Goal: Task Accomplishment & Management: Complete application form

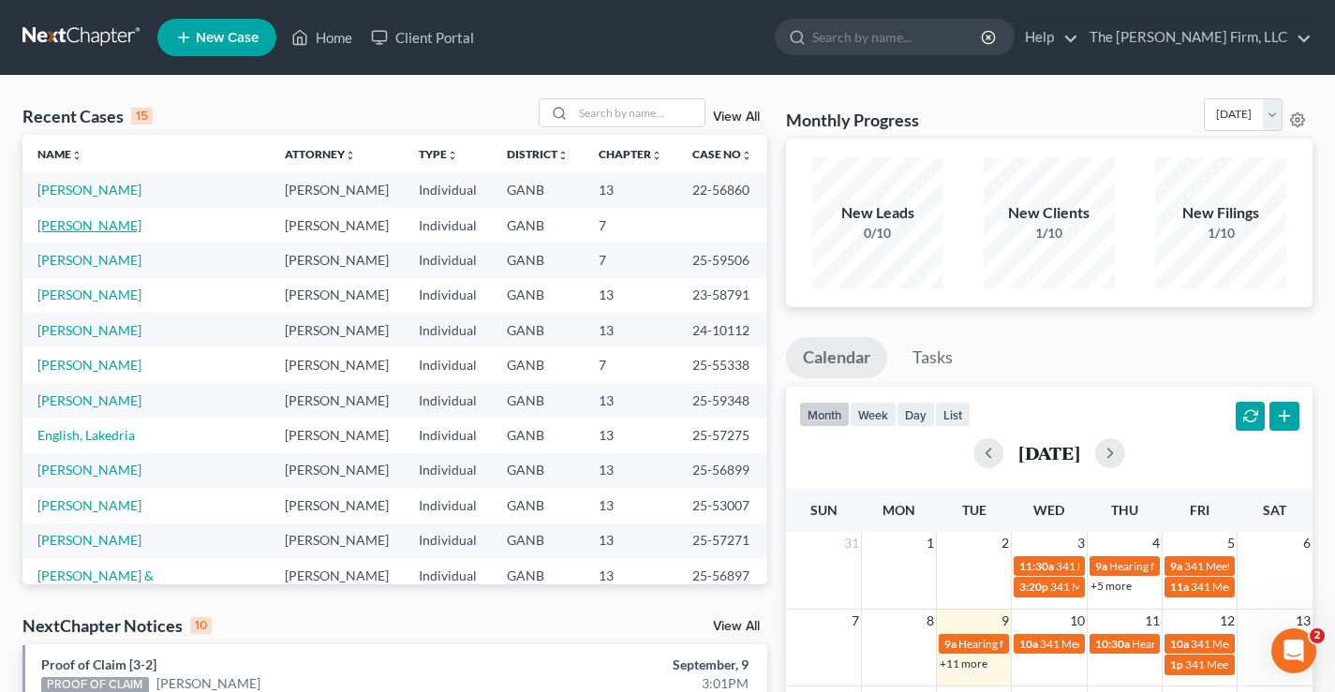
click at [75, 233] on link "[PERSON_NAME]" at bounding box center [89, 225] width 104 height 16
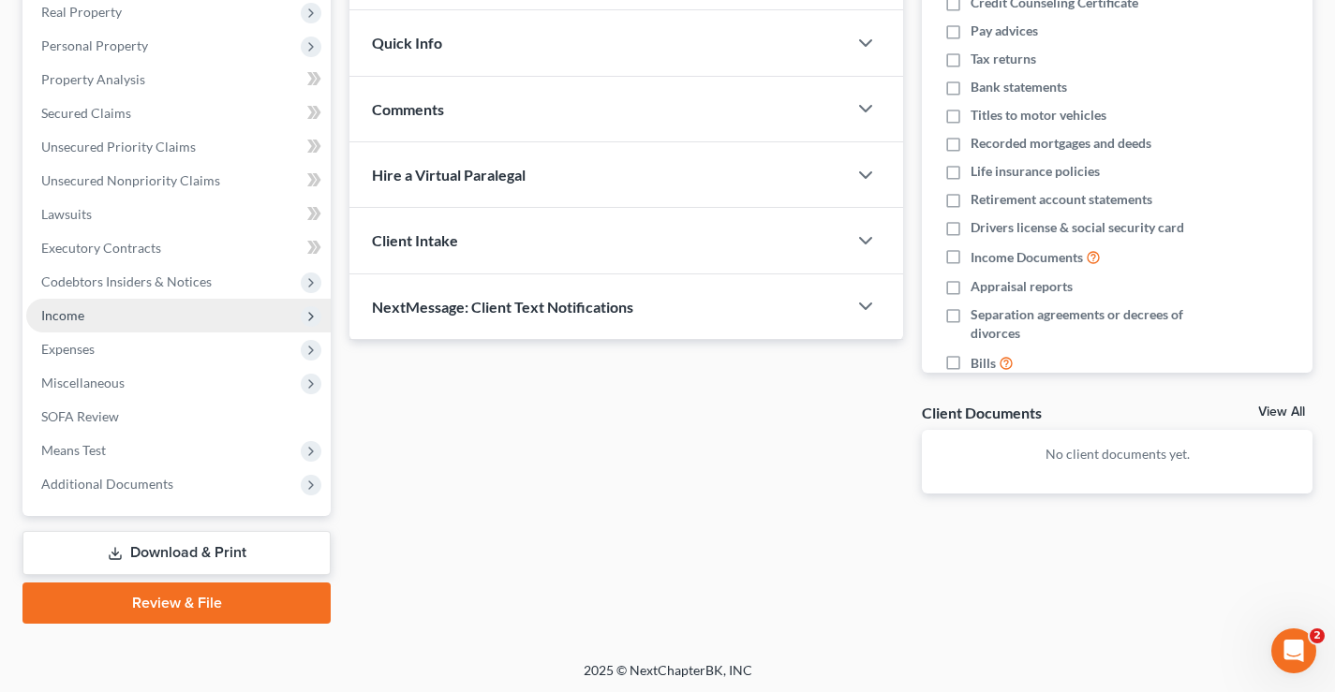
scroll to position [303, 0]
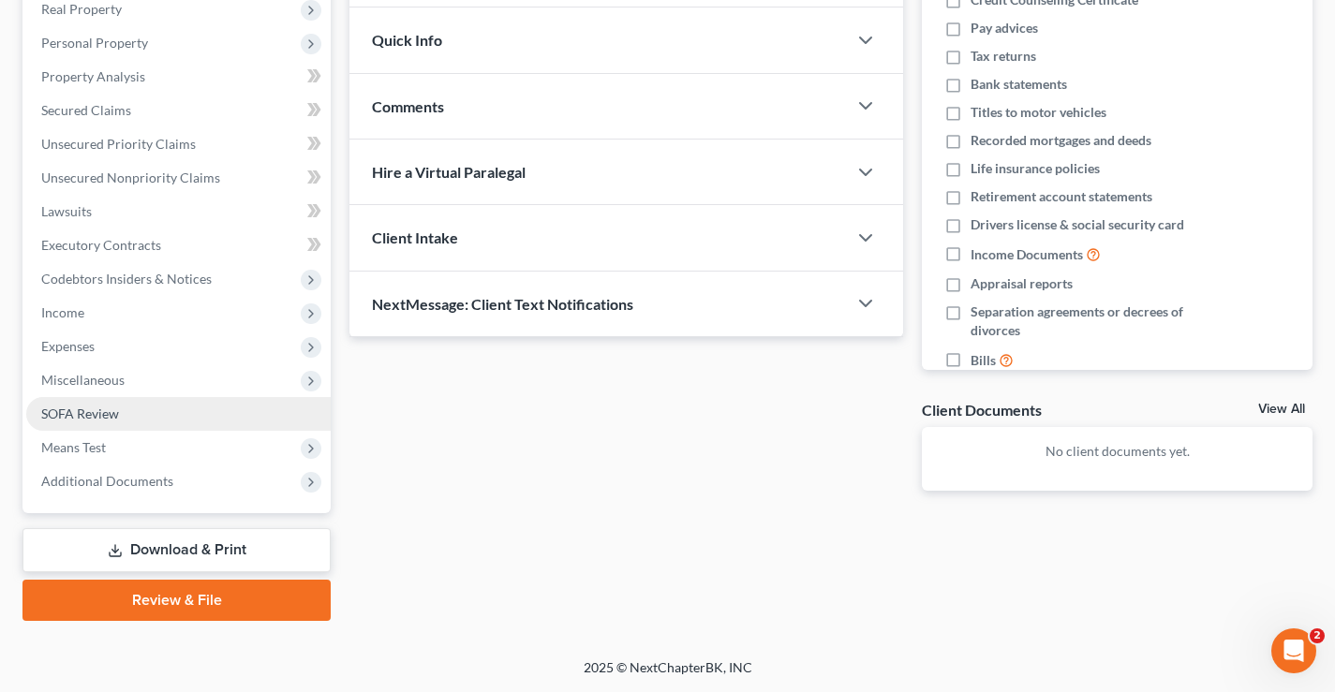
click at [63, 410] on span "SOFA Review" at bounding box center [80, 414] width 78 height 16
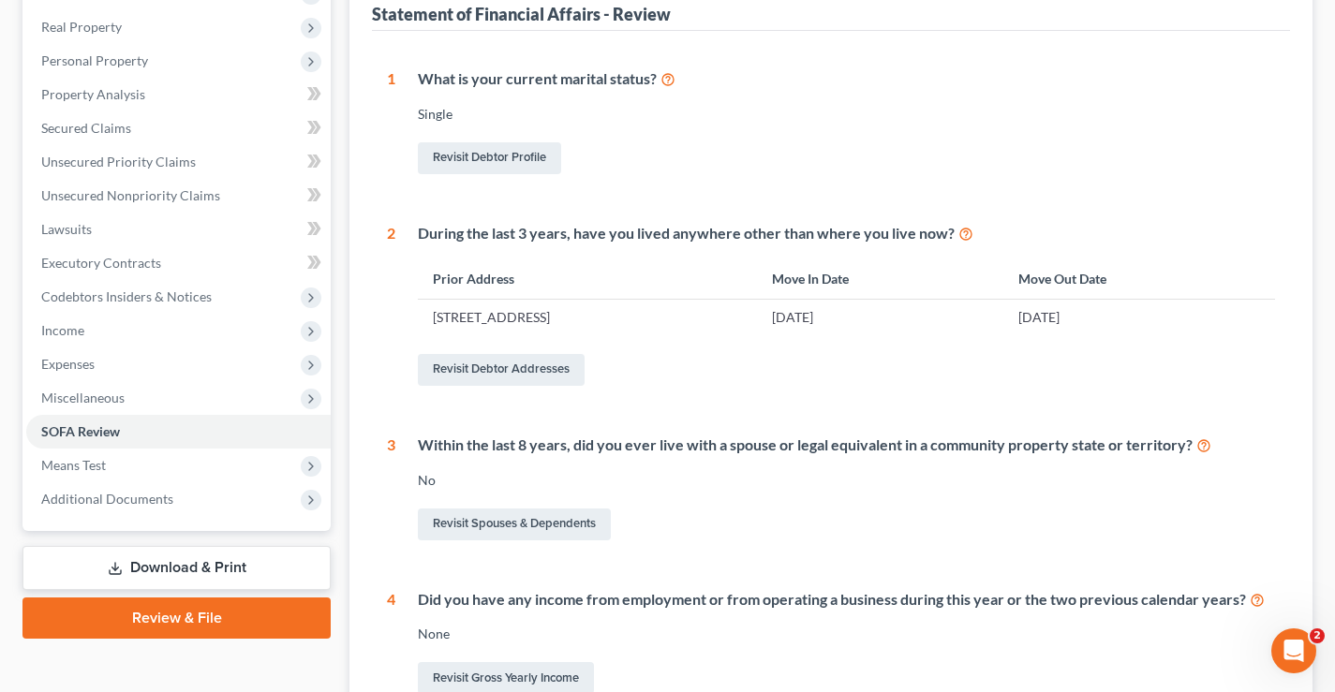
scroll to position [468, 0]
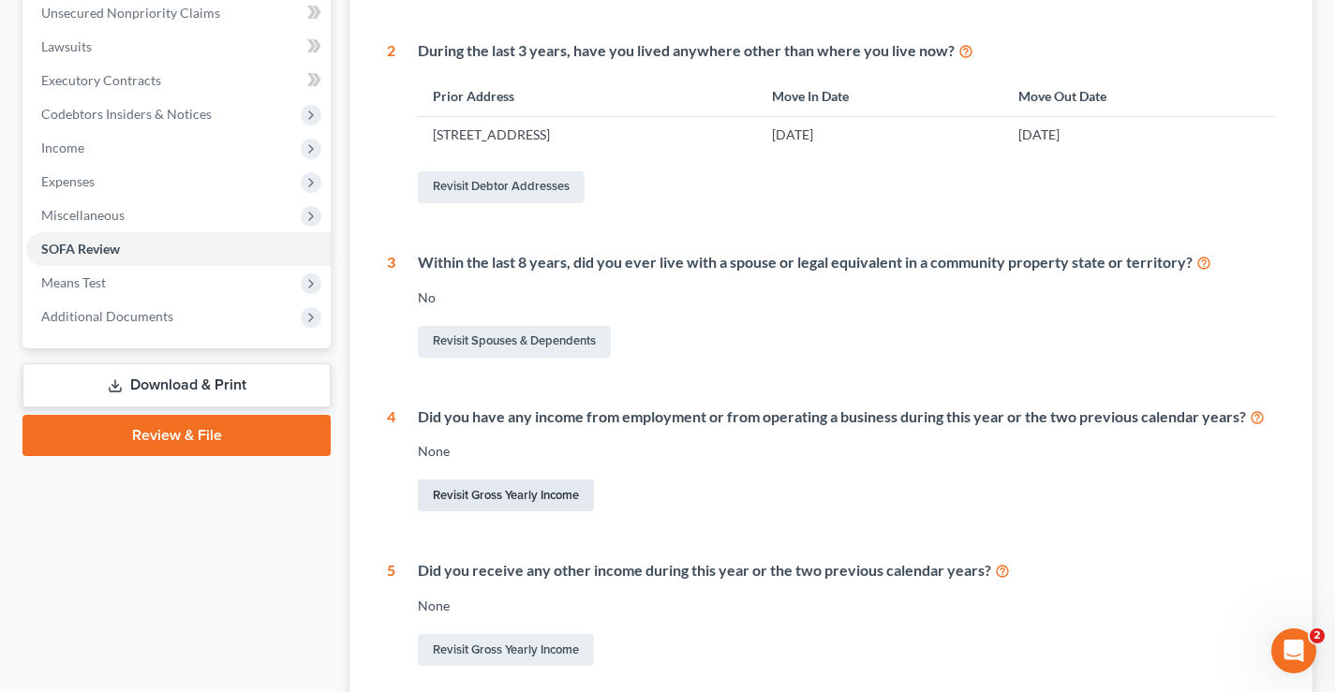
click at [523, 502] on link "Revisit Gross Yearly Income" at bounding box center [506, 496] width 176 height 32
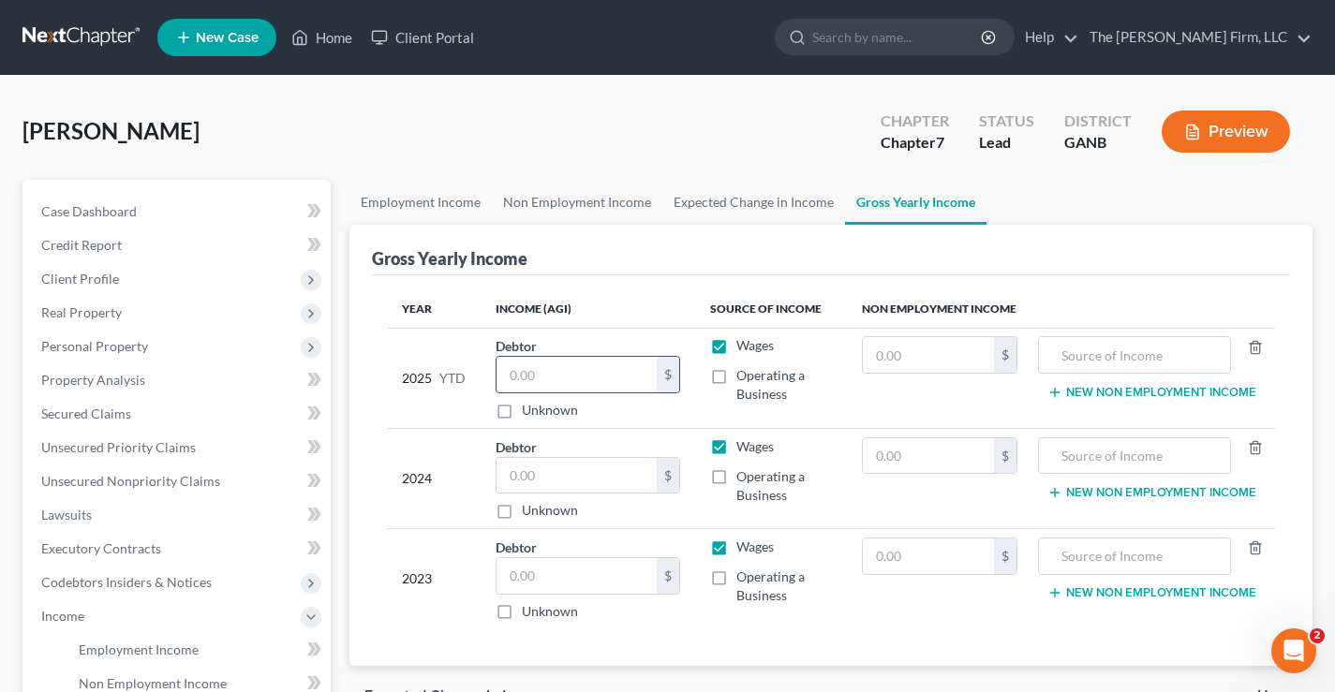
click at [556, 377] on input "text" at bounding box center [576, 375] width 160 height 36
type input "13,825"
click at [574, 476] on input "text" at bounding box center [576, 476] width 160 height 36
type input "55,000"
click at [610, 579] on input "text" at bounding box center [576, 576] width 160 height 36
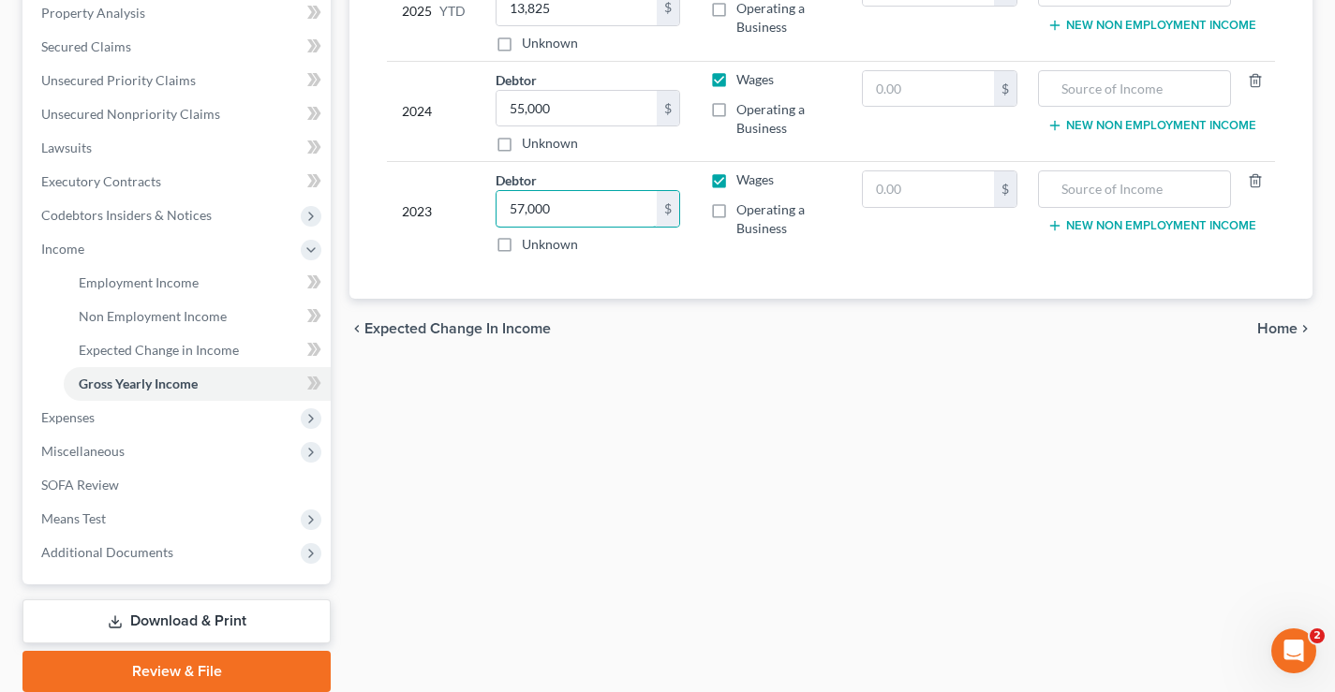
scroll to position [375, 0]
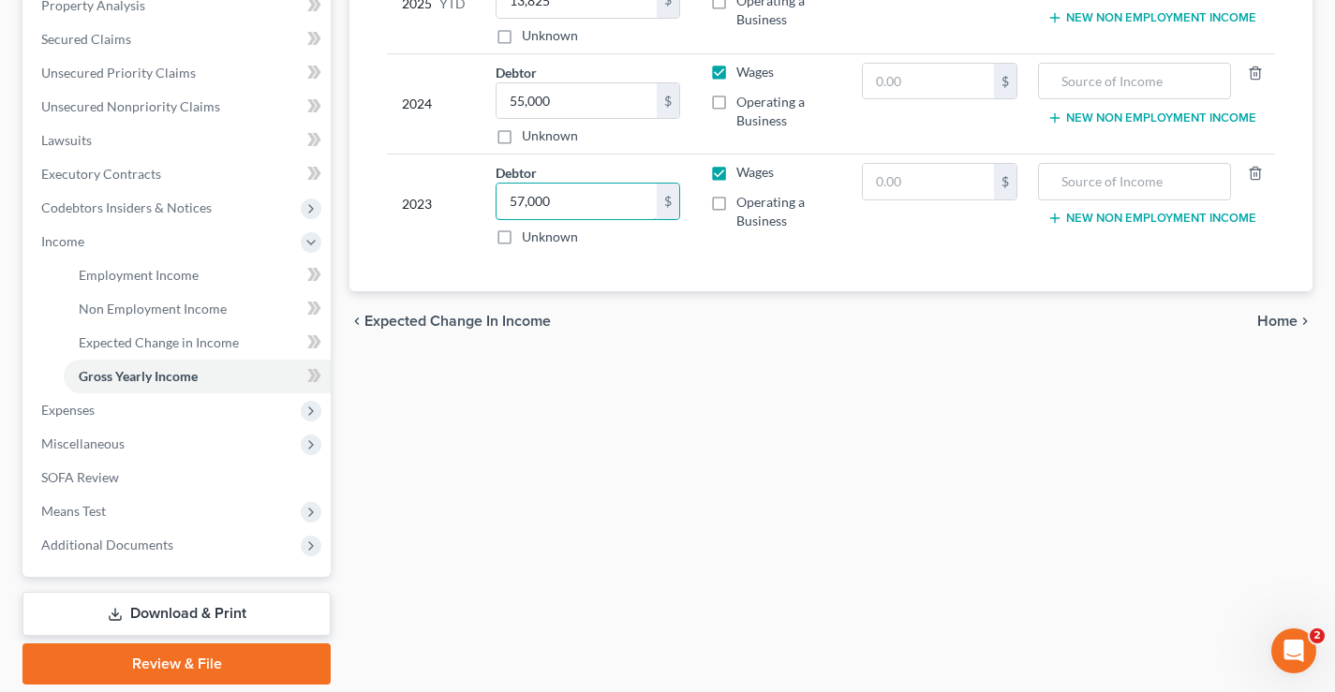
type input "57,000"
click at [1288, 327] on span "Home" at bounding box center [1277, 321] width 40 height 15
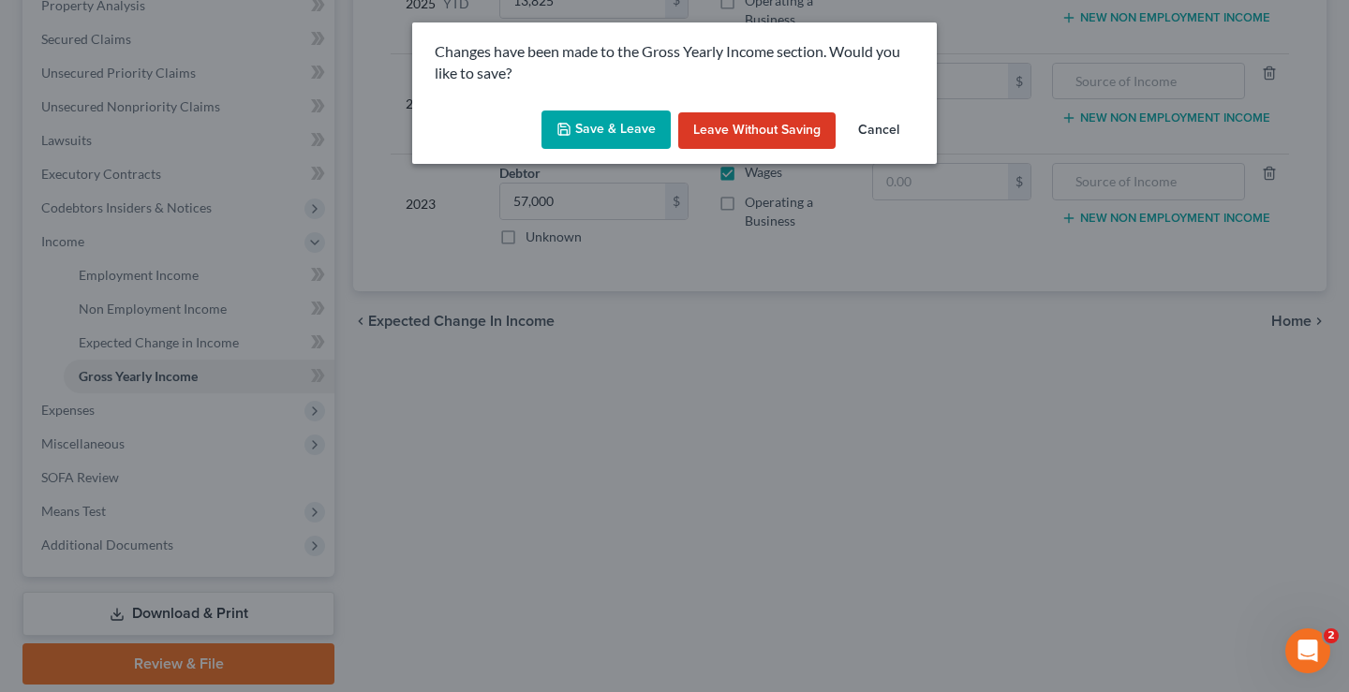
click at [577, 123] on button "Save & Leave" at bounding box center [605, 130] width 129 height 39
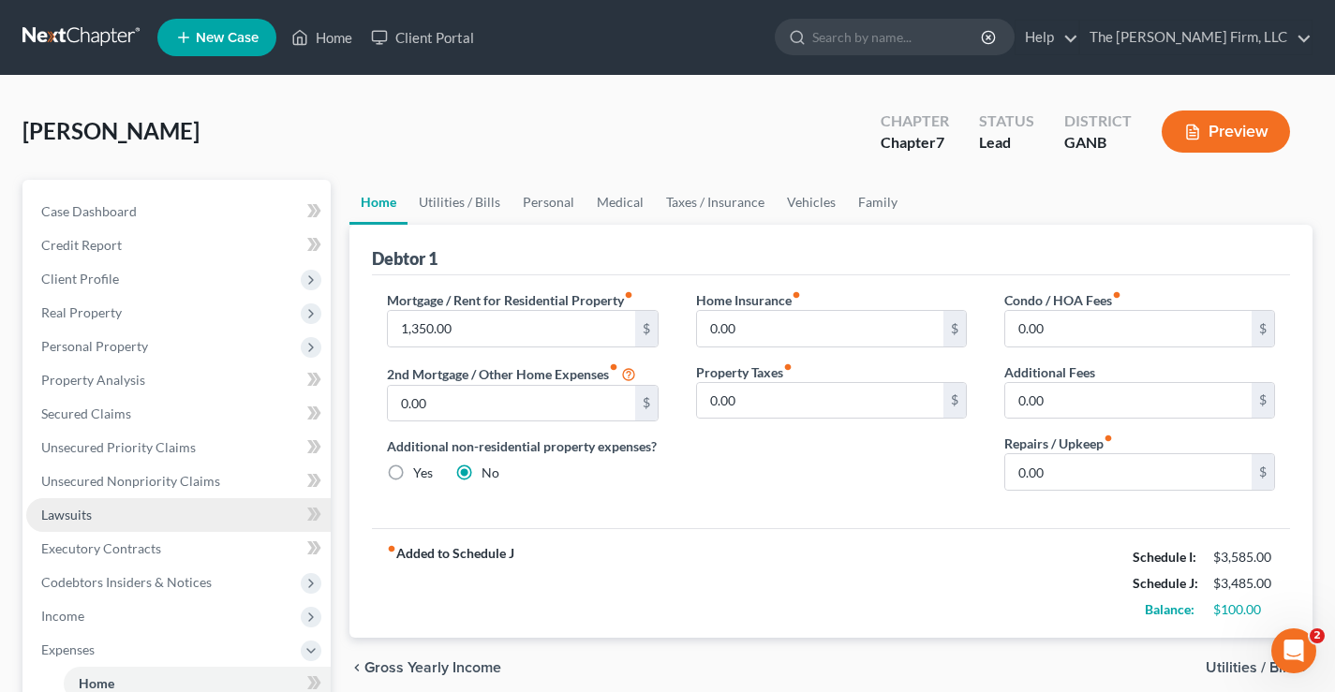
scroll to position [468, 0]
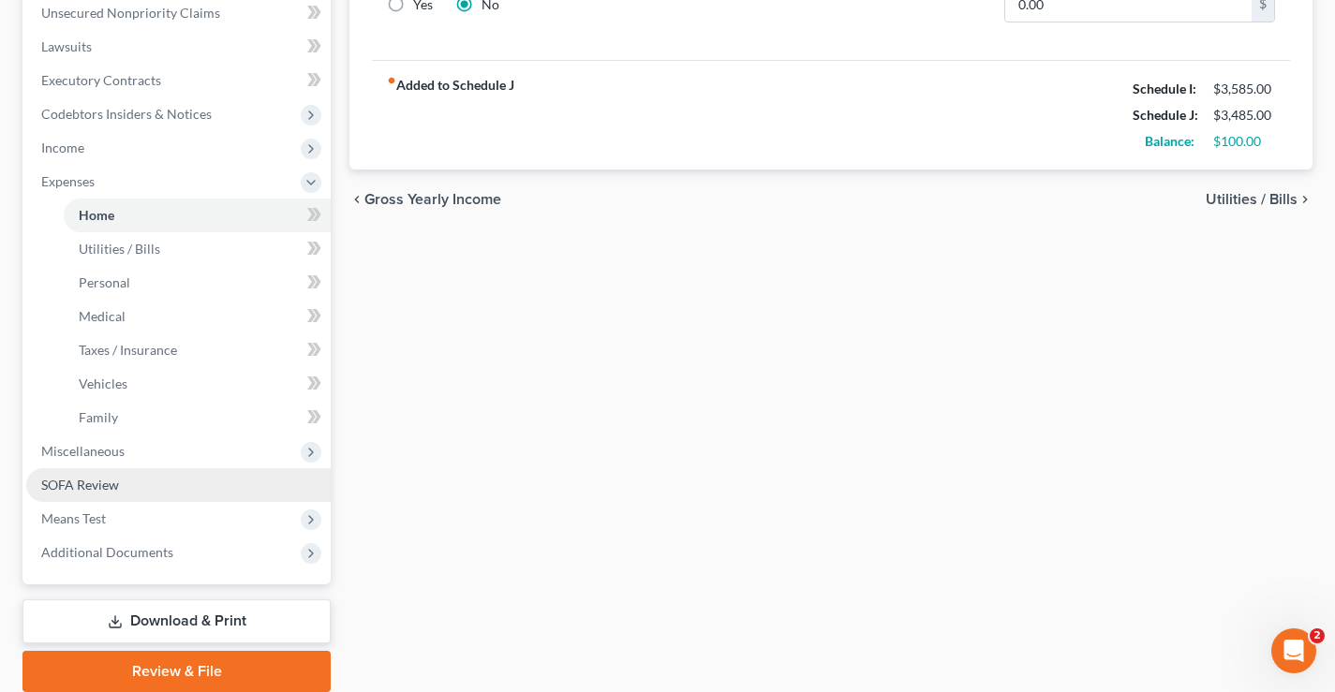
click at [97, 479] on span "SOFA Review" at bounding box center [80, 485] width 78 height 16
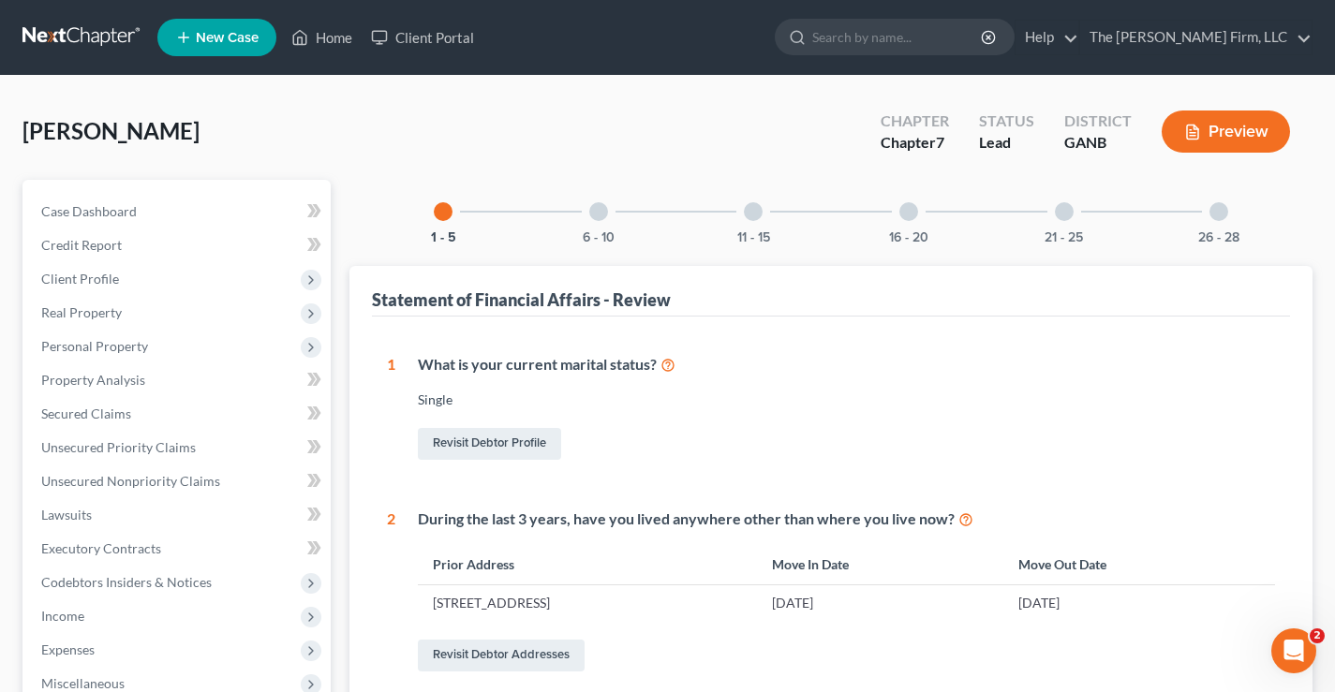
click at [907, 215] on div at bounding box center [908, 211] width 19 height 19
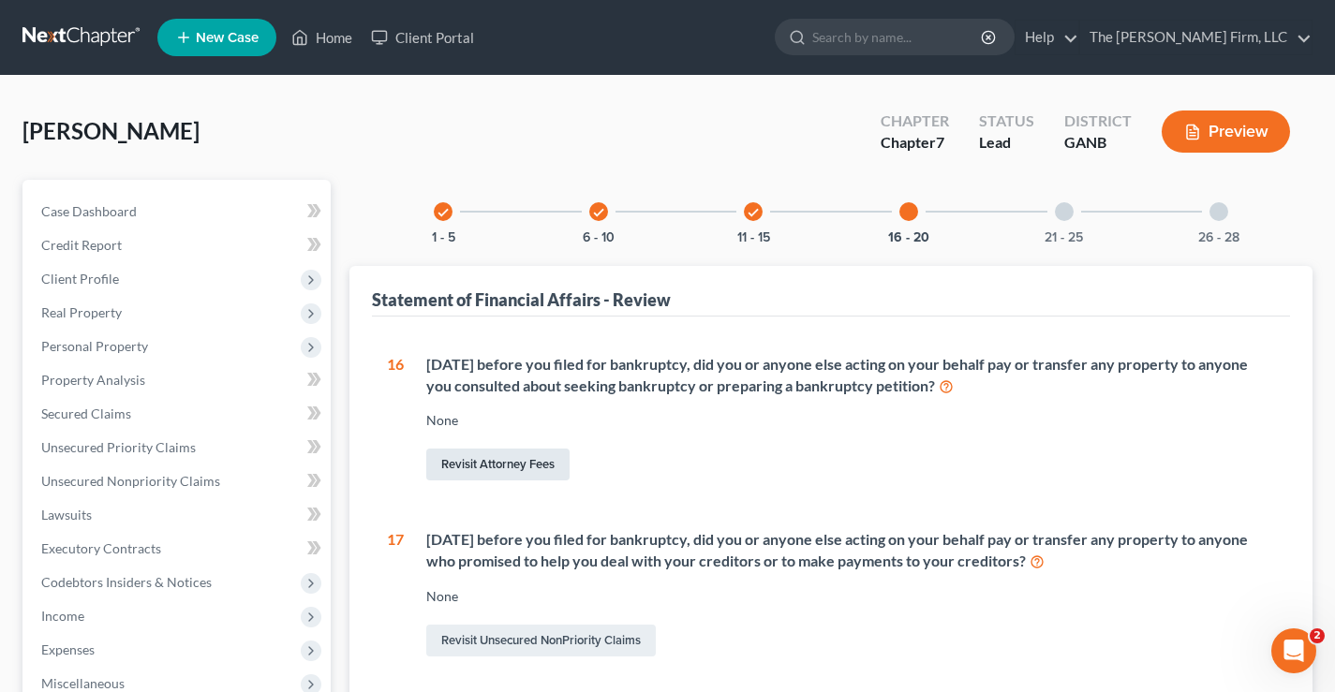
click at [530, 468] on link "Revisit Attorney Fees" at bounding box center [497, 465] width 143 height 32
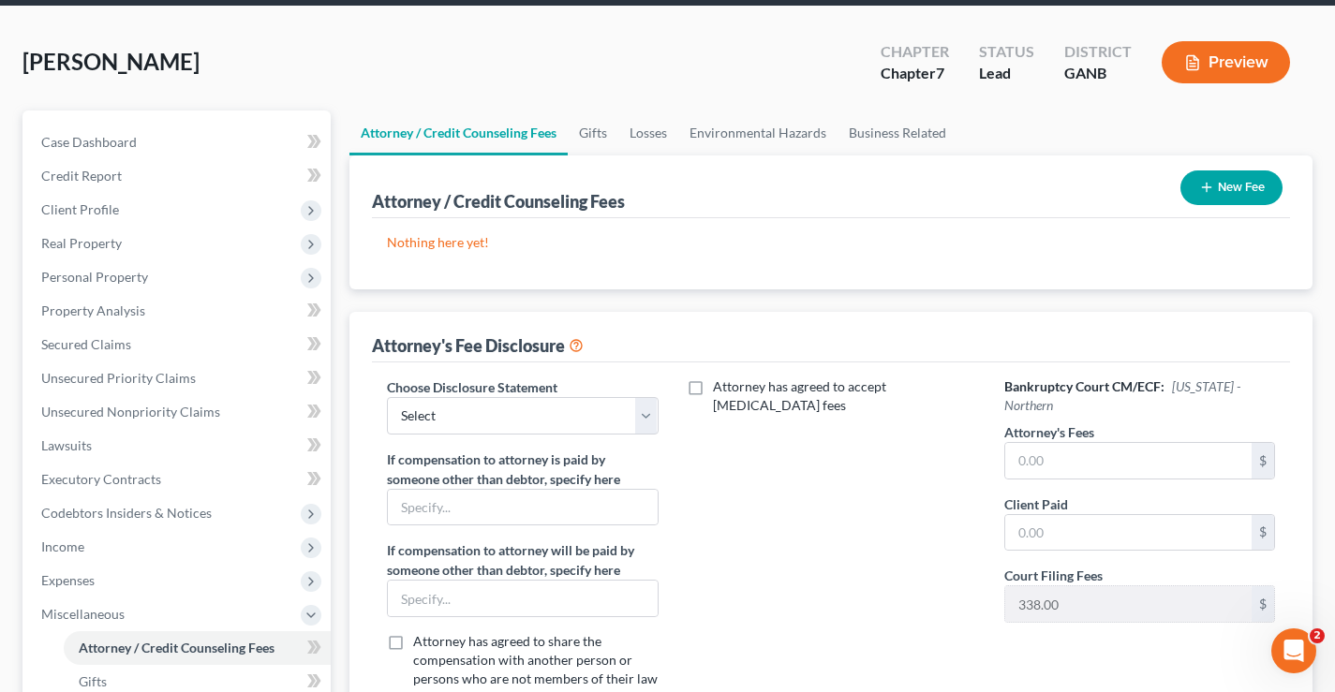
scroll to position [187, 0]
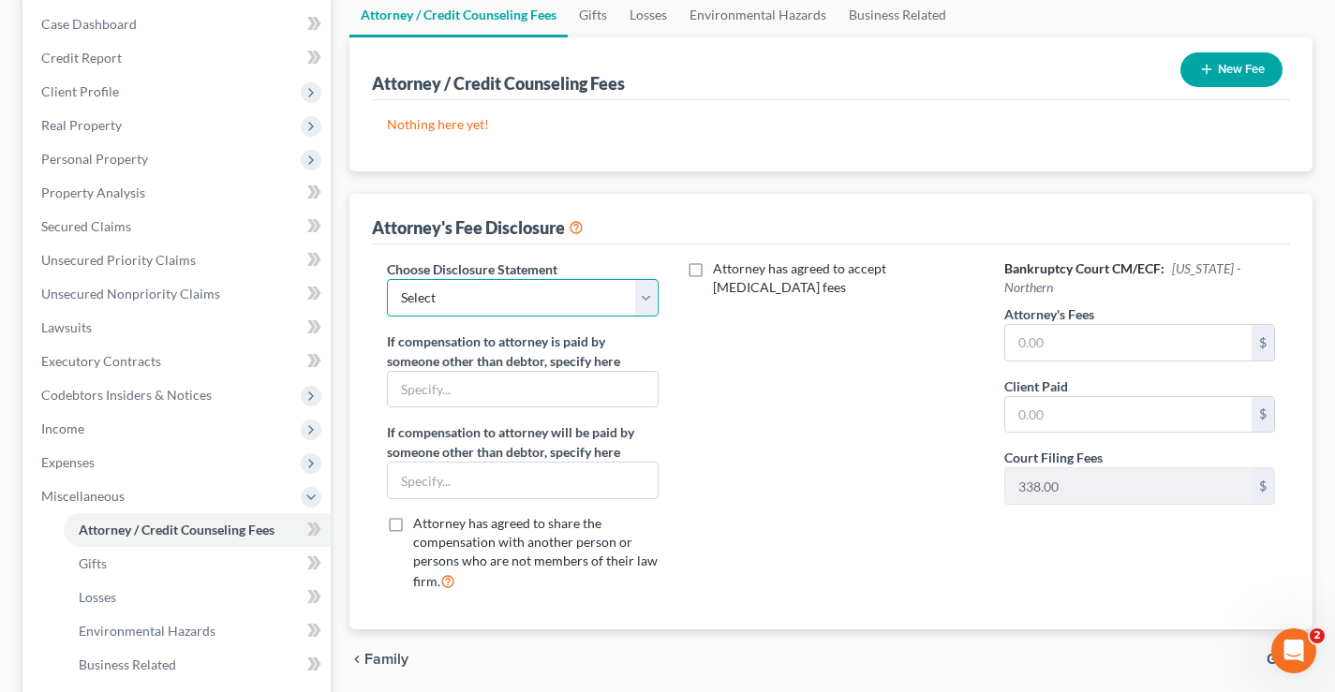
click at [639, 293] on select "Select Chapter 13" at bounding box center [522, 297] width 271 height 37
select select "0"
click at [387, 279] on select "Select Chapter 13" at bounding box center [522, 297] width 271 height 37
click at [1015, 334] on input "text" at bounding box center [1128, 343] width 246 height 36
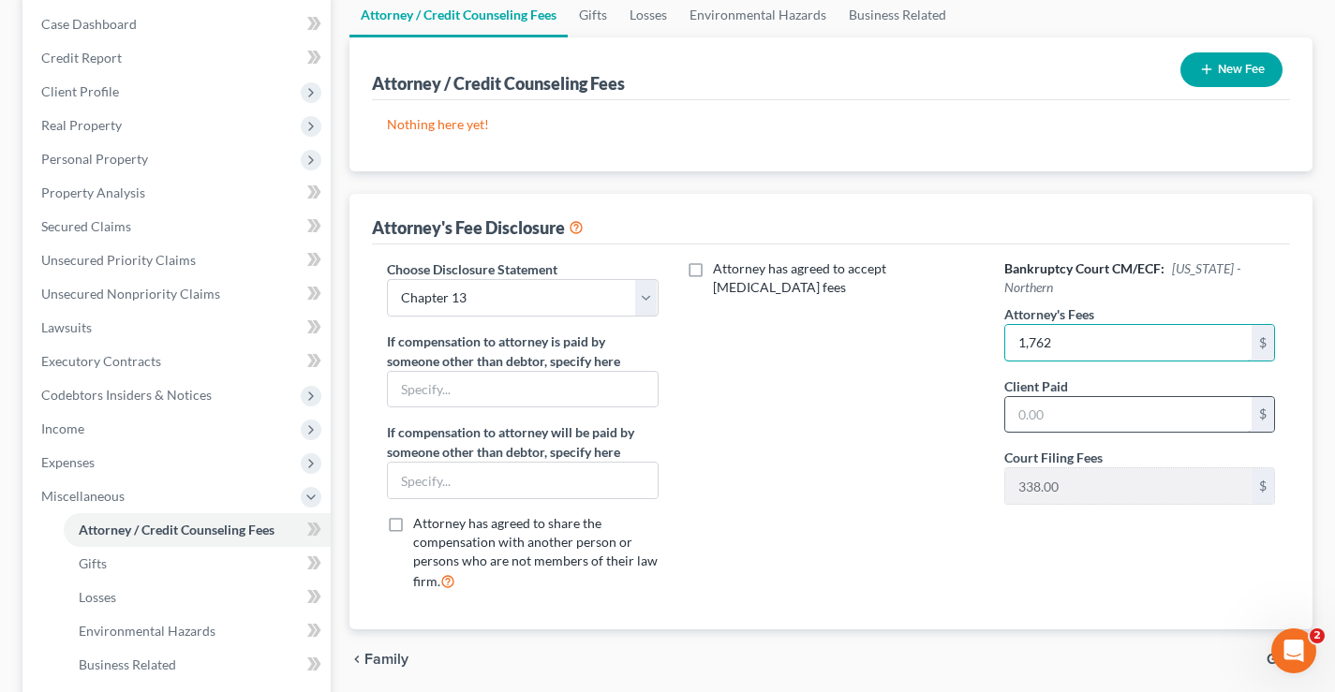
type input "1,762"
click at [1043, 415] on input "text" at bounding box center [1128, 415] width 246 height 36
type input "162"
click at [840, 333] on div "Attorney has agreed to accept [MEDICAL_DATA] fees" at bounding box center [831, 433] width 308 height 348
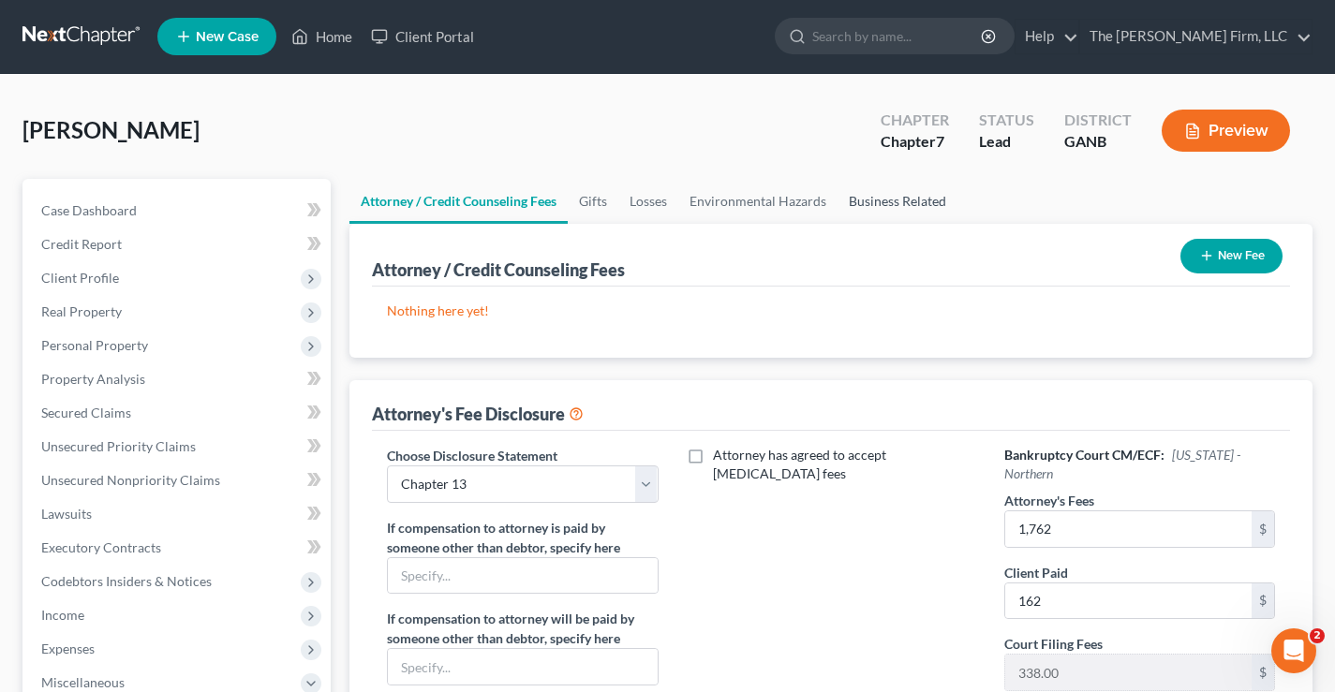
scroll to position [0, 0]
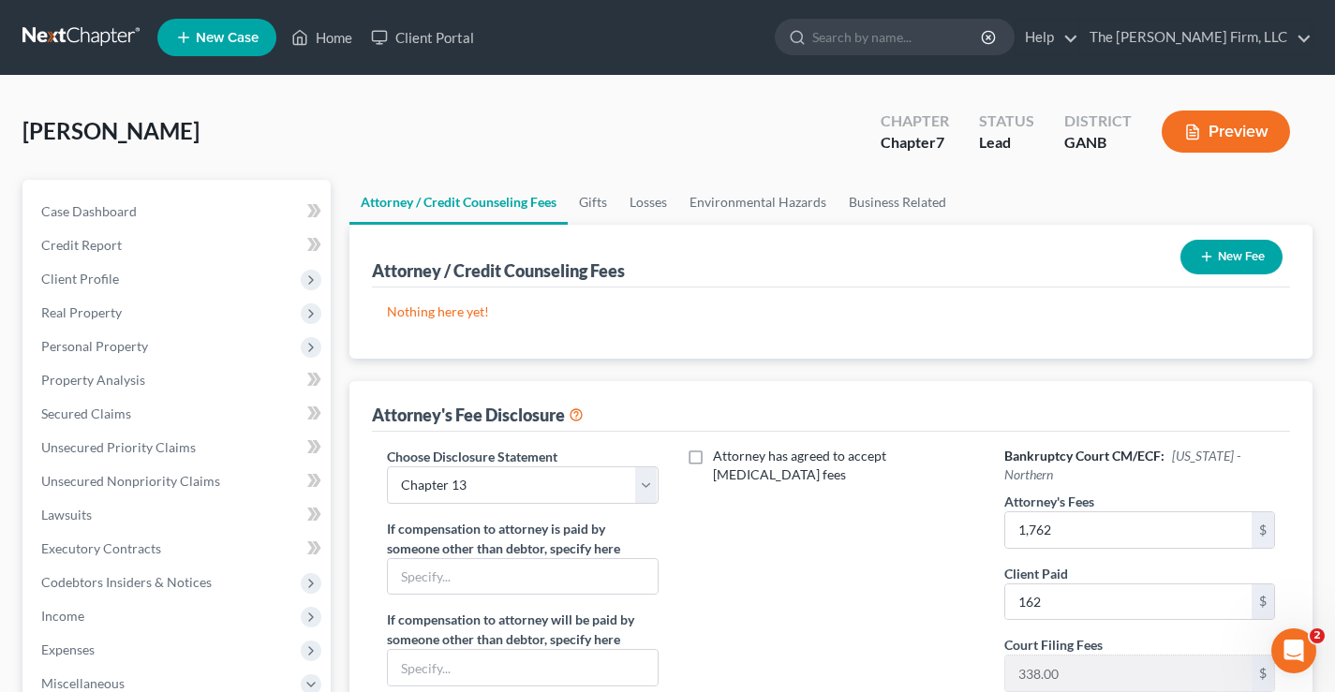
click at [1235, 253] on button "New Fee" at bounding box center [1231, 257] width 102 height 35
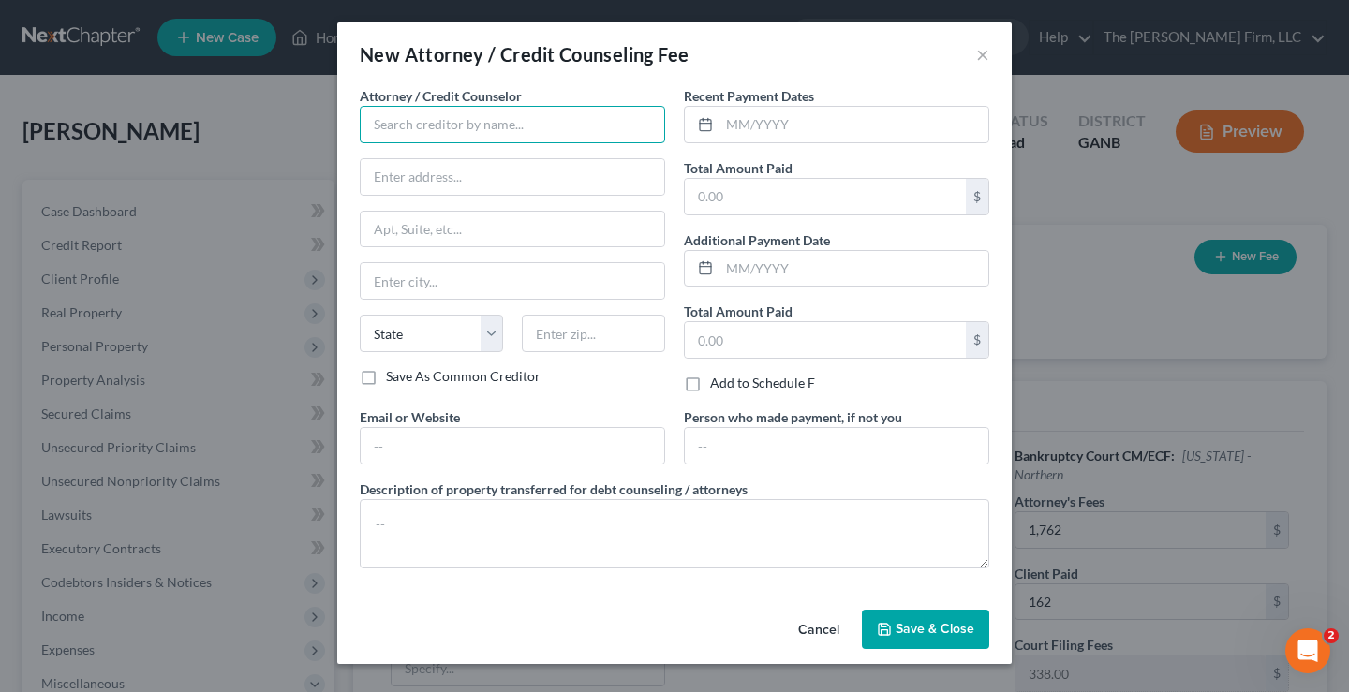
click at [368, 121] on input "text" at bounding box center [512, 124] width 305 height 37
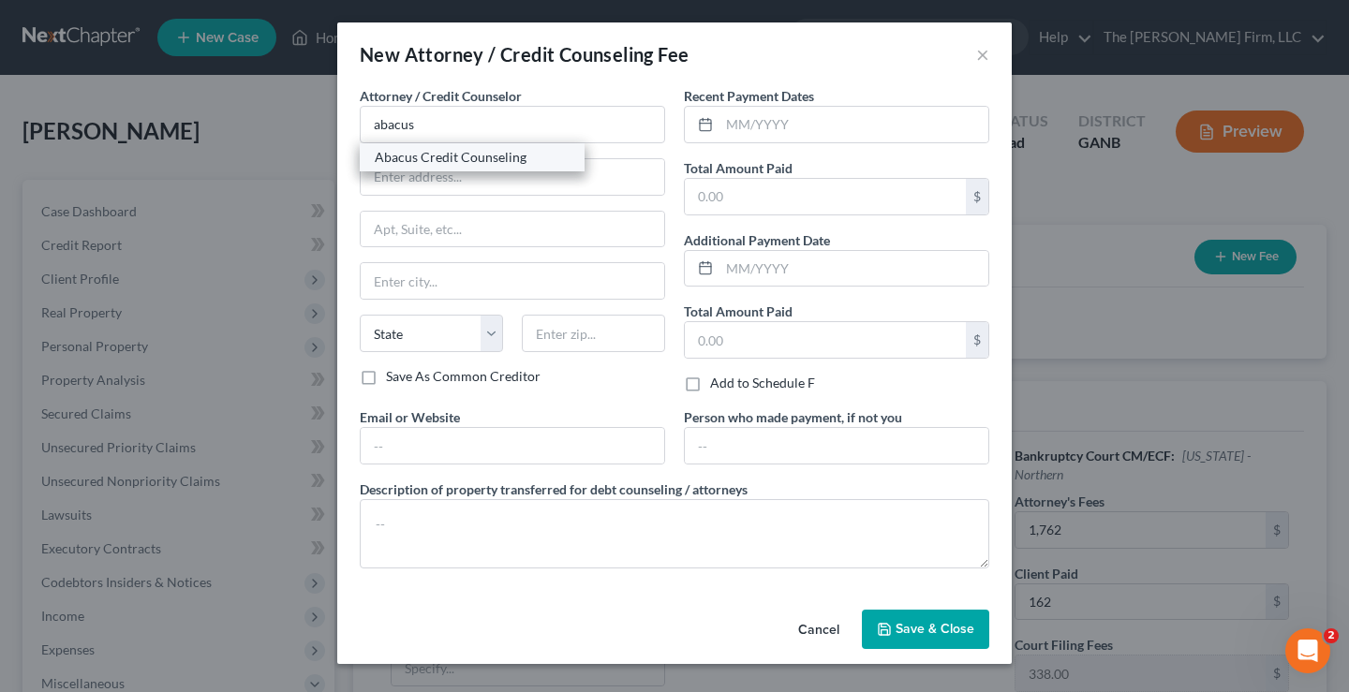
click at [458, 154] on div "Abacus Credit Counseling" at bounding box center [472, 157] width 195 height 19
type input "Abacus Credit Counseling"
type input "[STREET_ADDRESS]"
type input "Encino"
select select "4"
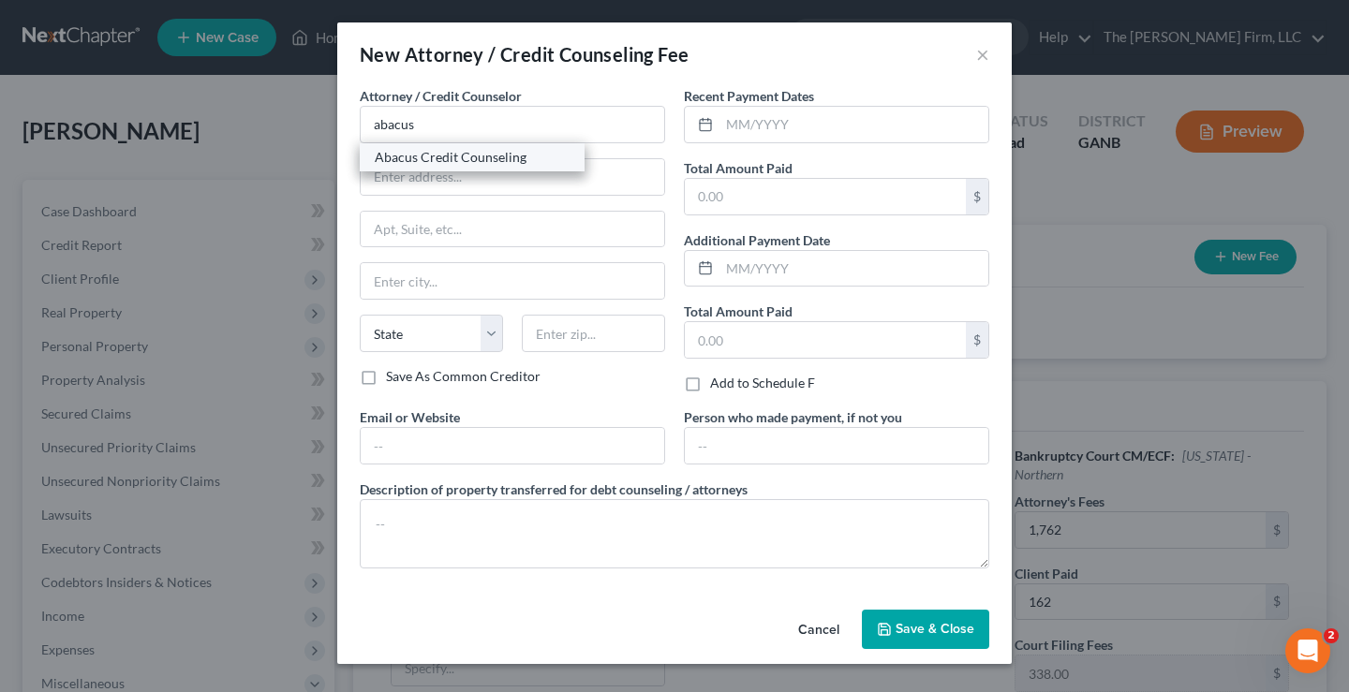
type input "91316"
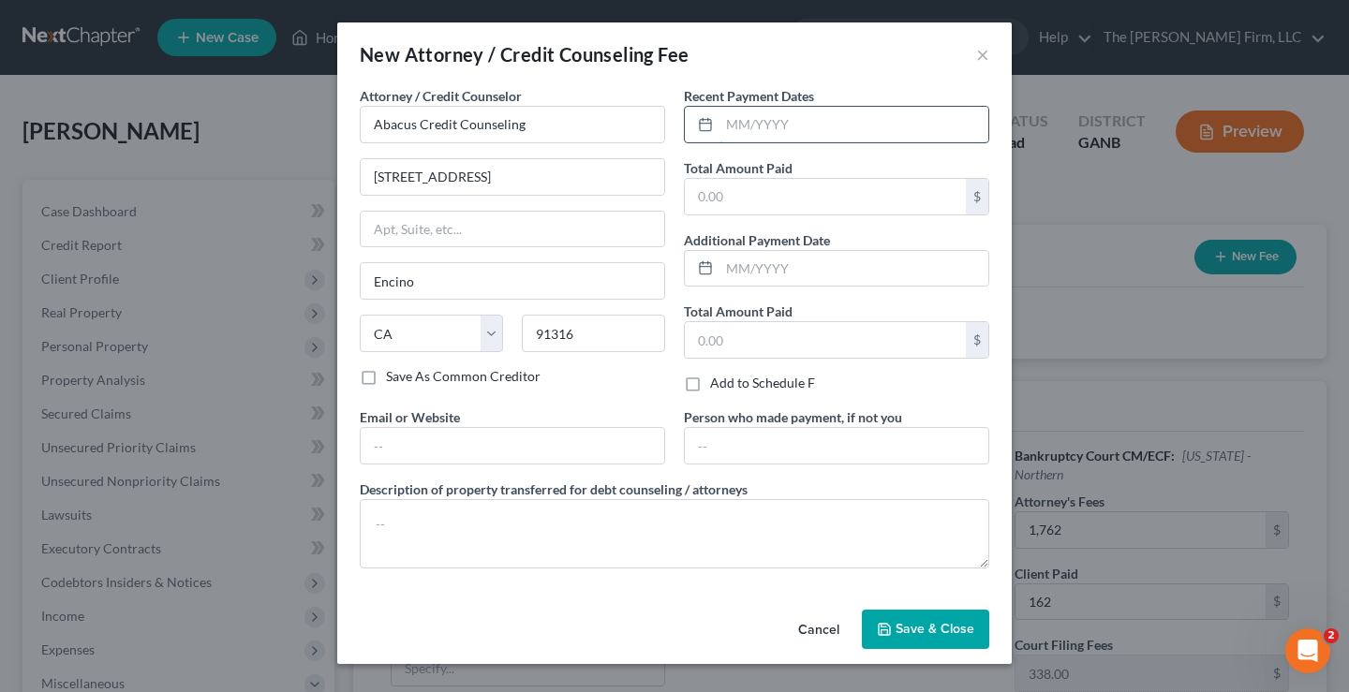
click at [840, 126] on input "text" at bounding box center [853, 125] width 269 height 36
type input "[DATE]"
click at [733, 200] on input "text" at bounding box center [825, 197] width 281 height 36
type input "25"
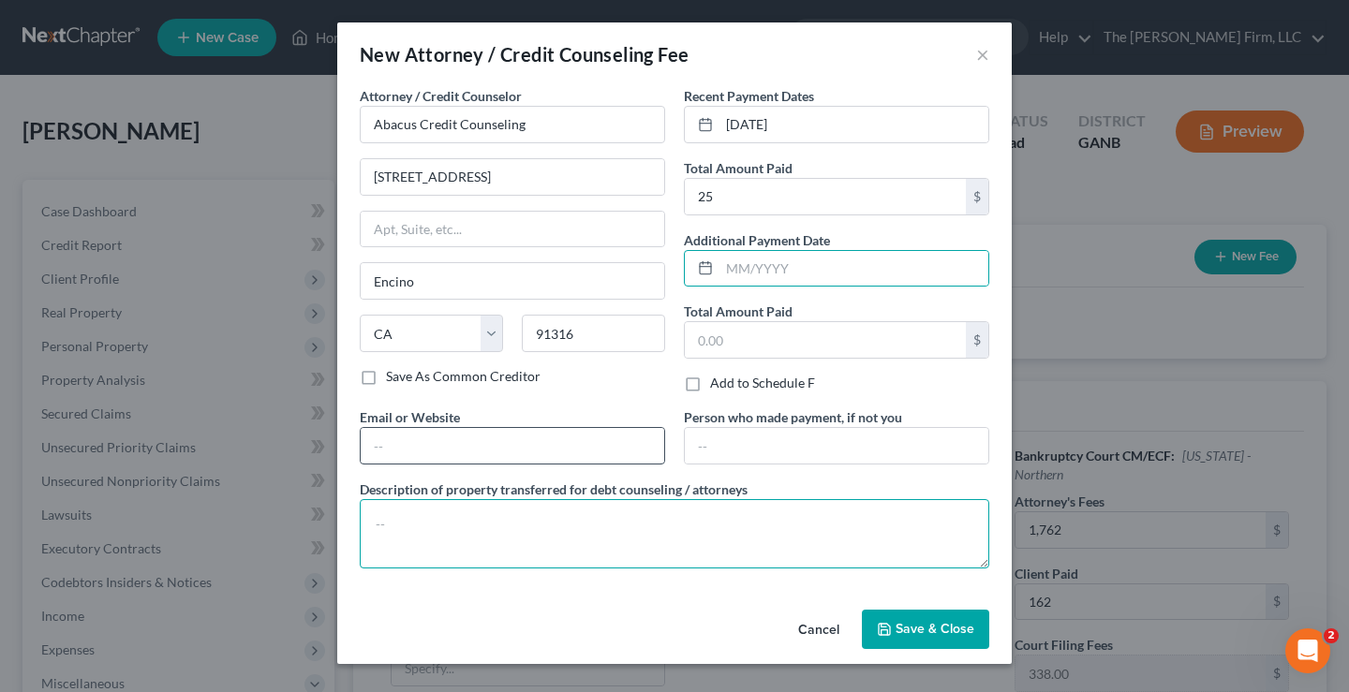
click at [408, 517] on textarea at bounding box center [674, 533] width 629 height 69
type textarea "$25 CCC"
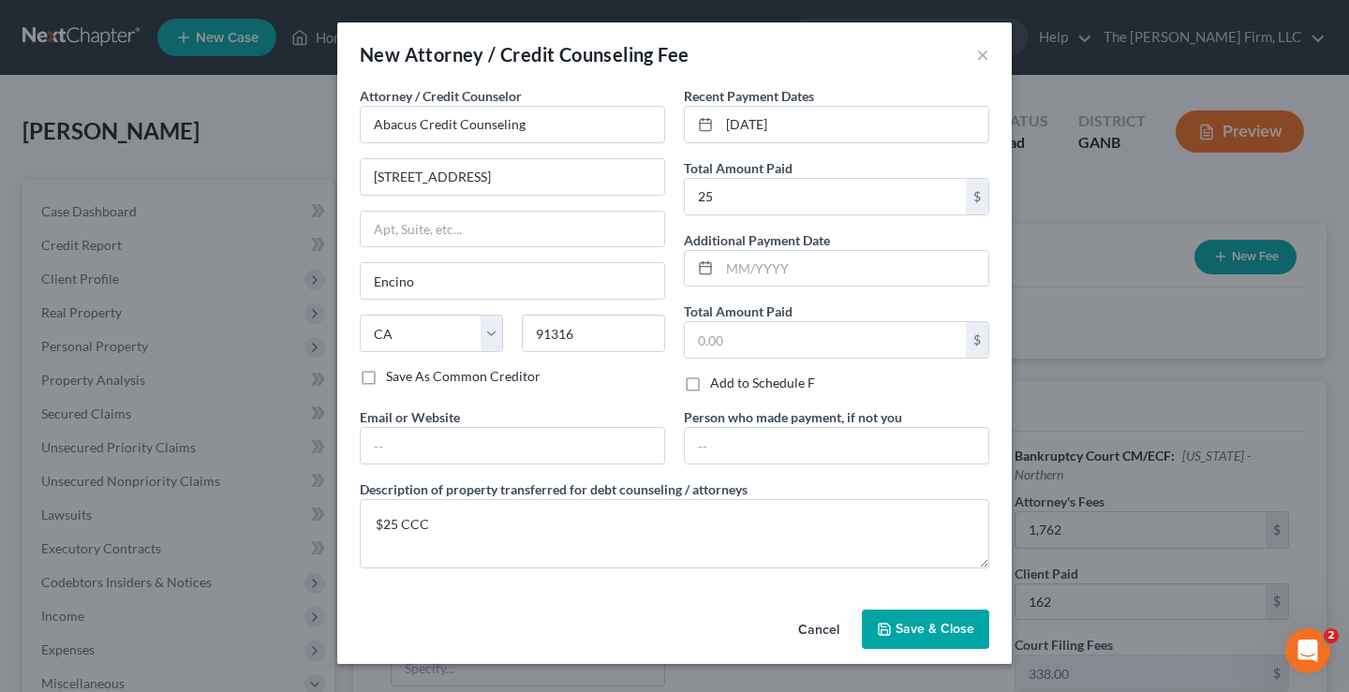
click at [911, 623] on span "Save & Close" at bounding box center [934, 629] width 79 height 16
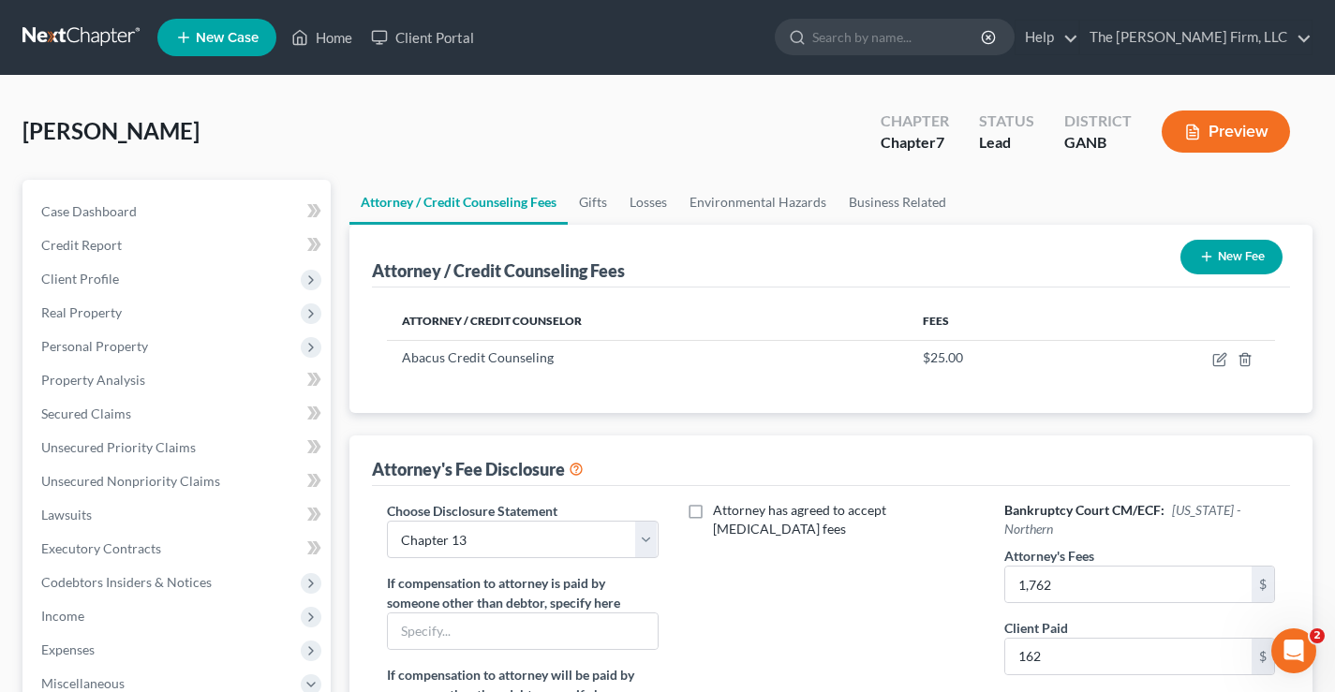
click at [1235, 252] on button "New Fee" at bounding box center [1231, 257] width 102 height 35
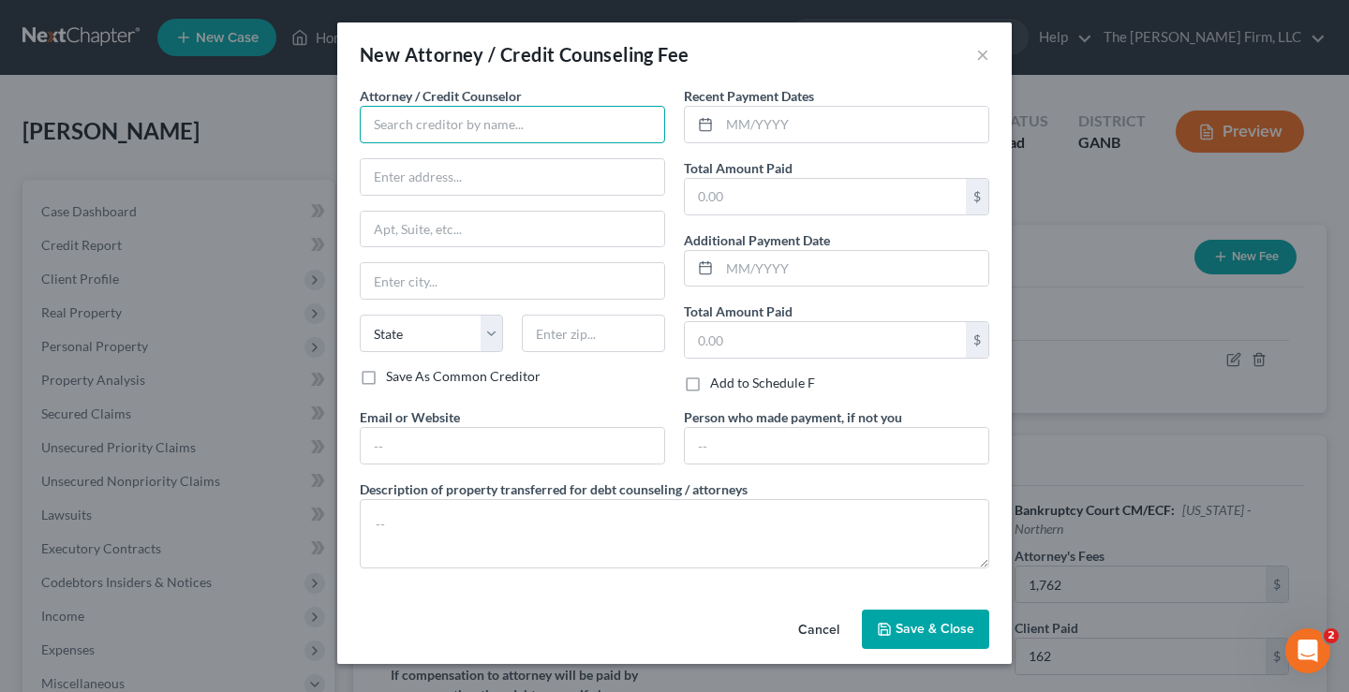
click at [377, 120] on input "text" at bounding box center [512, 124] width 305 height 37
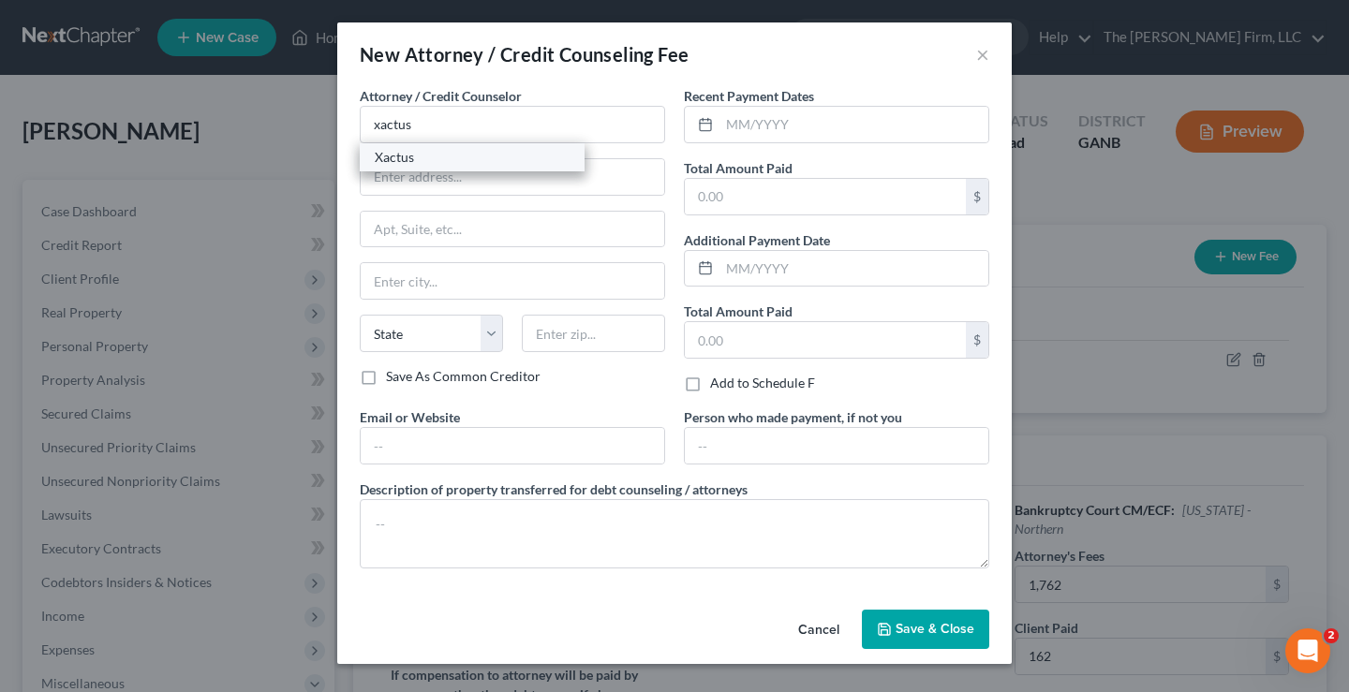
click at [473, 154] on div "Xactus" at bounding box center [472, 157] width 195 height 19
type input "Xactus"
type input "[STREET_ADDRESS][PERSON_NAME]"
type input "Broomall"
select select "39"
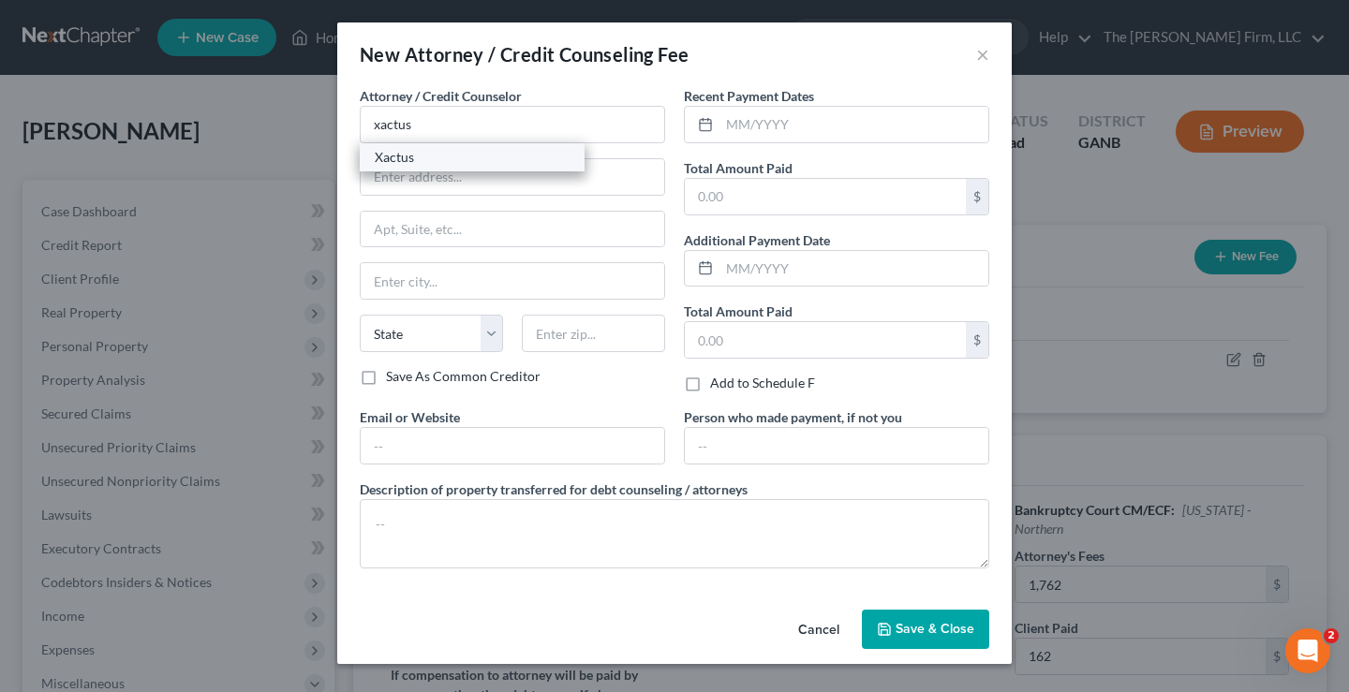
type input "19008"
click at [820, 118] on input "text" at bounding box center [853, 125] width 269 height 36
type input "[DATE]"
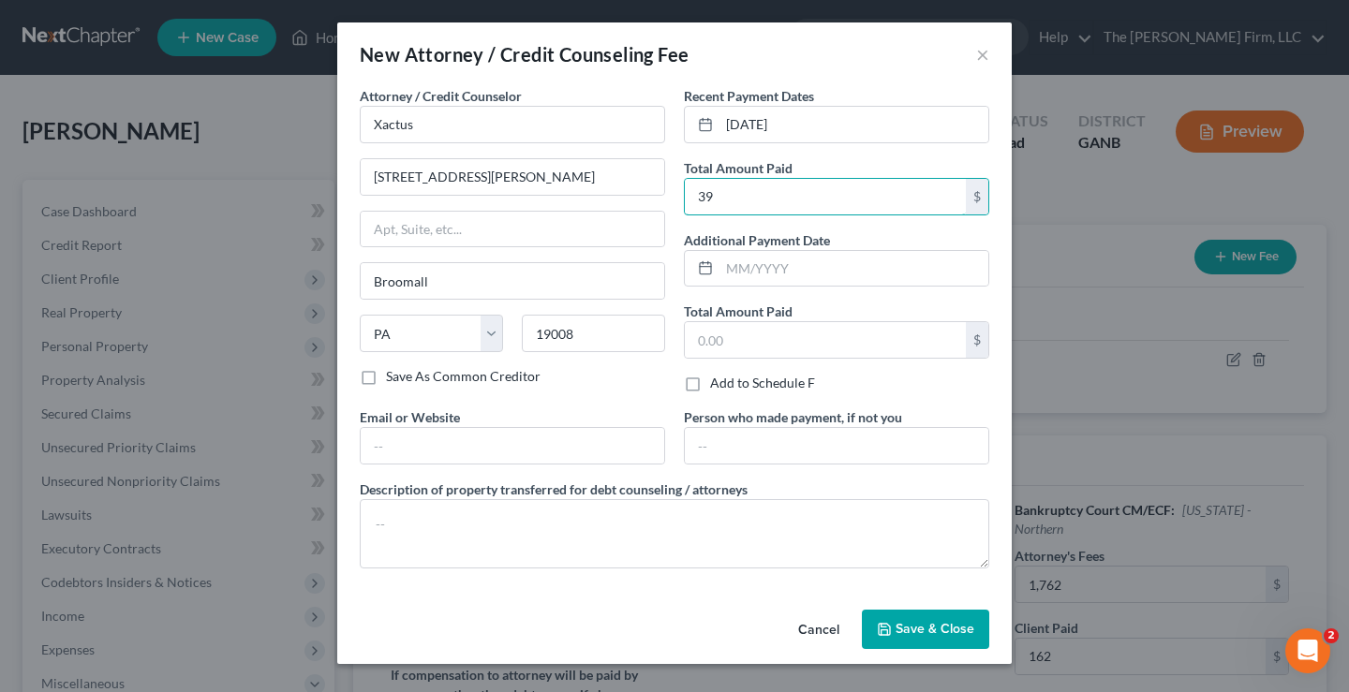
type input "39"
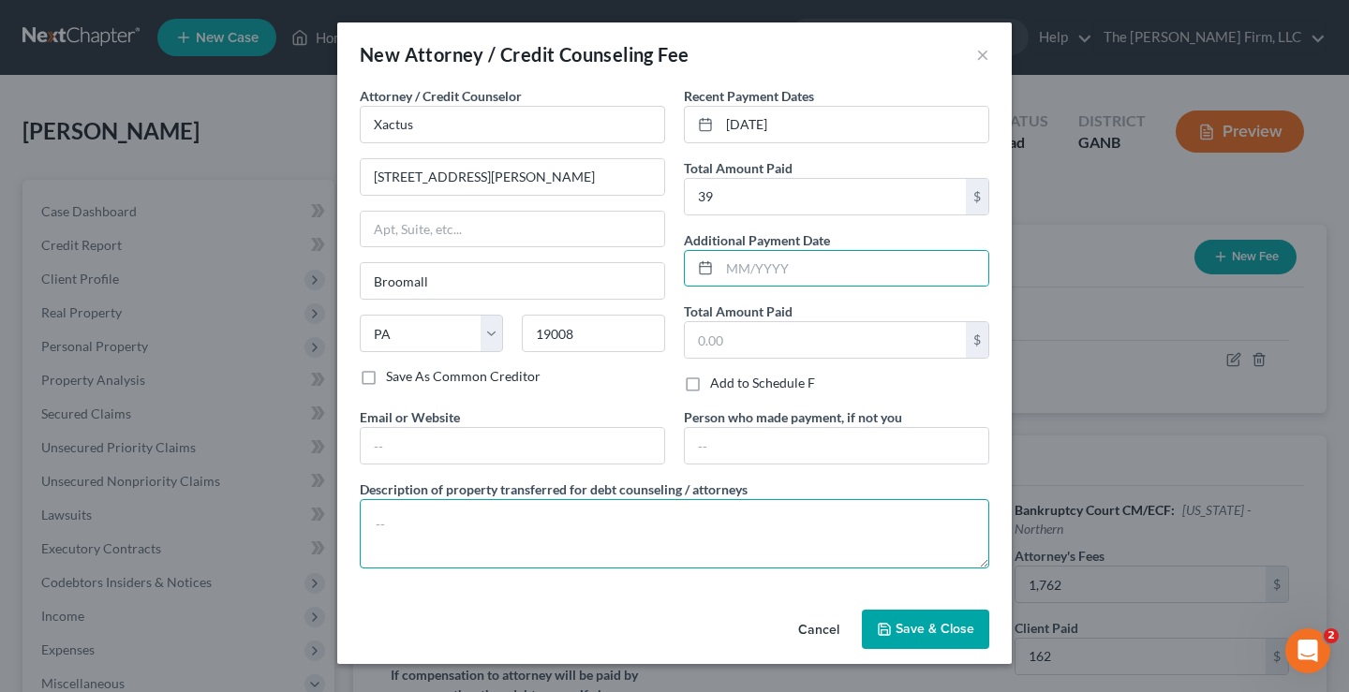
click at [440, 530] on textarea at bounding box center [674, 533] width 629 height 69
type textarea "$39 credit reports"
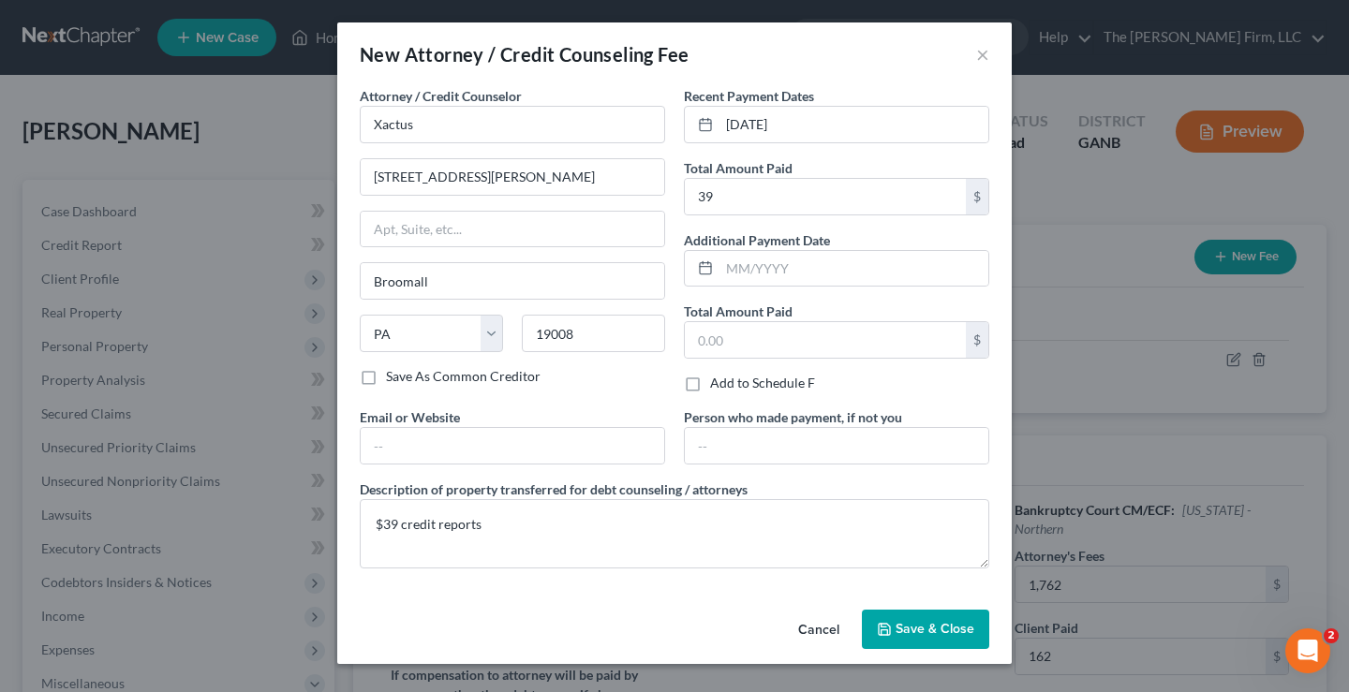
click at [927, 636] on span "Save & Close" at bounding box center [934, 629] width 79 height 16
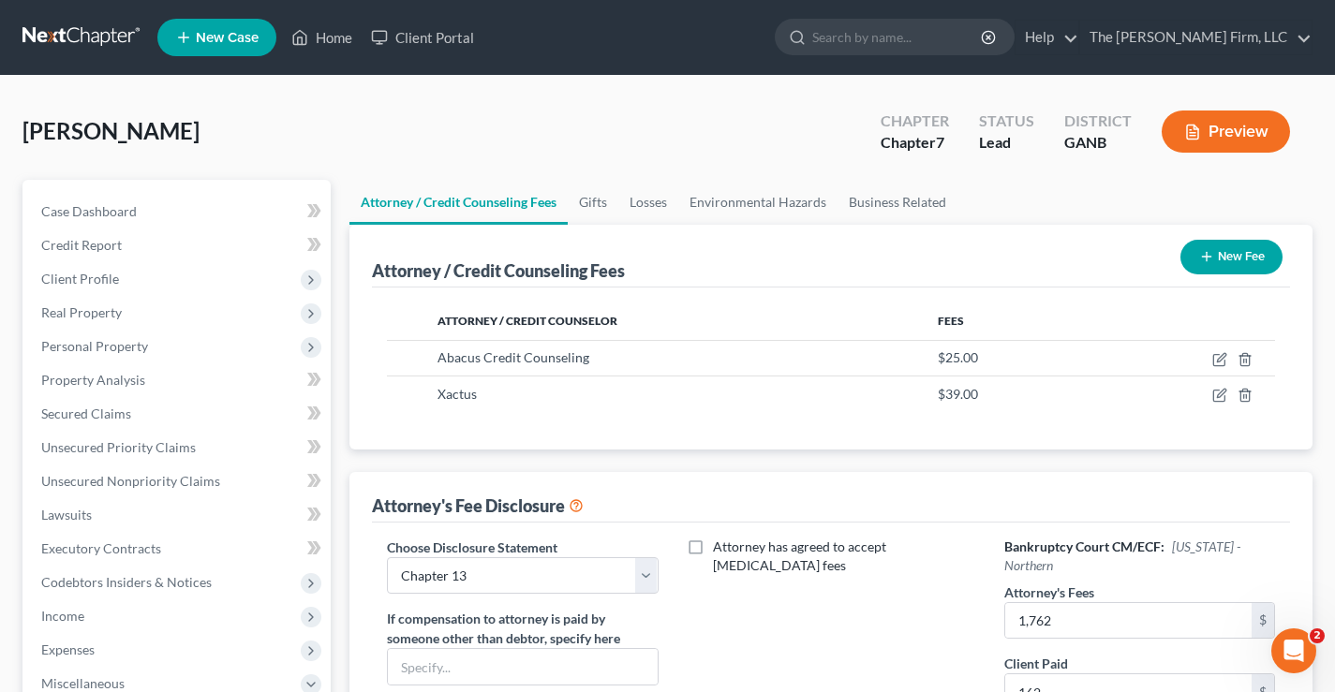
click at [1243, 263] on button "New Fee" at bounding box center [1231, 257] width 102 height 35
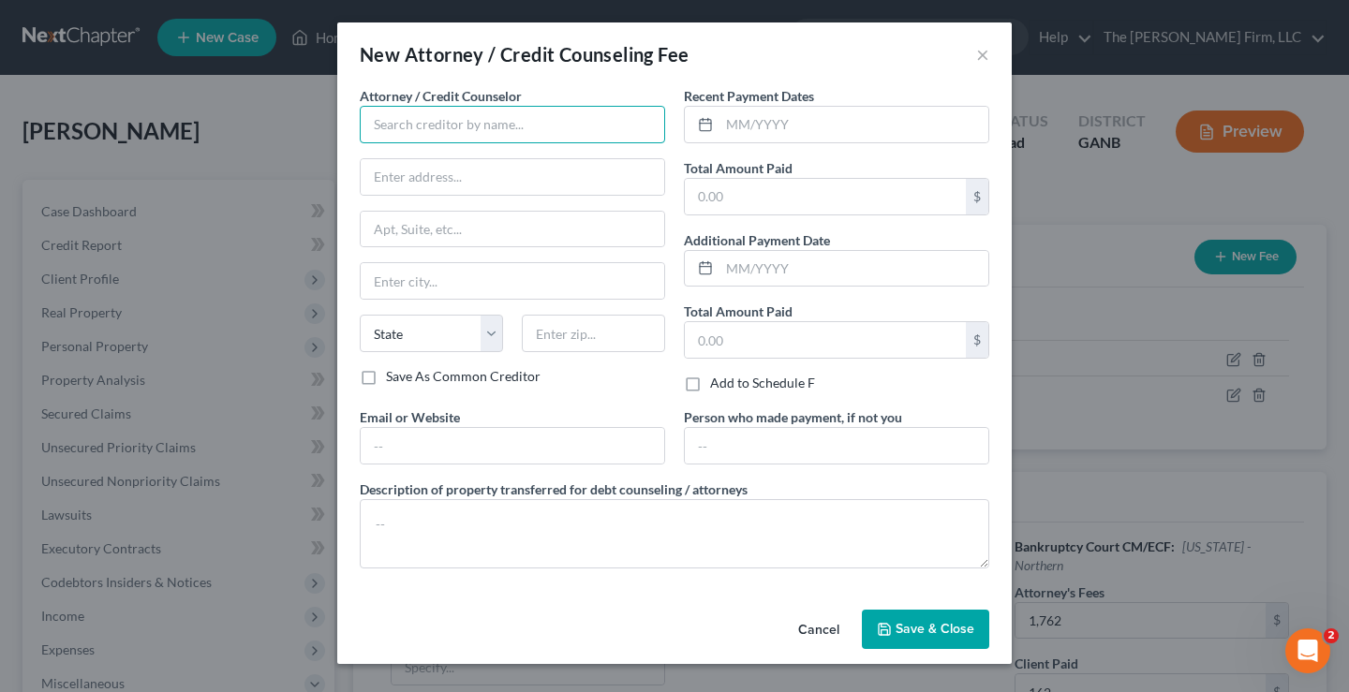
click at [423, 131] on input "text" at bounding box center [512, 124] width 305 height 37
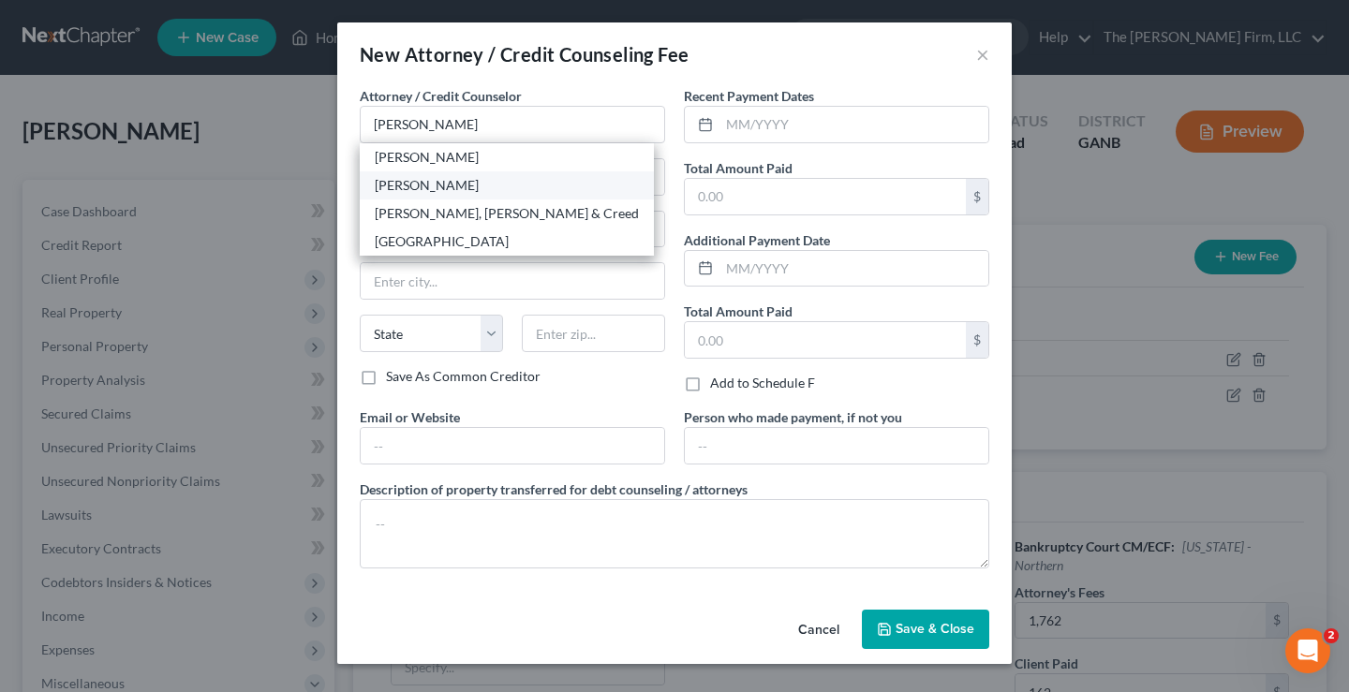
click at [472, 182] on div "[PERSON_NAME]" at bounding box center [507, 185] width 264 height 19
type input "[PERSON_NAME]"
type input "[STREET_ADDRESS] Suite G"
type input "[PERSON_NAME]"
select select "10"
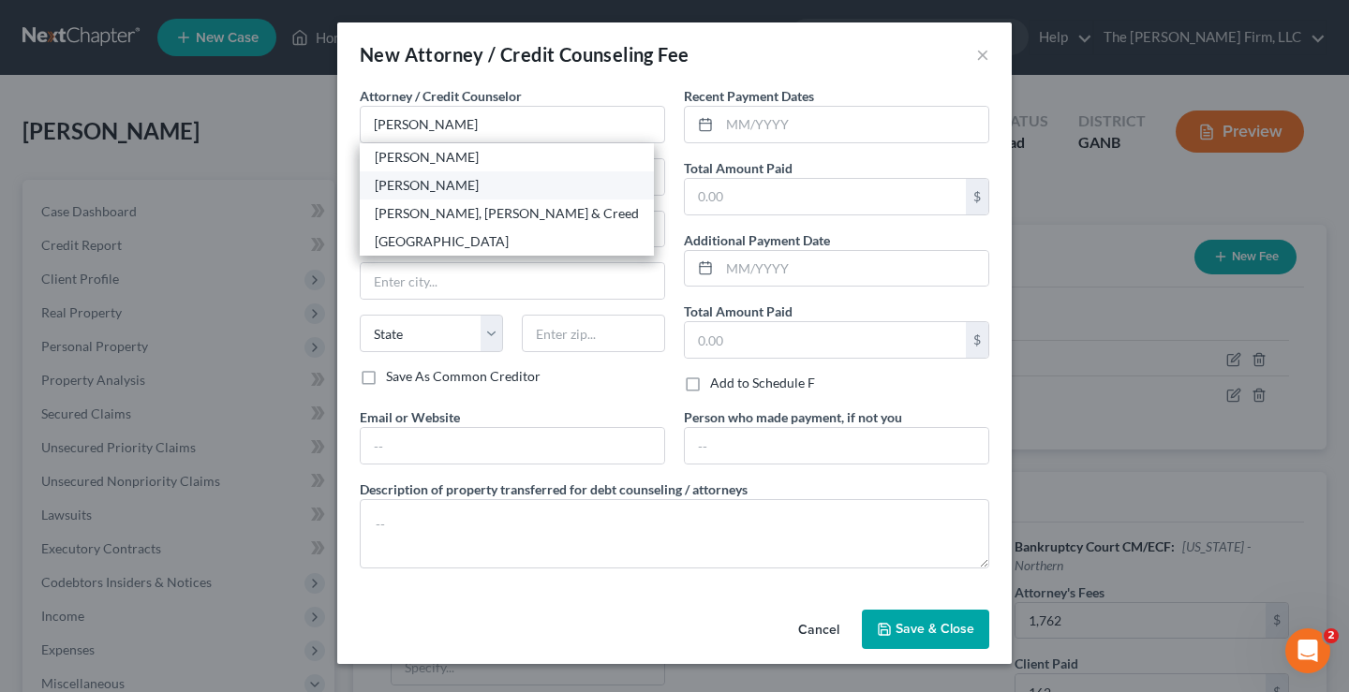
type input "30260"
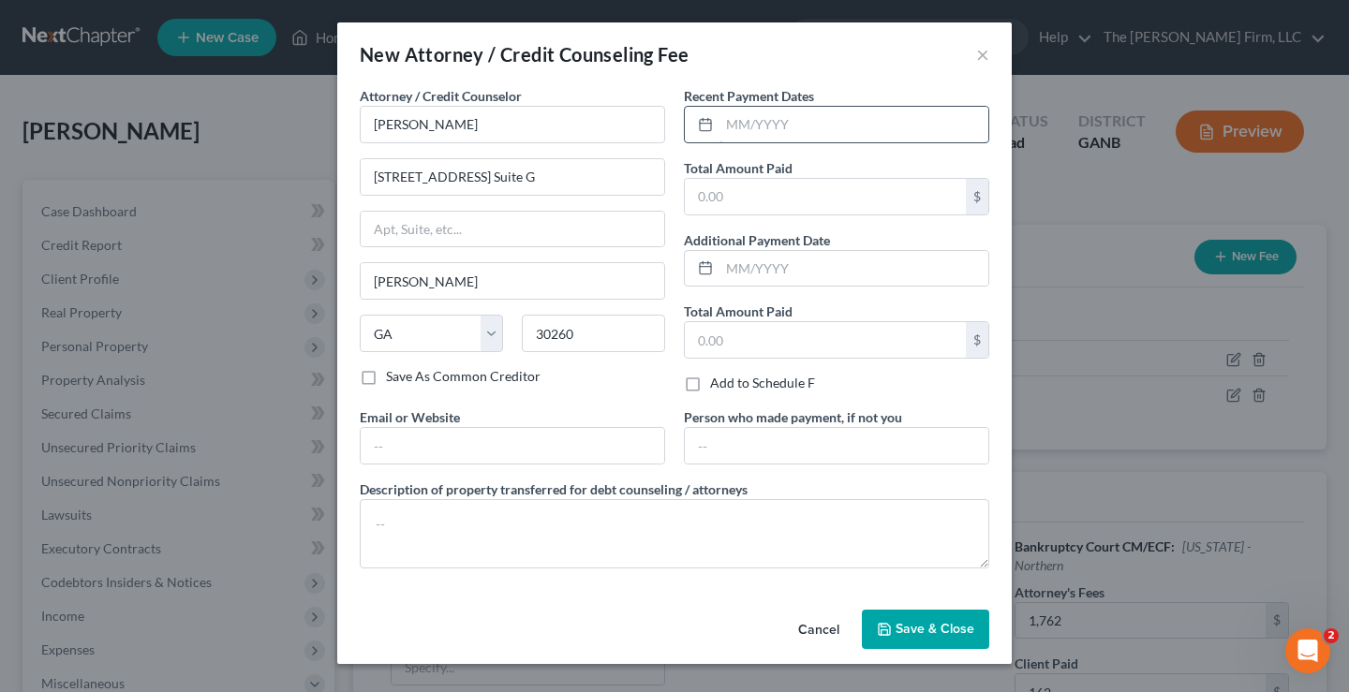
click at [853, 126] on input "text" at bounding box center [853, 125] width 269 height 36
type input "[DATE]"
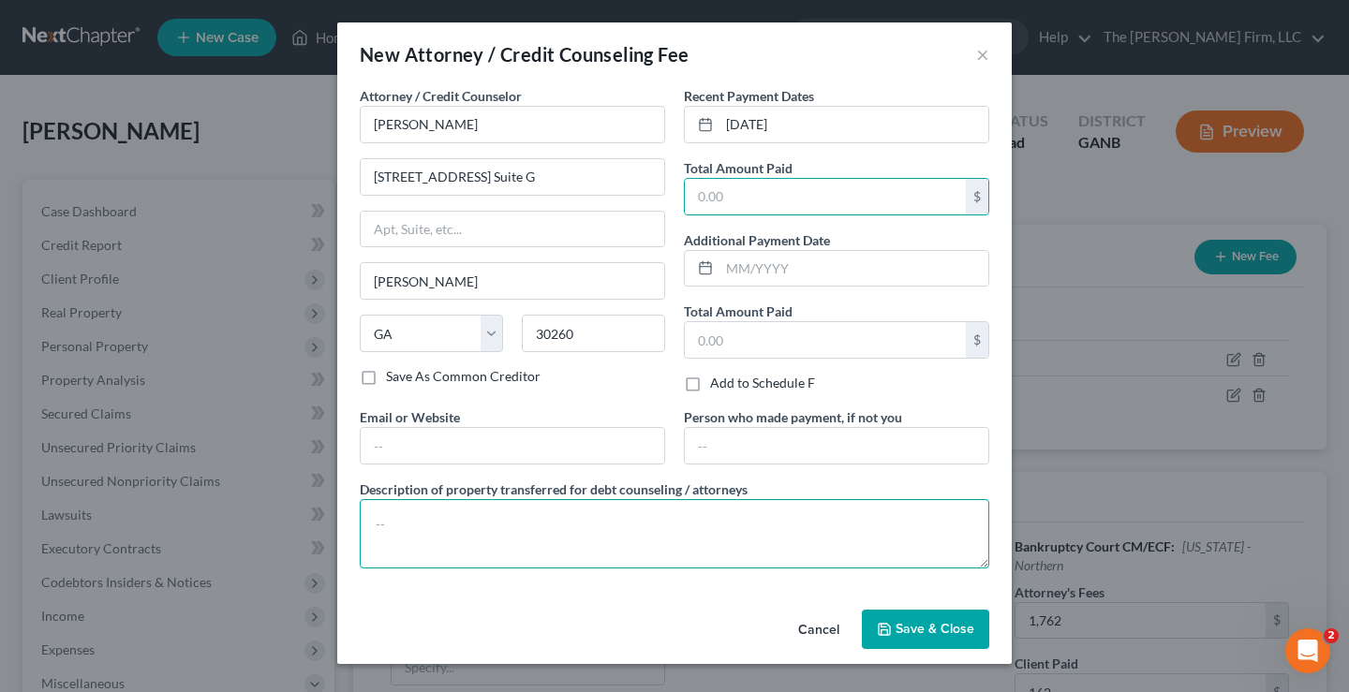
click at [400, 522] on textarea at bounding box center [674, 533] width 629 height 69
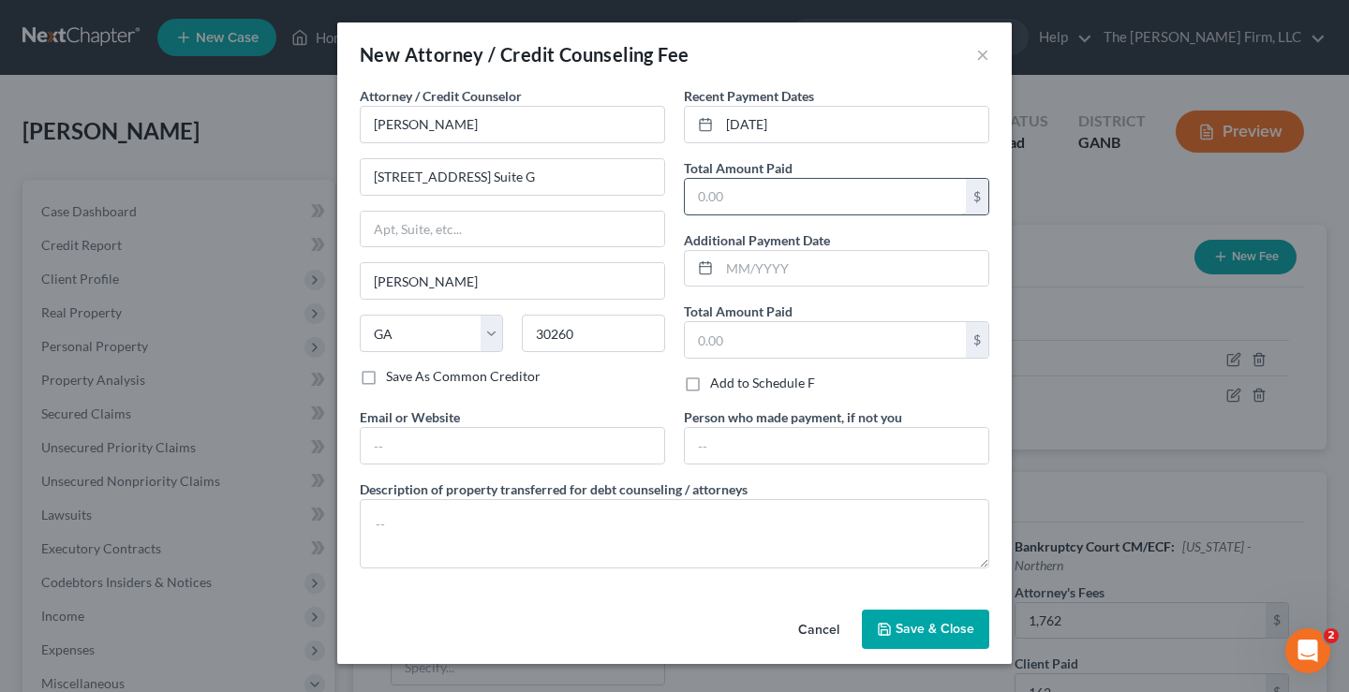
click at [770, 198] on input "text" at bounding box center [825, 197] width 281 height 36
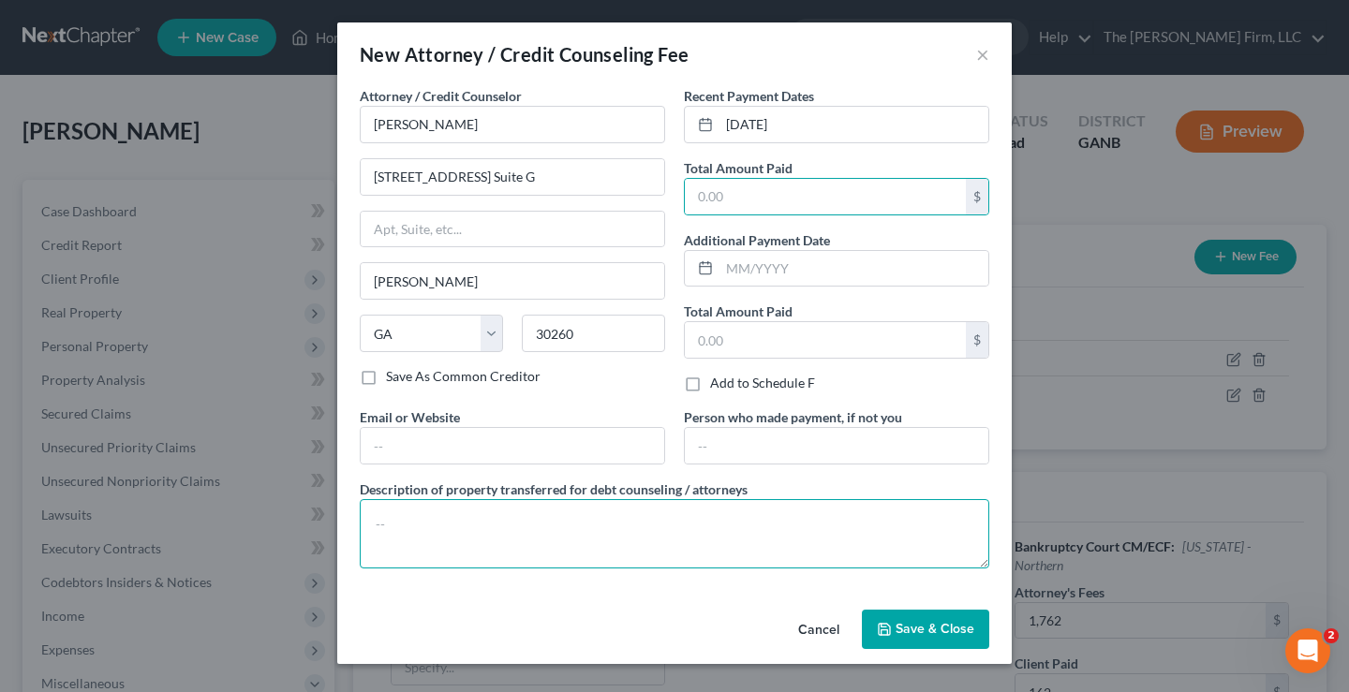
click at [442, 523] on textarea at bounding box center [674, 533] width 629 height 69
type textarea "$338 FF $123 AF"
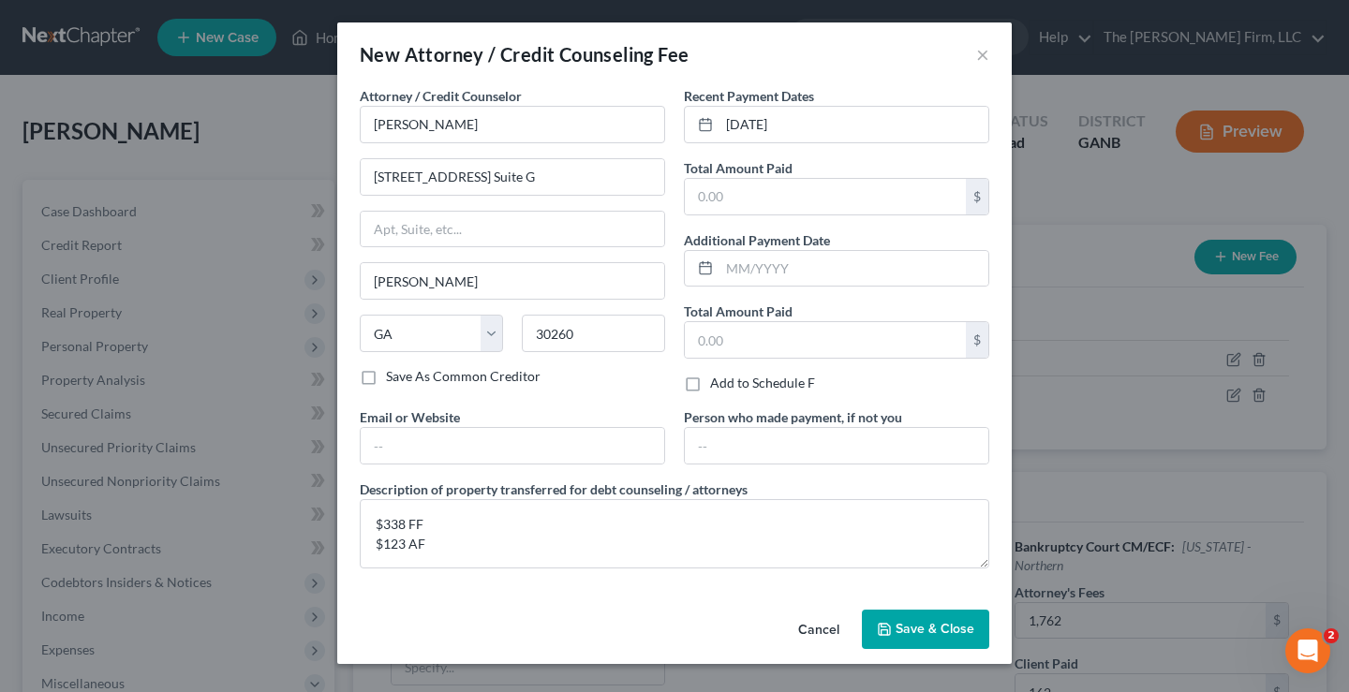
click at [936, 629] on span "Save & Close" at bounding box center [934, 629] width 79 height 16
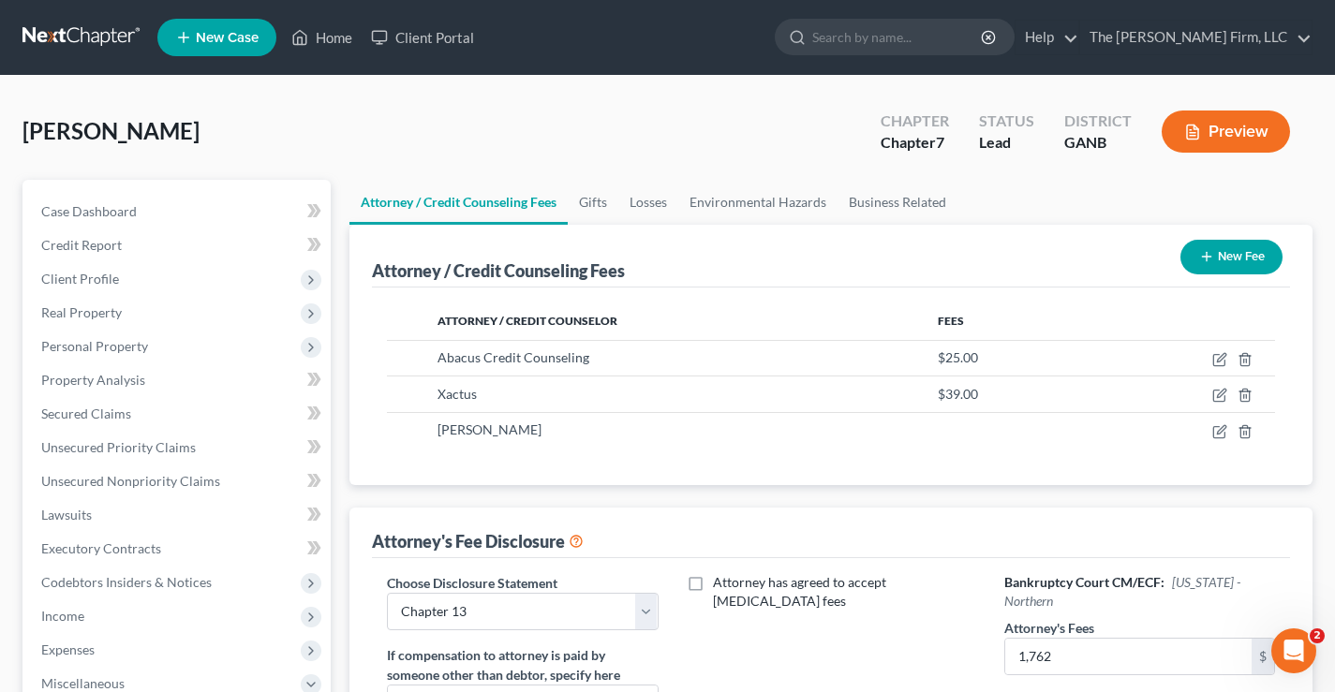
drag, startPoint x: 81, startPoint y: 131, endPoint x: 188, endPoint y: 129, distance: 106.8
click at [188, 129] on span "[PERSON_NAME]" at bounding box center [110, 130] width 177 height 27
click at [316, 139] on div "[PERSON_NAME] Upgraded Chapter Chapter 7 Status Lead District GANB Preview" at bounding box center [667, 138] width 1290 height 81
click at [202, 33] on span "New Case" at bounding box center [227, 38] width 63 height 14
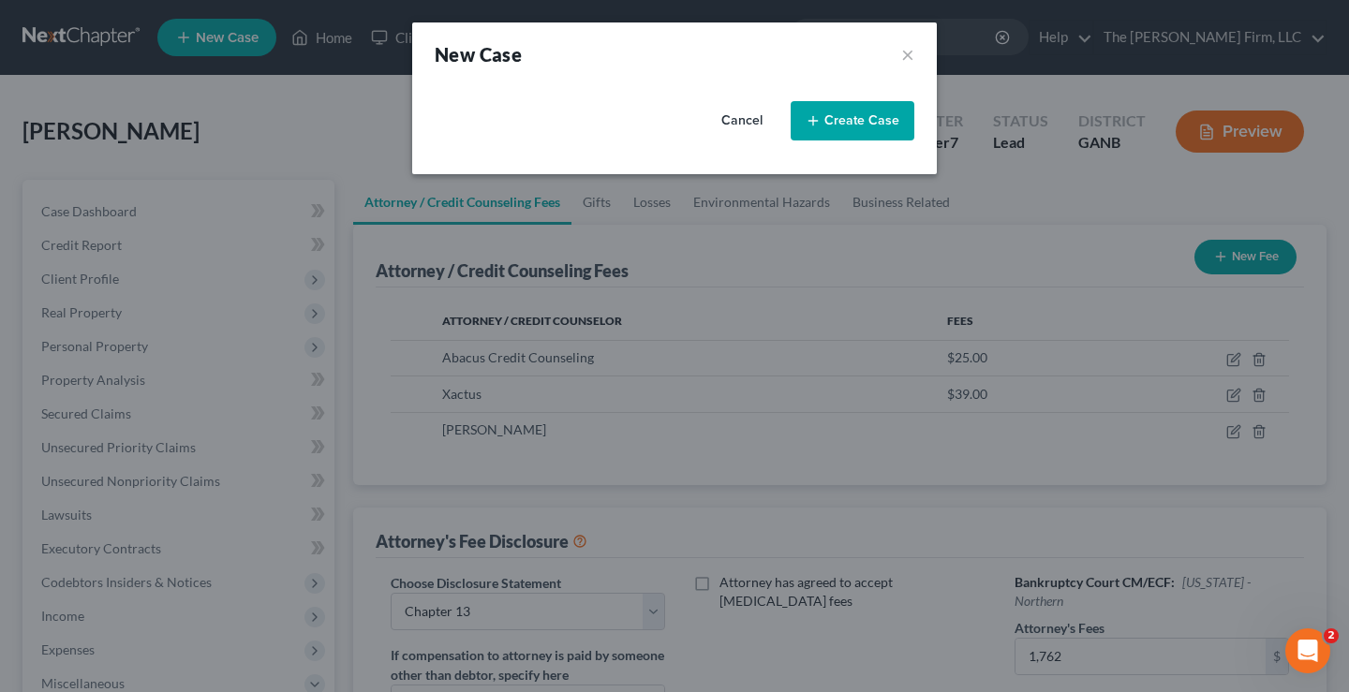
select select "19"
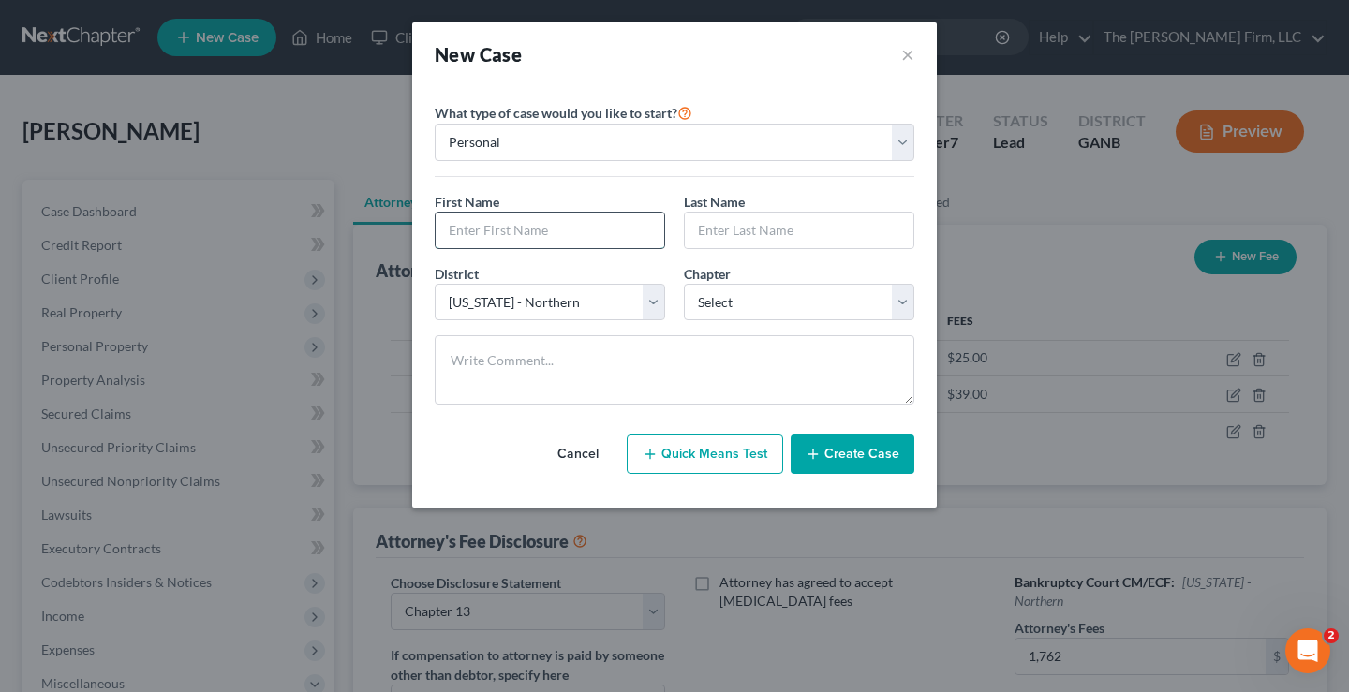
click at [447, 229] on input "text" at bounding box center [550, 231] width 229 height 36
type input "[PERSON_NAME]"
type input "Session"
click at [776, 301] on select "Select 7 11 12 13" at bounding box center [799, 302] width 230 height 37
select select "3"
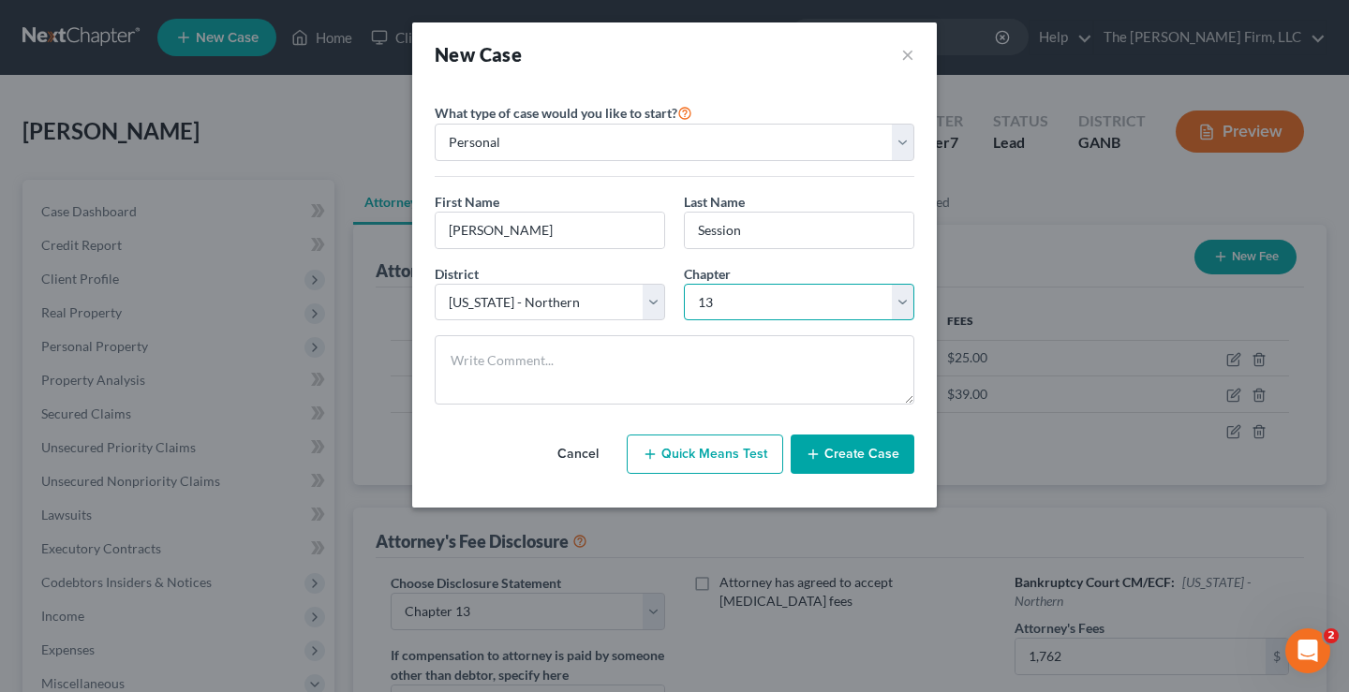
click at [684, 284] on select "Select 7 11 12 13" at bounding box center [799, 302] width 230 height 37
click at [853, 455] on button "Create Case" at bounding box center [853, 454] width 124 height 39
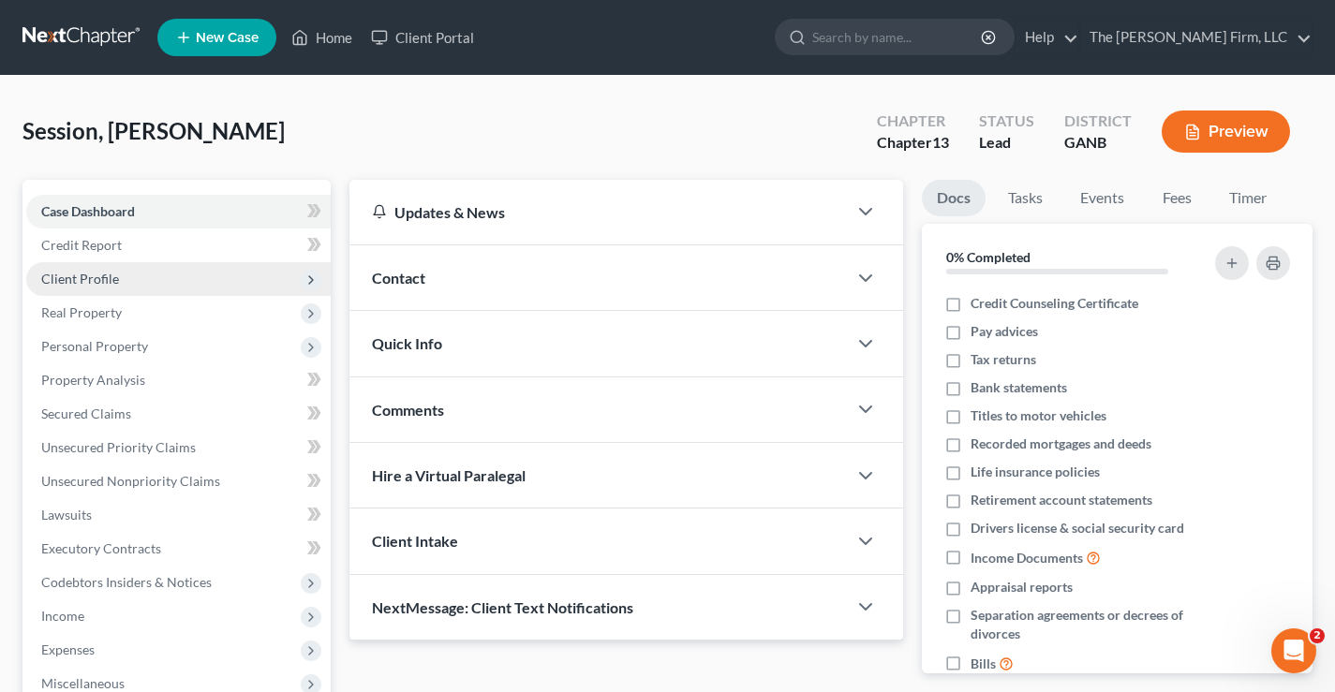
click at [75, 283] on span "Client Profile" at bounding box center [80, 279] width 78 height 16
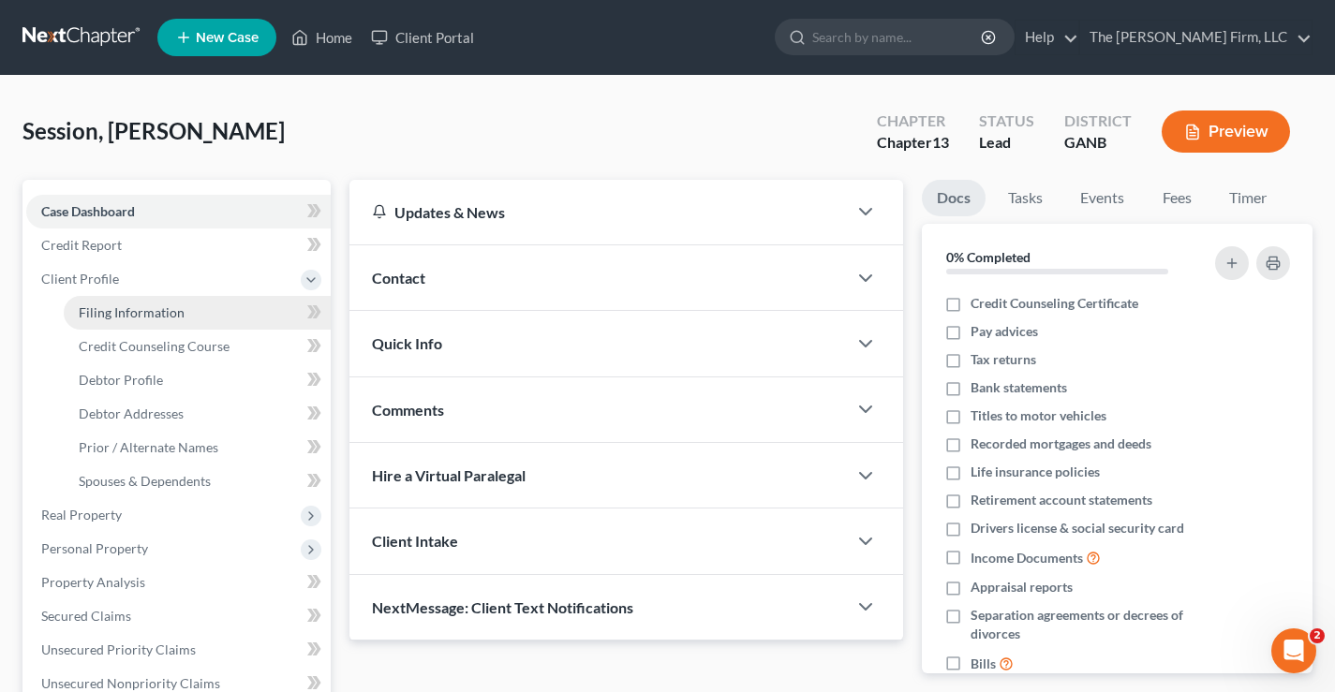
click at [126, 314] on span "Filing Information" at bounding box center [132, 312] width 106 height 16
select select "1"
select select "0"
select select "3"
select select "19"
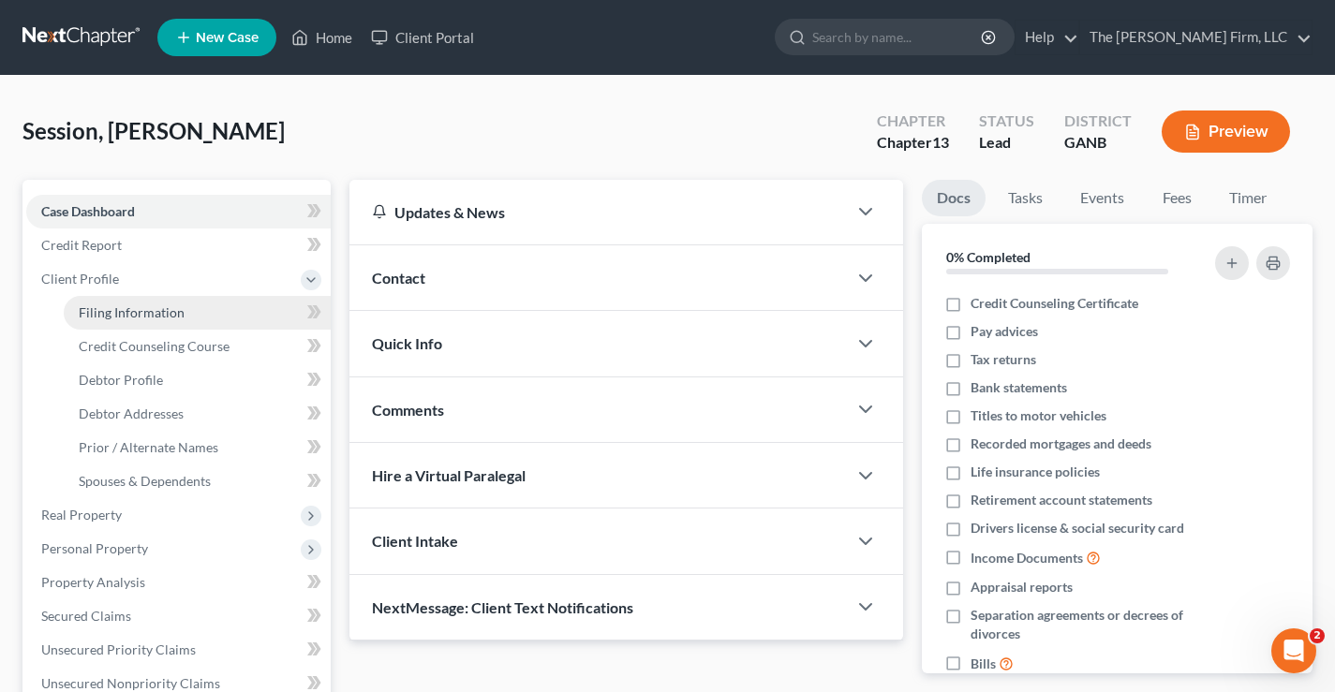
select select "10"
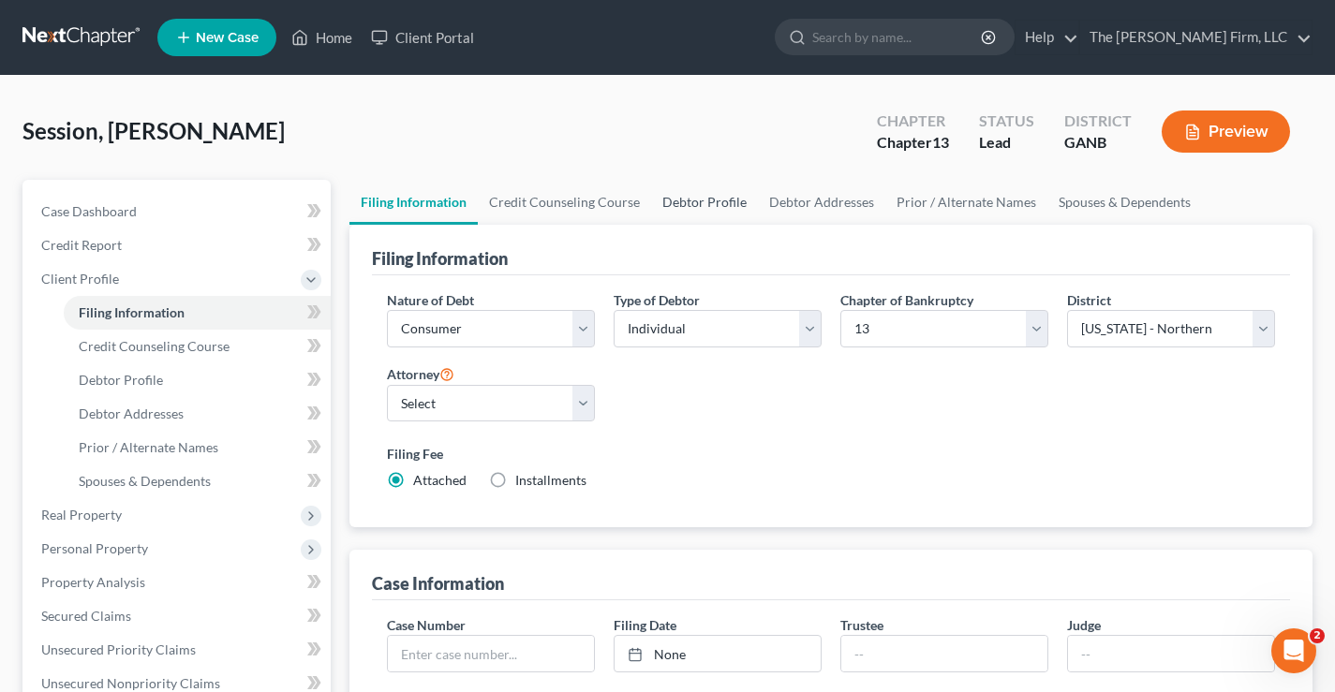
click at [702, 200] on link "Debtor Profile" at bounding box center [704, 202] width 107 height 45
select select "0"
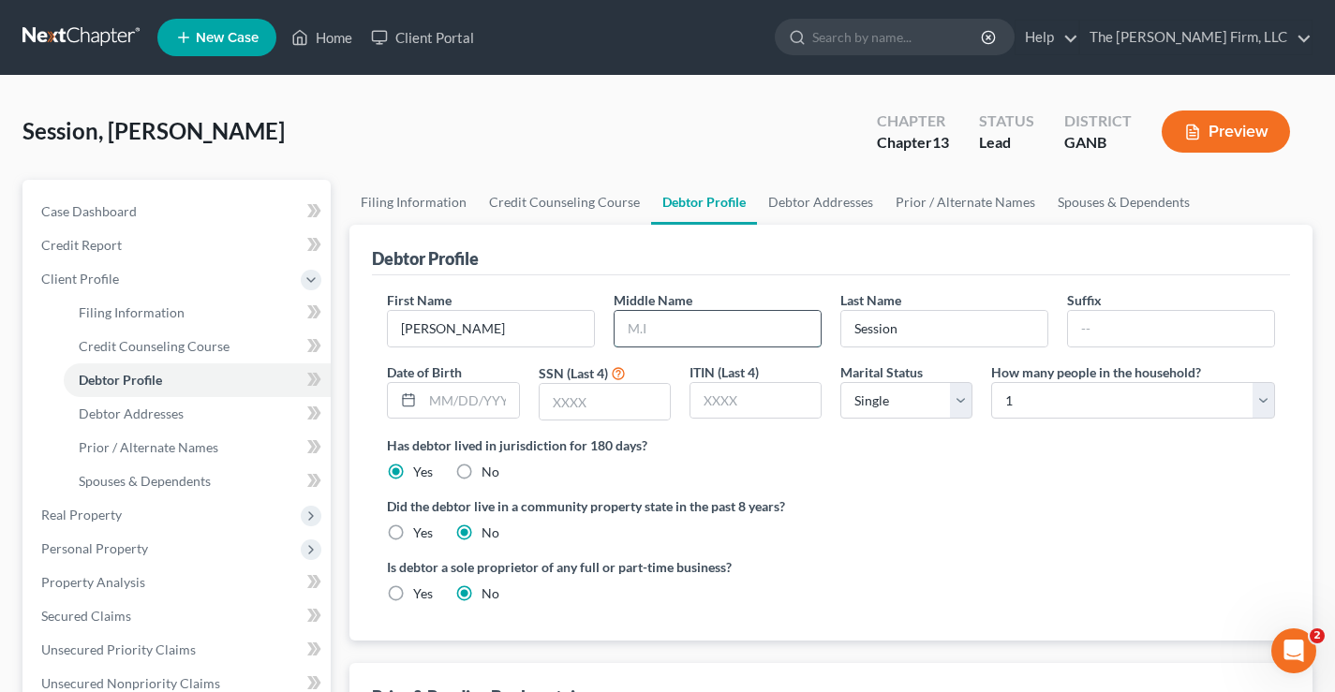
drag, startPoint x: 673, startPoint y: 334, endPoint x: 675, endPoint y: 316, distance: 18.8
click at [672, 334] on input "text" at bounding box center [717, 329] width 206 height 36
type input "Arvelle"
type input "[DATE]"
type input "9833"
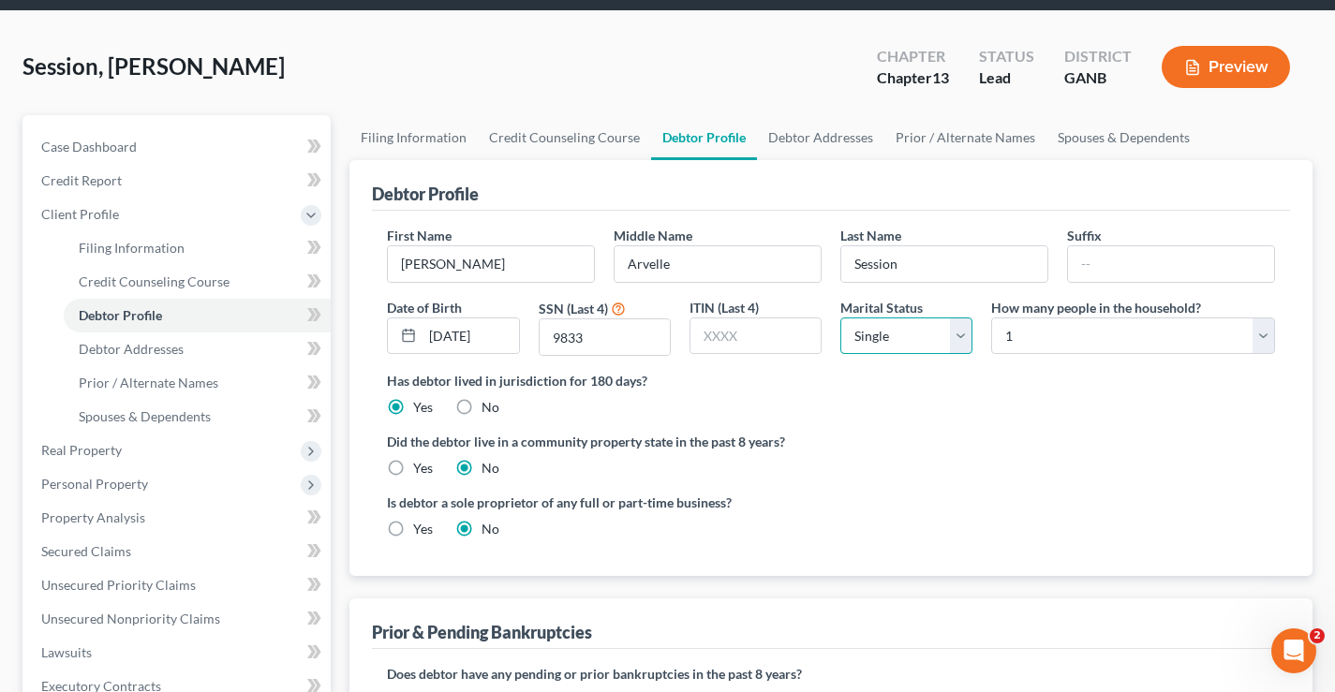
scroll to position [88, 0]
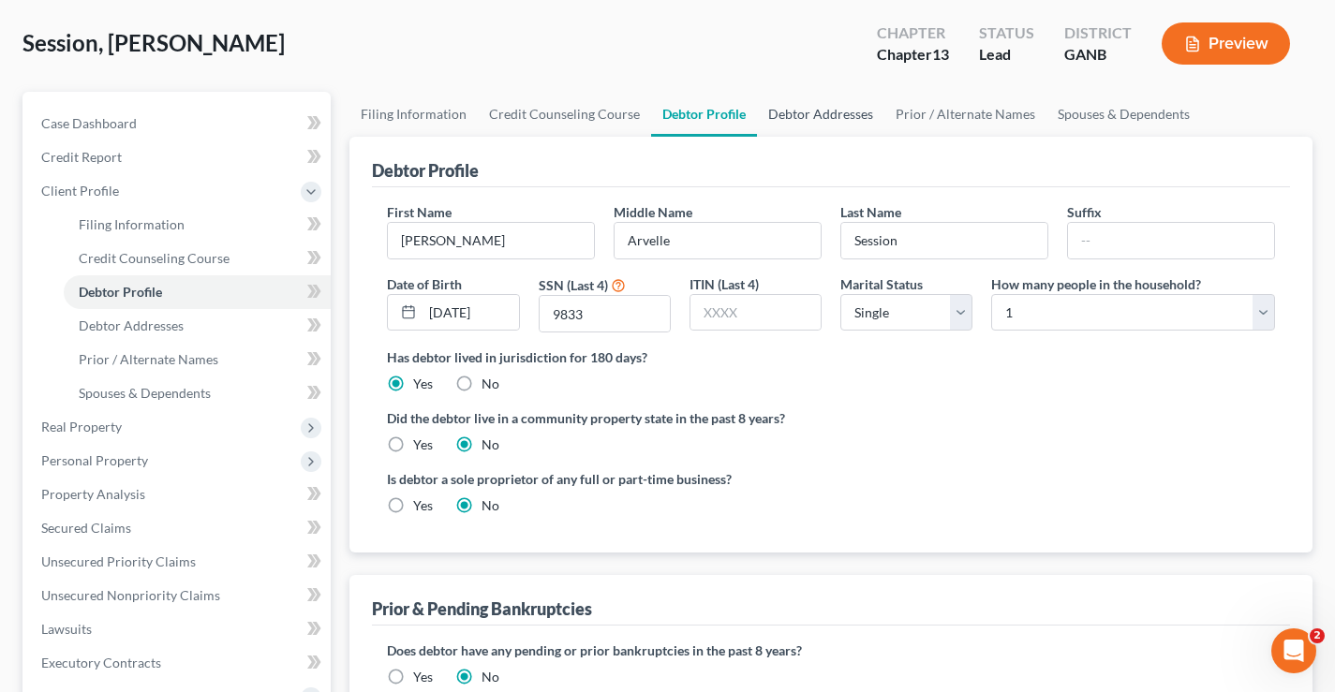
click at [806, 112] on link "Debtor Addresses" at bounding box center [820, 114] width 127 height 45
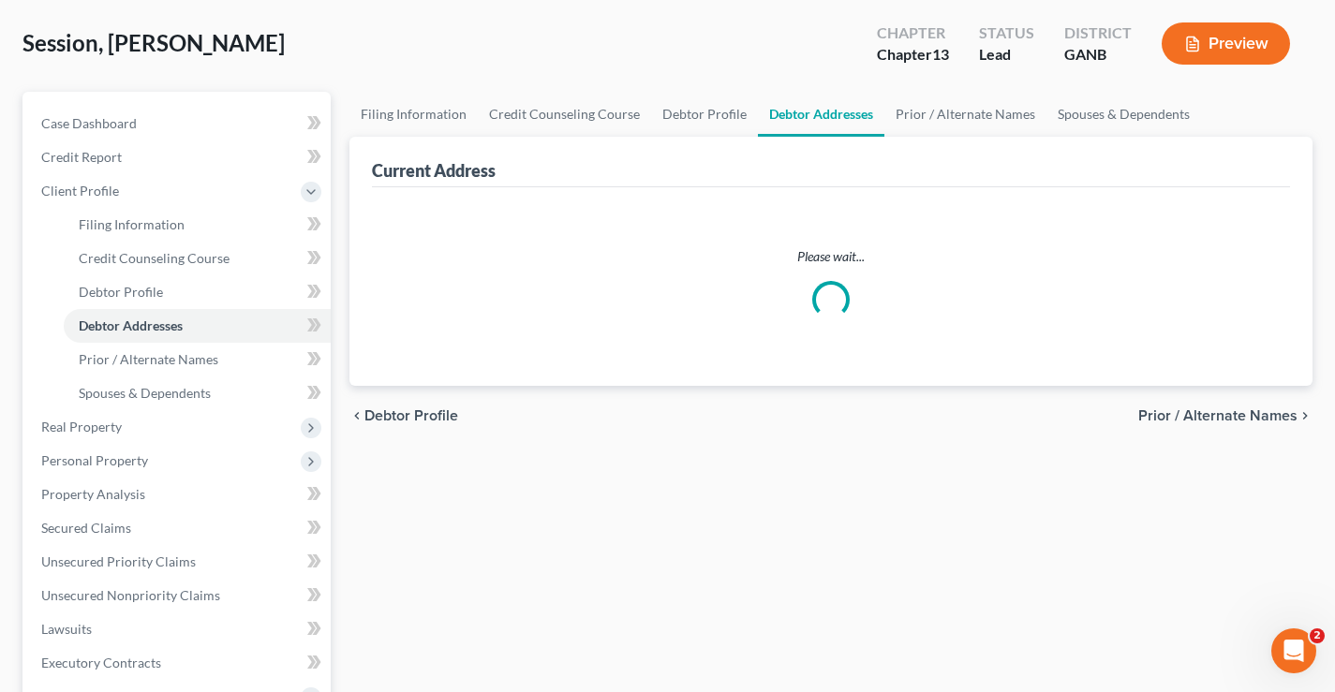
scroll to position [1, 0]
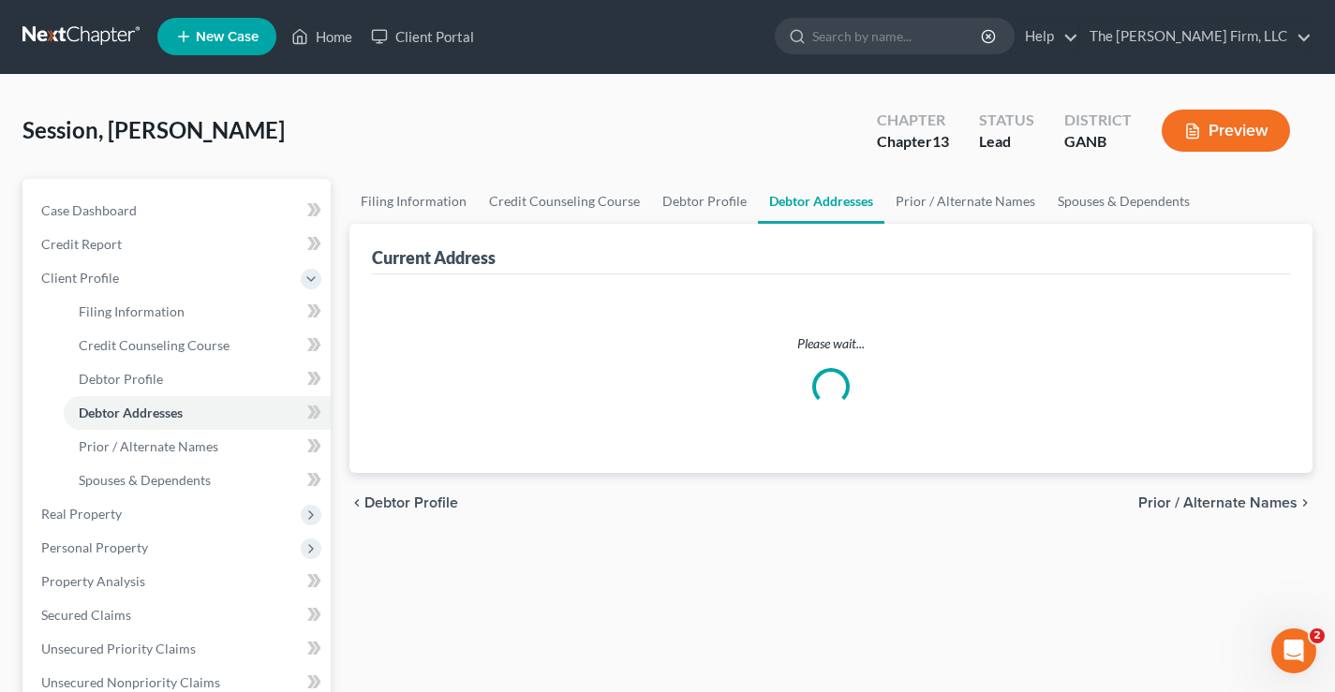
select select "0"
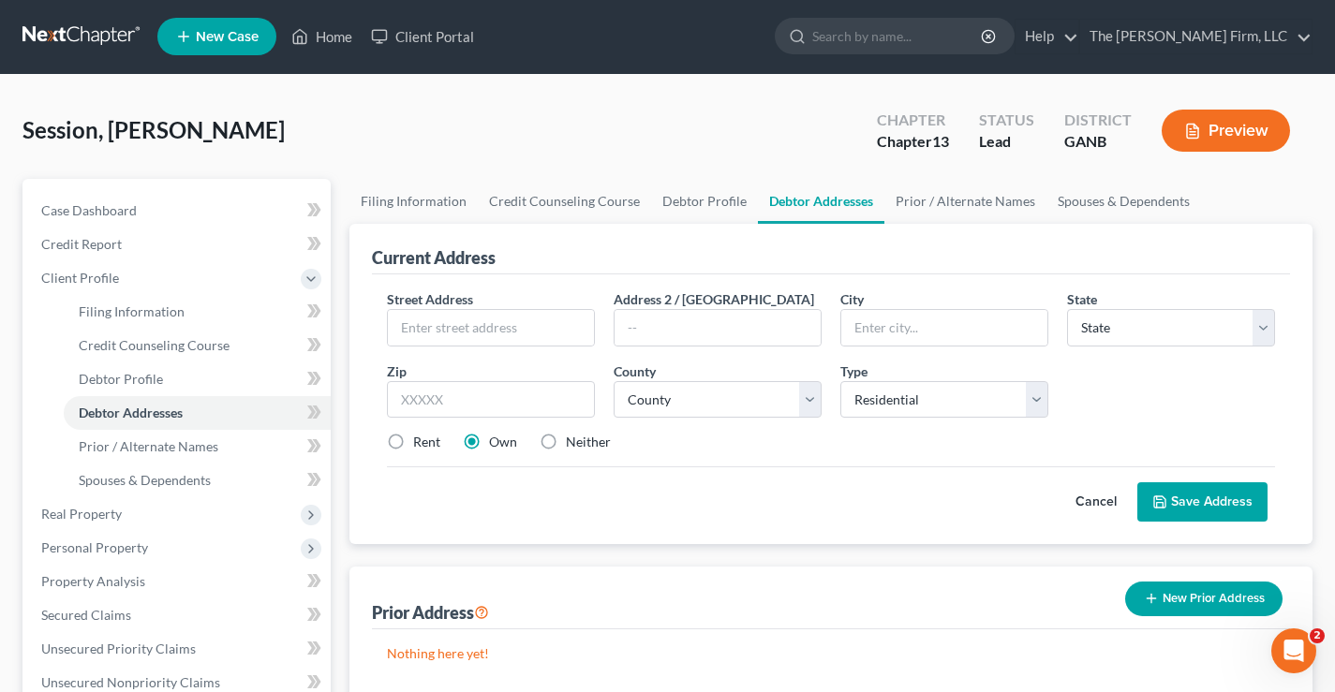
scroll to position [0, 0]
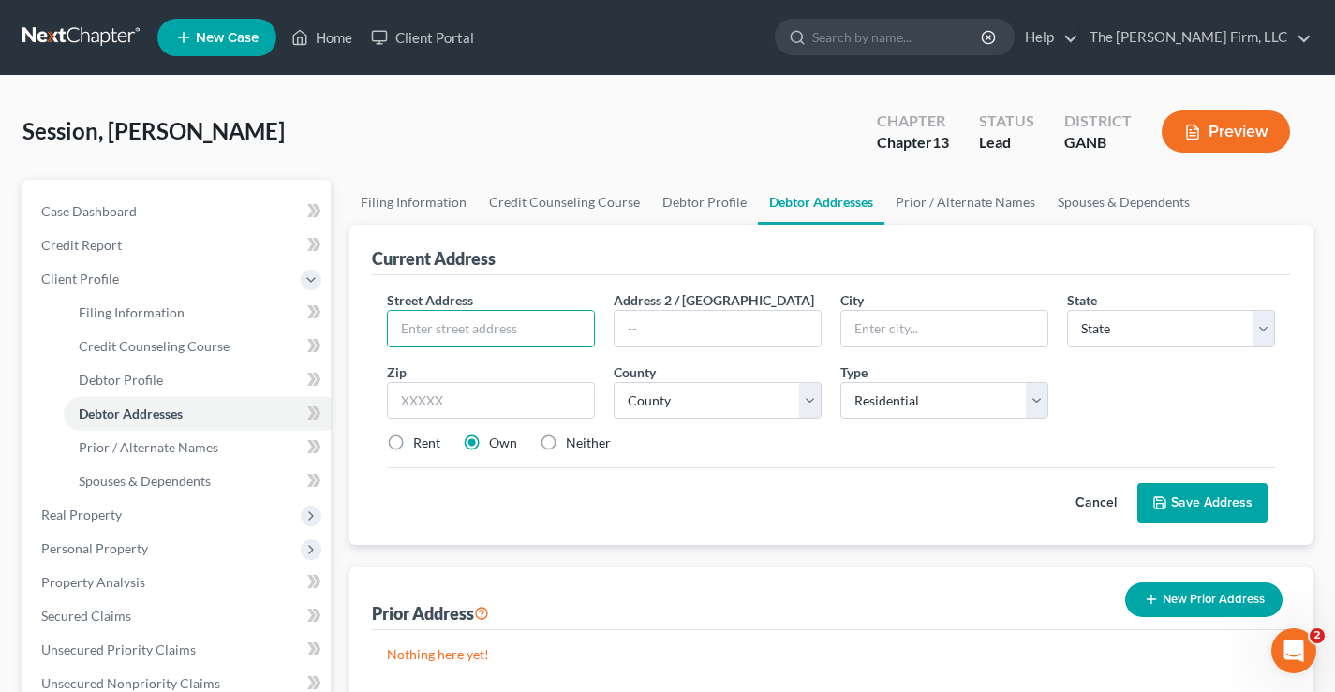
drag, startPoint x: 439, startPoint y: 326, endPoint x: 391, endPoint y: 288, distance: 61.4
click at [438, 325] on input "text" at bounding box center [491, 329] width 206 height 36
type input "[STREET_ADDRESS]"
type input "Apt. GG10"
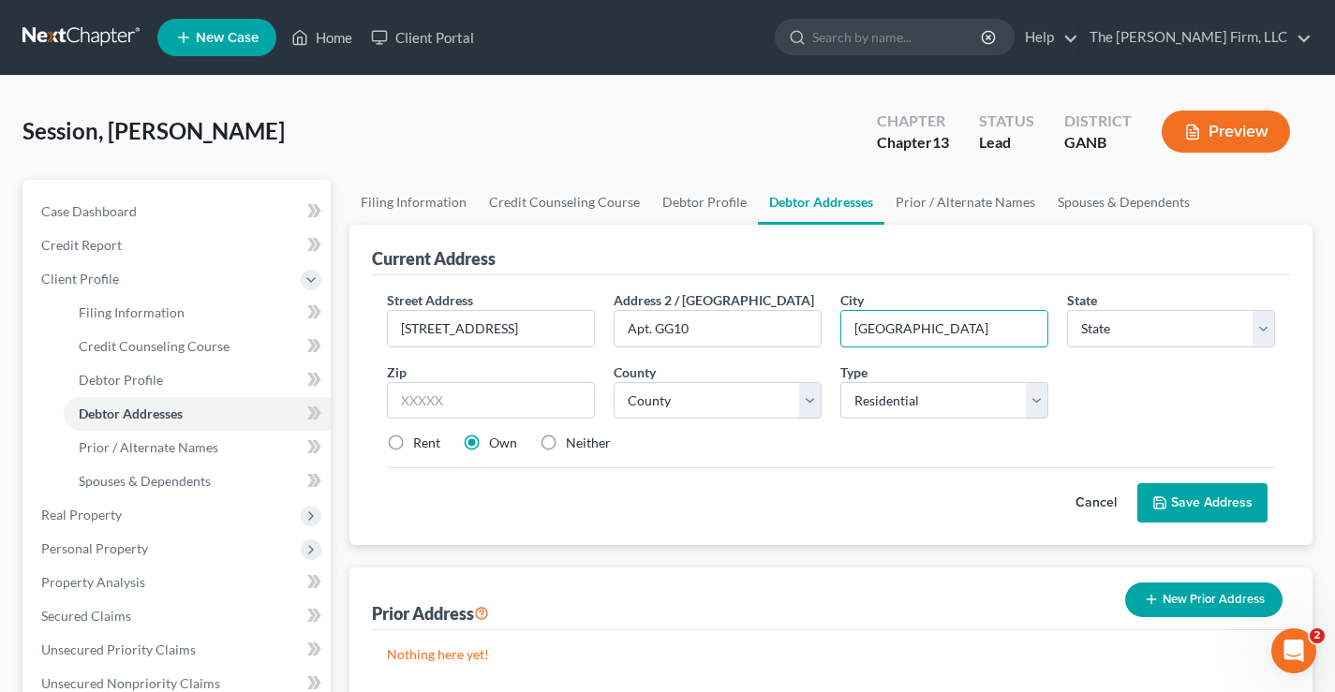
type input "[GEOGRAPHIC_DATA]"
select select "10"
type input "30309"
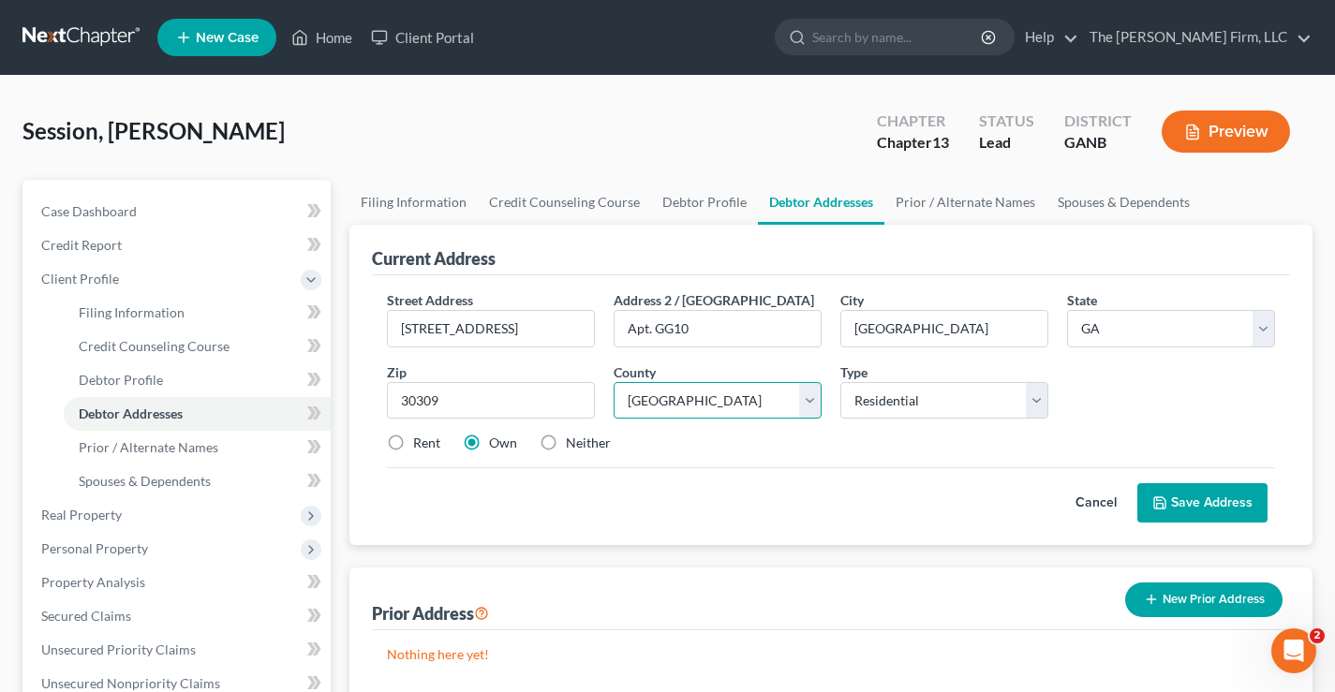
select select "59"
click at [413, 442] on label "Rent" at bounding box center [426, 443] width 27 height 19
click at [421, 442] on input "Rent" at bounding box center [427, 440] width 12 height 12
radio input "true"
click at [1227, 502] on button "Save Address" at bounding box center [1202, 502] width 130 height 39
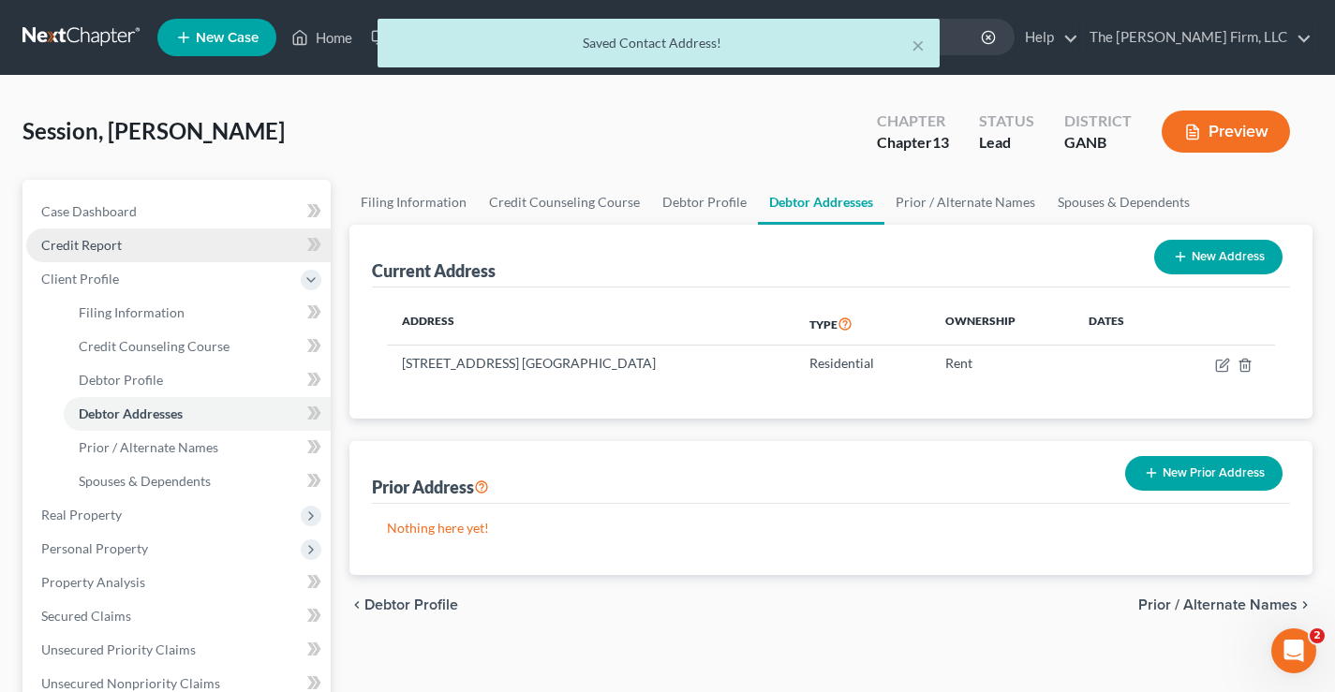
click at [72, 245] on span "Credit Report" at bounding box center [81, 245] width 81 height 16
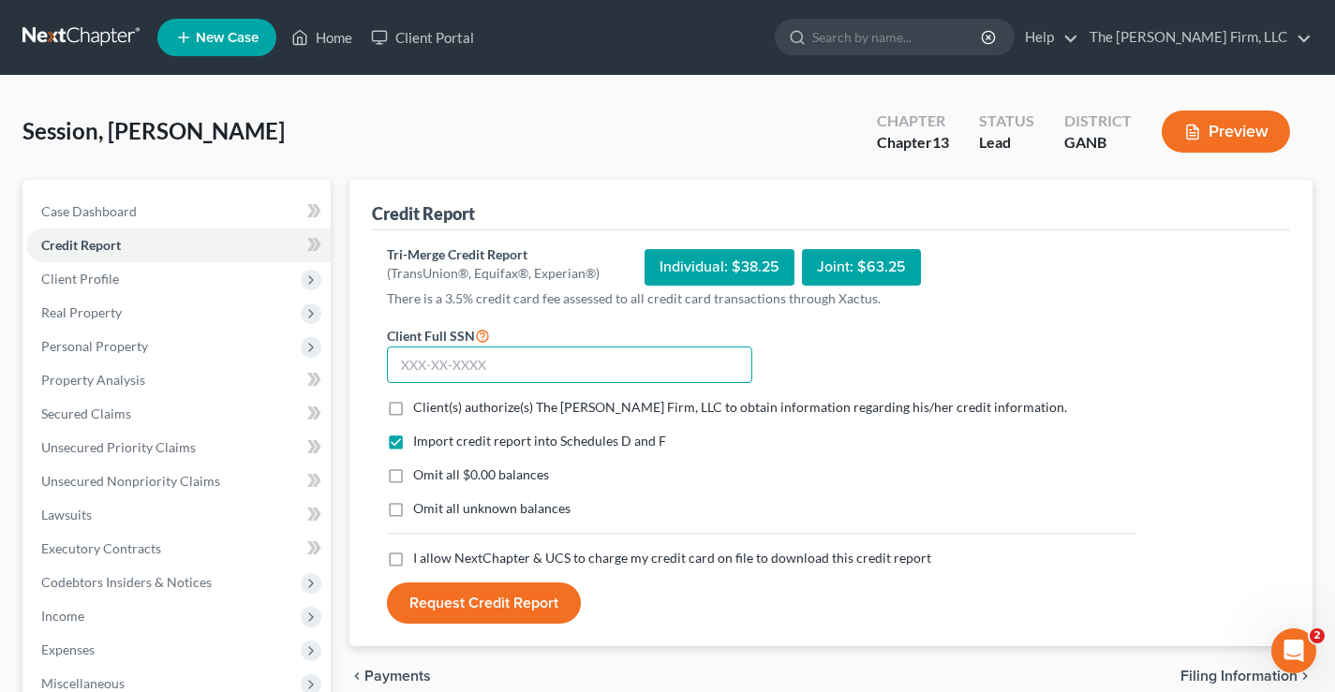
click at [404, 356] on input "text" at bounding box center [569, 365] width 365 height 37
type input "667-01-9833"
click at [413, 410] on label "Client(s) authorize(s) The [PERSON_NAME] Firm, LLC to obtain information regard…" at bounding box center [740, 407] width 654 height 19
click at [421, 410] on input "Client(s) authorize(s) The [PERSON_NAME] Firm, LLC to obtain information regard…" at bounding box center [427, 404] width 12 height 12
checkbox input "true"
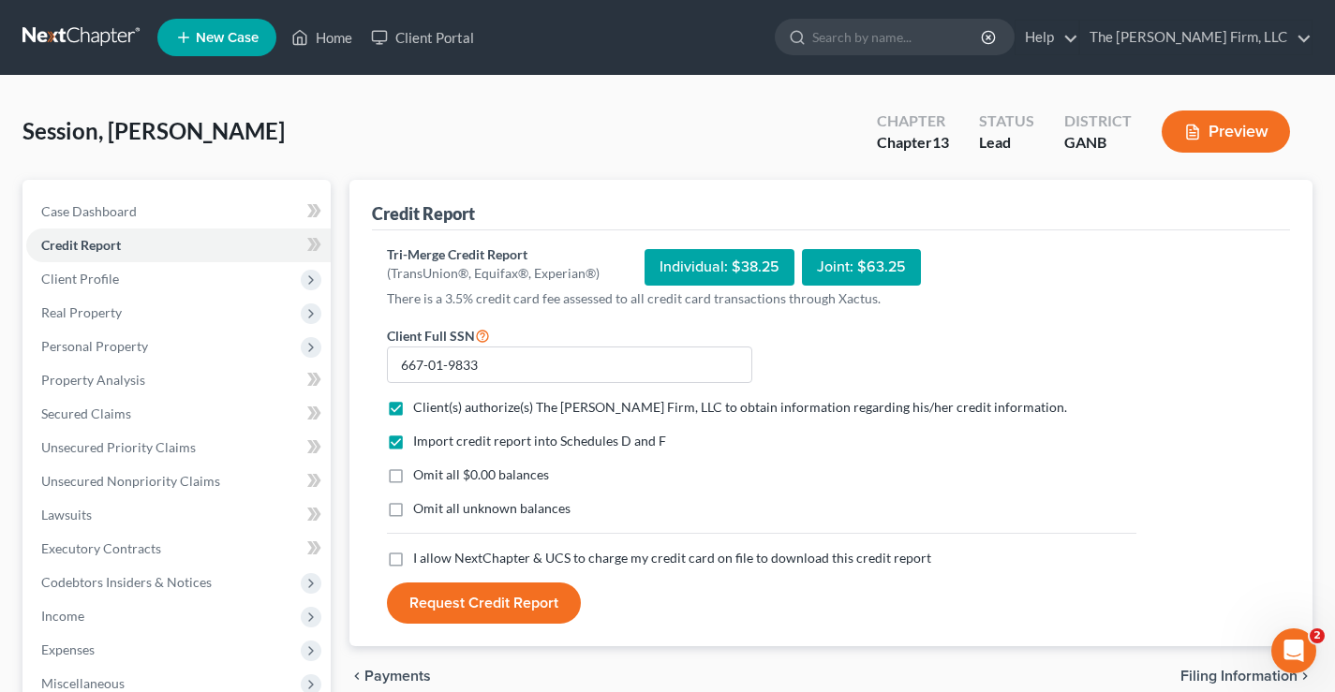
click at [413, 477] on label "Omit all $0.00 balances" at bounding box center [481, 475] width 136 height 19
click at [421, 477] on input "Omit all $0.00 balances" at bounding box center [427, 472] width 12 height 12
checkbox input "true"
click at [413, 511] on label "Omit all unknown balances" at bounding box center [491, 508] width 157 height 19
click at [421, 511] on input "Omit all unknown balances" at bounding box center [427, 505] width 12 height 12
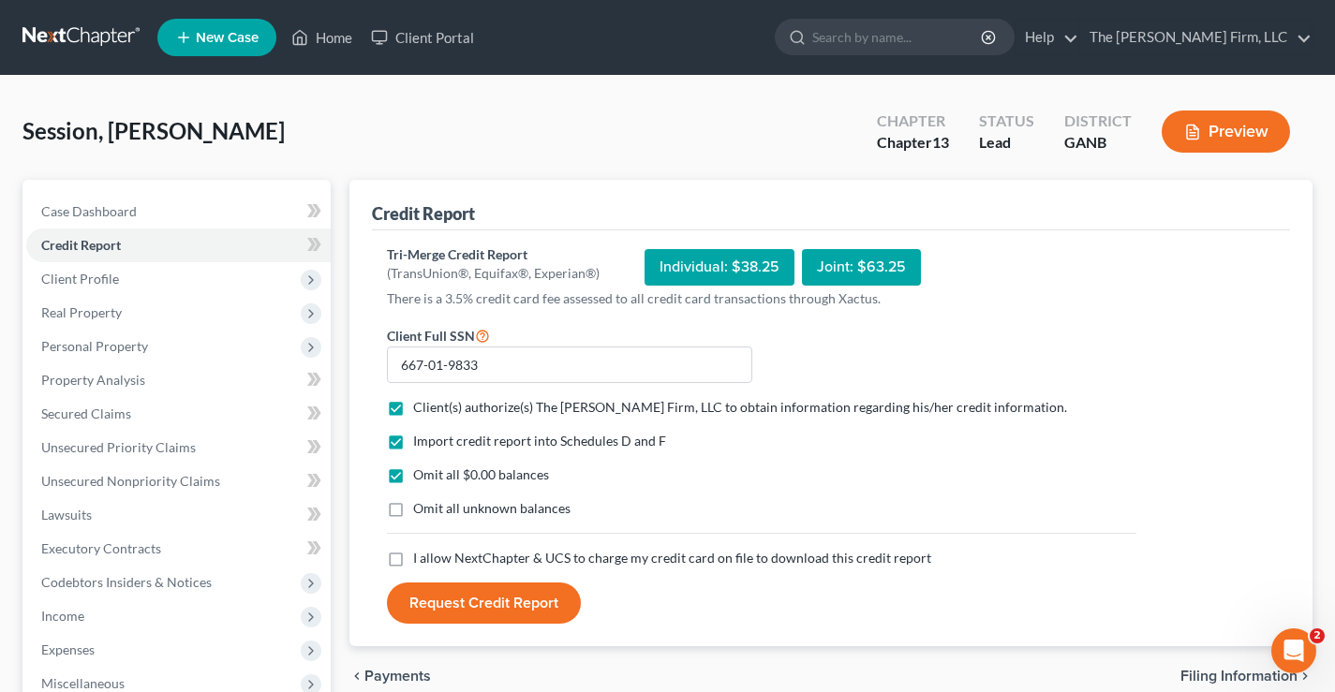
checkbox input "true"
click at [413, 562] on label "I allow NextChapter & UCS to charge my credit card on file to download this cre…" at bounding box center [672, 558] width 518 height 19
click at [421, 561] on input "I allow NextChapter & UCS to charge my credit card on file to download this cre…" at bounding box center [427, 555] width 12 height 12
checkbox input "true"
click at [494, 597] on button "Request Credit Report" at bounding box center [484, 603] width 194 height 41
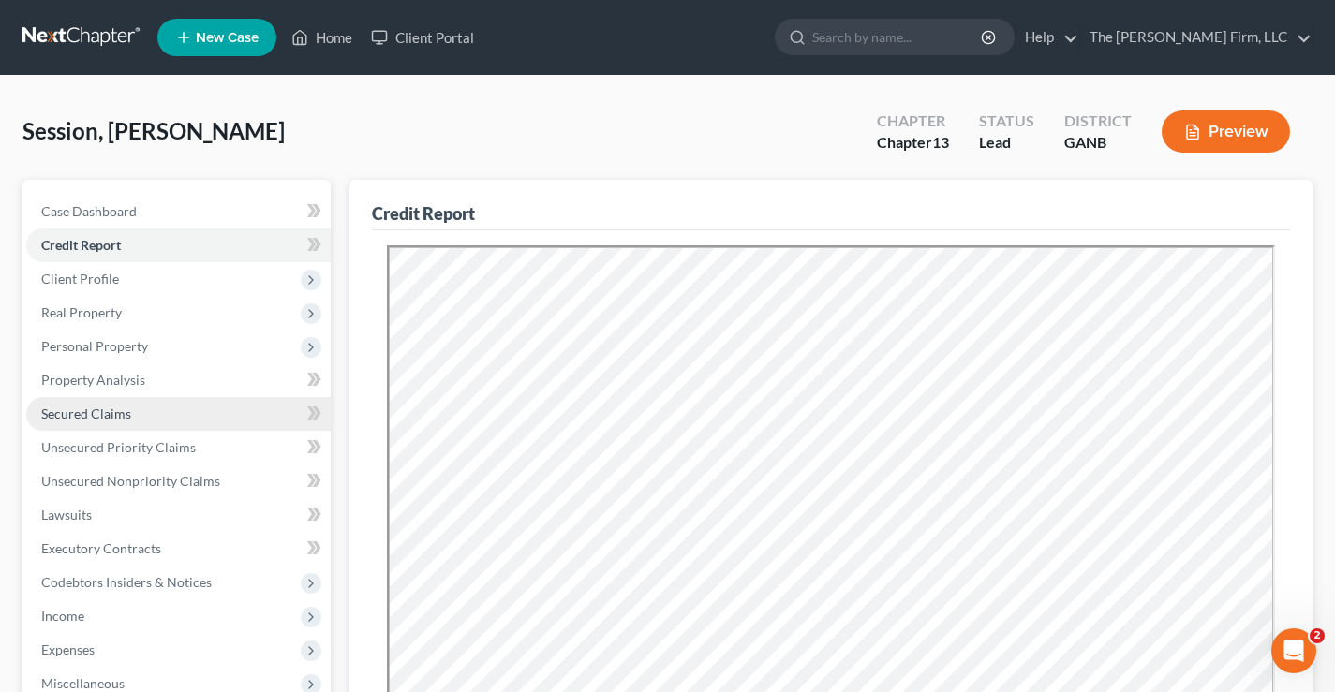
click at [67, 412] on span "Secured Claims" at bounding box center [86, 414] width 90 height 16
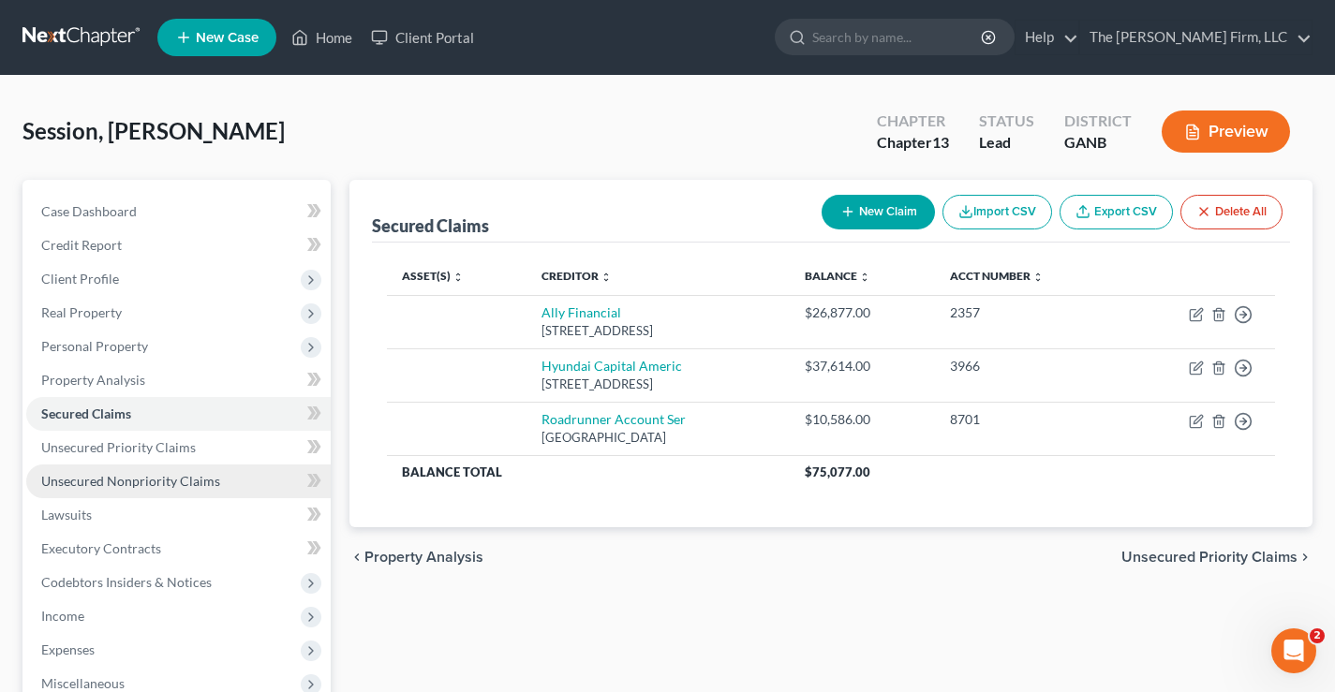
click at [121, 472] on link "Unsecured Nonpriority Claims" at bounding box center [178, 482] width 304 height 34
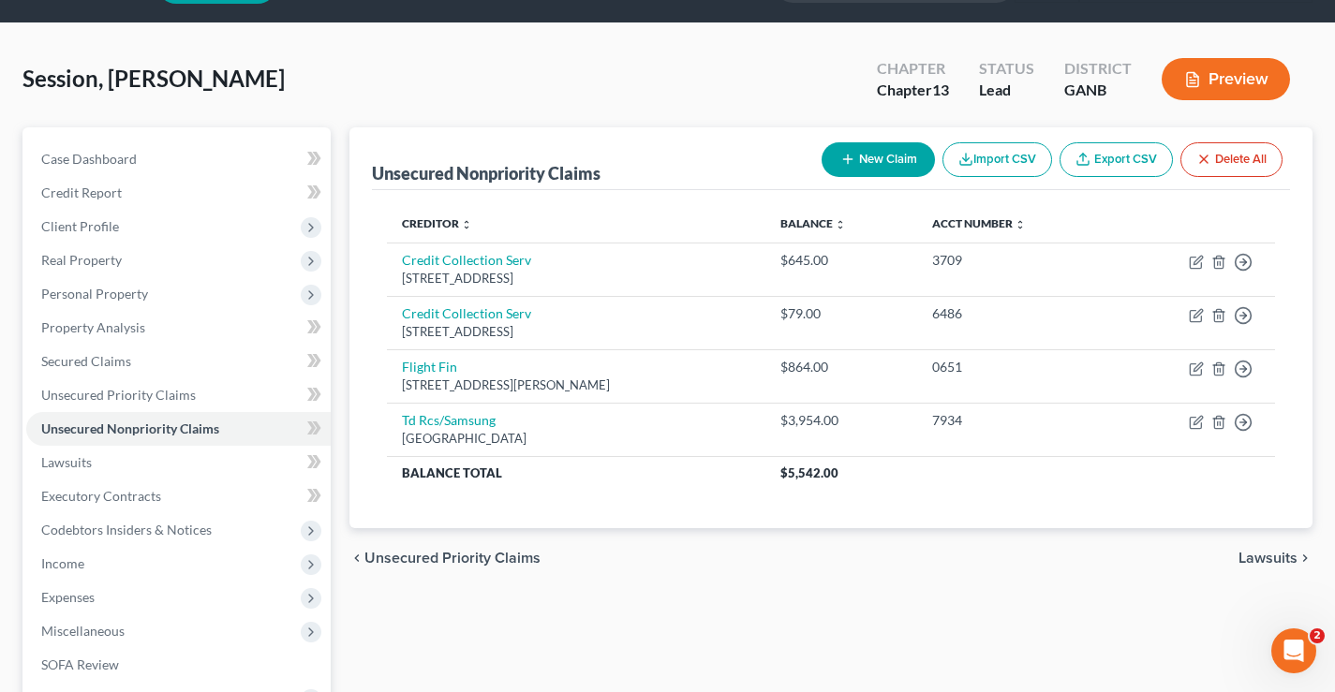
scroll to position [187, 0]
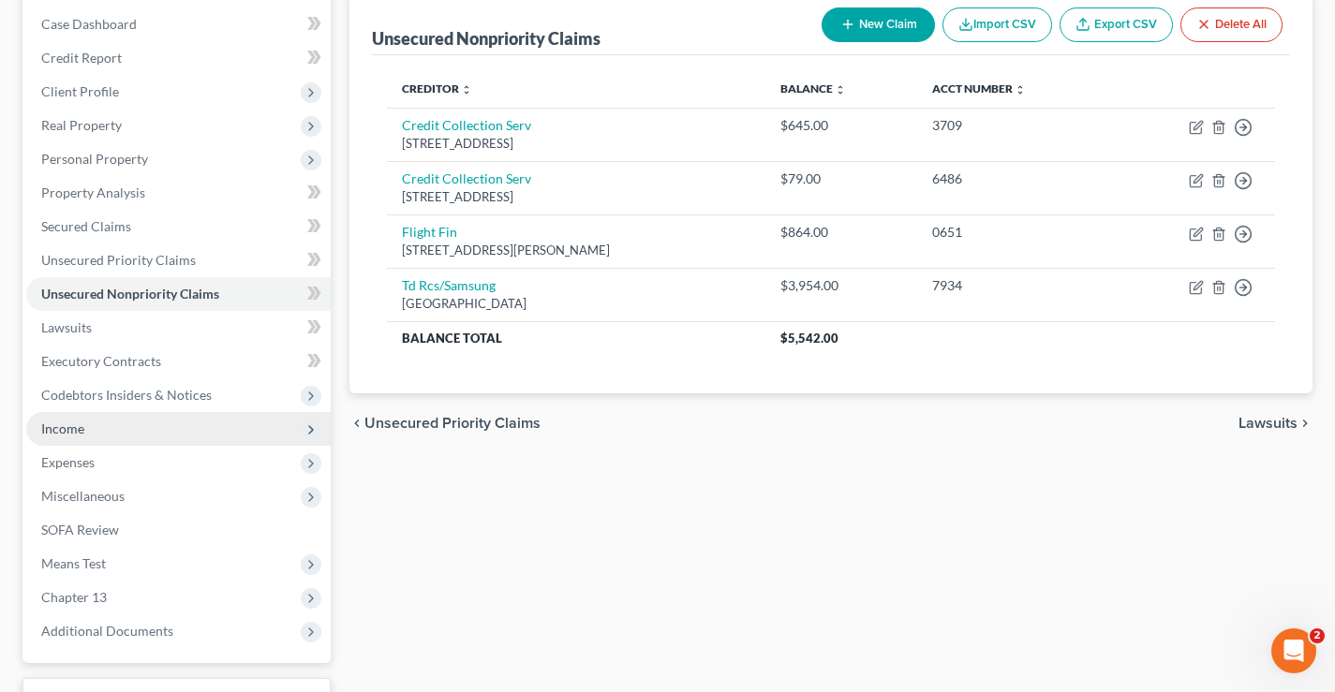
click at [45, 434] on span "Income" at bounding box center [62, 429] width 43 height 16
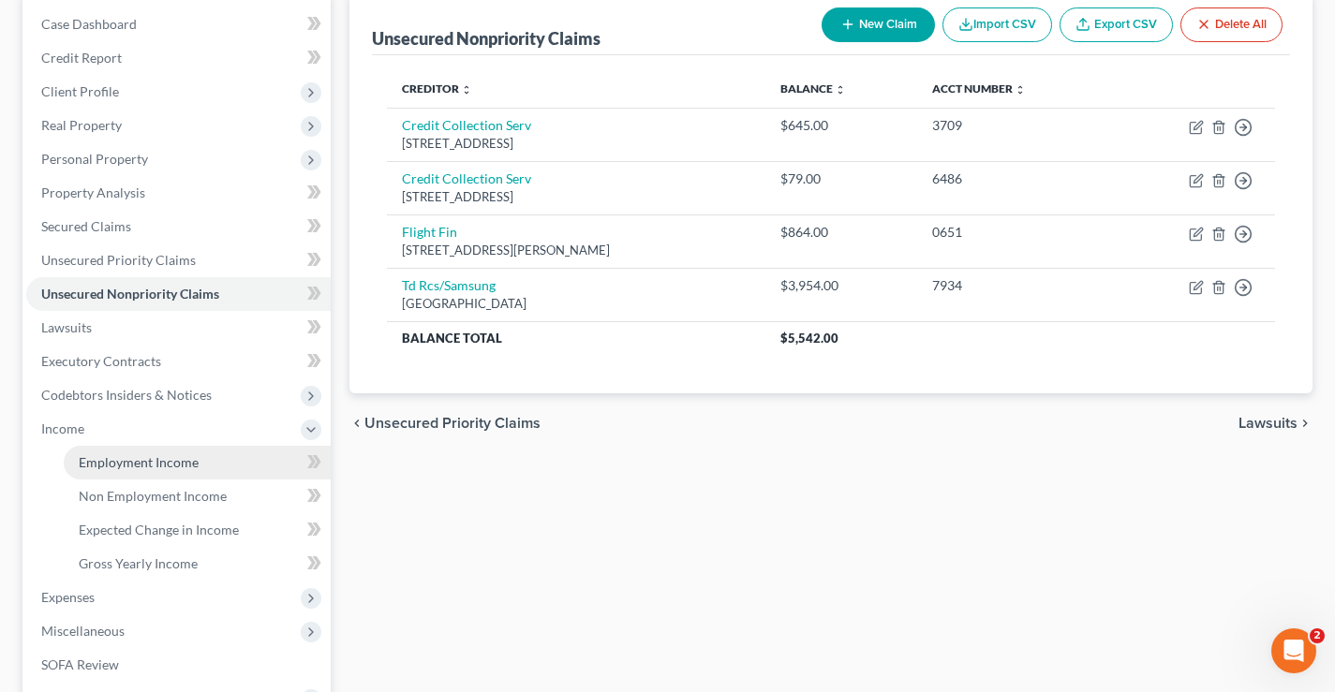
click at [99, 467] on span "Employment Income" at bounding box center [139, 462] width 120 height 16
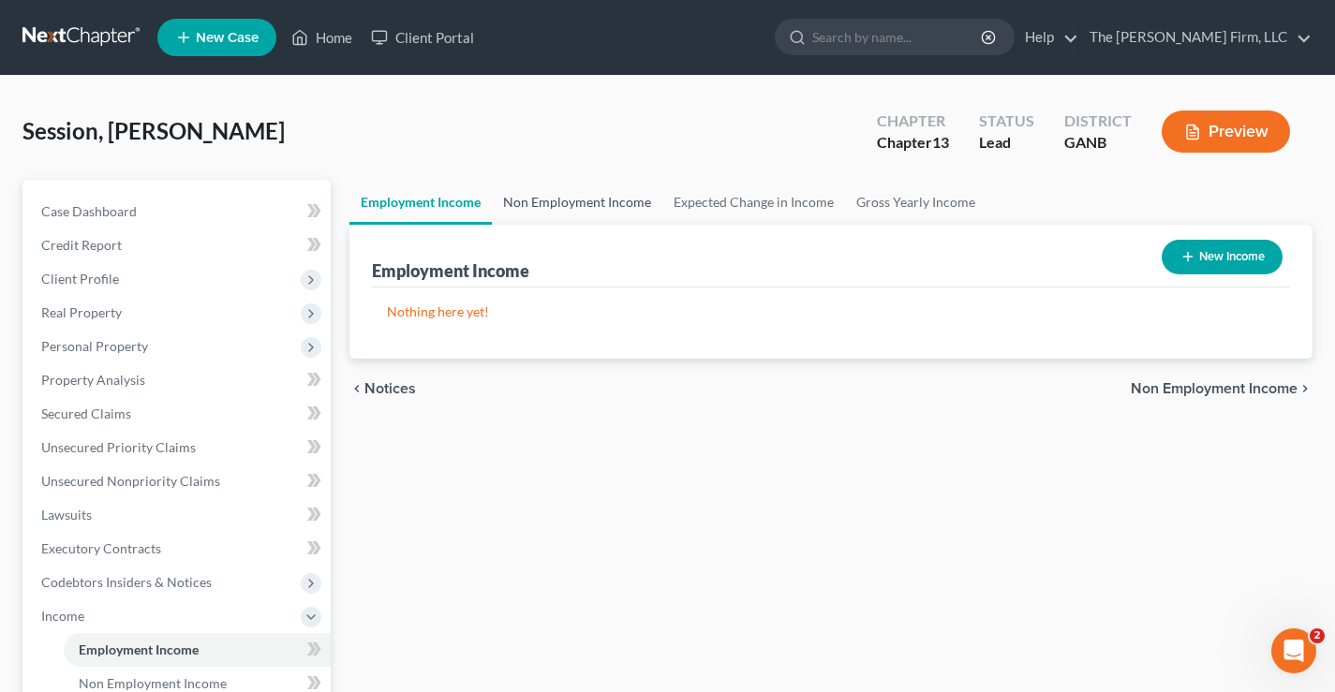
click at [599, 196] on link "Non Employment Income" at bounding box center [577, 202] width 170 height 45
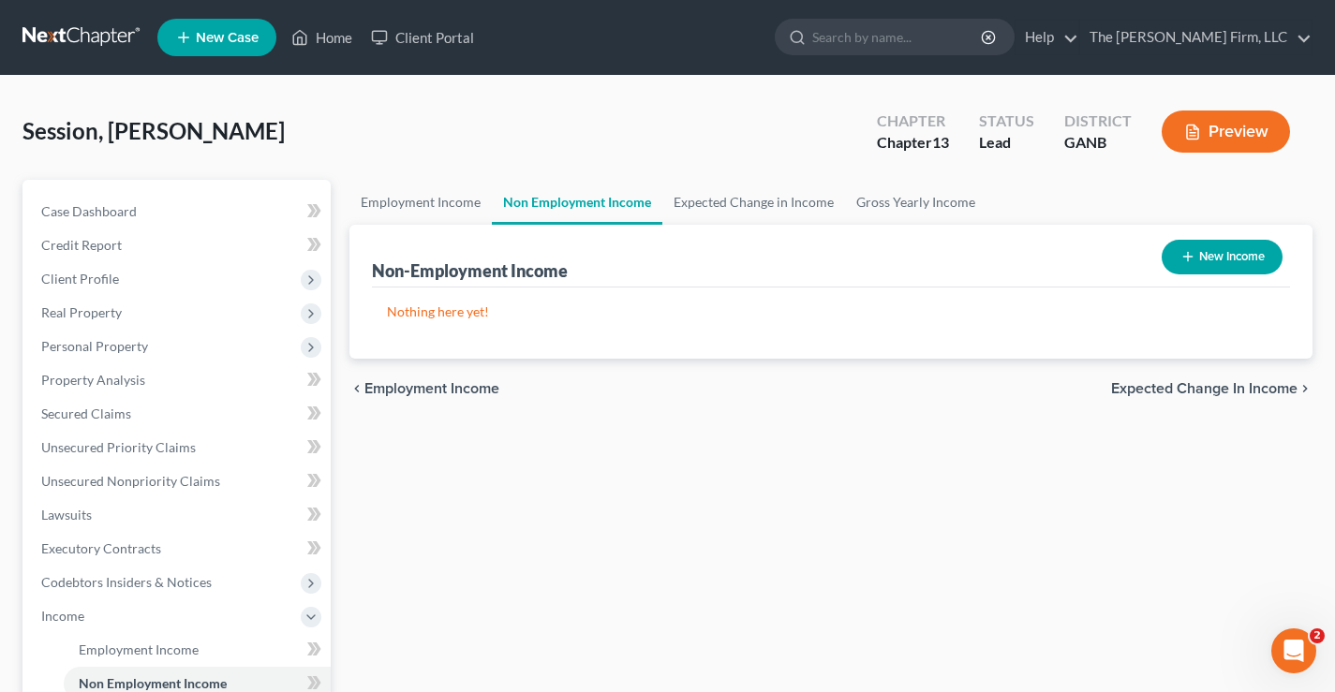
click at [1242, 259] on button "New Income" at bounding box center [1221, 257] width 121 height 35
select select "0"
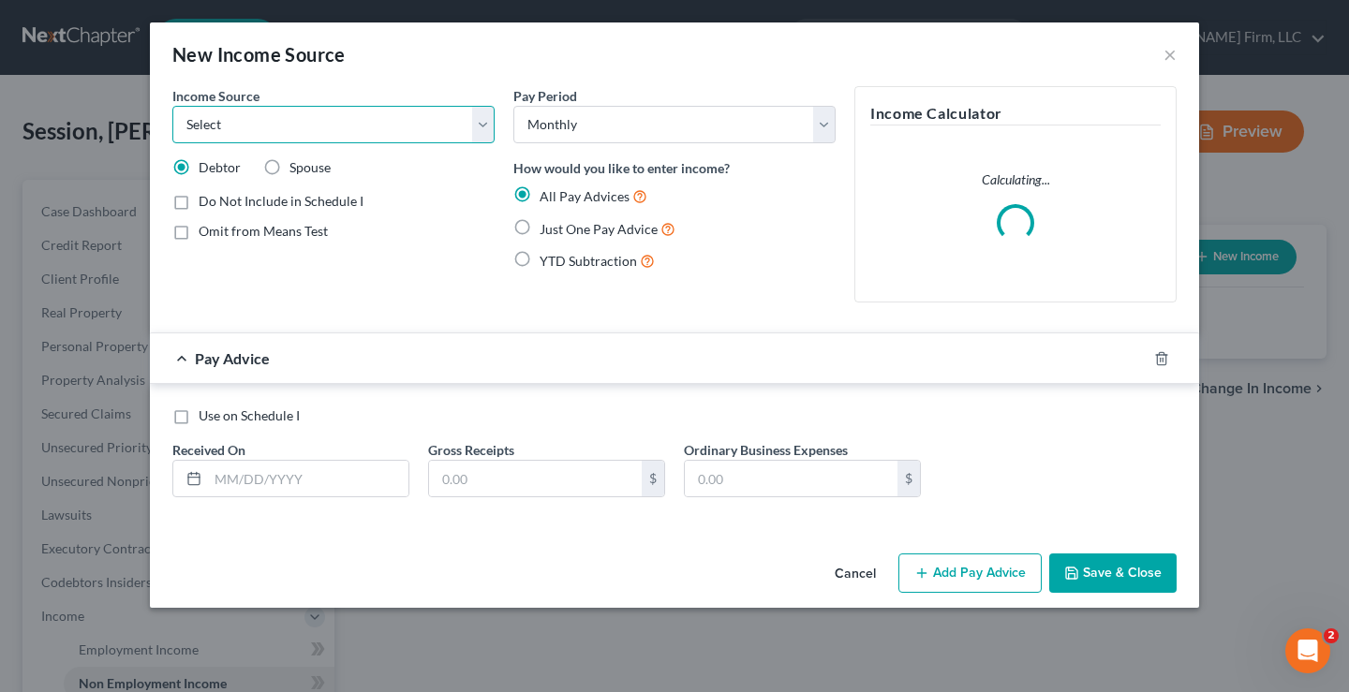
click at [217, 125] on select "Select Unemployment Disability (from employer) Pension Retirement Social Securi…" at bounding box center [333, 124] width 322 height 37
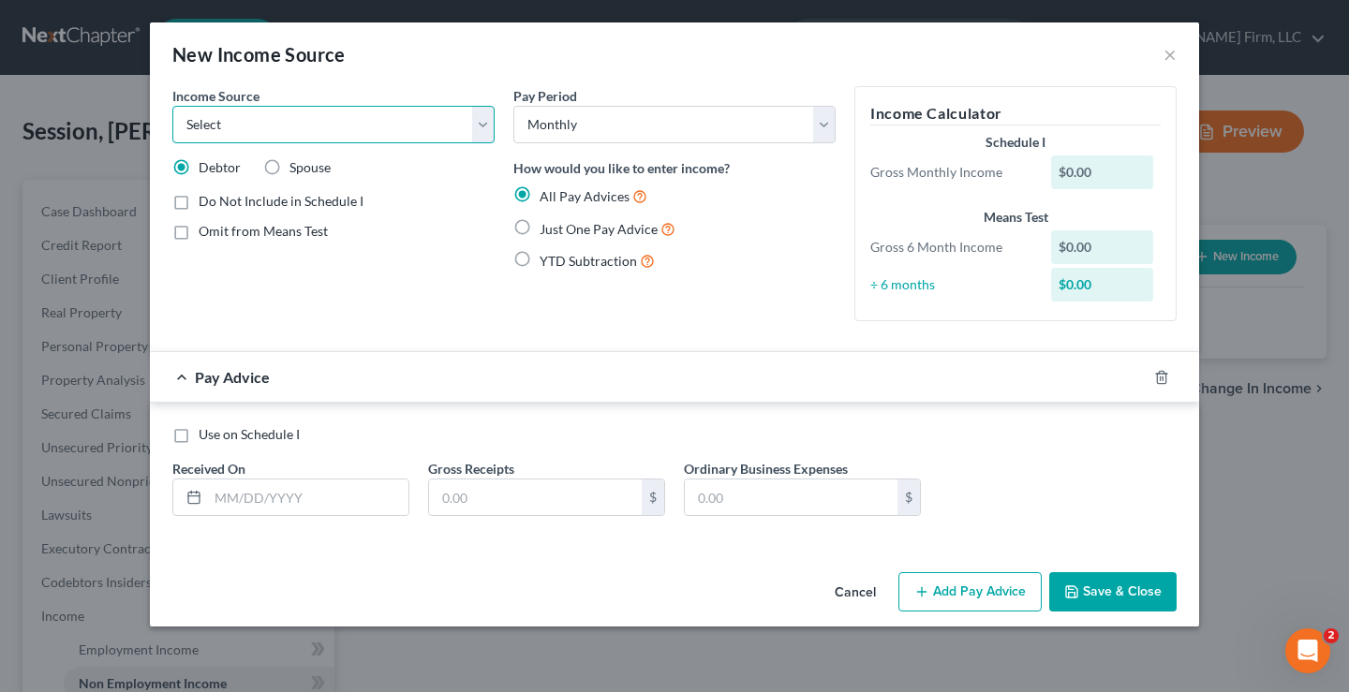
select select "13"
click at [172, 106] on select "Select Unemployment Disability (from employer) Pension Retirement Social Securi…" at bounding box center [333, 124] width 322 height 37
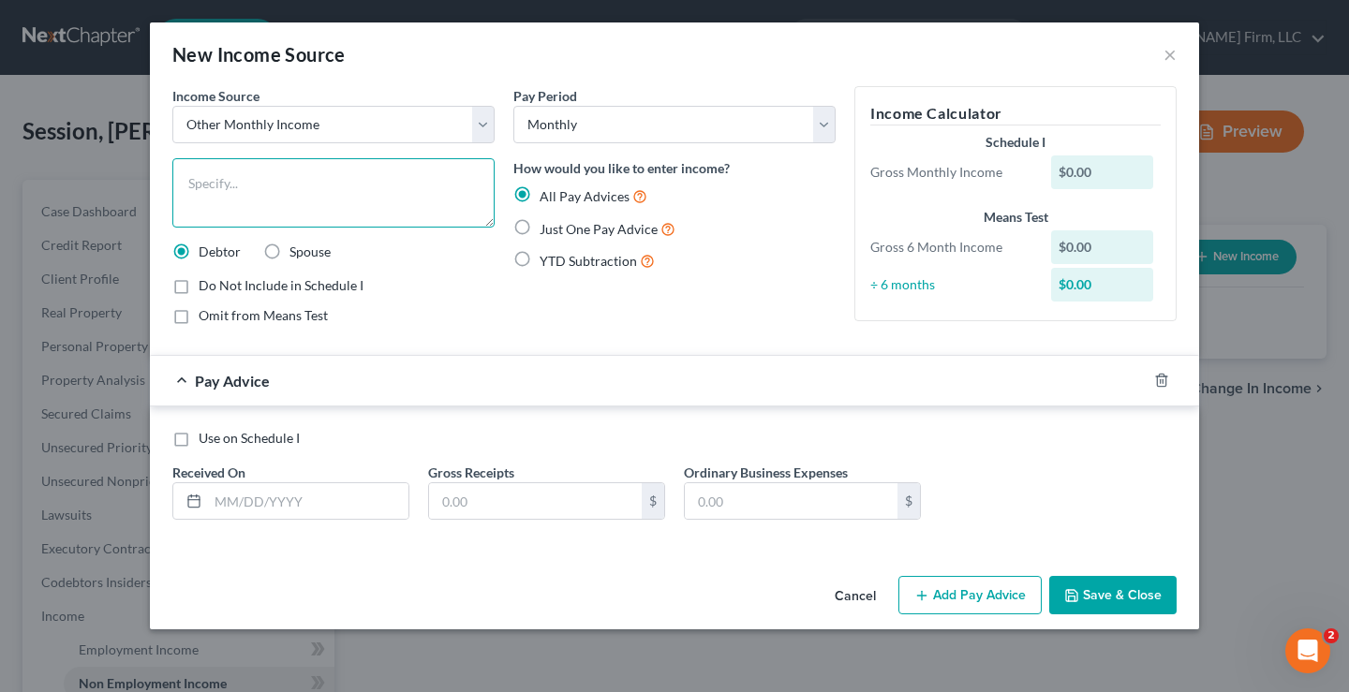
click at [235, 182] on textarea at bounding box center [333, 192] width 322 height 69
type textarea "Turo"
click at [540, 229] on label "Just One Pay Advice" at bounding box center [608, 229] width 136 height 22
click at [547, 229] on input "Just One Pay Advice" at bounding box center [553, 224] width 12 height 12
radio input "true"
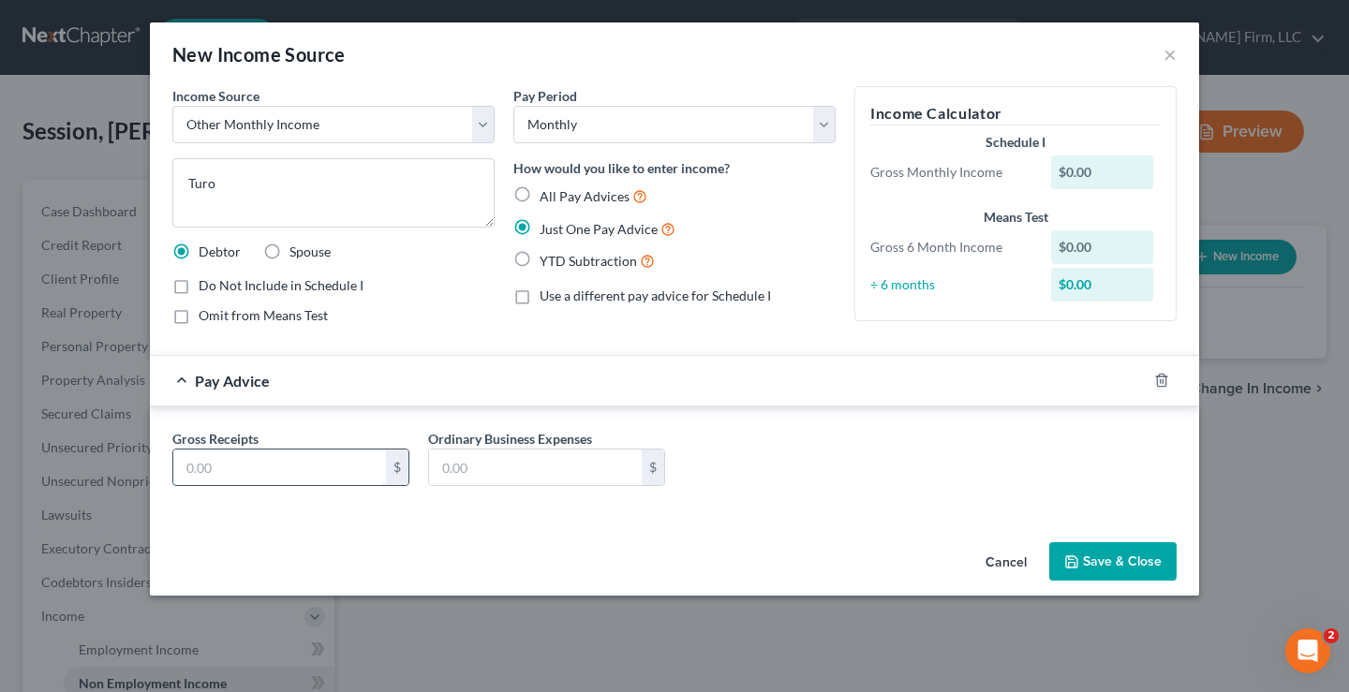
click at [247, 465] on input "text" at bounding box center [279, 468] width 213 height 36
click at [201, 460] on input "text" at bounding box center [279, 468] width 213 height 36
click at [189, 466] on input "text" at bounding box center [279, 468] width 213 height 36
drag, startPoint x: 198, startPoint y: 471, endPoint x: 183, endPoint y: 473, distance: 15.1
click at [198, 471] on input "text" at bounding box center [279, 468] width 213 height 36
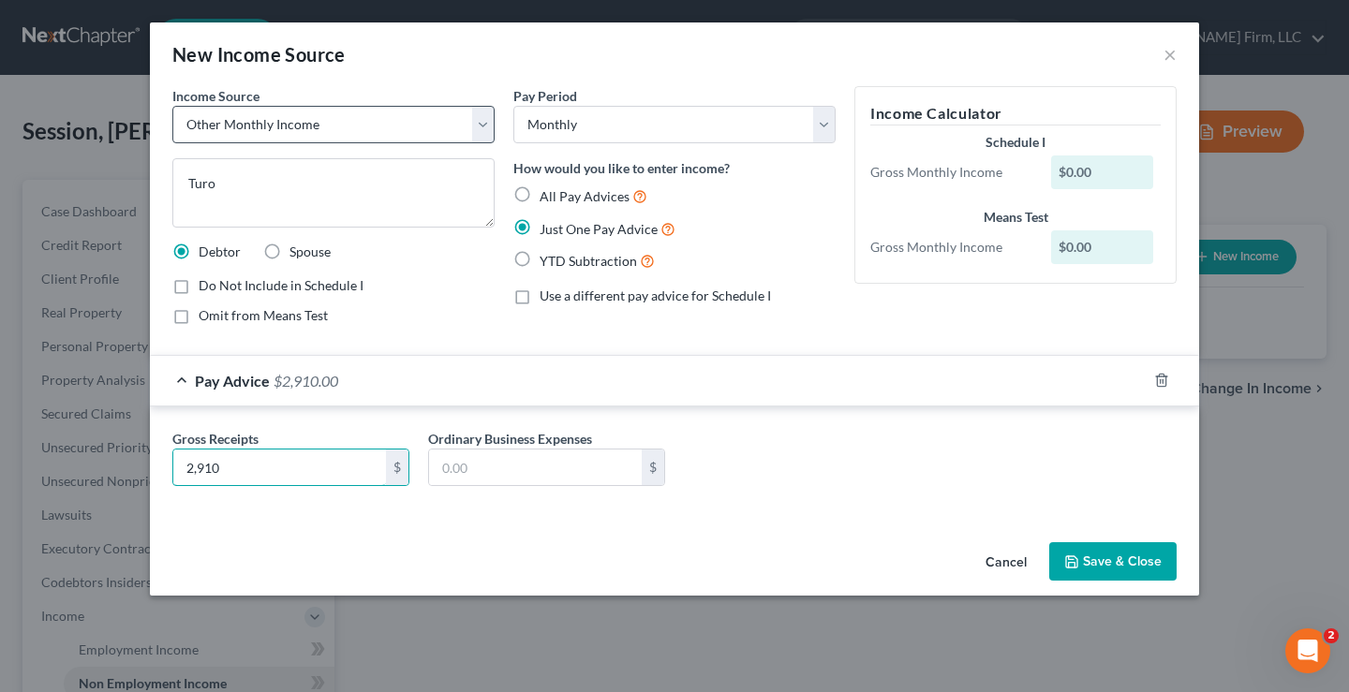
type input "2,910"
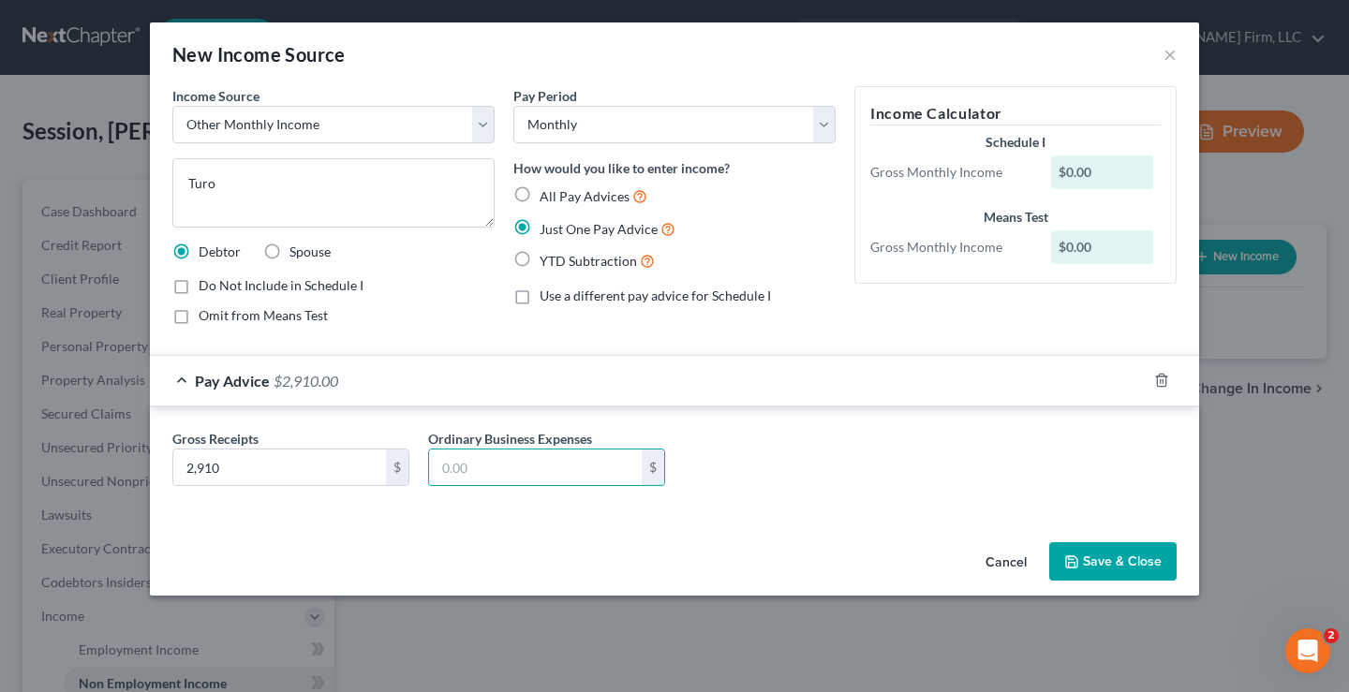
click at [1104, 560] on button "Save & Close" at bounding box center [1112, 561] width 127 height 39
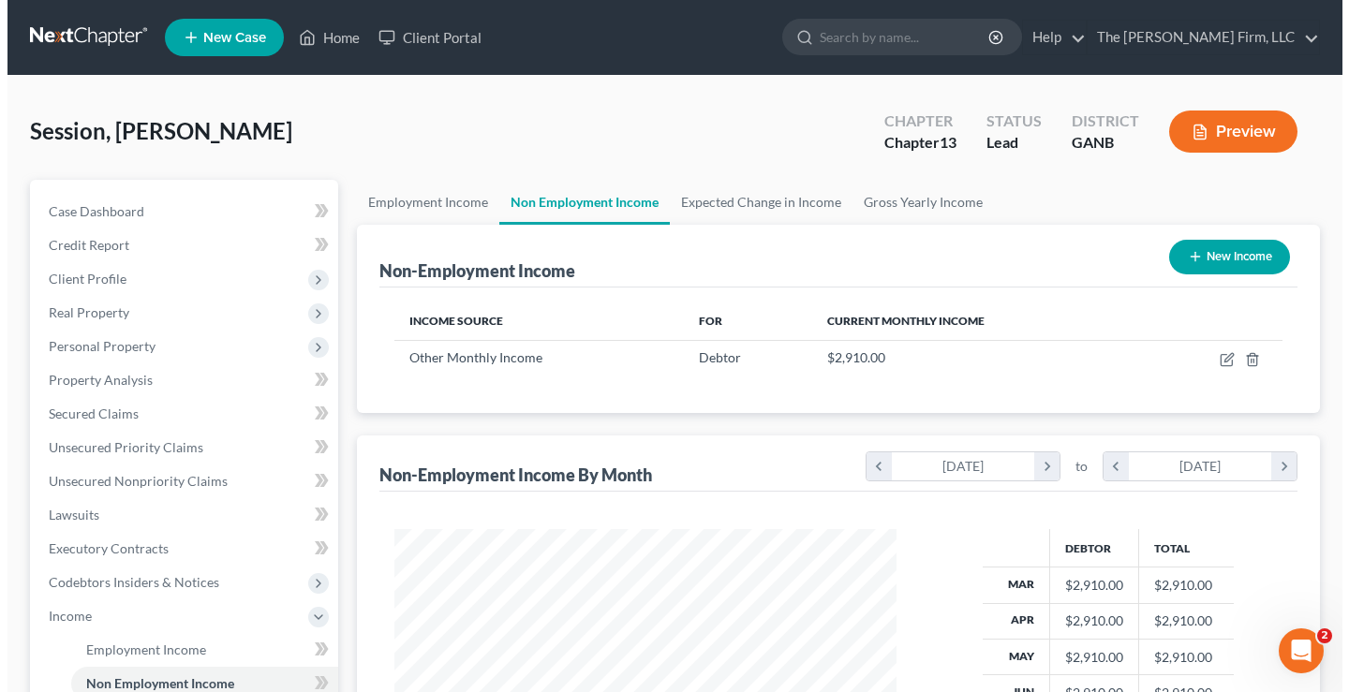
scroll to position [336, 540]
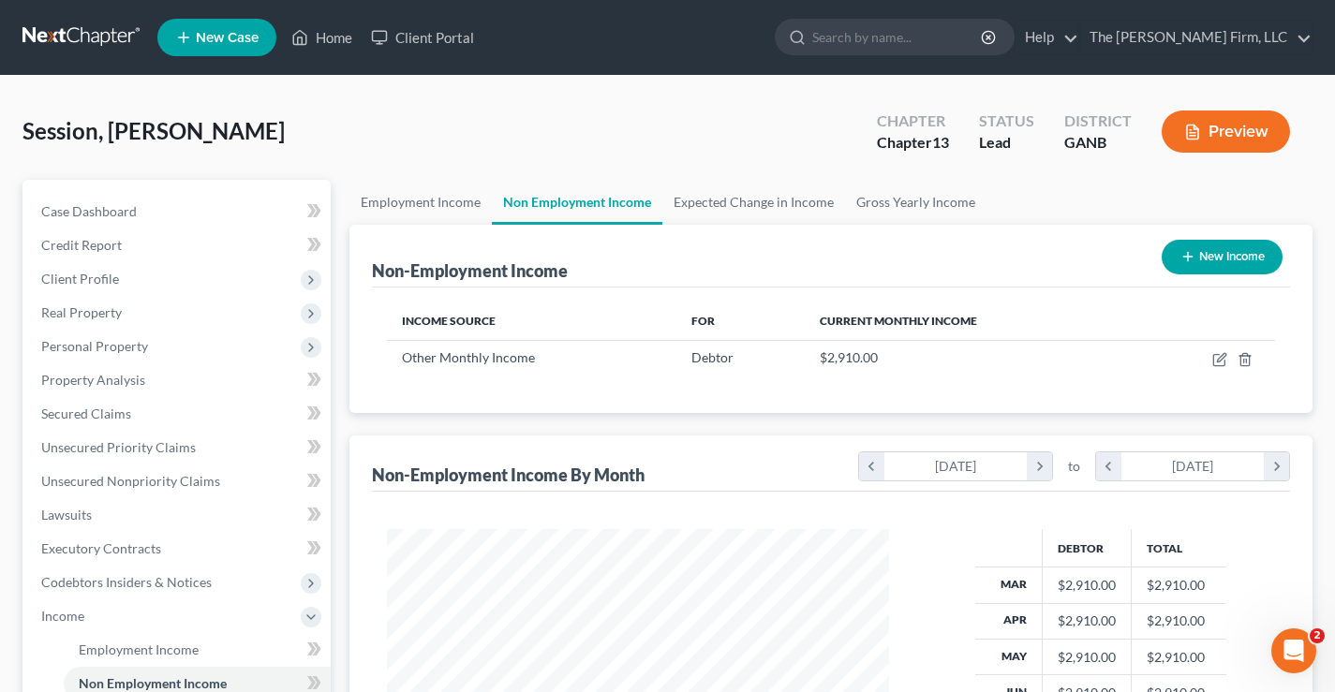
click at [1216, 255] on button "New Income" at bounding box center [1221, 257] width 121 height 35
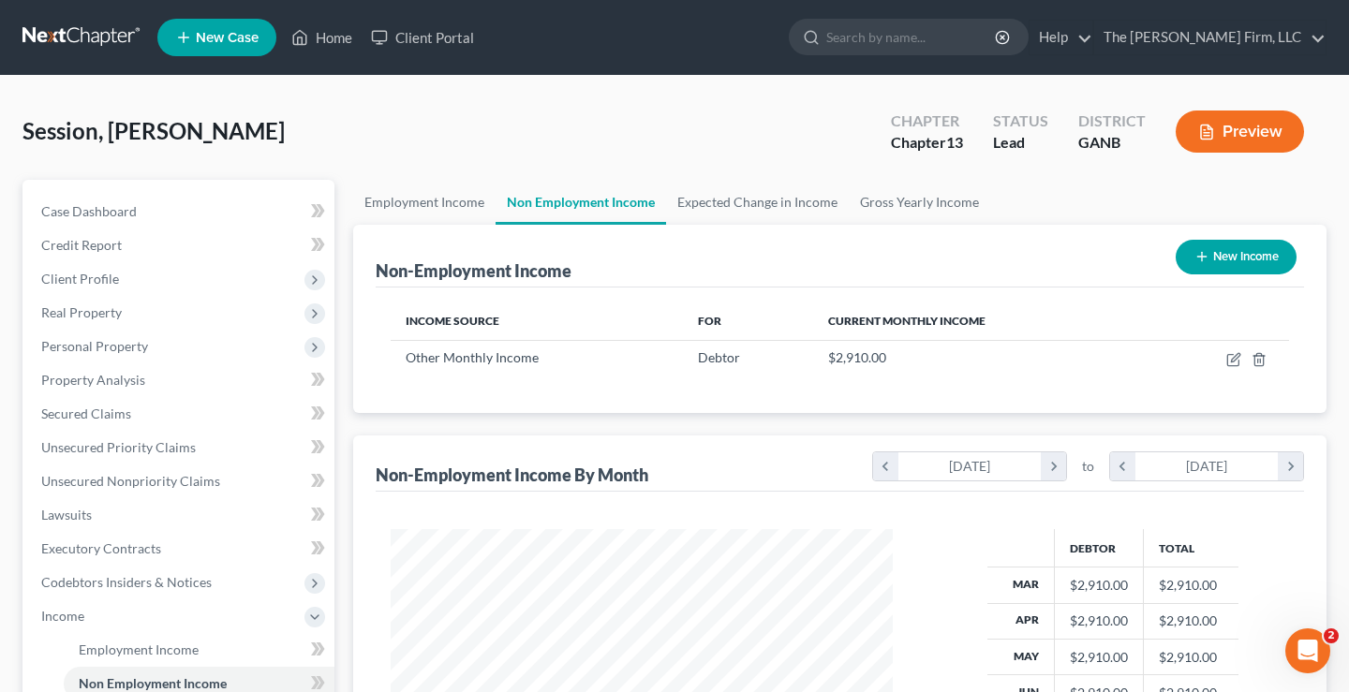
select select "0"
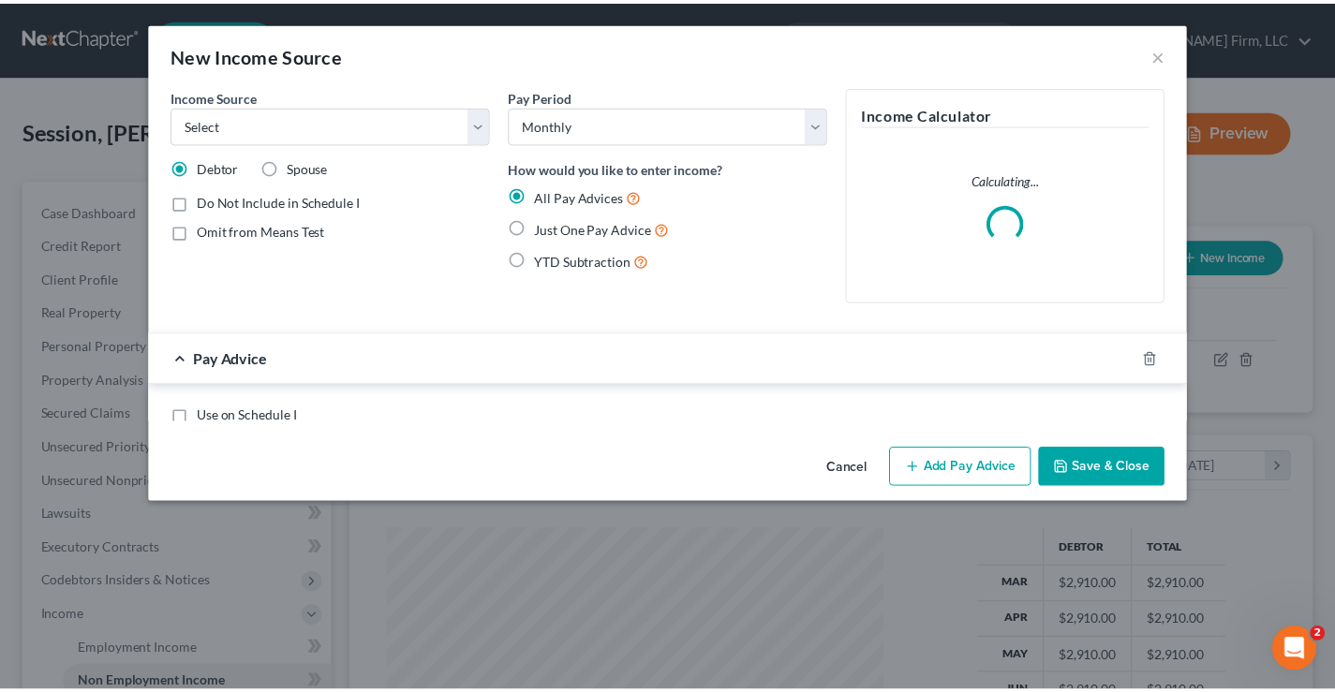
scroll to position [336, 546]
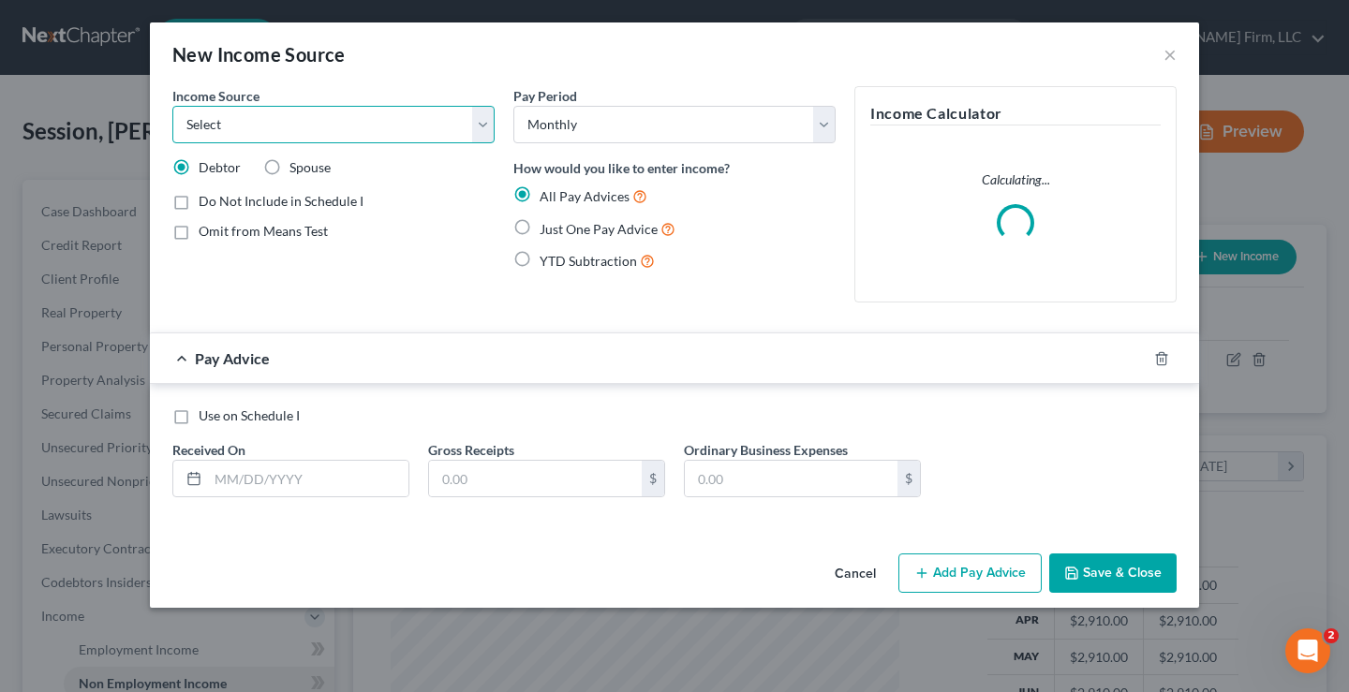
click at [303, 131] on select "Select Unemployment Disability (from employer) Pension Retirement Social Securi…" at bounding box center [333, 124] width 322 height 37
select select "13"
click at [172, 106] on select "Select Unemployment Disability (from employer) Pension Retirement Social Securi…" at bounding box center [333, 124] width 322 height 37
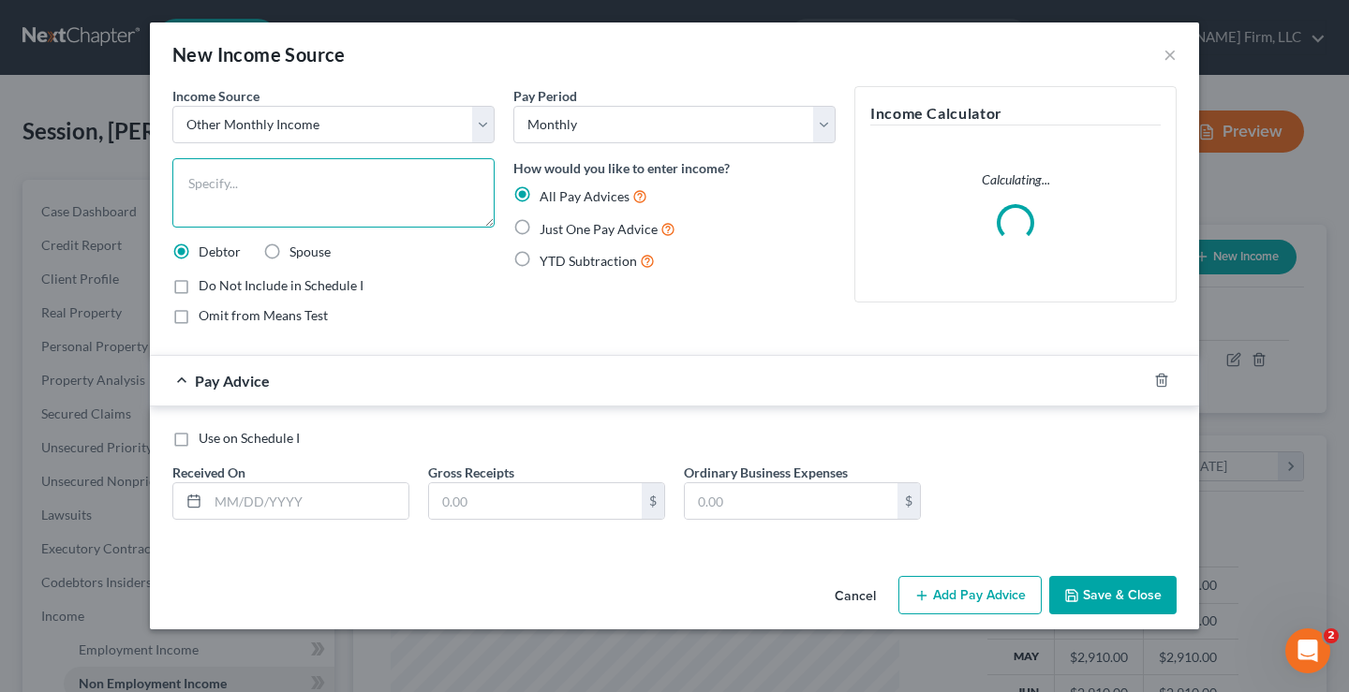
click at [285, 190] on textarea at bounding box center [333, 192] width 322 height 69
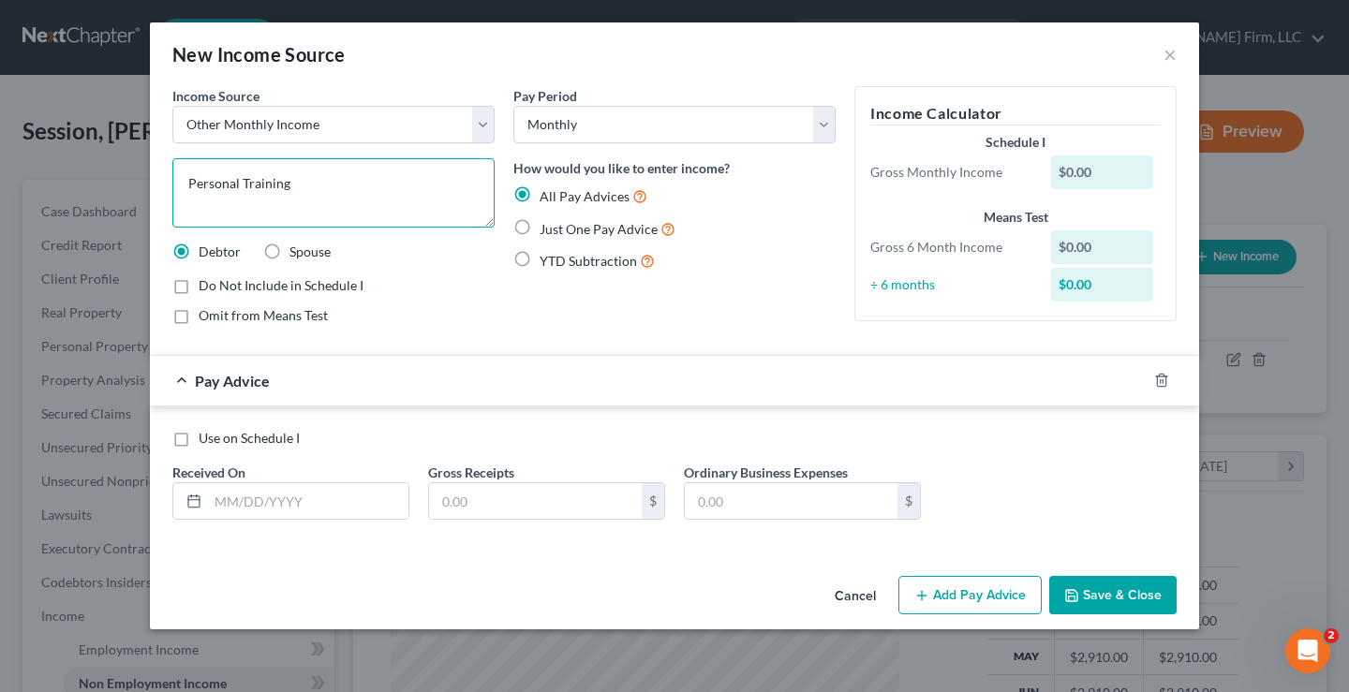
type textarea "Personal Training"
click at [540, 227] on label "Just One Pay Advice" at bounding box center [608, 229] width 136 height 22
click at [547, 227] on input "Just One Pay Advice" at bounding box center [553, 224] width 12 height 12
radio input "true"
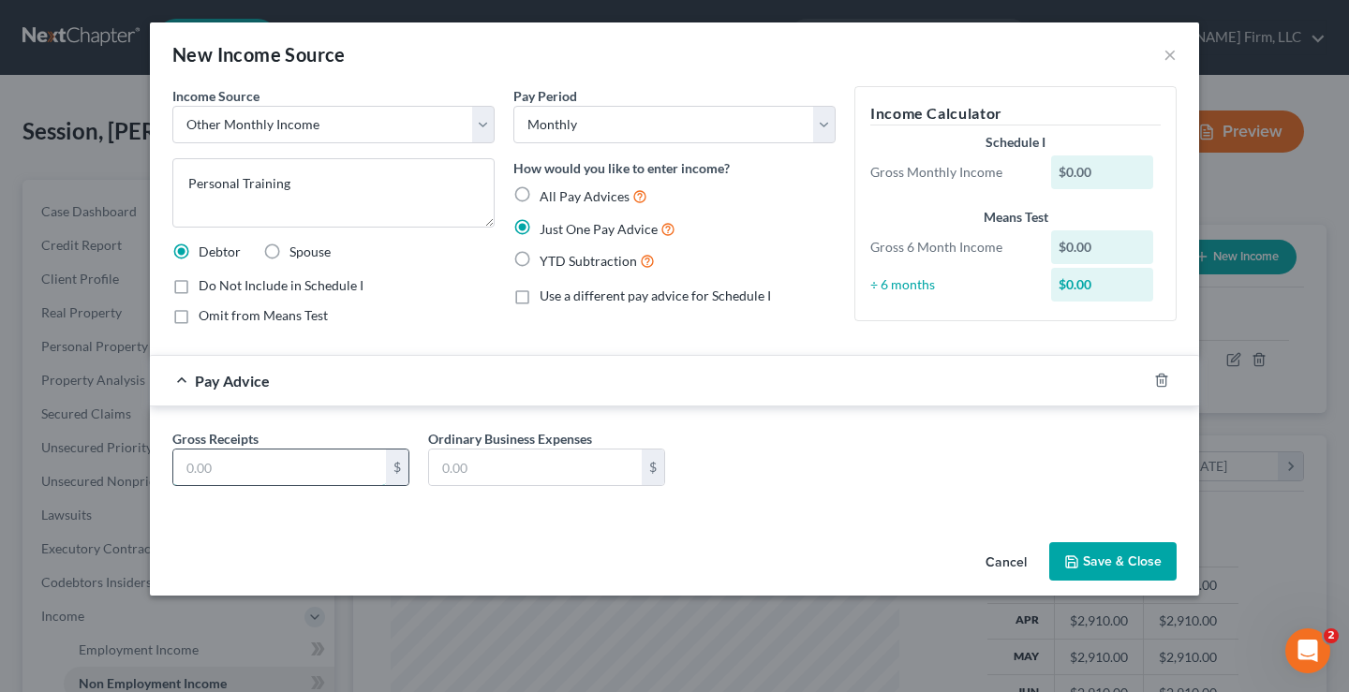
click at [178, 472] on input "text" at bounding box center [279, 468] width 213 height 36
type input "400"
click at [806, 478] on div "Gross Receipts 400 $ Ordinary Business Expenses $" at bounding box center [674, 465] width 1023 height 72
click at [997, 503] on div "Gross Receipts 400 $ Ordinary Business Expenses $" at bounding box center [674, 462] width 1049 height 110
click at [1129, 567] on button "Save & Close" at bounding box center [1112, 561] width 127 height 39
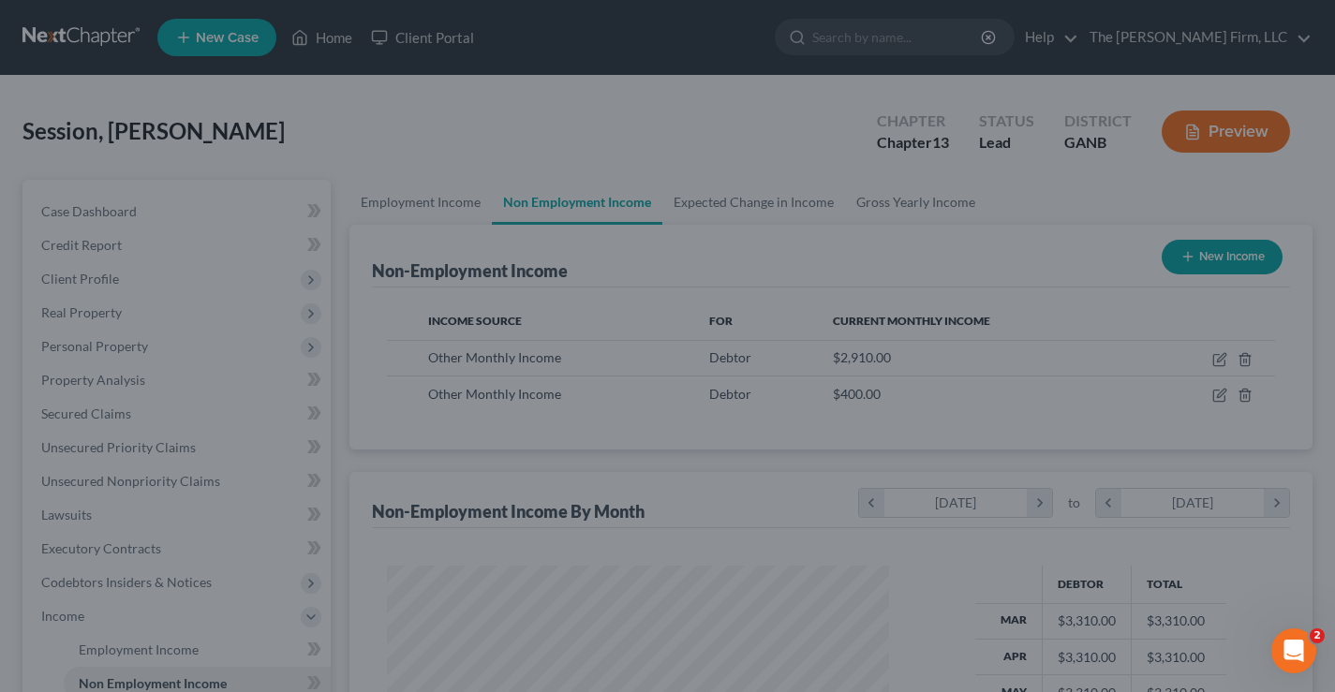
scroll to position [936330, 936126]
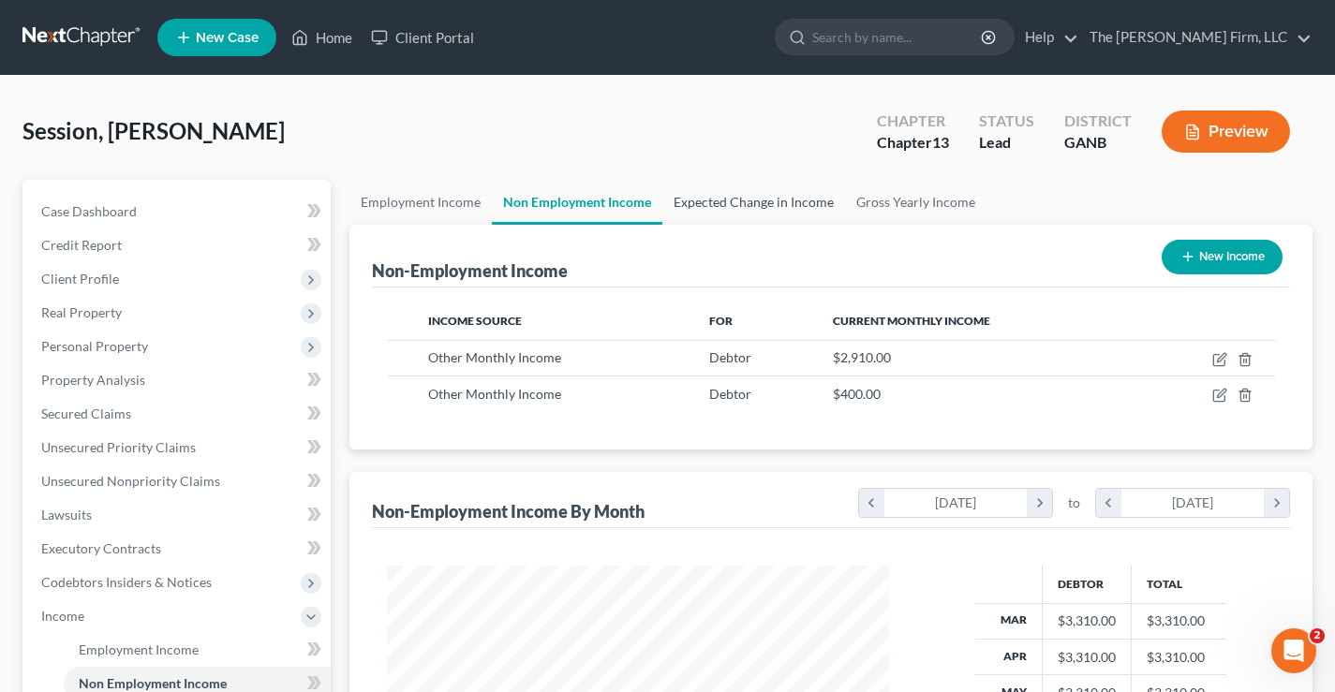
click at [784, 206] on link "Expected Change in Income" at bounding box center [753, 202] width 183 height 45
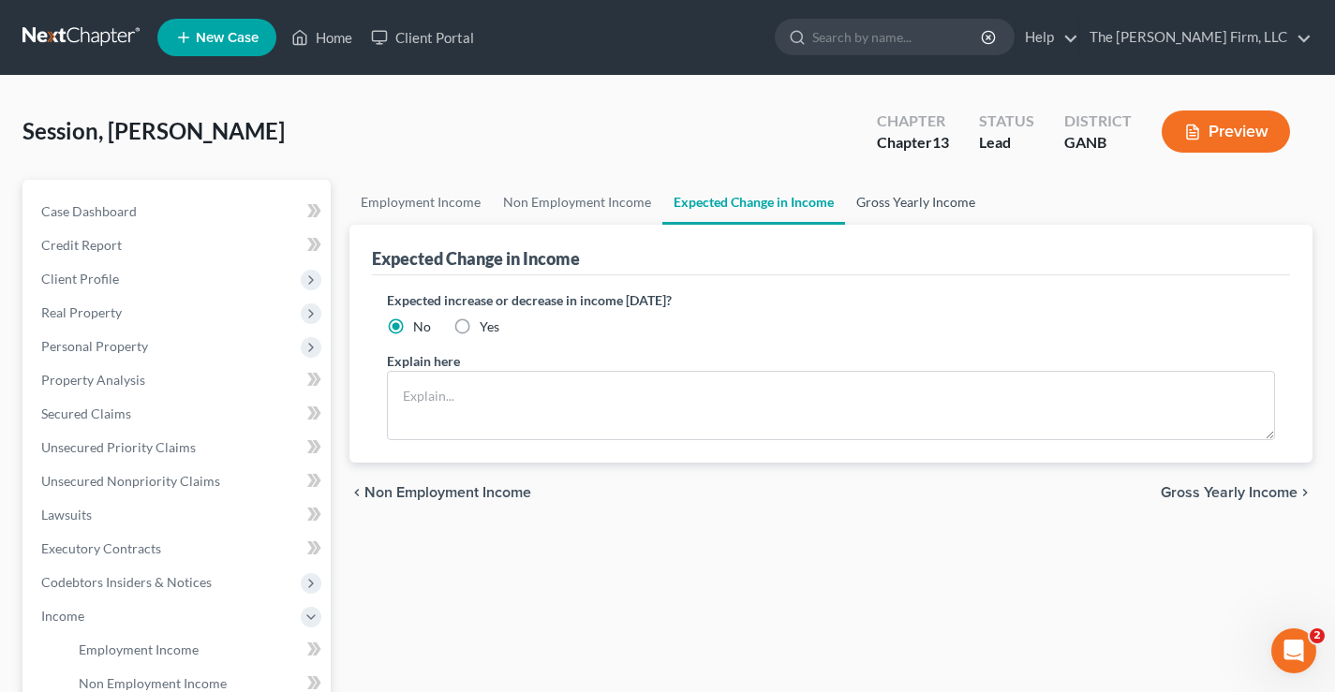
click at [910, 206] on link "Gross Yearly Income" at bounding box center [915, 202] width 141 height 45
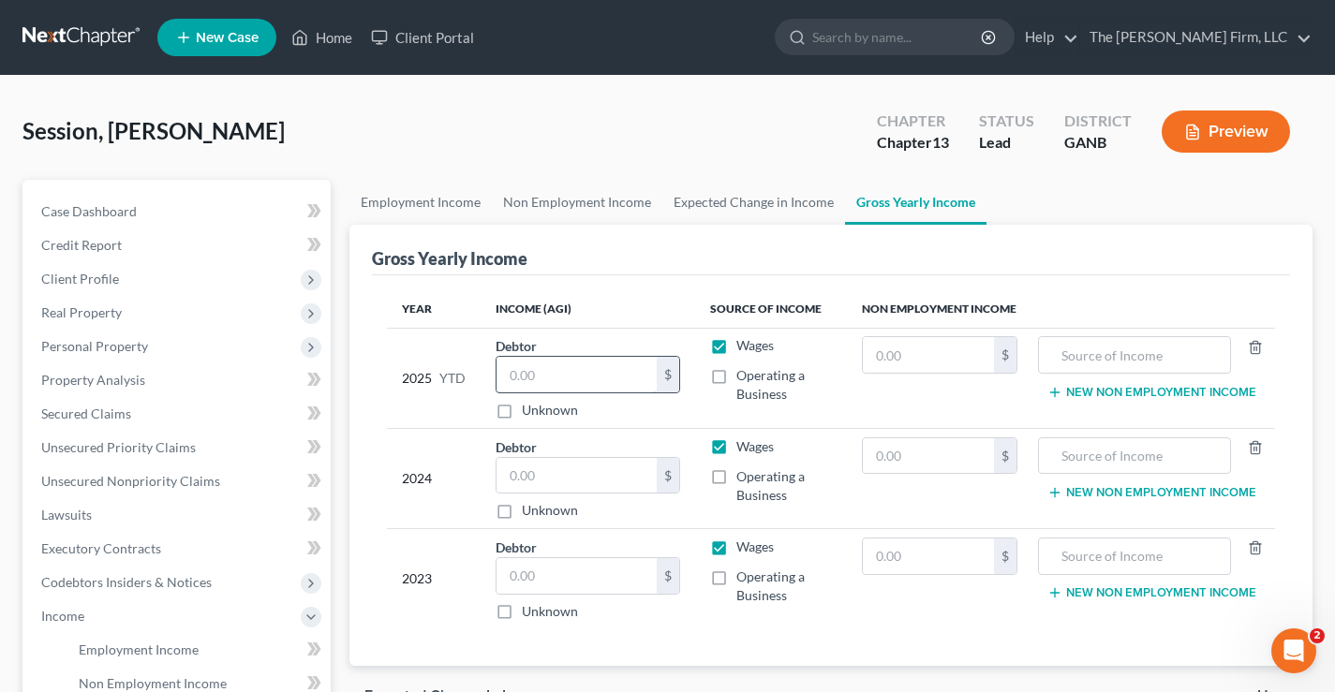
click at [521, 374] on input "text" at bounding box center [576, 375] width 160 height 36
type input "25,000"
drag, startPoint x: 554, startPoint y: 471, endPoint x: 655, endPoint y: 214, distance: 275.9
click at [550, 471] on input "text" at bounding box center [576, 476] width 160 height 36
type input "40,000"
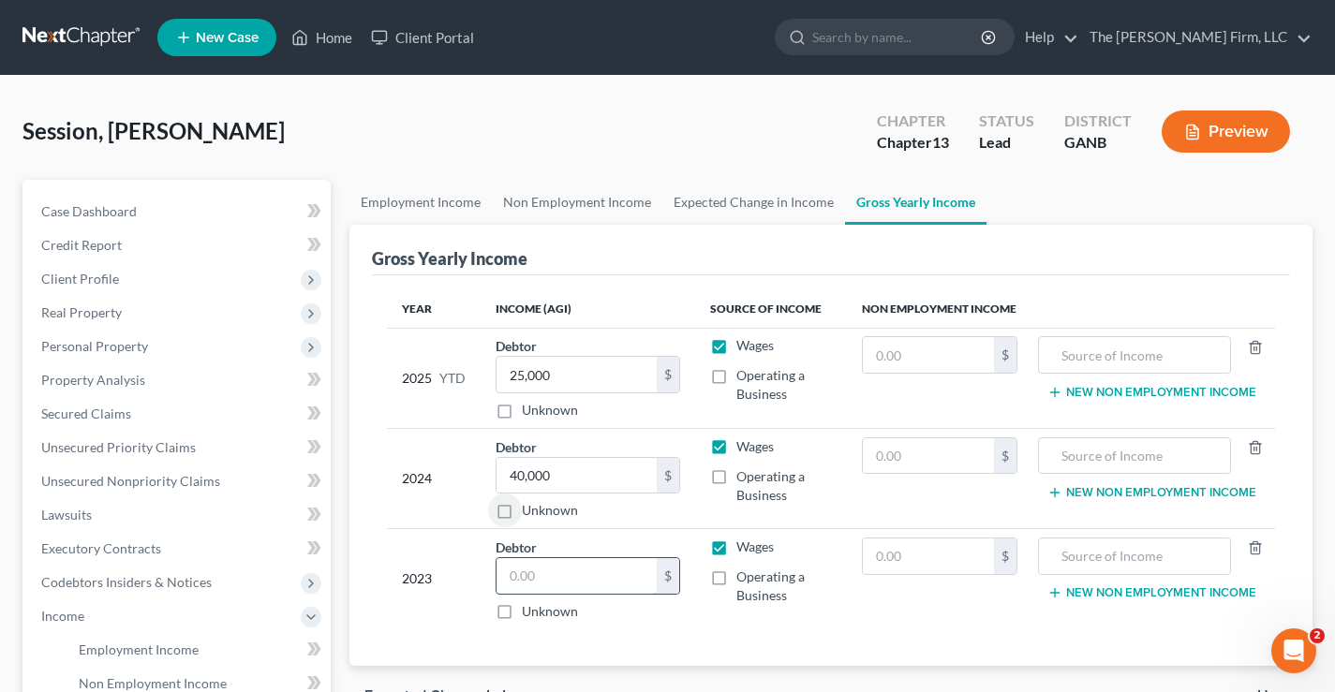
click at [567, 564] on input "text" at bounding box center [576, 576] width 160 height 36
type input "120,000"
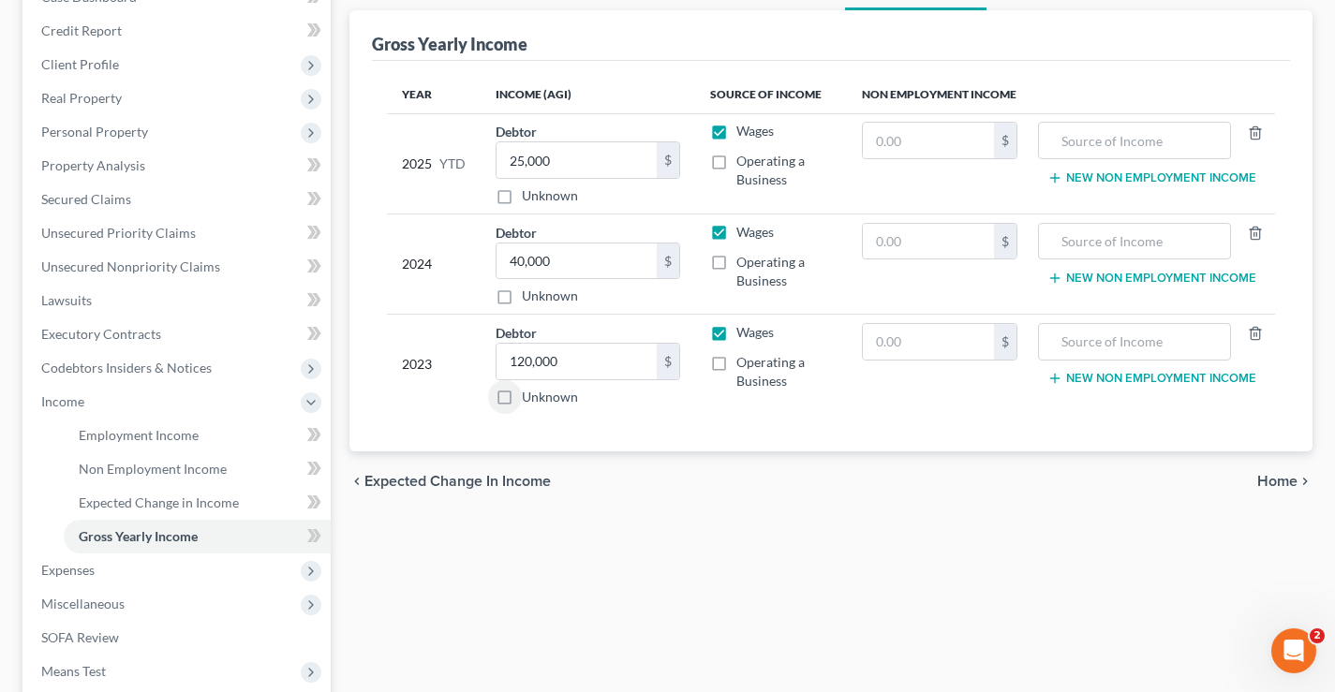
scroll to position [375, 0]
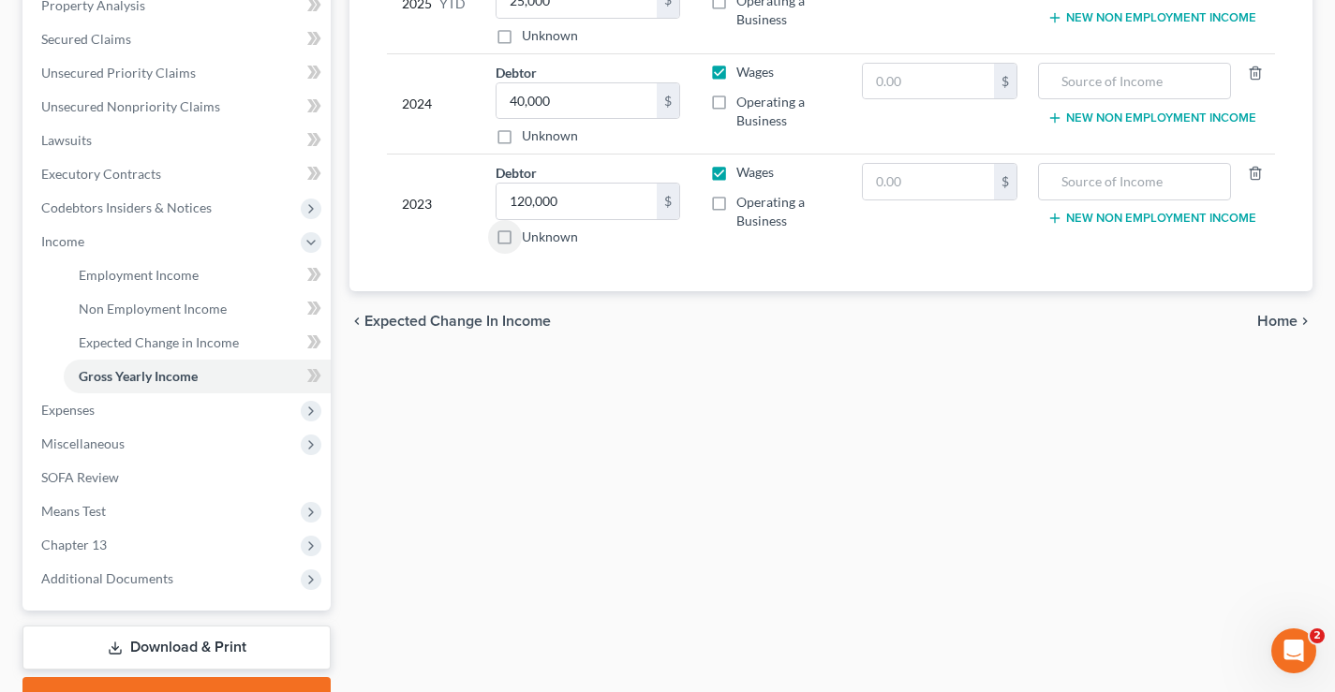
click at [1281, 324] on span "Home" at bounding box center [1277, 321] width 40 height 15
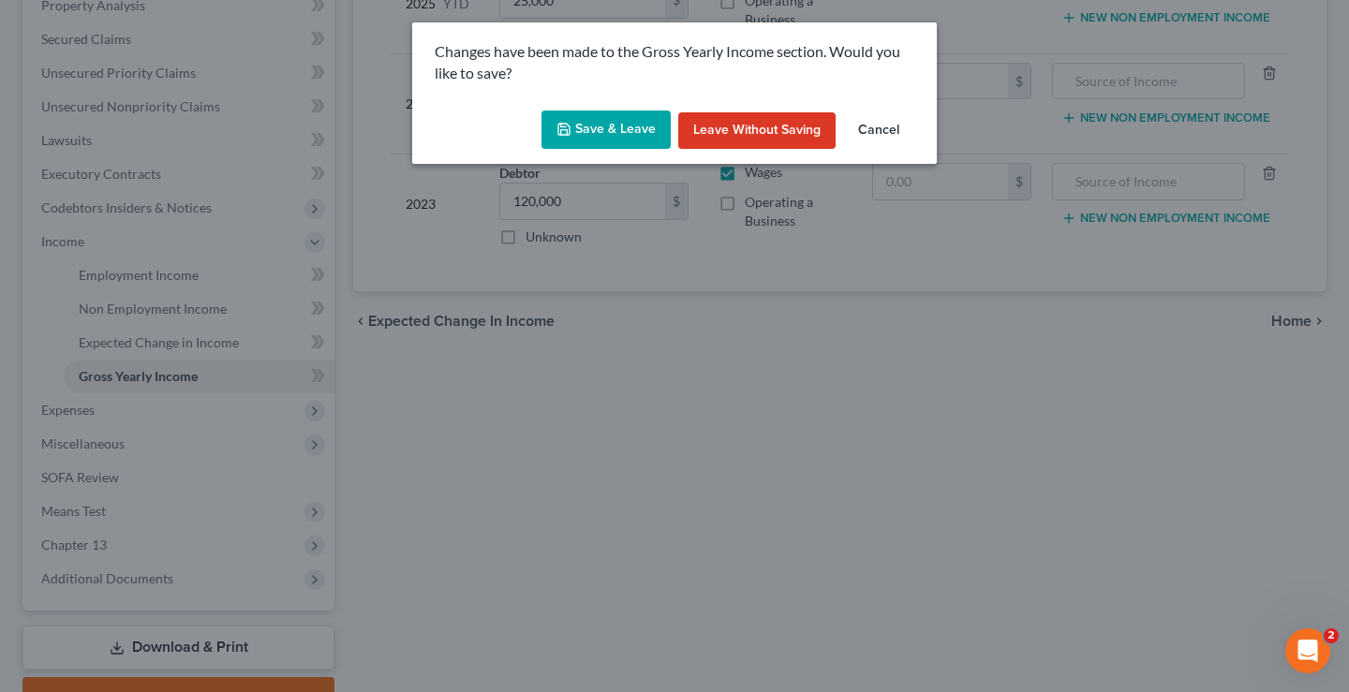
click at [623, 132] on button "Save & Leave" at bounding box center [605, 130] width 129 height 39
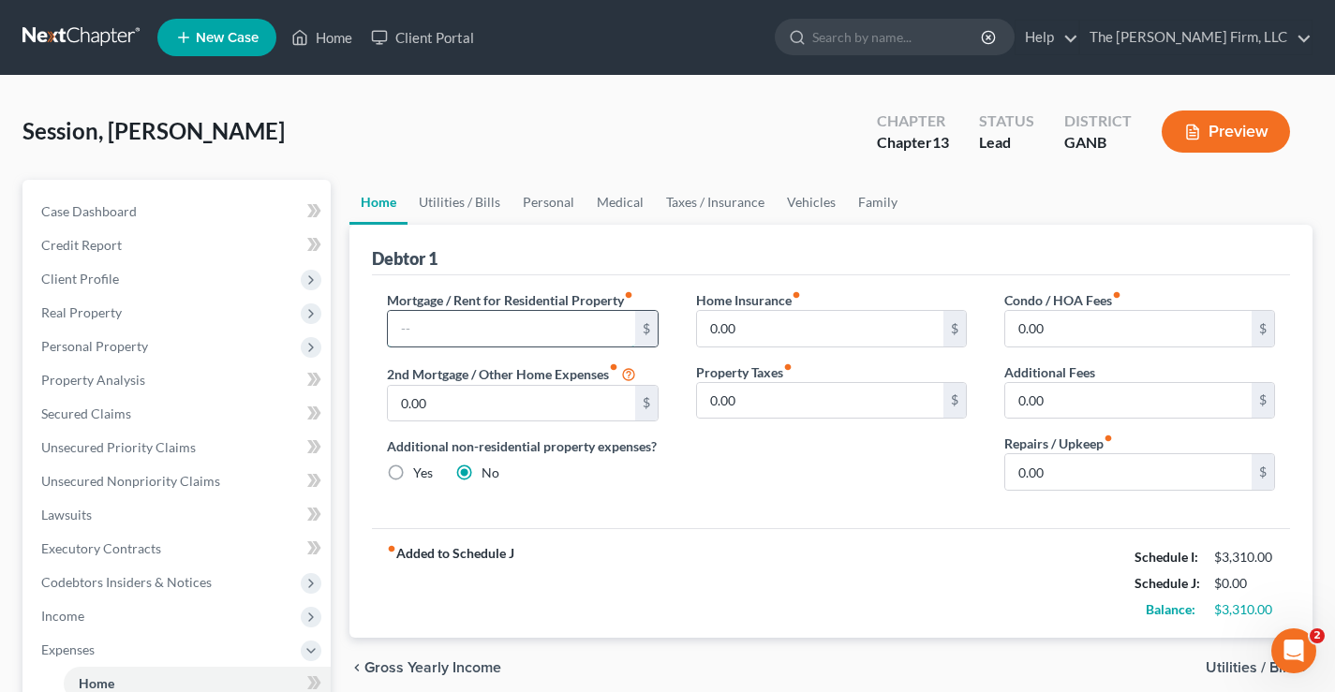
click at [427, 324] on input "text" at bounding box center [511, 329] width 246 height 36
click at [864, 211] on link "Family" at bounding box center [878, 202] width 62 height 45
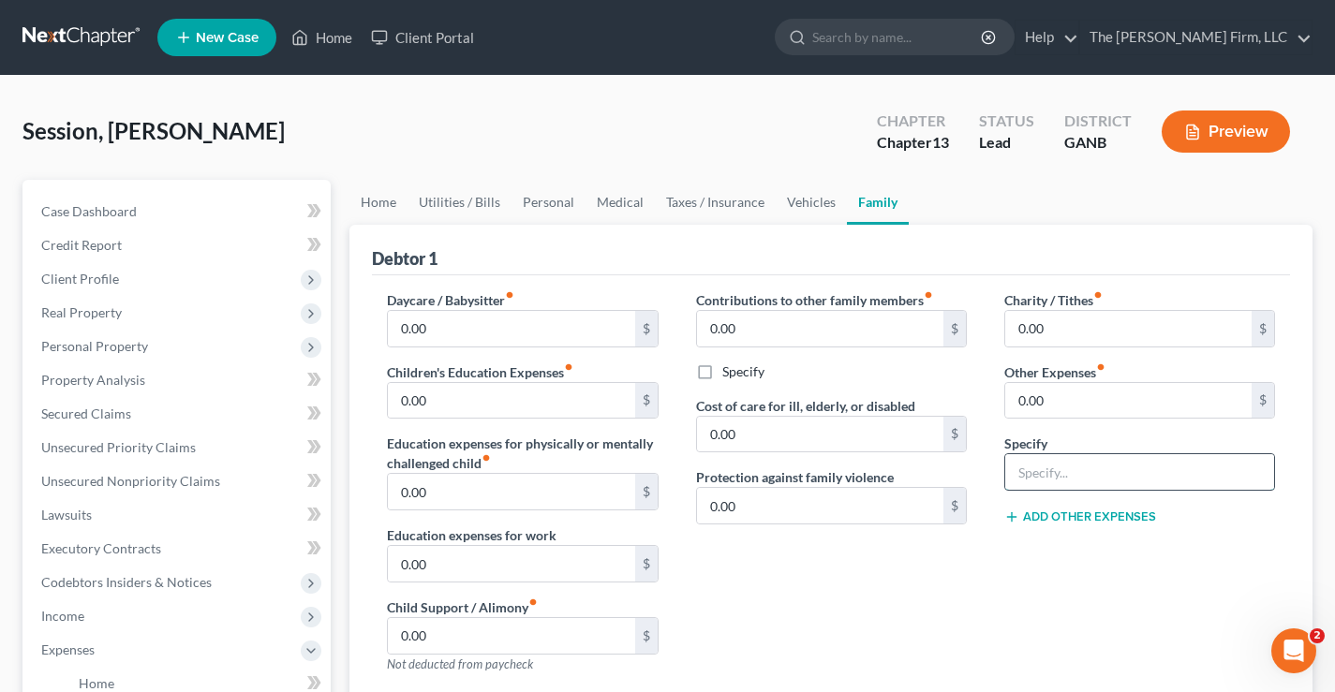
click at [1037, 474] on input "text" at bounding box center [1139, 472] width 269 height 36
type input "Rent & Utilities"
click at [1063, 401] on input "0.00" at bounding box center [1128, 401] width 246 height 36
type input "450"
click at [439, 200] on link "Utilities / Bills" at bounding box center [459, 202] width 104 height 45
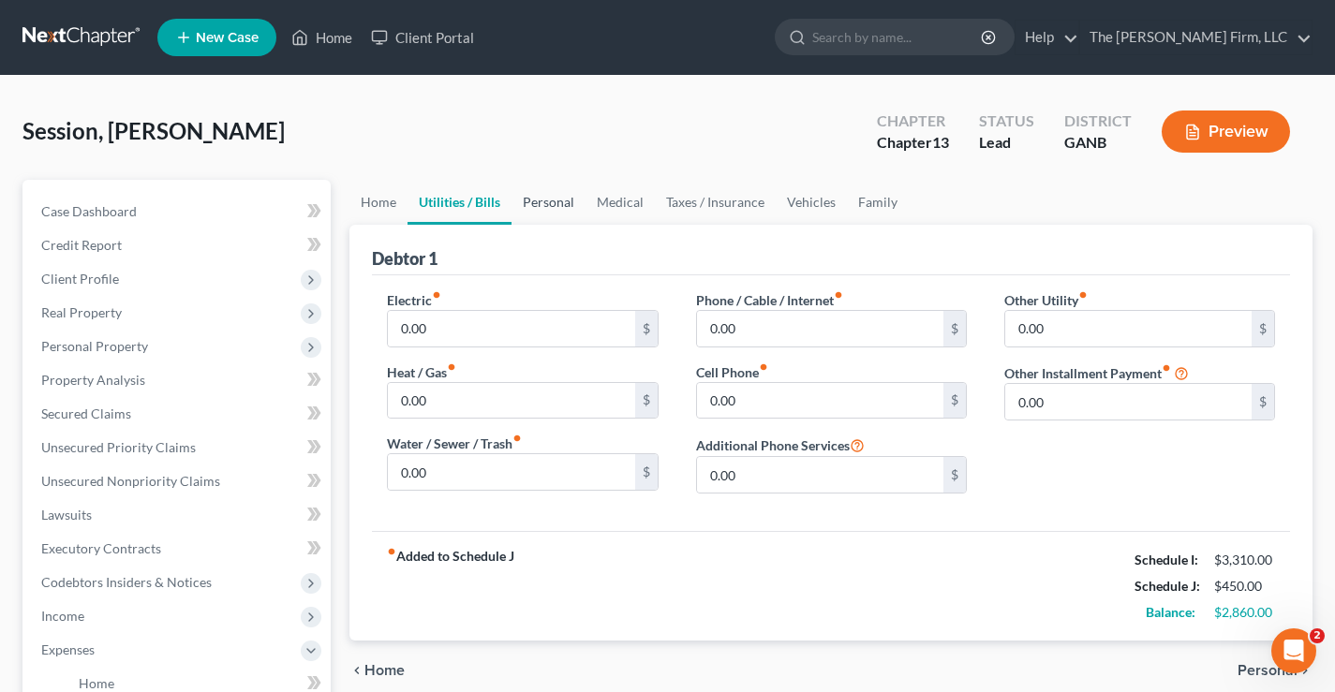
click at [547, 197] on link "Personal" at bounding box center [548, 202] width 74 height 45
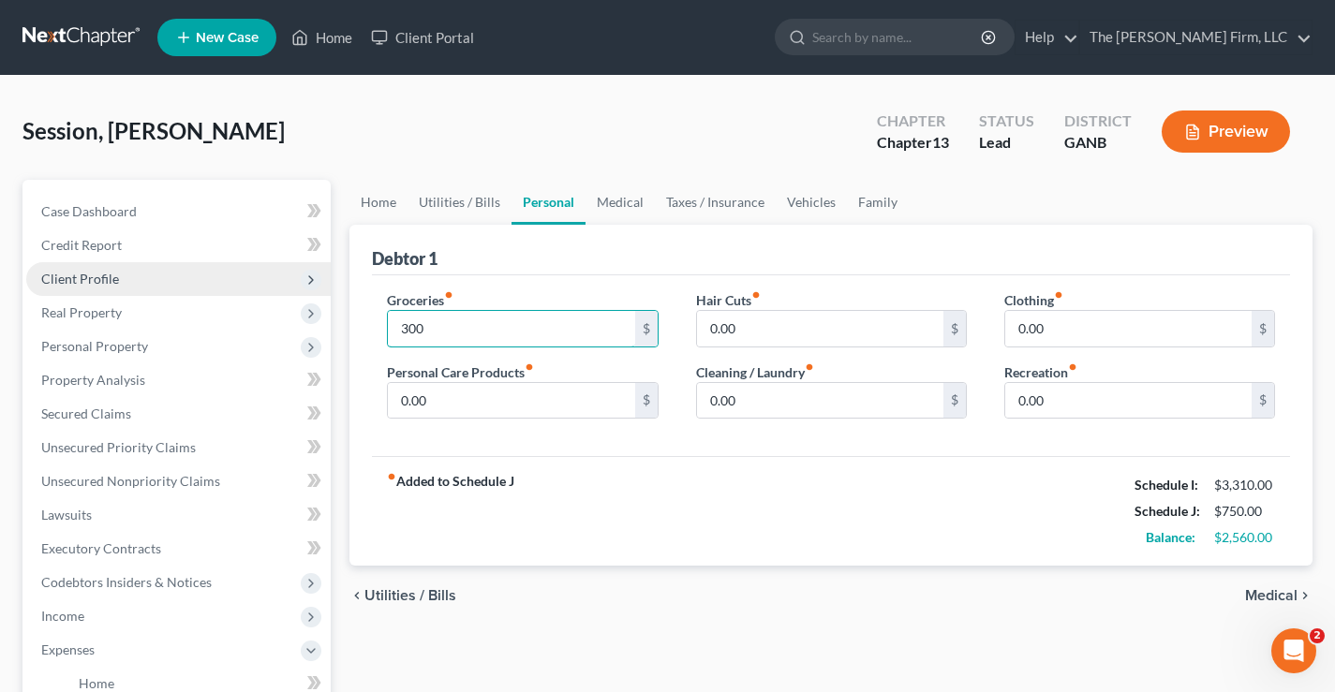
type input "300"
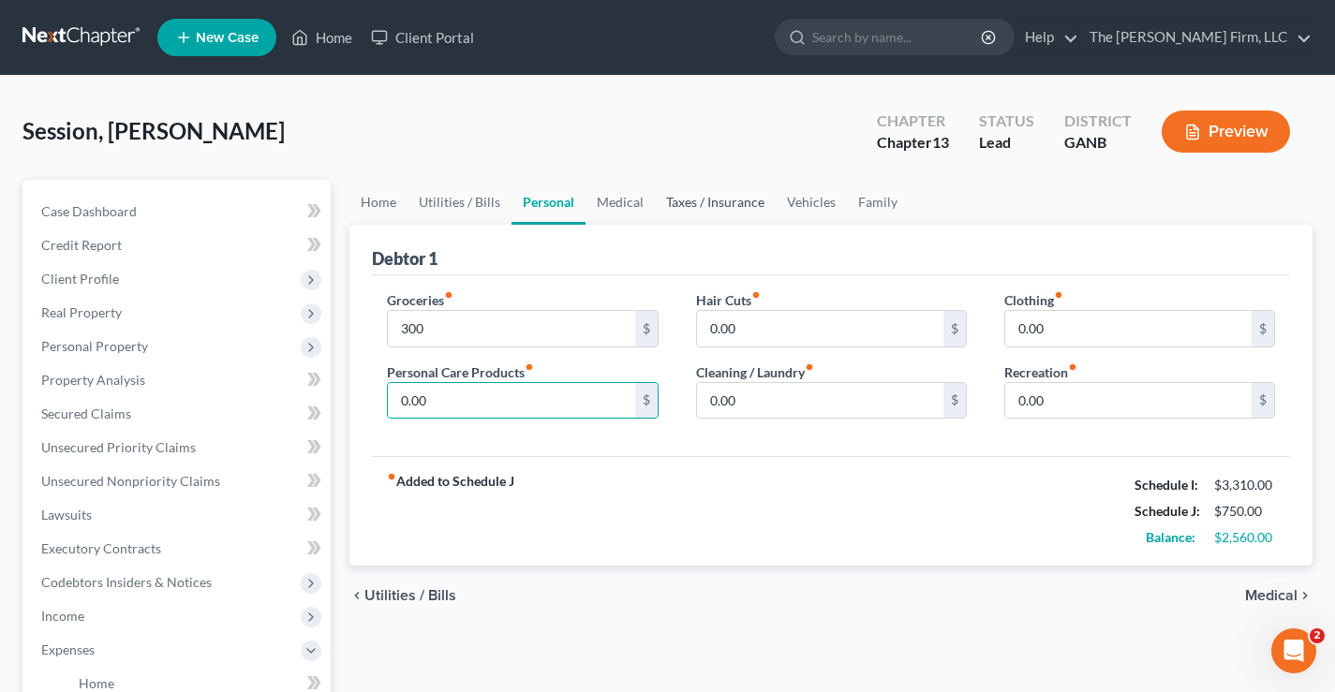
click at [736, 205] on link "Taxes / Insurance" at bounding box center [715, 202] width 121 height 45
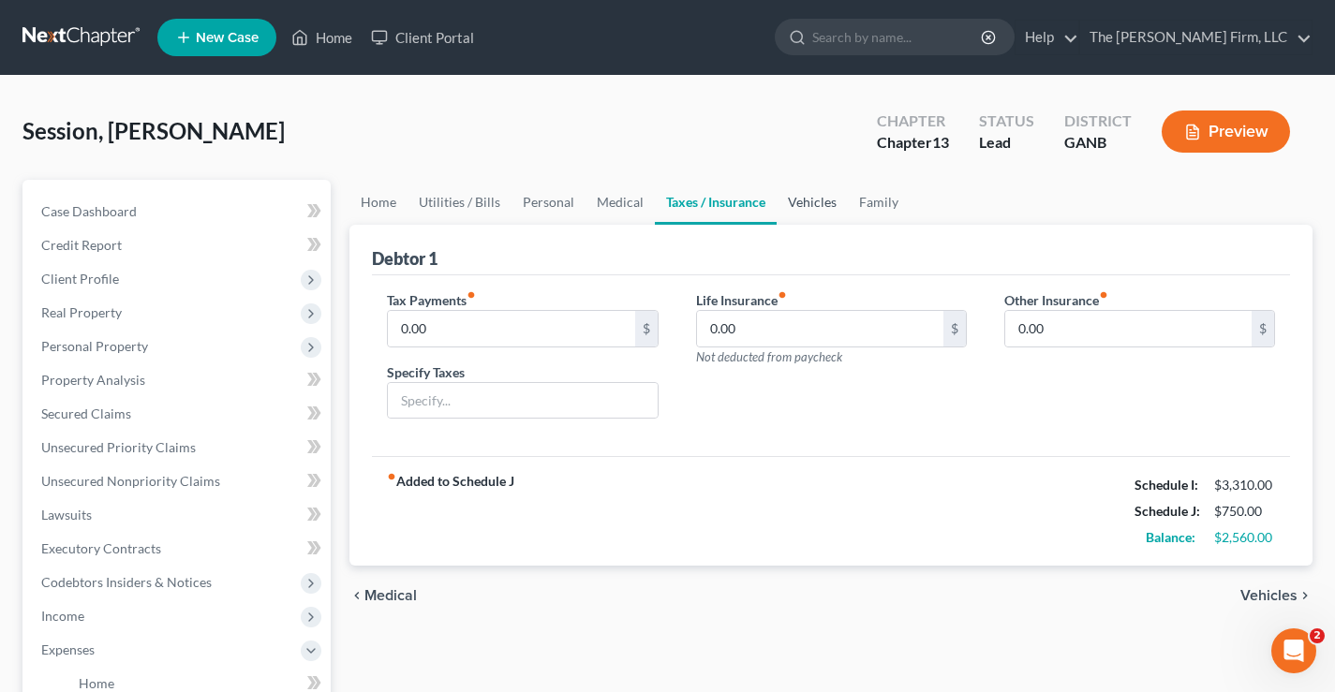
click at [802, 210] on link "Vehicles" at bounding box center [811, 202] width 71 height 45
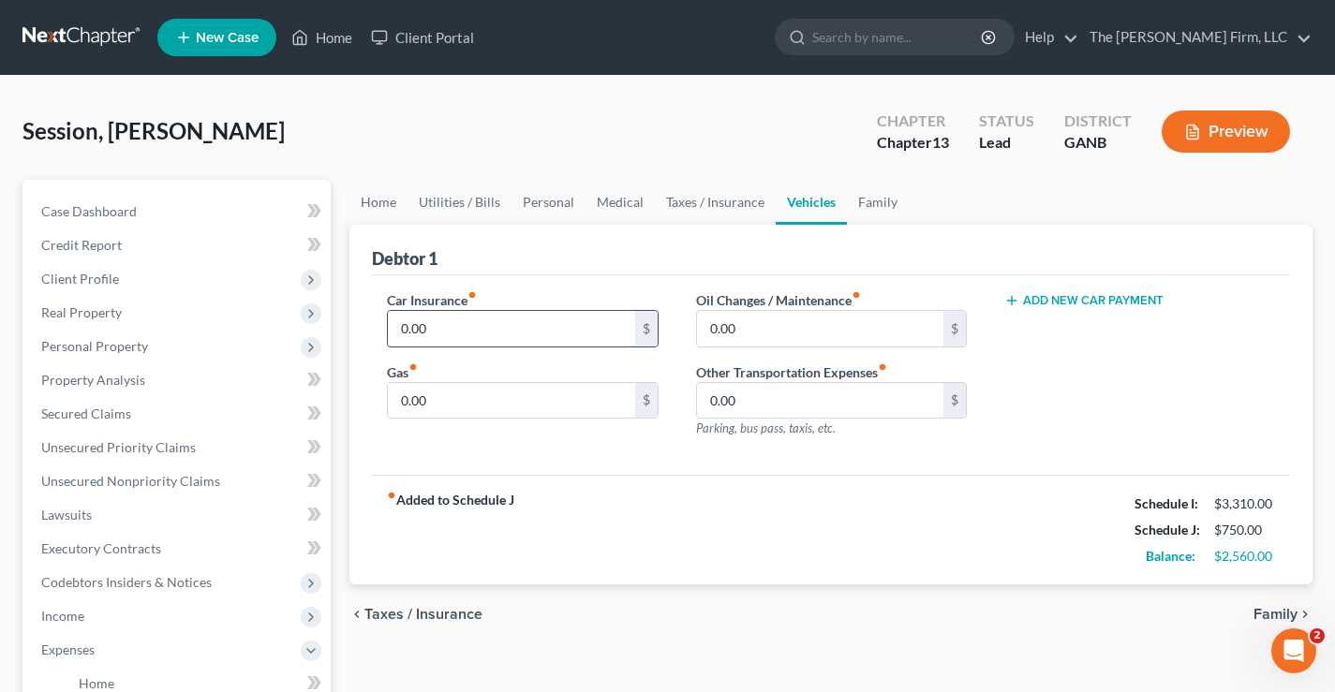
click at [545, 327] on input "0.00" at bounding box center [511, 329] width 246 height 36
type input "380"
type input "280"
click at [688, 101] on div "Session, [PERSON_NAME] Upgraded Chapter Chapter 13 Status Lead District GANB Pr…" at bounding box center [667, 138] width 1290 height 81
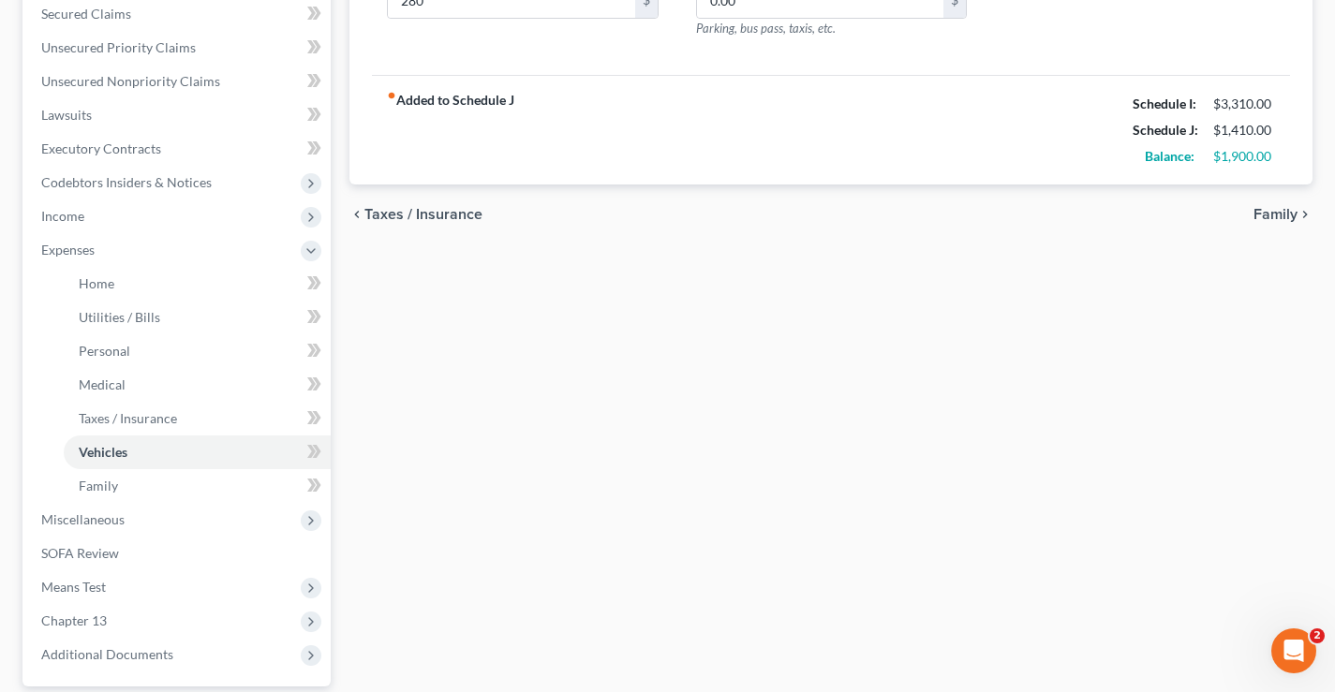
scroll to position [468, 0]
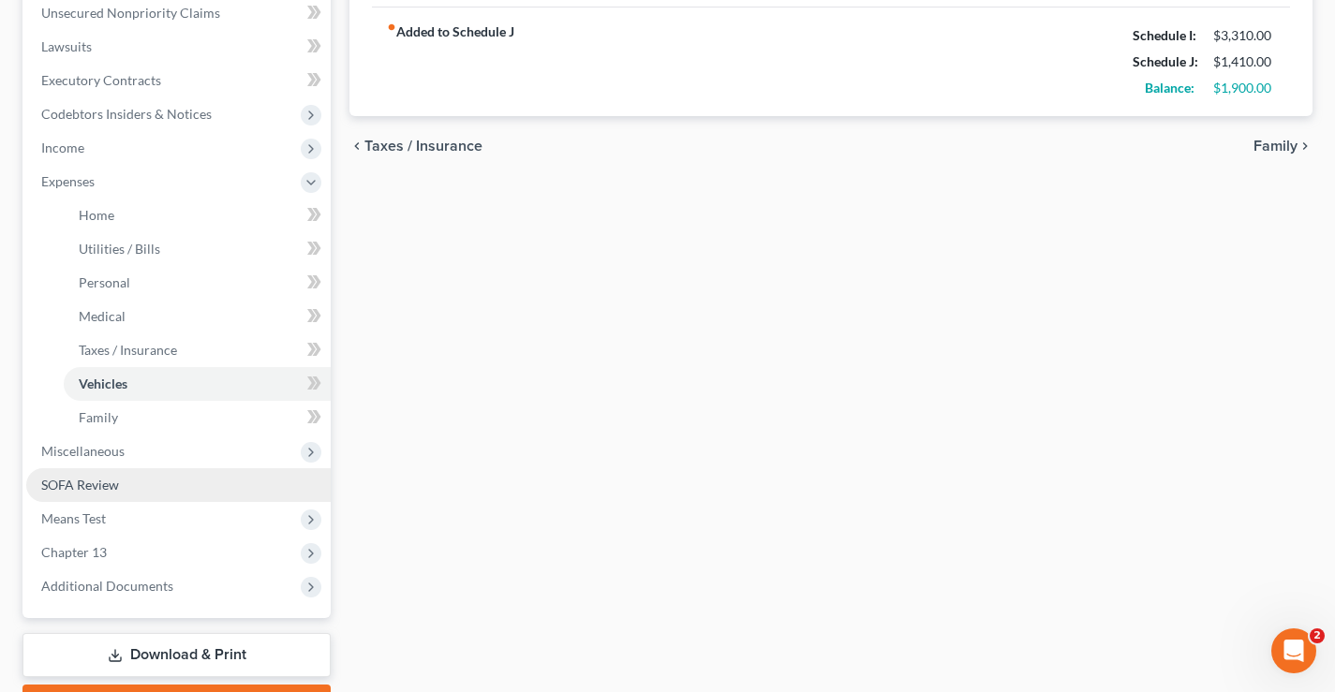
click at [109, 485] on span "SOFA Review" at bounding box center [80, 485] width 78 height 16
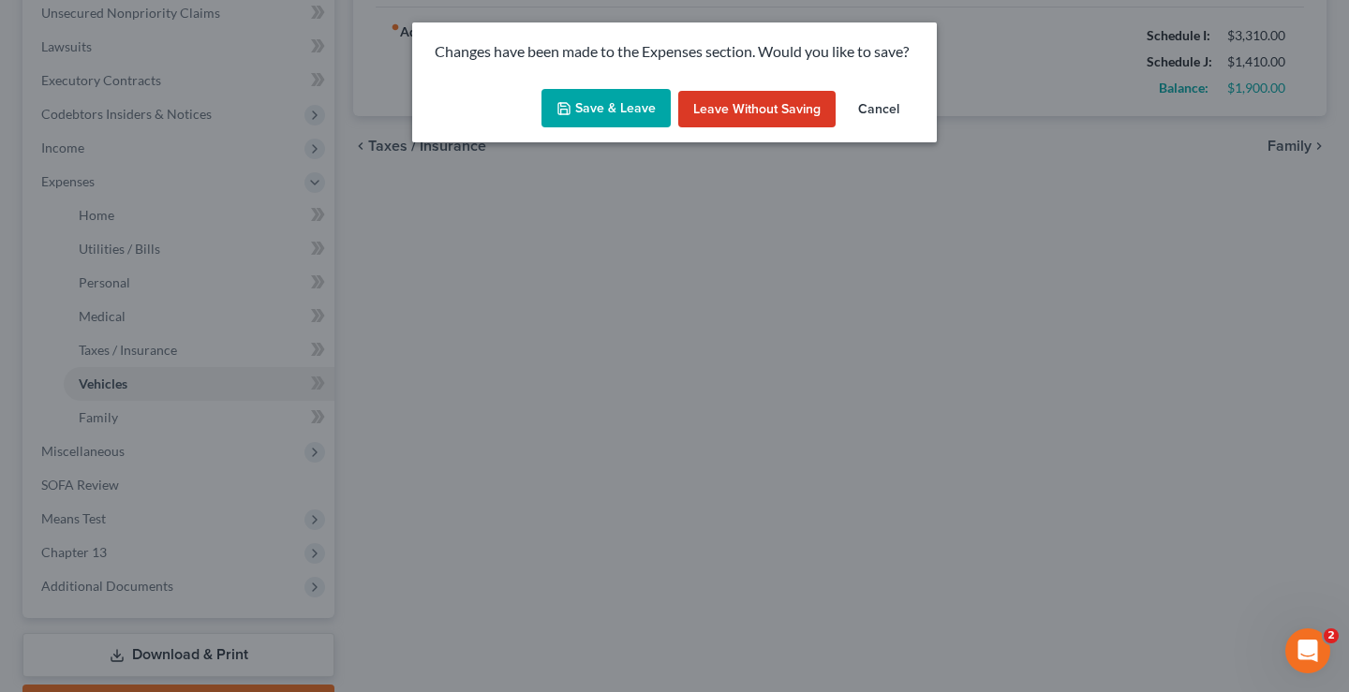
click at [629, 102] on button "Save & Leave" at bounding box center [605, 108] width 129 height 39
type input "380.00"
type input "280.00"
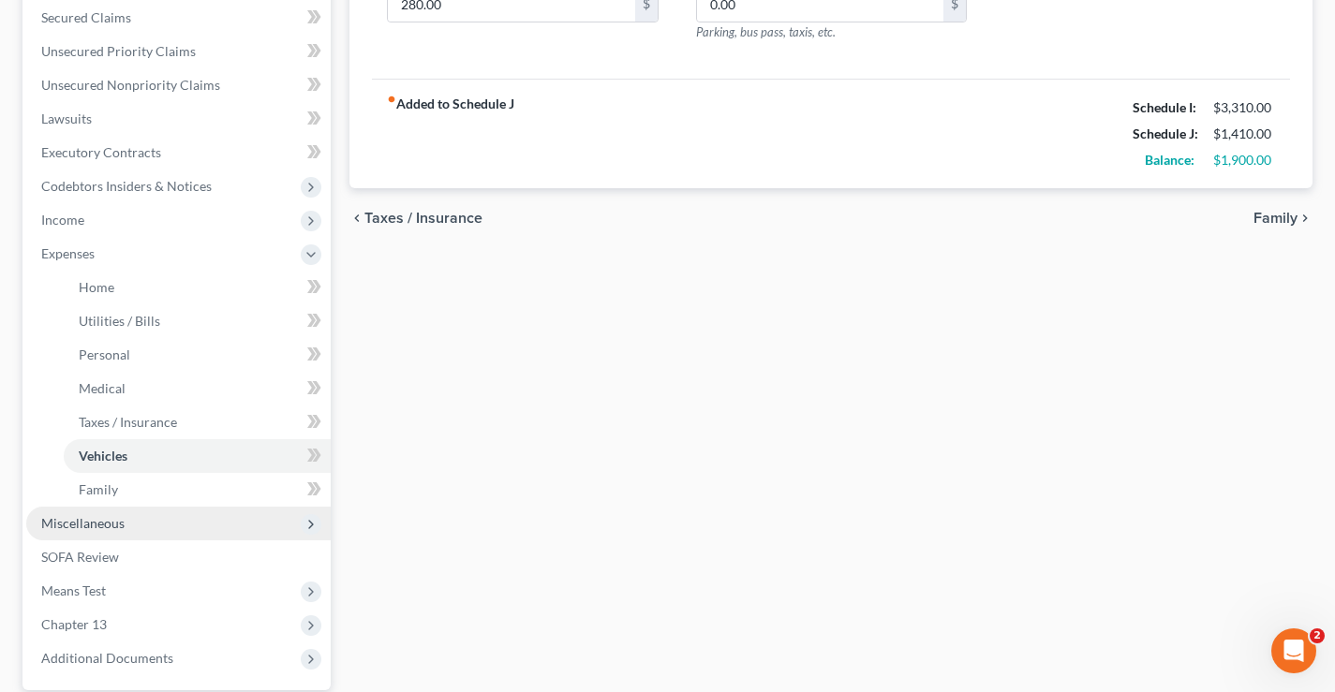
scroll to position [573, 0]
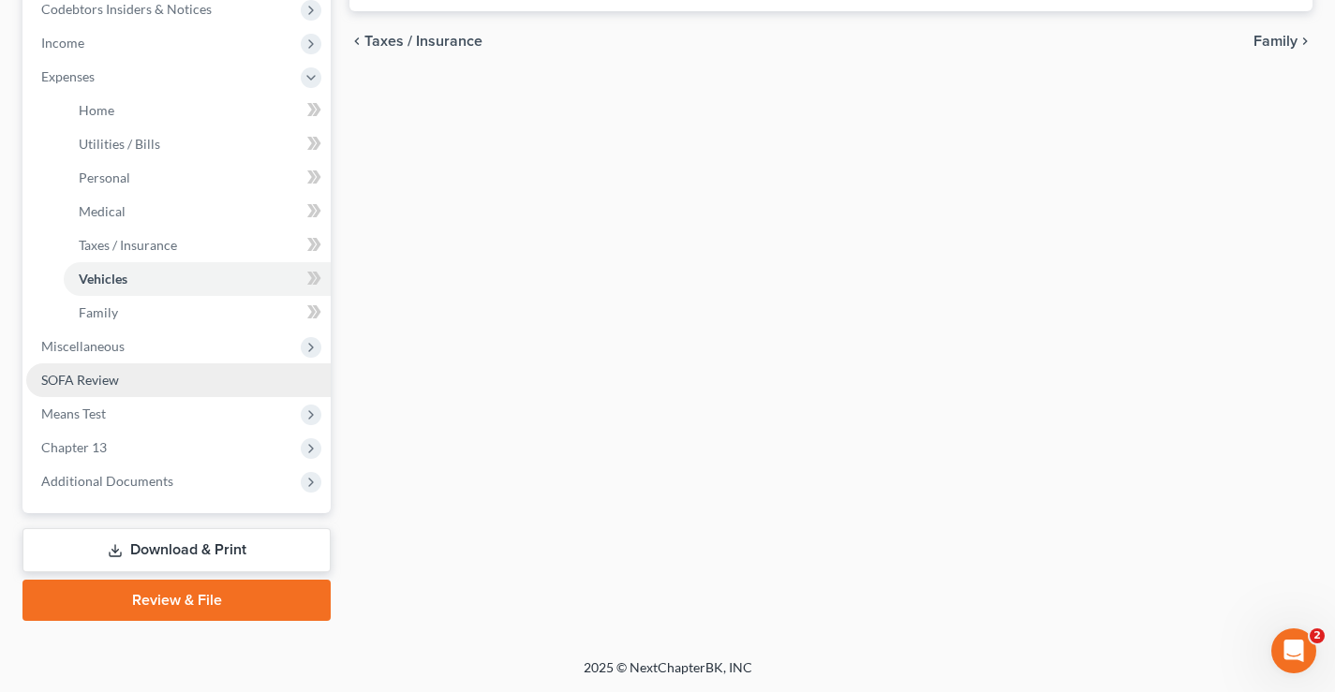
click at [108, 386] on span "SOFA Review" at bounding box center [80, 380] width 78 height 16
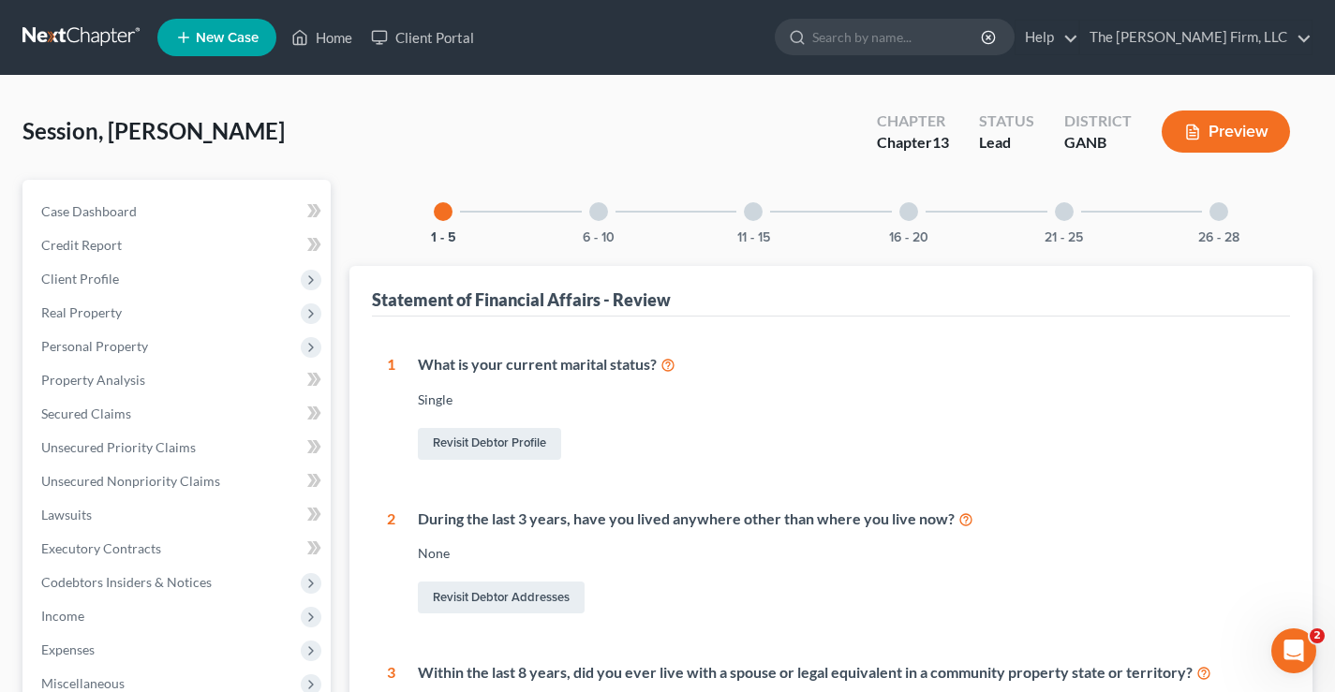
click at [908, 215] on div at bounding box center [908, 211] width 19 height 19
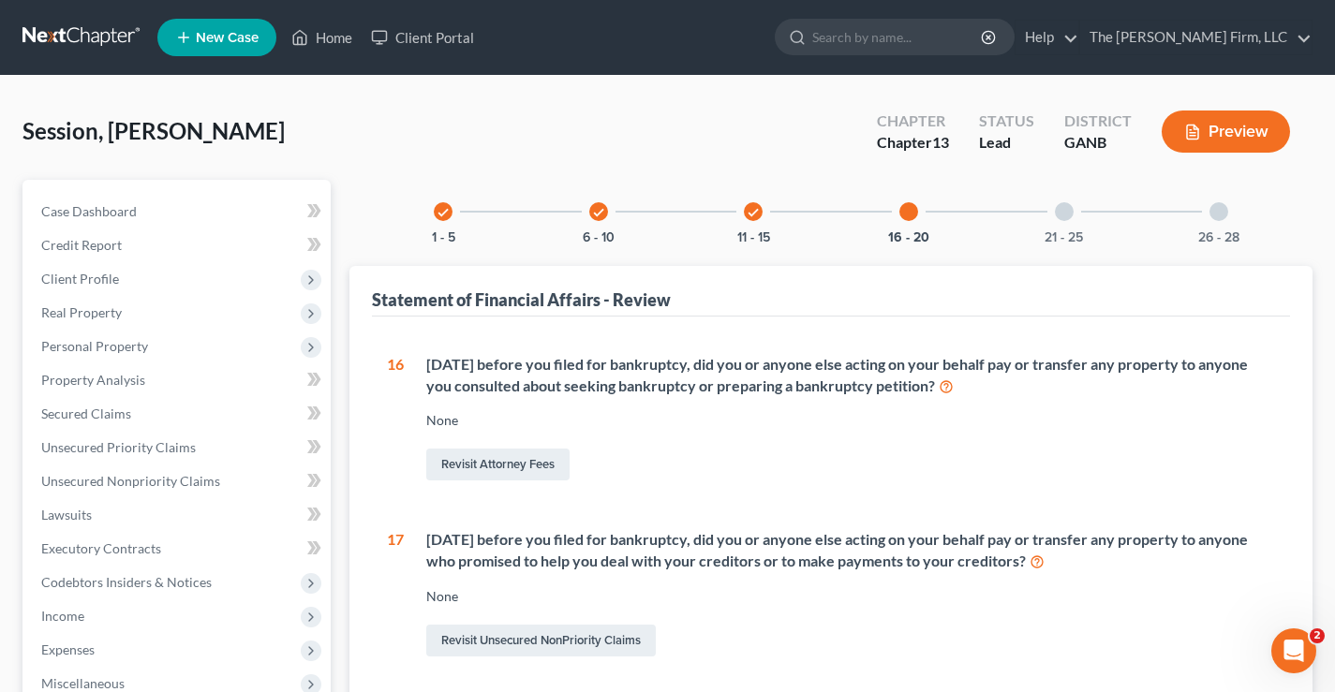
scroll to position [187, 0]
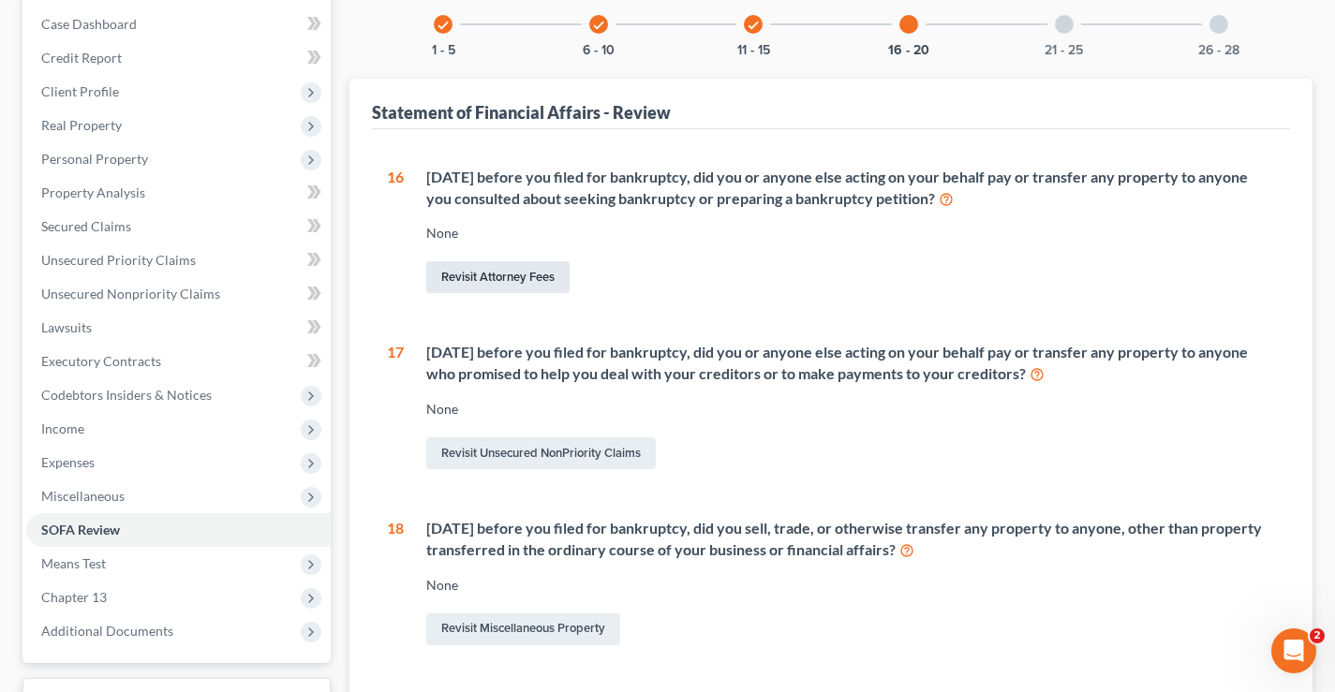
click at [503, 266] on link "Revisit Attorney Fees" at bounding box center [497, 277] width 143 height 32
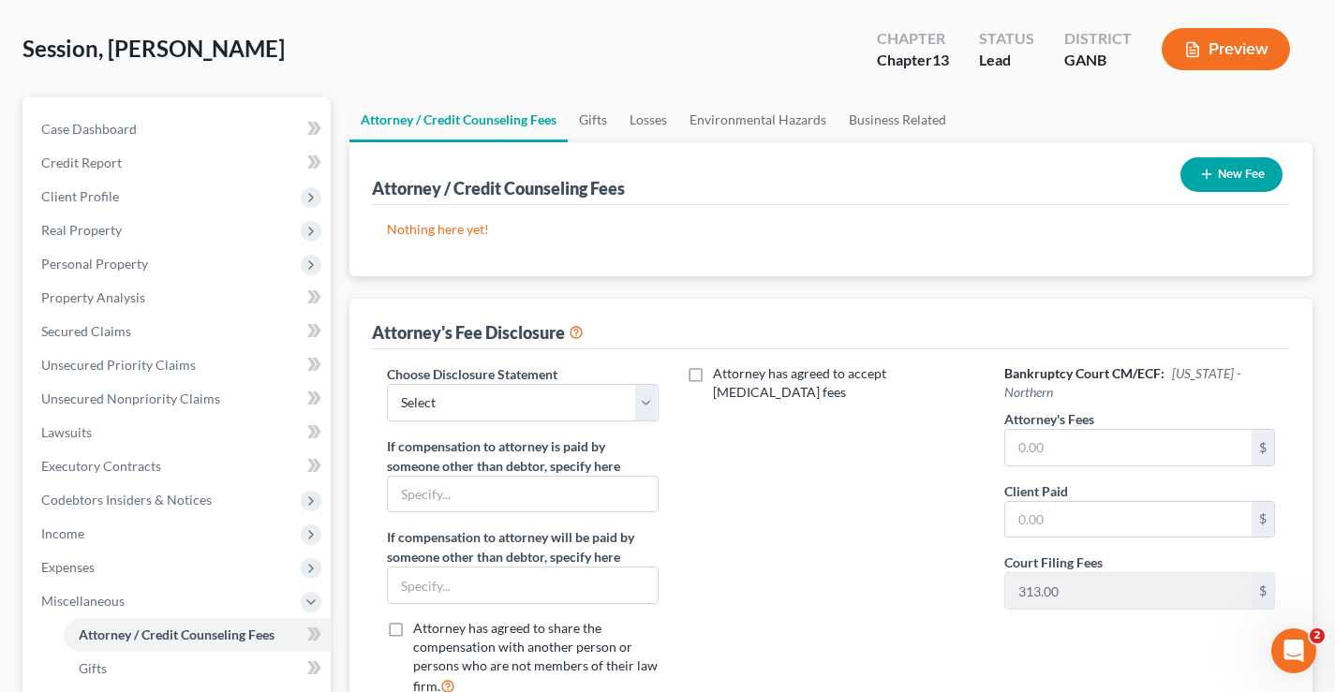
scroll to position [187, 0]
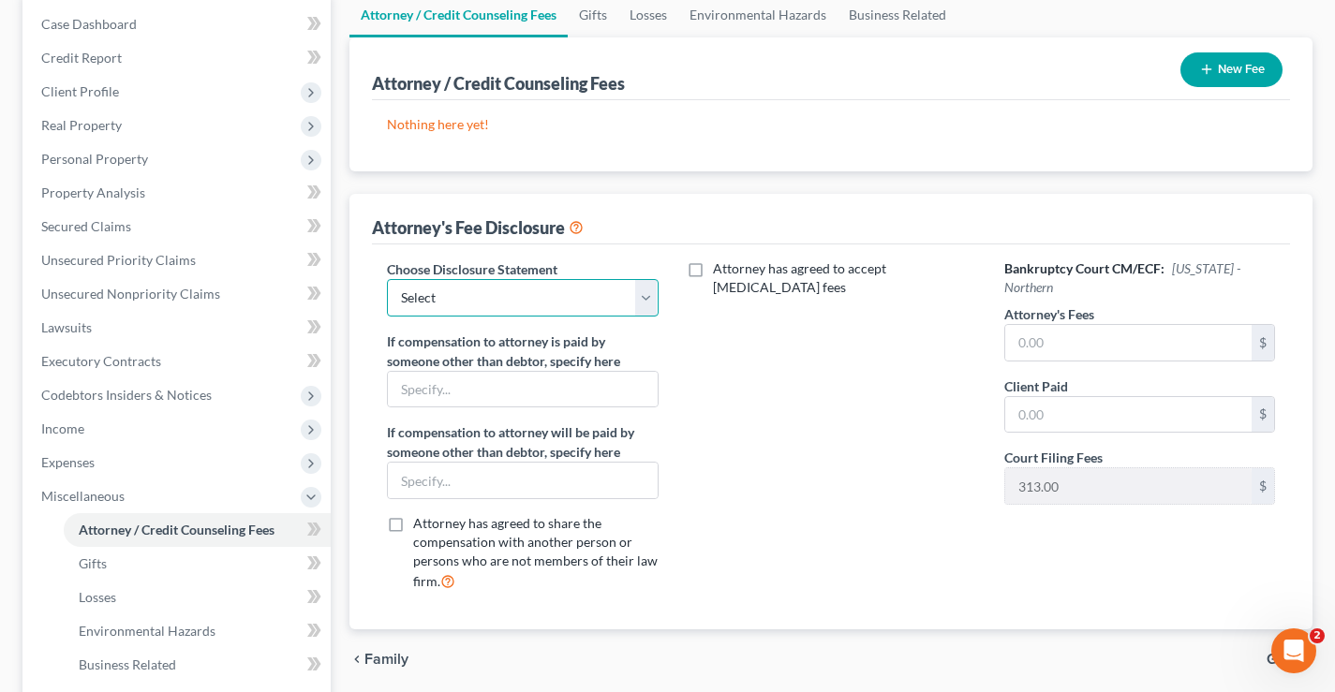
drag, startPoint x: 481, startPoint y: 302, endPoint x: 469, endPoint y: 310, distance: 14.0
click at [481, 302] on select "Select Chapter 13" at bounding box center [522, 297] width 271 height 37
select select "0"
click at [387, 279] on select "Select Chapter 13" at bounding box center [522, 297] width 271 height 37
click at [1050, 339] on input "text" at bounding box center [1128, 343] width 246 height 36
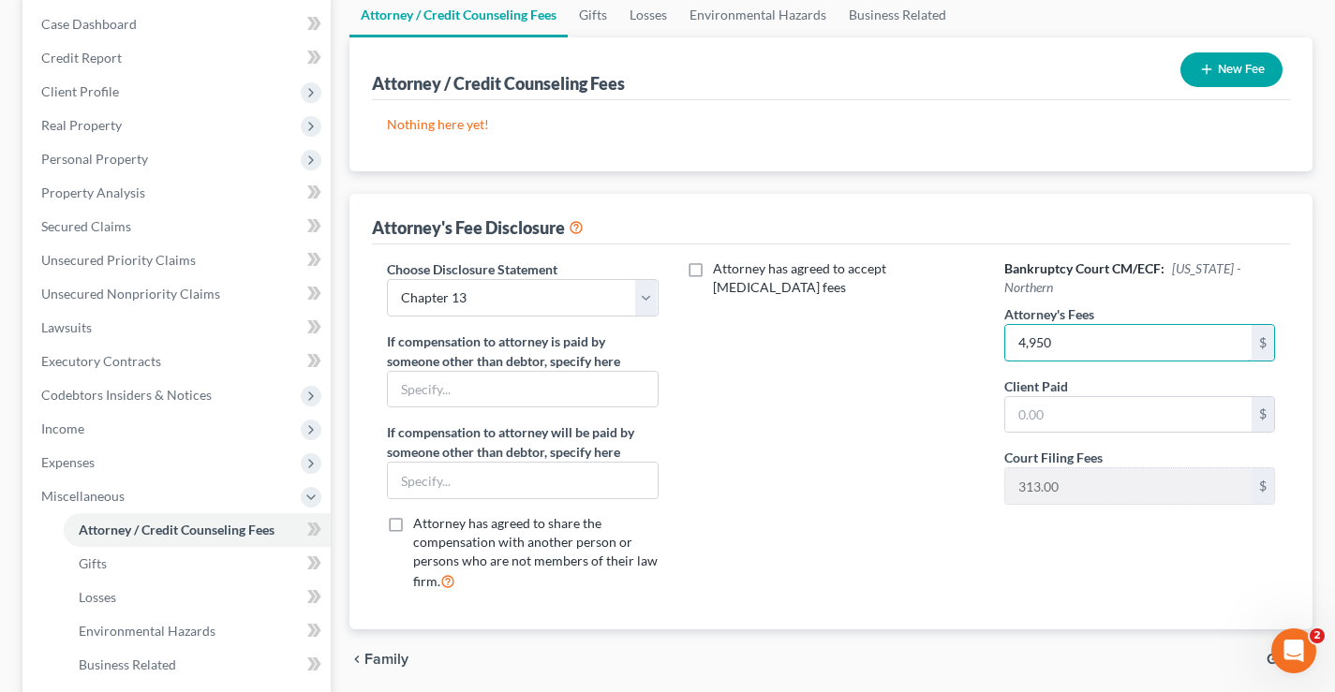
type input "4,950"
type input "0"
click at [891, 457] on div "Attorney has agreed to accept [MEDICAL_DATA] fees" at bounding box center [831, 433] width 308 height 348
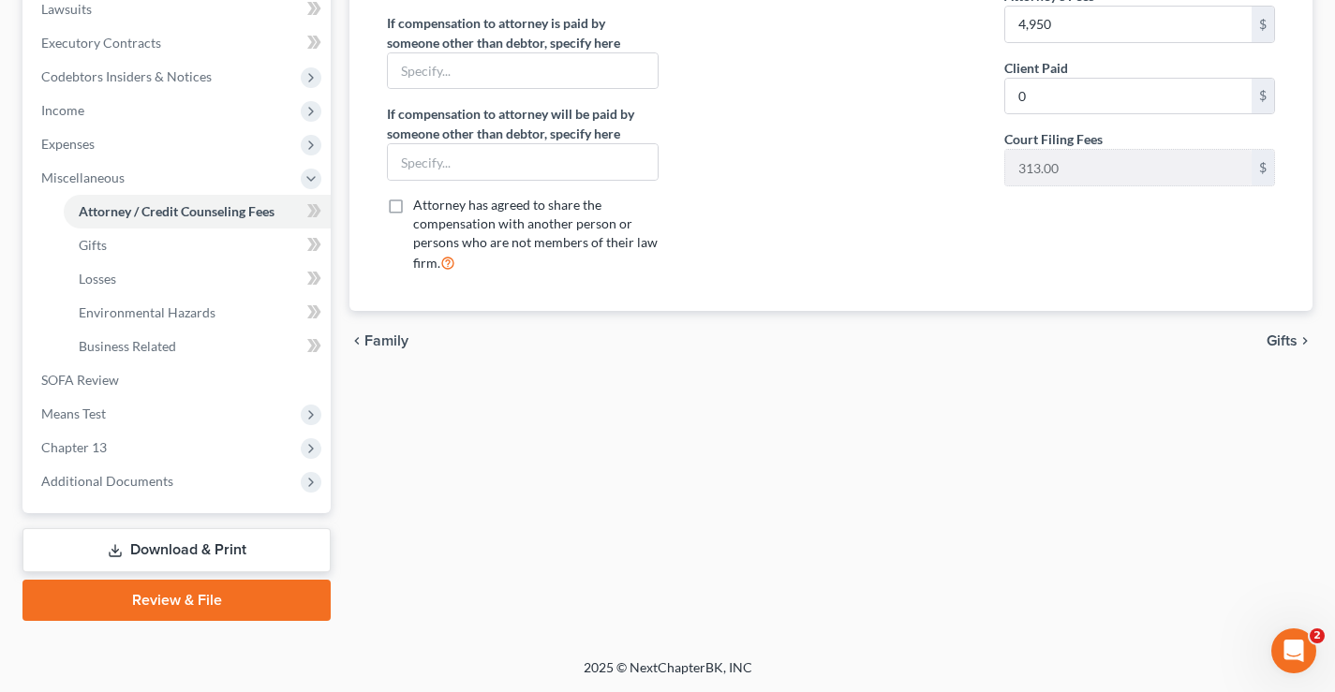
click at [1280, 350] on div "chevron_left Family Gifts chevron_right" at bounding box center [830, 341] width 963 height 60
drag, startPoint x: 1274, startPoint y: 345, endPoint x: 1262, endPoint y: 360, distance: 19.3
click at [1275, 344] on span "Gifts" at bounding box center [1281, 340] width 31 height 15
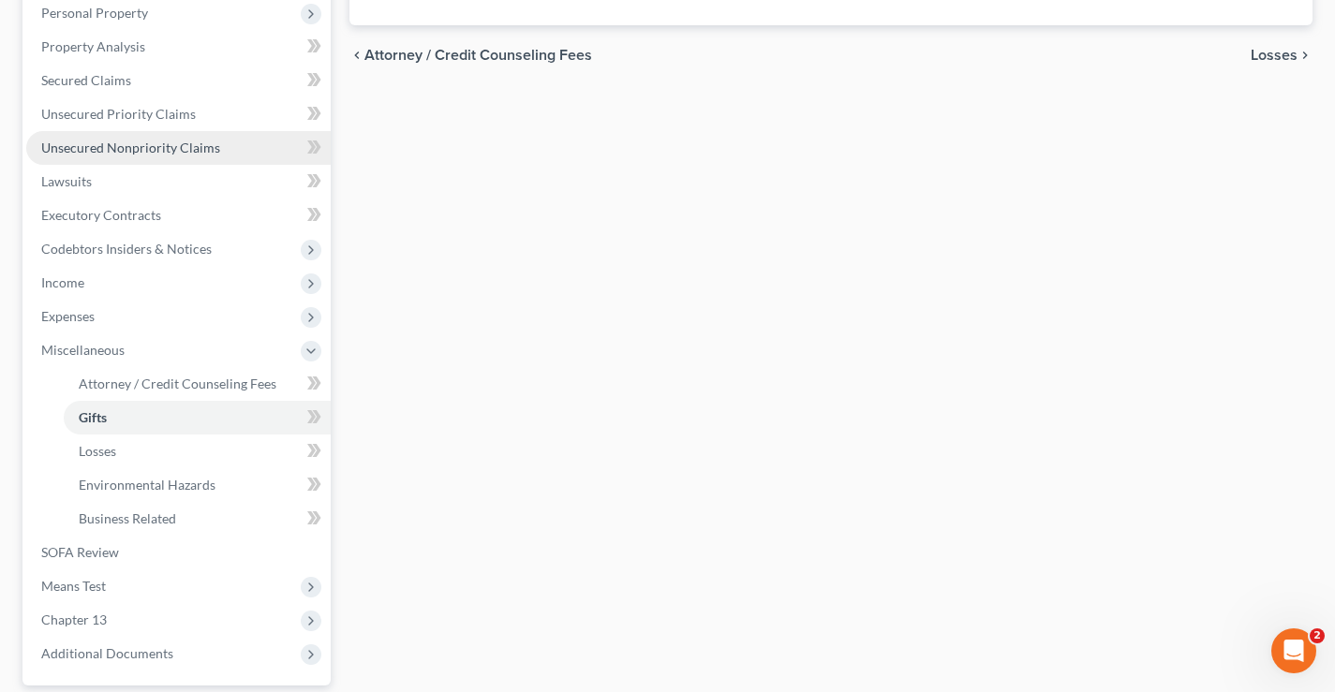
scroll to position [131, 0]
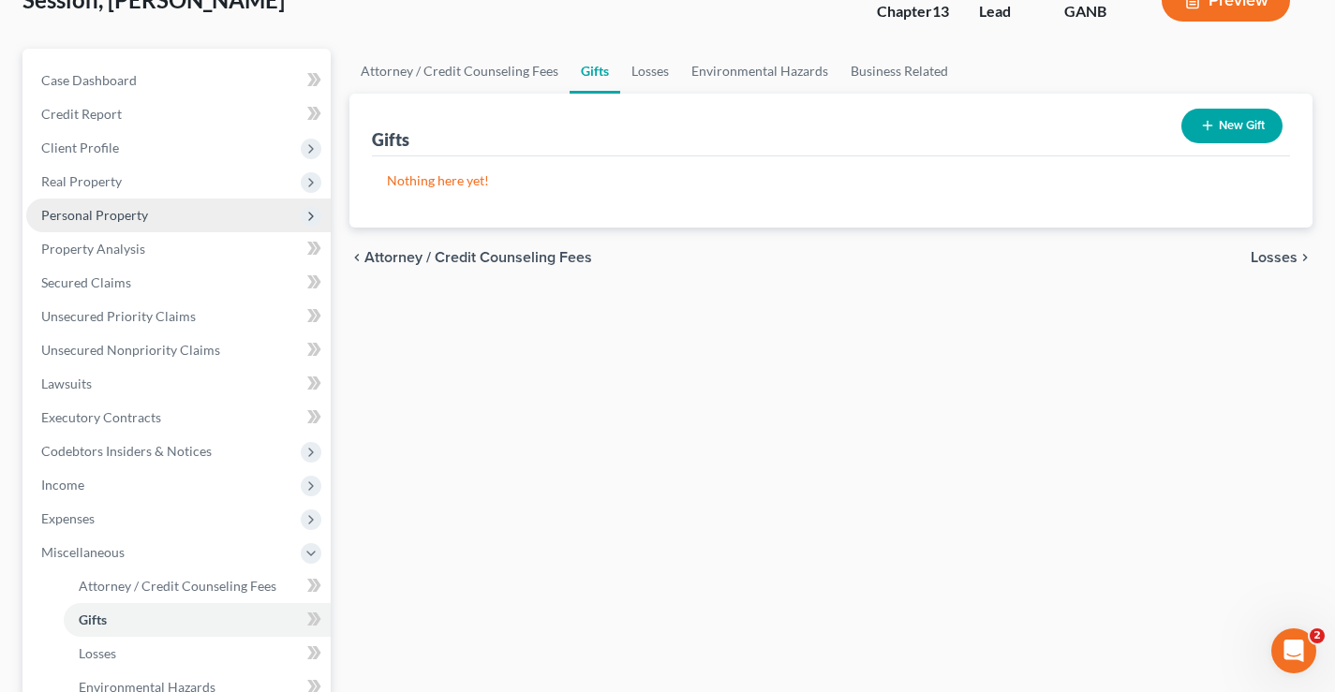
click at [52, 214] on span "Personal Property" at bounding box center [94, 215] width 107 height 16
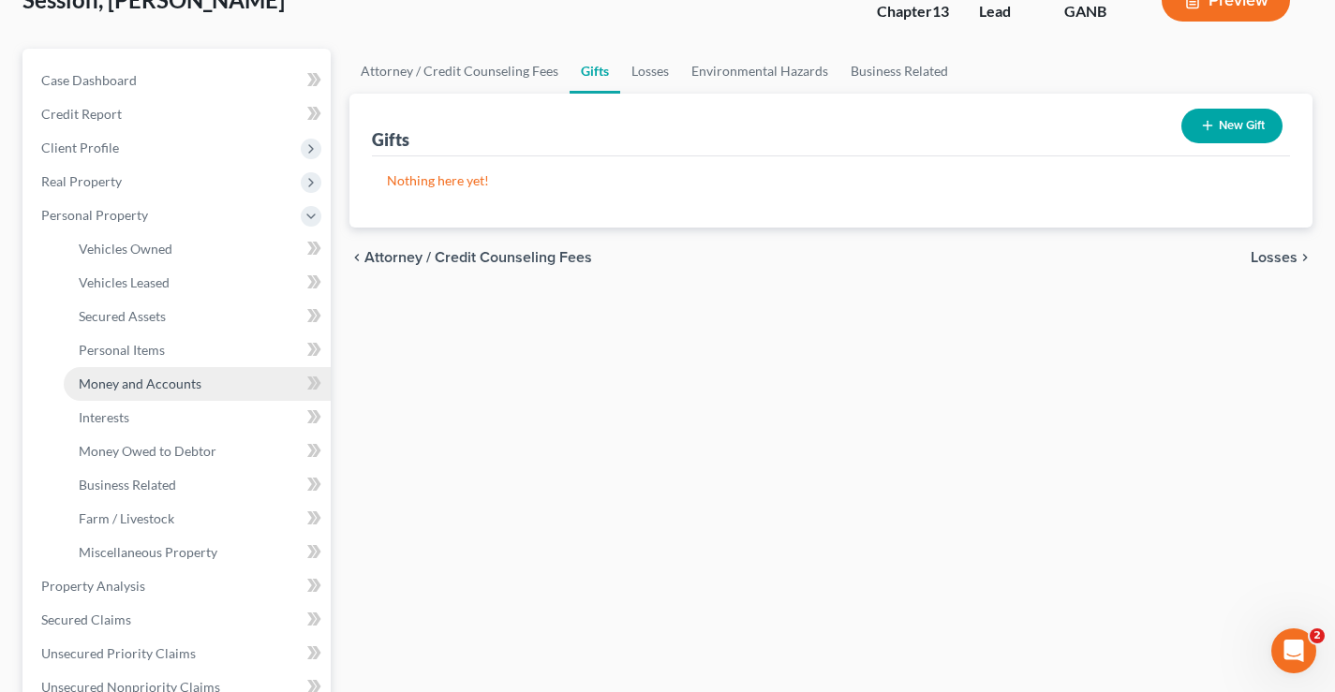
click at [124, 380] on span "Money and Accounts" at bounding box center [140, 384] width 123 height 16
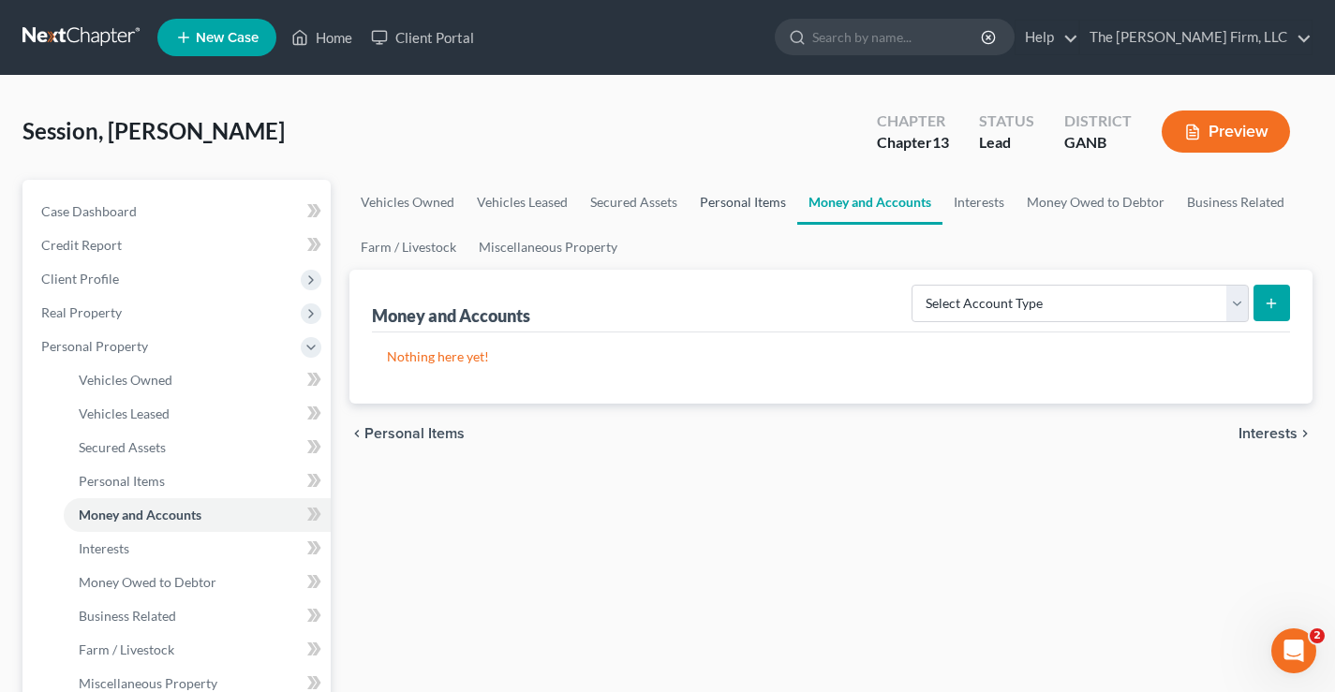
click at [747, 204] on link "Personal Items" at bounding box center [742, 202] width 109 height 45
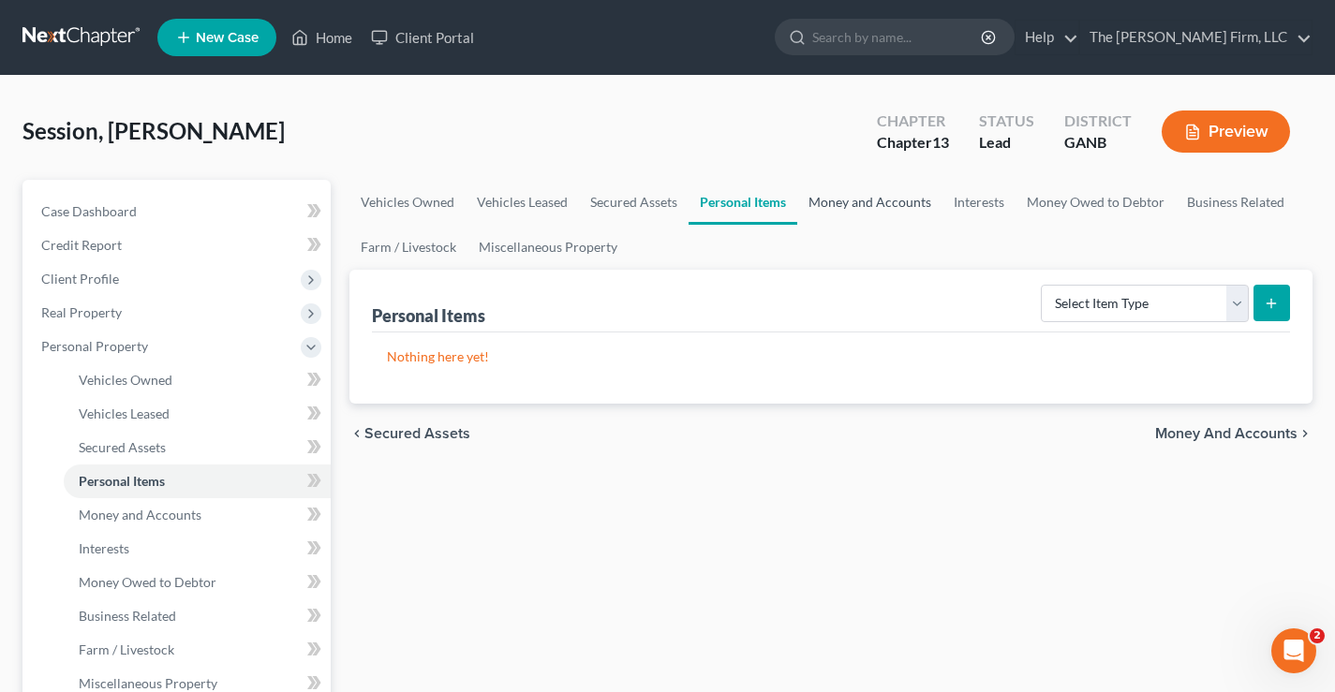
click at [887, 199] on link "Money and Accounts" at bounding box center [869, 202] width 145 height 45
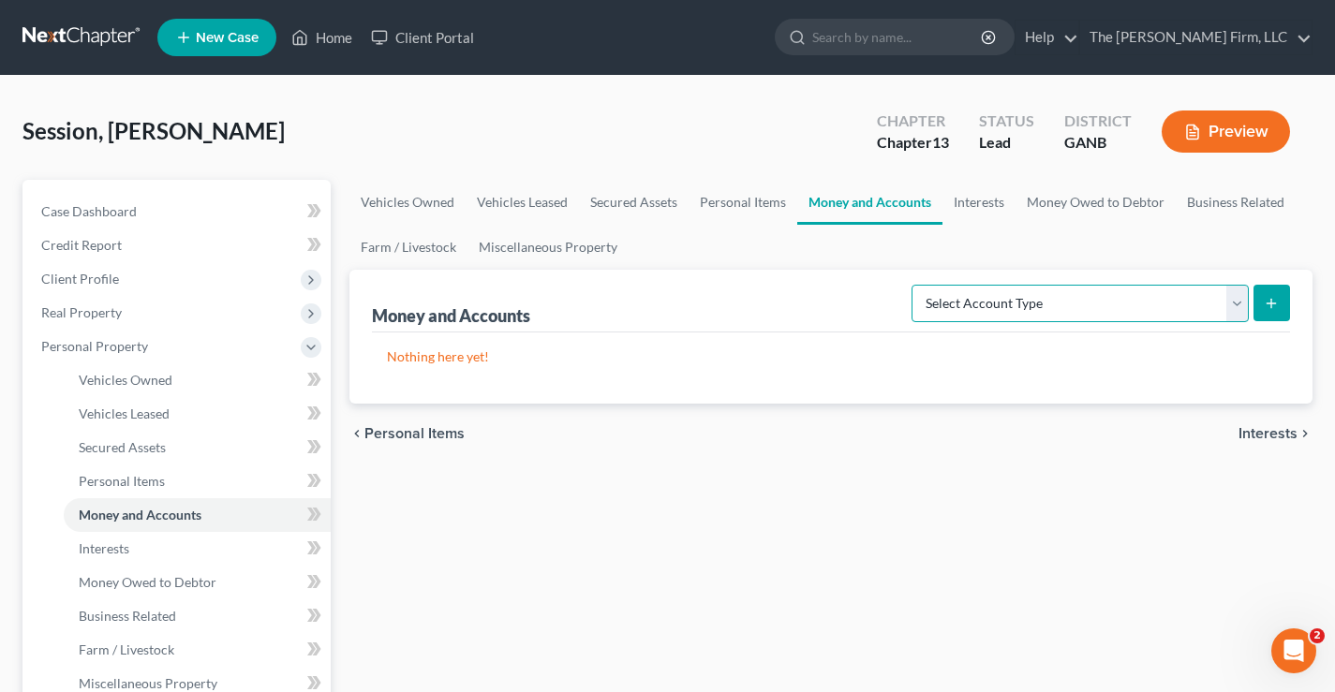
click at [1148, 310] on select "Select Account Type Brokerage Cash on Hand Certificates of Deposit Checking Acc…" at bounding box center [1079, 303] width 337 height 37
select select "checking"
click at [915, 285] on select "Select Account Type Brokerage Cash on Hand Certificates of Deposit Checking Acc…" at bounding box center [1079, 303] width 337 height 37
click at [1271, 302] on line "submit" at bounding box center [1271, 303] width 0 height 8
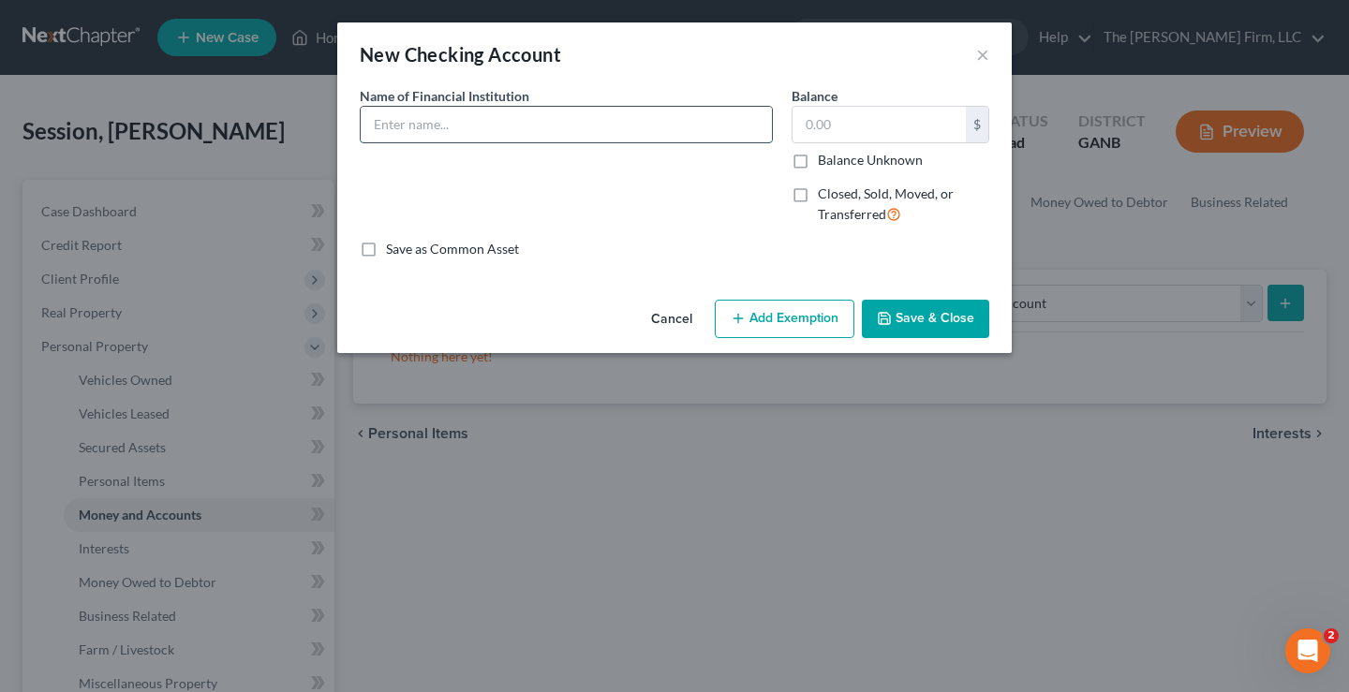
drag, startPoint x: 529, startPoint y: 138, endPoint x: 548, endPoint y: 131, distance: 19.8
click at [529, 138] on input "text" at bounding box center [566, 125] width 411 height 36
type input "Betterment"
click at [851, 125] on input "text" at bounding box center [878, 125] width 173 height 36
type input "0"
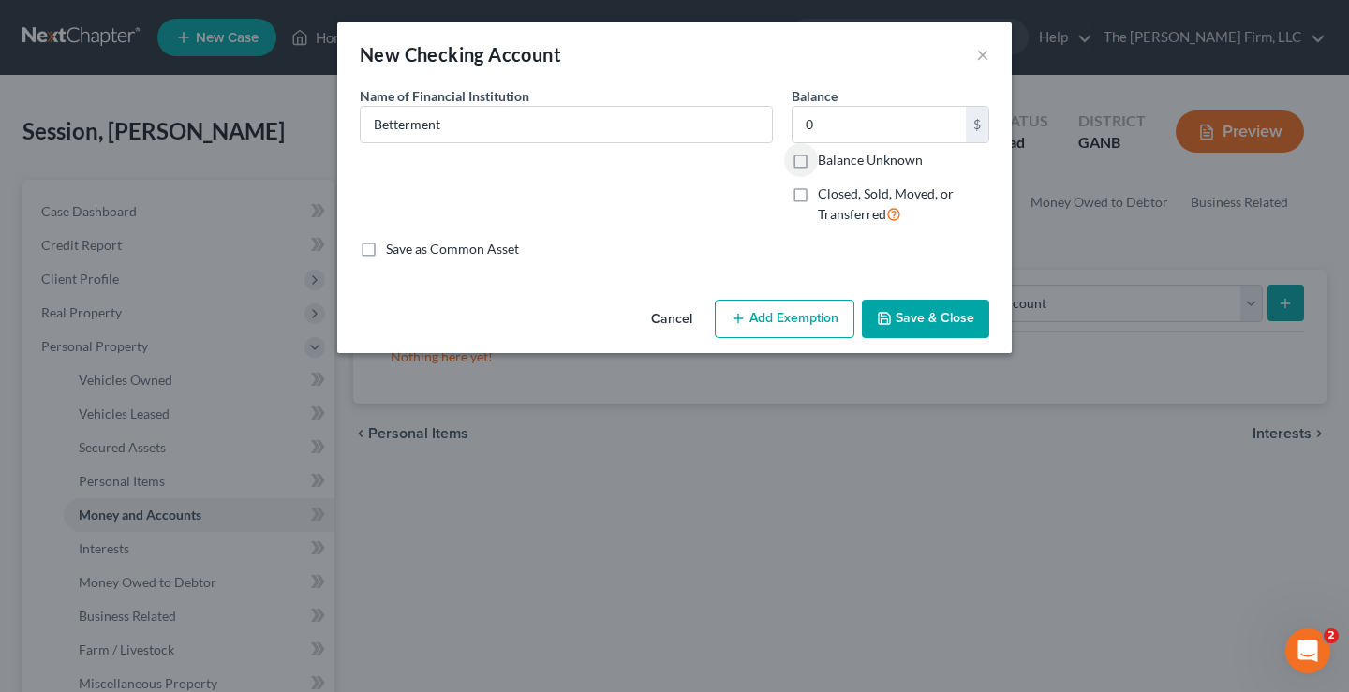
click at [915, 329] on button "Save & Close" at bounding box center [925, 319] width 127 height 39
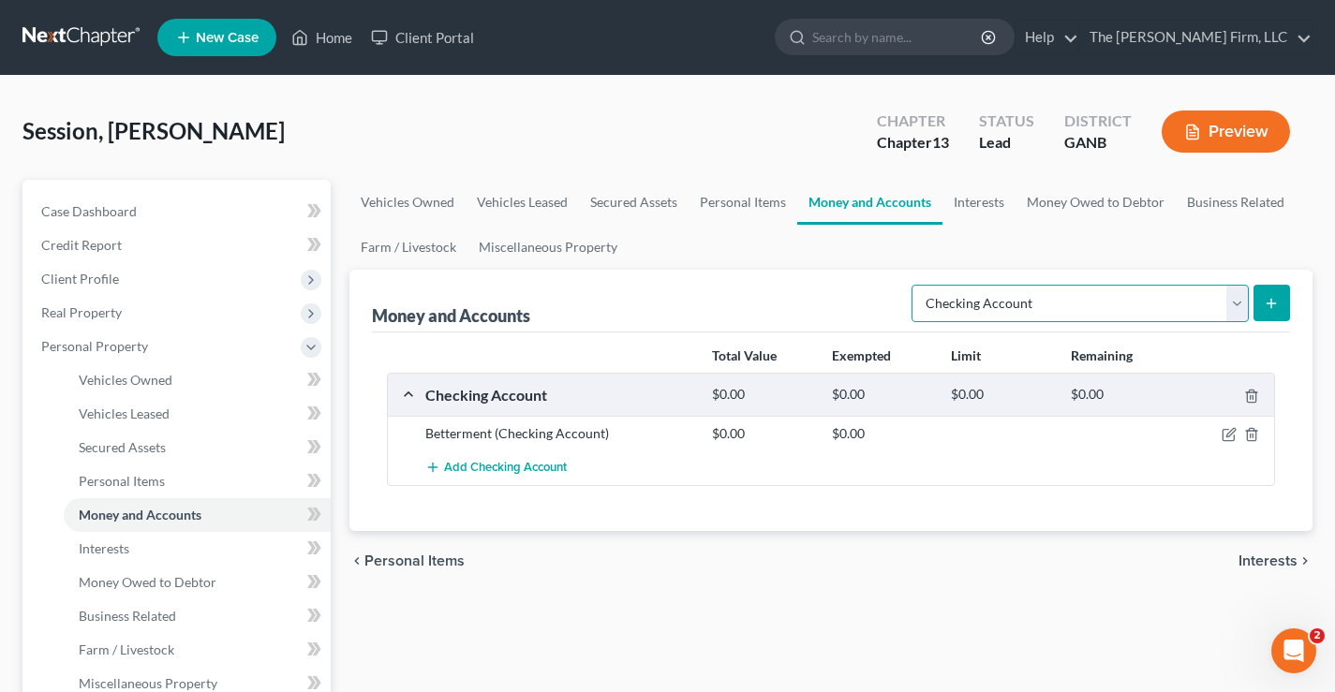
drag, startPoint x: 1239, startPoint y: 304, endPoint x: 1204, endPoint y: 316, distance: 37.3
click at [1239, 304] on select "Select Account Type Brokerage Cash on Hand Certificates of Deposit Checking Acc…" at bounding box center [1079, 303] width 337 height 37
select select "savings"
click at [915, 285] on select "Select Account Type Brokerage Cash on Hand Certificates of Deposit Checking Acc…" at bounding box center [1079, 303] width 337 height 37
click at [1264, 303] on icon "submit" at bounding box center [1271, 303] width 15 height 15
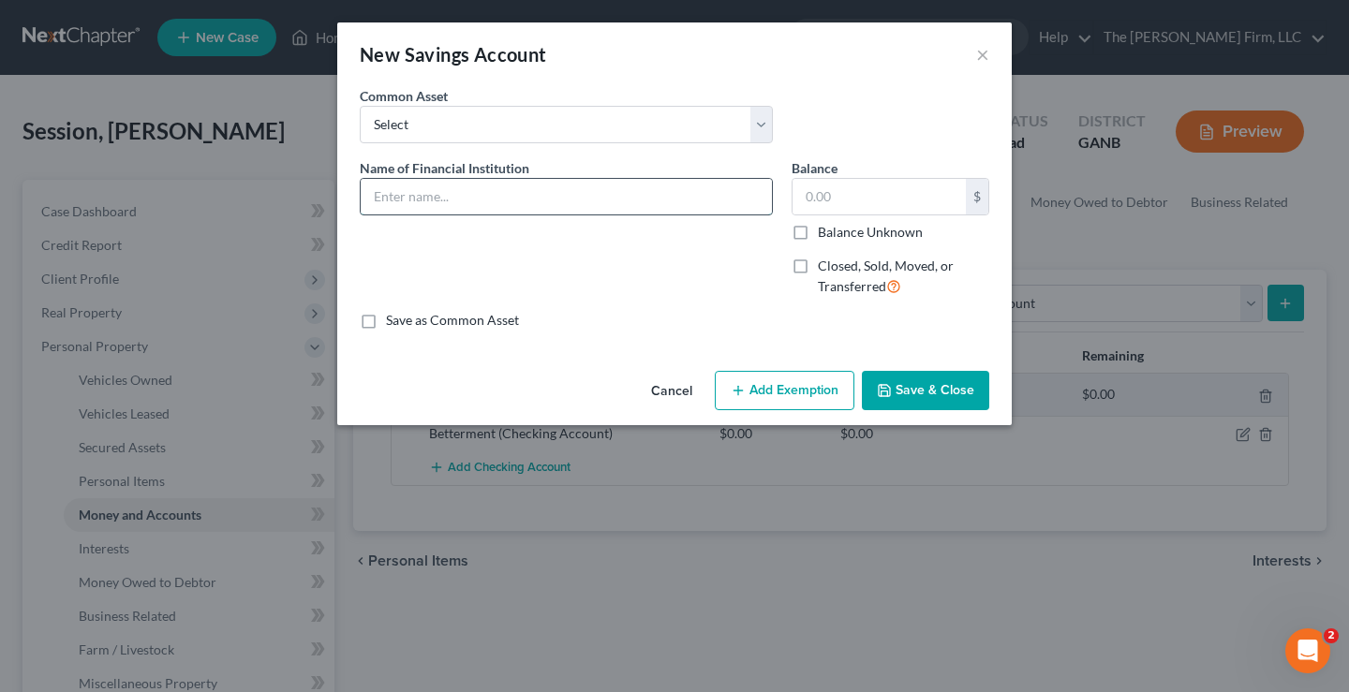
drag, startPoint x: 482, startPoint y: 196, endPoint x: 505, endPoint y: 195, distance: 22.5
click at [482, 196] on input "text" at bounding box center [566, 197] width 411 height 36
type input "Betterment"
click at [859, 202] on input "text" at bounding box center [878, 197] width 173 height 36
type input "5"
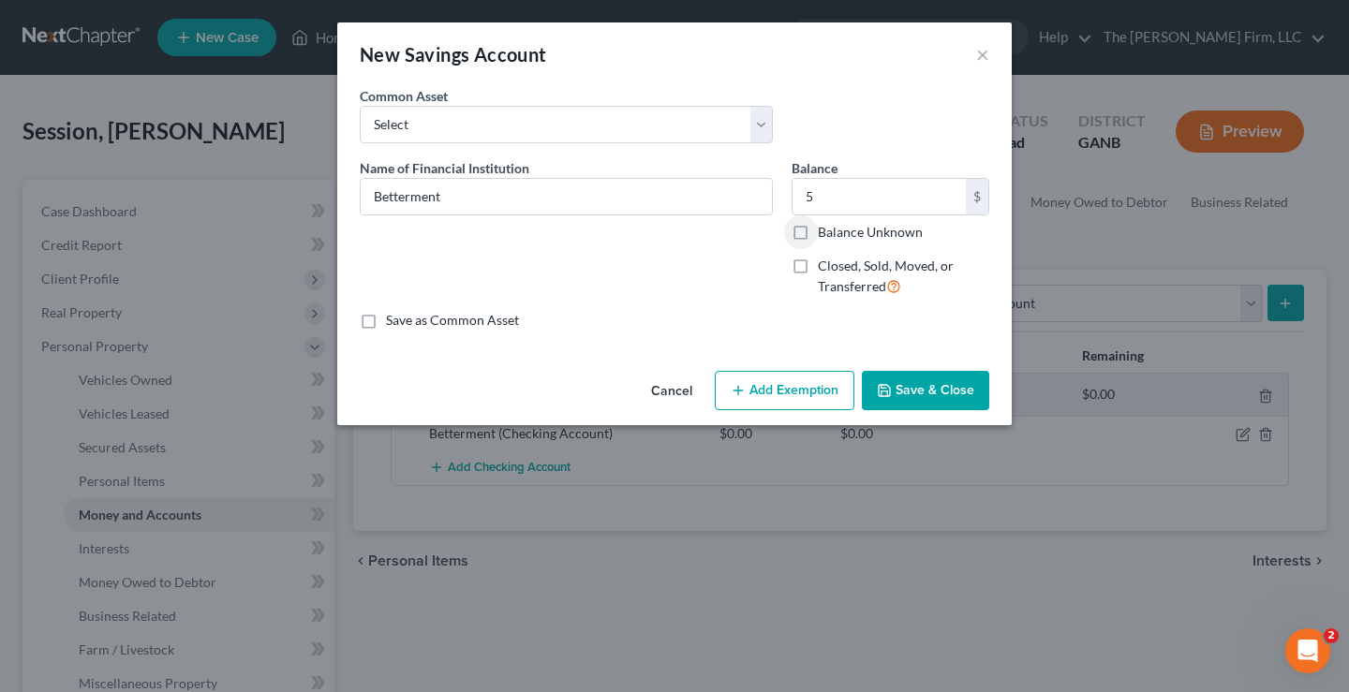
click at [835, 392] on button "Add Exemption" at bounding box center [785, 390] width 140 height 39
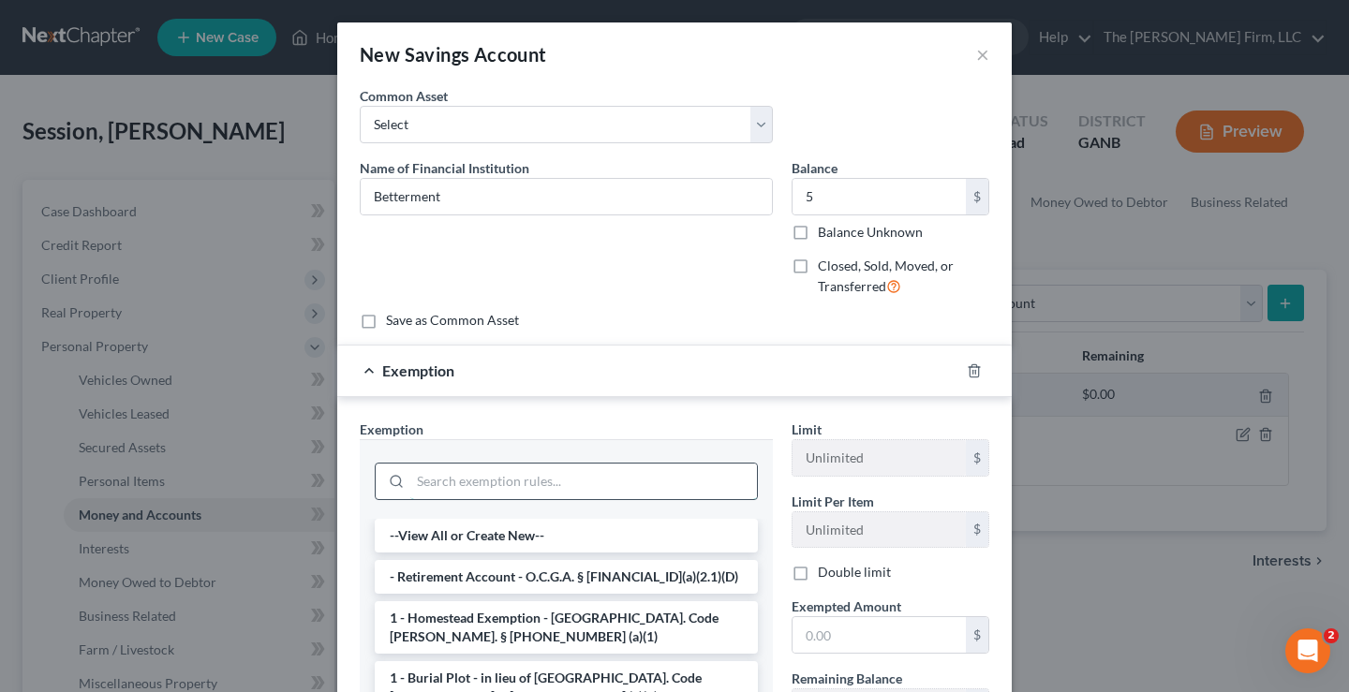
click at [448, 479] on input "search" at bounding box center [583, 482] width 347 height 36
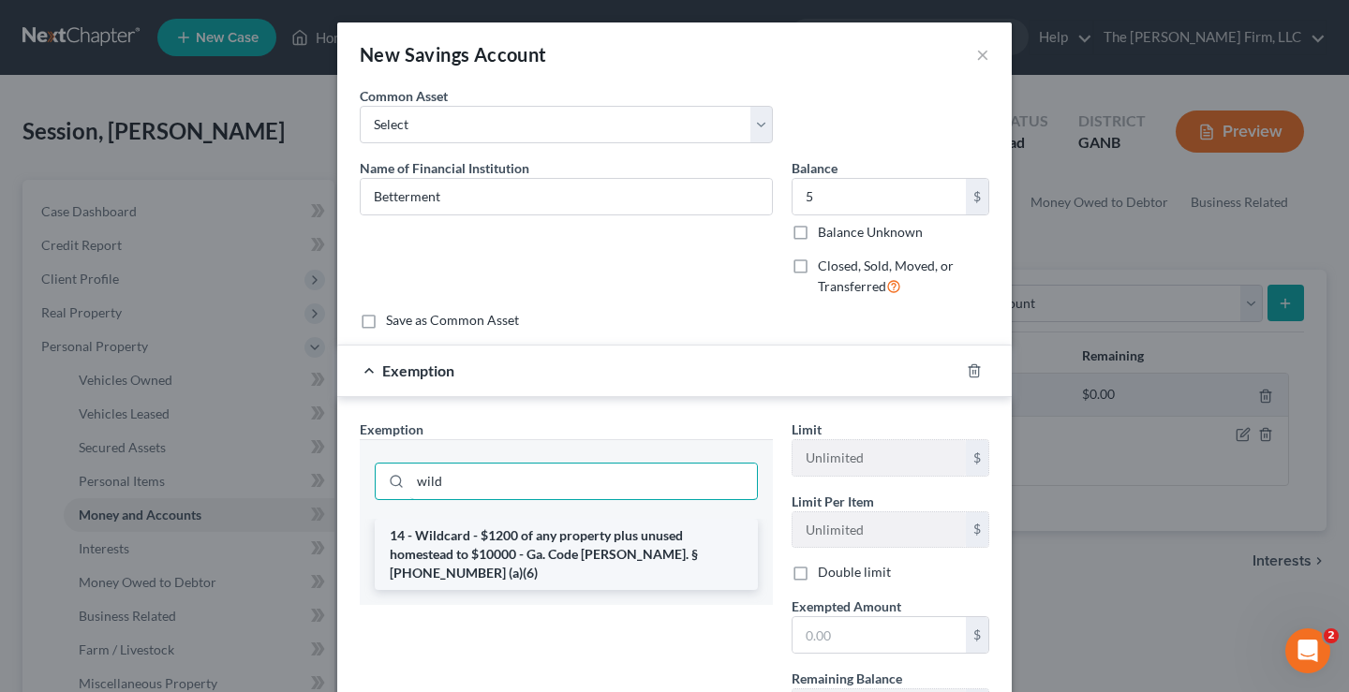
type input "wild"
click at [463, 539] on li "14 - Wildcard - $1200 of any property plus unused homestead to $10000 - Ga. Cod…" at bounding box center [566, 554] width 383 height 71
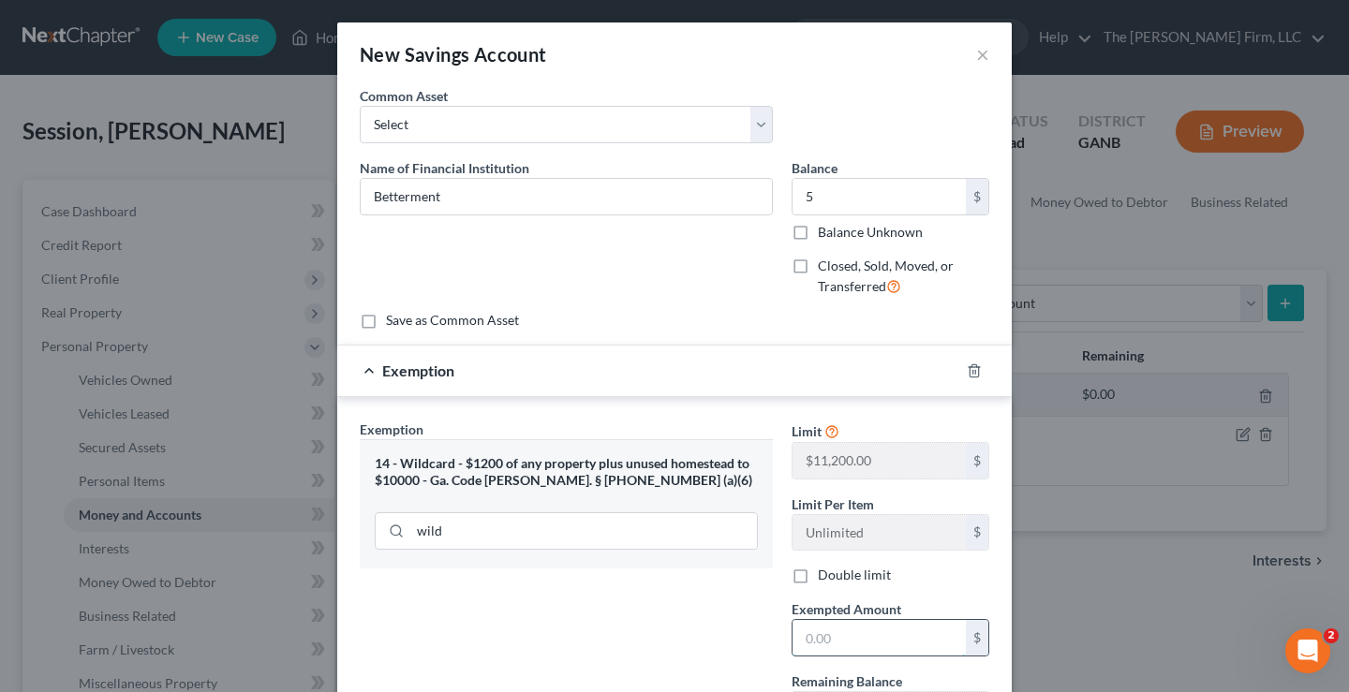
click at [860, 648] on input "text" at bounding box center [878, 638] width 173 height 36
type input "5"
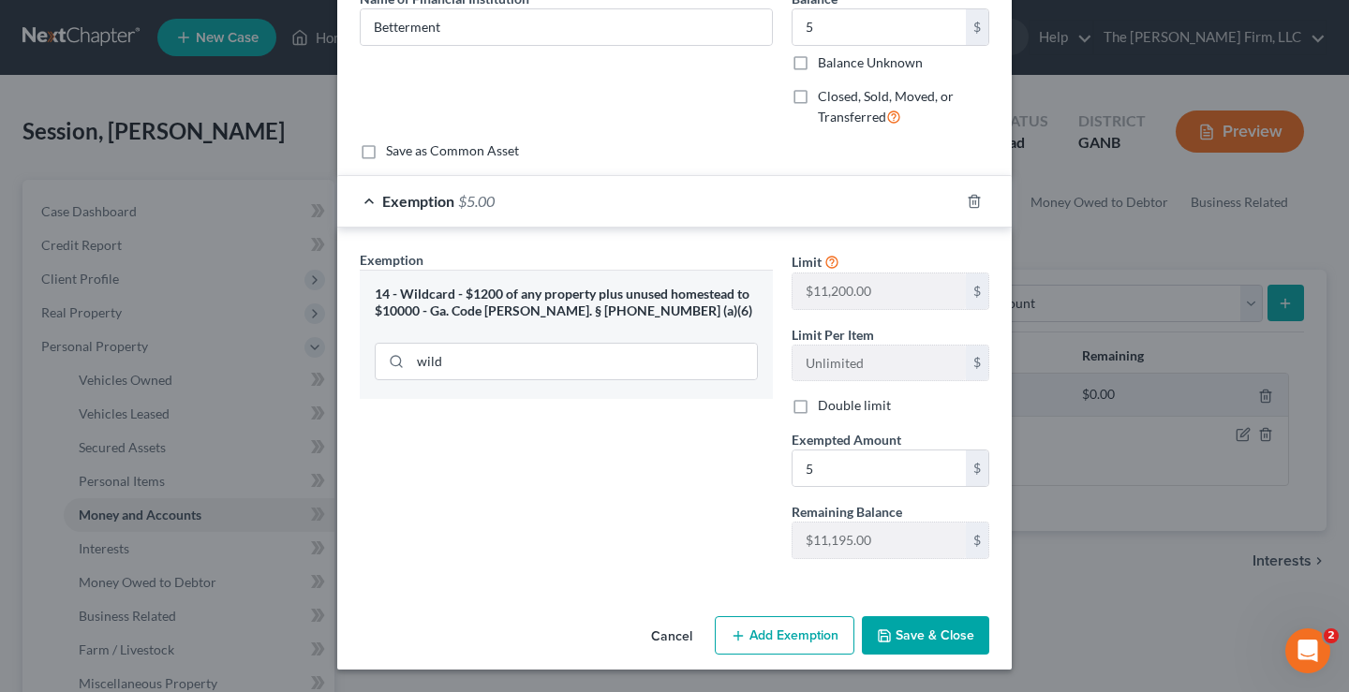
click at [643, 569] on div "Exemption Set must be selected for CA. Exemption * 14 - Wildcard - $1200 of any…" at bounding box center [566, 412] width 432 height 324
click at [938, 628] on button "Save & Close" at bounding box center [925, 635] width 127 height 39
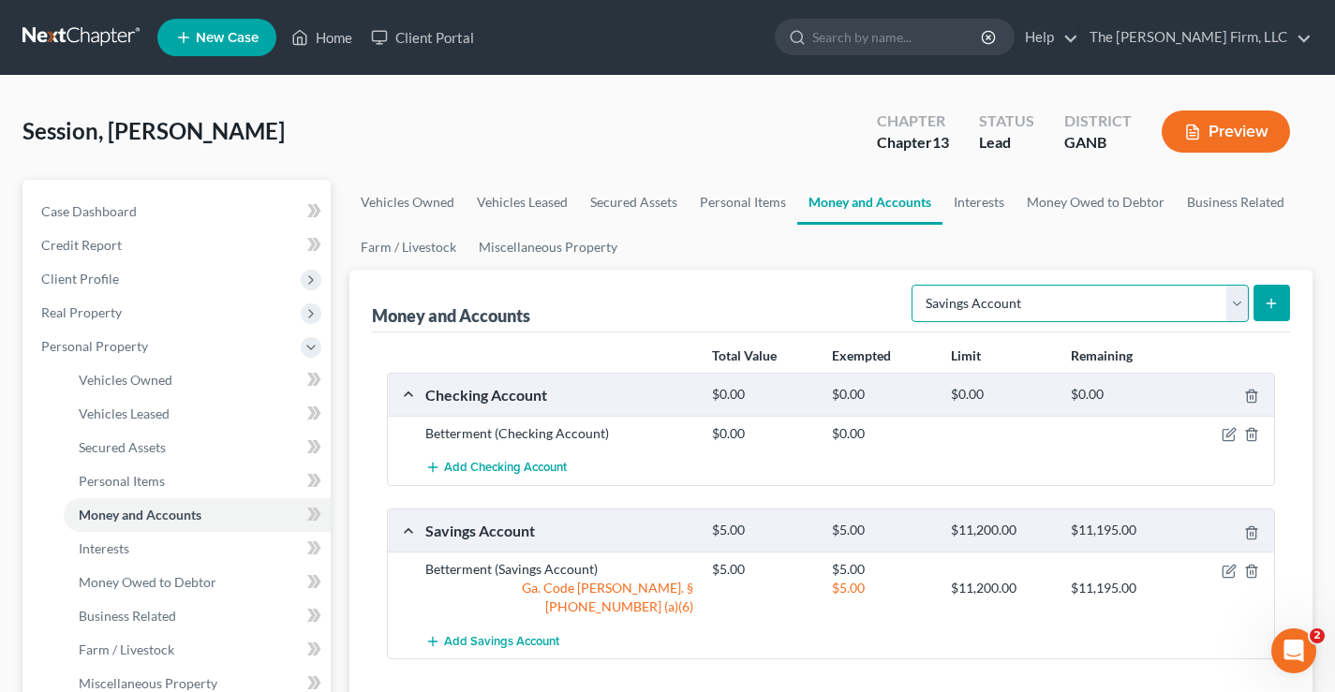
click at [1104, 304] on select "Select Account Type Brokerage Cash on Hand Certificates of Deposit Checking Acc…" at bounding box center [1079, 303] width 337 height 37
select select "checking"
click at [915, 285] on select "Select Account Type Brokerage Cash on Hand Certificates of Deposit Checking Acc…" at bounding box center [1079, 303] width 337 height 37
click at [1275, 303] on line "submit" at bounding box center [1271, 303] width 8 height 0
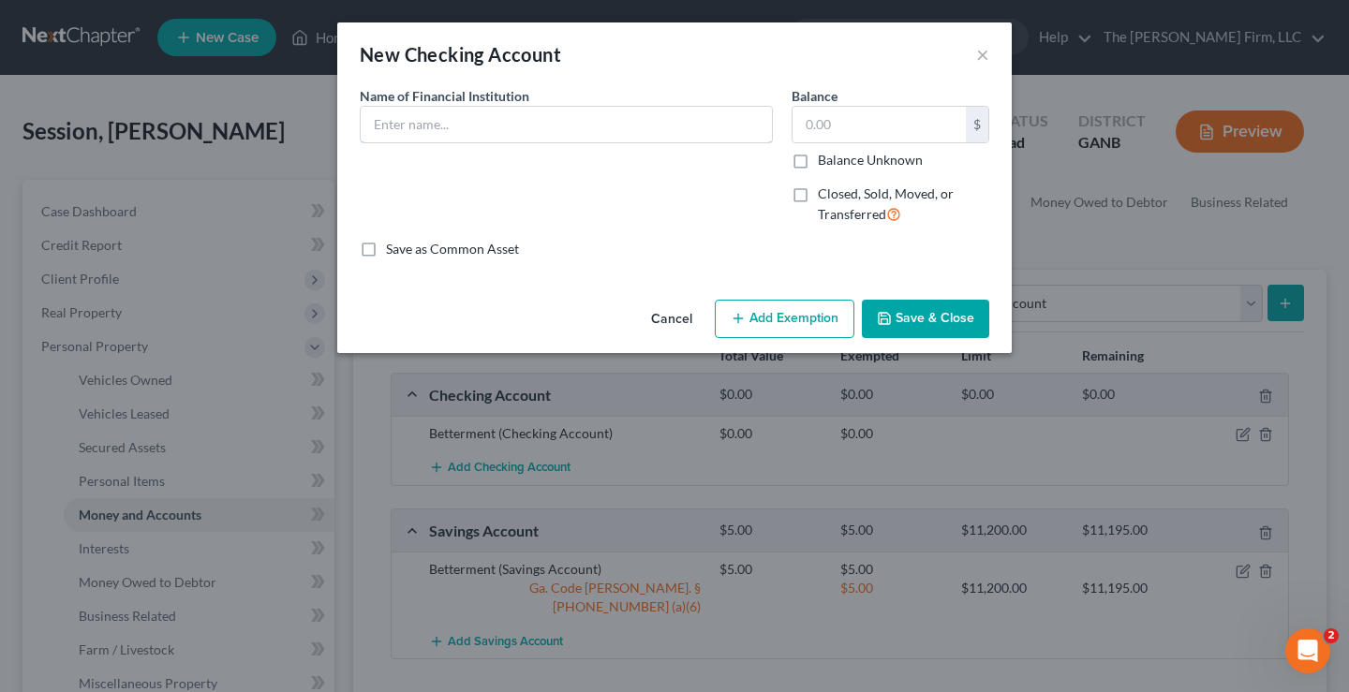
drag, startPoint x: 501, startPoint y: 133, endPoint x: 539, endPoint y: 91, distance: 56.4
click at [501, 132] on input "text" at bounding box center [566, 125] width 411 height 36
click at [447, 125] on input "Travel Allegience Bank" at bounding box center [566, 125] width 411 height 36
click at [517, 123] on input "Travel Allegence Bank" at bounding box center [566, 125] width 411 height 36
type input "Travel Allegence Bank"
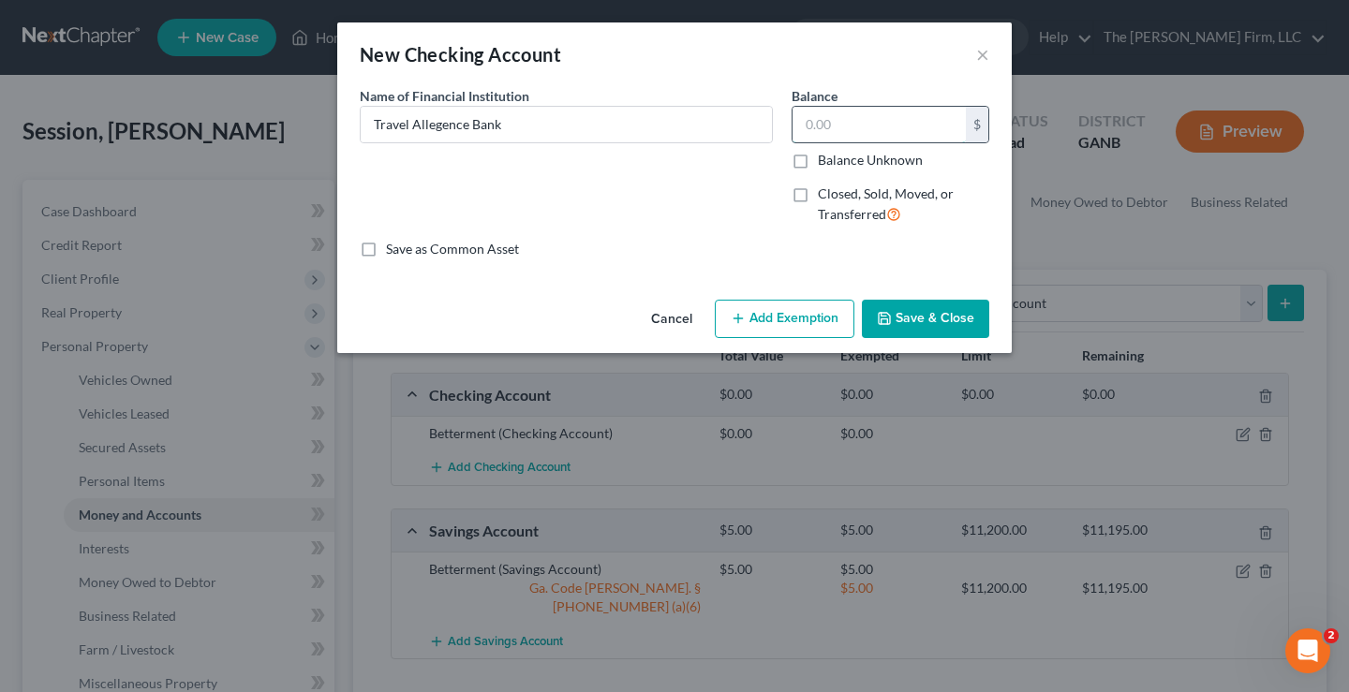
click at [850, 124] on input "text" at bounding box center [878, 125] width 173 height 36
type input "115"
click at [792, 317] on button "Add Exemption" at bounding box center [785, 319] width 140 height 39
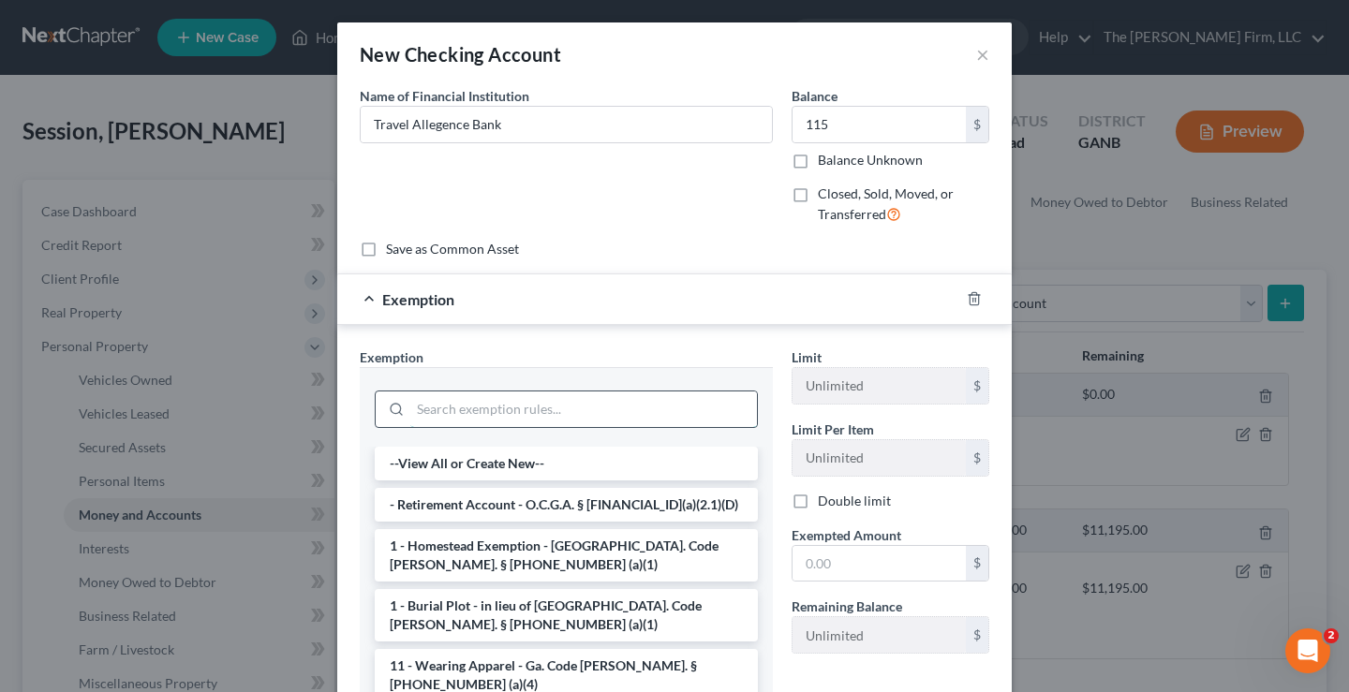
click at [499, 405] on input "search" at bounding box center [583, 410] width 347 height 36
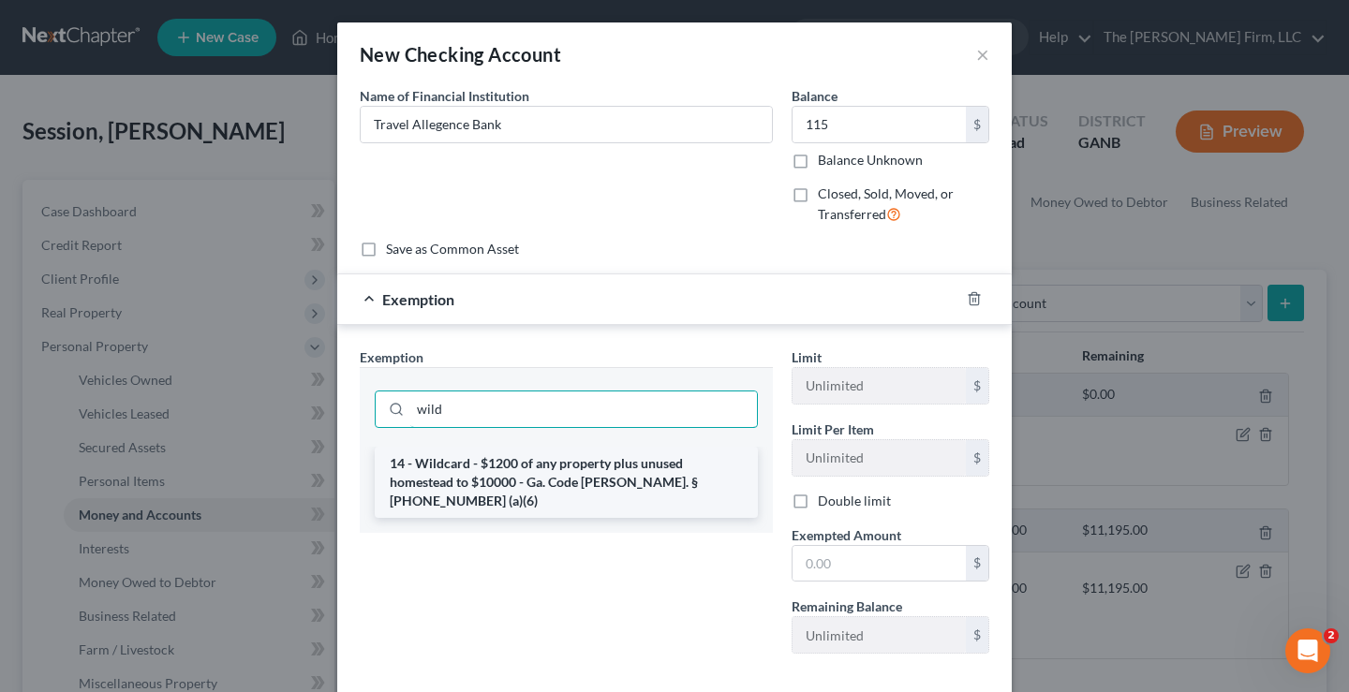
type input "wild"
click at [475, 467] on li "14 - Wildcard - $1200 of any property plus unused homestead to $10000 - Ga. Cod…" at bounding box center [566, 482] width 383 height 71
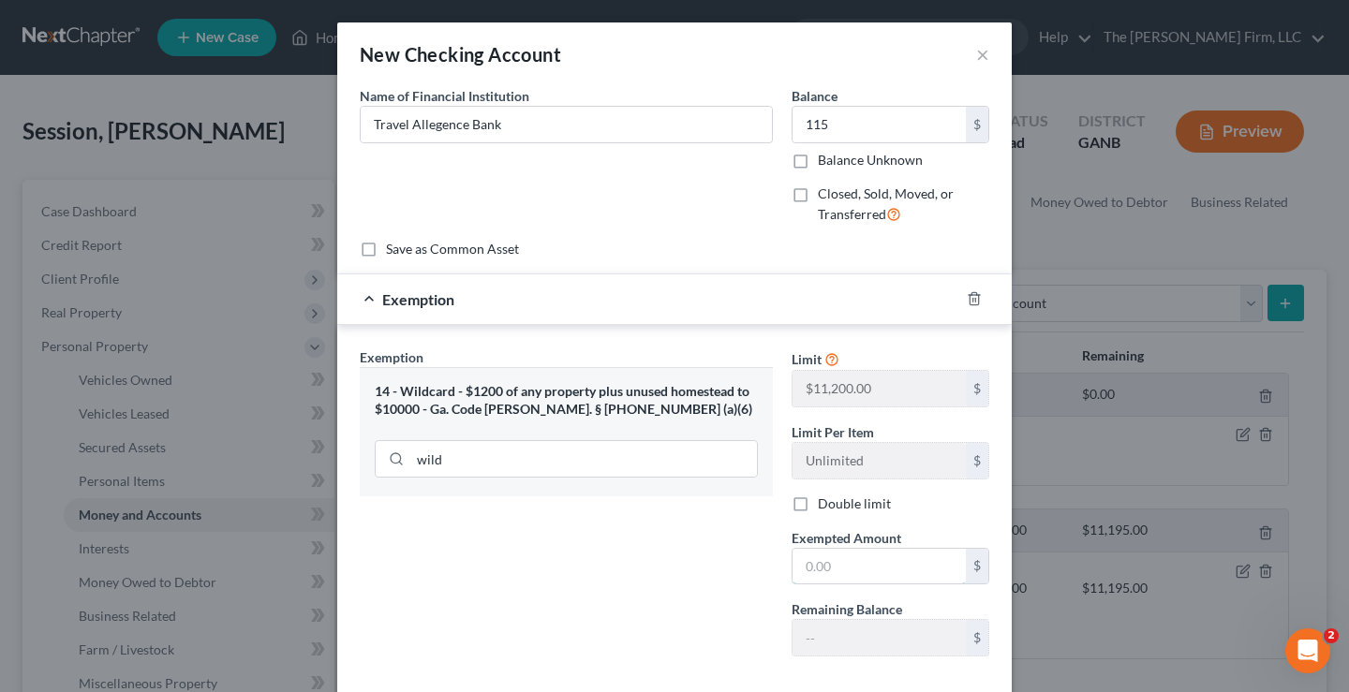
click at [818, 571] on input "text" at bounding box center [878, 567] width 173 height 36
type input "115"
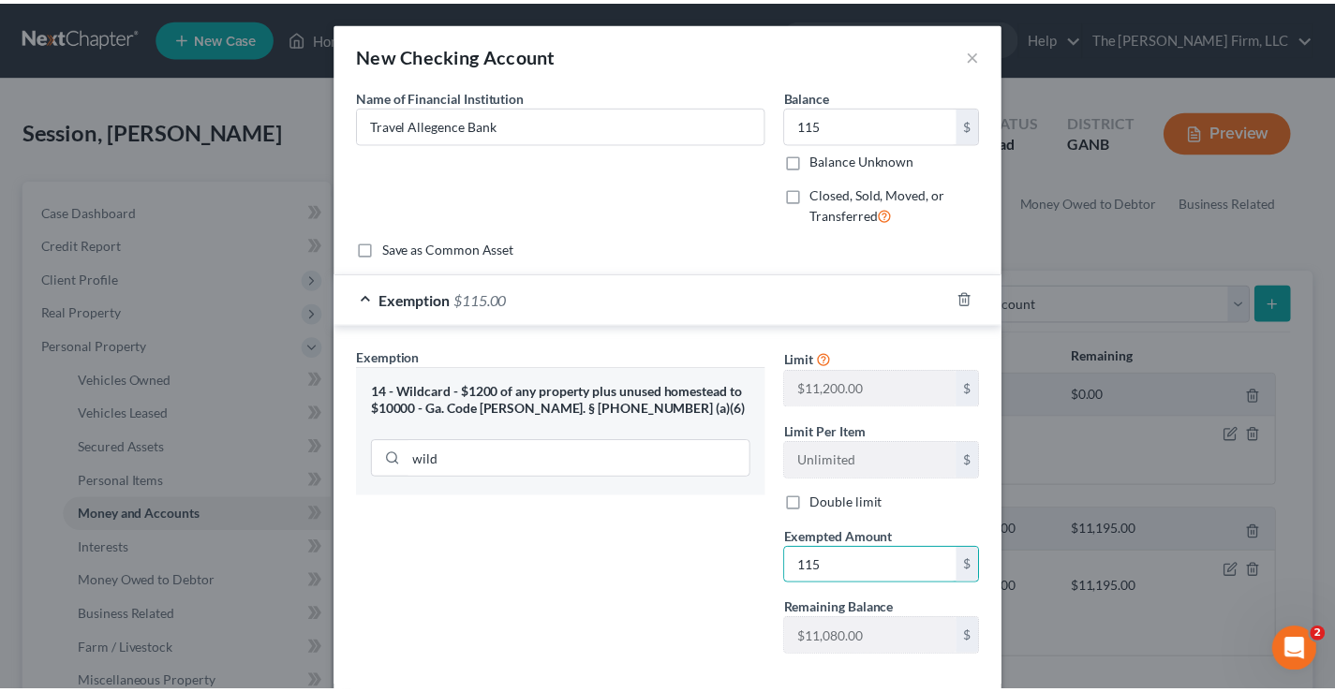
scroll to position [98, 0]
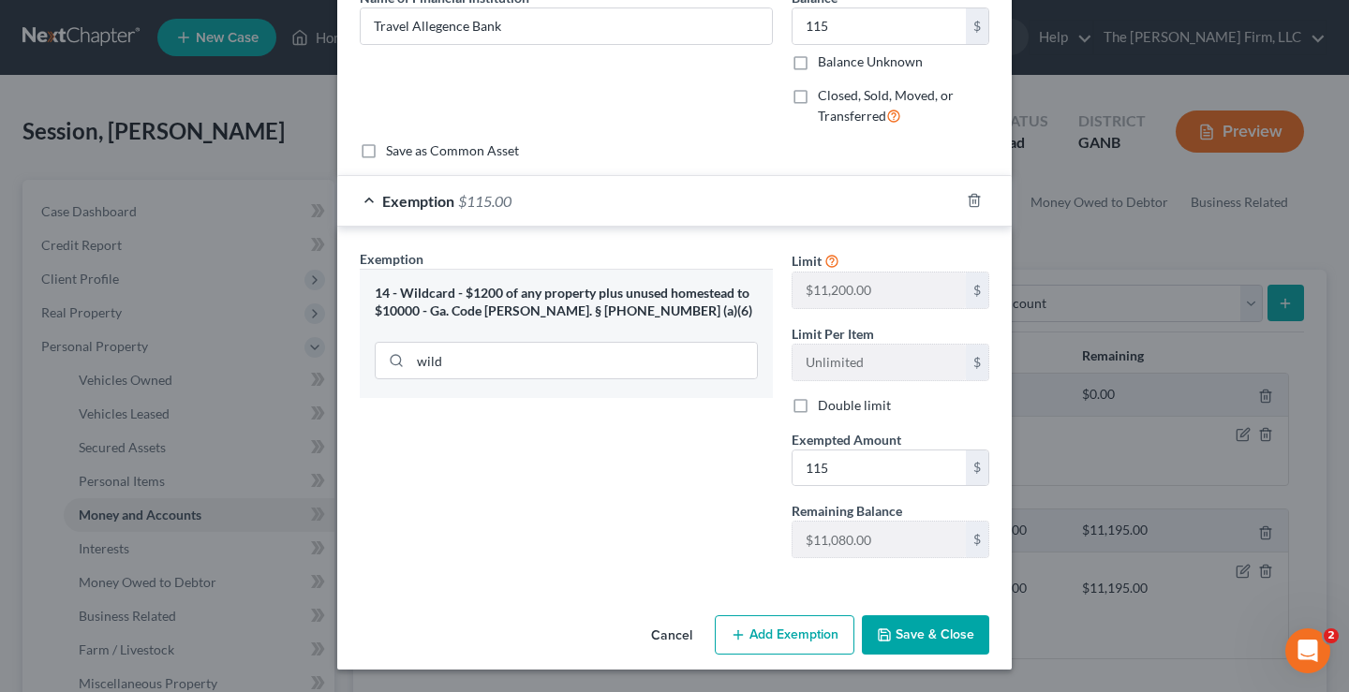
click at [654, 569] on div "Exemption Set must be selected for CA. Exemption * 14 - Wildcard - $1200 of any…" at bounding box center [566, 411] width 432 height 324
click at [952, 640] on button "Save & Close" at bounding box center [925, 634] width 127 height 39
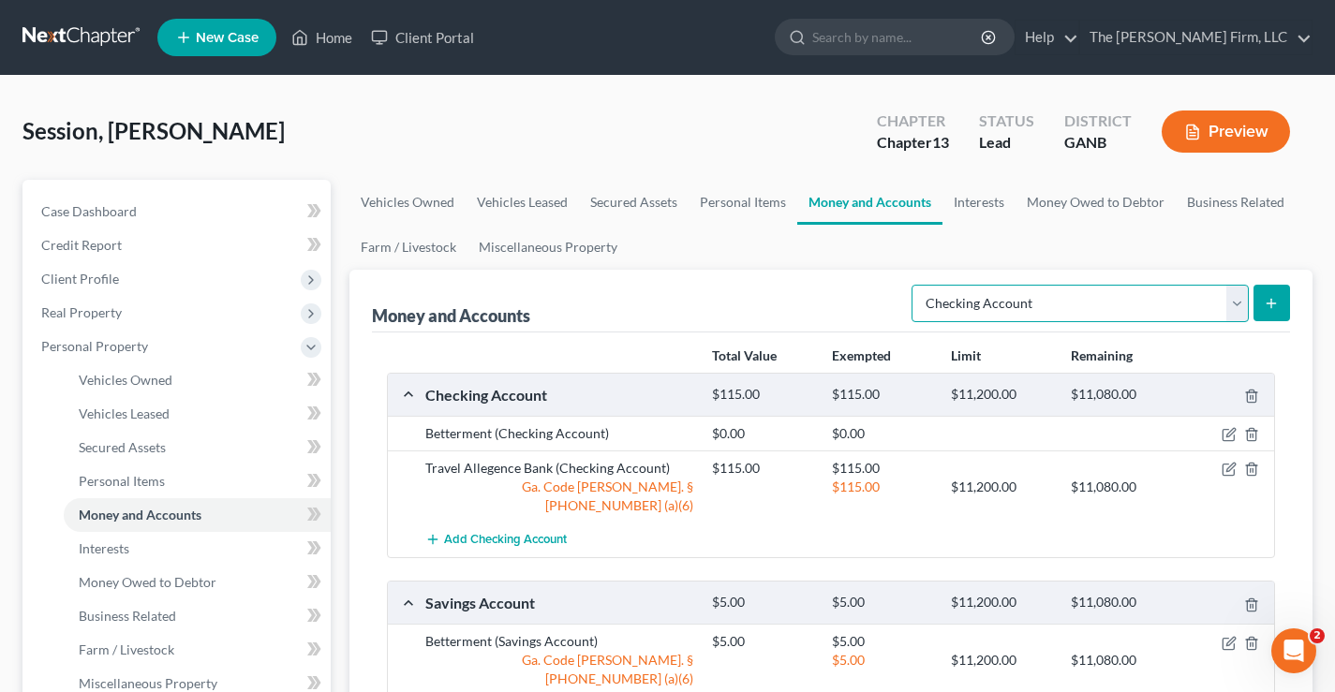
click at [1166, 301] on select "Select Account Type Brokerage Cash on Hand Certificates of Deposit Checking Acc…" at bounding box center [1079, 303] width 337 height 37
select select "savings"
click at [915, 285] on select "Select Account Type Brokerage Cash on Hand Certificates of Deposit Checking Acc…" at bounding box center [1079, 303] width 337 height 37
click at [1271, 299] on line "submit" at bounding box center [1271, 303] width 0 height 8
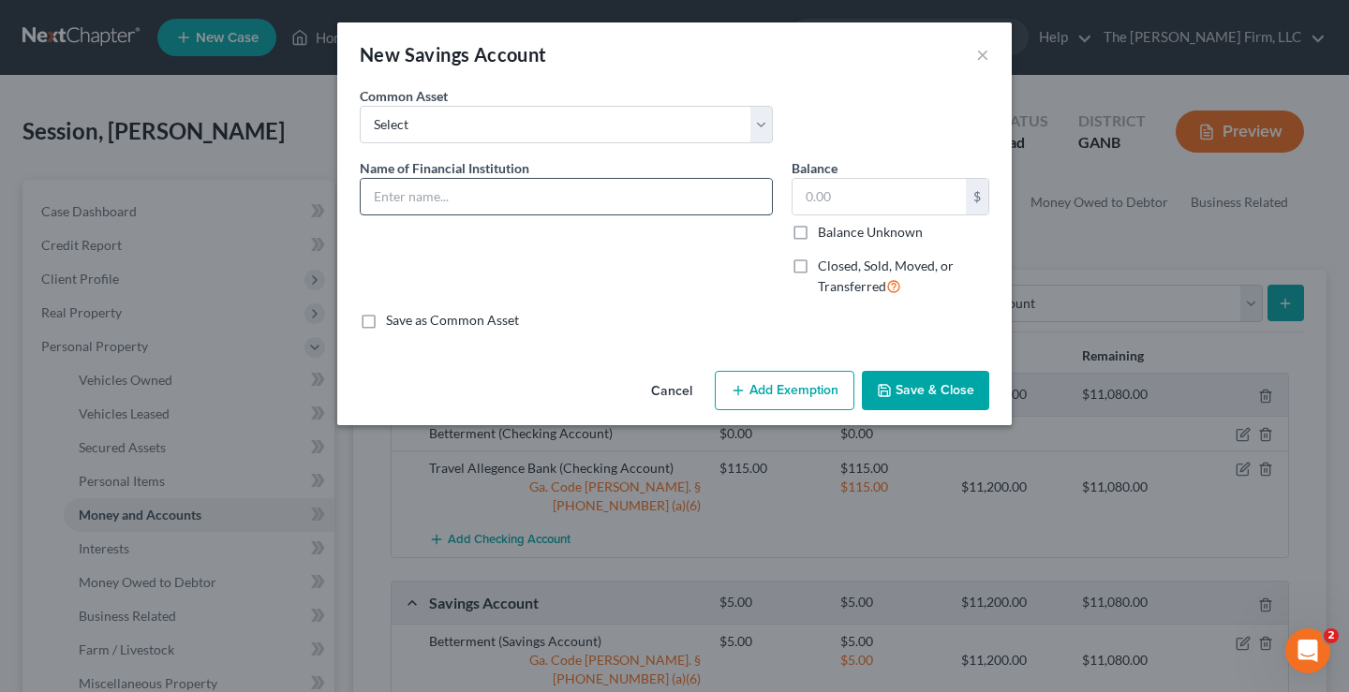
click at [457, 198] on input "text" at bounding box center [566, 197] width 411 height 36
click at [395, 200] on input "Tarvel Allegence Bank" at bounding box center [566, 197] width 411 height 36
click at [390, 191] on input "Tarvel Allegence Bank" at bounding box center [566, 197] width 411 height 36
click at [523, 198] on input "Travel Allegence Bank" at bounding box center [566, 197] width 411 height 36
click at [450, 200] on input "Travel Allegence Bank" at bounding box center [566, 197] width 411 height 36
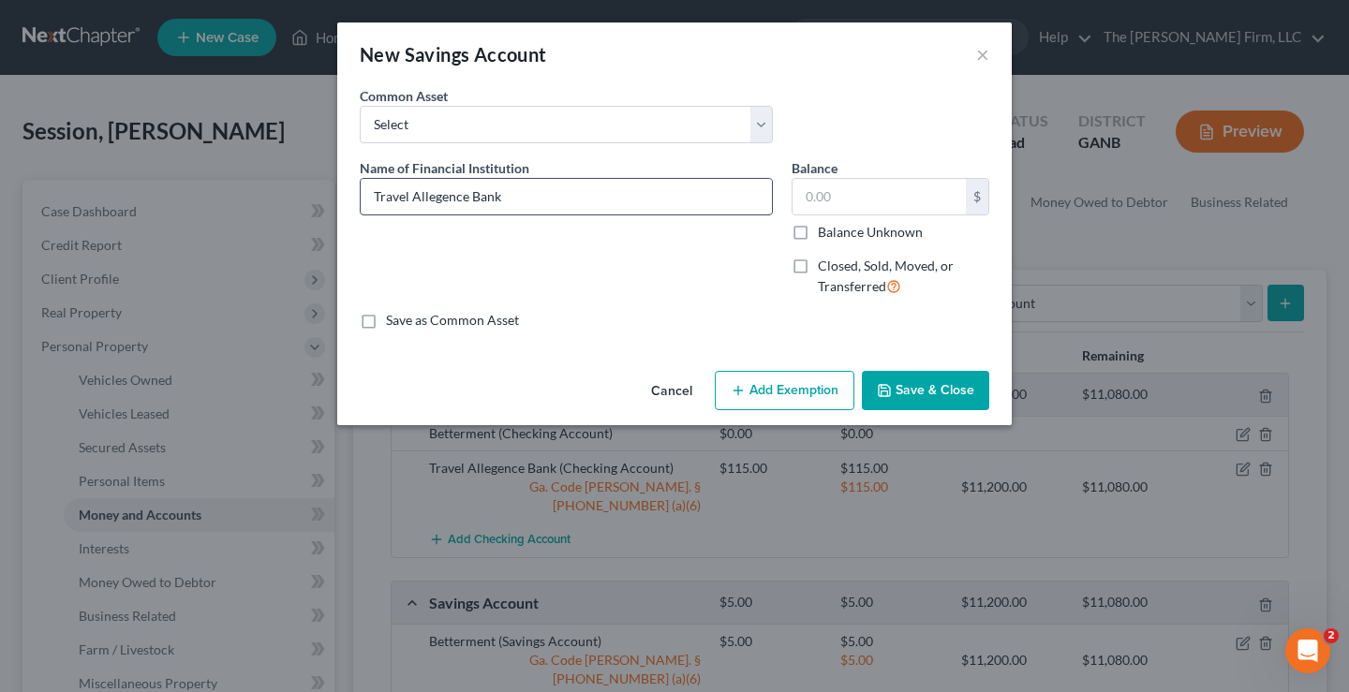
drag, startPoint x: 465, startPoint y: 198, endPoint x: 412, endPoint y: 197, distance: 52.5
click at [412, 197] on input "Travel Allegence Bank" at bounding box center [566, 197] width 411 height 36
type input "Travel Allegiance Bank"
click at [865, 196] on input "text" at bounding box center [878, 197] width 173 height 36
type input "0"
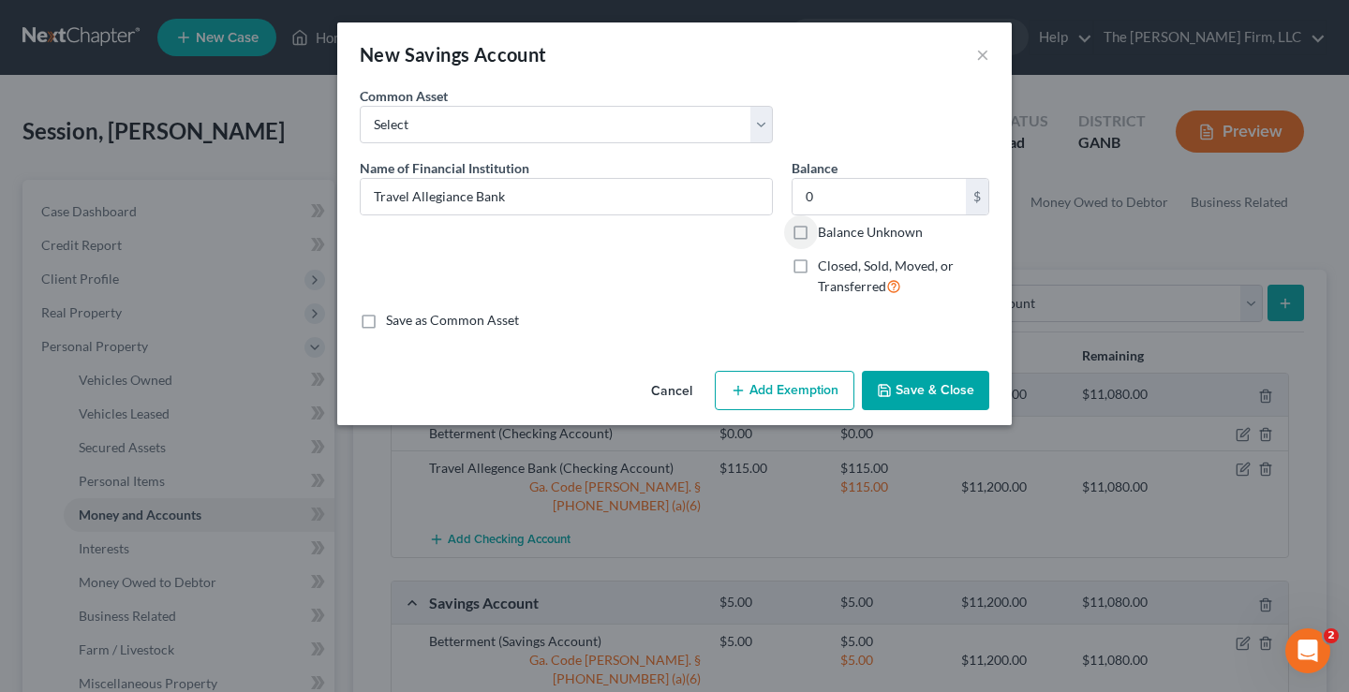
click at [934, 388] on button "Save & Close" at bounding box center [925, 390] width 127 height 39
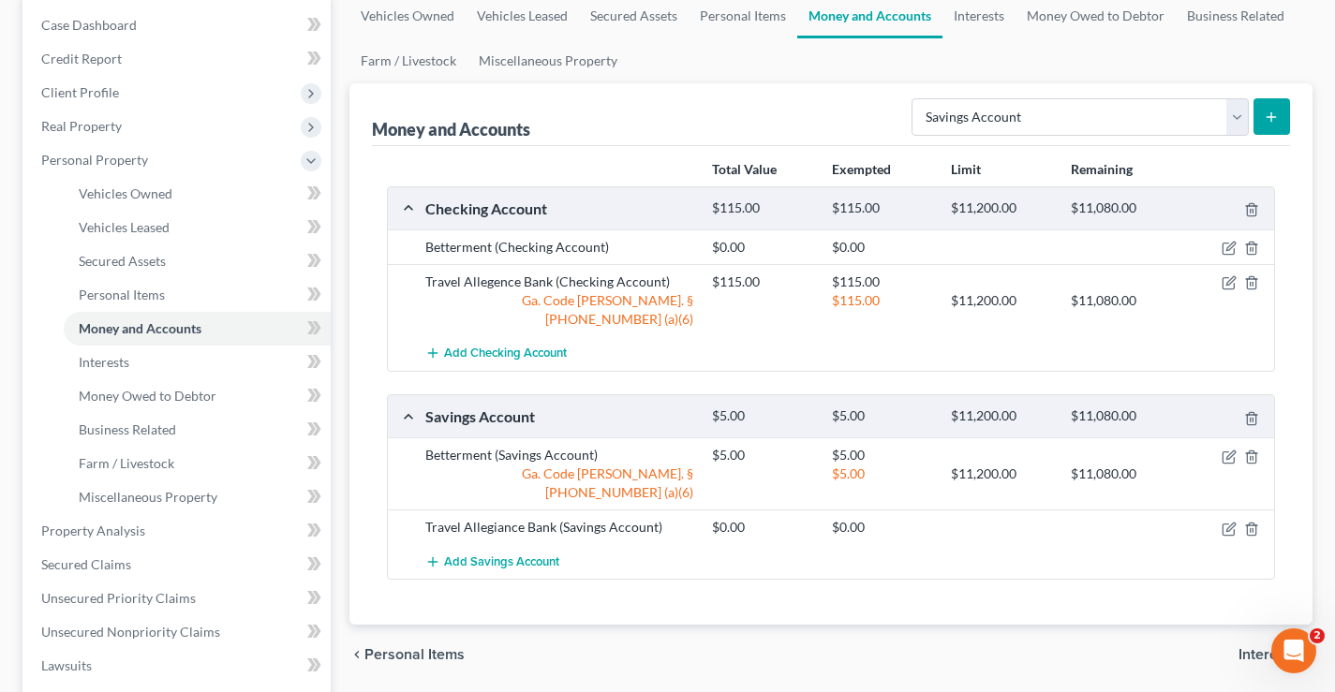
scroll to position [187, 0]
click at [1225, 282] on icon "button" at bounding box center [1228, 281] width 15 height 15
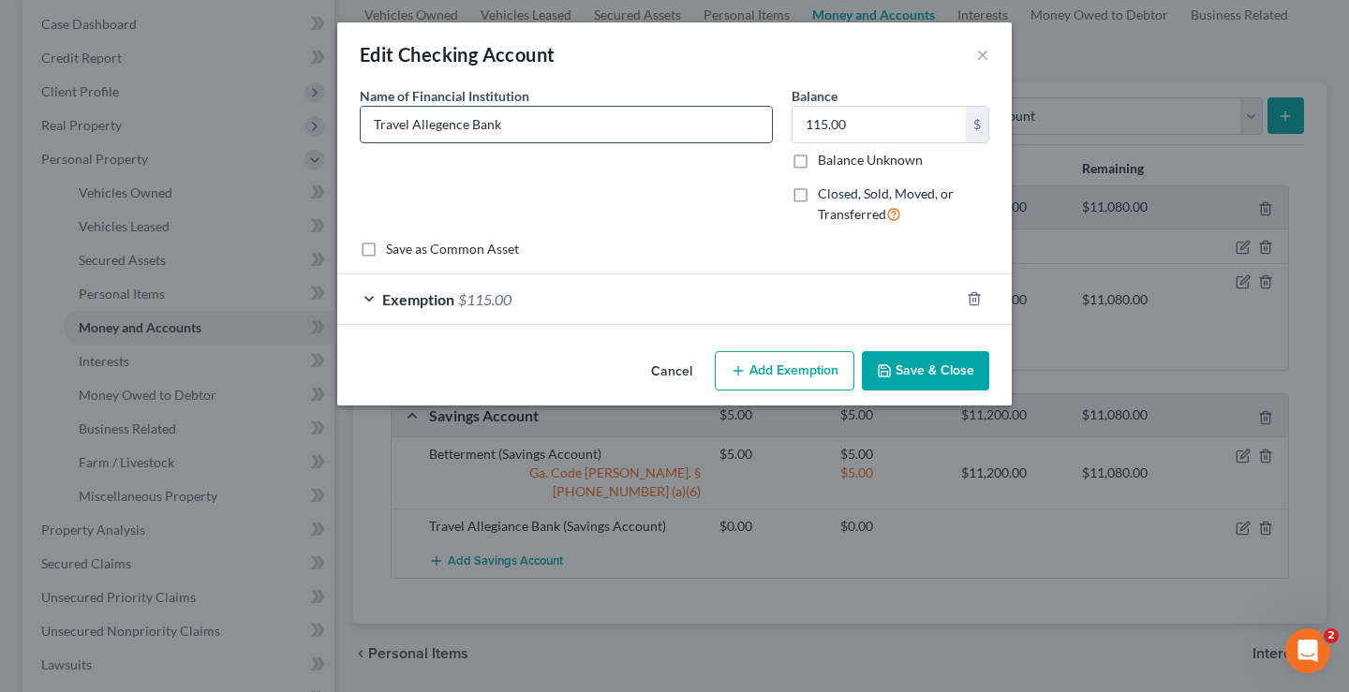
click at [467, 126] on input "Travel Allegence Bank" at bounding box center [566, 125] width 411 height 36
drag, startPoint x: 465, startPoint y: 124, endPoint x: 442, endPoint y: 128, distance: 23.0
click at [442, 128] on input "Travel Allegence Bank" at bounding box center [566, 125] width 411 height 36
click at [565, 116] on input "Travel Allegiance Bank" at bounding box center [566, 125] width 411 height 36
type input "Travel Allegiance Bank"
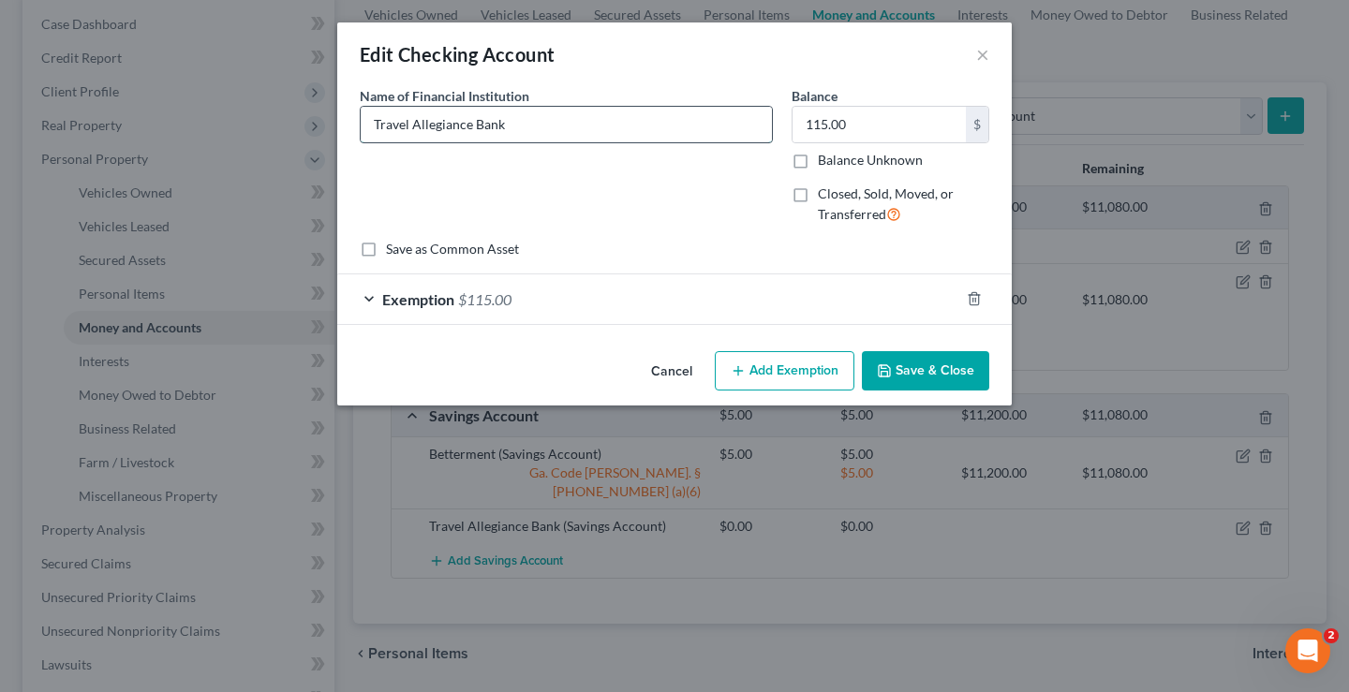
click at [510, 124] on input "Travel Allegiance Bank" at bounding box center [566, 125] width 411 height 36
drag, startPoint x: 413, startPoint y: 124, endPoint x: 460, endPoint y: 126, distance: 46.9
click at [466, 126] on input "Travel Allegiance Bank" at bounding box center [566, 125] width 411 height 36
drag, startPoint x: 458, startPoint y: 126, endPoint x: 424, endPoint y: 124, distance: 33.8
click at [440, 125] on input "Travel Allegiance Bank" at bounding box center [566, 125] width 411 height 36
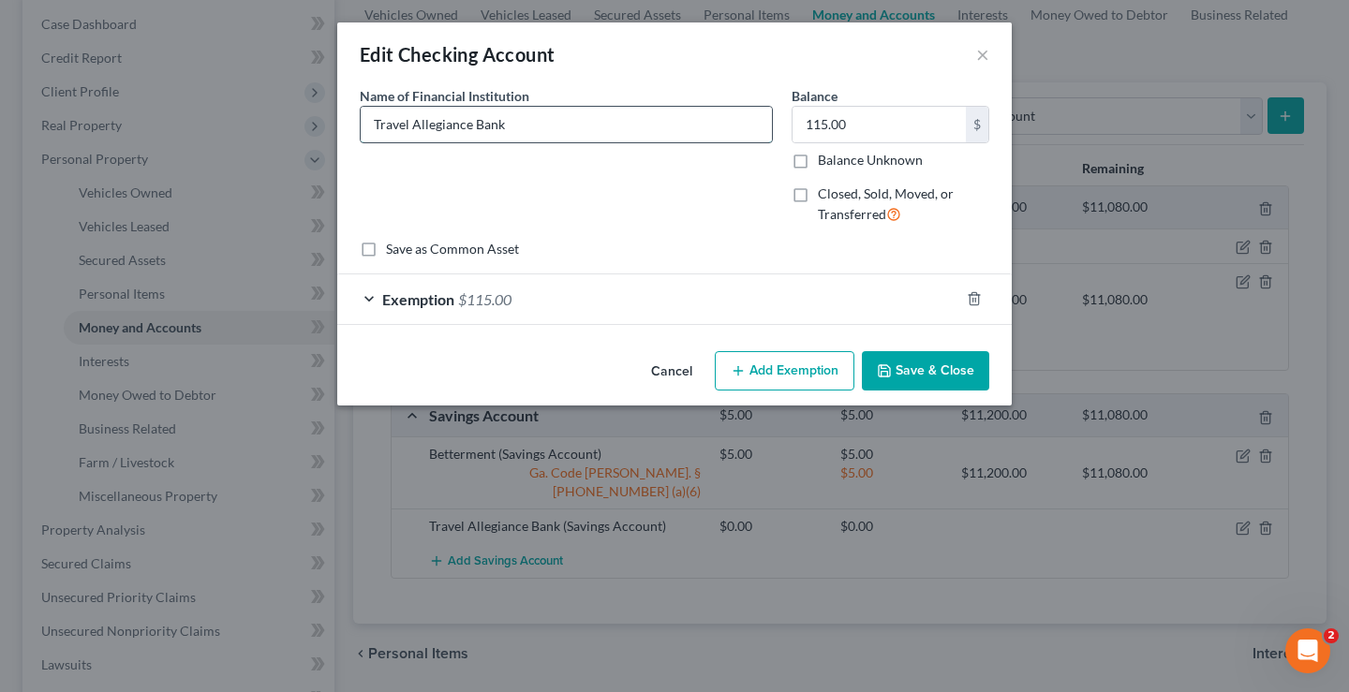
click at [408, 121] on input "Travel Allegiance Bank" at bounding box center [566, 125] width 411 height 36
drag, startPoint x: 413, startPoint y: 122, endPoint x: 465, endPoint y: 125, distance: 51.6
click at [470, 127] on input "Travel Allegiance Bank" at bounding box center [566, 125] width 411 height 36
click at [936, 372] on button "Save & Close" at bounding box center [925, 370] width 127 height 39
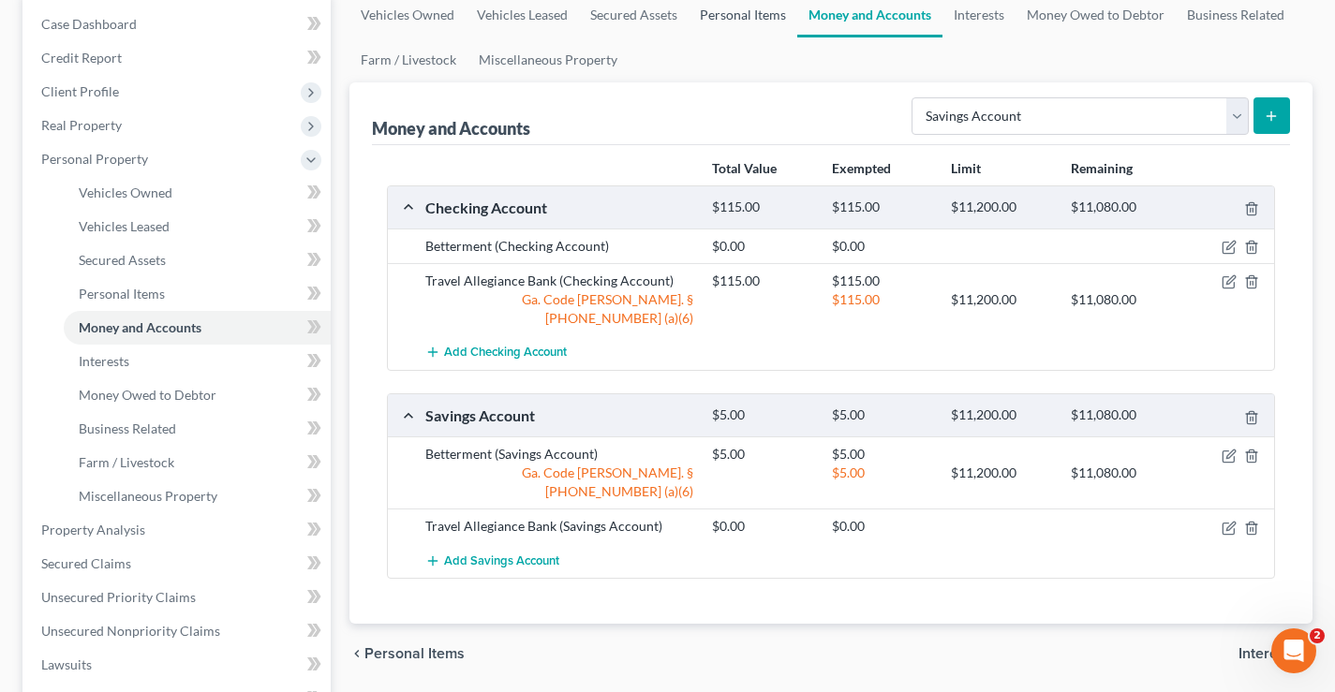
click at [745, 16] on link "Personal Items" at bounding box center [742, 15] width 109 height 45
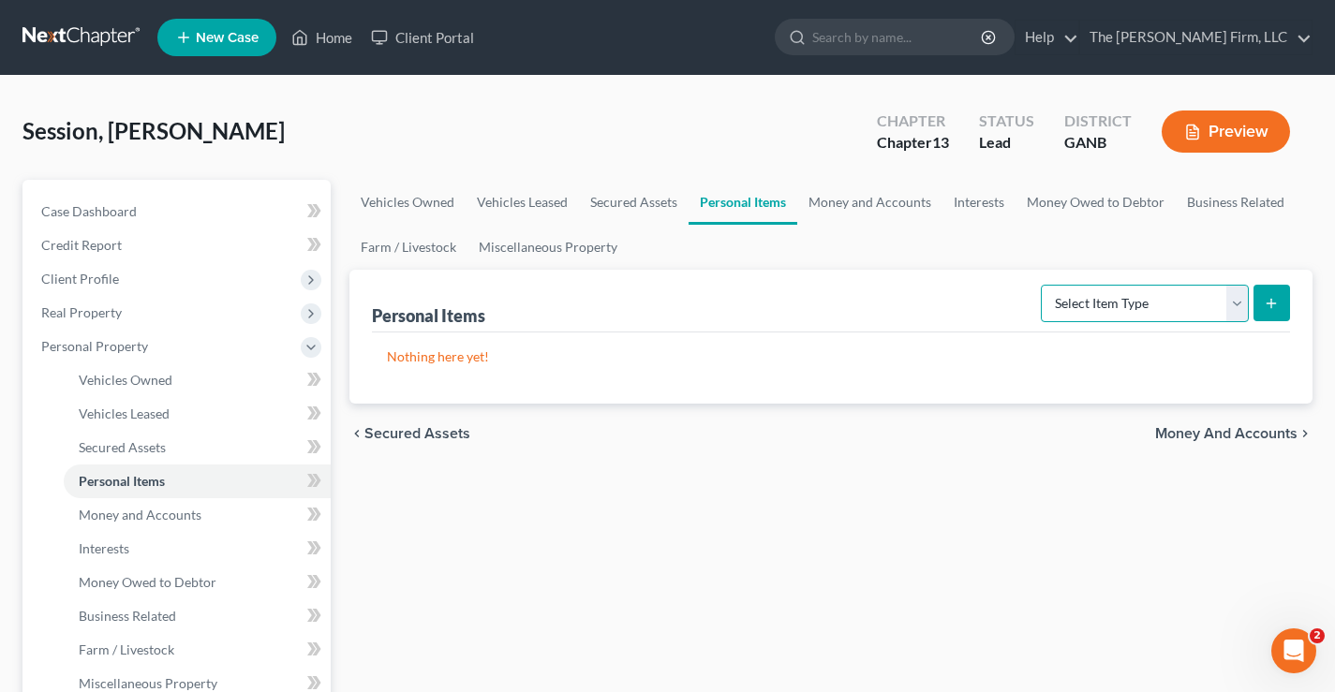
drag, startPoint x: 1216, startPoint y: 315, endPoint x: 1090, endPoint y: 311, distance: 125.6
click at [1216, 315] on select "Select Item Type Clothing Collectibles Of Value Electronics Firearms Household …" at bounding box center [1145, 303] width 208 height 37
select select "household_goods"
click at [1043, 285] on select "Select Item Type Clothing Collectibles Of Value Electronics Firearms Household …" at bounding box center [1145, 303] width 208 height 37
click at [1268, 294] on button "submit" at bounding box center [1271, 303] width 37 height 37
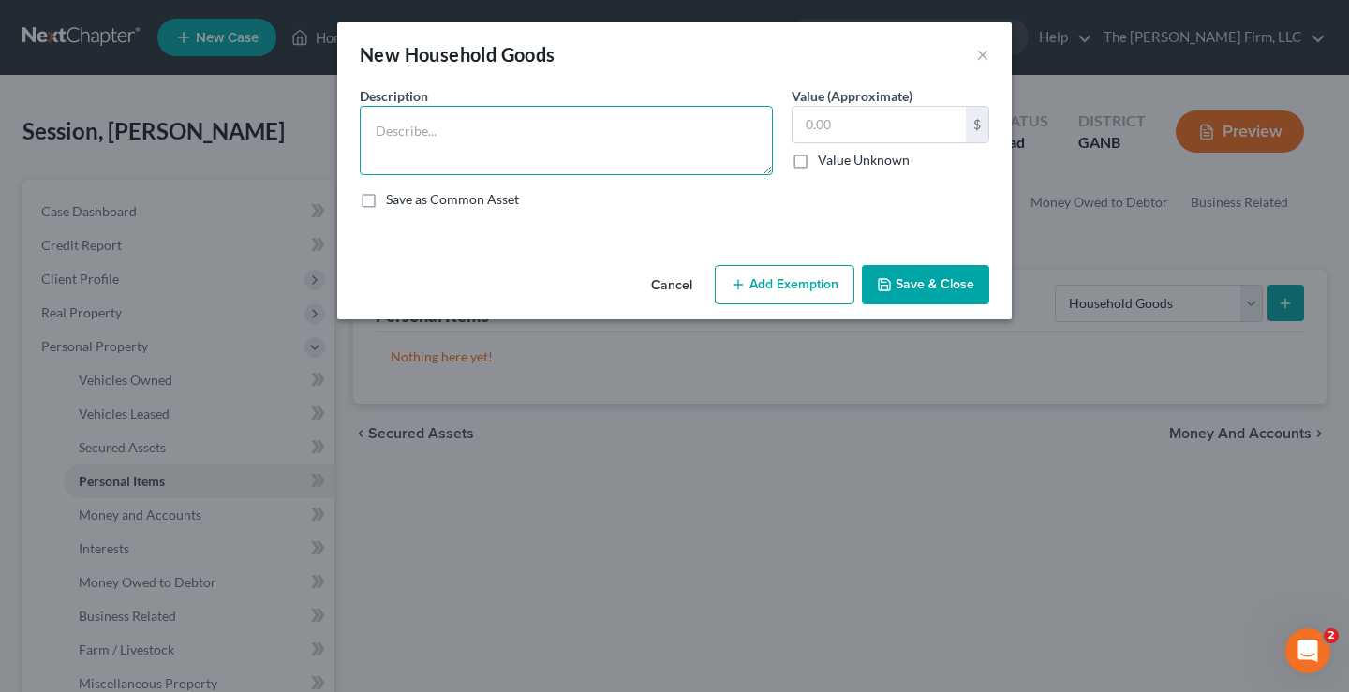
drag, startPoint x: 446, startPoint y: 152, endPoint x: 476, endPoint y: 146, distance: 30.5
click at [446, 151] on textarea at bounding box center [566, 140] width 413 height 69
type textarea "Household Goods"
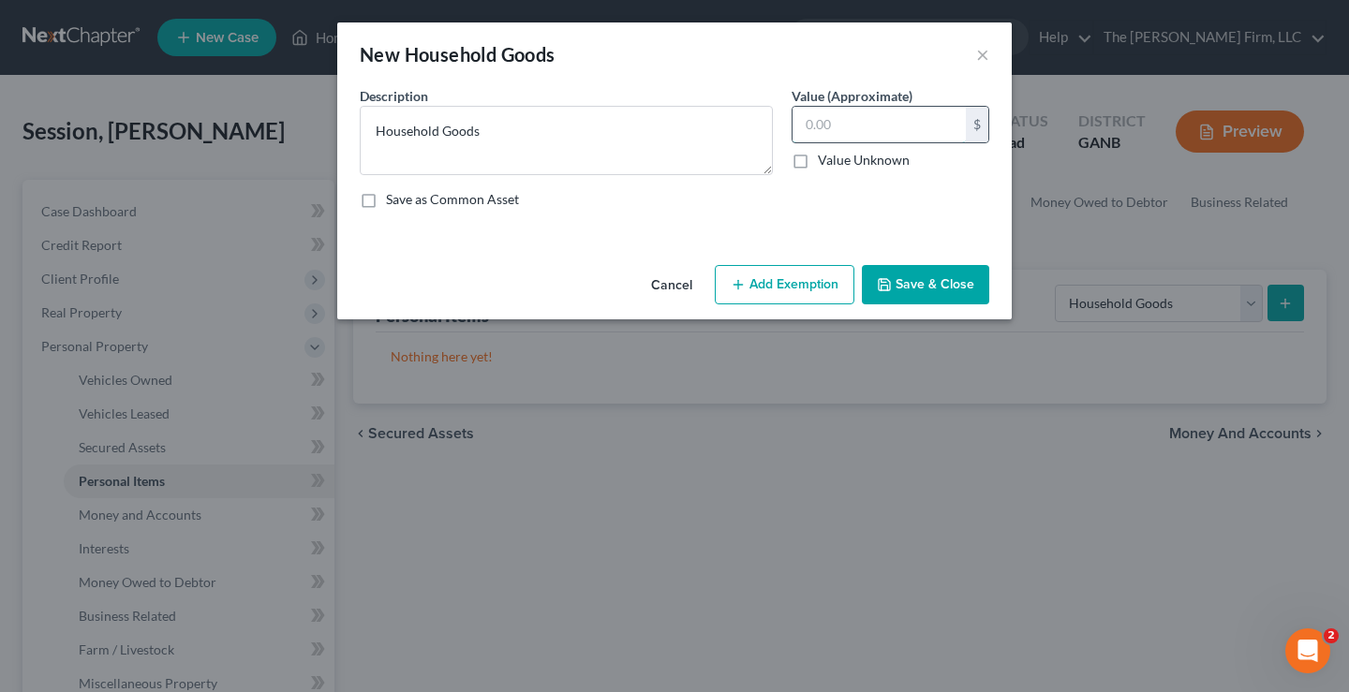
click at [820, 126] on input "text" at bounding box center [878, 125] width 173 height 36
type input "1,000"
click at [785, 290] on button "Add Exemption" at bounding box center [785, 284] width 140 height 39
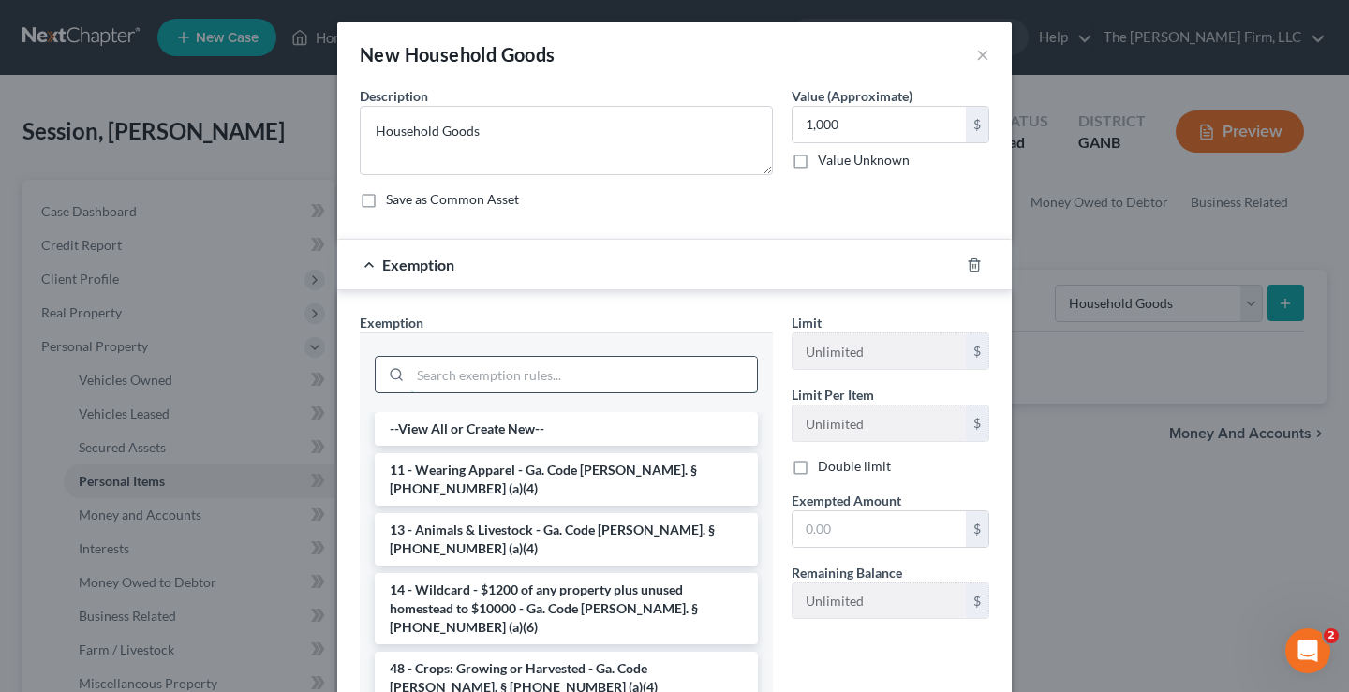
click at [436, 364] on input "search" at bounding box center [583, 375] width 347 height 36
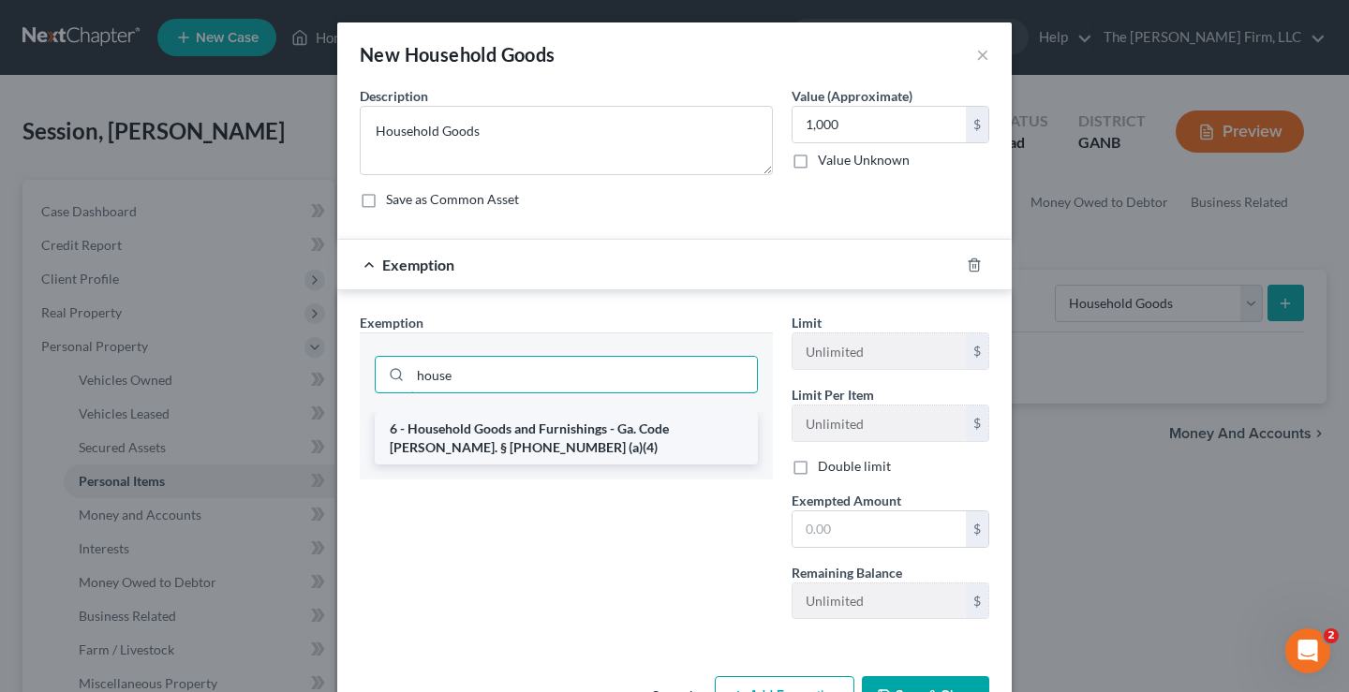
type input "house"
click at [487, 443] on li "6 - Household Goods and Furnishings - Ga. Code [PERSON_NAME]. § [PHONE_NUMBER] …" at bounding box center [566, 438] width 383 height 52
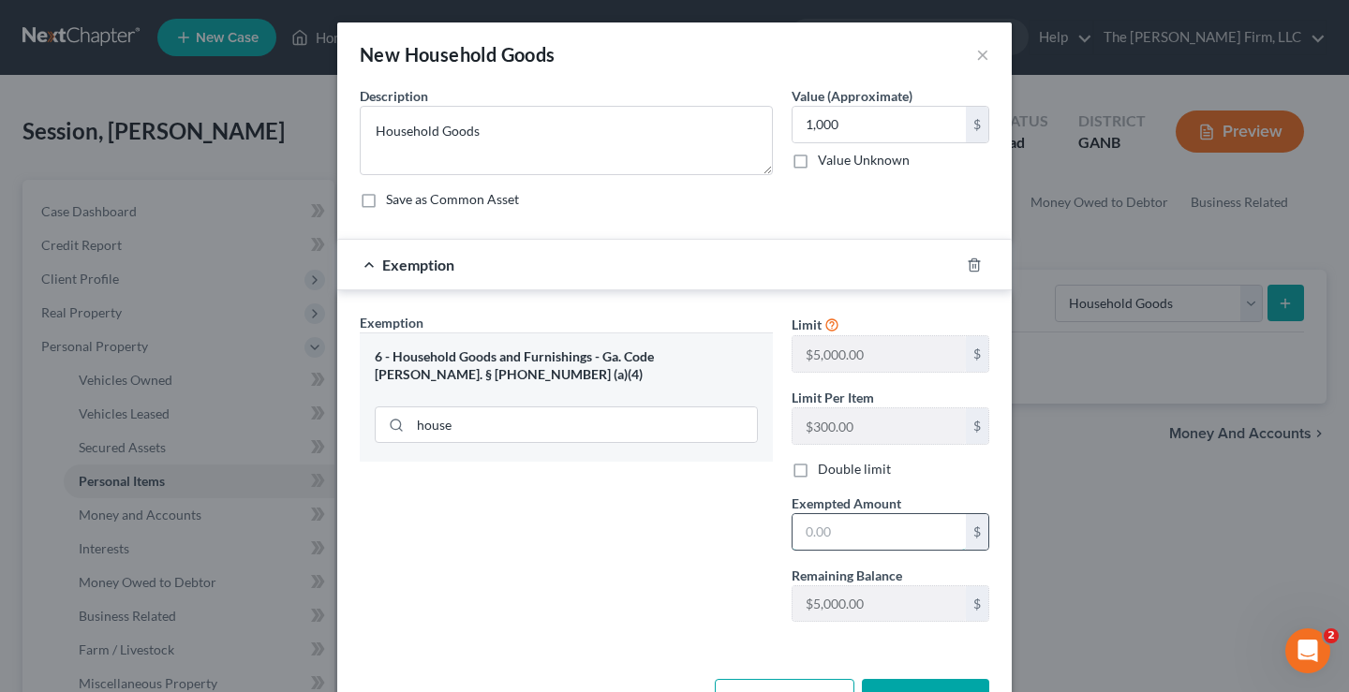
click at [817, 529] on input "text" at bounding box center [878, 532] width 173 height 36
type input "1,000"
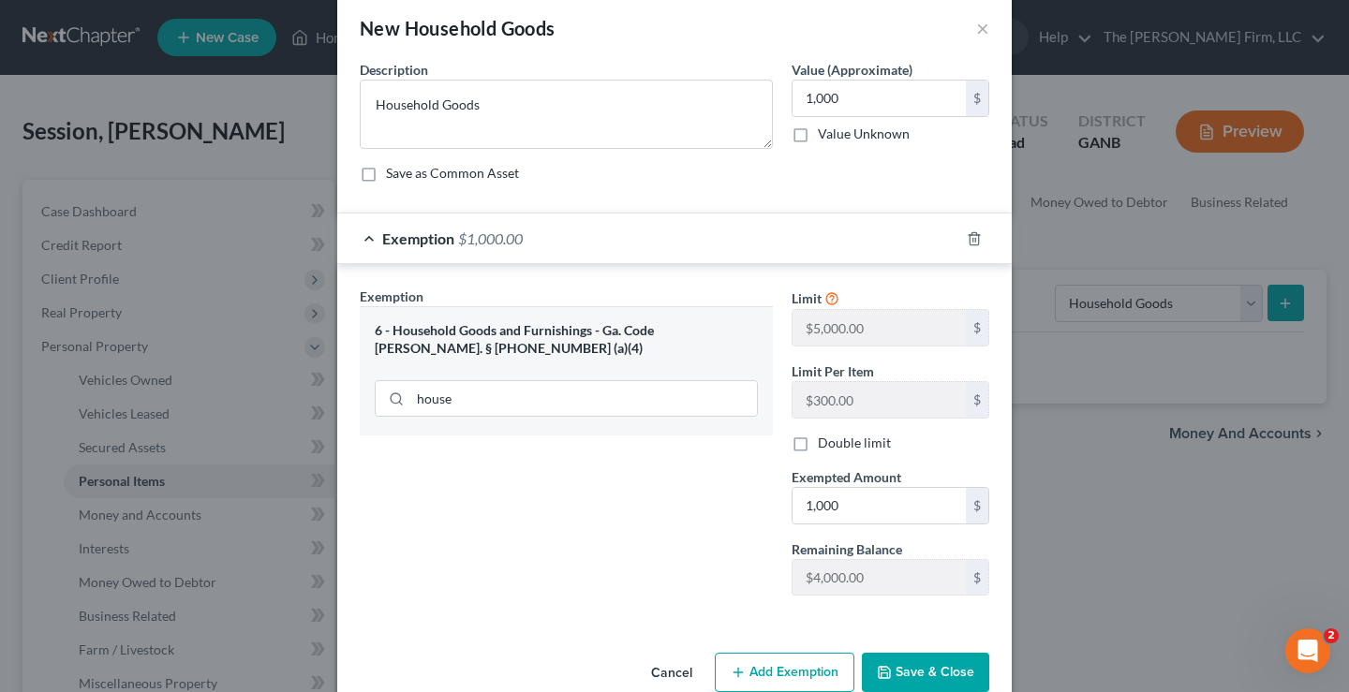
click at [916, 666] on button "Save & Close" at bounding box center [925, 672] width 127 height 39
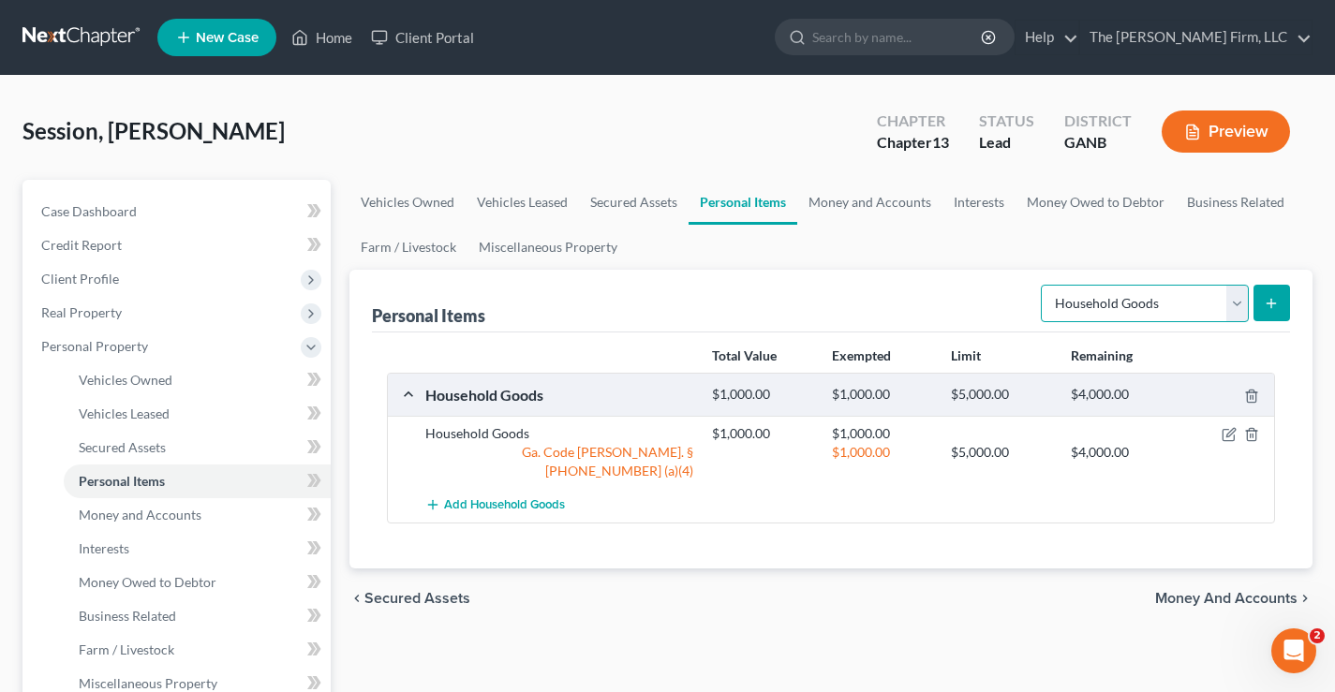
click at [1120, 306] on select "Select Item Type Clothing Collectibles Of Value Electronics Firearms Household …" at bounding box center [1145, 303] width 208 height 37
select select "clothing"
click at [1043, 285] on select "Select Item Type Clothing Collectibles Of Value Electronics Firearms Household …" at bounding box center [1145, 303] width 208 height 37
click at [1276, 307] on icon "submit" at bounding box center [1271, 303] width 15 height 15
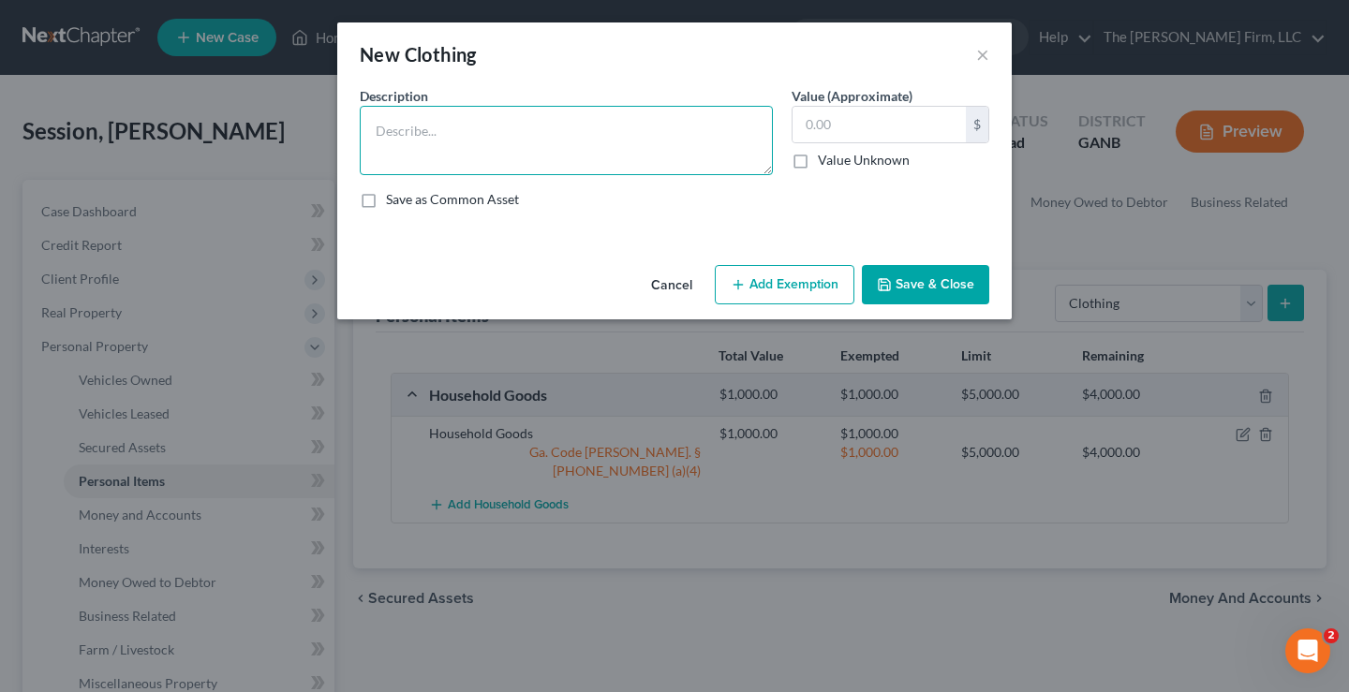
drag, startPoint x: 512, startPoint y: 136, endPoint x: 527, endPoint y: 104, distance: 35.2
click at [511, 133] on textarea at bounding box center [566, 140] width 413 height 69
click at [392, 129] on textarea "CLothing" at bounding box center [566, 140] width 413 height 69
type textarea "Clothing"
type input "400"
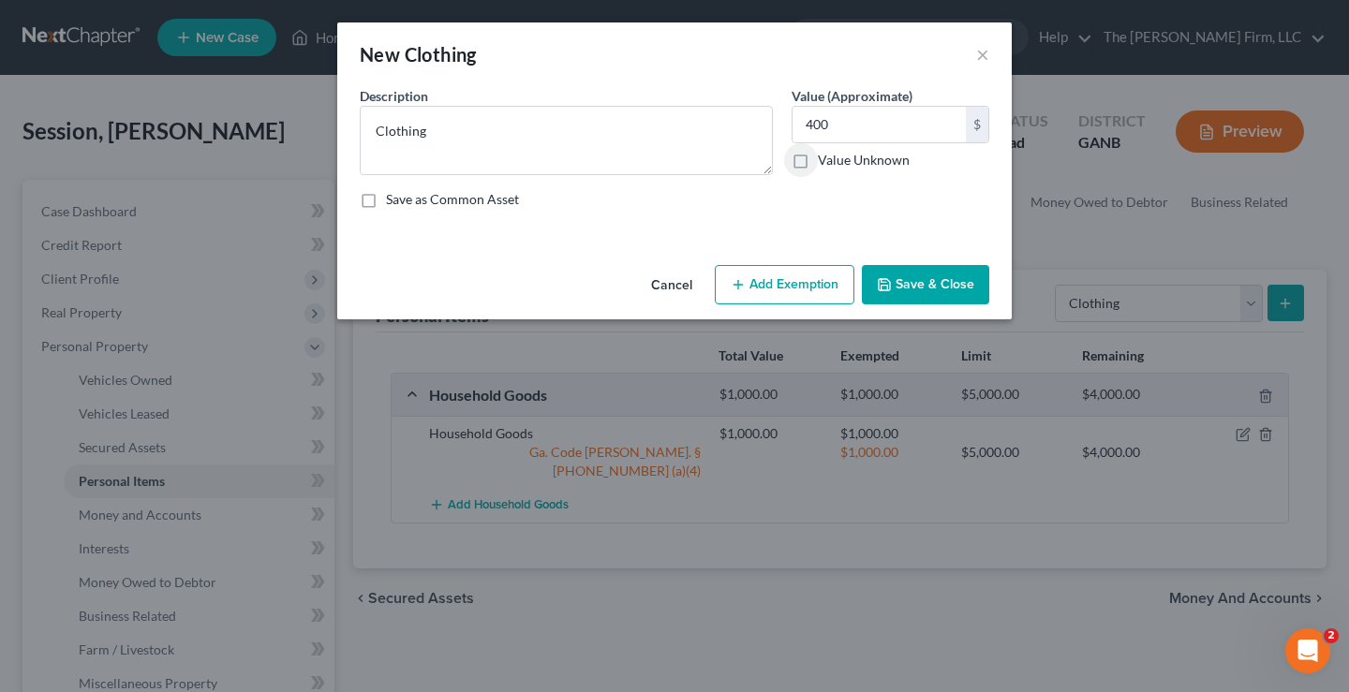
click at [776, 280] on button "Add Exemption" at bounding box center [785, 284] width 140 height 39
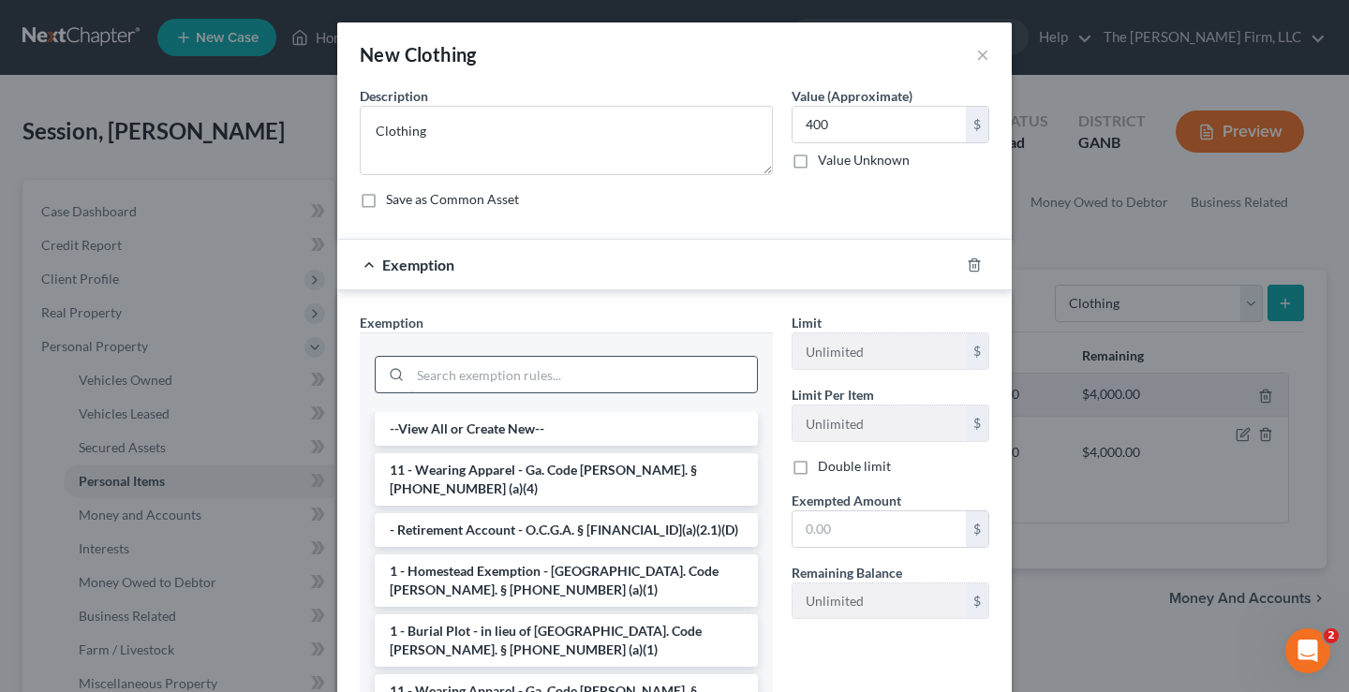
click at [461, 382] on input "search" at bounding box center [583, 375] width 347 height 36
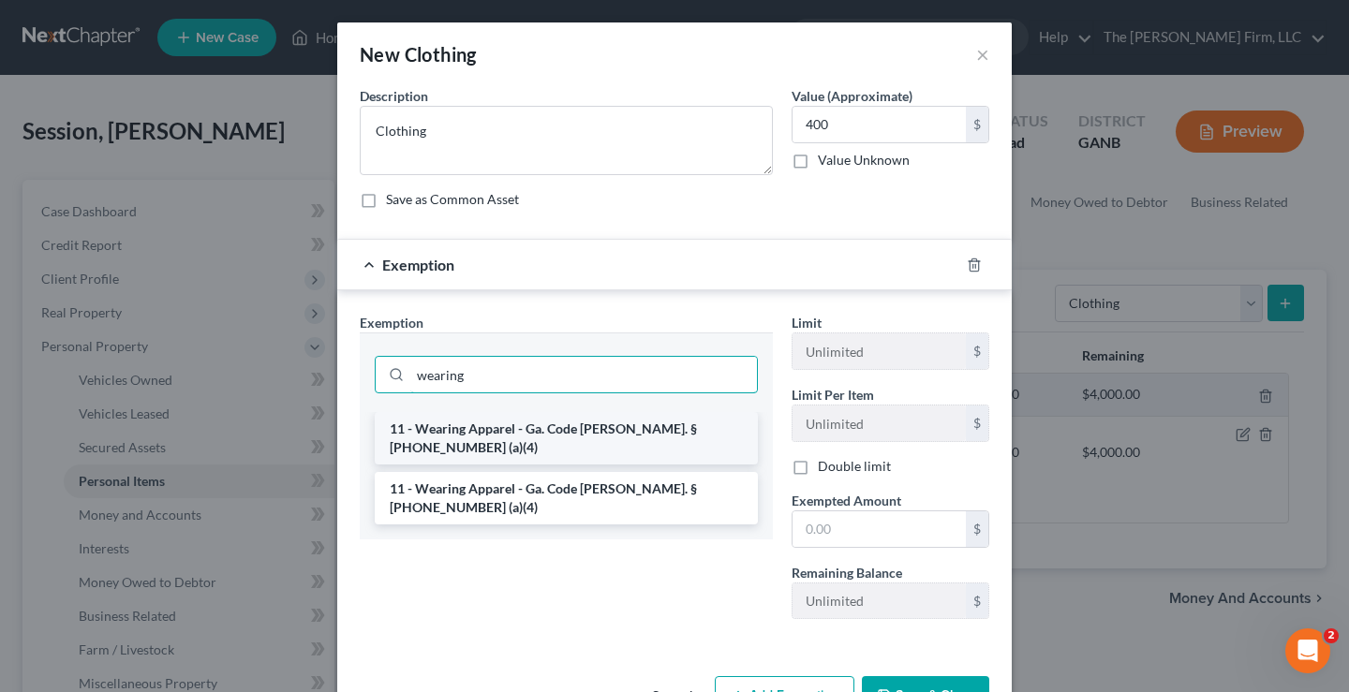
type input "wearing"
click at [601, 431] on li "11 - Wearing Apparel - Ga. Code [PERSON_NAME]. § [PHONE_NUMBER] (a)(4)" at bounding box center [566, 438] width 383 height 52
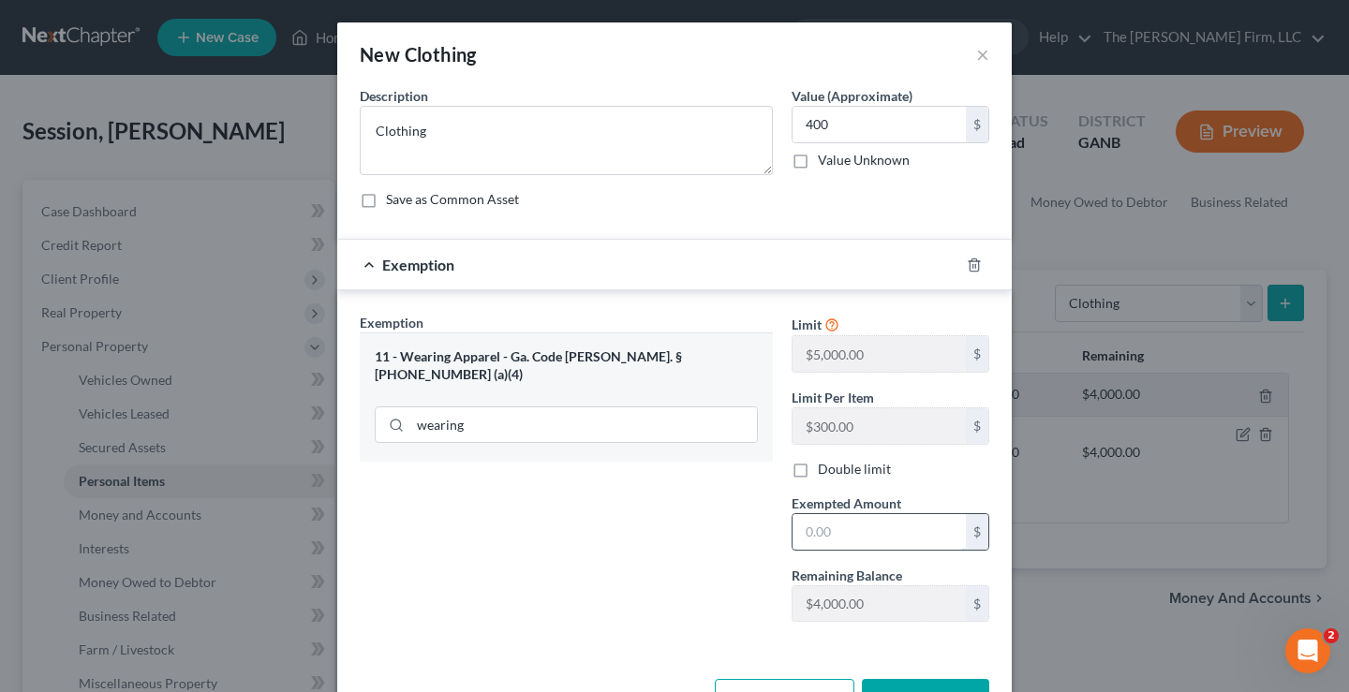
click at [831, 531] on input "text" at bounding box center [878, 532] width 173 height 36
type input "400"
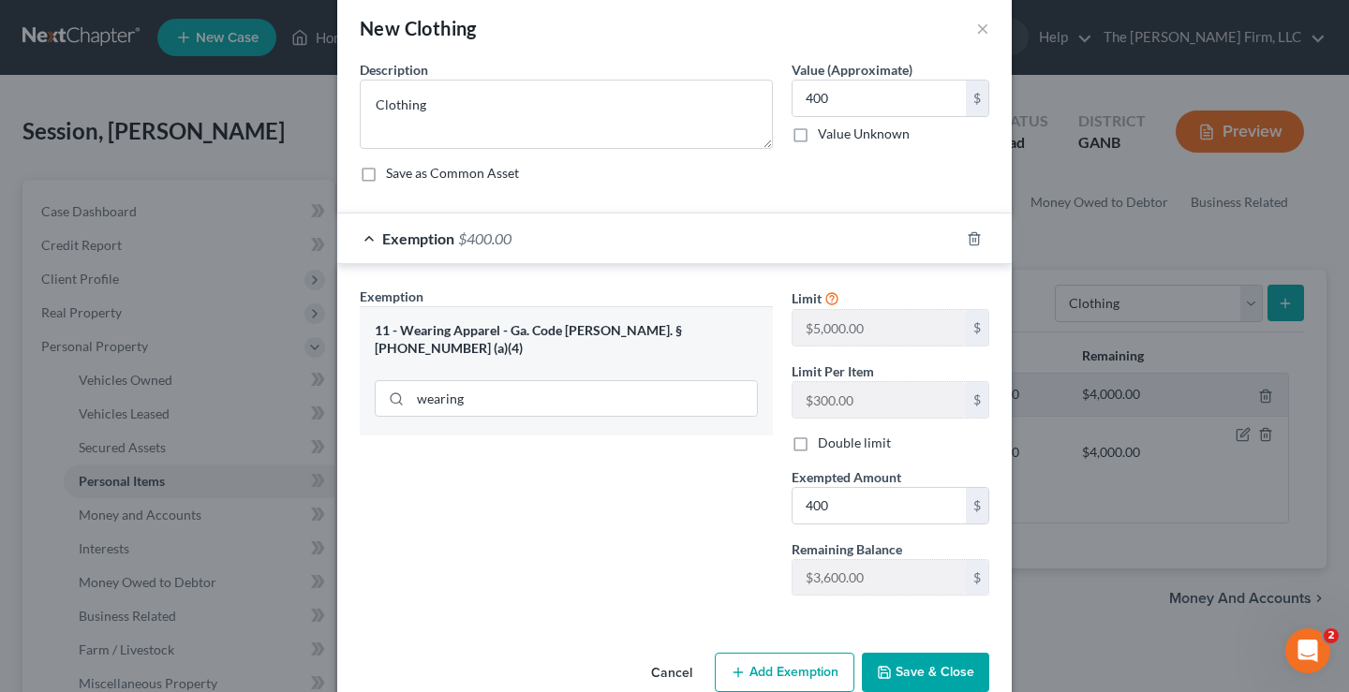
drag, startPoint x: 588, startPoint y: 499, endPoint x: 969, endPoint y: 626, distance: 401.6
click at [598, 507] on div "Exemption Set must be selected for CA. Exemption * 11 - Wearing Apparel - Ga. C…" at bounding box center [566, 449] width 432 height 324
click at [941, 682] on button "Save & Close" at bounding box center [925, 672] width 127 height 39
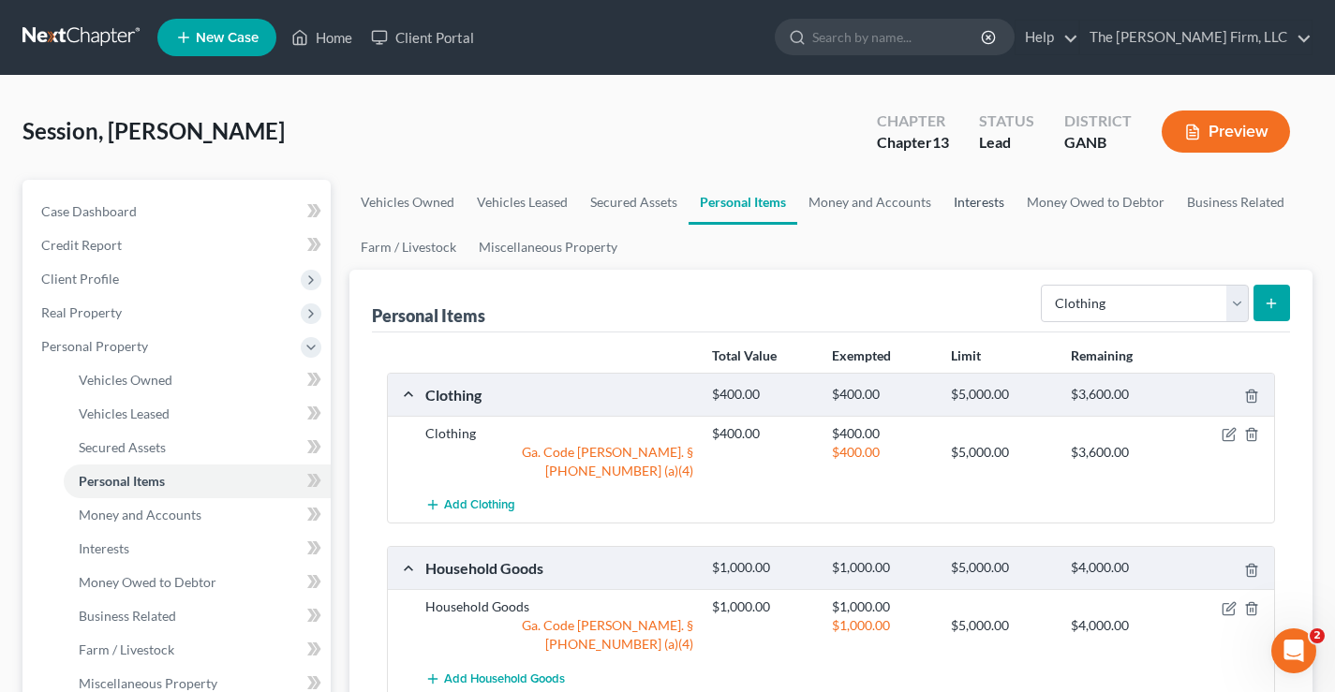
click at [942, 203] on link "Interests" at bounding box center [978, 202] width 73 height 45
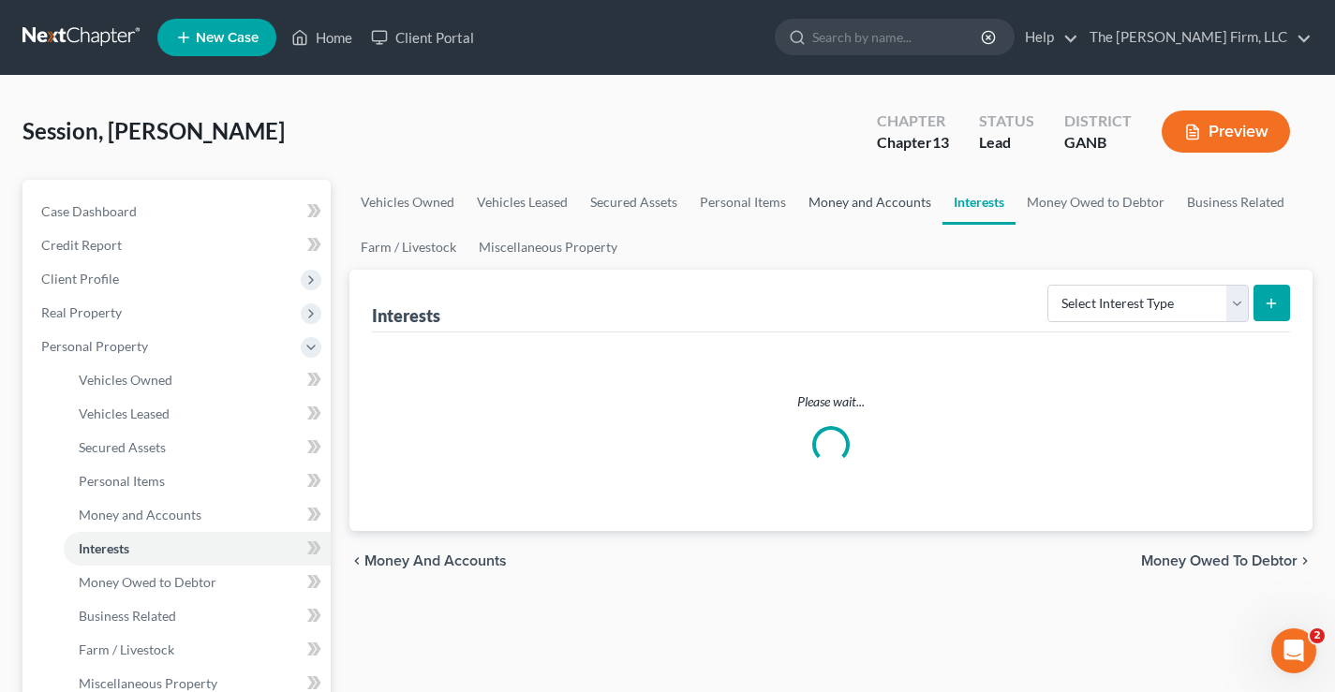
click at [904, 203] on link "Money and Accounts" at bounding box center [869, 202] width 145 height 45
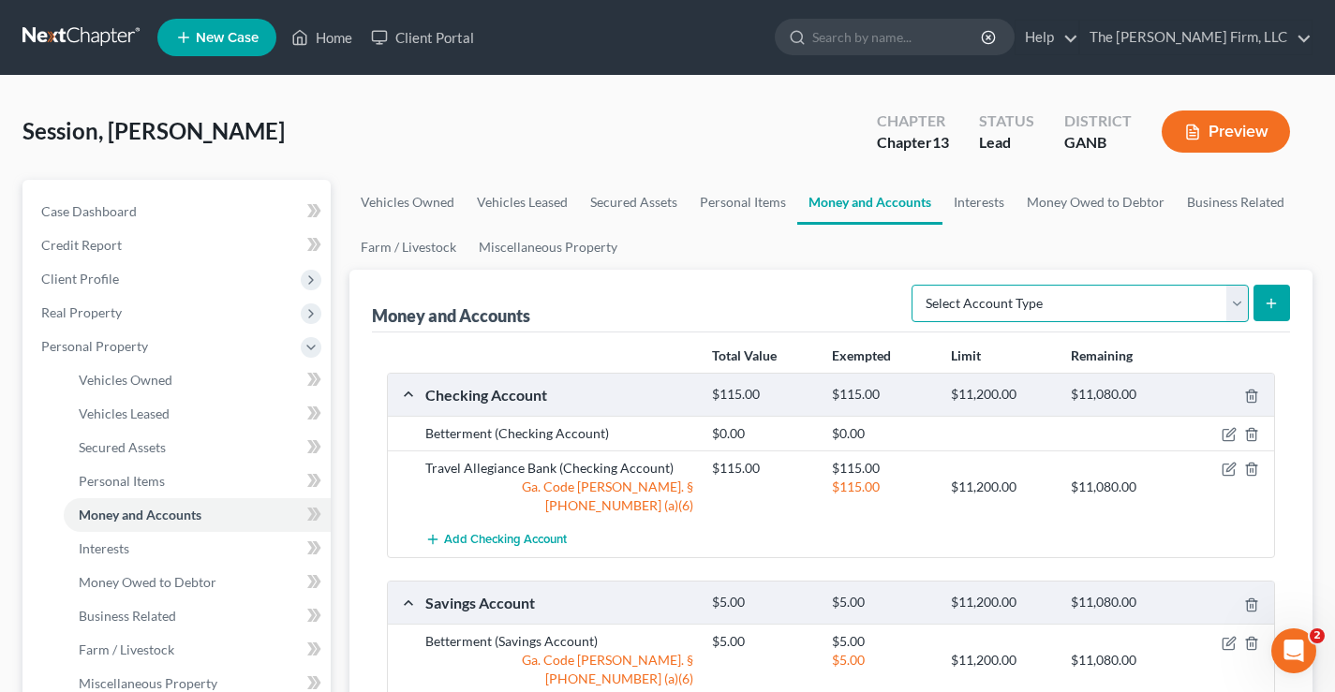
click at [1116, 310] on select "Select Account Type Brokerage Cash on Hand Certificates of Deposit Checking Acc…" at bounding box center [1079, 303] width 337 height 37
click at [980, 209] on link "Interests" at bounding box center [978, 202] width 73 height 45
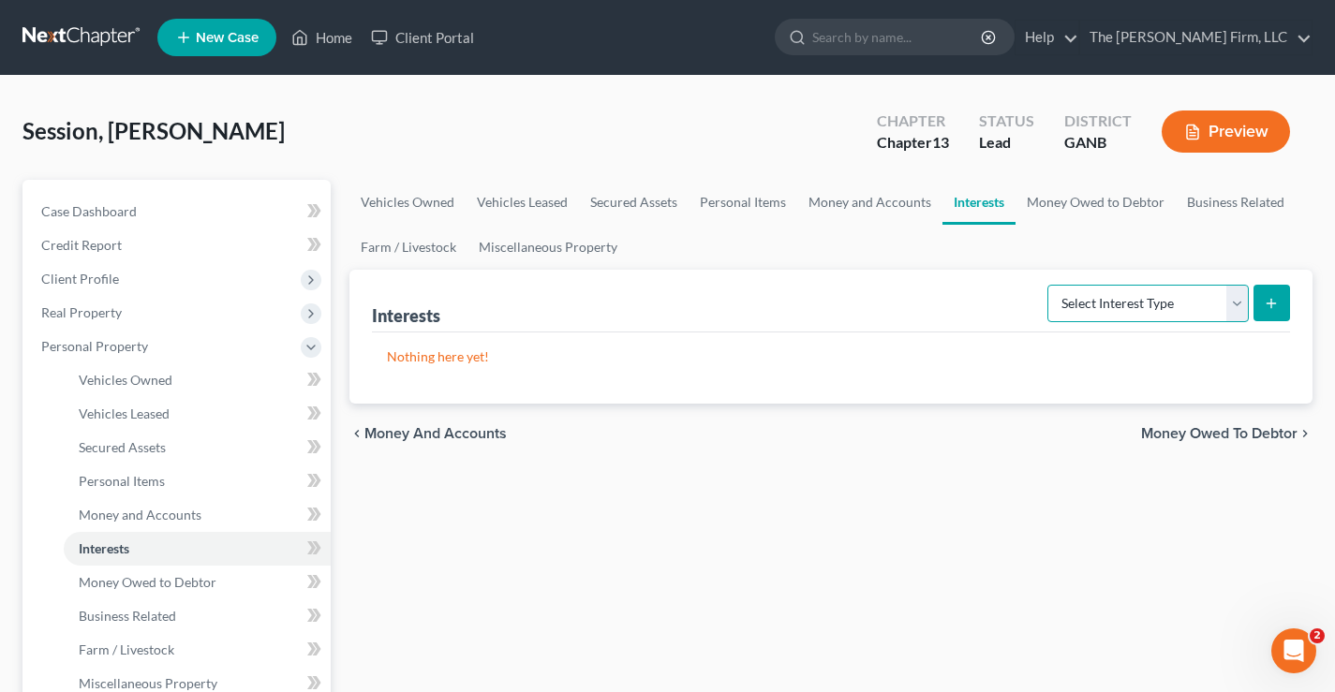
click at [1113, 297] on select "Select Interest Type 401K Annuity Bond Education IRA Government Bond Government…" at bounding box center [1147, 303] width 201 height 37
click at [864, 204] on link "Money and Accounts" at bounding box center [869, 202] width 145 height 45
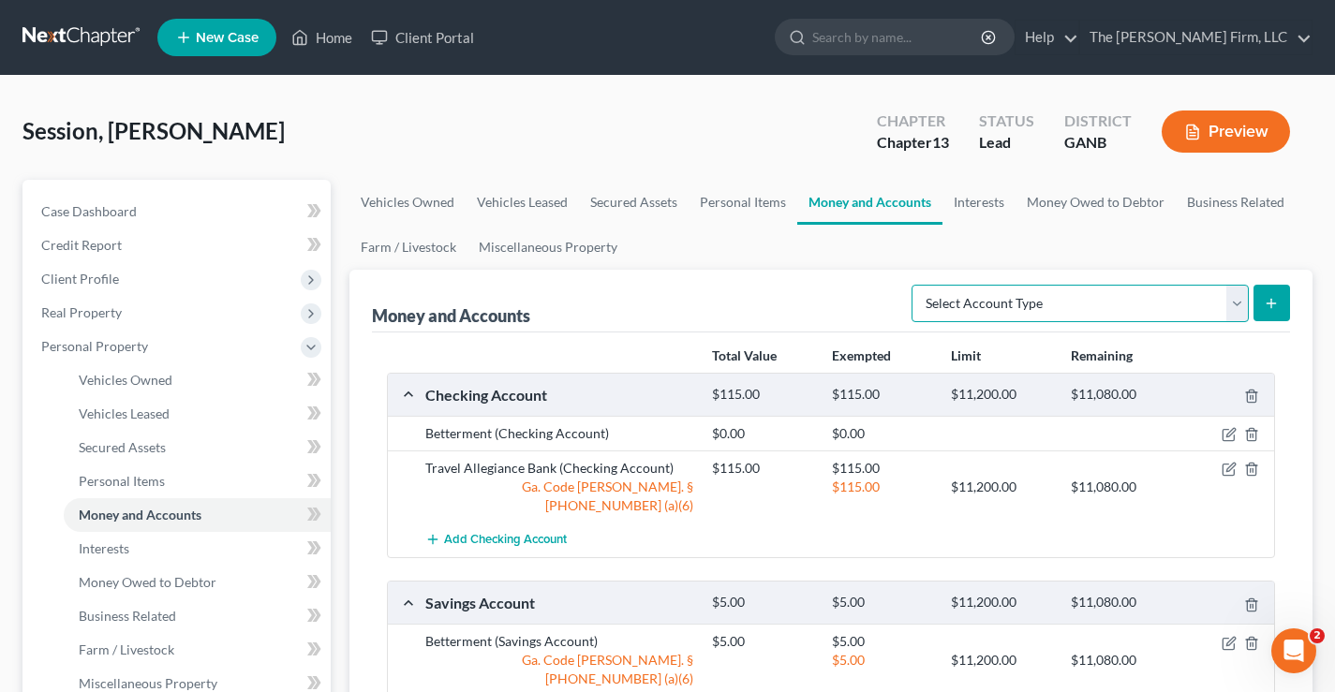
click at [1238, 306] on select "Select Account Type Brokerage Cash on Hand Certificates of Deposit Checking Acc…" at bounding box center [1079, 303] width 337 height 37
select select "other"
click at [915, 285] on select "Select Account Type Brokerage Cash on Hand Certificates of Deposit Checking Acc…" at bounding box center [1079, 303] width 337 height 37
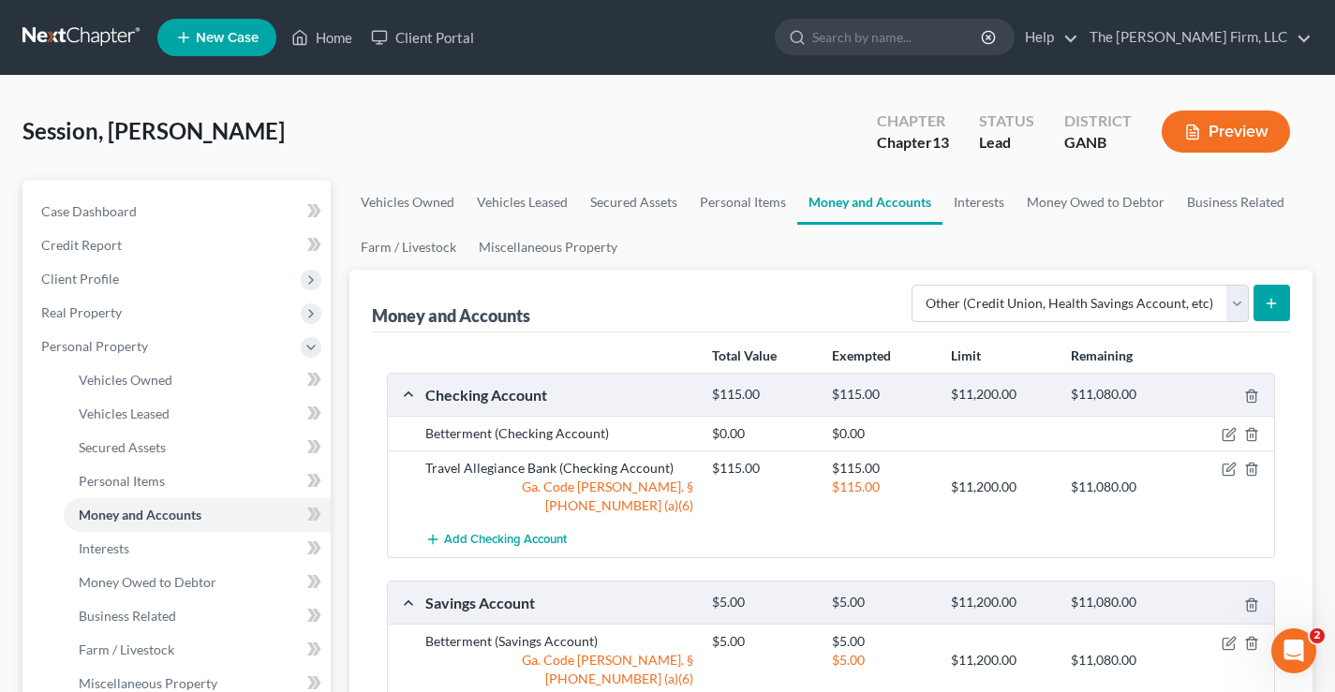
click at [1278, 301] on icon "submit" at bounding box center [1271, 303] width 15 height 15
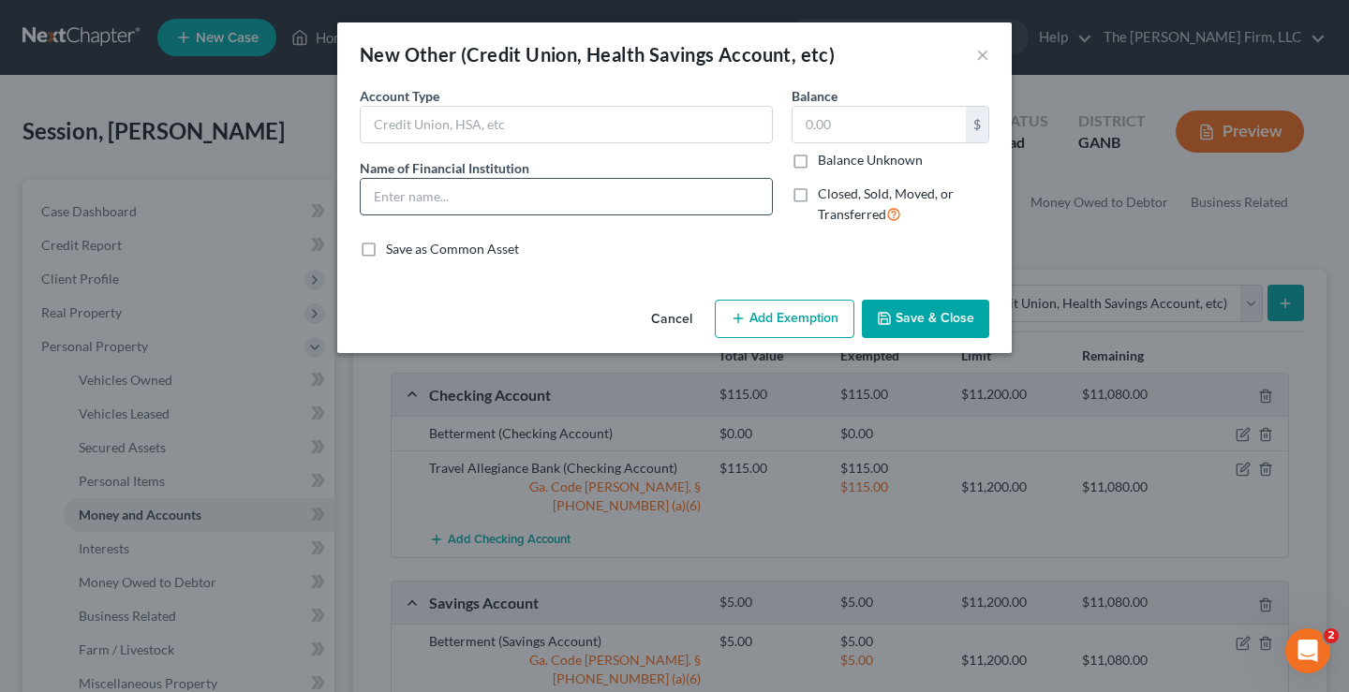
click at [432, 188] on input "text" at bounding box center [566, 197] width 411 height 36
type input "Coinbase"
click at [833, 123] on input "text" at bounding box center [878, 125] width 173 height 36
type input "10"
click at [778, 318] on button "Add Exemption" at bounding box center [785, 319] width 140 height 39
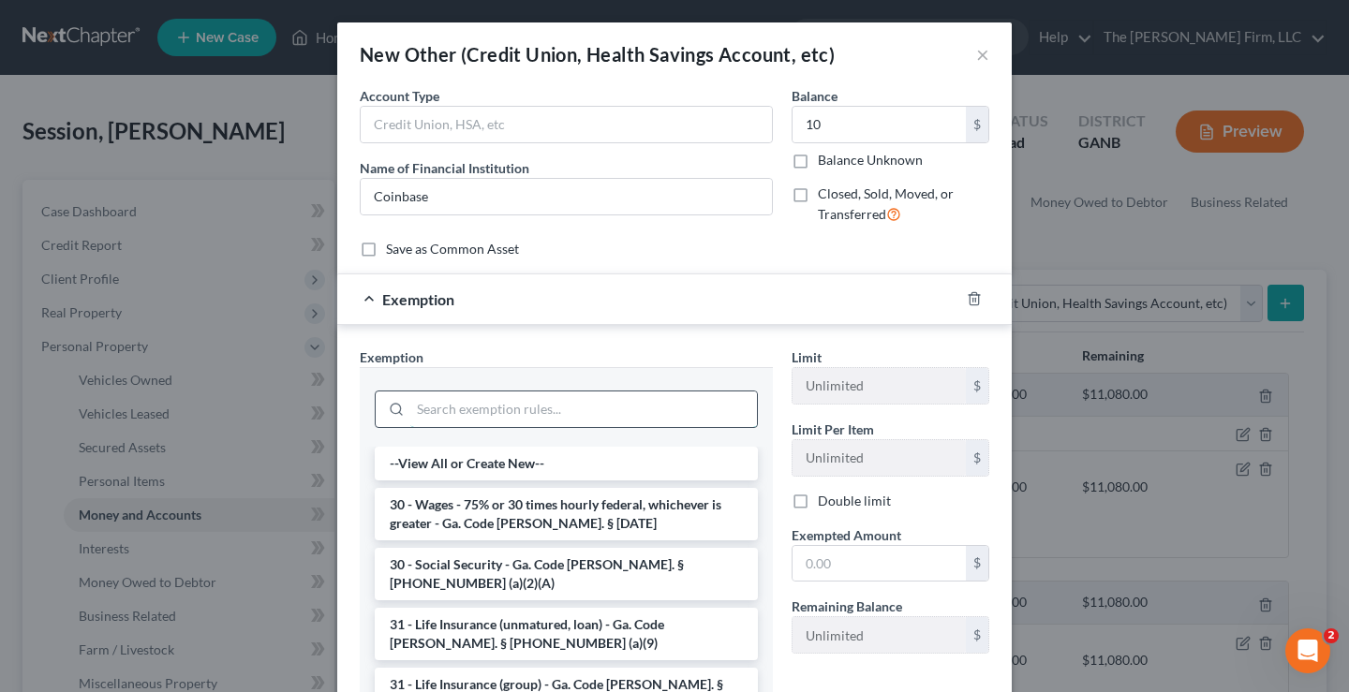
click at [473, 413] on input "search" at bounding box center [583, 410] width 347 height 36
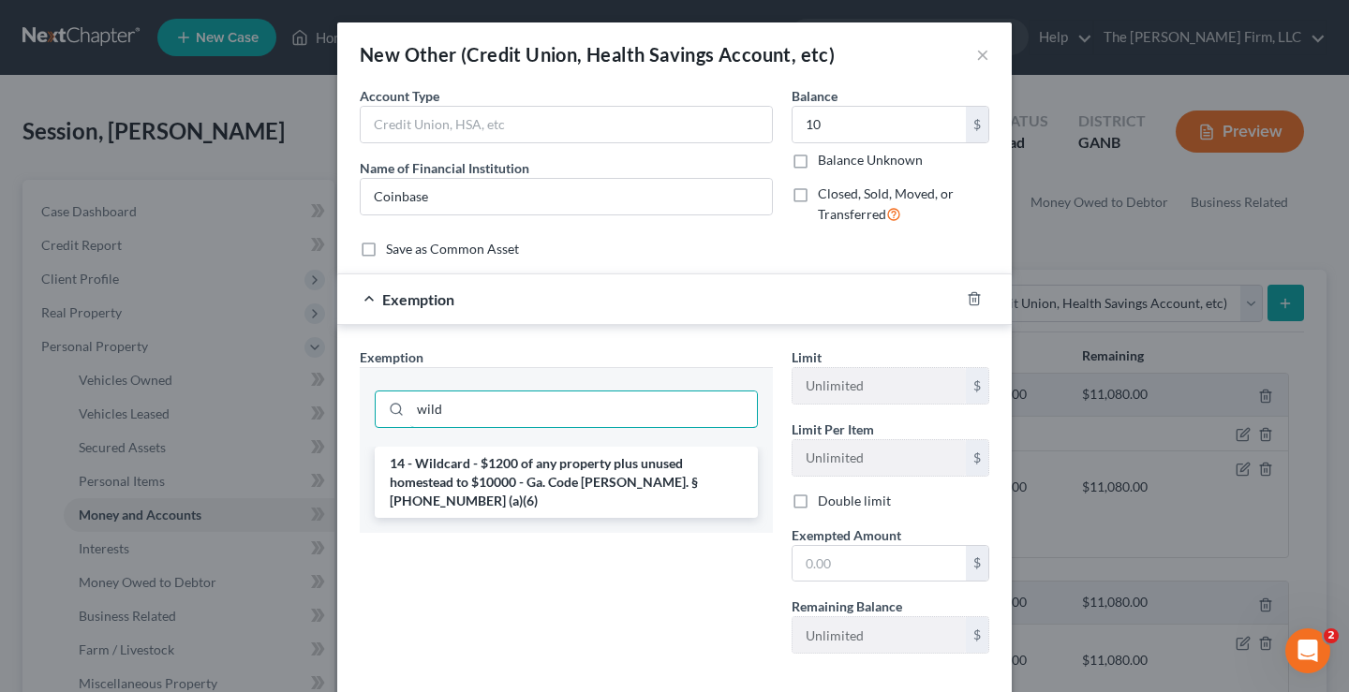
type input "wild"
click at [578, 481] on li "14 - Wildcard - $1200 of any property plus unused homestead to $10000 - Ga. Cod…" at bounding box center [566, 482] width 383 height 71
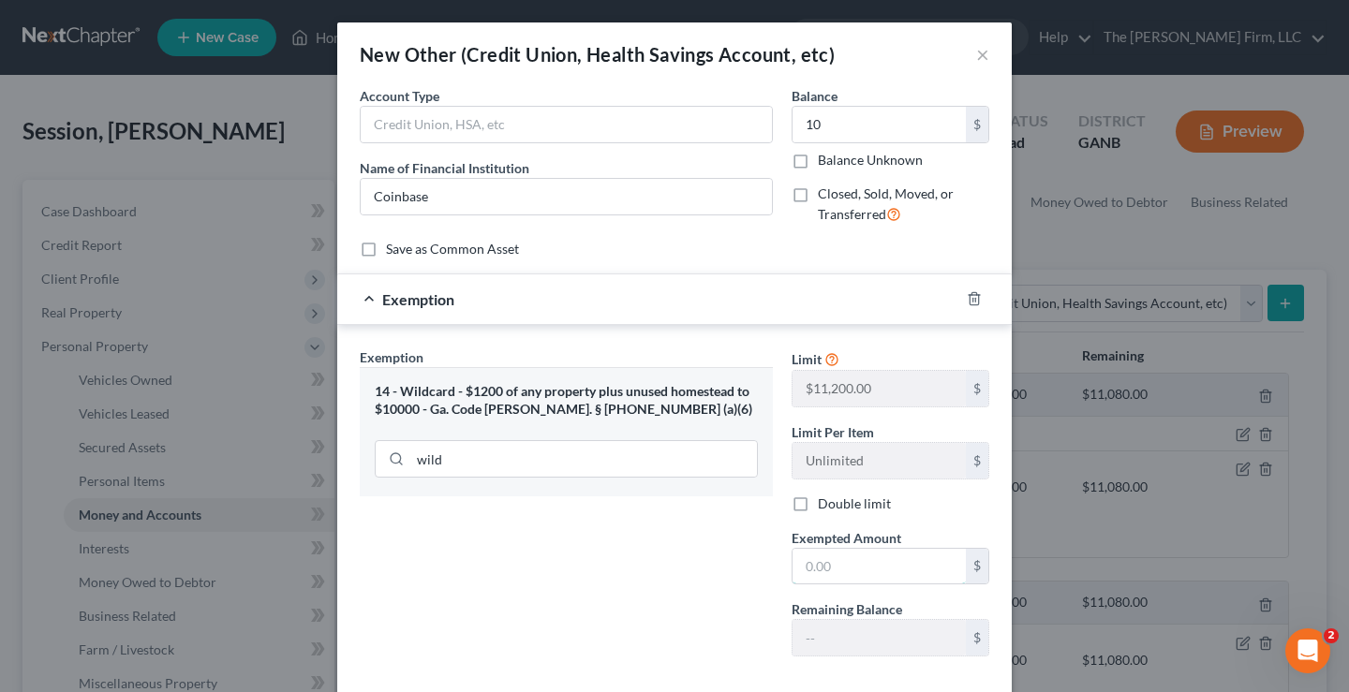
drag, startPoint x: 826, startPoint y: 555, endPoint x: 825, endPoint y: 520, distance: 34.7
click at [824, 555] on input "text" at bounding box center [878, 567] width 173 height 36
type input "10"
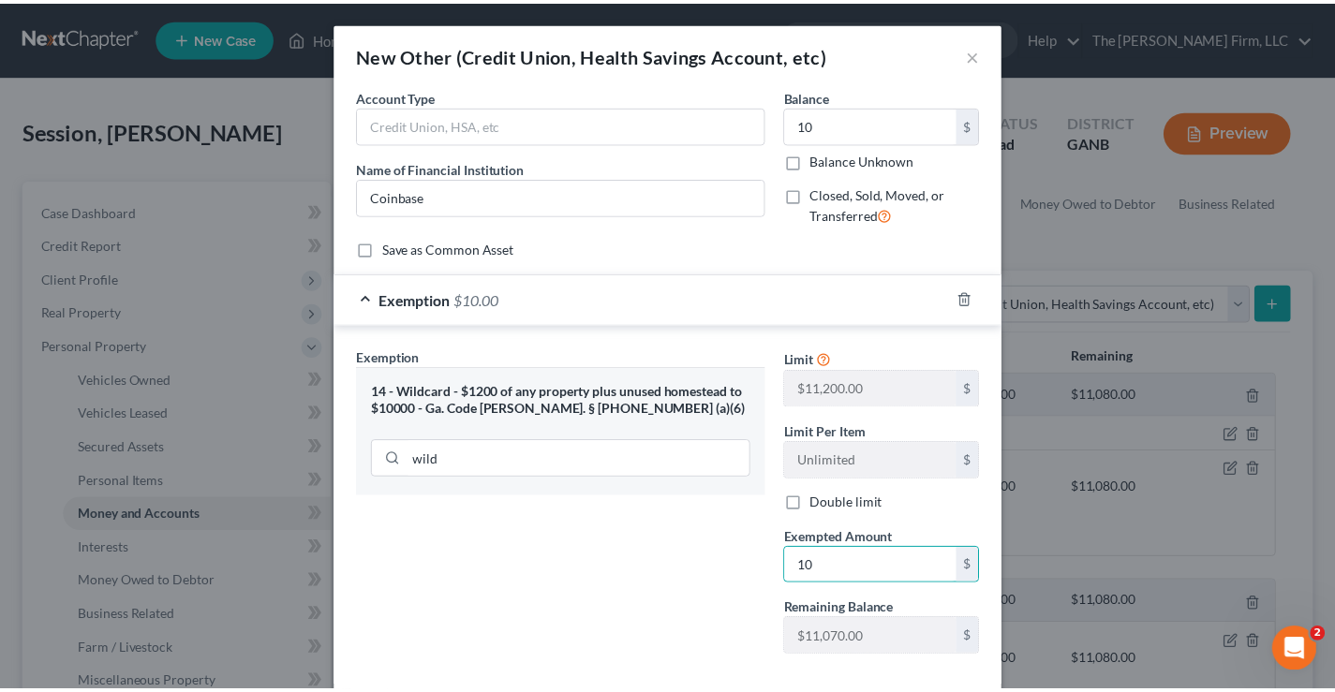
scroll to position [98, 0]
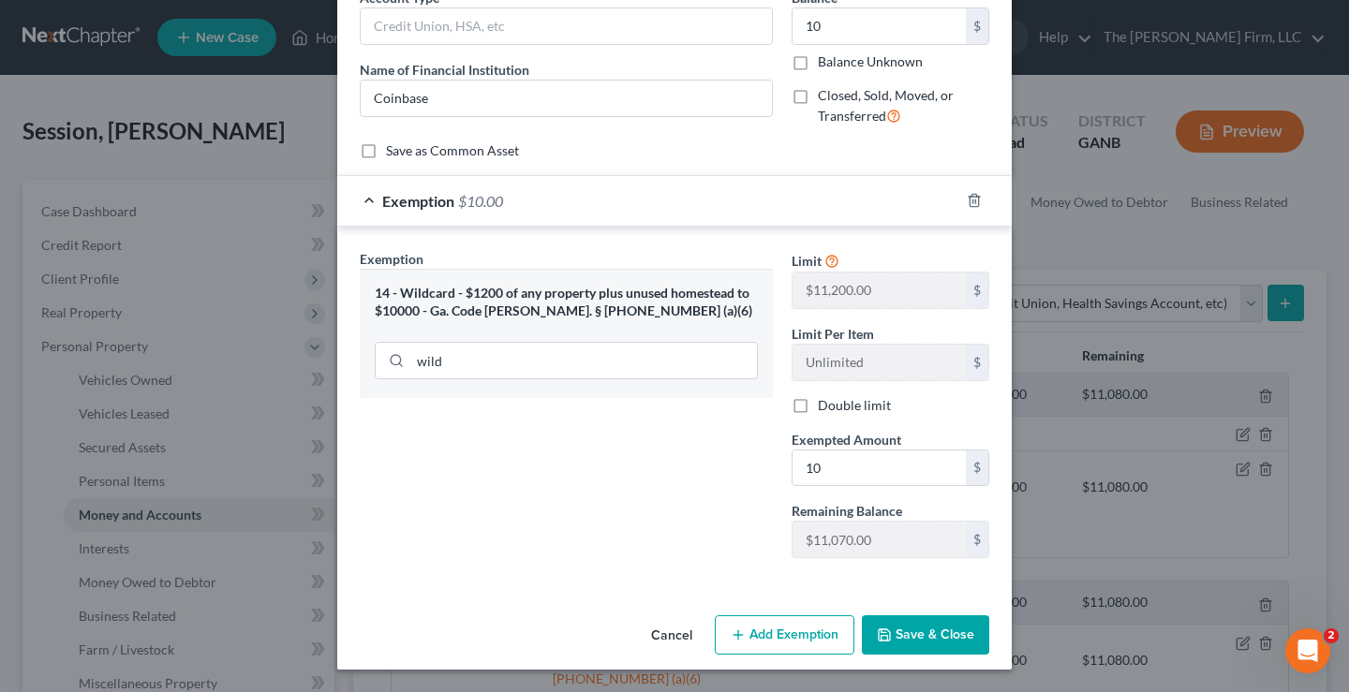
click at [516, 536] on div "Exemption Set must be selected for CA. Exemption * 14 - Wildcard - $1200 of any…" at bounding box center [566, 411] width 432 height 324
click at [941, 640] on button "Save & Close" at bounding box center [925, 634] width 127 height 39
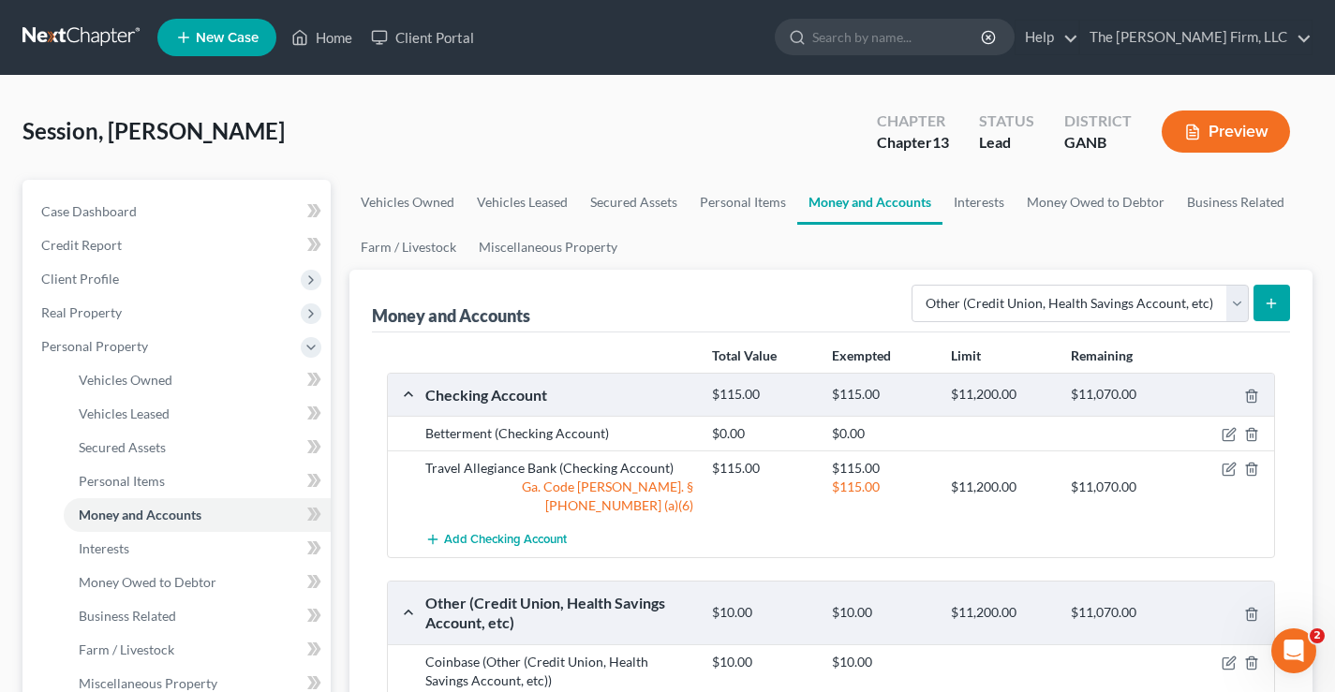
click at [509, 143] on div "Session, [PERSON_NAME] Upgraded Chapter Chapter 13 Status Lead District GANB Pr…" at bounding box center [667, 138] width 1290 height 81
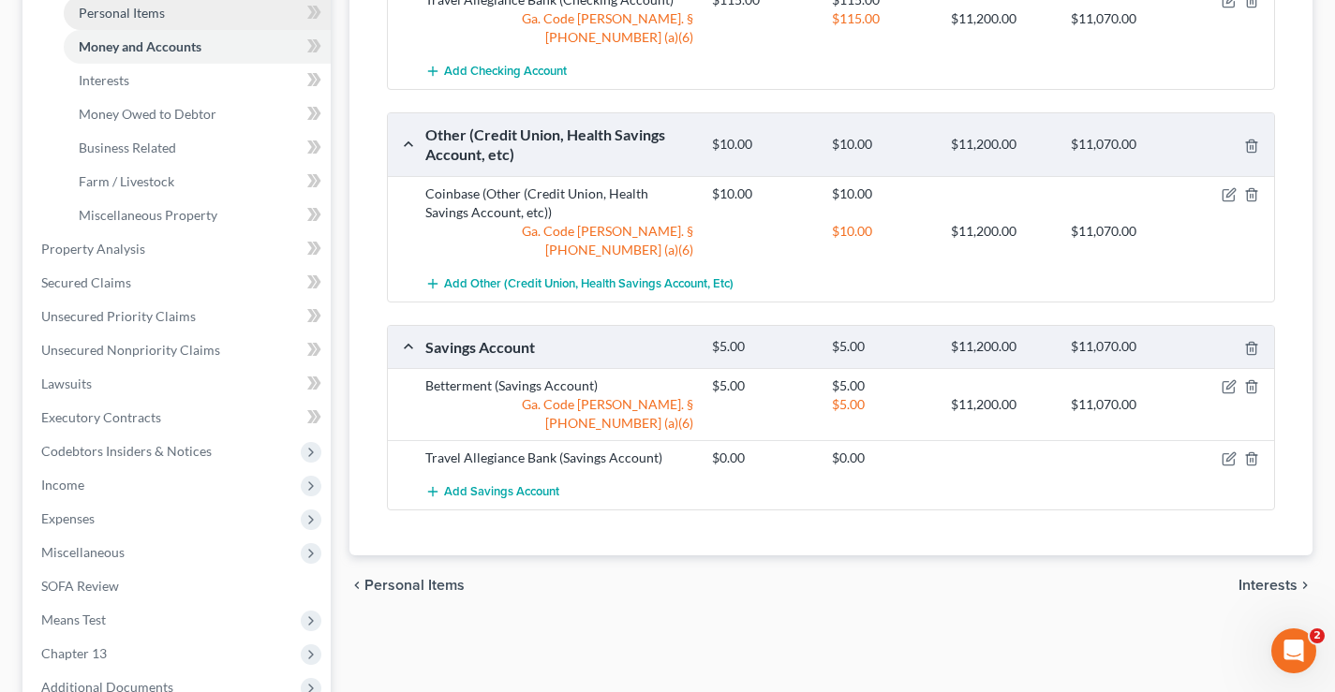
scroll to position [656, 0]
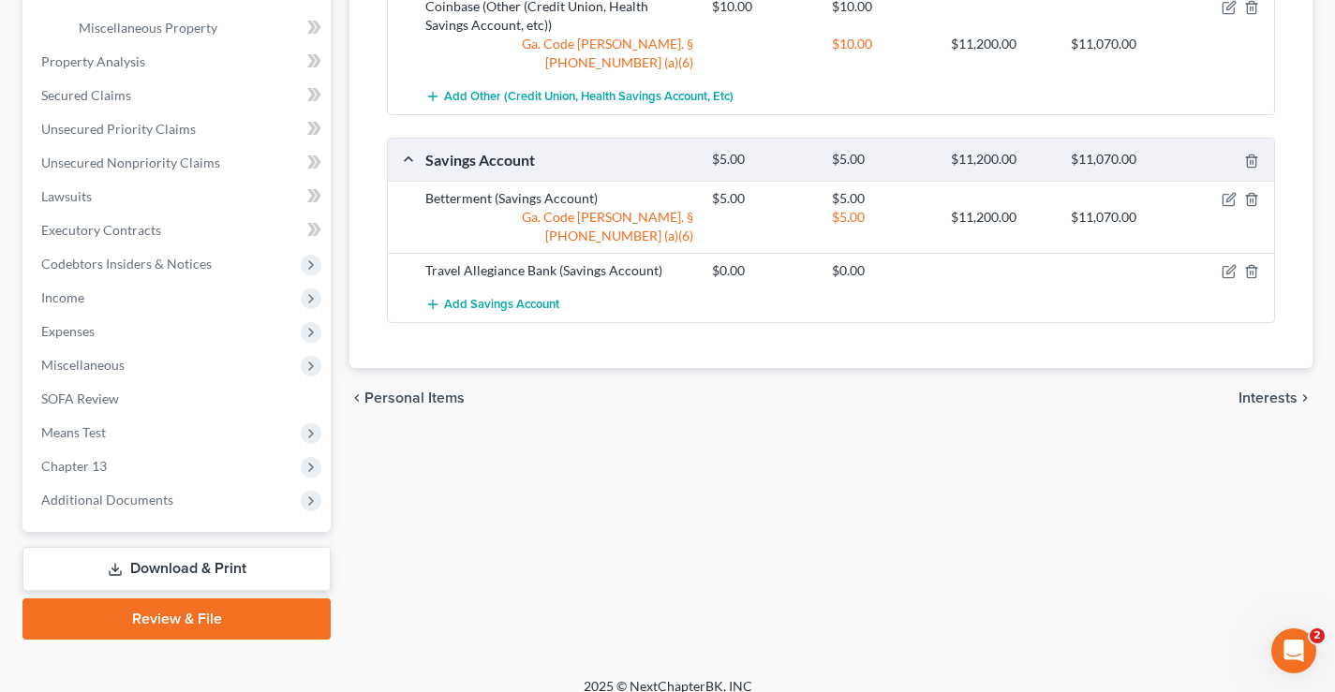
click at [154, 624] on link "Review & File" at bounding box center [176, 619] width 308 height 41
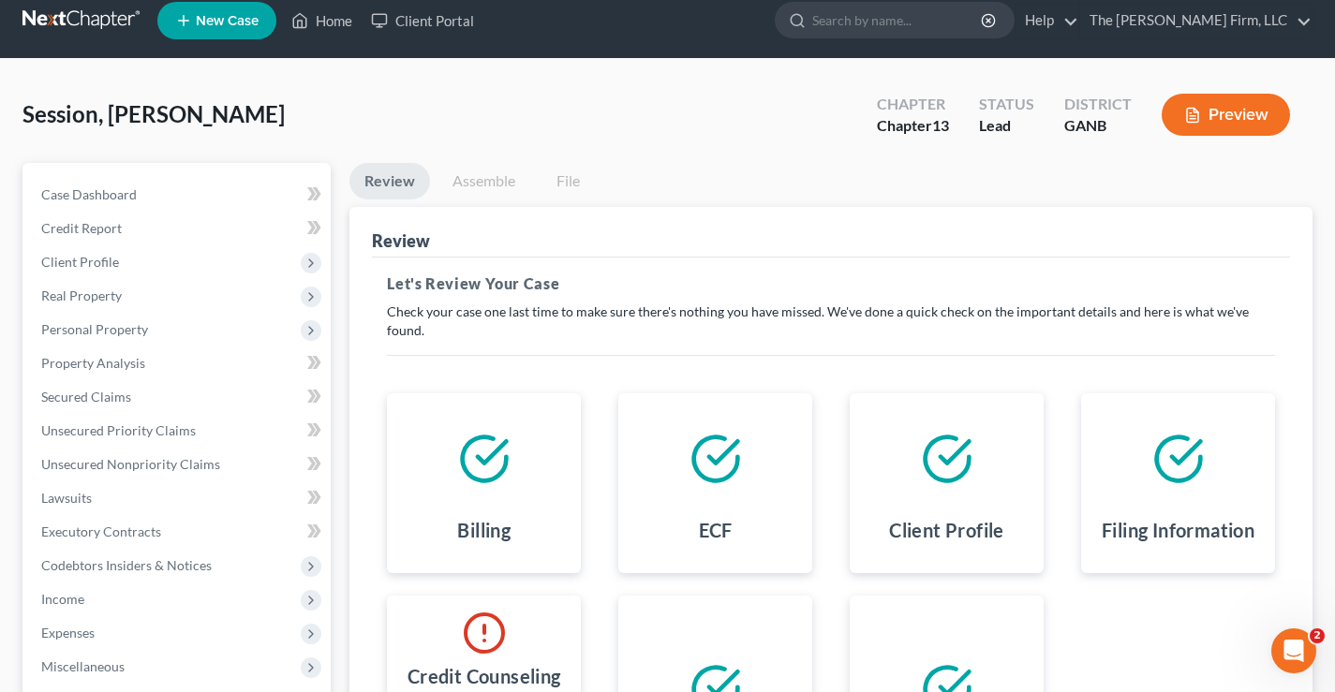
scroll to position [337, 0]
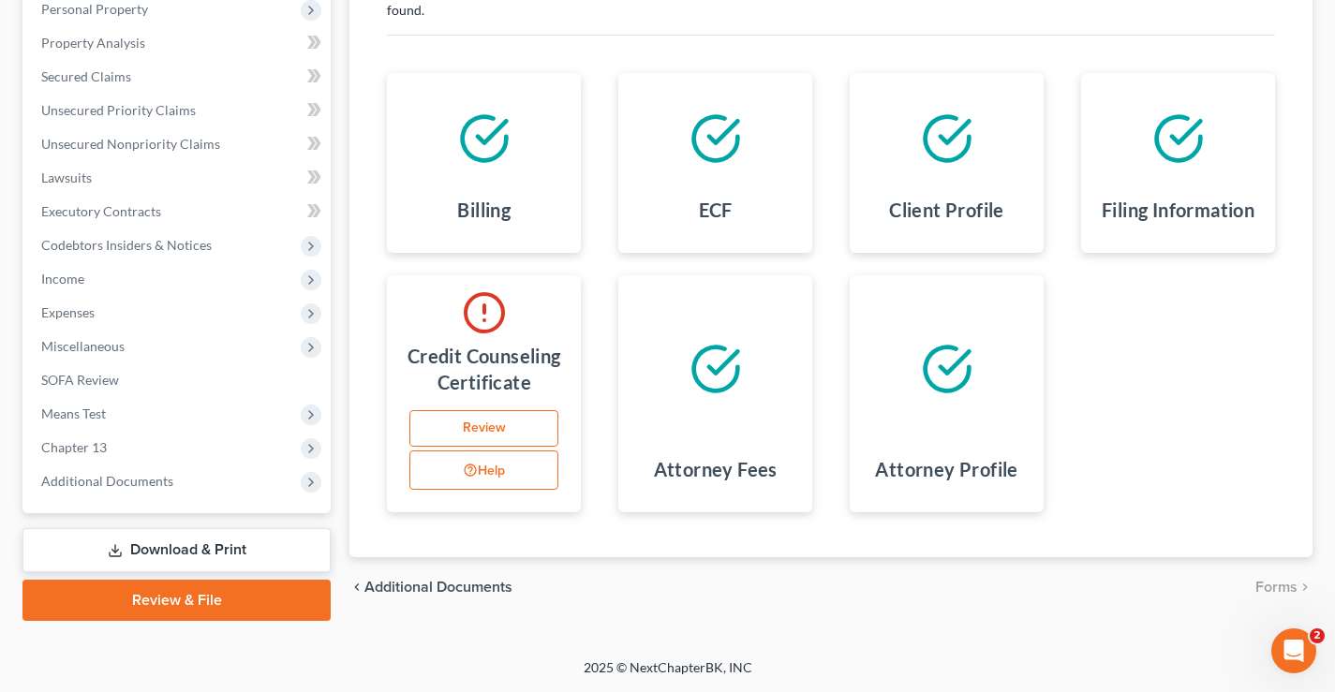
click at [513, 429] on link "Review" at bounding box center [483, 428] width 149 height 37
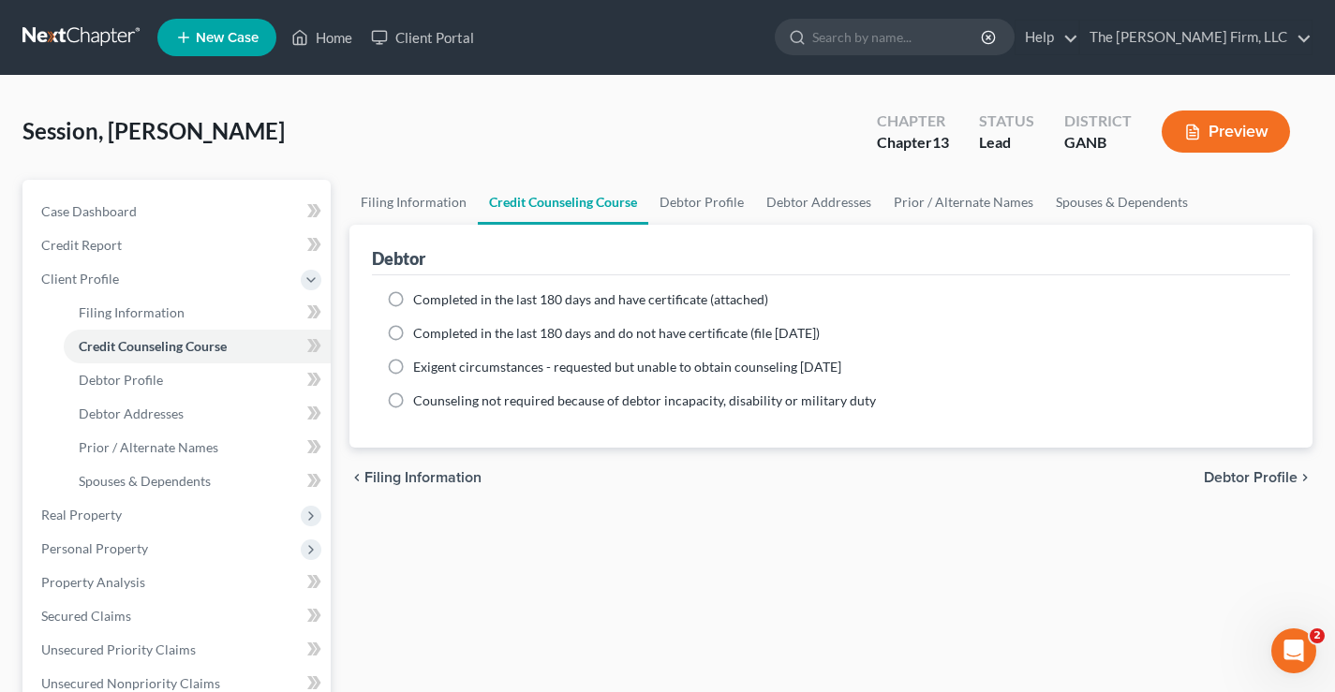
click at [413, 330] on label "Completed in the last 180 days and do not have certificate (file [DATE])" at bounding box center [616, 333] width 407 height 19
click at [421, 330] on input "Completed in the last 180 days and do not have certificate (file [DATE])" at bounding box center [427, 330] width 12 height 12
radio input "true"
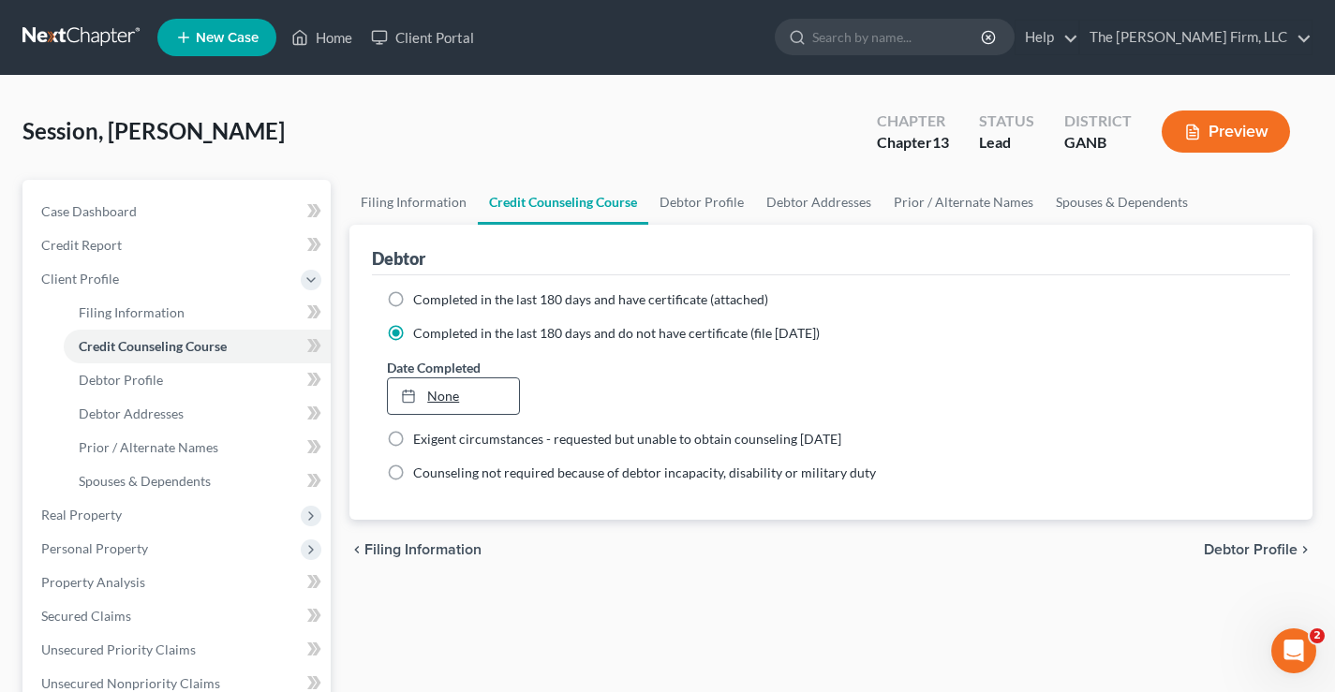
click at [438, 390] on link "None" at bounding box center [453, 396] width 130 height 36
type input "[DATE]"
click at [734, 581] on div "Filing Information Credit Counseling Course Debtor Profile Debtor Addresses Pri…" at bounding box center [831, 670] width 982 height 981
click at [1271, 546] on span "Debtor Profile" at bounding box center [1251, 549] width 94 height 15
select select "0"
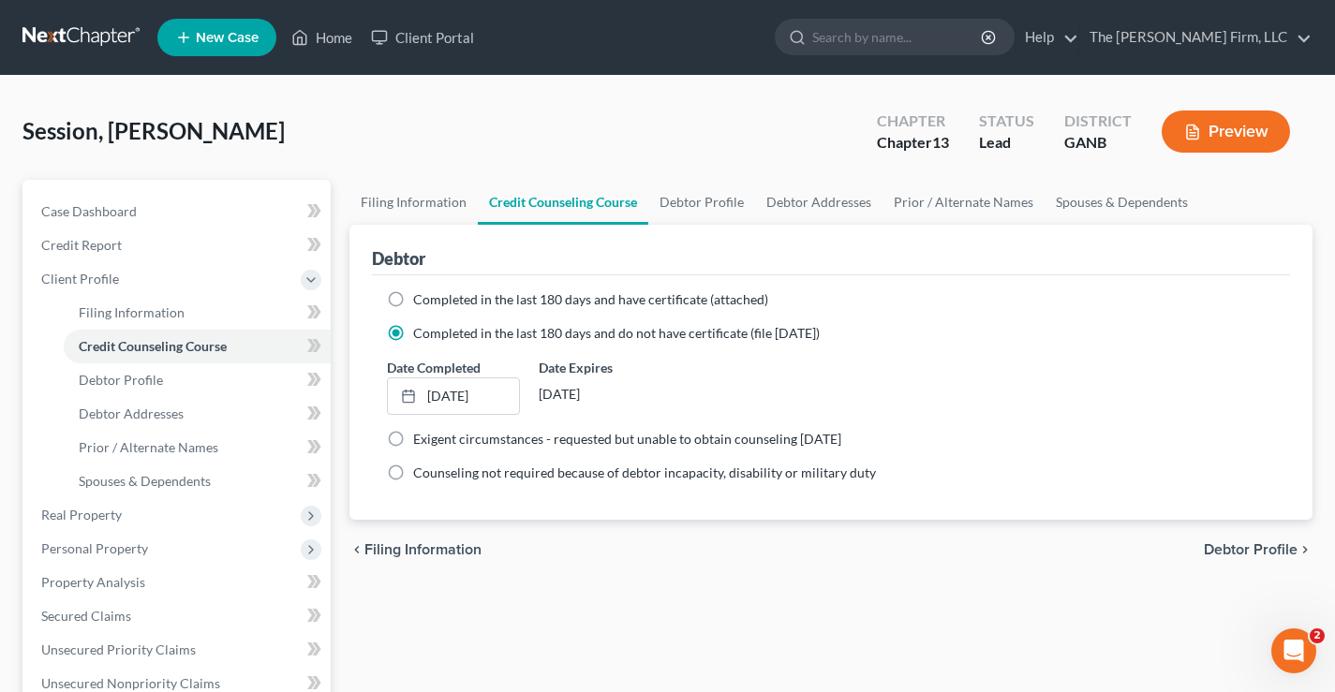
select select "0"
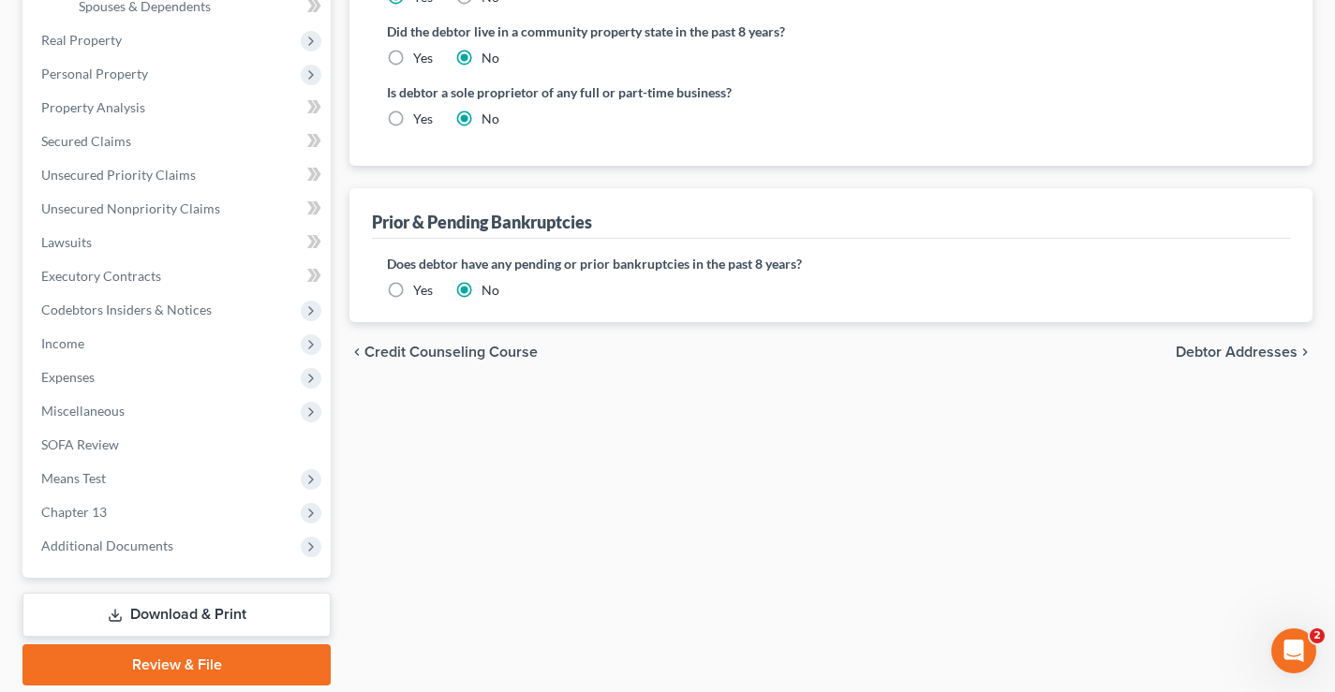
scroll to position [540, 0]
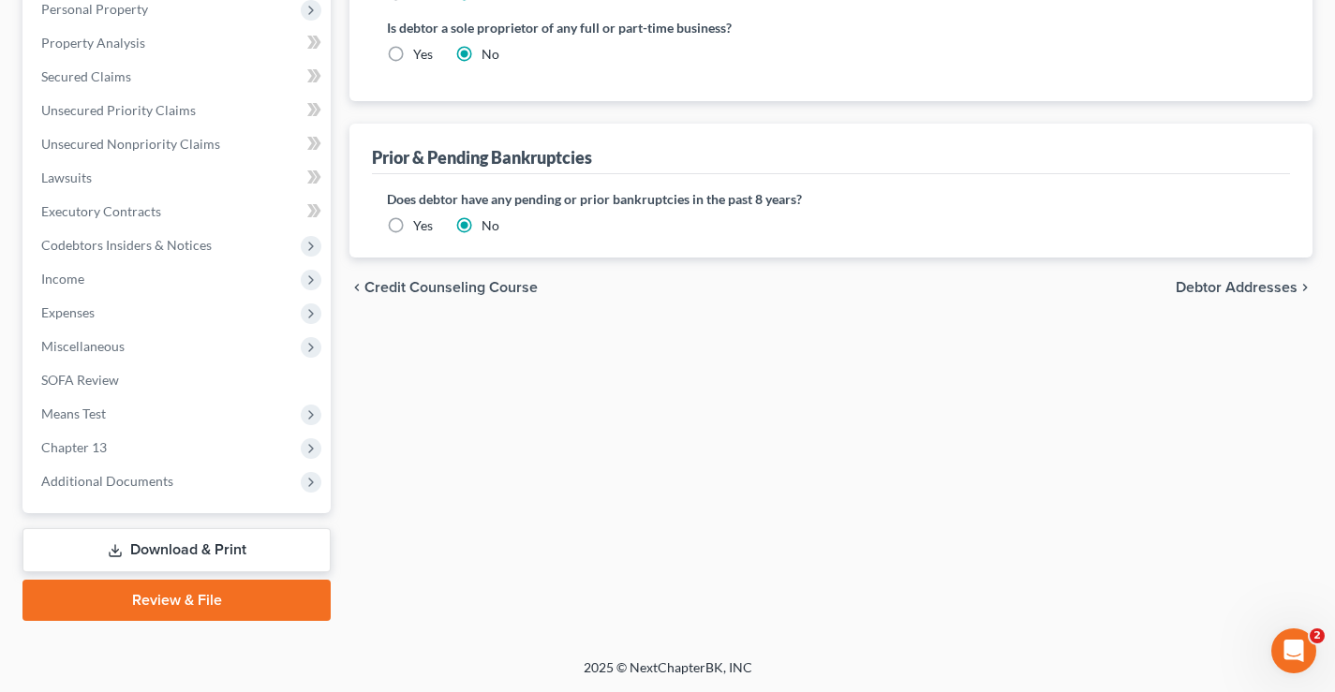
click at [464, 463] on div "Filing Information Credit Counseling Course Debtor Profile Debtor Addresses Pri…" at bounding box center [831, 130] width 982 height 981
click at [176, 596] on link "Review & File" at bounding box center [176, 600] width 308 height 41
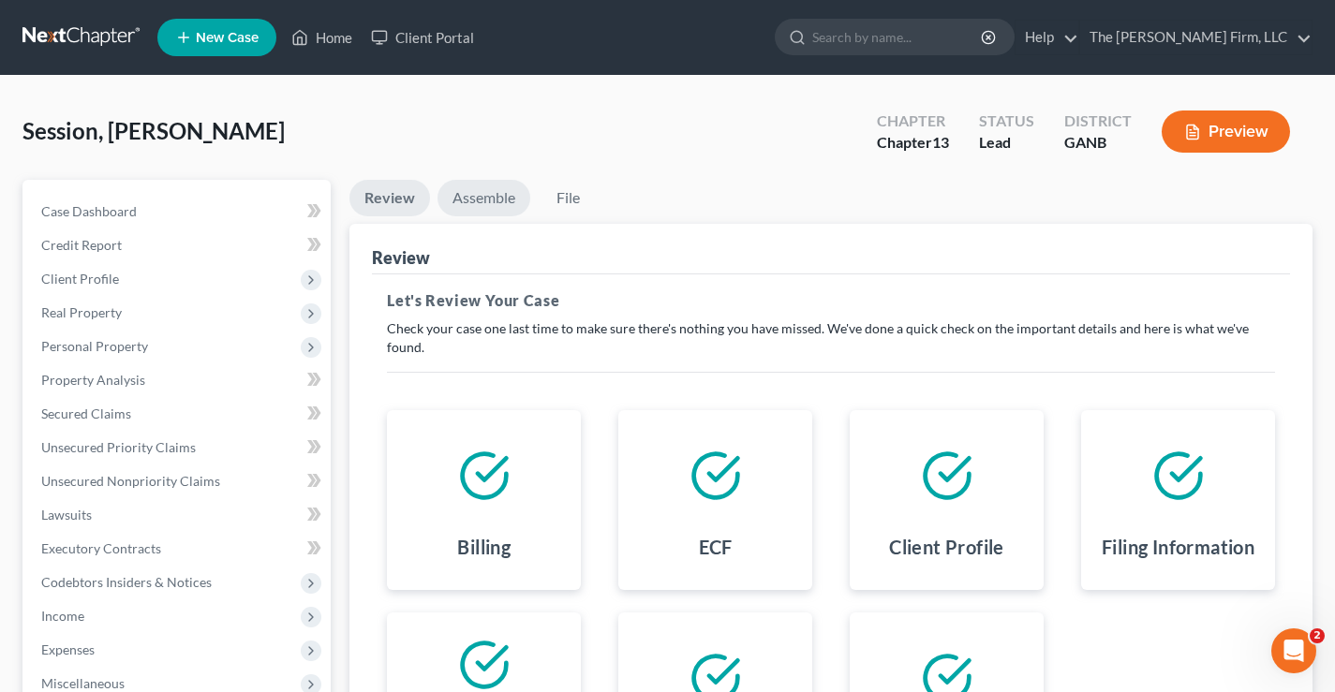
click at [481, 196] on link "Assemble" at bounding box center [483, 198] width 93 height 37
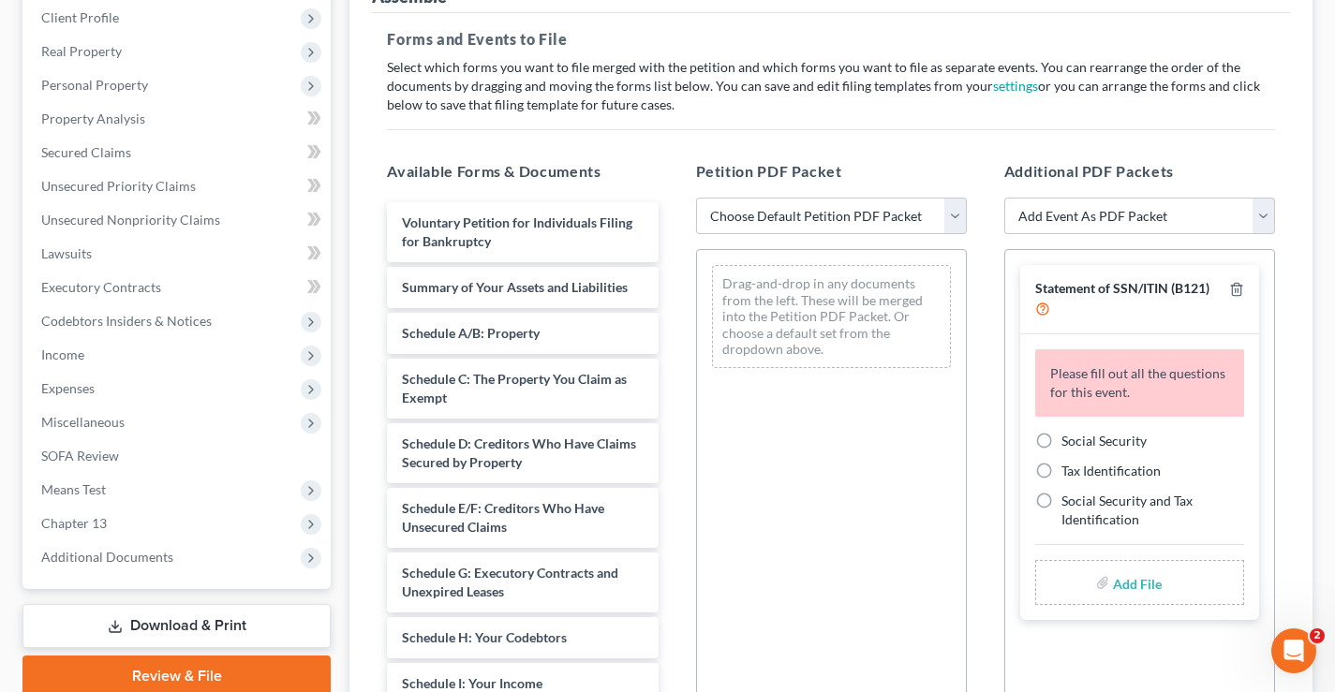
scroll to position [281, 0]
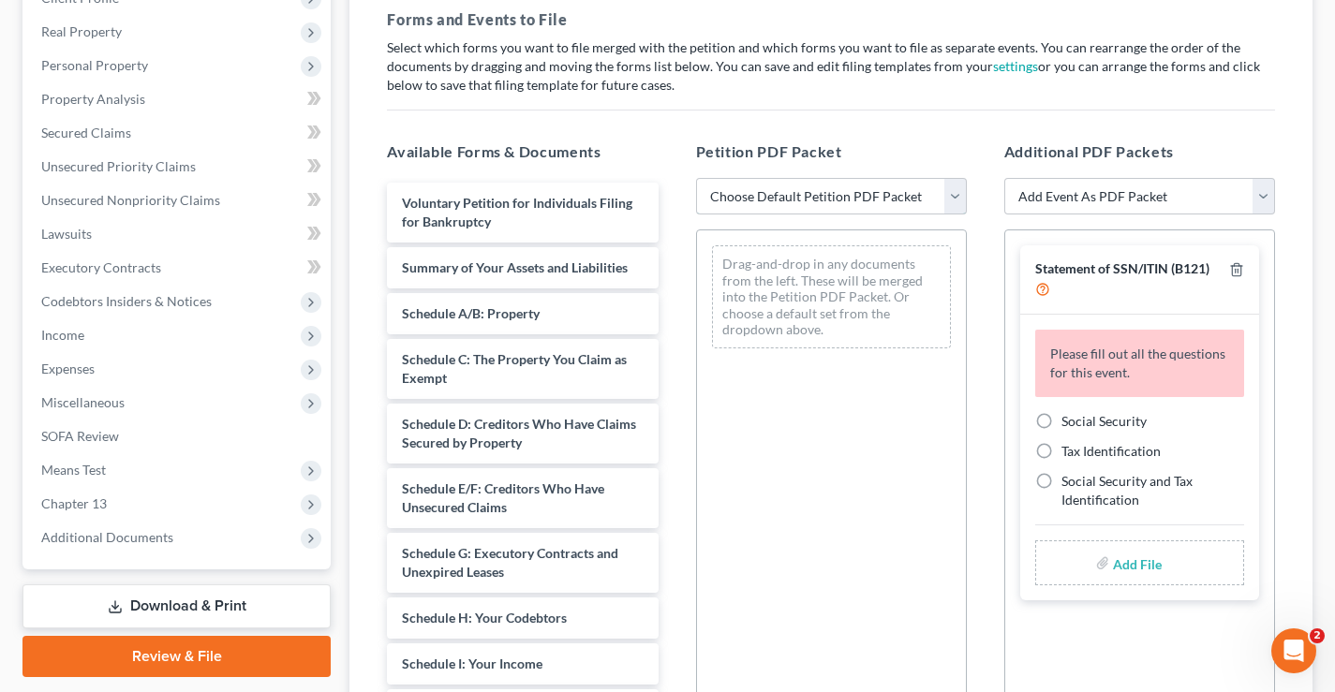
click at [953, 196] on select "Choose Default Petition PDF Packet Complete Bankruptcy Petition (all forms and …" at bounding box center [831, 196] width 271 height 37
click at [765, 68] on p "Select which forms you want to file merged with the petition and which forms yo…" at bounding box center [831, 66] width 888 height 56
click at [226, 607] on link "Download & Print" at bounding box center [176, 606] width 308 height 44
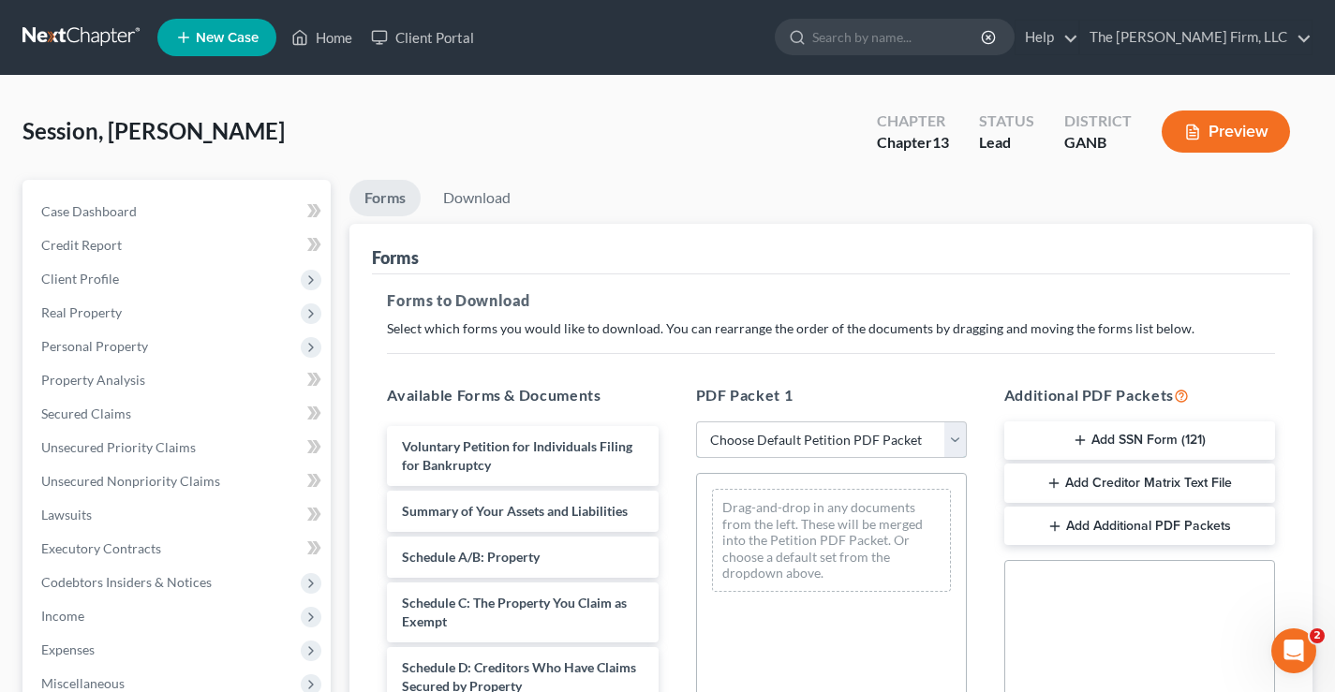
click at [813, 446] on select "Choose Default Petition PDF Packet Complete Bankruptcy Petition (all forms and …" at bounding box center [831, 439] width 271 height 37
select select "0"
click at [696, 421] on select "Choose Default Petition PDF Packet Complete Bankruptcy Petition (all forms and …" at bounding box center [831, 439] width 271 height 37
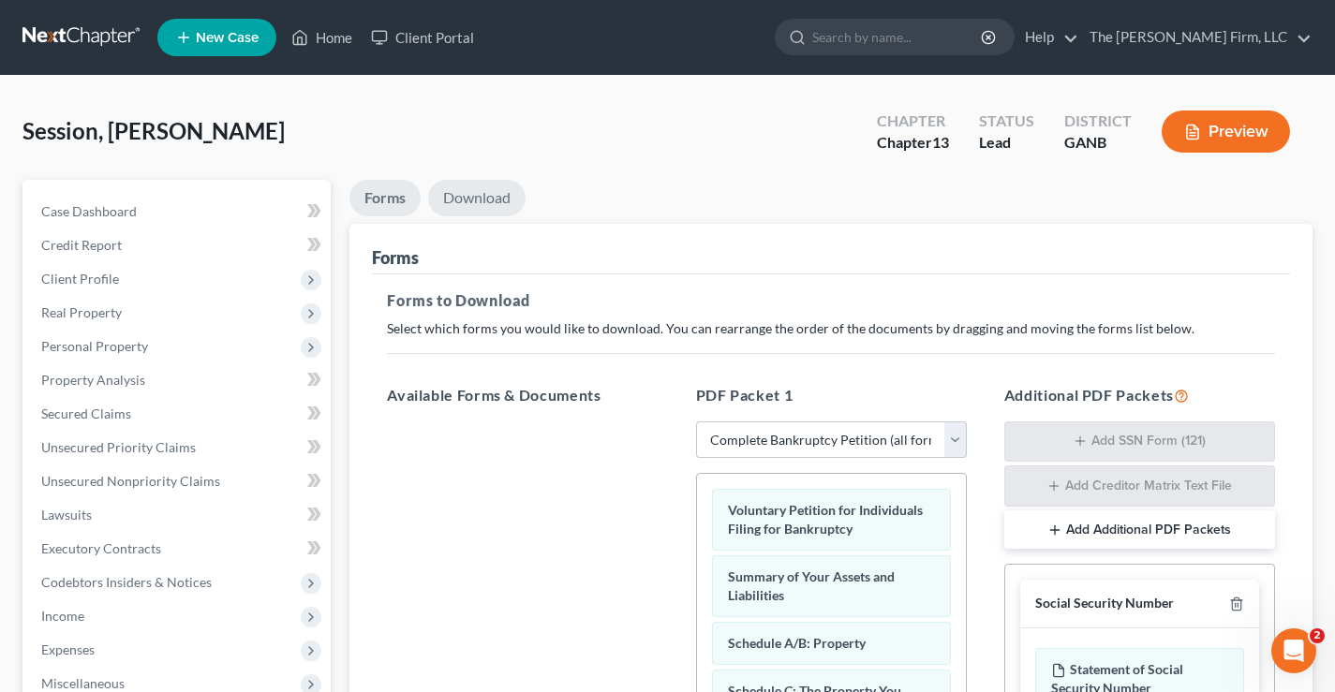
click at [469, 196] on link "Download" at bounding box center [476, 198] width 97 height 37
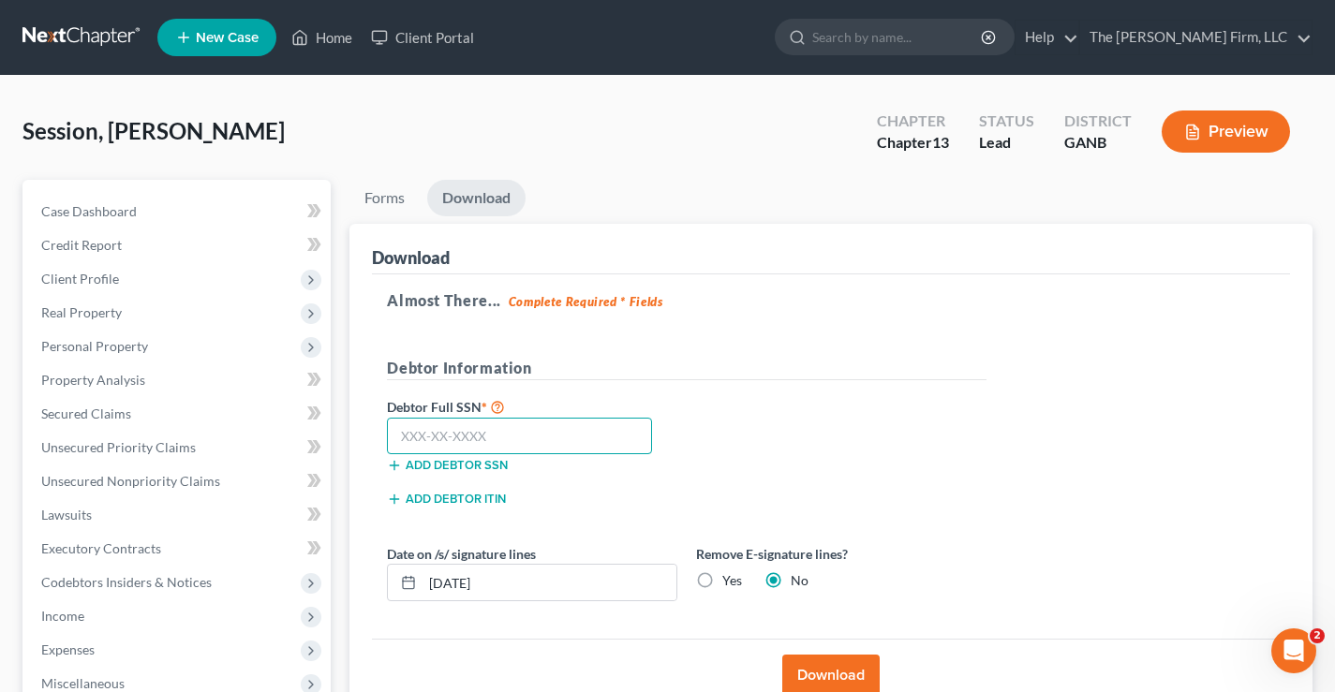
click at [421, 440] on input "text" at bounding box center [519, 436] width 265 height 37
type input "667-01-9833"
click at [847, 673] on button "Download" at bounding box center [830, 675] width 97 height 41
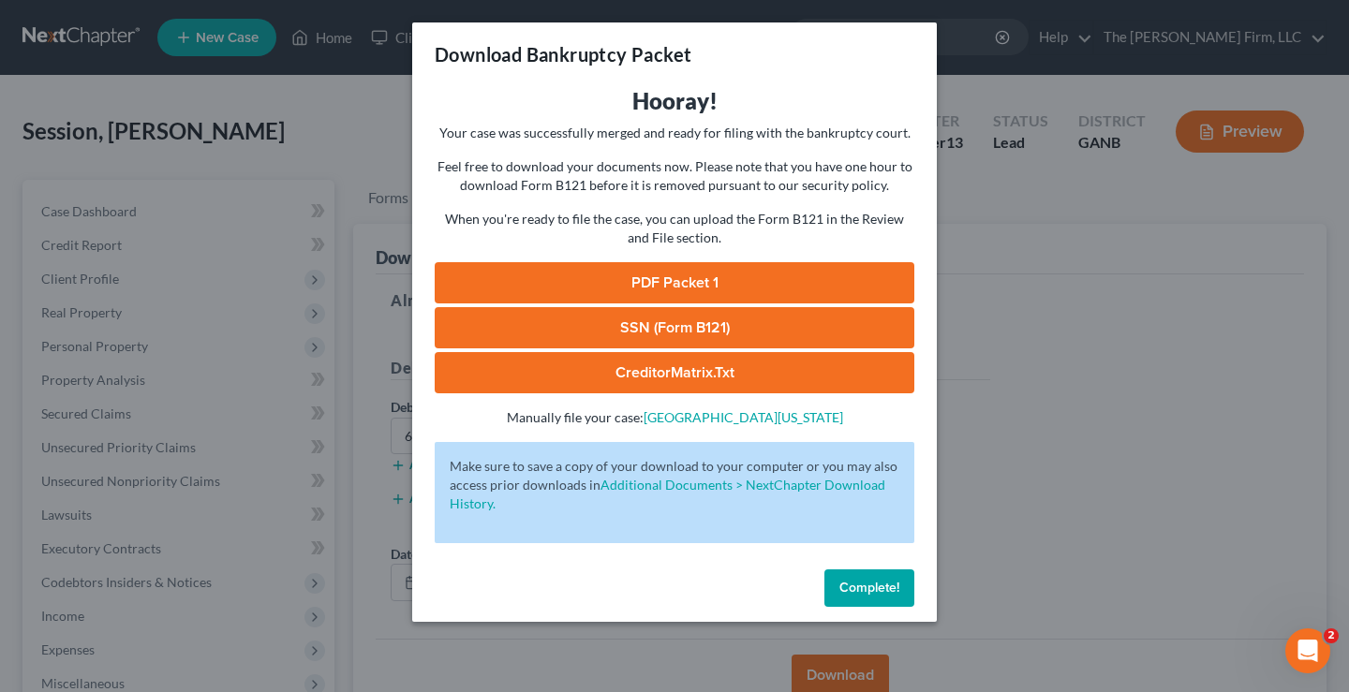
click at [668, 323] on link "SSN (Form B121)" at bounding box center [675, 327] width 480 height 41
click at [677, 277] on link "PDF Packet 1" at bounding box center [675, 282] width 480 height 41
click at [877, 594] on span "Complete!" at bounding box center [869, 588] width 60 height 16
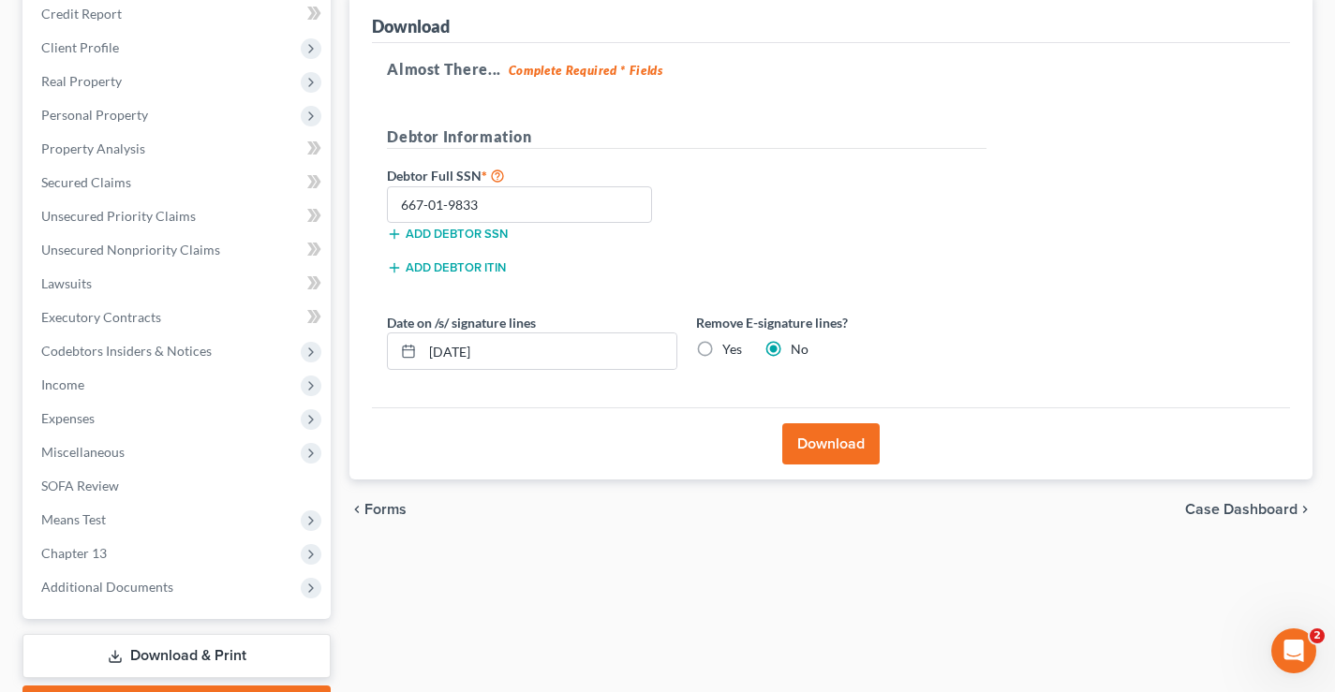
scroll to position [337, 0]
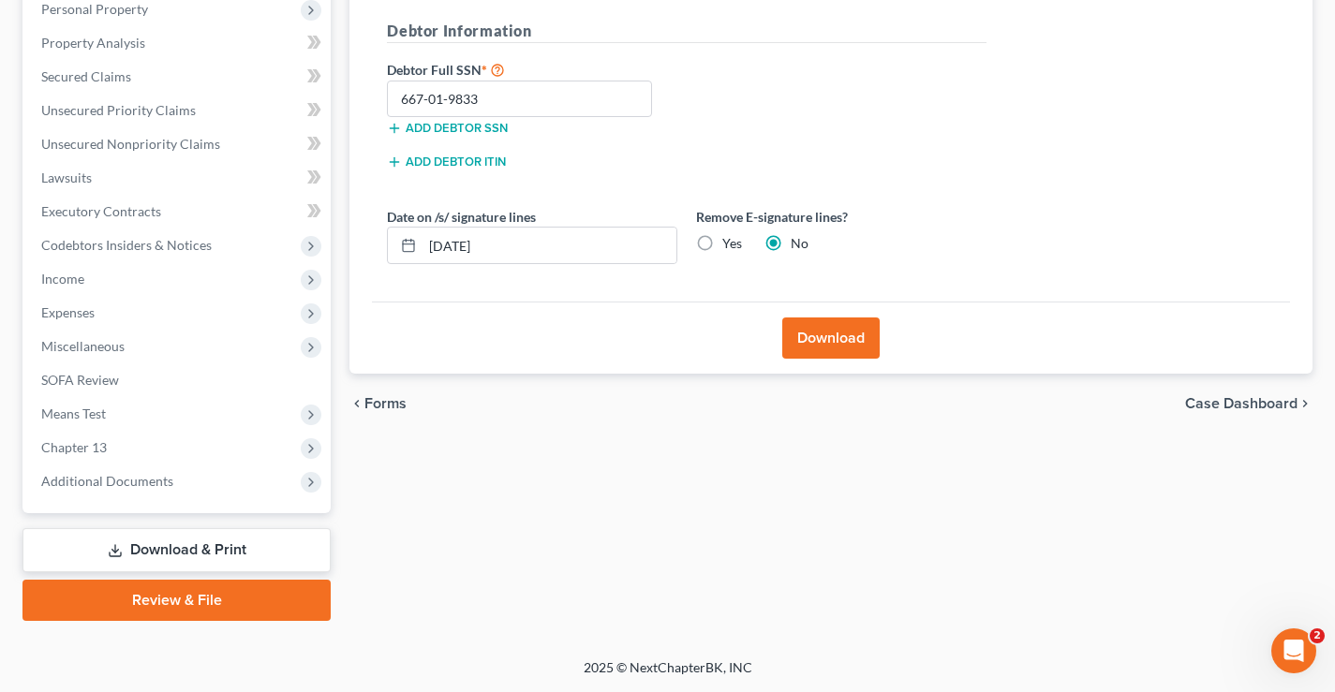
drag, startPoint x: 170, startPoint y: 596, endPoint x: 386, endPoint y: 251, distance: 406.5
click at [170, 596] on link "Review & File" at bounding box center [176, 600] width 308 height 41
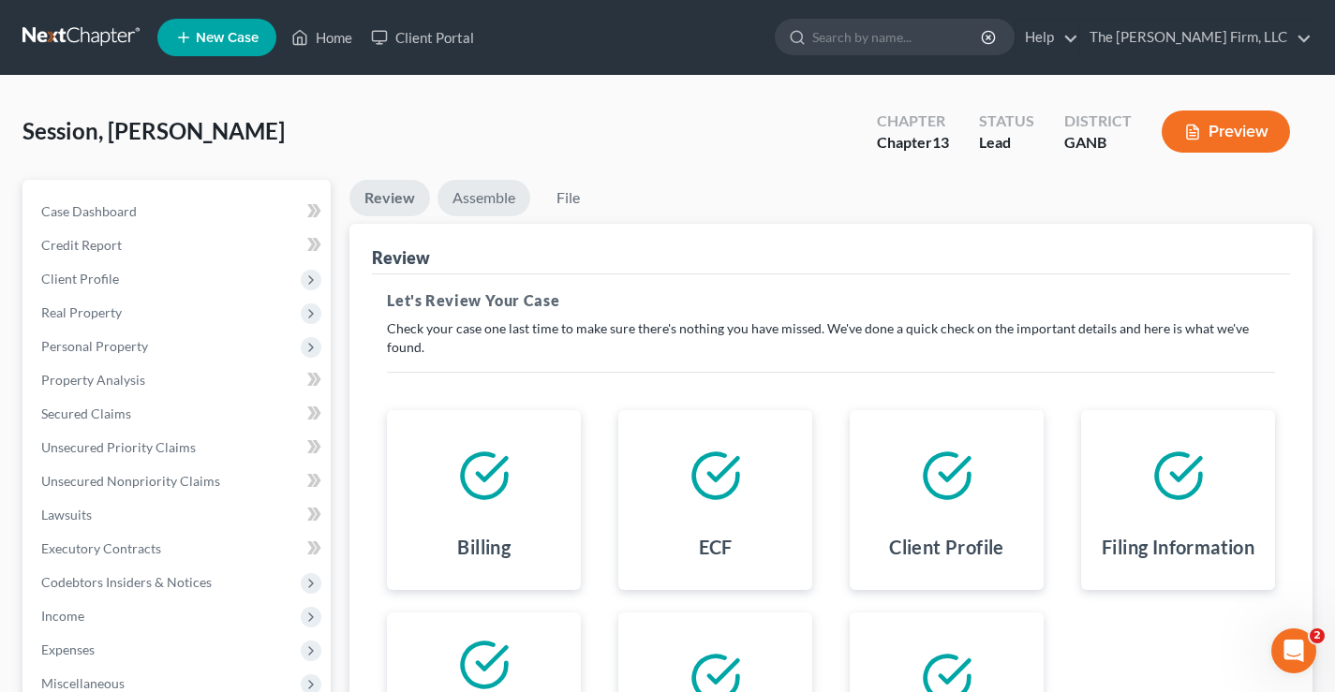
click at [467, 190] on link "Assemble" at bounding box center [483, 198] width 93 height 37
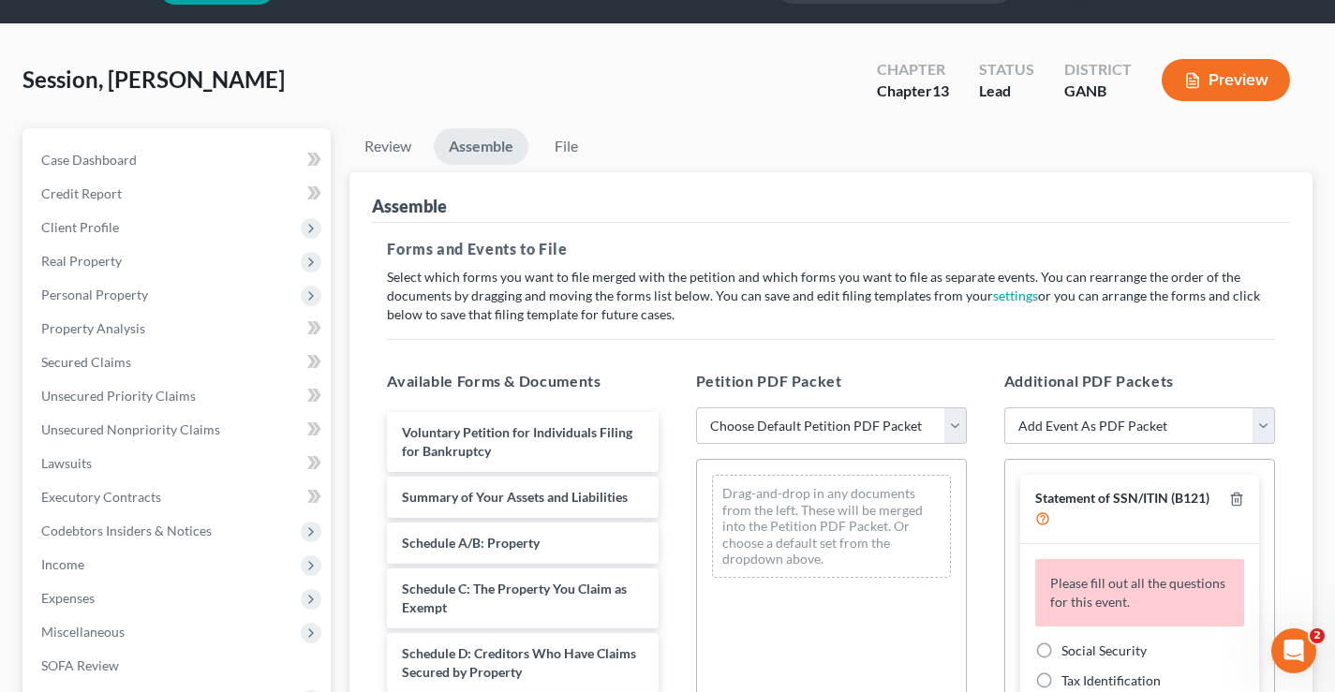
scroll to position [94, 0]
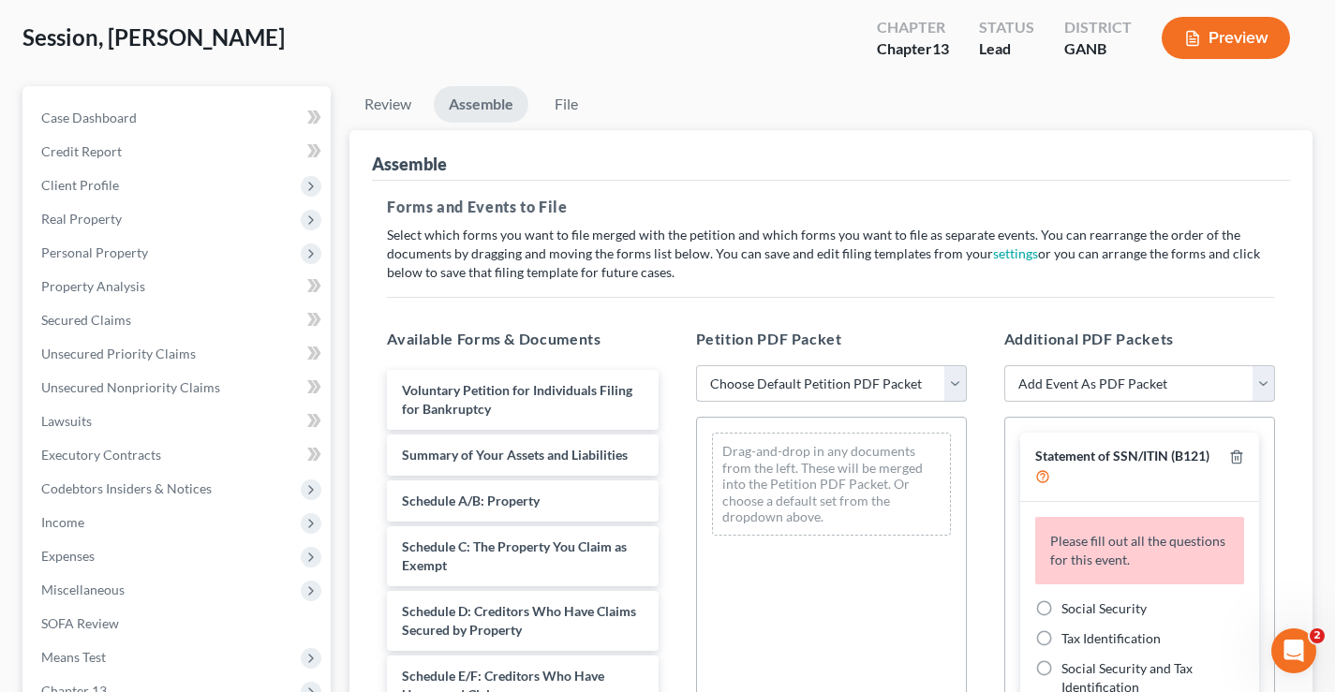
click at [954, 381] on select "Choose Default Petition PDF Packet Complete Bankruptcy Petition (all forms and …" at bounding box center [831, 383] width 271 height 37
select select "0"
click at [696, 365] on select "Choose Default Petition PDF Packet Complete Bankruptcy Petition (all forms and …" at bounding box center [831, 383] width 271 height 37
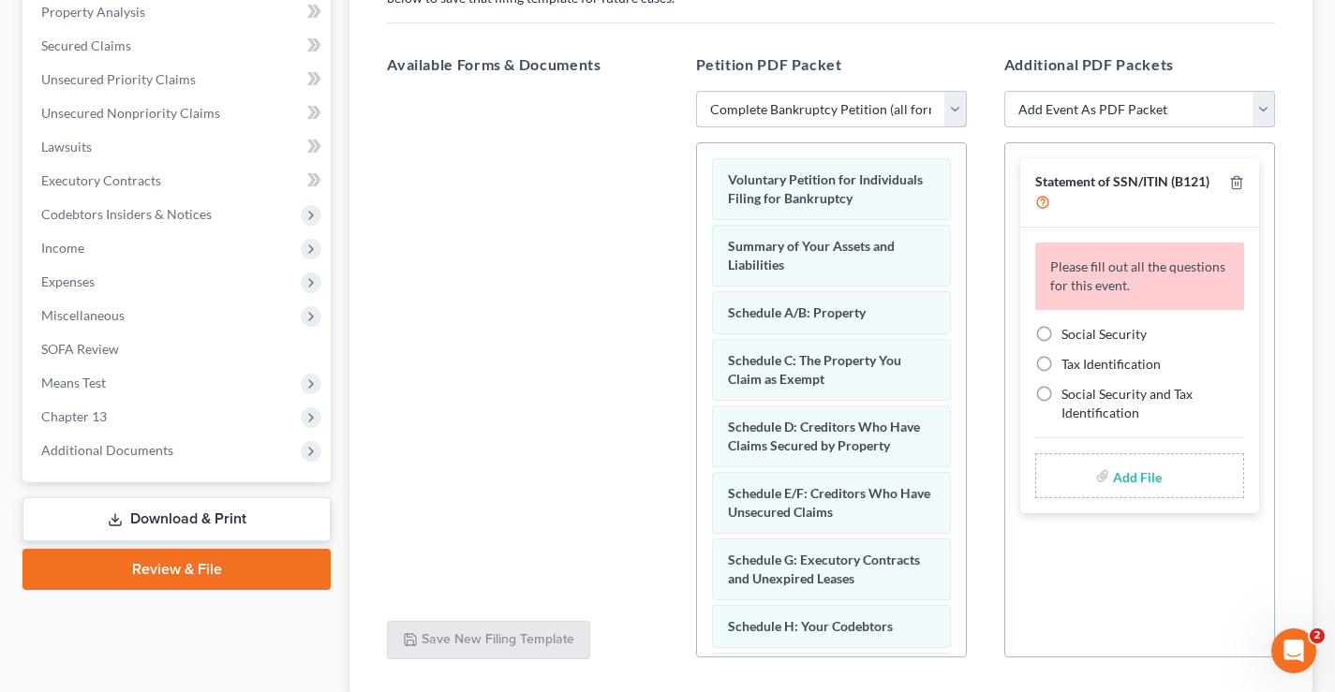
scroll to position [375, 0]
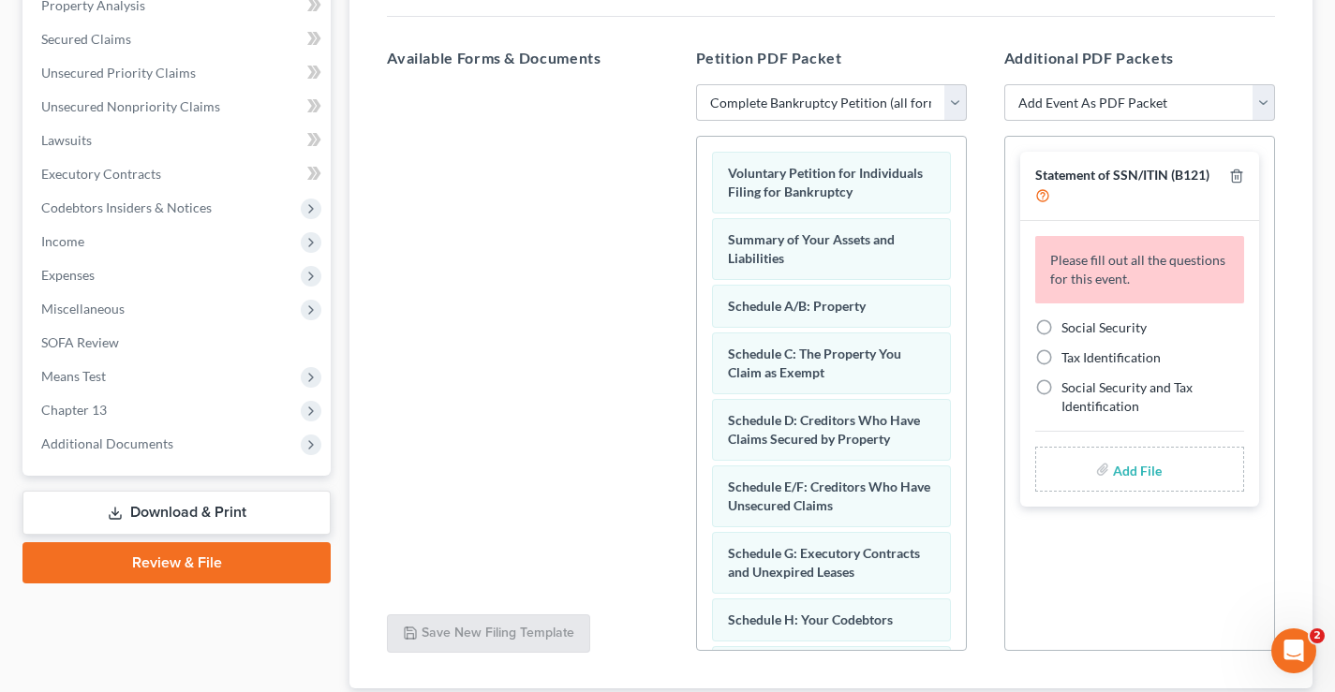
click at [1061, 328] on label "Social Security" at bounding box center [1103, 327] width 85 height 19
click at [1069, 328] on input "Social Security" at bounding box center [1075, 324] width 12 height 12
radio input "true"
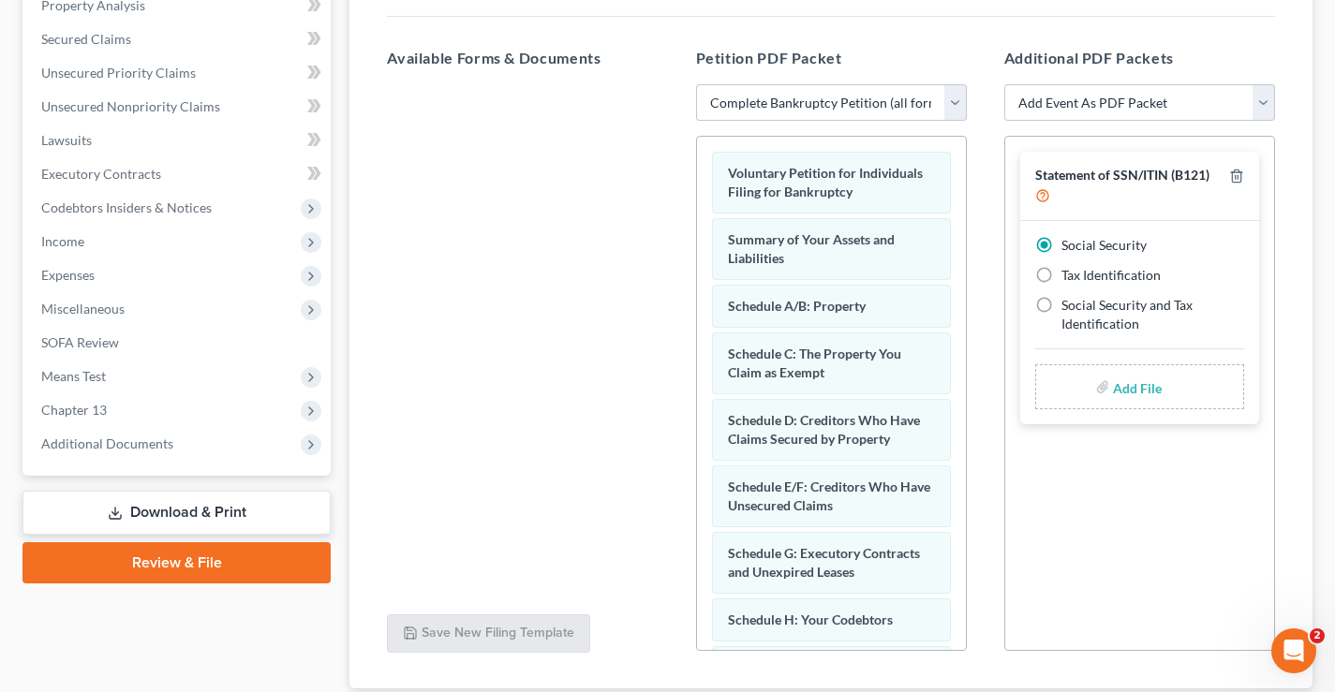
click at [1144, 394] on input "file" at bounding box center [1135, 387] width 45 height 34
type input "C:\fakepath\Statement re SSN.pdf"
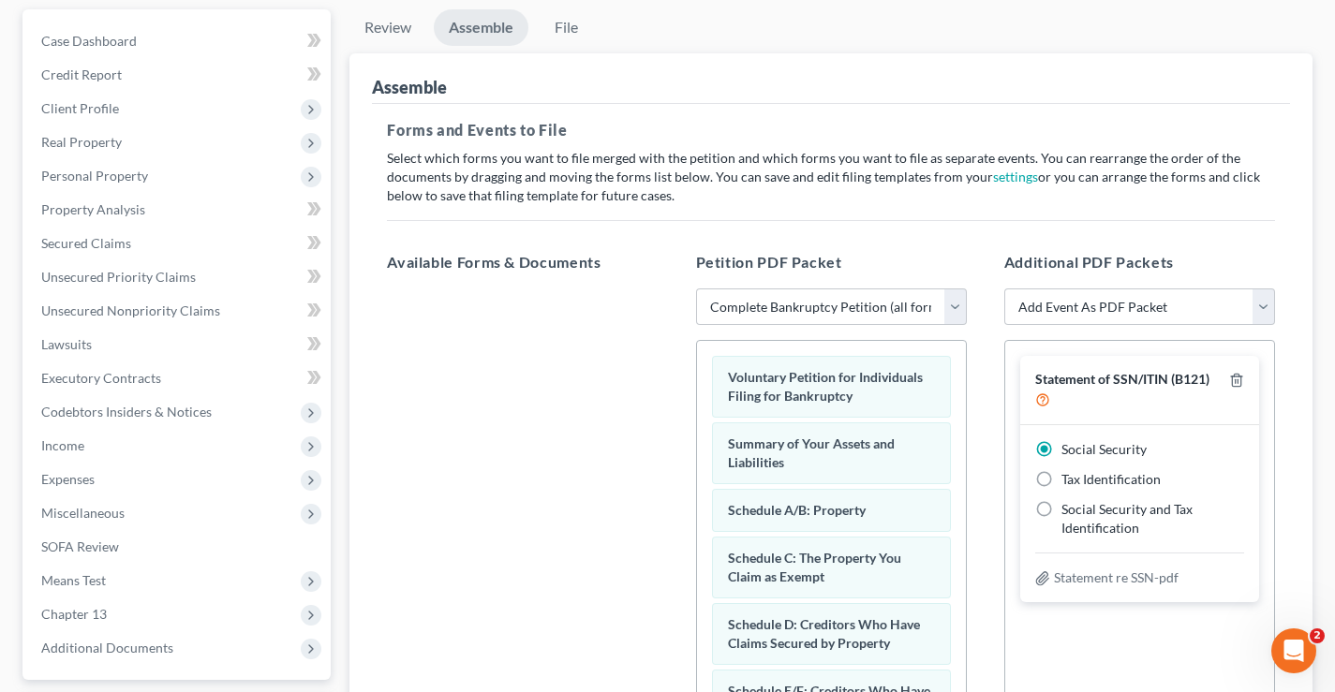
scroll to position [0, 0]
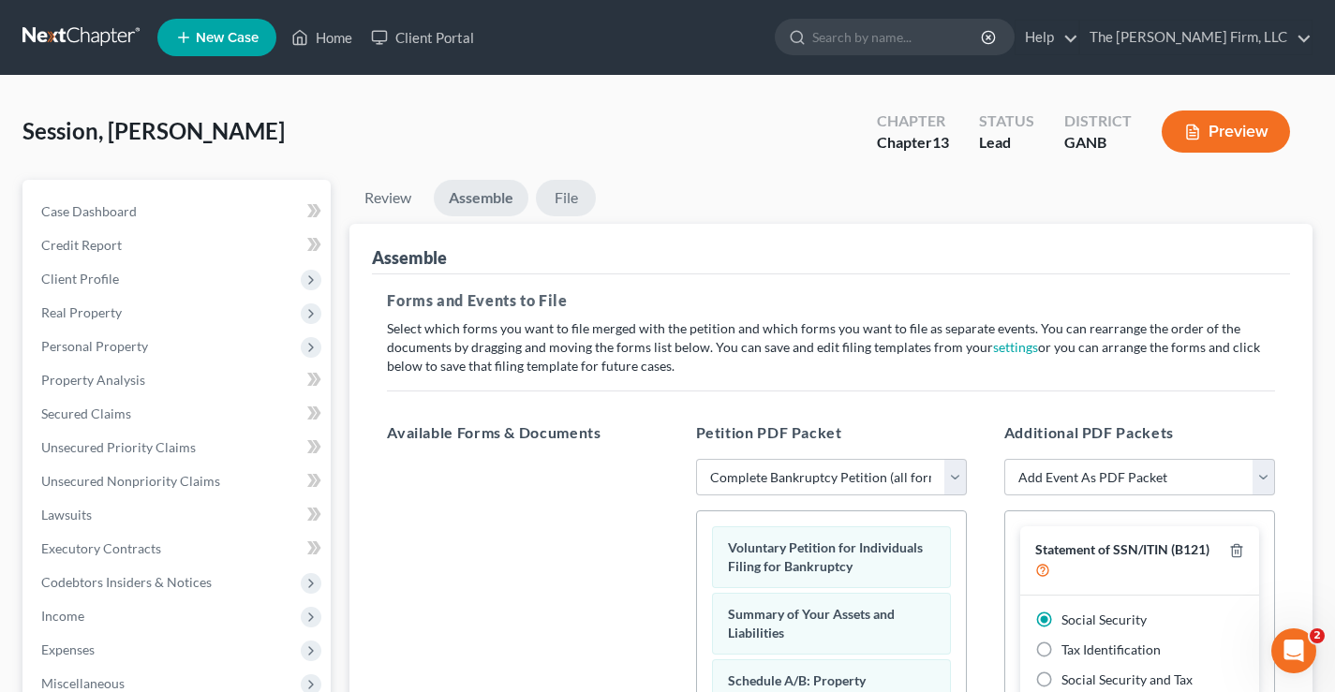
click at [577, 204] on link "File" at bounding box center [566, 198] width 60 height 37
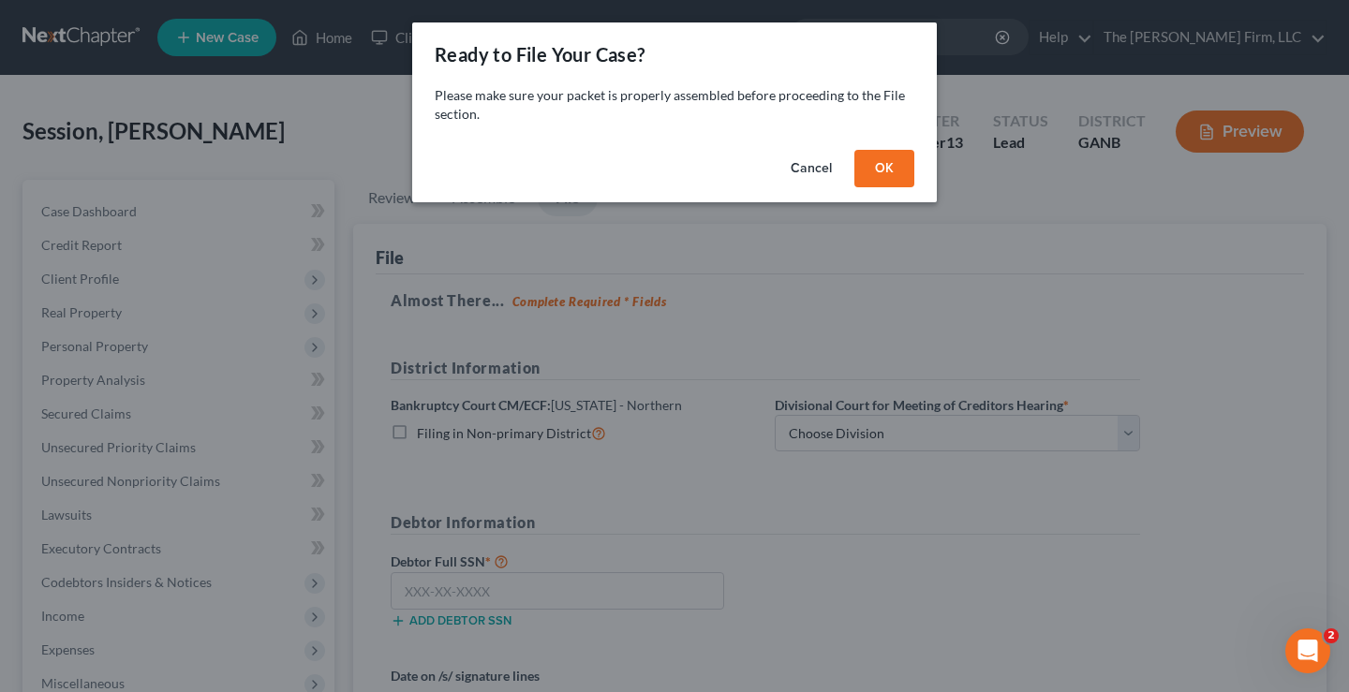
click at [874, 161] on button "OK" at bounding box center [884, 168] width 60 height 37
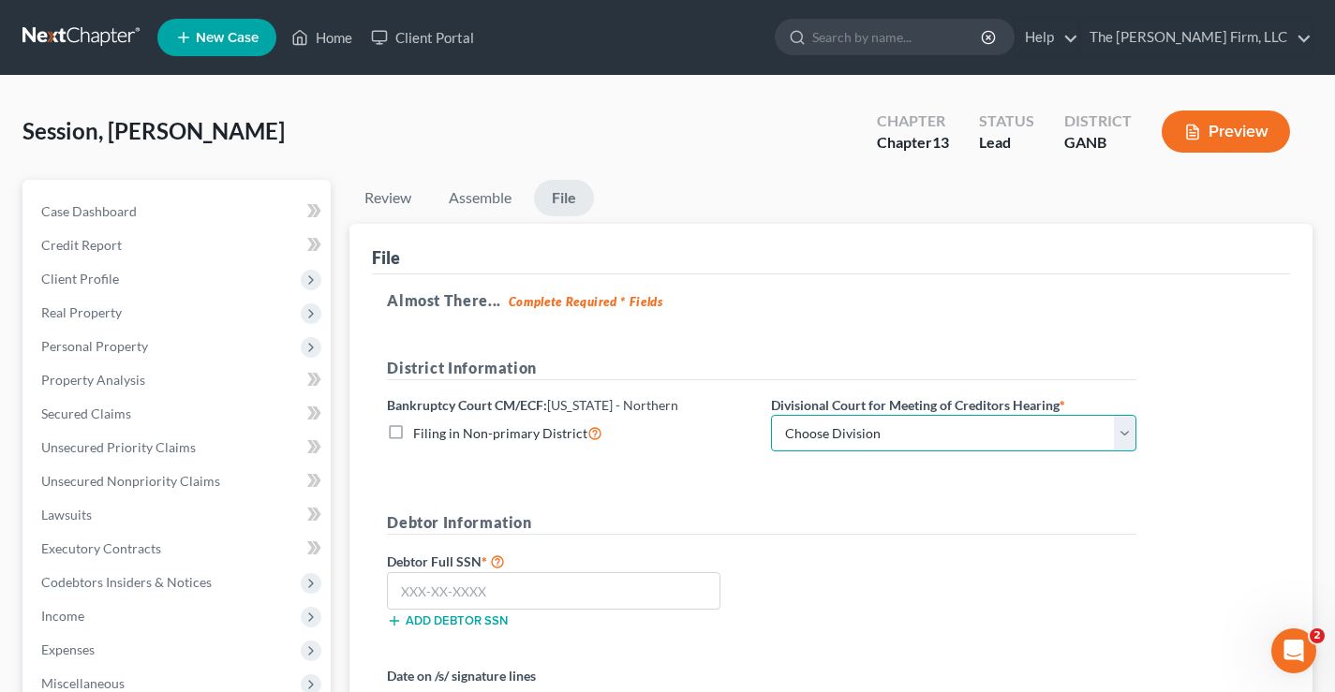
click at [957, 432] on select "Choose Division [GEOGRAPHIC_DATA] [GEOGRAPHIC_DATA] [GEOGRAPHIC_DATA] [GEOGRAPH…" at bounding box center [953, 433] width 365 height 37
select select "0"
click at [771, 415] on select "Choose Division [GEOGRAPHIC_DATA] [GEOGRAPHIC_DATA] [GEOGRAPHIC_DATA] [GEOGRAPH…" at bounding box center [953, 433] width 365 height 37
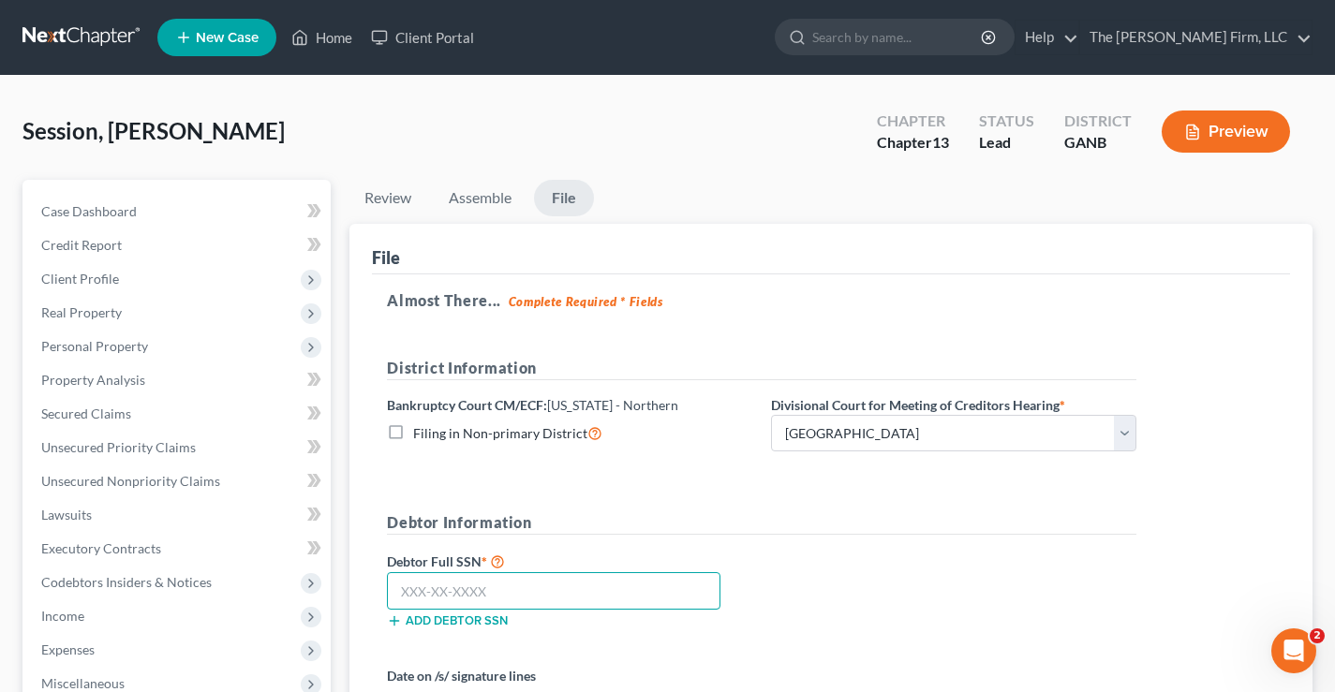
click at [414, 584] on input "text" at bounding box center [553, 590] width 333 height 37
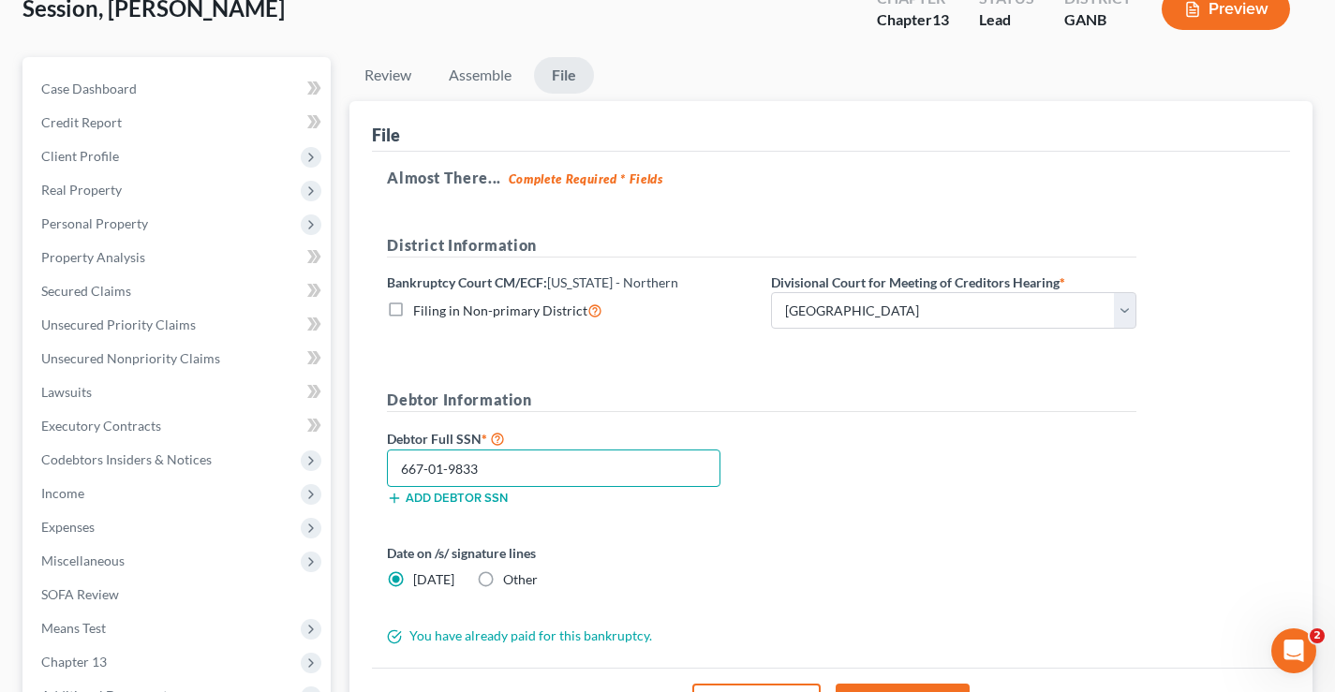
scroll to position [337, 0]
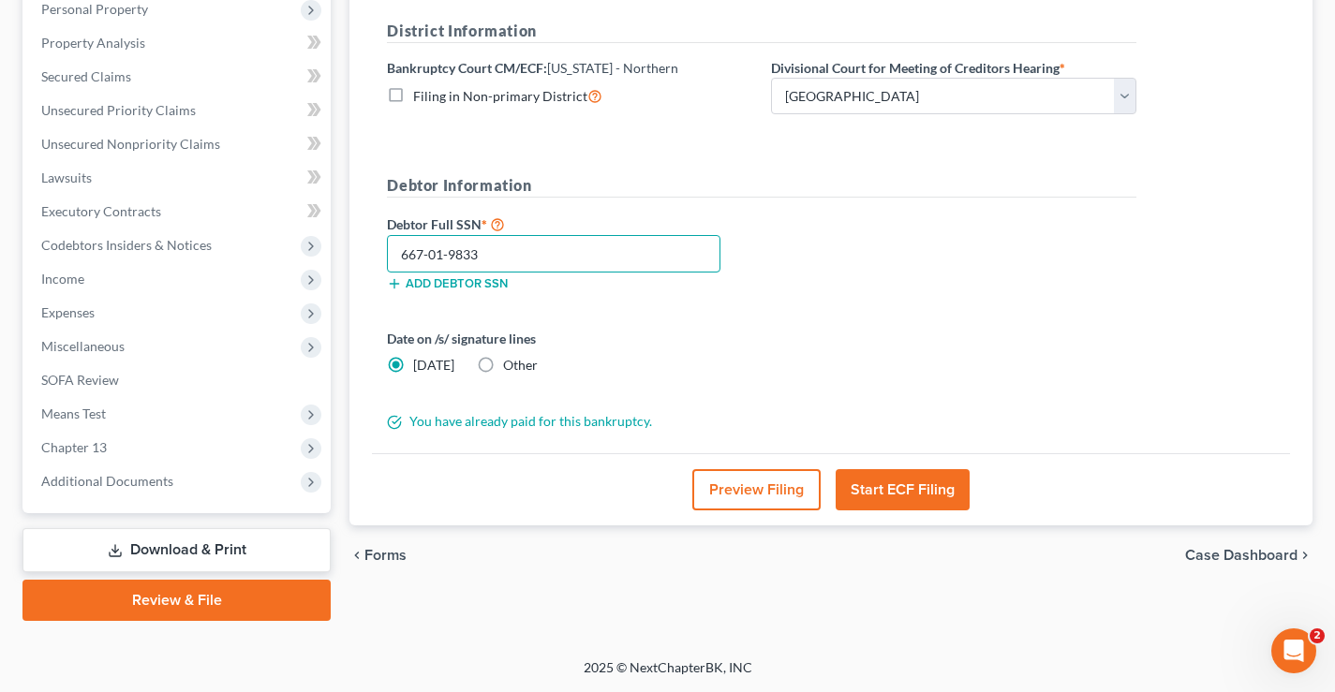
type input "667-01-9833"
click at [896, 493] on button "Start ECF Filing" at bounding box center [903, 489] width 134 height 41
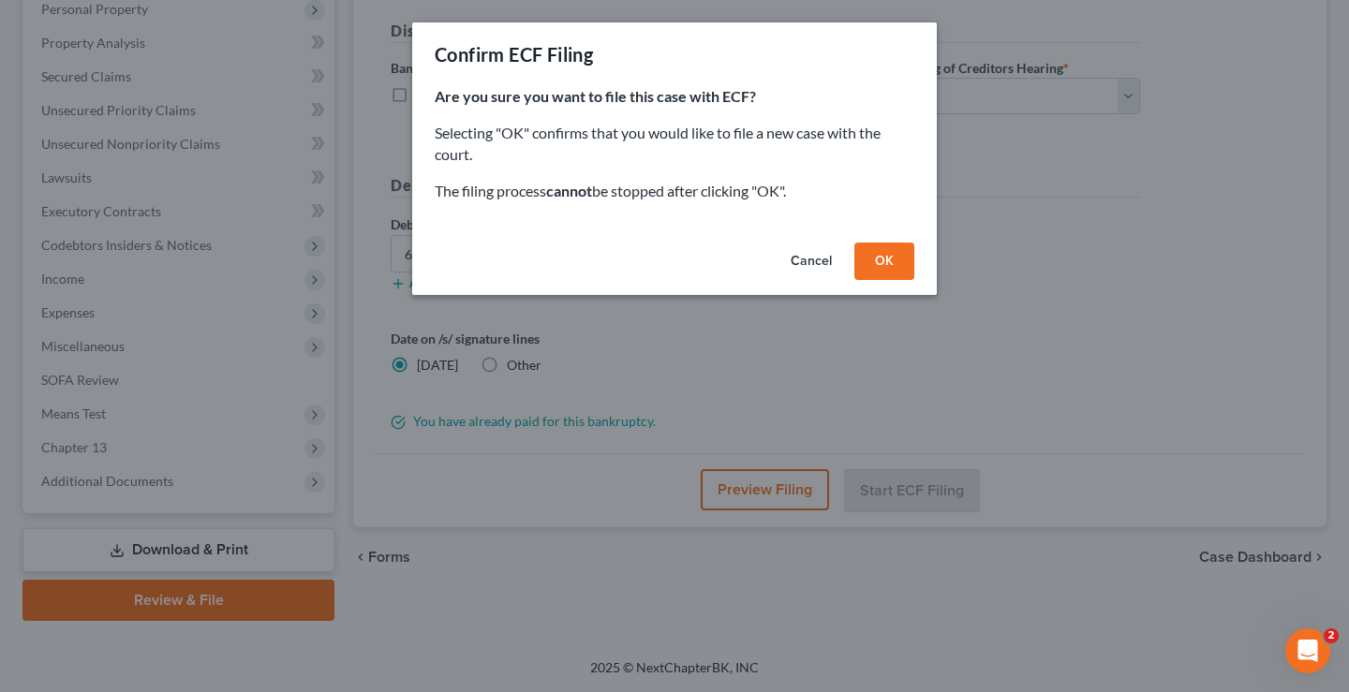
click at [879, 258] on button "OK" at bounding box center [884, 261] width 60 height 37
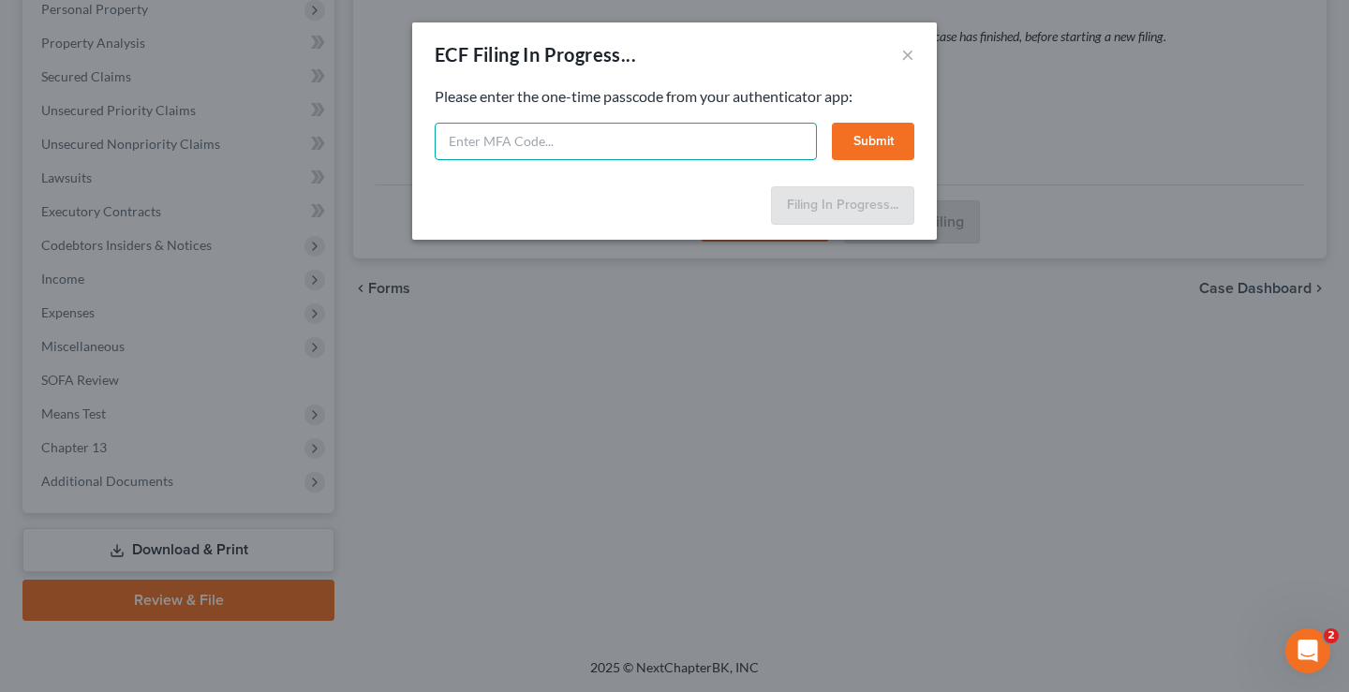
click at [472, 148] on input "text" at bounding box center [626, 141] width 382 height 37
paste input "060698"
type input "060698"
click at [892, 147] on button "Submit" at bounding box center [873, 141] width 82 height 37
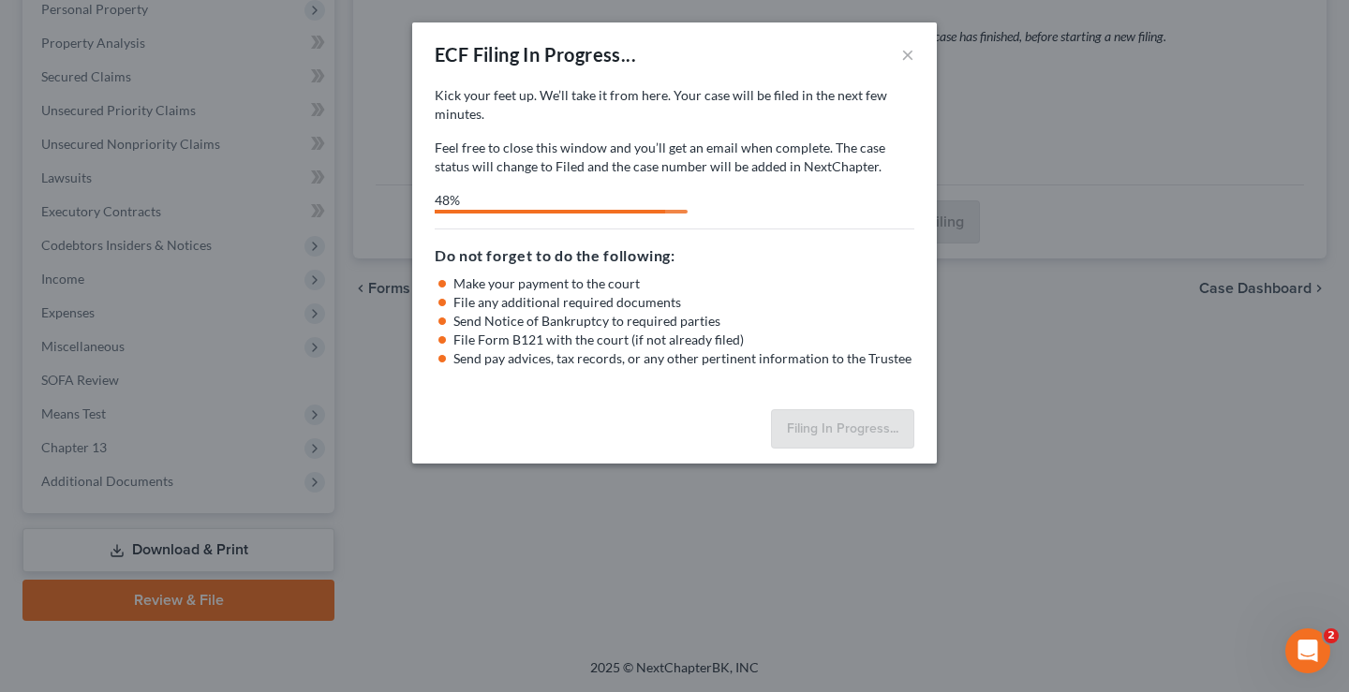
select select "0"
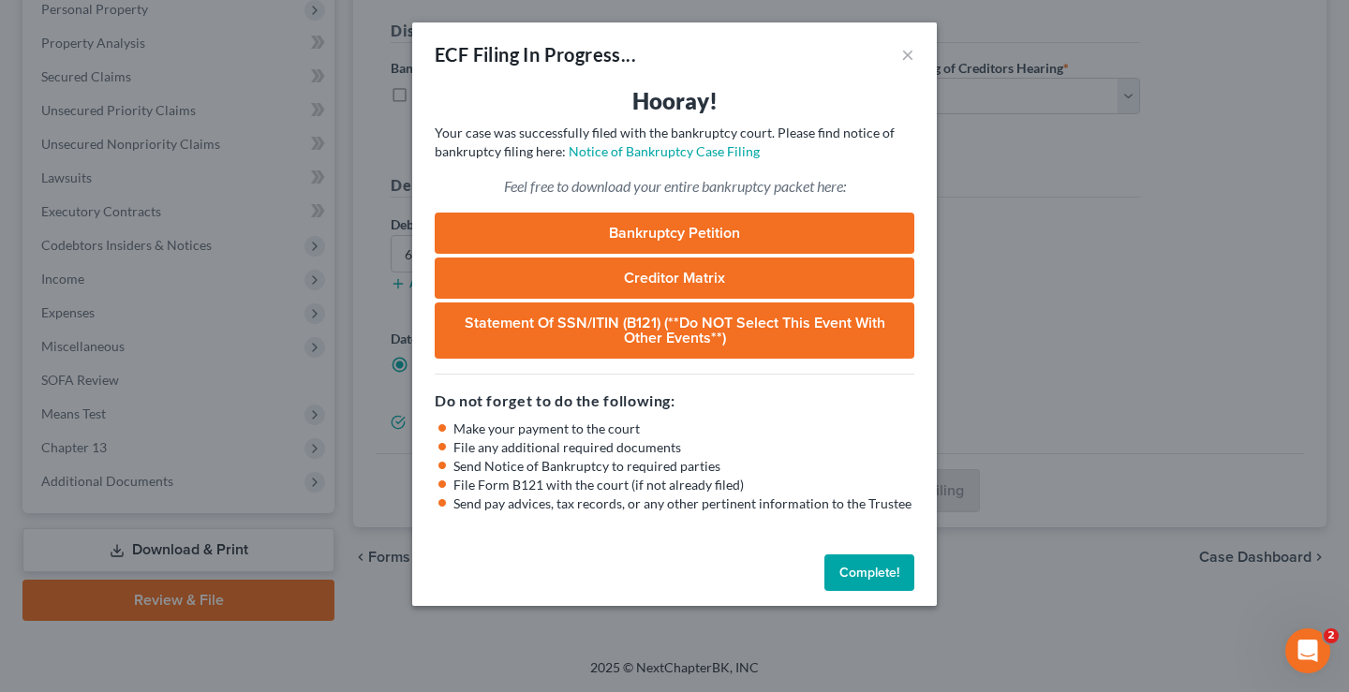
click at [867, 574] on button "Complete!" at bounding box center [869, 573] width 90 height 37
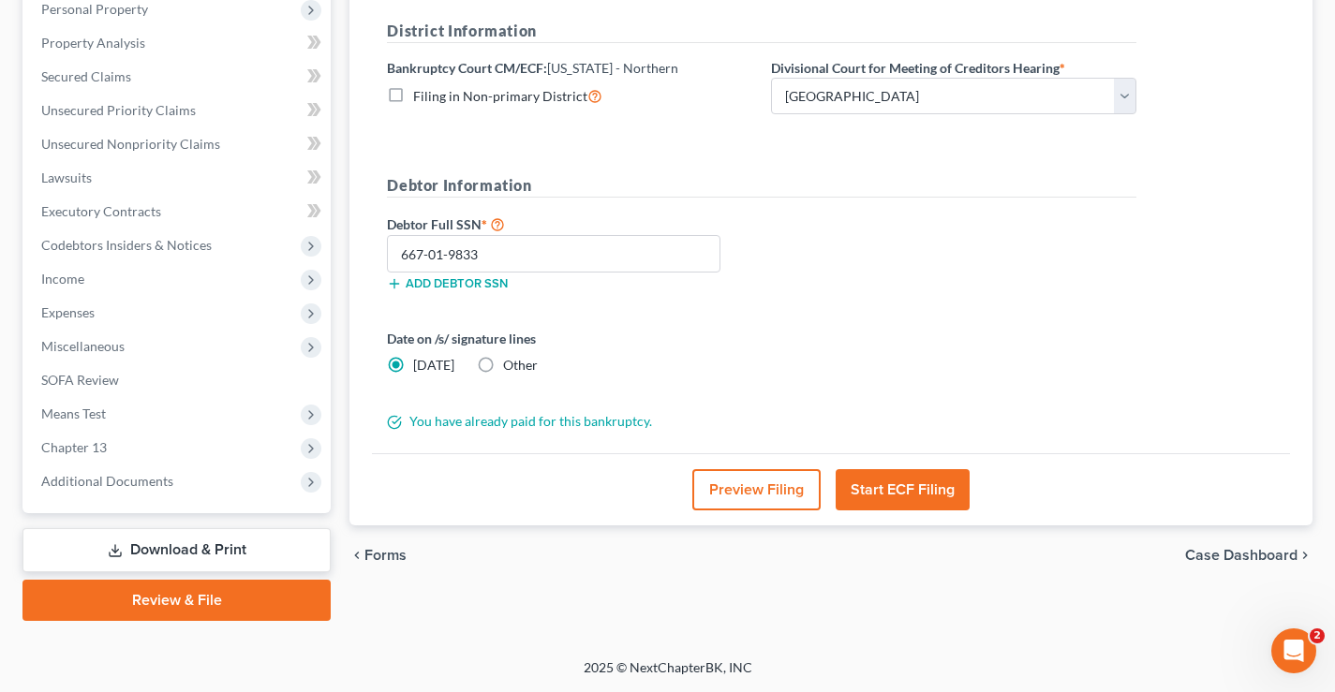
scroll to position [0, 0]
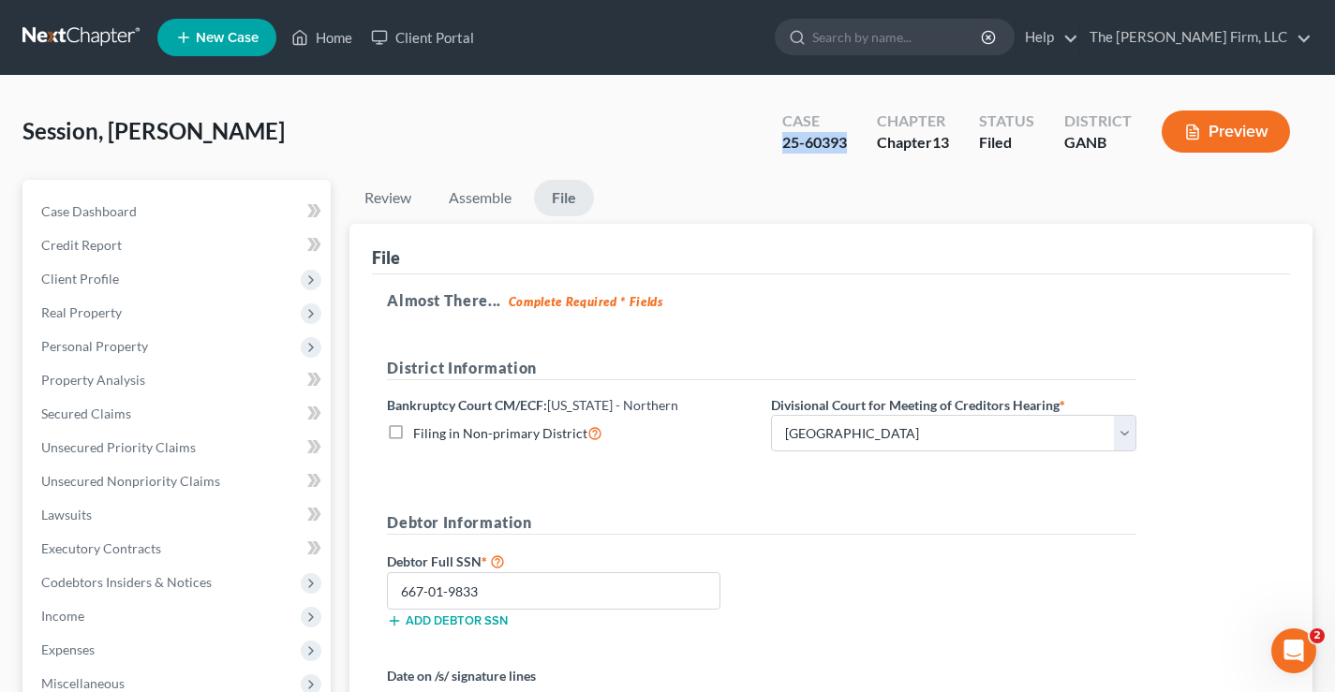
drag, startPoint x: 780, startPoint y: 143, endPoint x: 847, endPoint y: 143, distance: 66.5
click at [847, 143] on div "25-60393" at bounding box center [814, 143] width 65 height 22
copy div "25-60393"
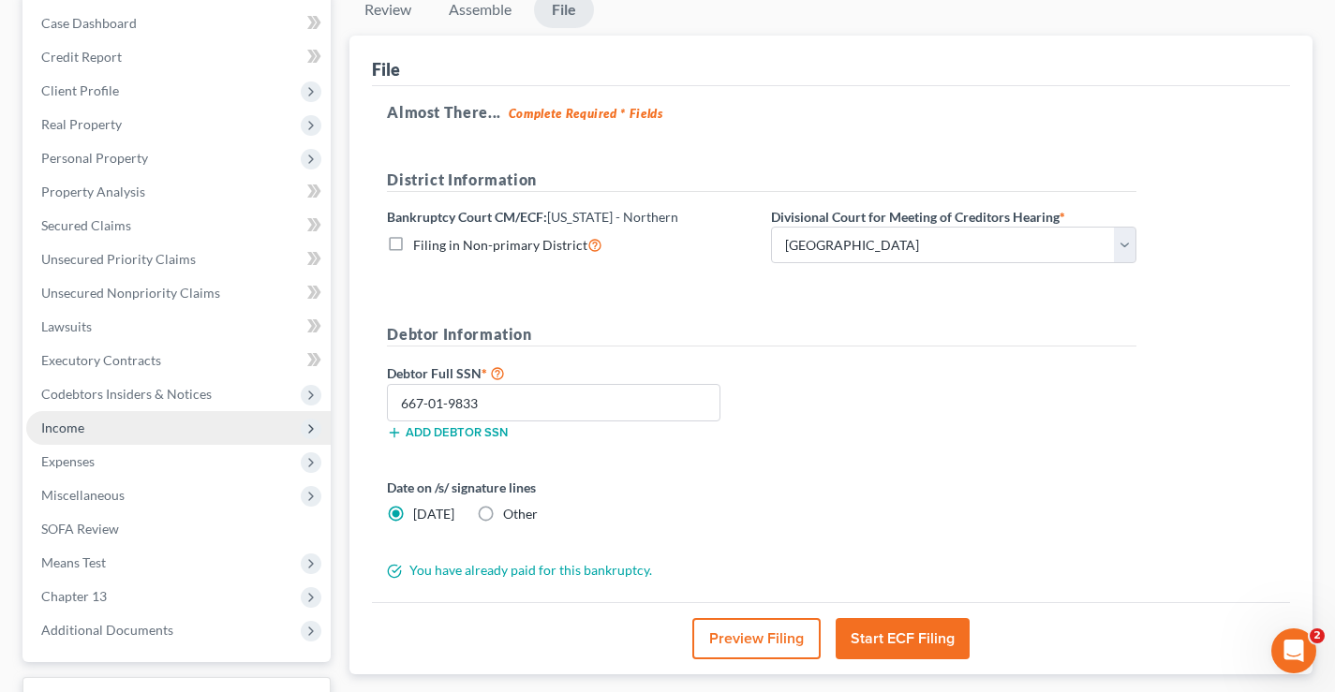
scroll to position [337, 0]
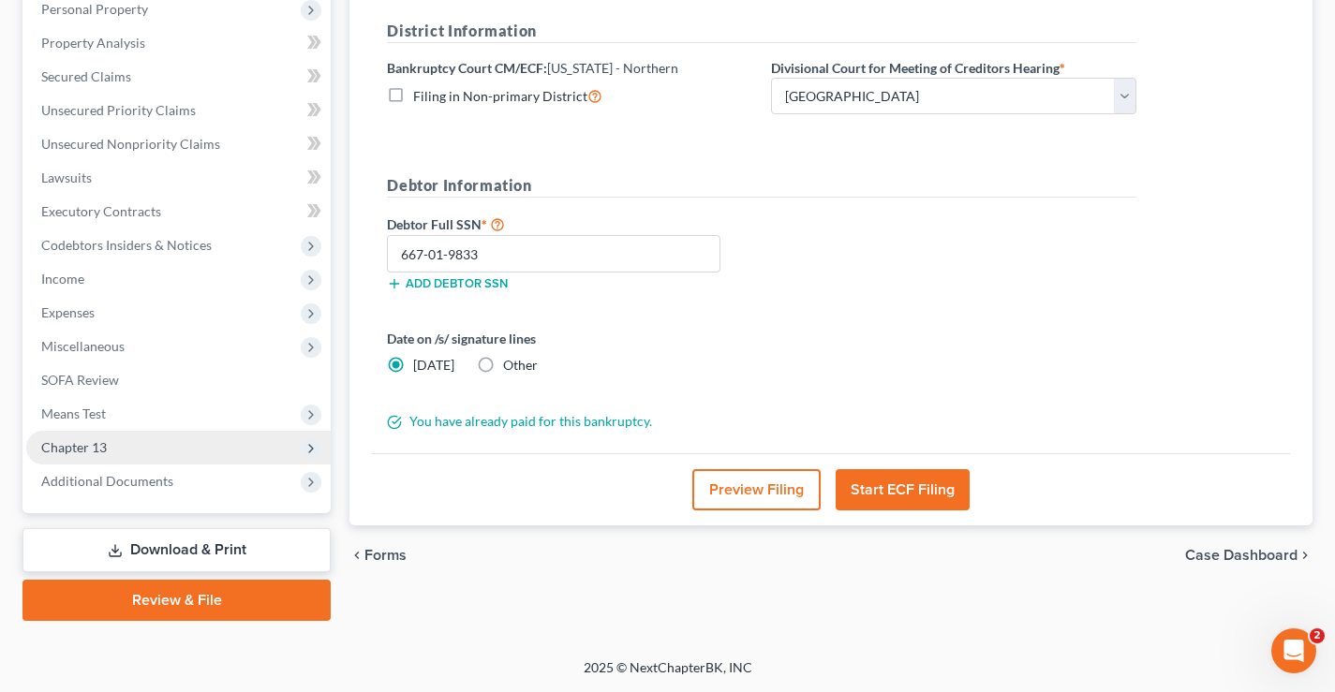
click at [73, 451] on span "Chapter 13" at bounding box center [74, 447] width 66 height 16
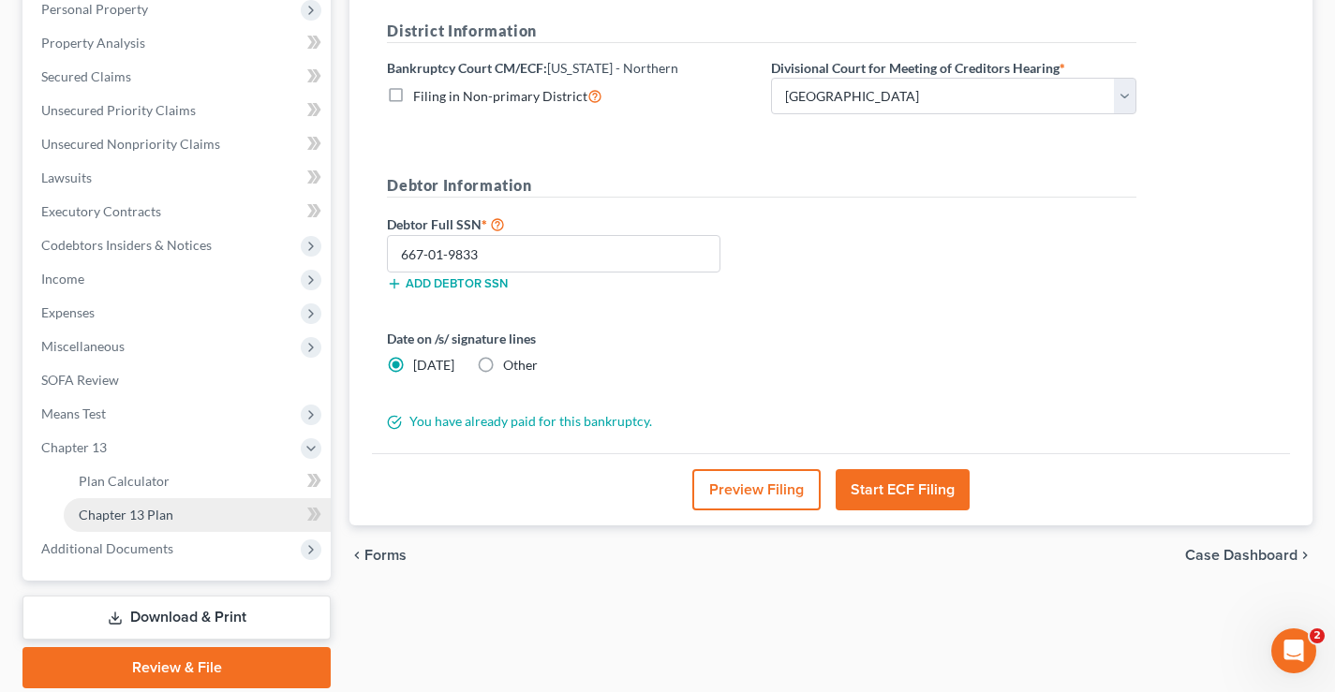
click at [123, 516] on span "Chapter 13 Plan" at bounding box center [126, 515] width 95 height 16
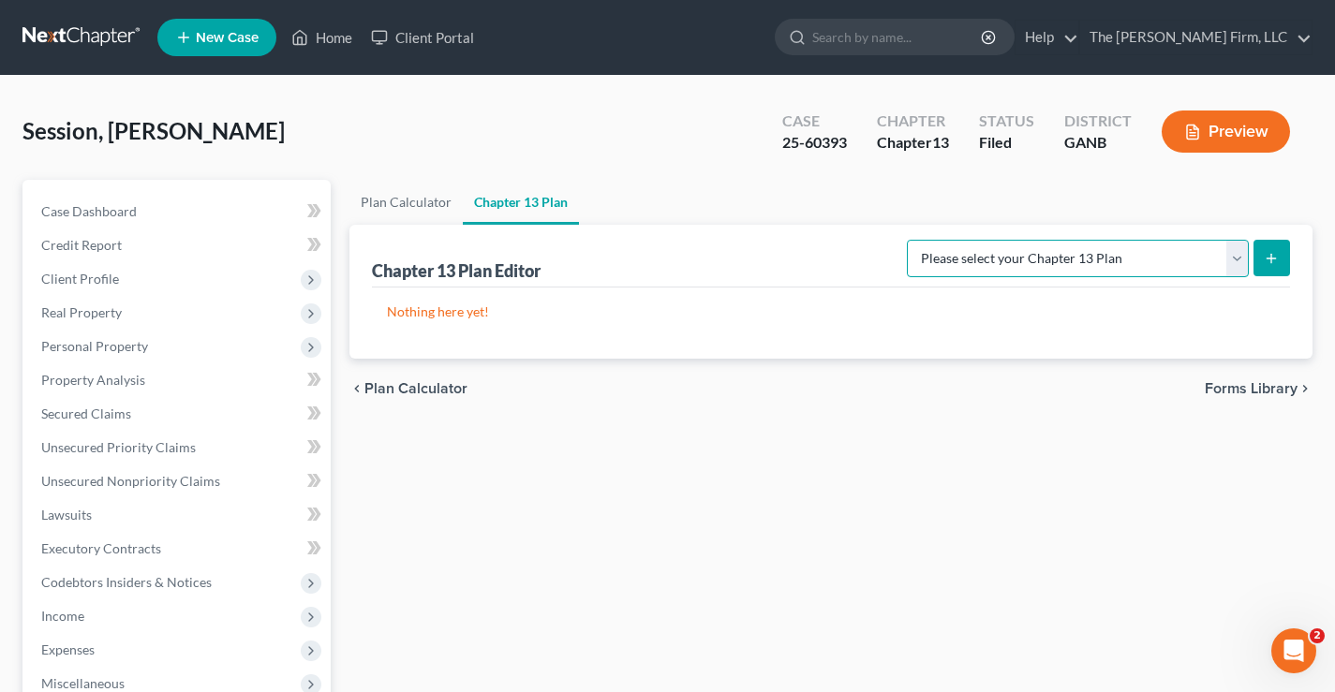
click at [1186, 261] on select "Please select your Chapter 13 Plan National Form Plan - Official Form 113 North…" at bounding box center [1078, 258] width 342 height 37
select select "2"
click at [909, 240] on select "Please select your Chapter 13 Plan National Form Plan - Official Form 113 North…" at bounding box center [1078, 258] width 342 height 37
click at [1267, 259] on line "submit" at bounding box center [1271, 259] width 8 height 0
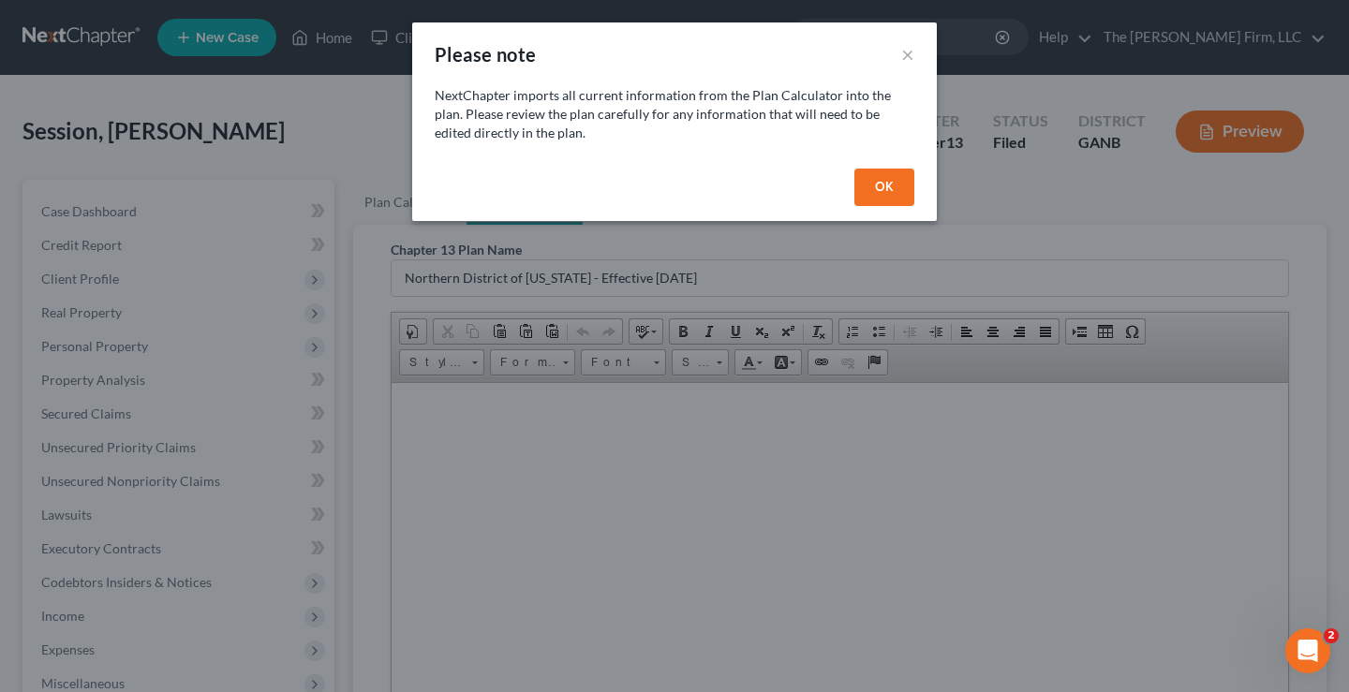
click at [882, 180] on button "OK" at bounding box center [884, 187] width 60 height 37
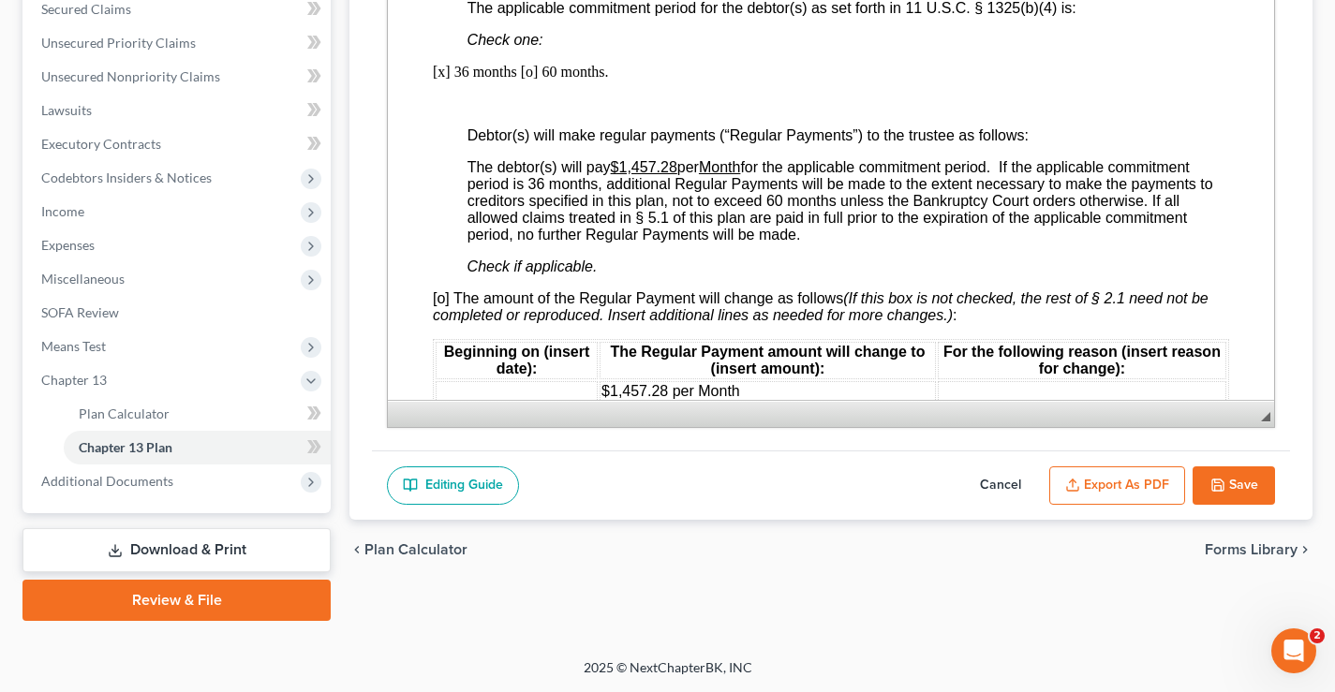
scroll to position [1311, 0]
drag, startPoint x: 662, startPoint y: 183, endPoint x: 677, endPoint y: 183, distance: 15.0
click at [677, 174] on u "$1,457.28" at bounding box center [644, 166] width 67 height 16
click at [631, 174] on u "$1900.00" at bounding box center [642, 166] width 63 height 16
click at [854, 270] on div "Part 2: Plan Payments and Length of Plan; Disbursement of Funds by Trustee to H…" at bounding box center [831, 633] width 796 height 1459
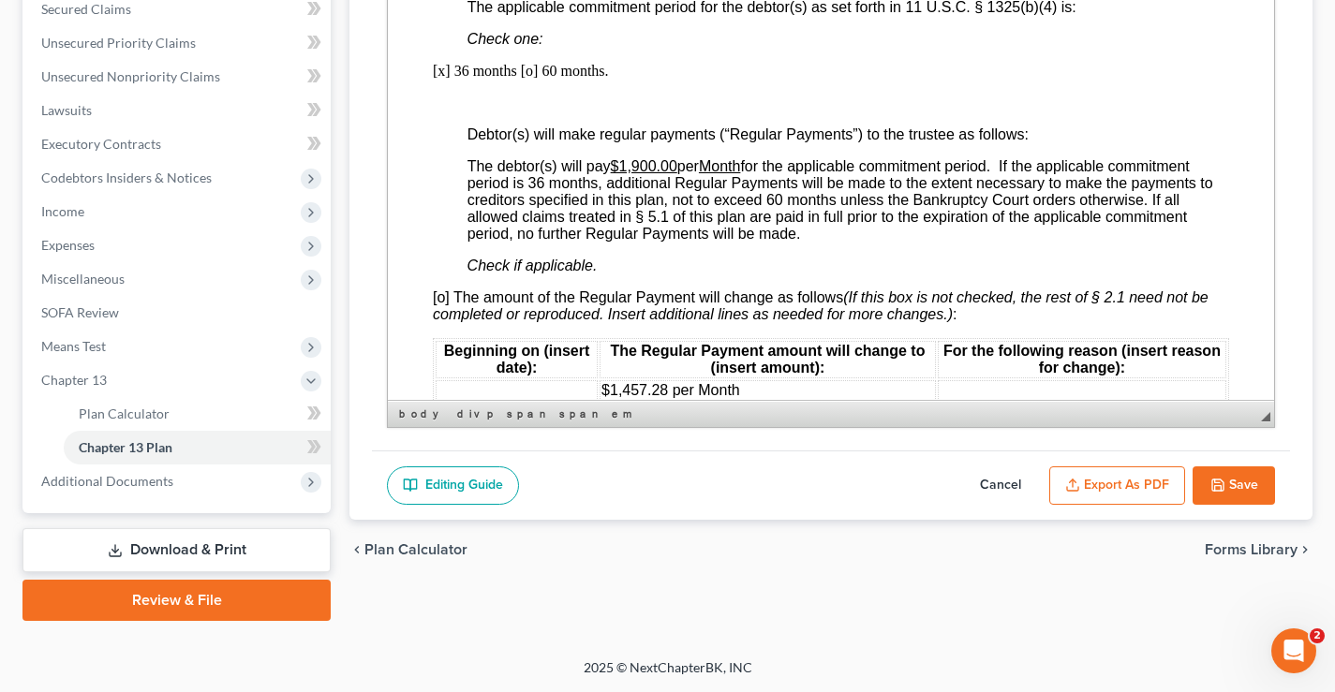
click at [1151, 480] on button "Export as PDF" at bounding box center [1117, 485] width 136 height 39
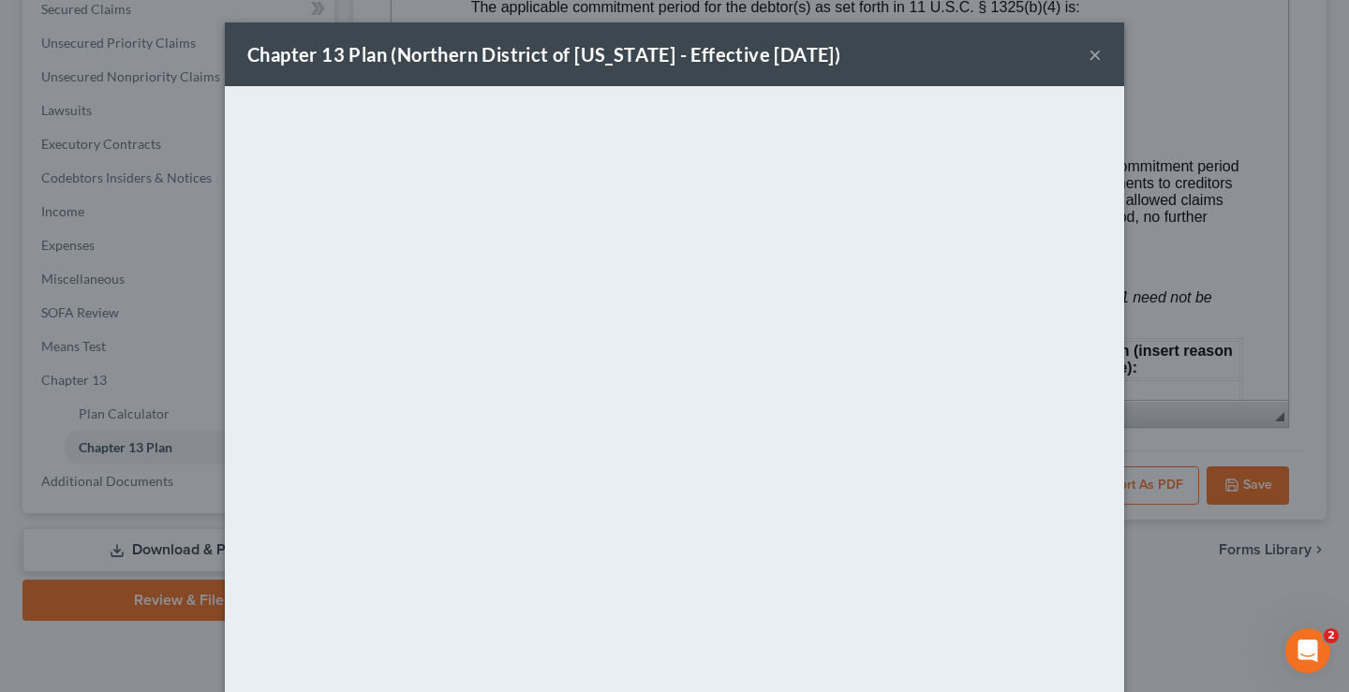
click at [1088, 53] on button "×" at bounding box center [1094, 54] width 13 height 22
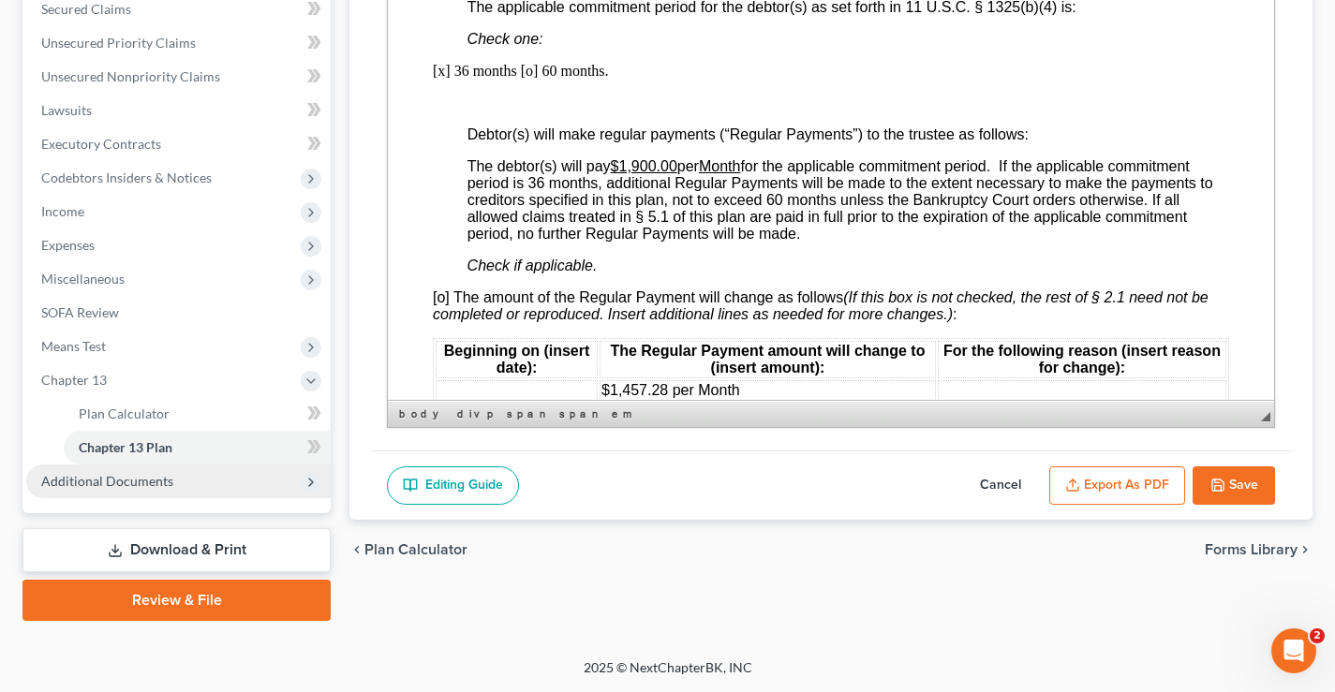
click at [108, 481] on span "Additional Documents" at bounding box center [107, 481] width 132 height 16
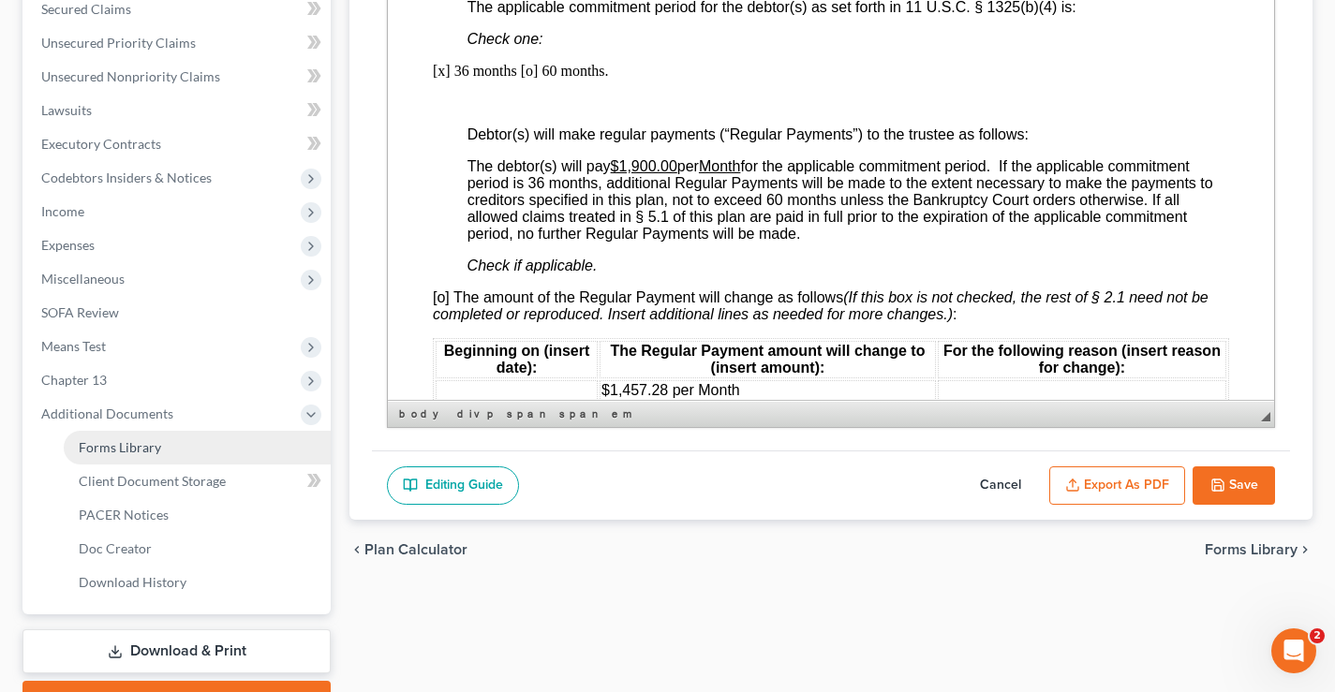
click at [102, 443] on span "Forms Library" at bounding box center [120, 447] width 82 height 16
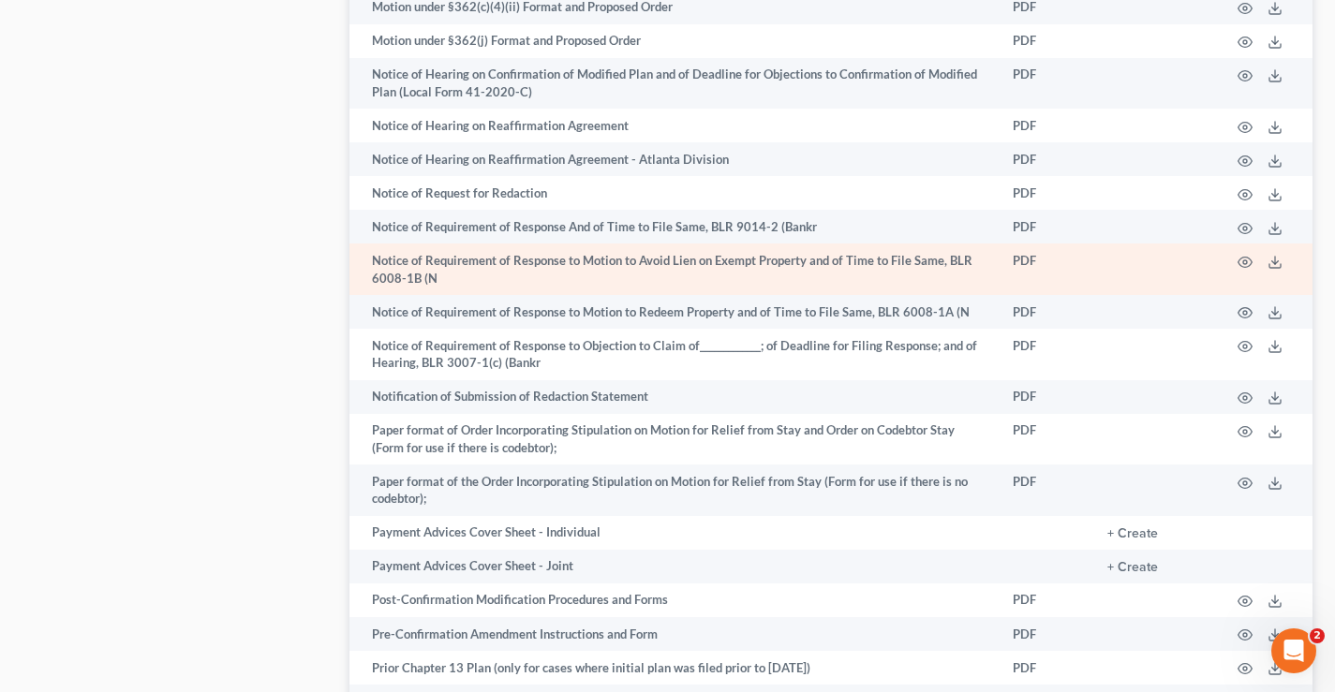
scroll to position [1499, 0]
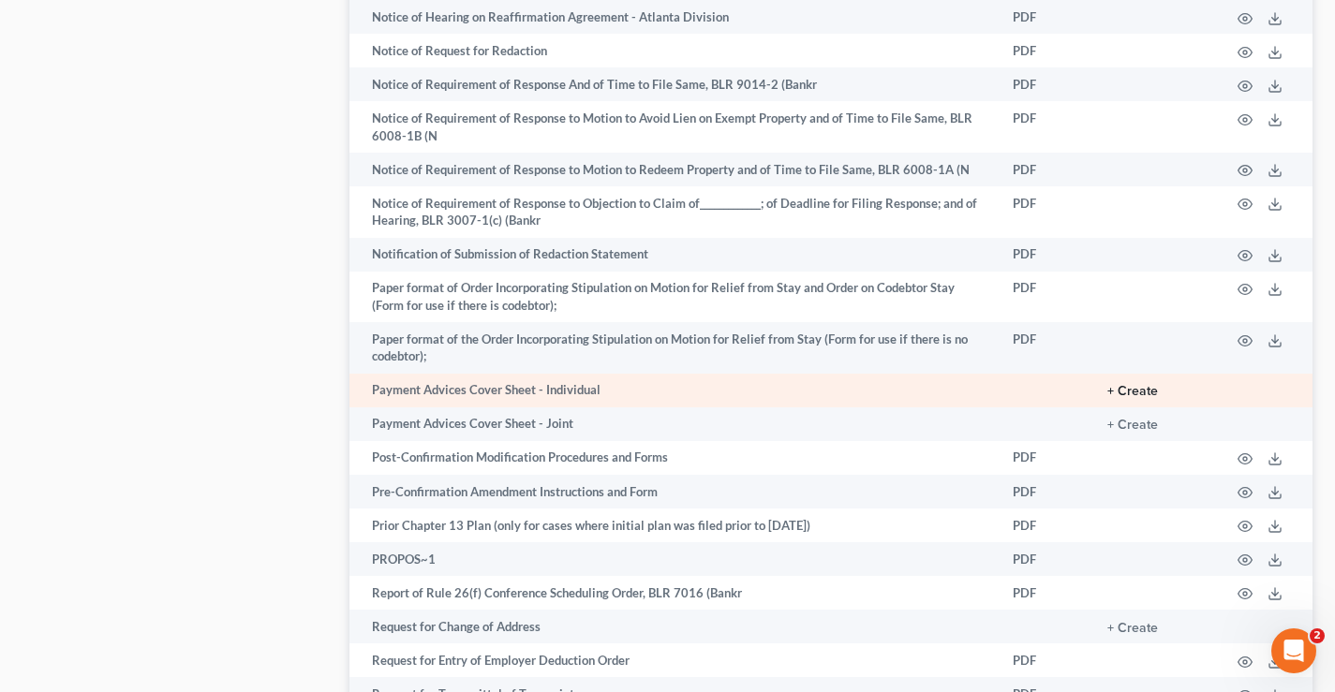
click at [1141, 392] on button "+ Create" at bounding box center [1132, 391] width 51 height 13
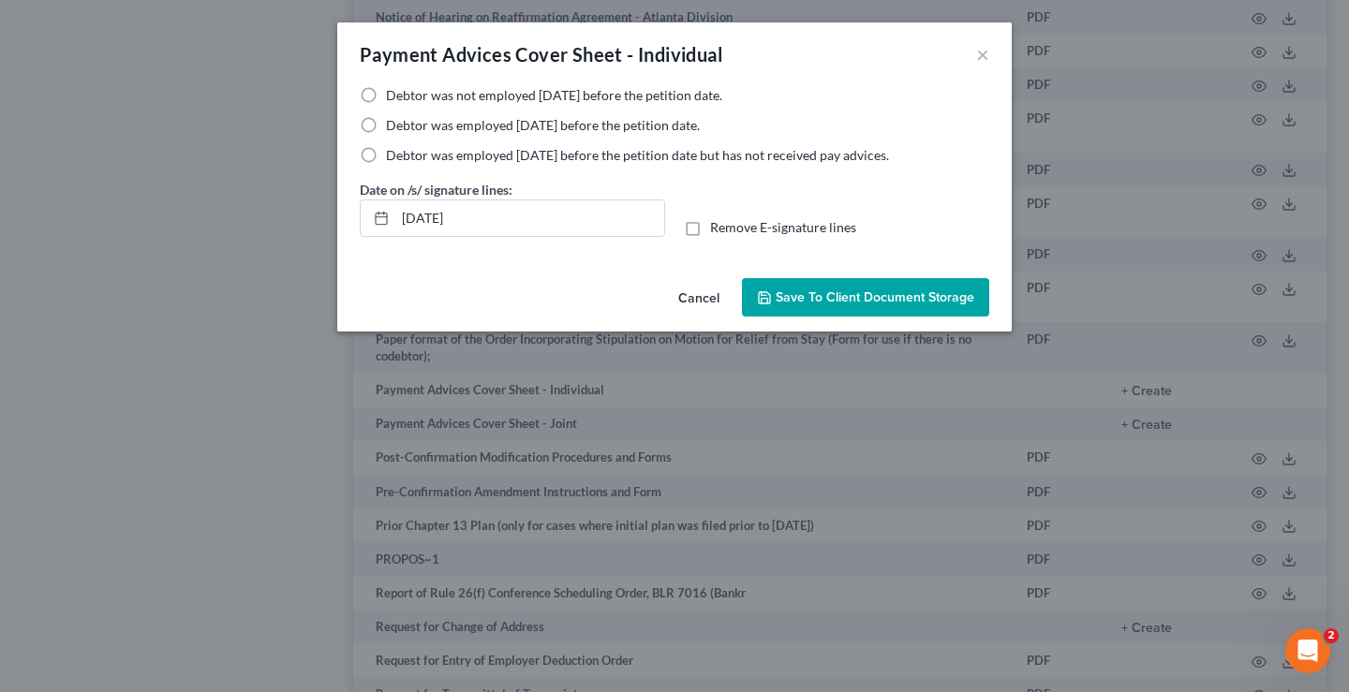
click at [386, 158] on label "Debtor was employed [DATE] before the petition date but has not received pay ad…" at bounding box center [637, 155] width 503 height 19
click at [393, 158] on input "Debtor was employed [DATE] before the petition date but has not received pay ad…" at bounding box center [399, 152] width 12 height 12
radio input "true"
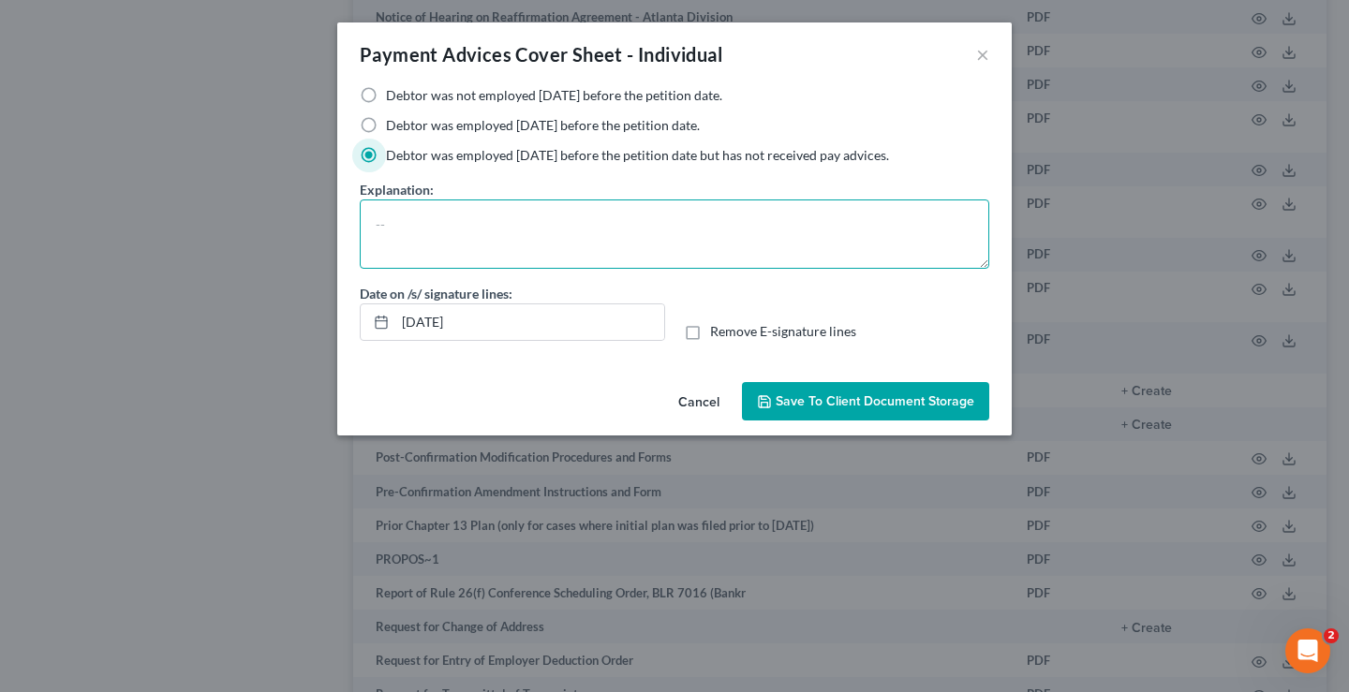
drag, startPoint x: 410, startPoint y: 223, endPoint x: 406, endPoint y: 212, distance: 12.2
click at [409, 223] on textarea at bounding box center [674, 234] width 629 height 69
type textarea "I am self employed"
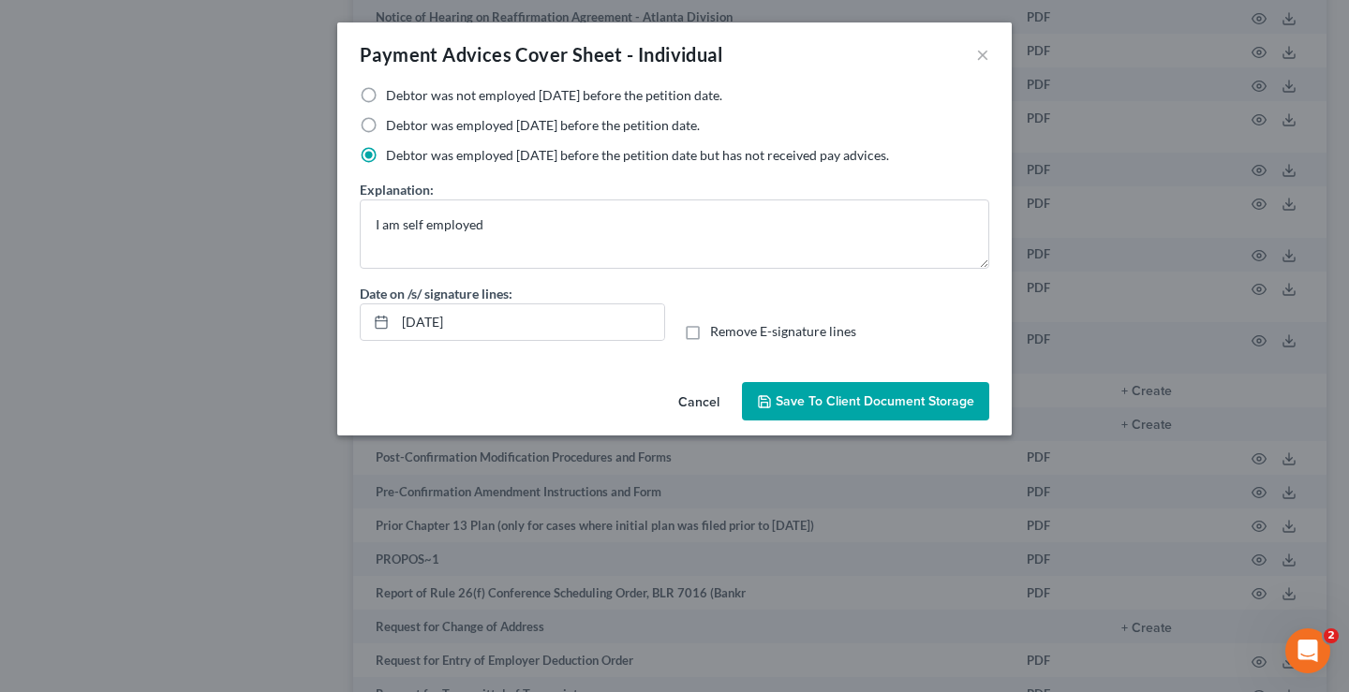
click at [916, 405] on span "Save to Client Document Storage" at bounding box center [875, 401] width 199 height 16
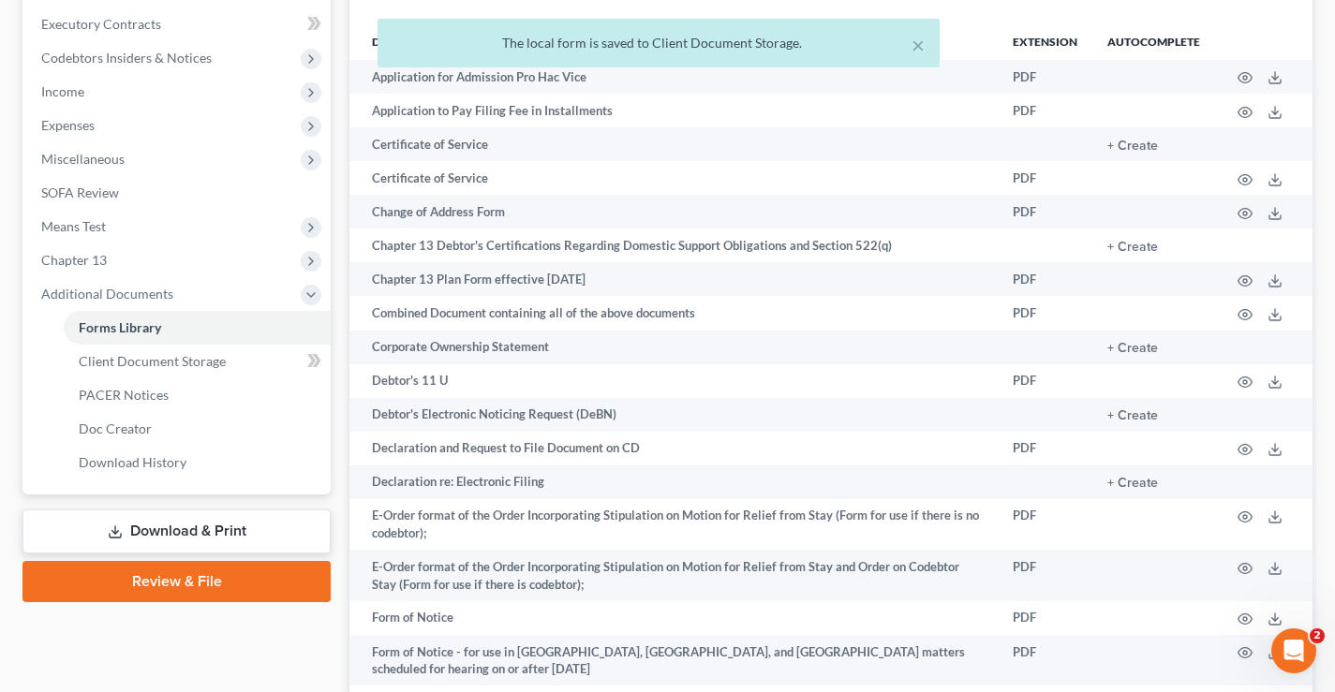
scroll to position [281, 0]
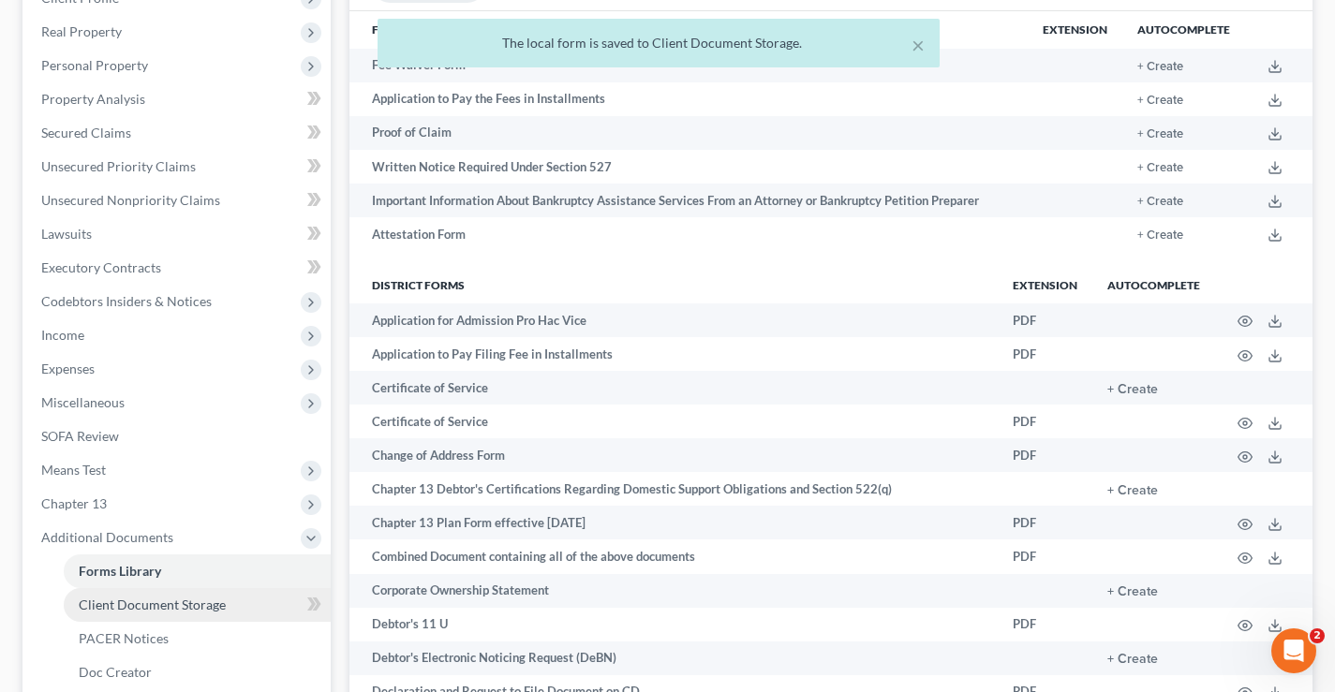
click at [136, 613] on link "Client Document Storage" at bounding box center [197, 605] width 267 height 34
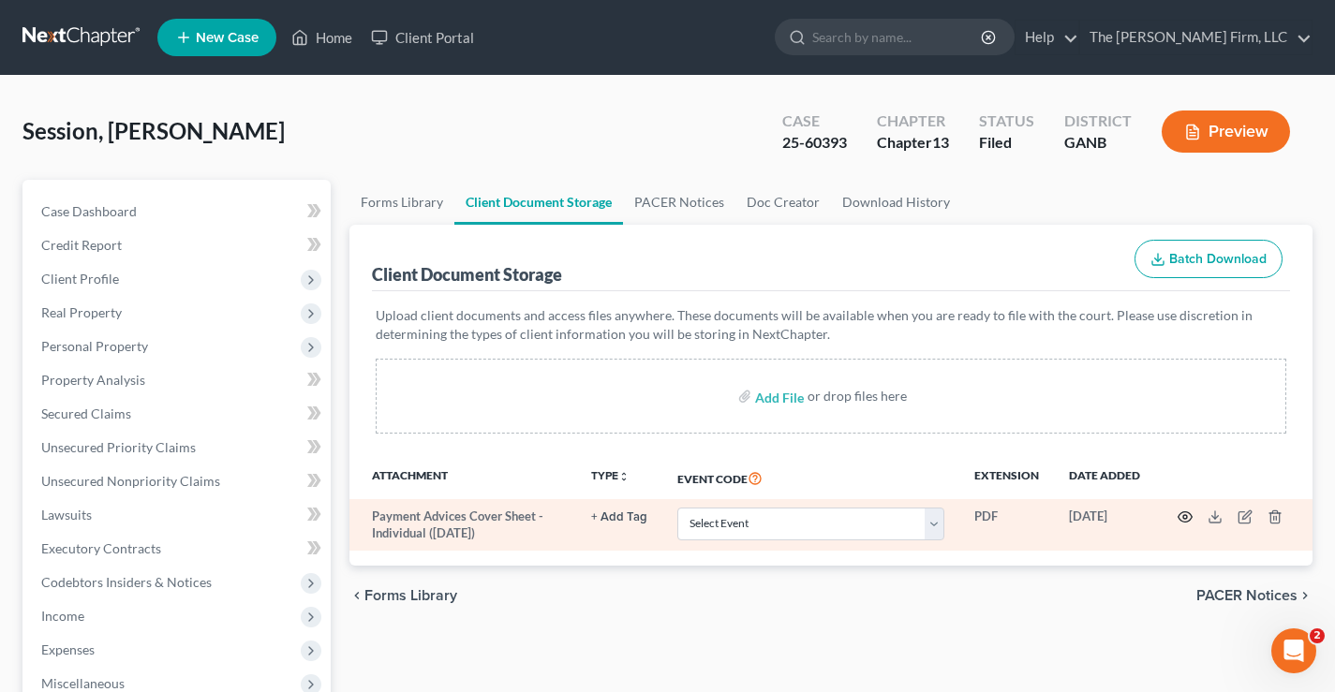
click at [1183, 515] on icon "button" at bounding box center [1184, 517] width 15 height 15
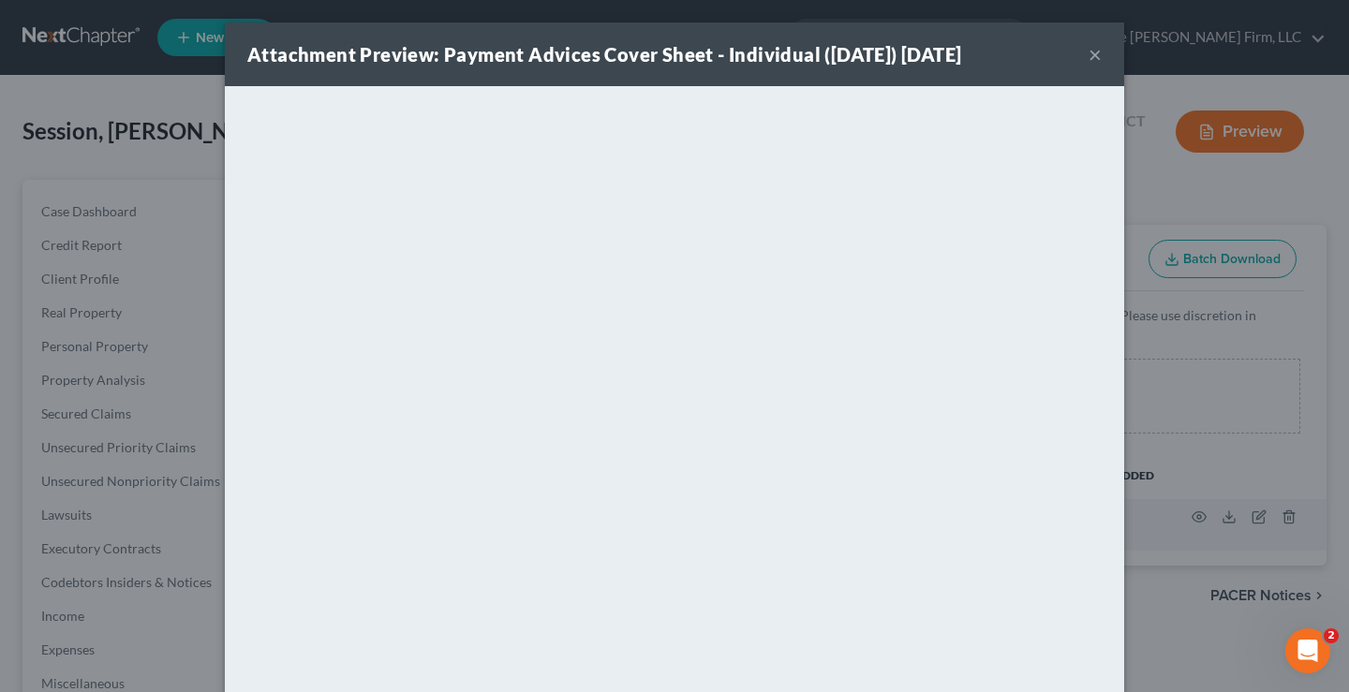
click at [1088, 52] on button "×" at bounding box center [1094, 54] width 13 height 22
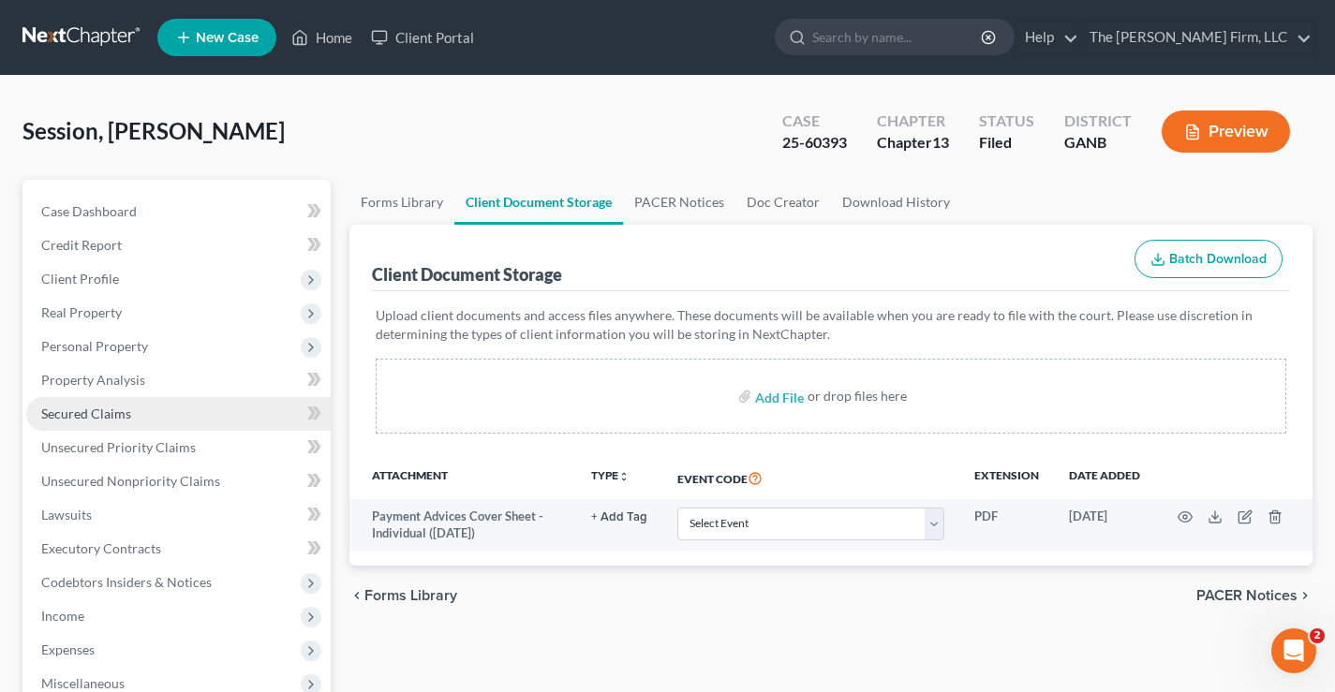
click at [94, 407] on span "Secured Claims" at bounding box center [86, 414] width 90 height 16
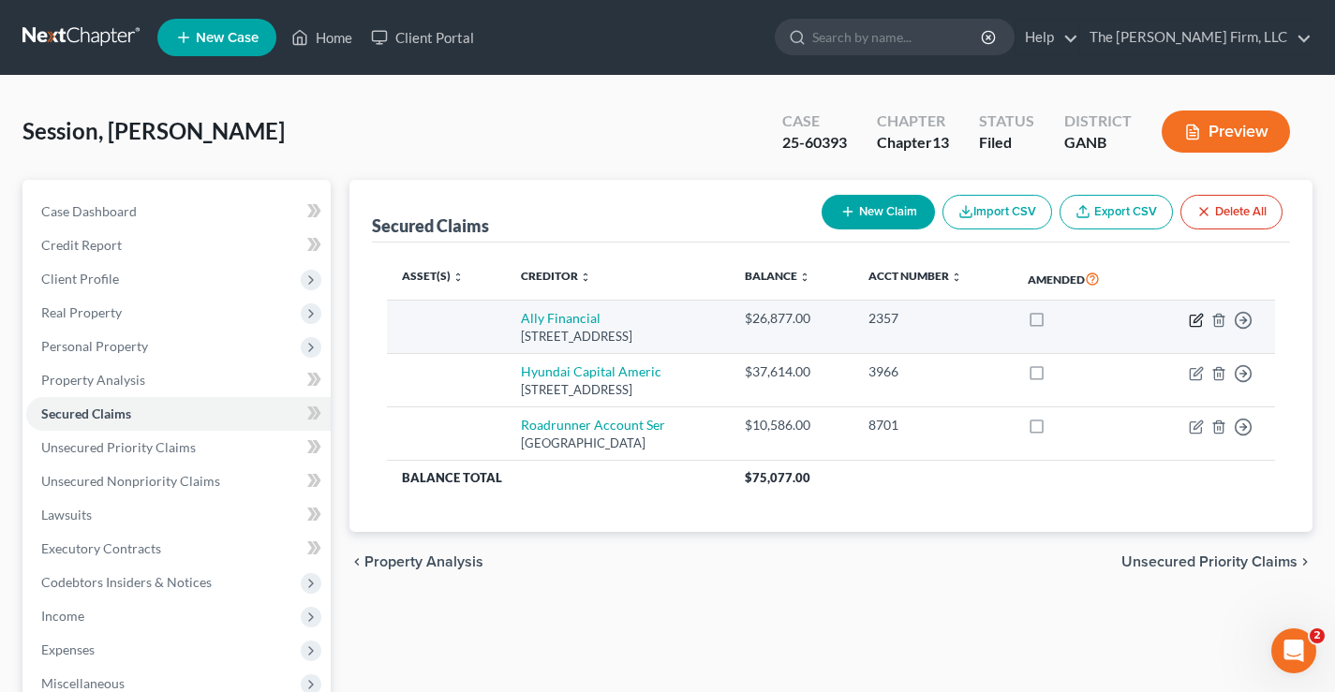
click at [1193, 320] on icon "button" at bounding box center [1196, 320] width 15 height 15
select select "23"
select select "0"
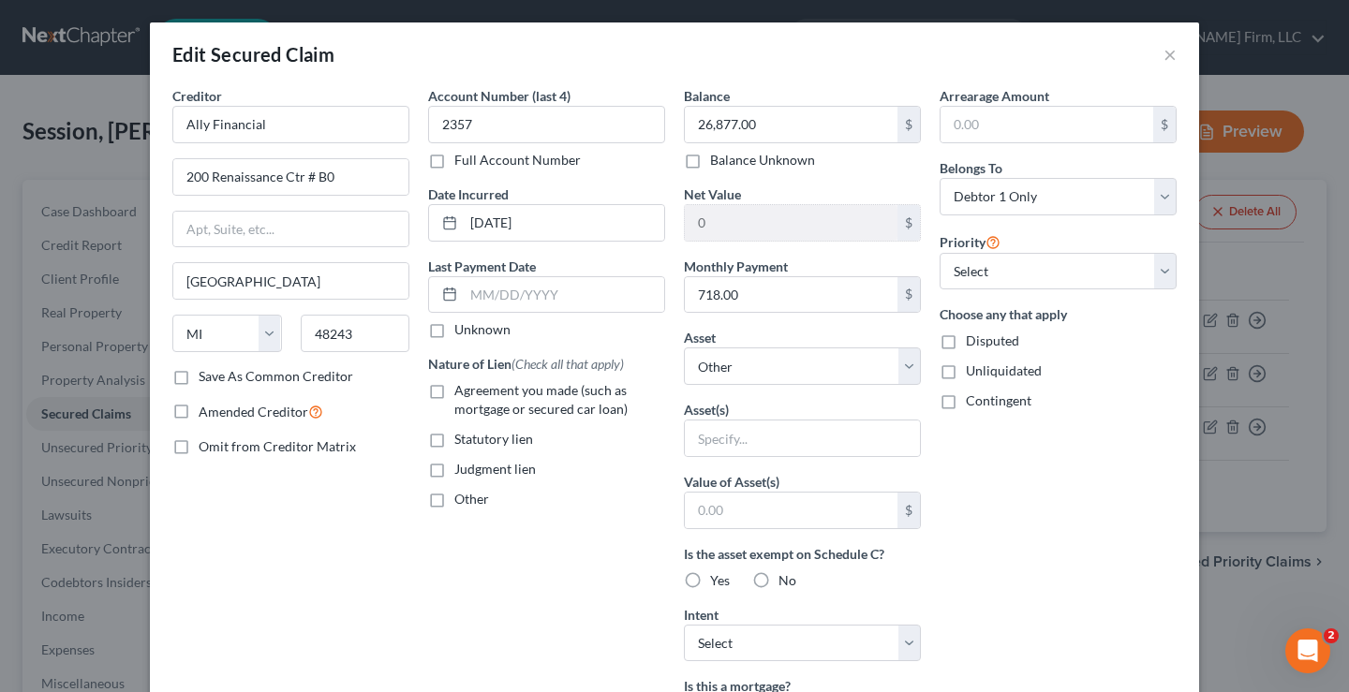
click at [454, 392] on label "Agreement you made (such as mortgage or secured car loan)" at bounding box center [559, 399] width 211 height 37
click at [462, 392] on input "Agreement you made (such as mortgage or secured car loan)" at bounding box center [468, 387] width 12 height 12
checkbox input "true"
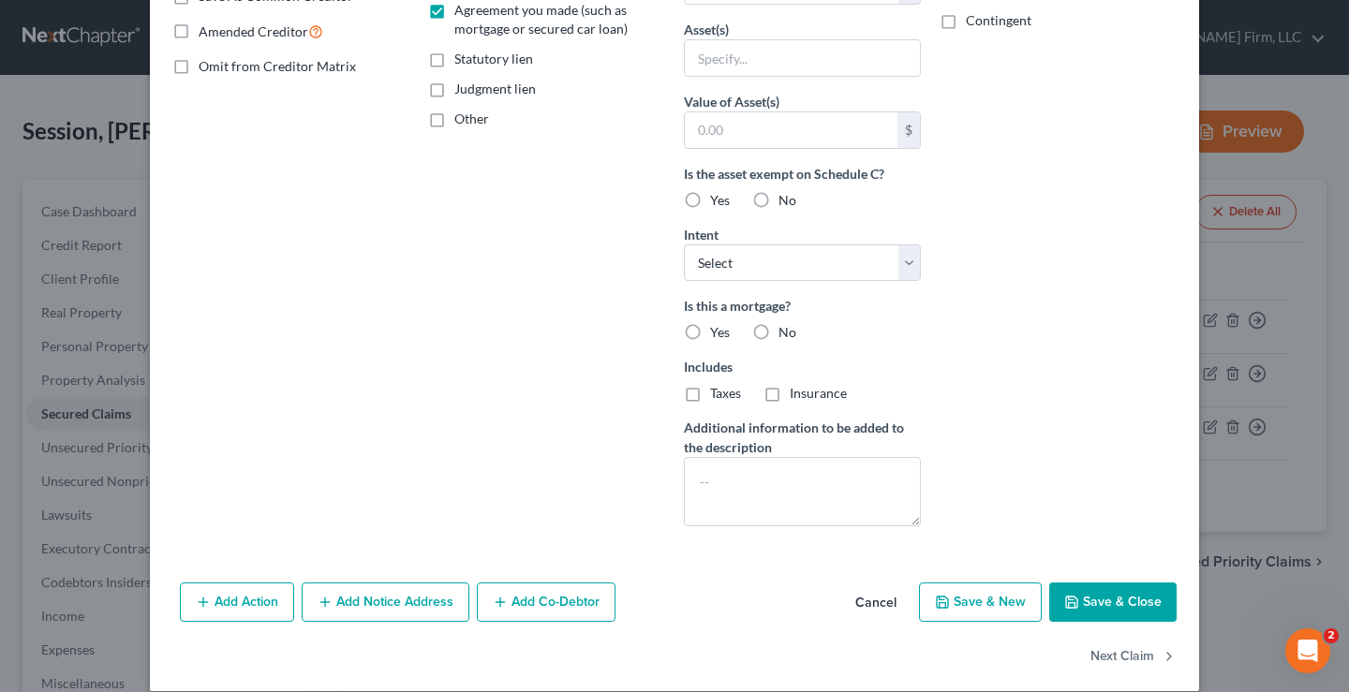
scroll to position [402, 0]
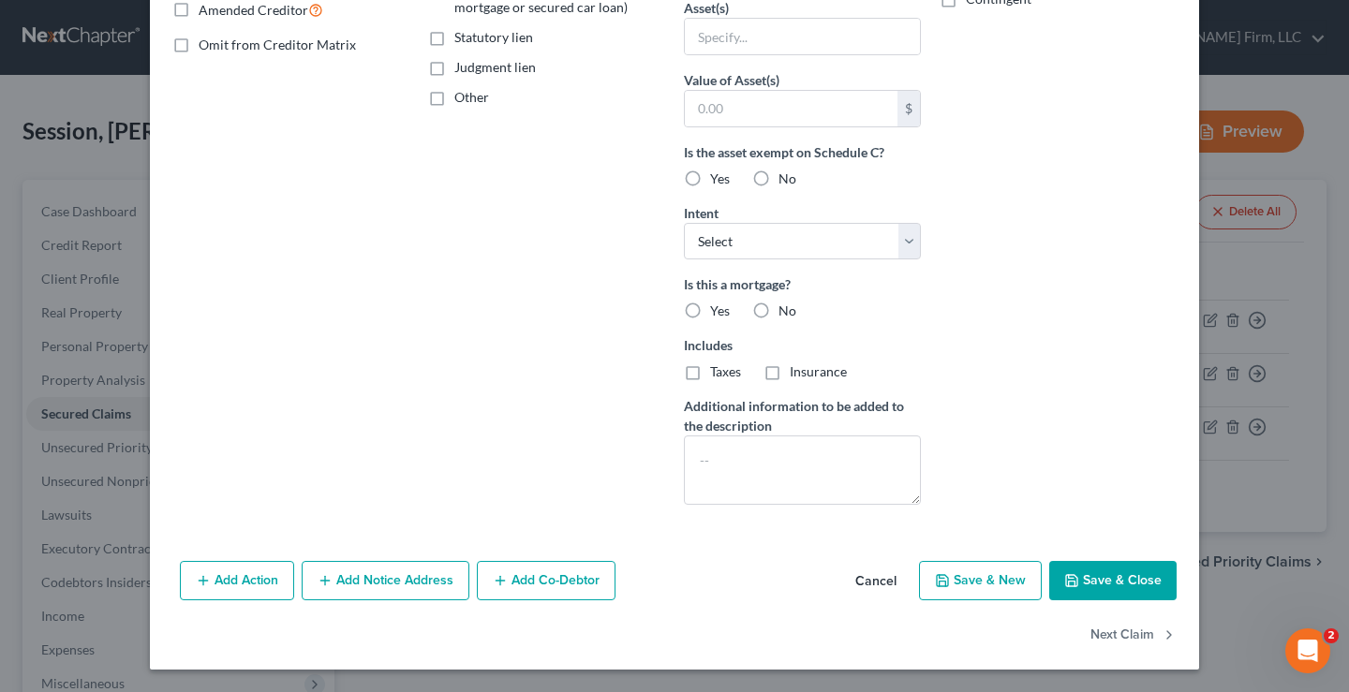
click at [865, 580] on button "Cancel" at bounding box center [875, 581] width 71 height 37
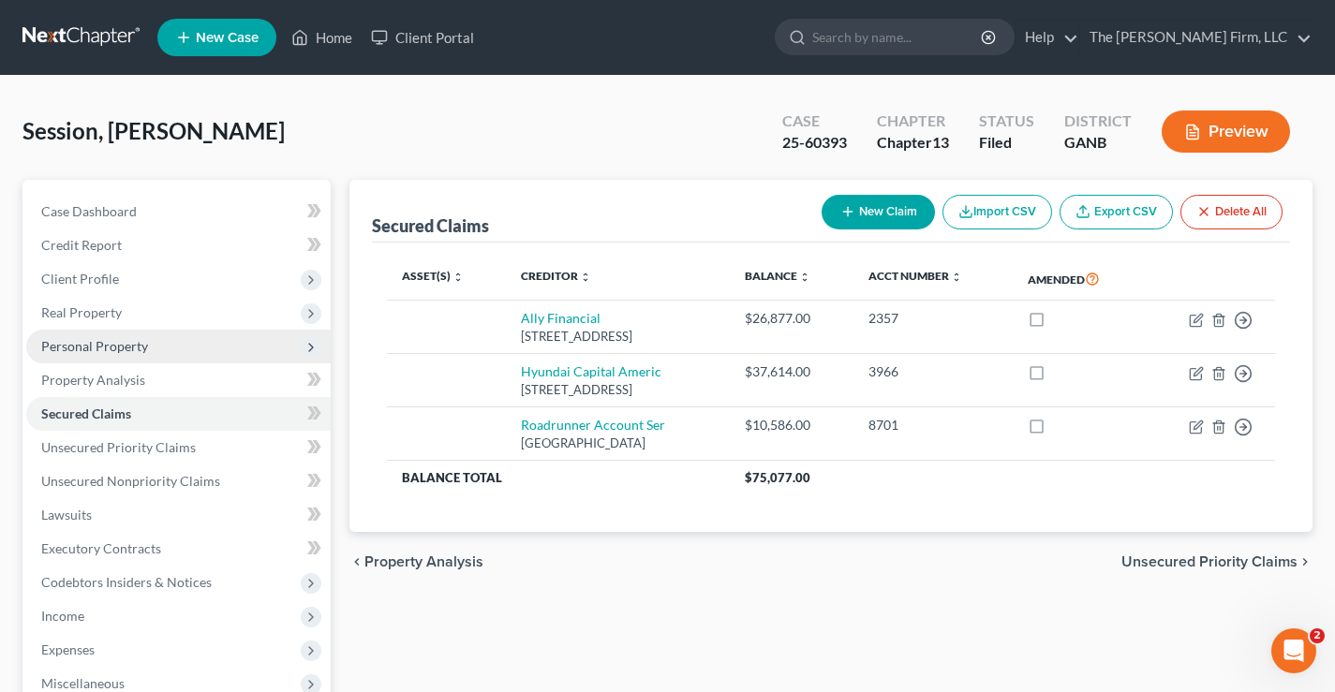
click at [59, 345] on span "Personal Property" at bounding box center [94, 346] width 107 height 16
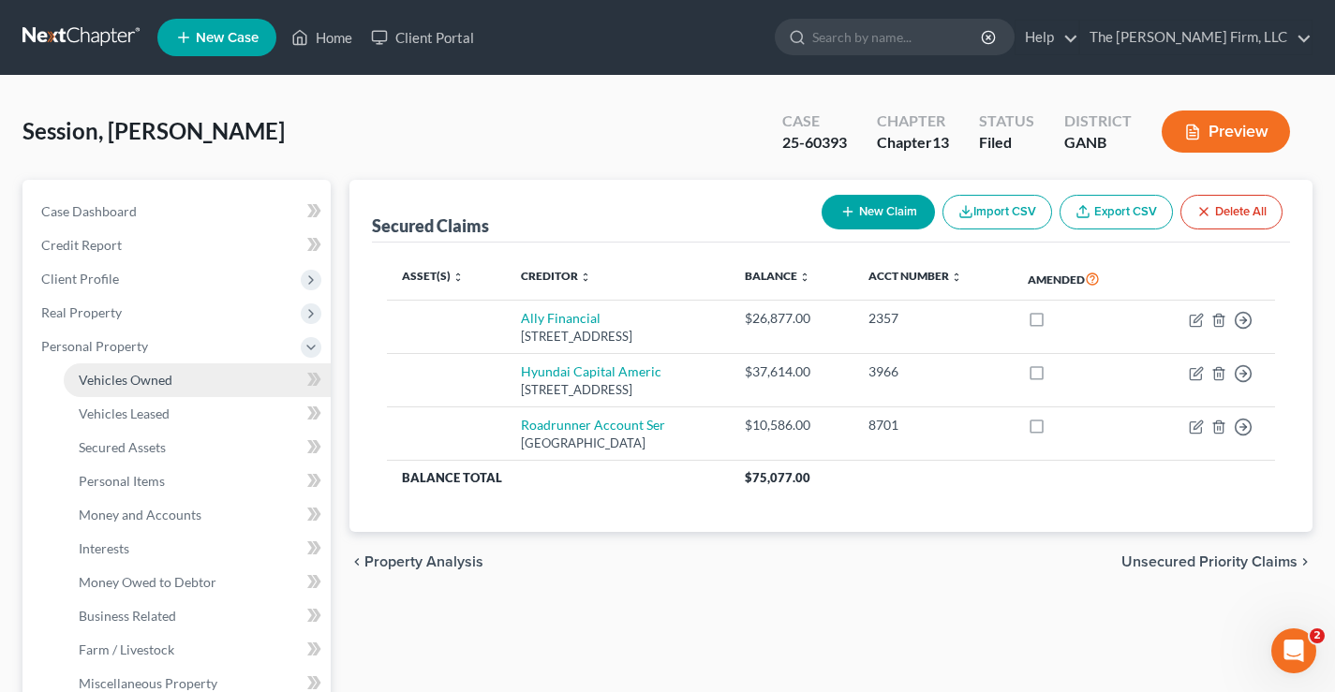
click at [135, 380] on span "Vehicles Owned" at bounding box center [126, 380] width 94 height 16
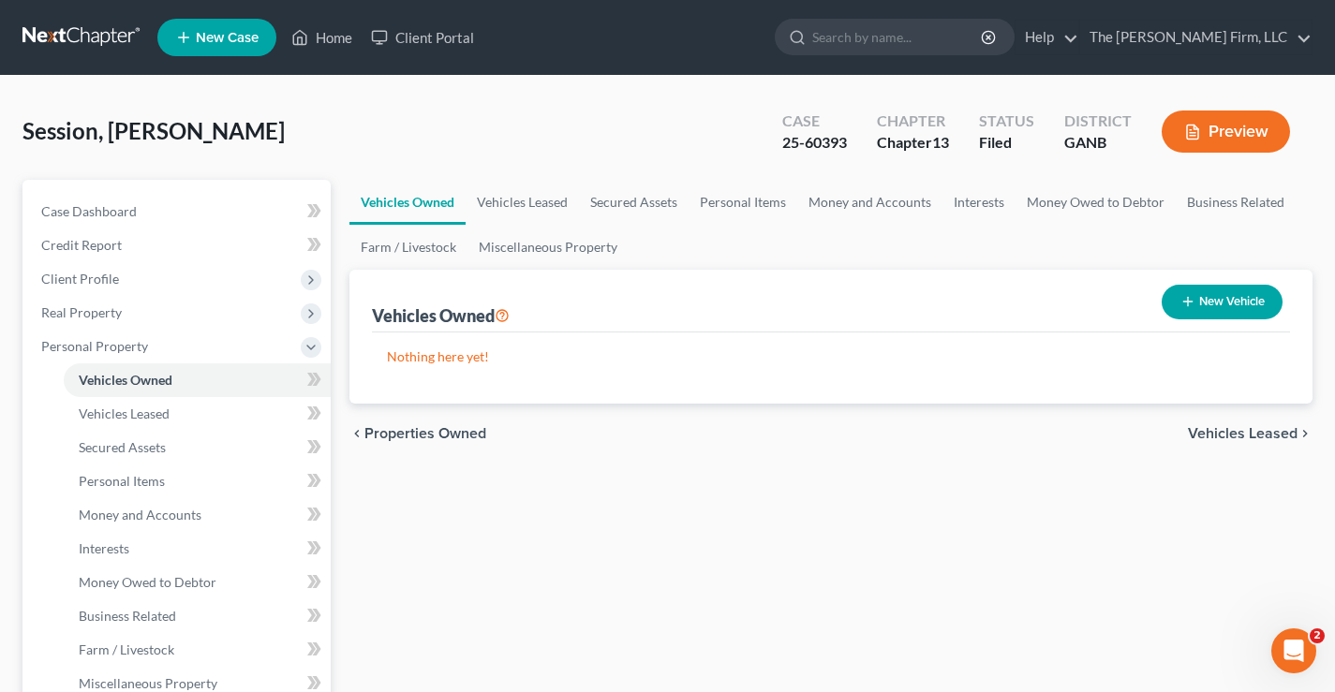
click at [1224, 301] on button "New Vehicle" at bounding box center [1221, 302] width 121 height 35
select select "0"
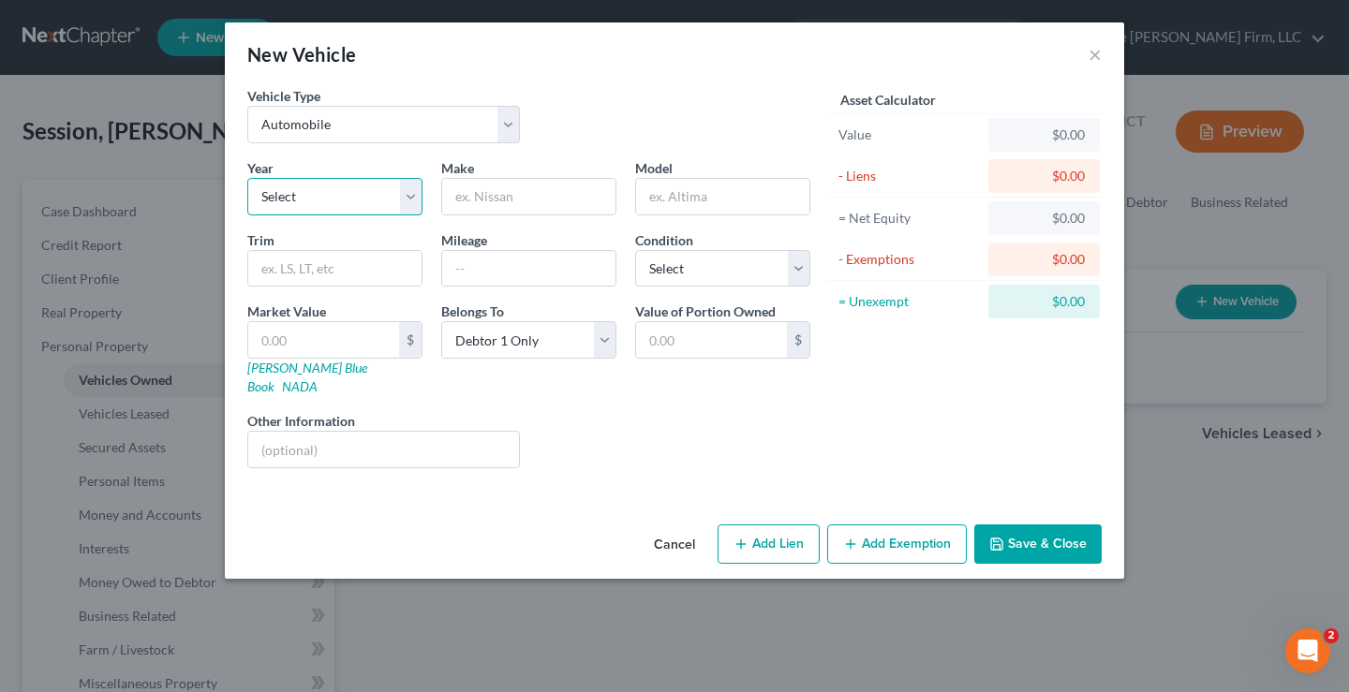
click at [332, 205] on select "Select 2026 2025 2024 2023 2022 2021 2020 2019 2018 2017 2016 2015 2014 2013 20…" at bounding box center [334, 196] width 175 height 37
select select "2"
click at [247, 178] on select "Select 2026 2025 2024 2023 2022 2021 2020 2019 2018 2017 2016 2015 2014 2013 20…" at bounding box center [334, 196] width 175 height 37
drag, startPoint x: 497, startPoint y: 193, endPoint x: 526, endPoint y: 90, distance: 107.0
click at [497, 193] on input "text" at bounding box center [528, 197] width 173 height 36
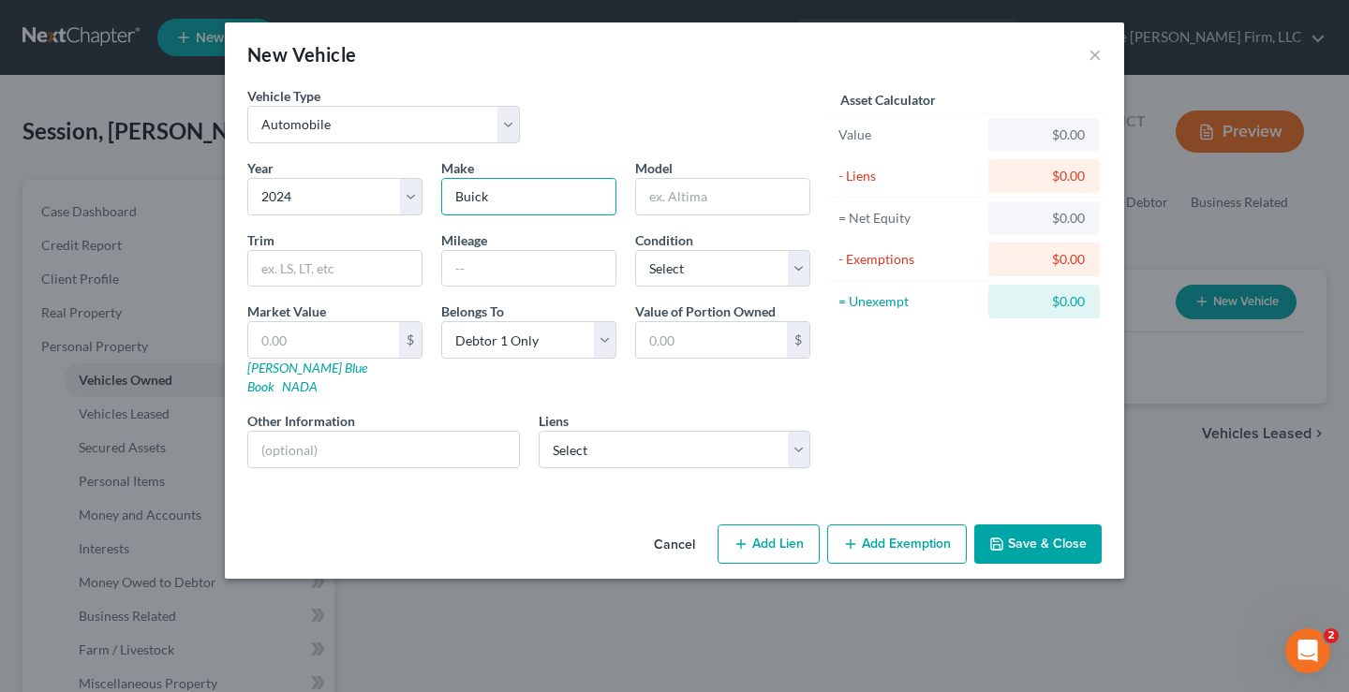
type input "Buick"
type input "Envista"
drag, startPoint x: 274, startPoint y: 337, endPoint x: 268, endPoint y: 270, distance: 67.7
click at [274, 337] on input "text" at bounding box center [323, 340] width 151 height 36
type input "2"
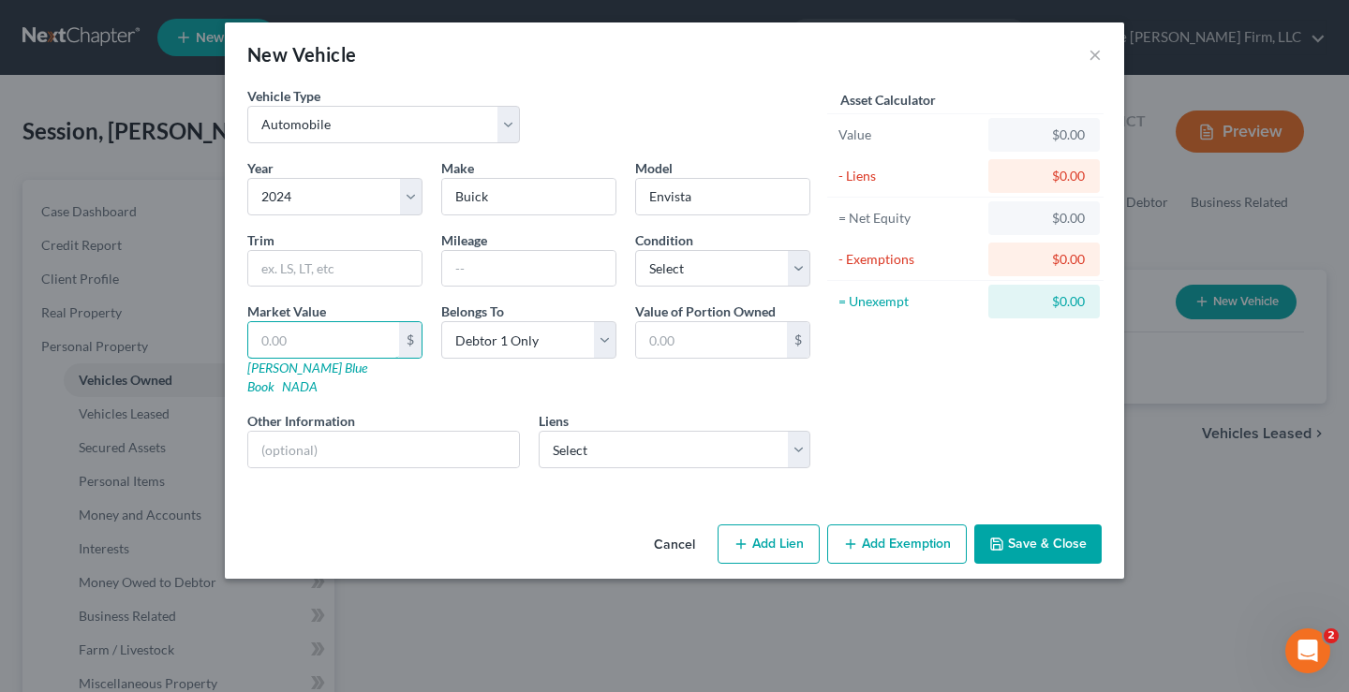
type input "2.00"
type input "23"
type input "23.00"
type input "230"
type input "230.00"
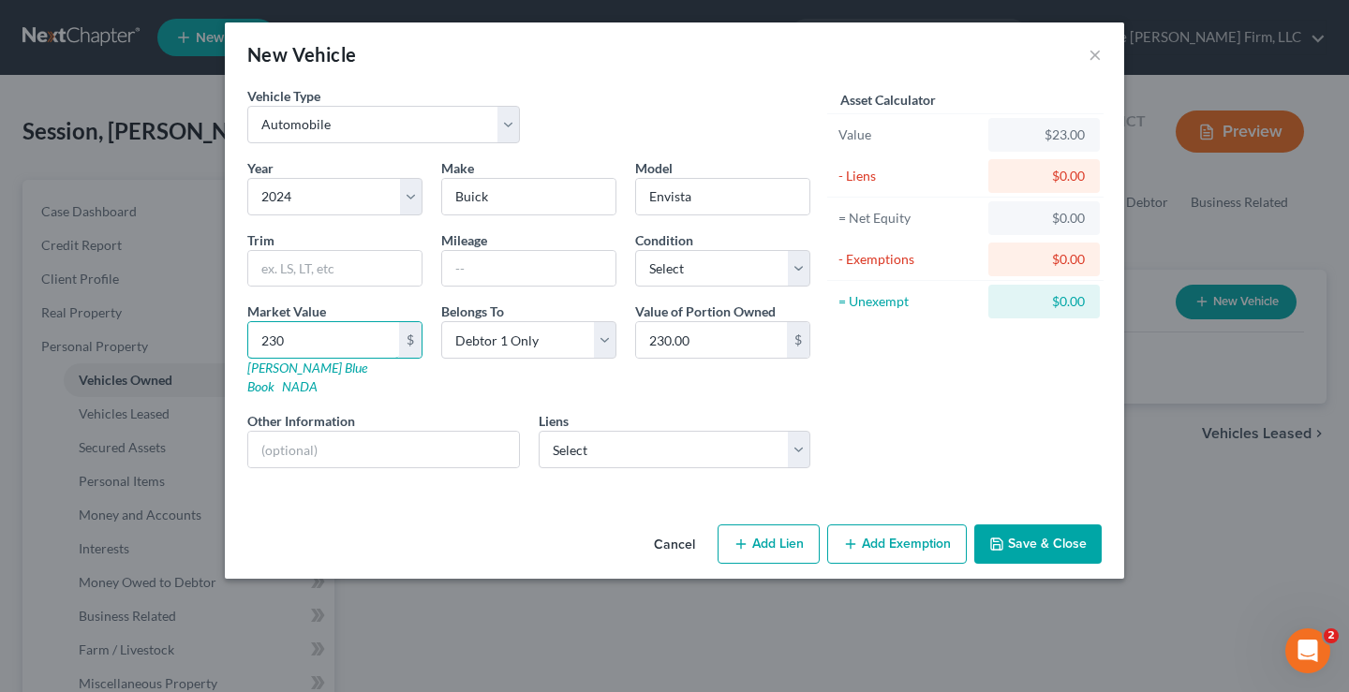
type input "2300"
type input "2,300.00"
type input "2,3000"
type input "23,000.00"
type input "23,000"
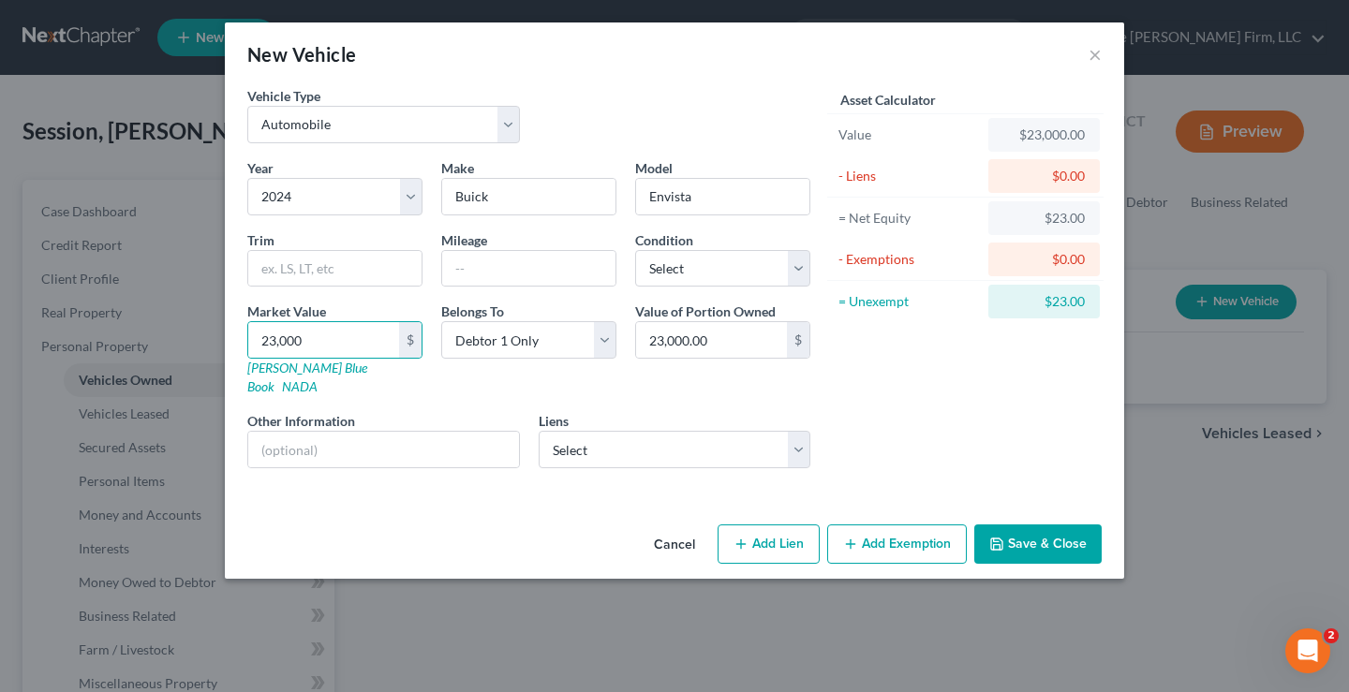
click at [1042, 525] on button "Save & Close" at bounding box center [1037, 544] width 127 height 39
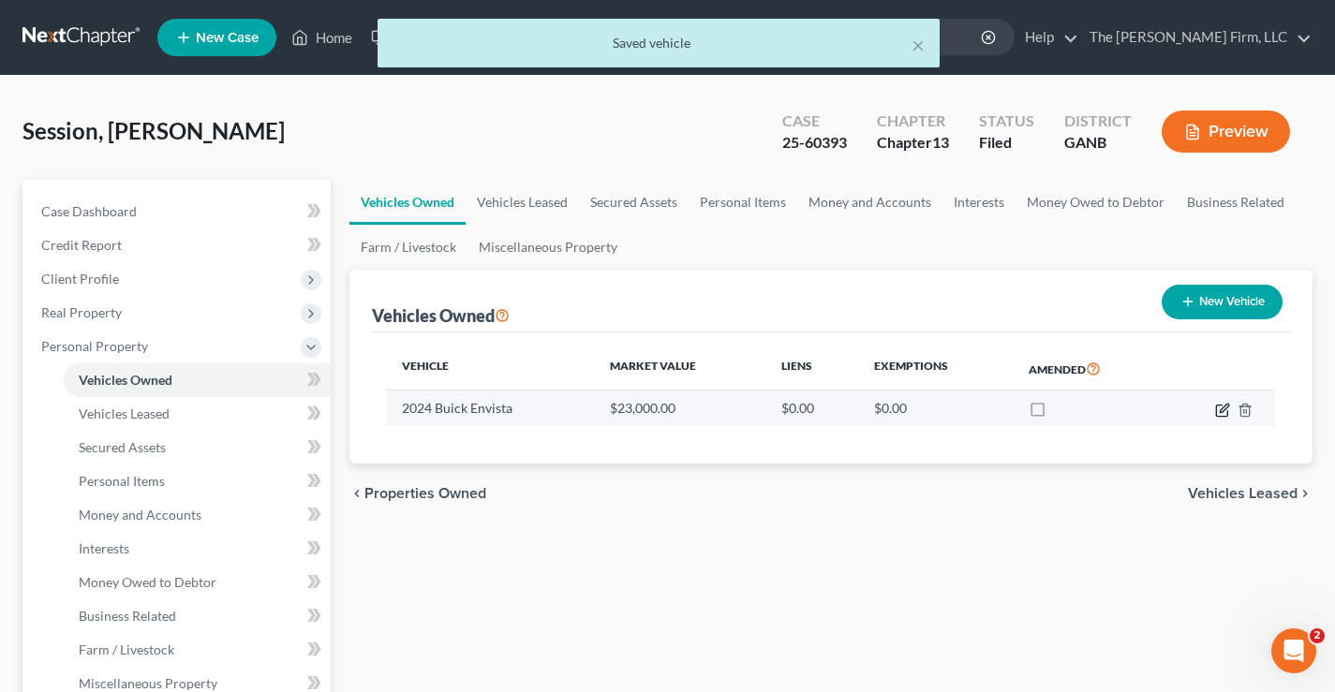
click at [1221, 411] on icon "button" at bounding box center [1222, 410] width 15 height 15
select select "0"
select select "2"
select select "0"
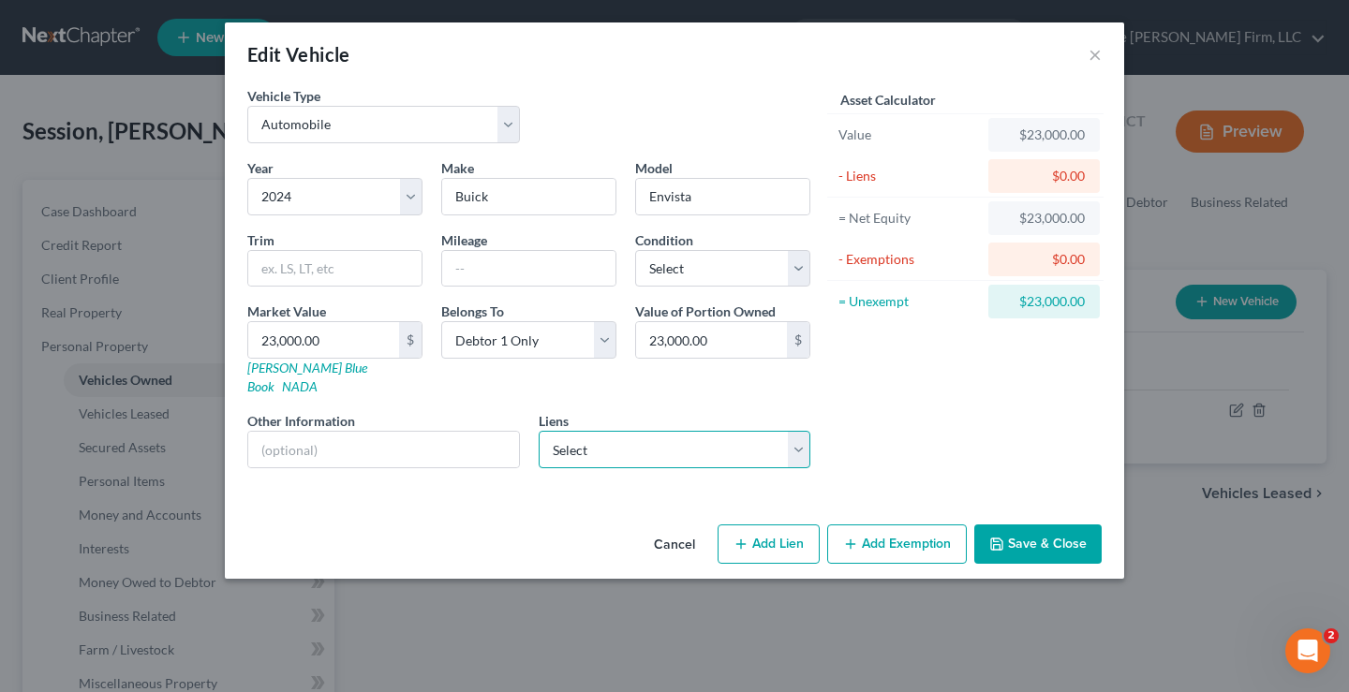
click at [619, 431] on select "Select Hyundai Capital Americ - $37,614.00 Ally Financial - $26,877.00 Roadrunn…" at bounding box center [675, 449] width 273 height 37
select select "1"
click at [539, 431] on select "Select Hyundai Capital Americ - $37,614.00 Ally Financial - $26,877.00 Roadrunn…" at bounding box center [675, 449] width 273 height 37
select select
select select "23"
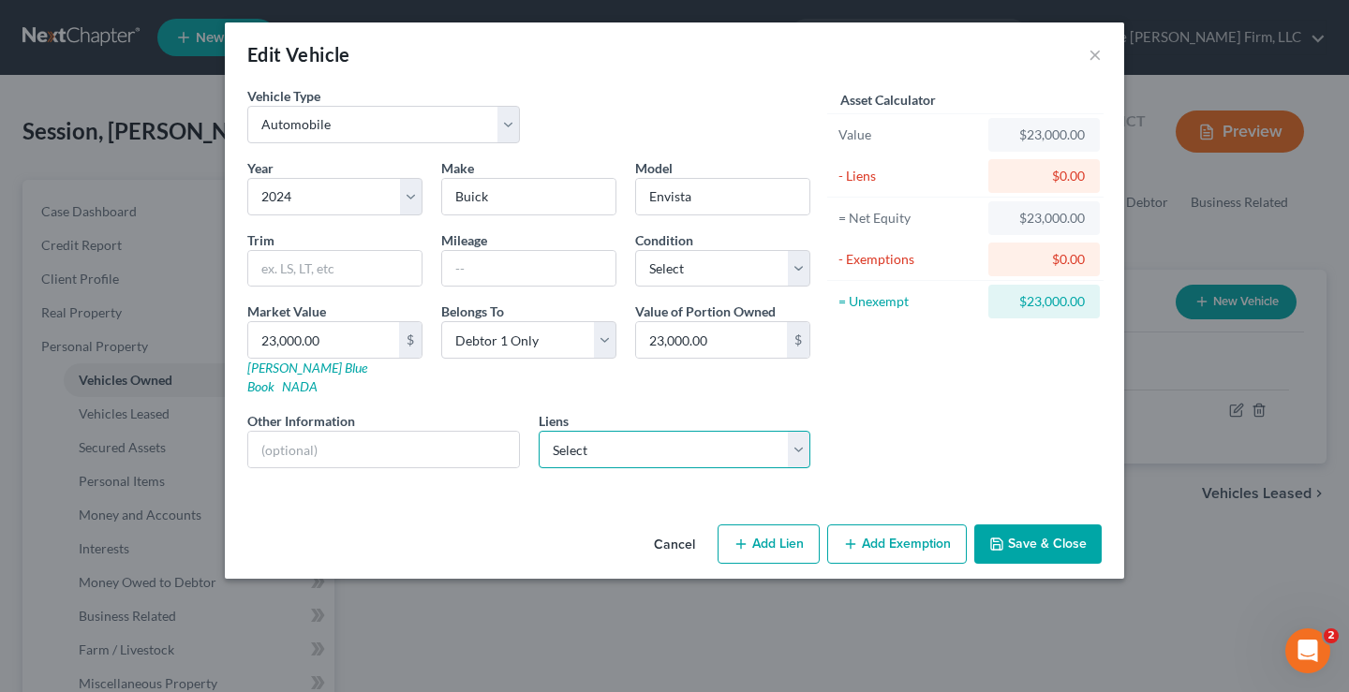
select select "0"
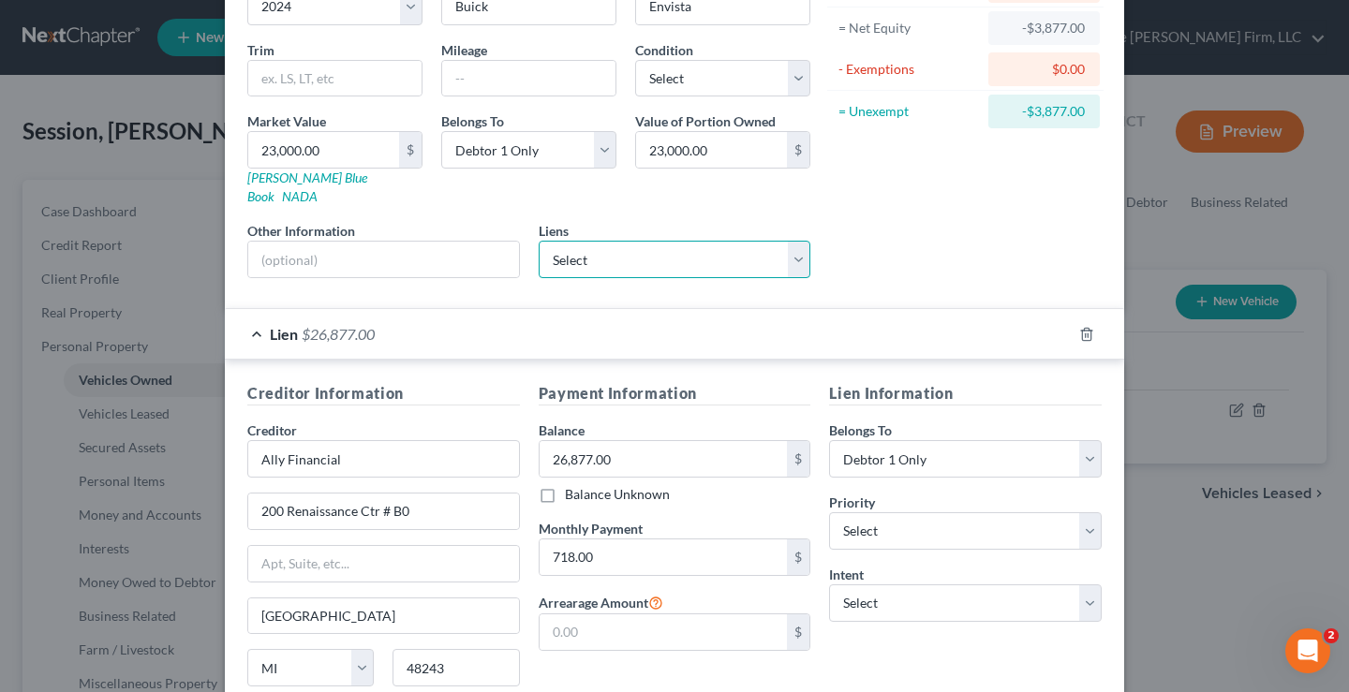
scroll to position [333, 0]
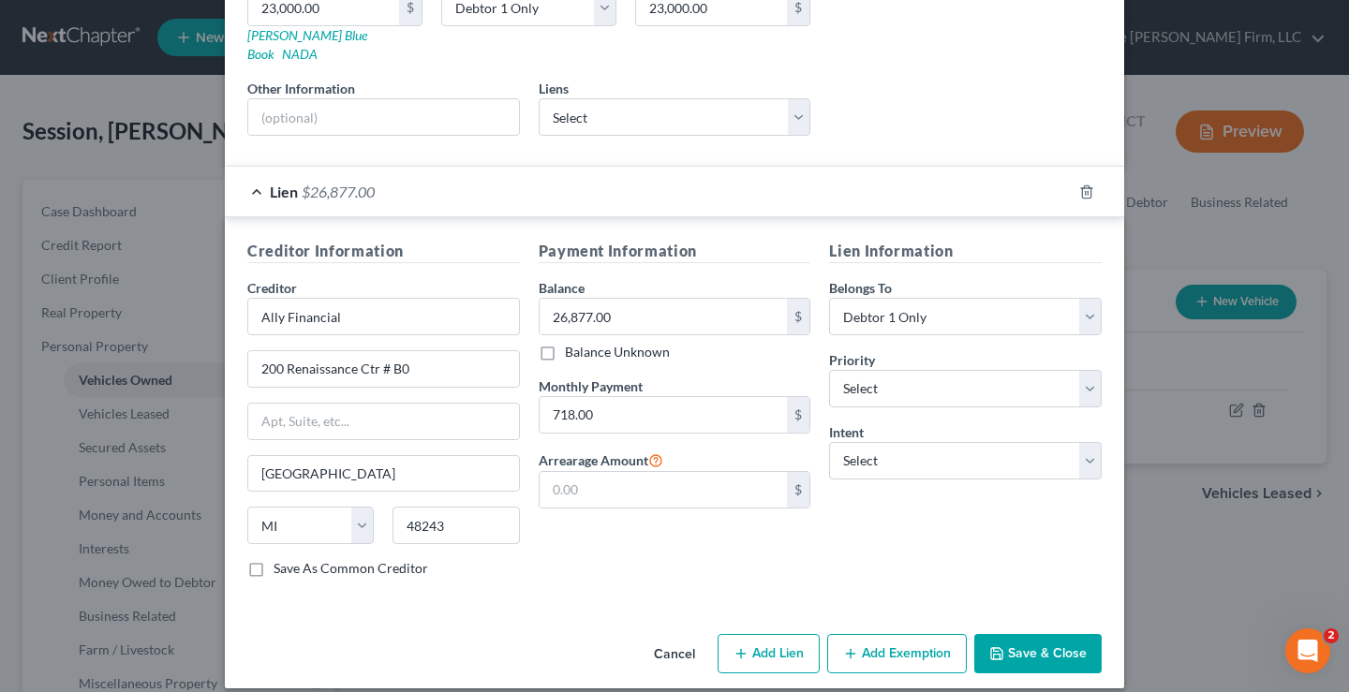
click at [1035, 637] on button "Save & Close" at bounding box center [1037, 653] width 127 height 39
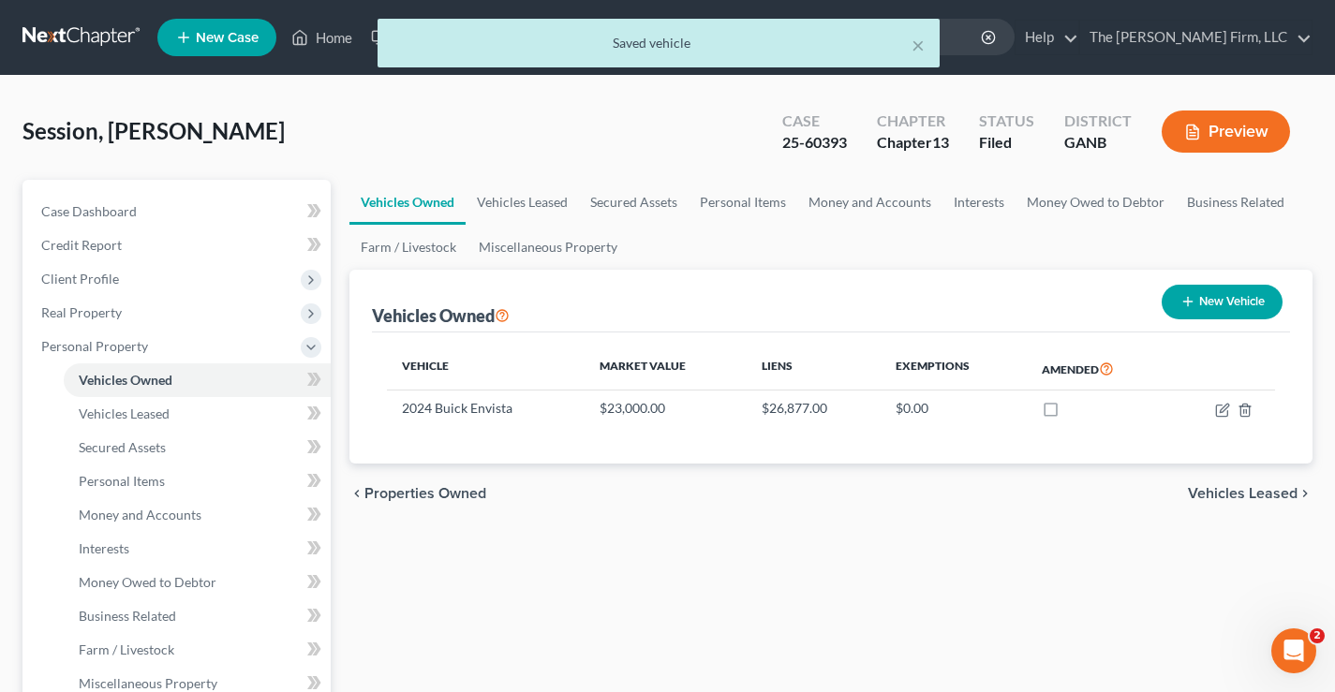
click at [1219, 300] on button "New Vehicle" at bounding box center [1221, 302] width 121 height 35
select select "0"
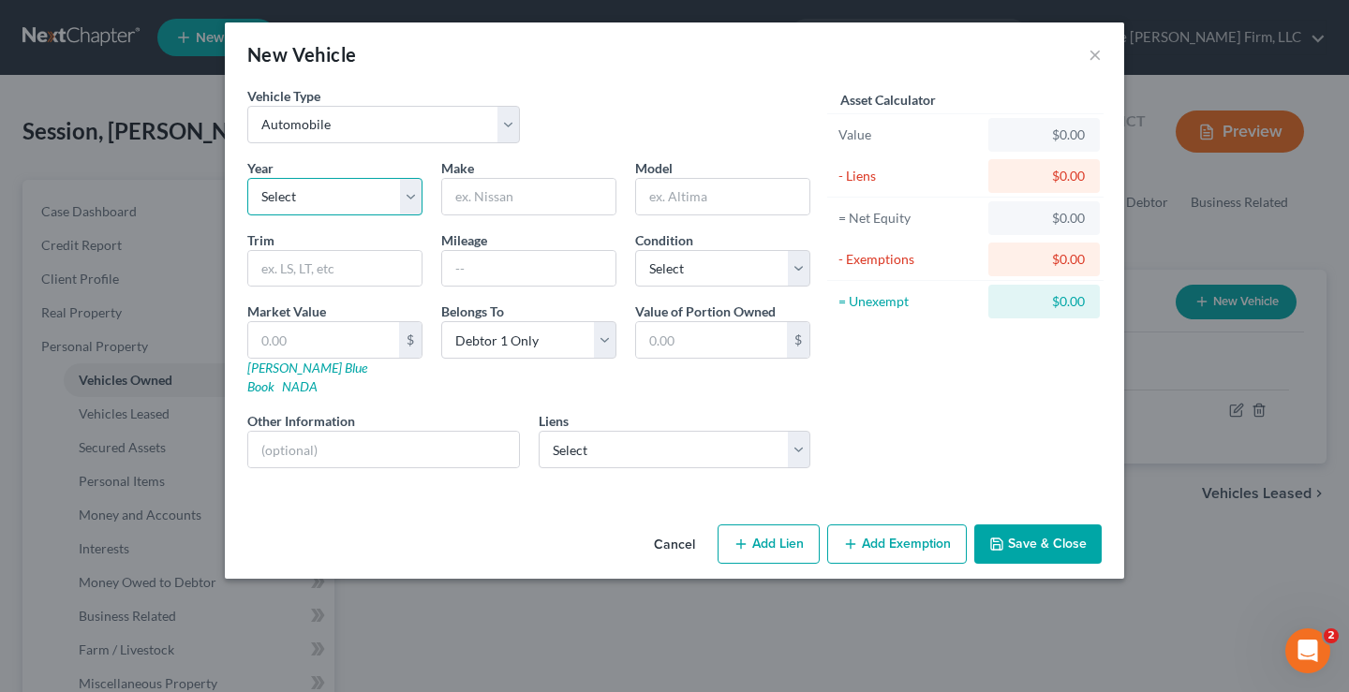
click at [320, 192] on select "Select 2026 2025 2024 2023 2022 2021 2020 2019 2018 2017 2016 2015 2014 2013 20…" at bounding box center [334, 196] width 175 height 37
select select "2"
click at [247, 178] on select "Select 2026 2025 2024 2023 2022 2021 2020 2019 2018 2017 2016 2015 2014 2013 20…" at bounding box center [334, 196] width 175 height 37
drag, startPoint x: 506, startPoint y: 198, endPoint x: 581, endPoint y: 159, distance: 84.2
click at [506, 198] on input "text" at bounding box center [528, 197] width 173 height 36
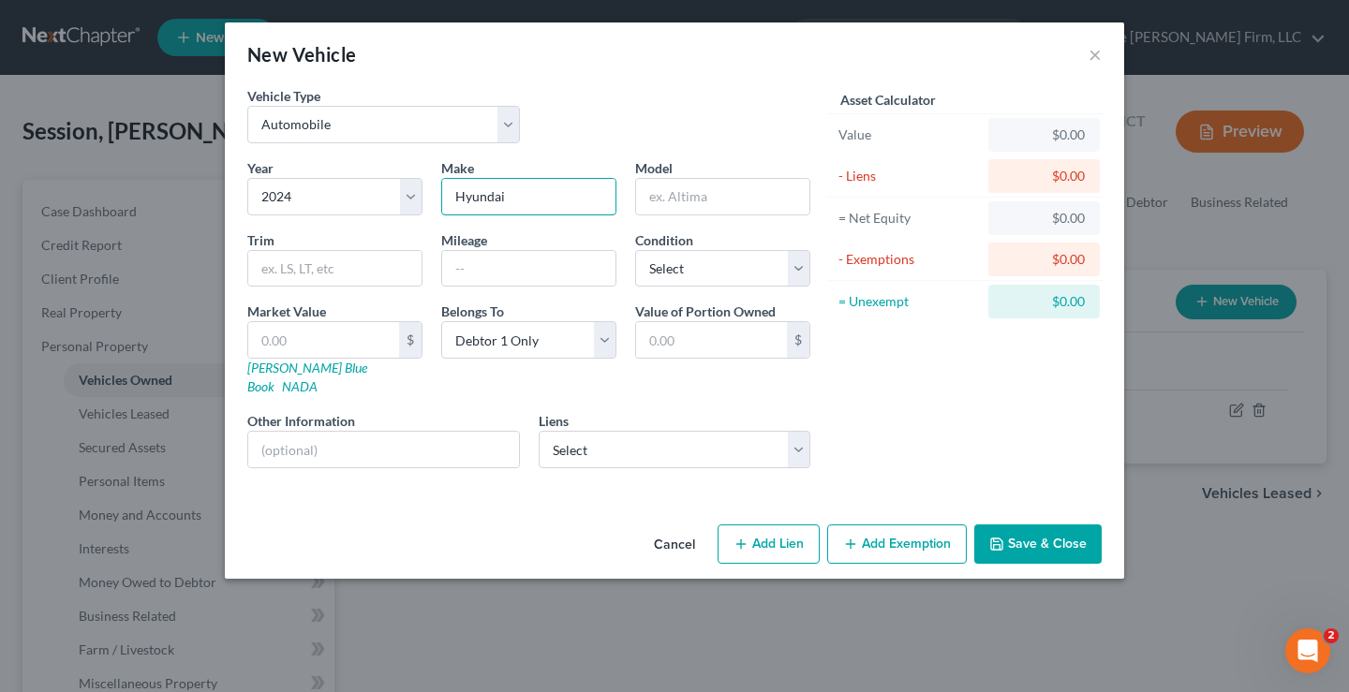
type input "Hyundai"
type input "[MEDICAL_DATA]"
click at [290, 335] on input "text" at bounding box center [323, 340] width 151 height 36
type input "3"
type input "3.00"
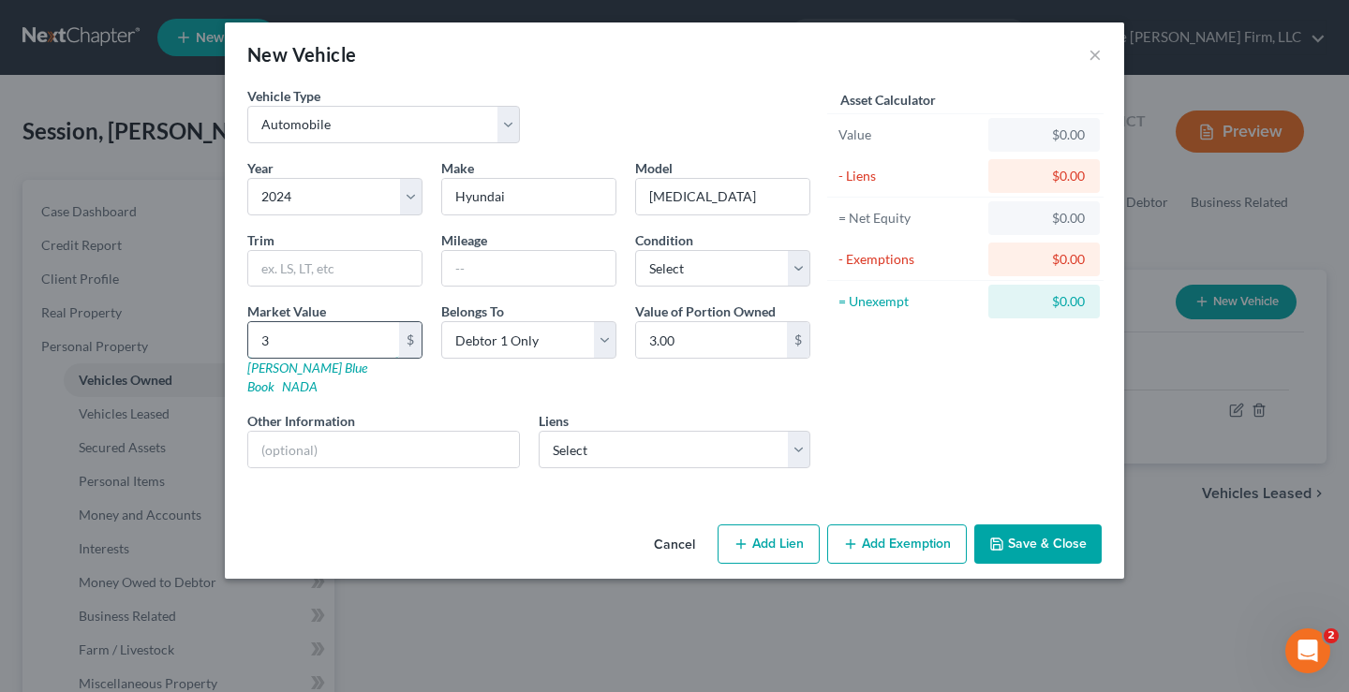
type input "30"
type input "30.00"
type input "300"
type input "300.00"
type input "3000"
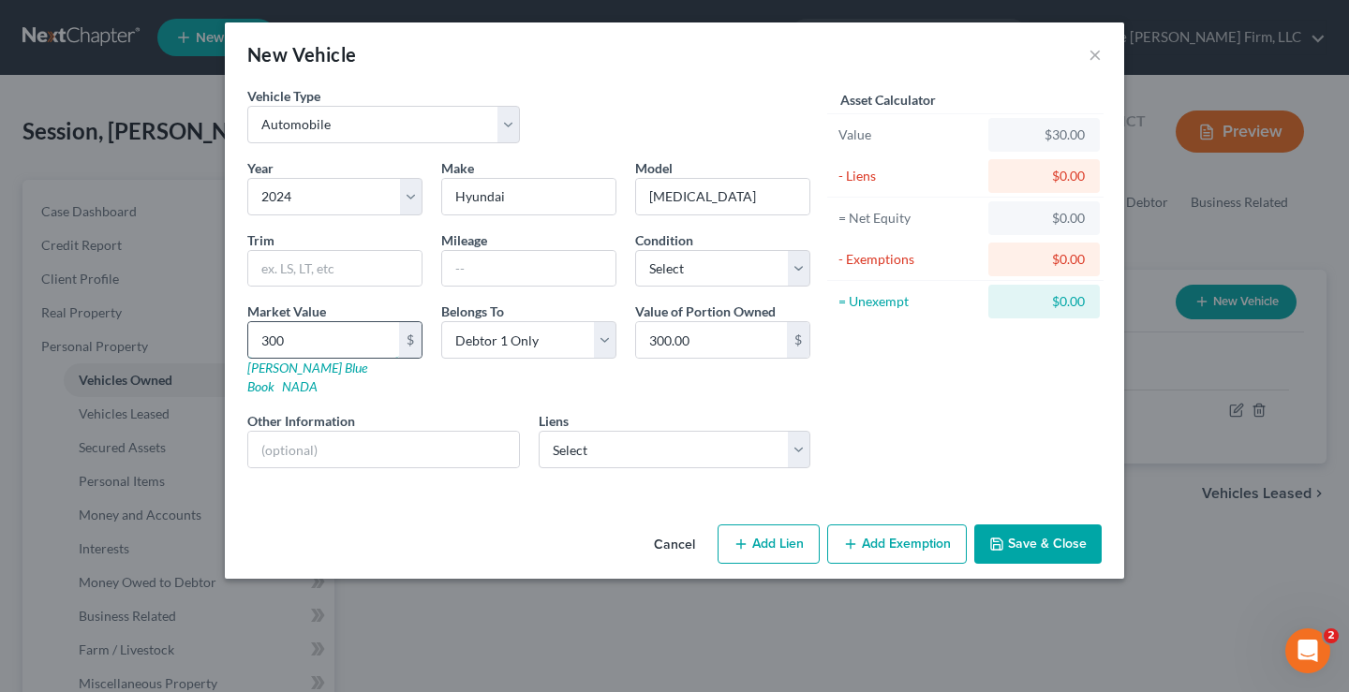
type input "3,000.00"
type input "3,0000"
type input "30,000.00"
type input "30,000"
click at [665, 433] on select "Select Hyundai Capital Americ - $37,614.00 Roadrunner Account Ser - $10,586.00" at bounding box center [675, 449] width 273 height 37
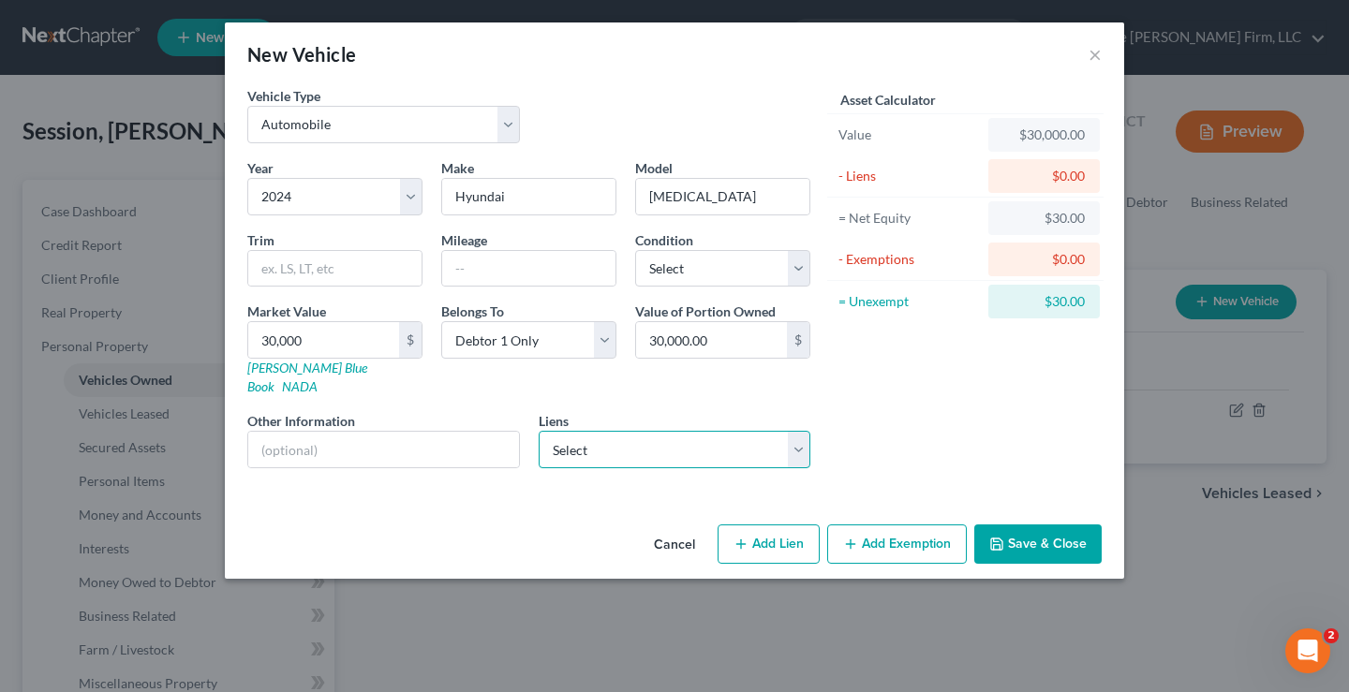
select select "0"
click at [539, 431] on select "Select Hyundai Capital Americ - $37,614.00 Roadrunner Account Ser - $10,586.00" at bounding box center [675, 449] width 273 height 37
select select
select select "4"
select select "0"
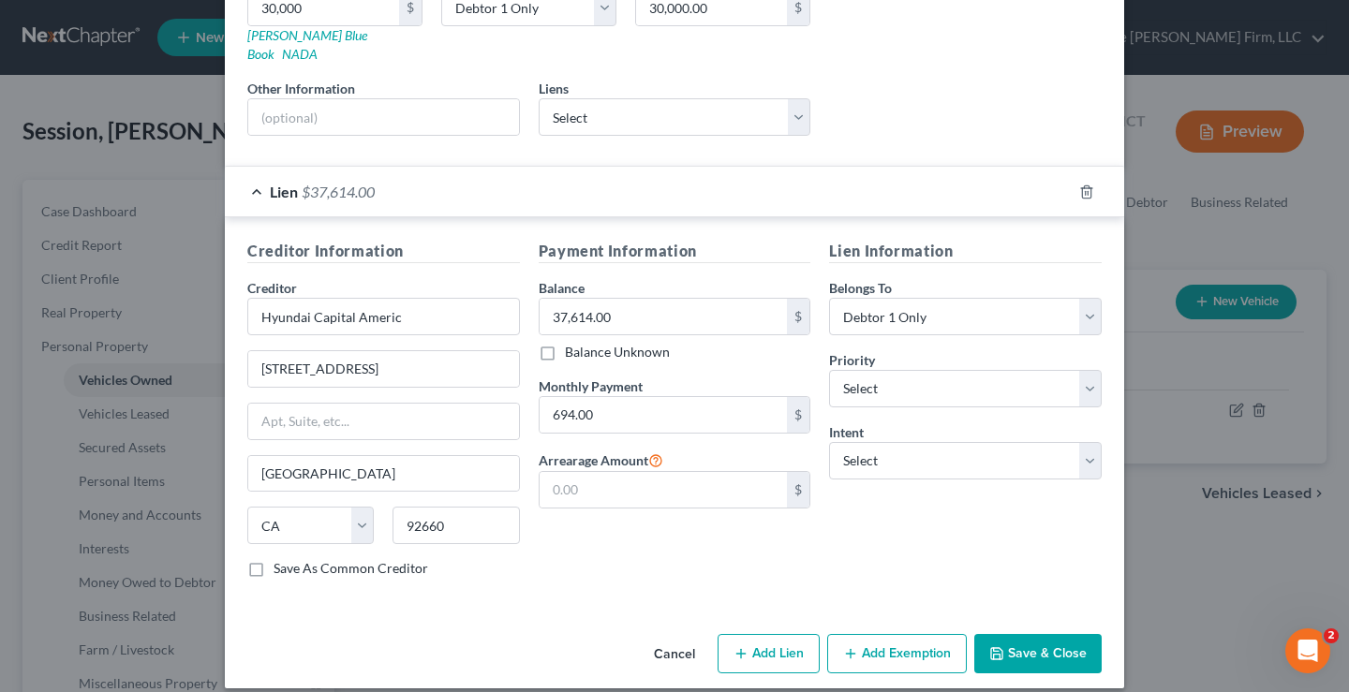
click at [1039, 636] on button "Save & Close" at bounding box center [1037, 653] width 127 height 39
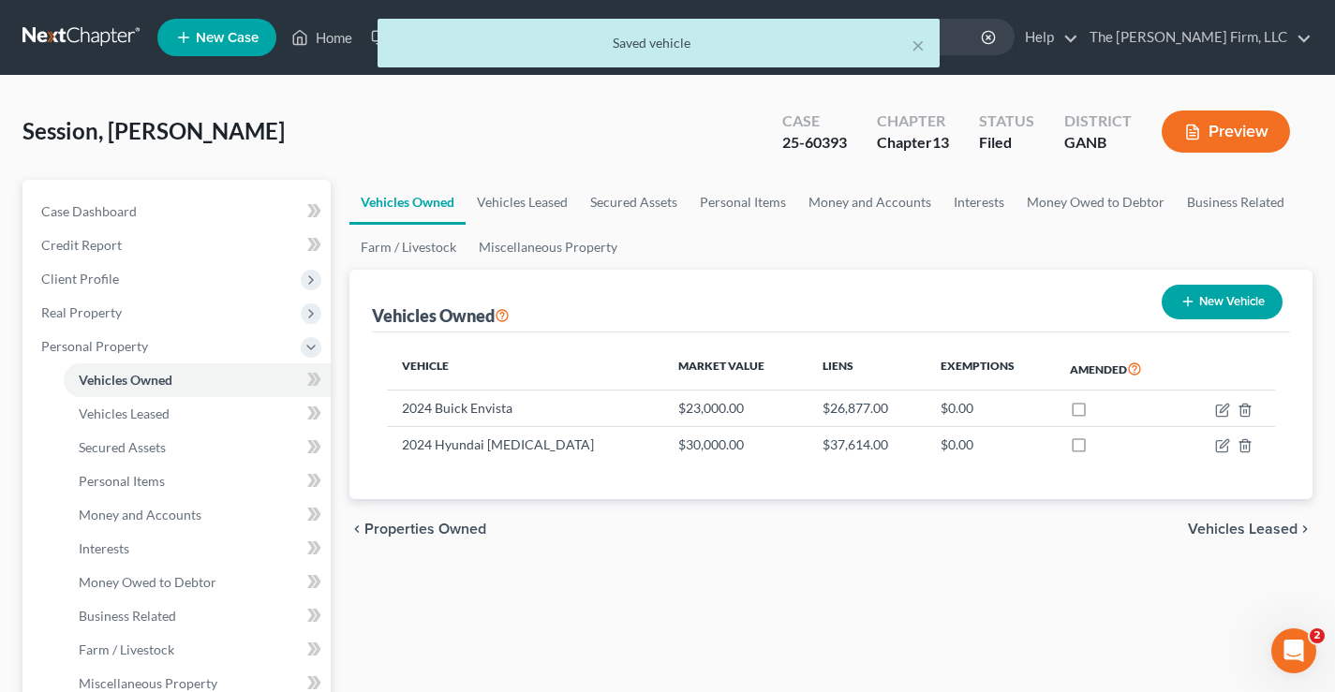
click at [1226, 293] on button "New Vehicle" at bounding box center [1221, 302] width 121 height 35
select select "0"
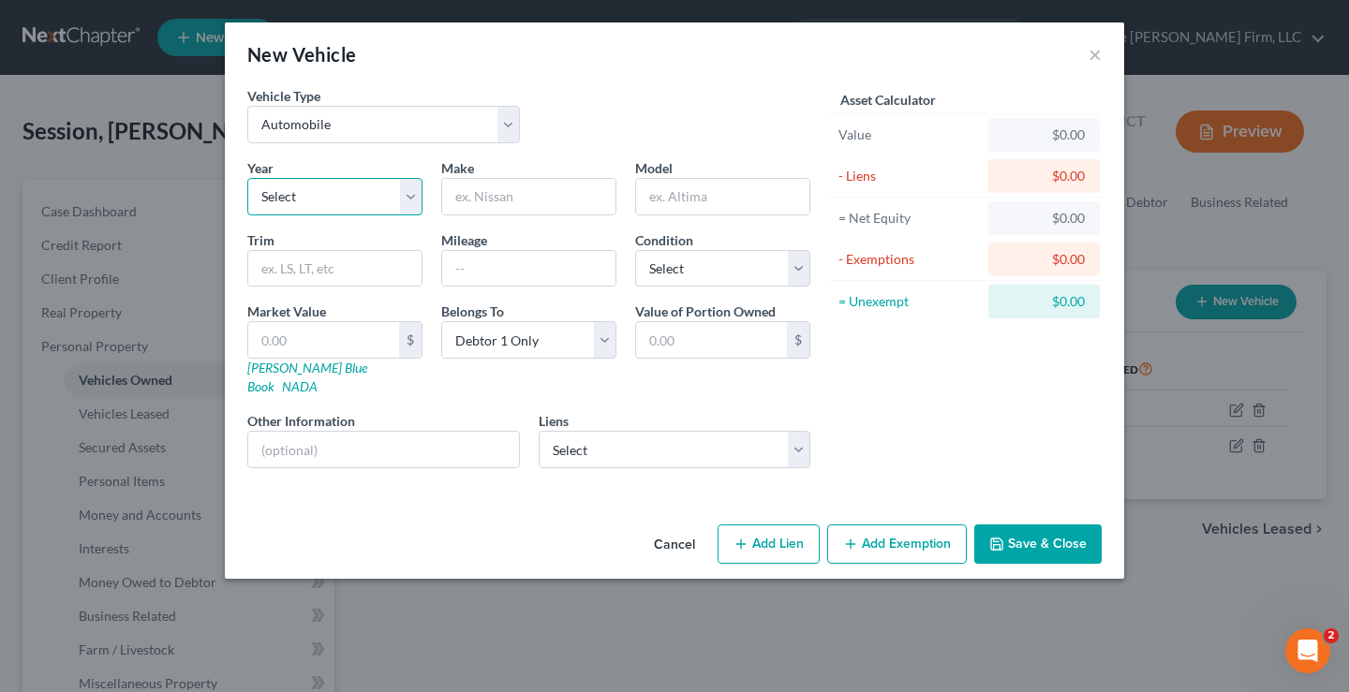
click at [364, 204] on select "Select 2026 2025 2024 2023 2022 2021 2020 2019 2018 2017 2016 2015 2014 2013 20…" at bounding box center [334, 196] width 175 height 37
select select "2"
click at [247, 178] on select "Select 2026 2025 2024 2023 2022 2021 2020 2019 2018 2017 2016 2015 2014 2013 20…" at bounding box center [334, 196] width 175 height 37
drag, startPoint x: 492, startPoint y: 195, endPoint x: 496, endPoint y: 185, distance: 10.5
click at [492, 195] on input "text" at bounding box center [528, 197] width 173 height 36
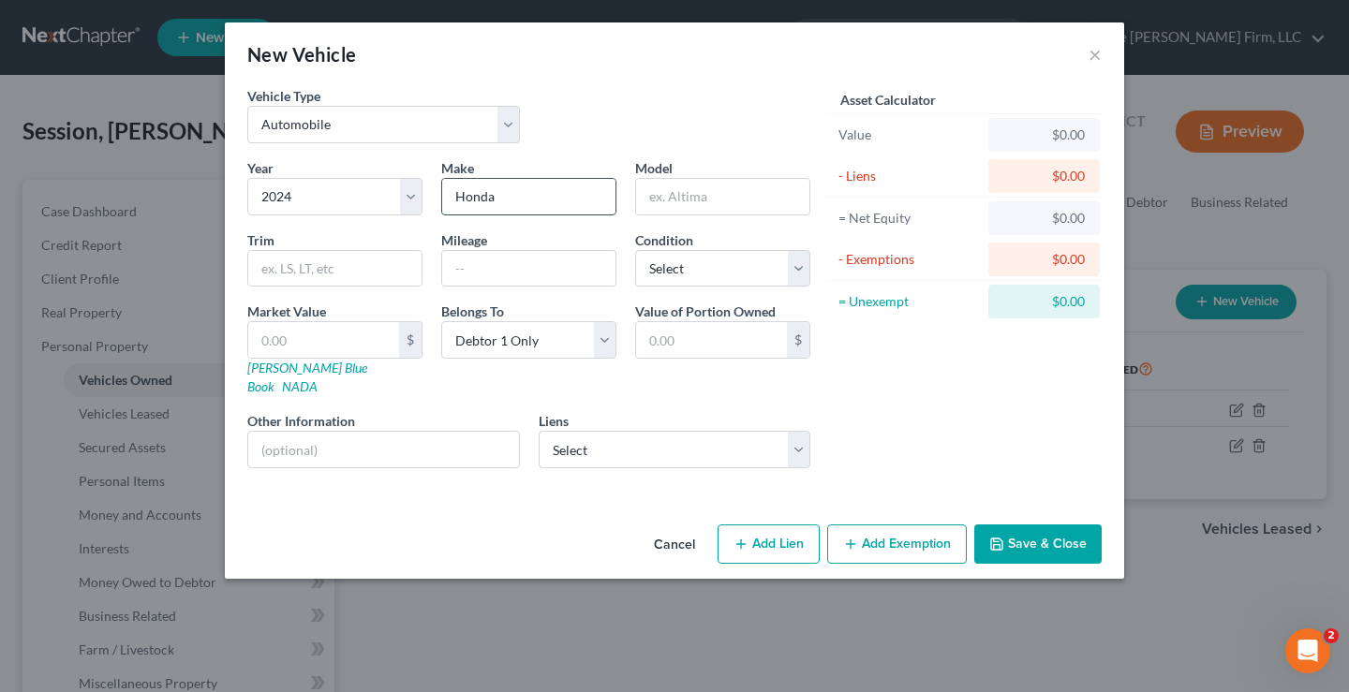
type input "Honda"
type input "Shadow"
drag, startPoint x: 325, startPoint y: 336, endPoint x: 939, endPoint y: 33, distance: 684.5
click at [325, 336] on input "text" at bounding box center [323, 340] width 151 height 36
type input "9"
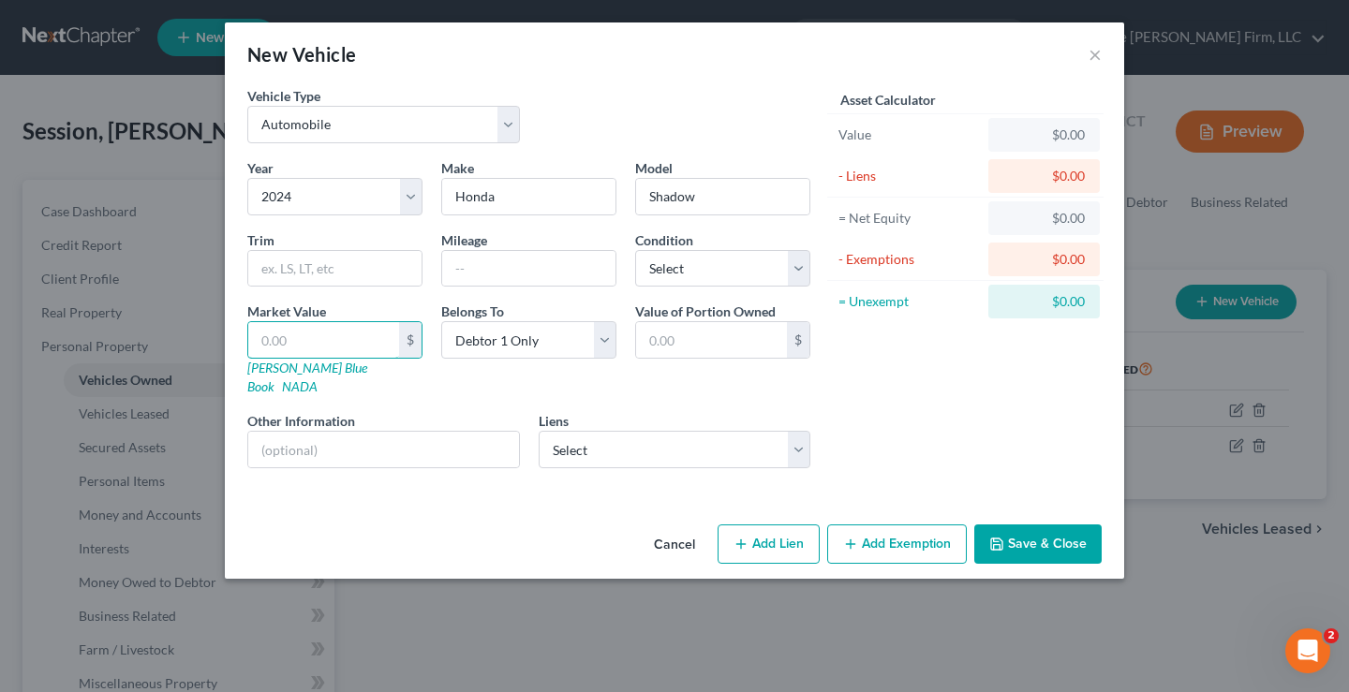
type input "9.00"
type input "90"
type input "90.00"
type input "900"
type input "900.00"
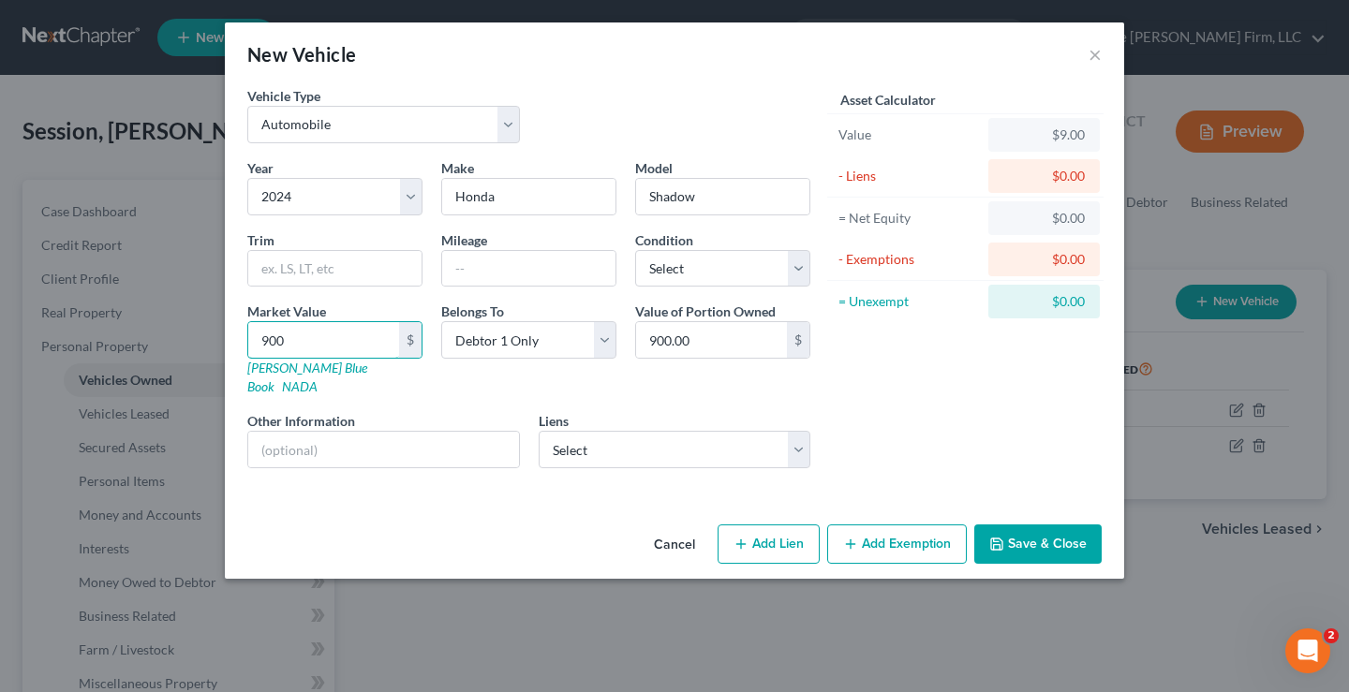
type input "9000"
type input "9,000.00"
type input "9,000"
click at [635, 437] on select "Select Roadrunner Account Ser - $10,586.00" at bounding box center [675, 449] width 273 height 37
select select "45"
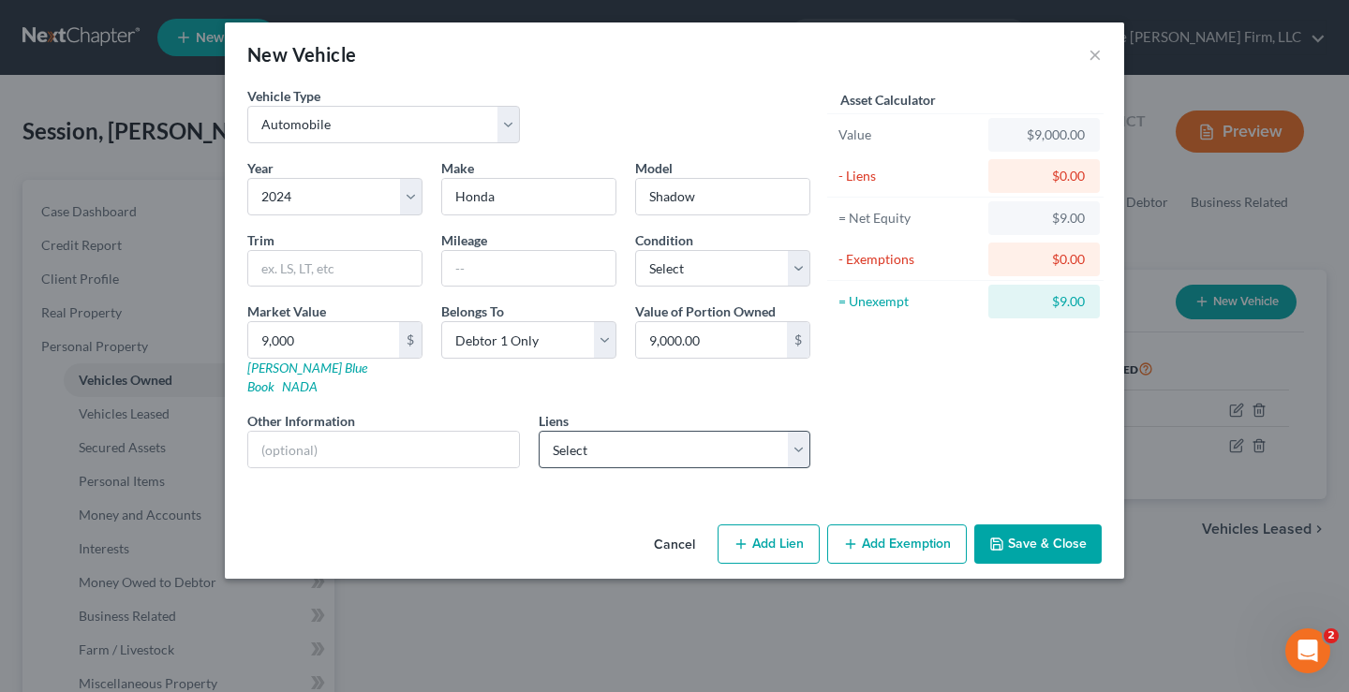
select select "0"
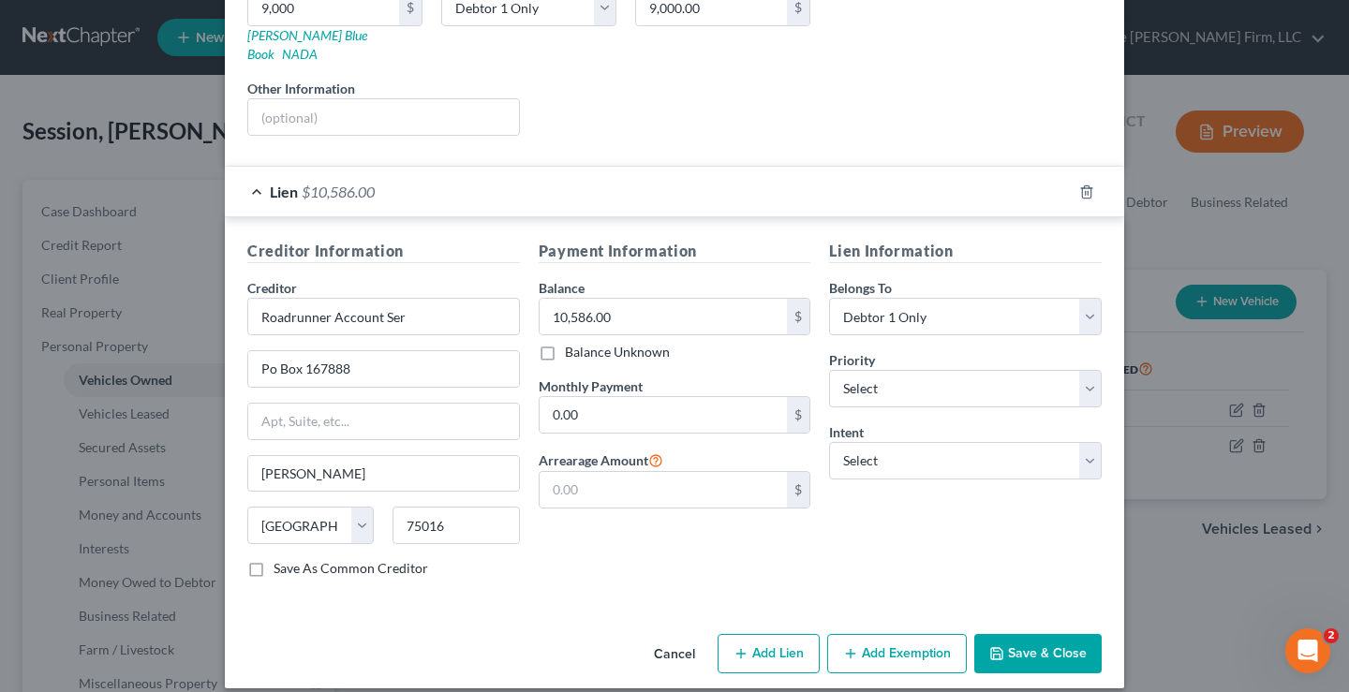
click at [1035, 643] on button "Save & Close" at bounding box center [1037, 653] width 127 height 39
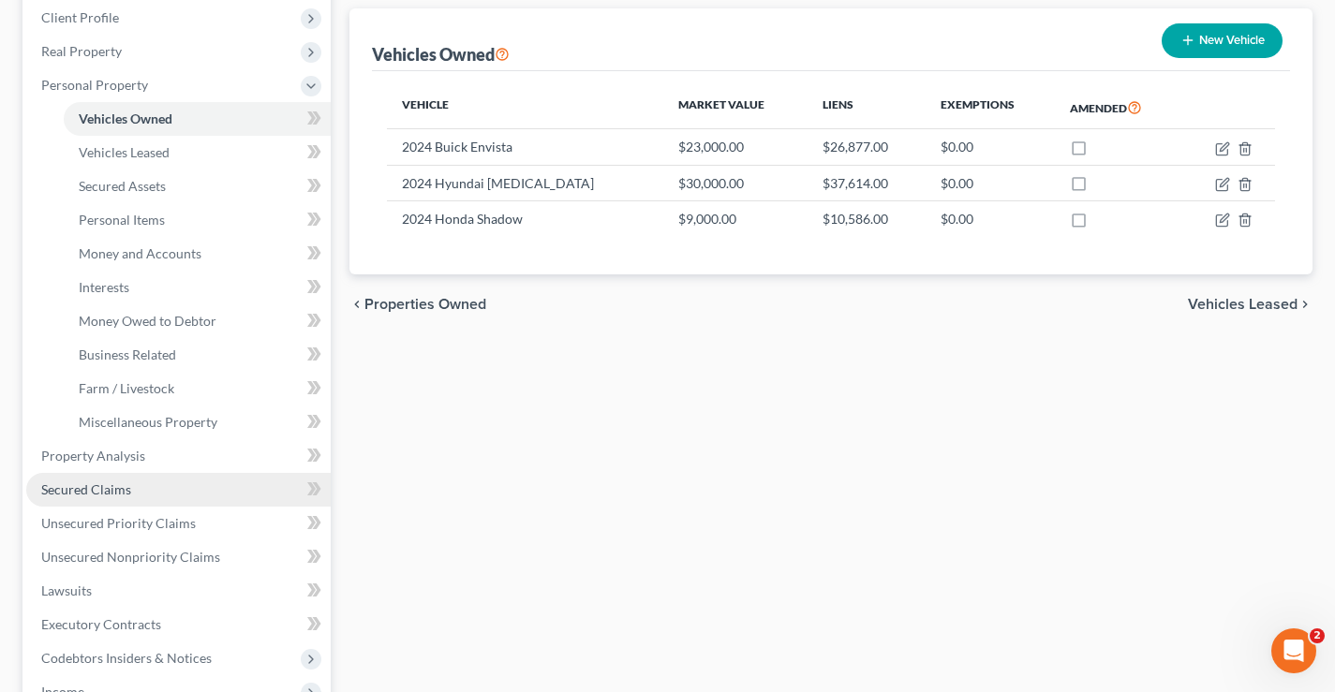
scroll to position [375, 0]
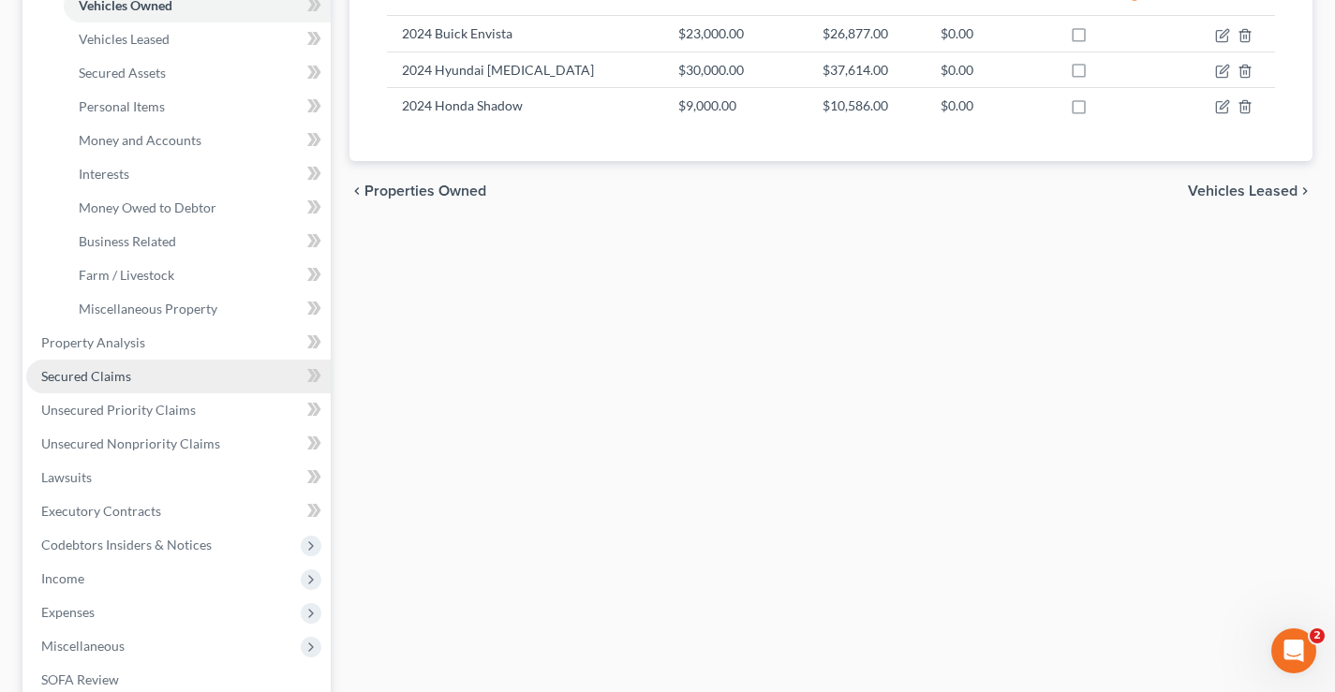
click at [87, 378] on span "Secured Claims" at bounding box center [86, 376] width 90 height 16
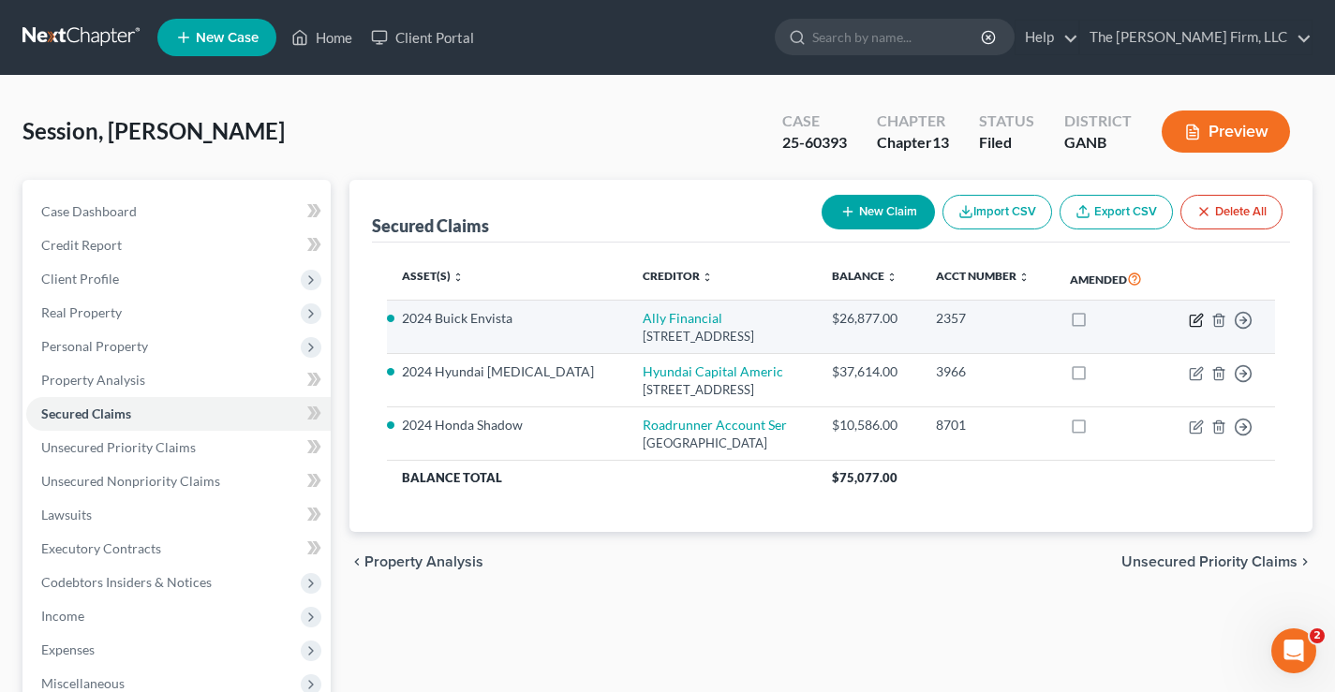
click at [1194, 328] on icon "button" at bounding box center [1196, 320] width 15 height 15
select select "23"
select select "10"
select select "0"
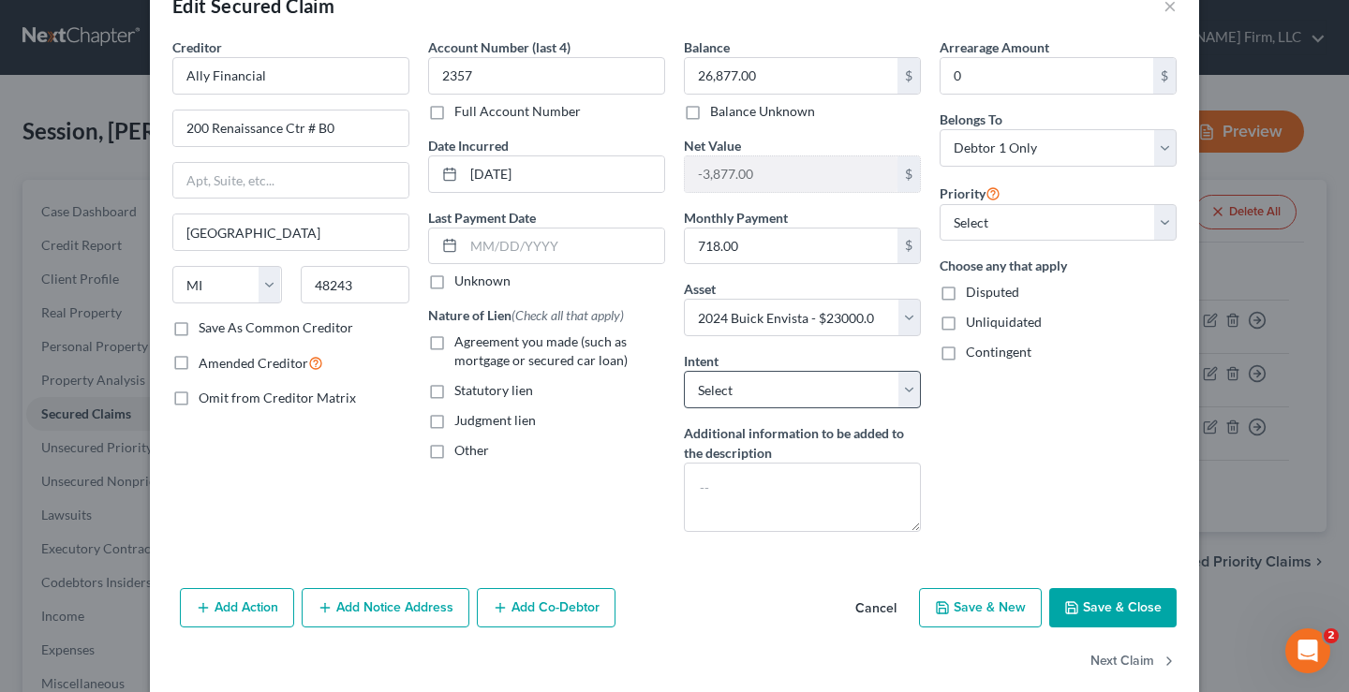
scroll to position [75, 0]
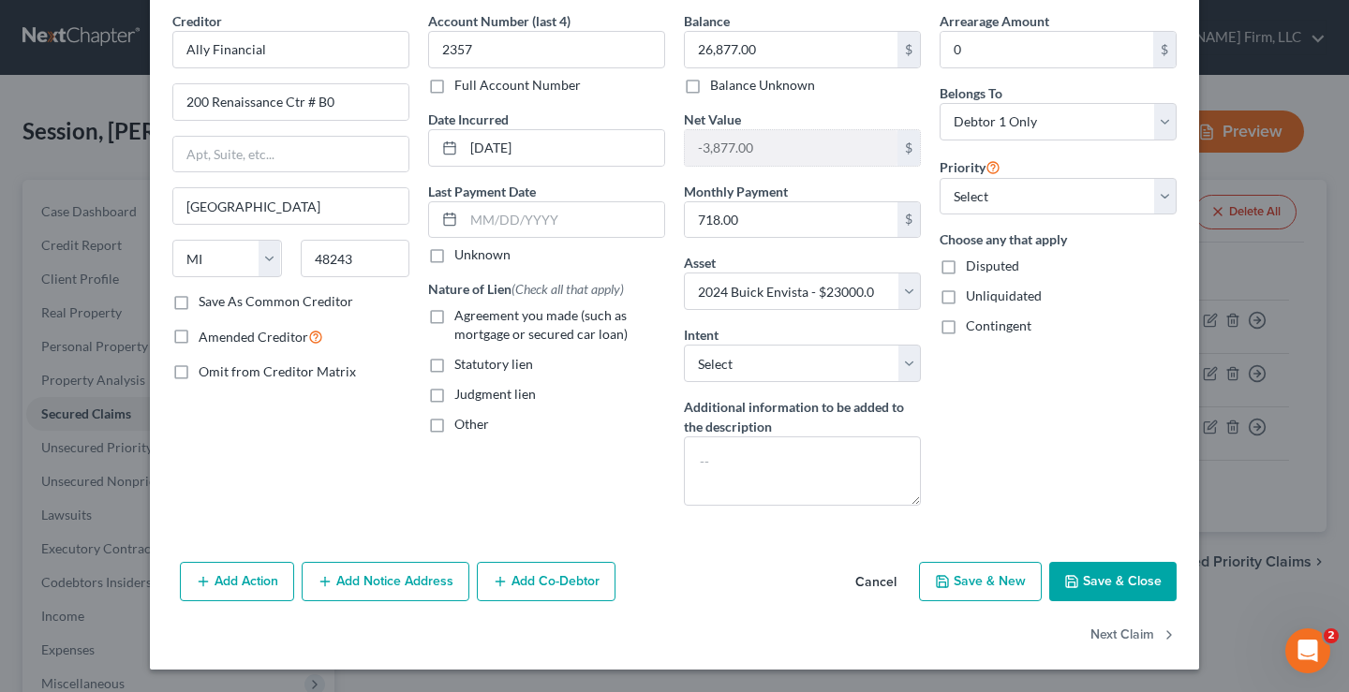
click at [1002, 417] on div "Arrearage Amount 0 $ Belongs To * Select Debtor 1 Only Debtor 2 Only Debtor 1 A…" at bounding box center [1058, 266] width 256 height 510
click at [454, 317] on label "Agreement you made (such as mortgage or secured car loan)" at bounding box center [559, 324] width 211 height 37
click at [462, 317] on input "Agreement you made (such as mortgage or secured car loan)" at bounding box center [468, 312] width 12 height 12
click at [1088, 584] on button "Save & Close" at bounding box center [1112, 581] width 127 height 39
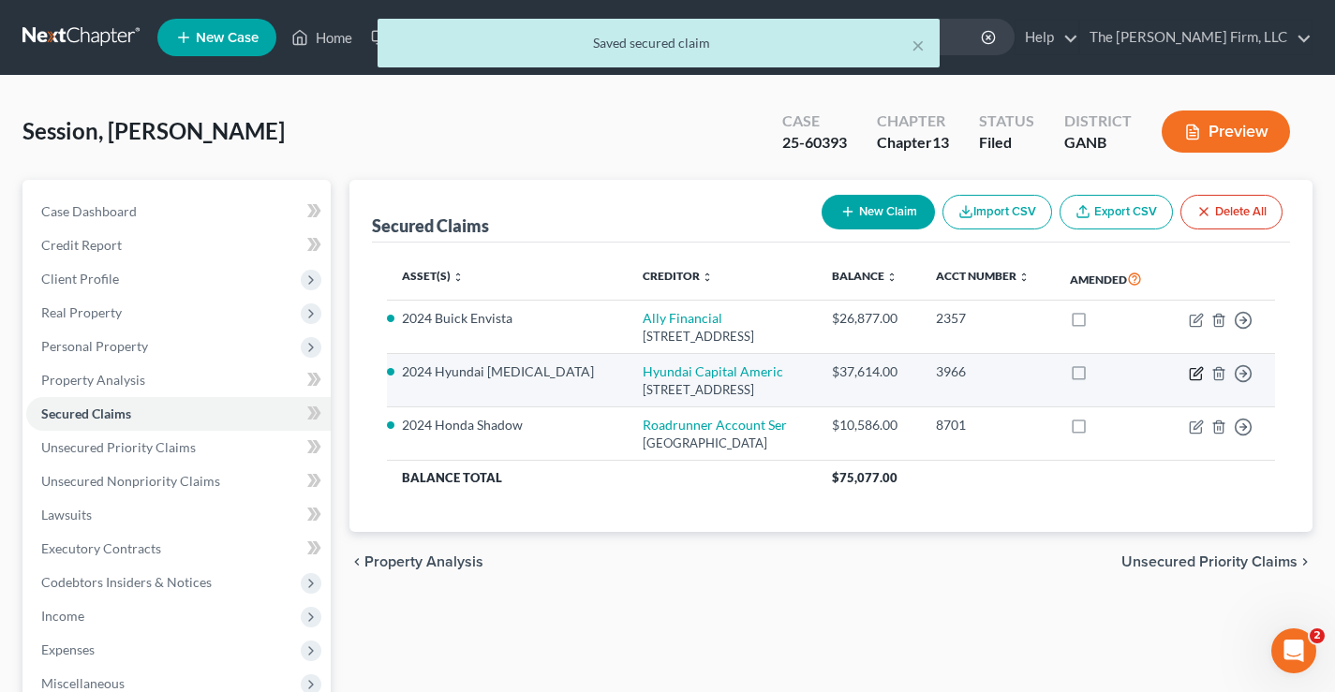
click at [1195, 381] on icon "button" at bounding box center [1196, 373] width 15 height 15
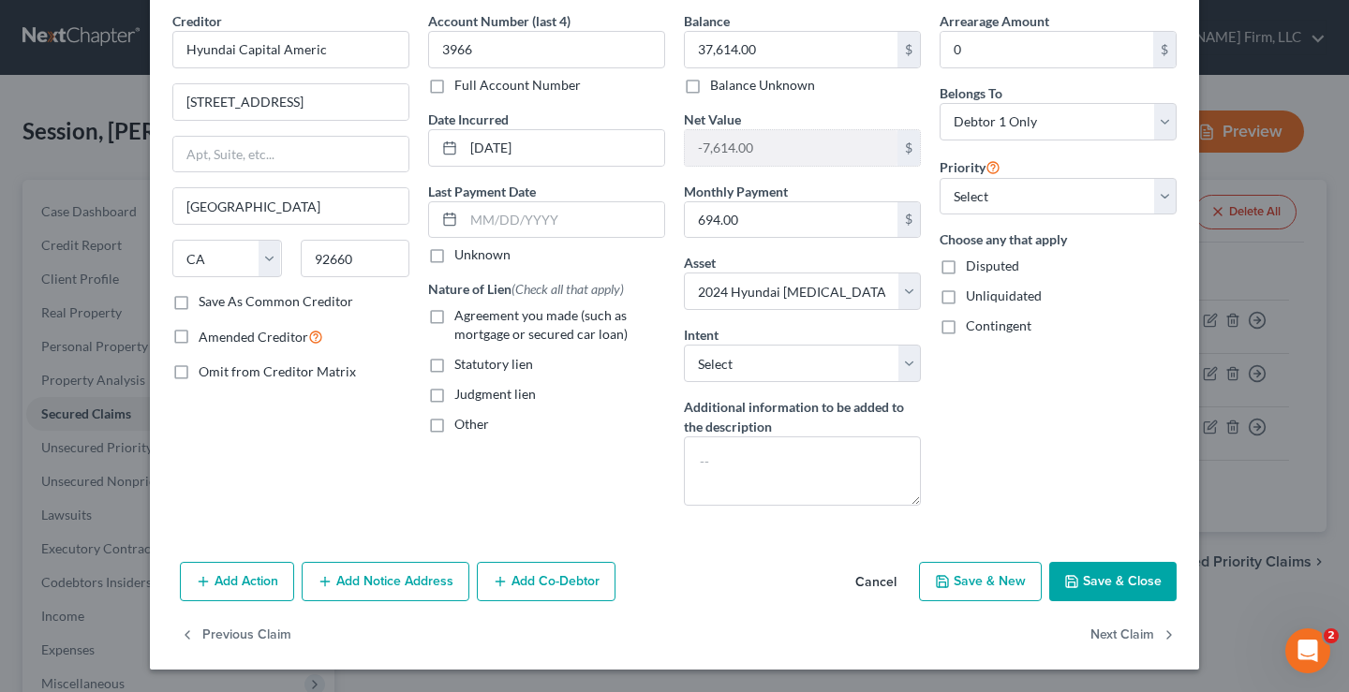
click at [454, 315] on label "Agreement you made (such as mortgage or secured car loan)" at bounding box center [559, 324] width 211 height 37
click at [462, 315] on input "Agreement you made (such as mortgage or secured car loan)" at bounding box center [468, 312] width 12 height 12
drag, startPoint x: 1119, startPoint y: 577, endPoint x: 988, endPoint y: 465, distance: 172.7
click at [1120, 577] on button "Save & Close" at bounding box center [1112, 581] width 127 height 39
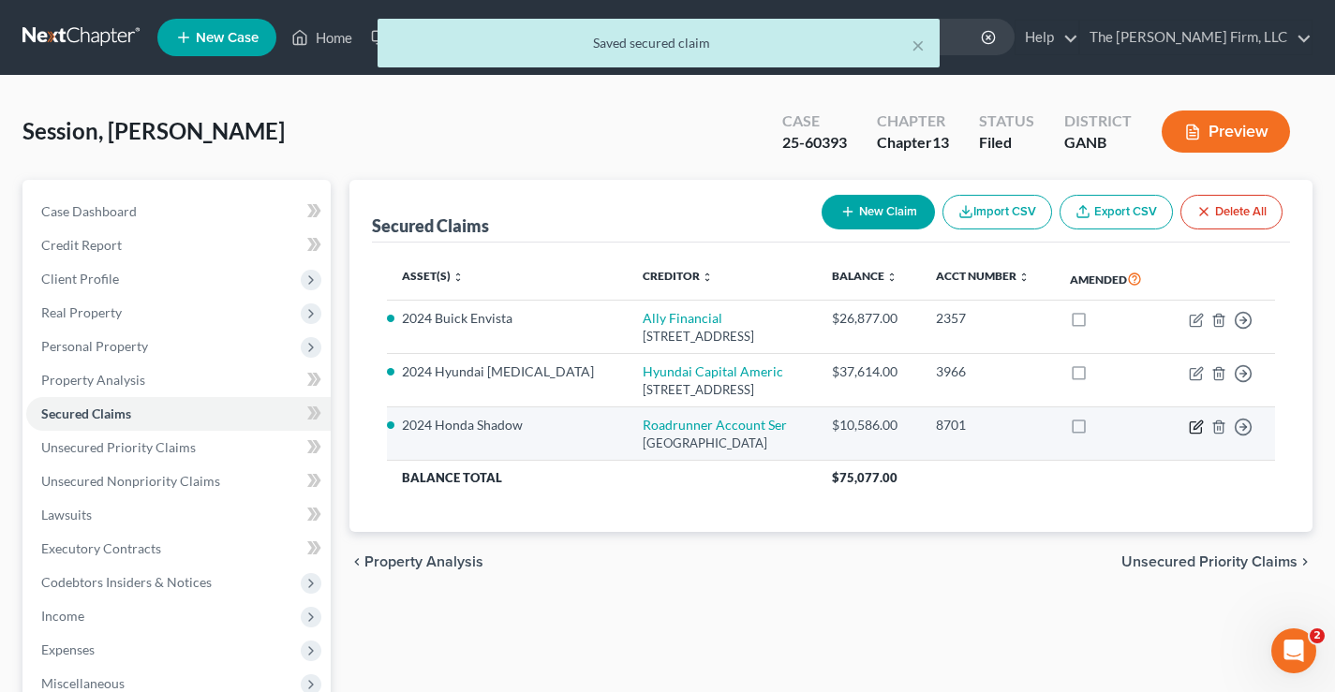
click at [1196, 435] on icon "button" at bounding box center [1196, 427] width 15 height 15
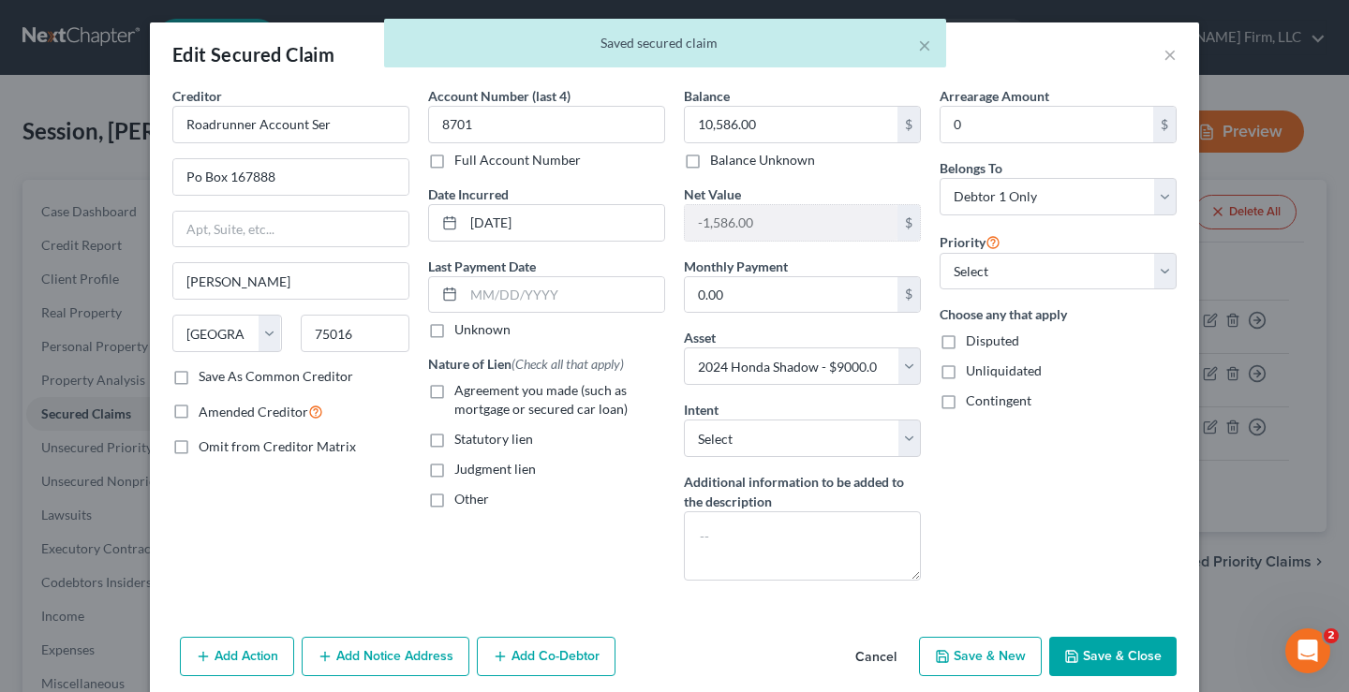
click at [454, 392] on label "Agreement you made (such as mortgage or secured car loan)" at bounding box center [559, 399] width 211 height 37
click at [462, 392] on input "Agreement you made (such as mortgage or secured car loan)" at bounding box center [468, 387] width 12 height 12
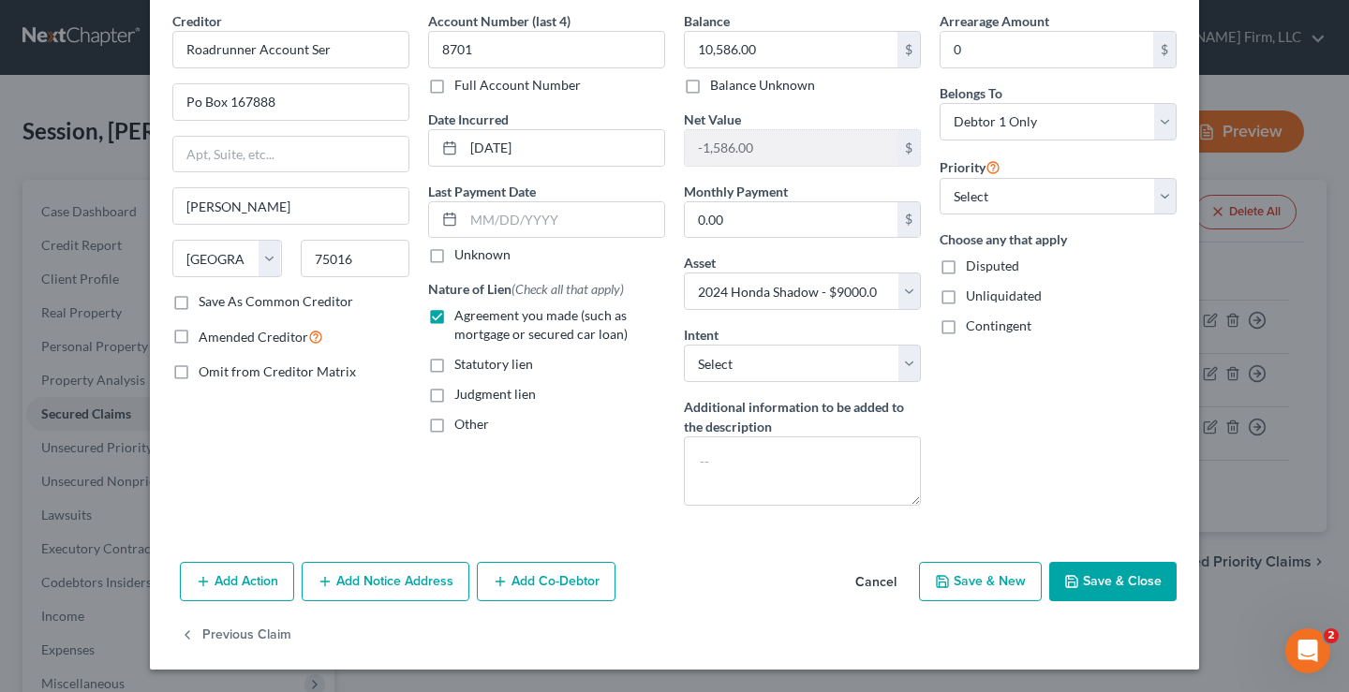
click at [1124, 576] on button "Save & Close" at bounding box center [1112, 581] width 127 height 39
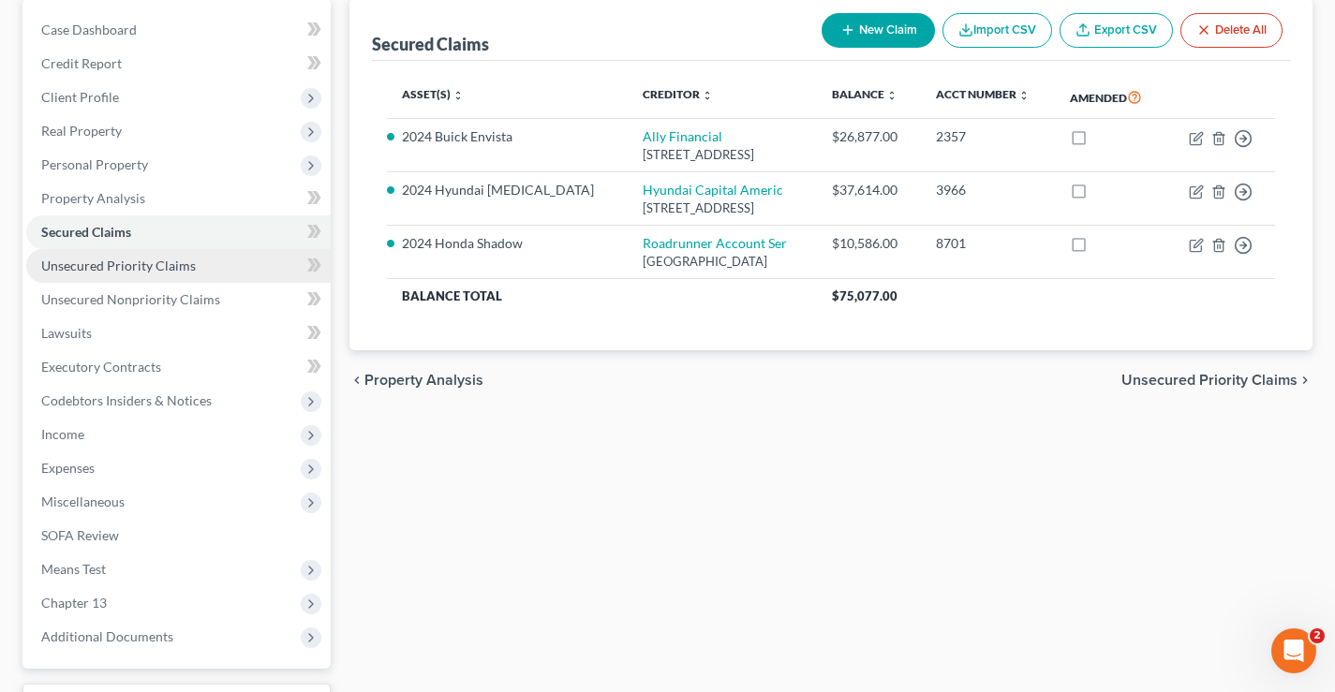
scroll to position [187, 0]
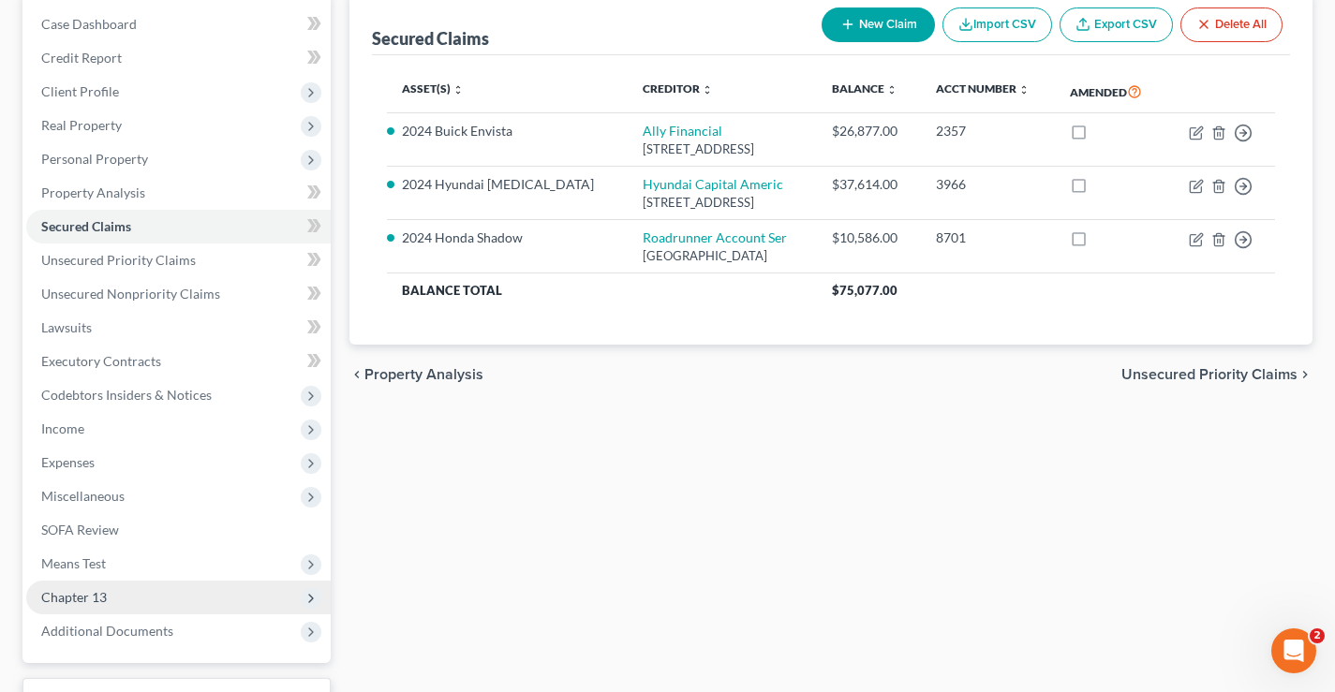
click at [69, 598] on span "Chapter 13" at bounding box center [74, 597] width 66 height 16
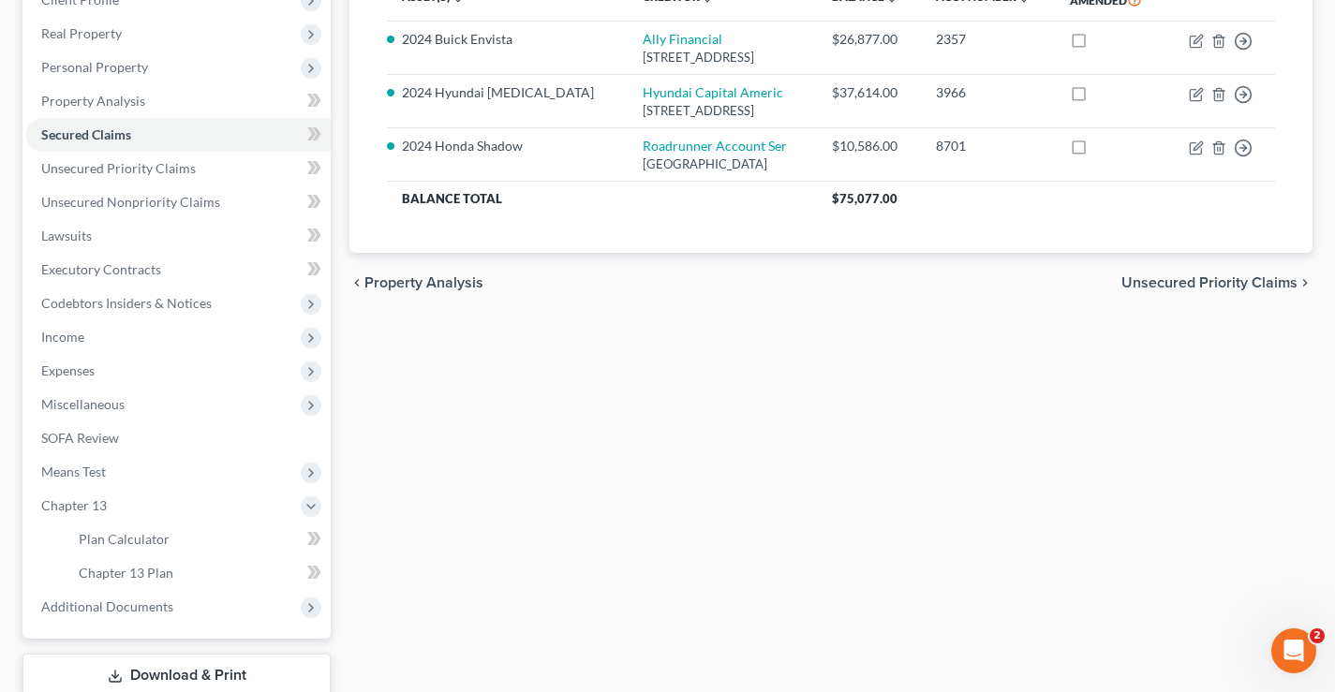
scroll to position [405, 0]
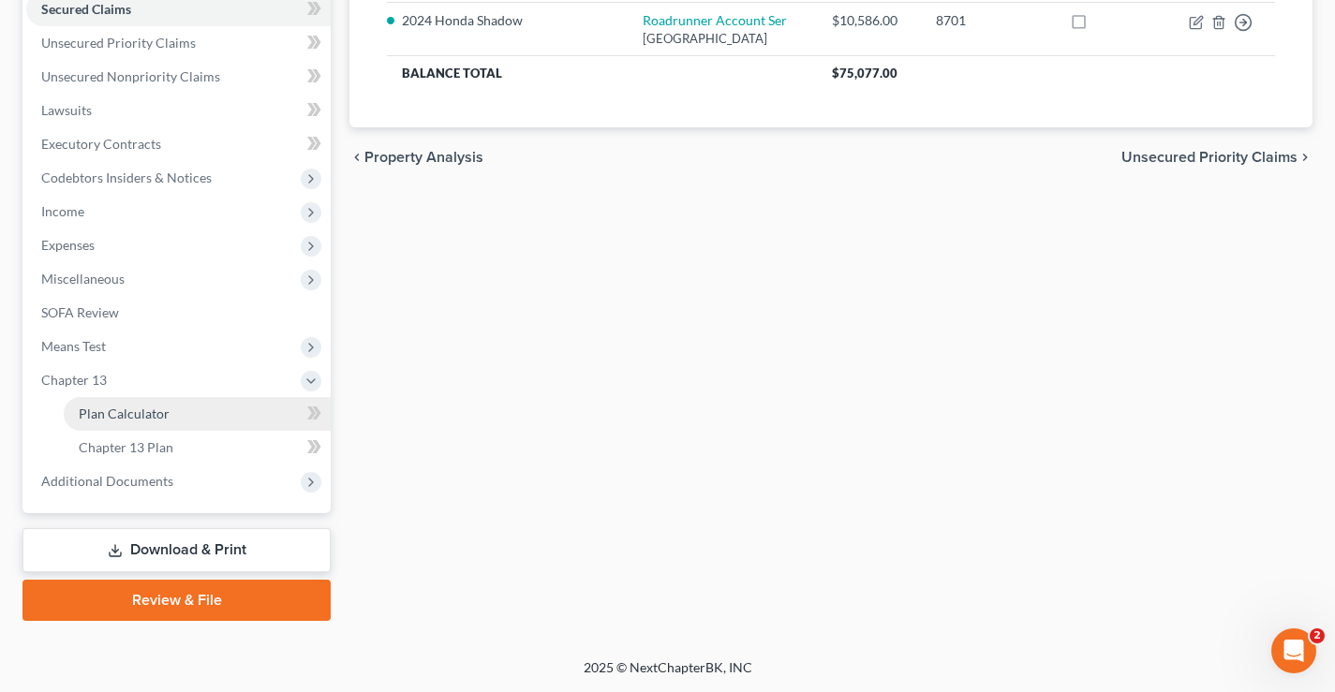
click at [175, 414] on link "Plan Calculator" at bounding box center [197, 414] width 267 height 34
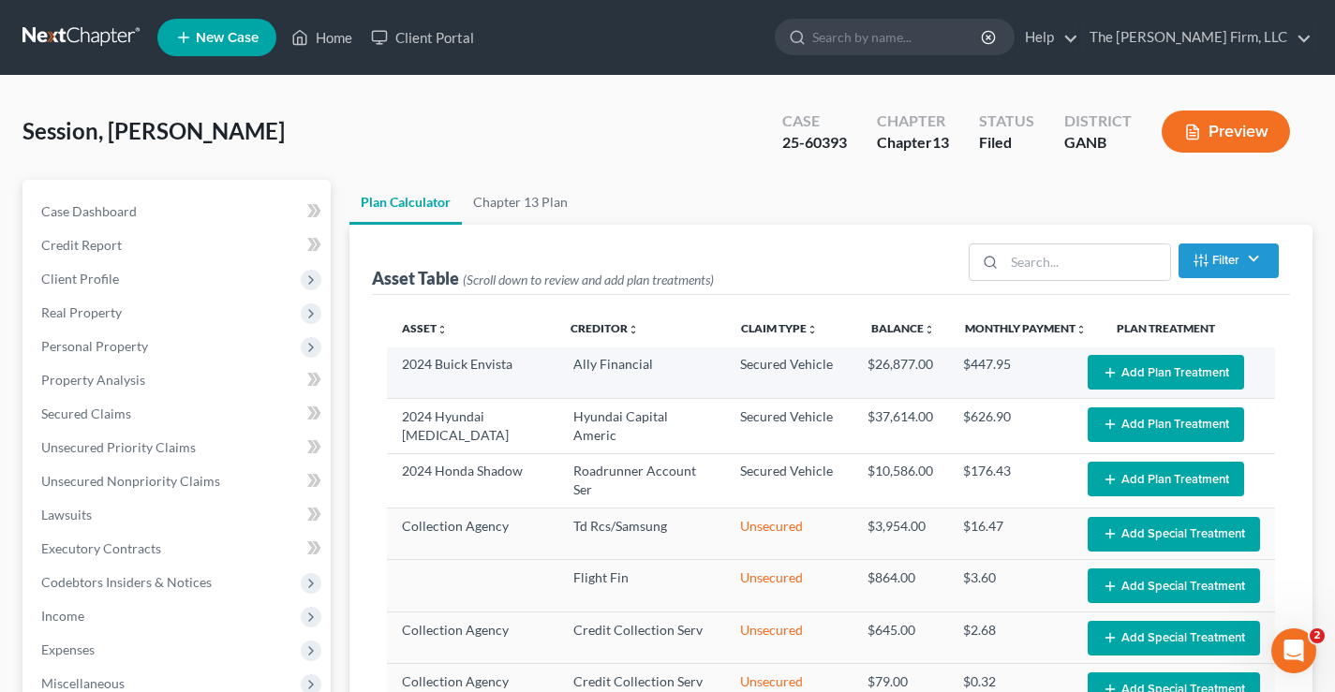
click at [1166, 365] on button "Add Plan Treatment" at bounding box center [1165, 372] width 156 height 35
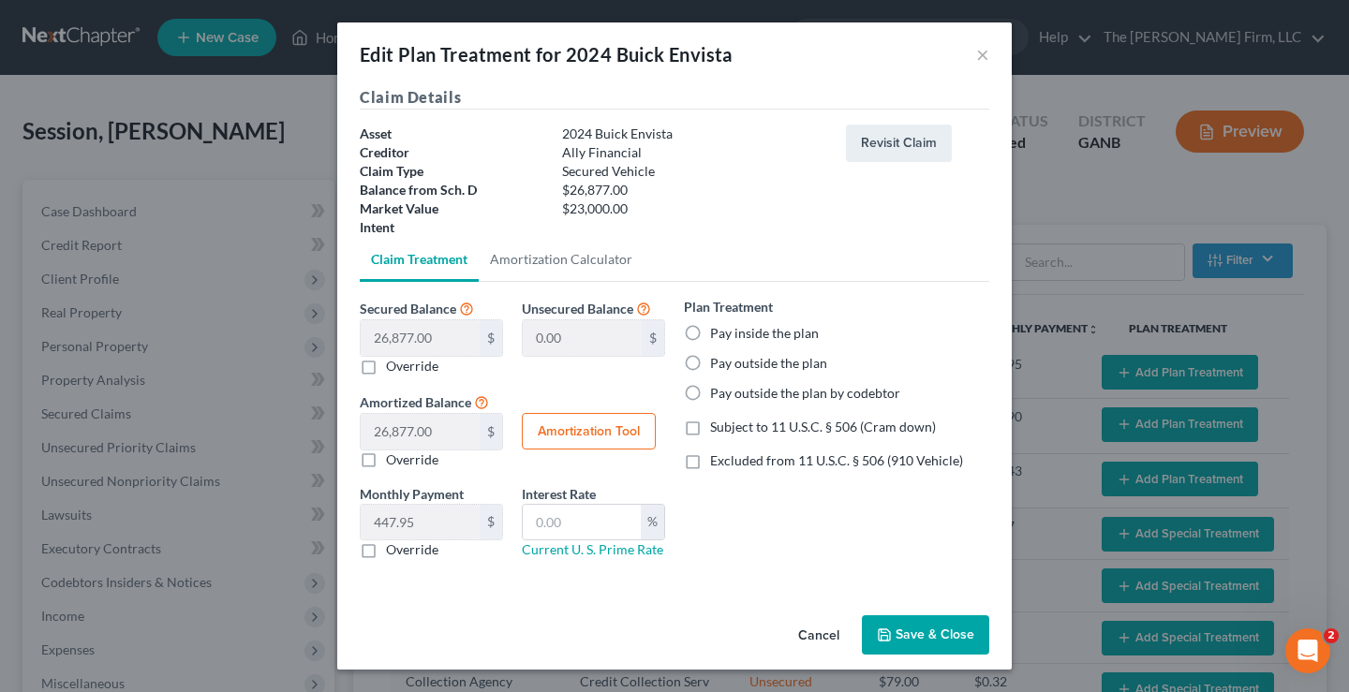
drag, startPoint x: 691, startPoint y: 333, endPoint x: 701, endPoint y: 445, distance: 112.8
click at [710, 339] on label "Pay inside the plan" at bounding box center [764, 333] width 109 height 19
click at [717, 336] on input "Pay inside the plan" at bounding box center [723, 330] width 12 height 12
click at [710, 462] on label "Excluded from 11 U.S.C. § 506 (910 Vehicle)" at bounding box center [836, 460] width 253 height 19
click at [717, 462] on input "Excluded from 11 U.S.C. § 506 (910 Vehicle)" at bounding box center [723, 457] width 12 height 12
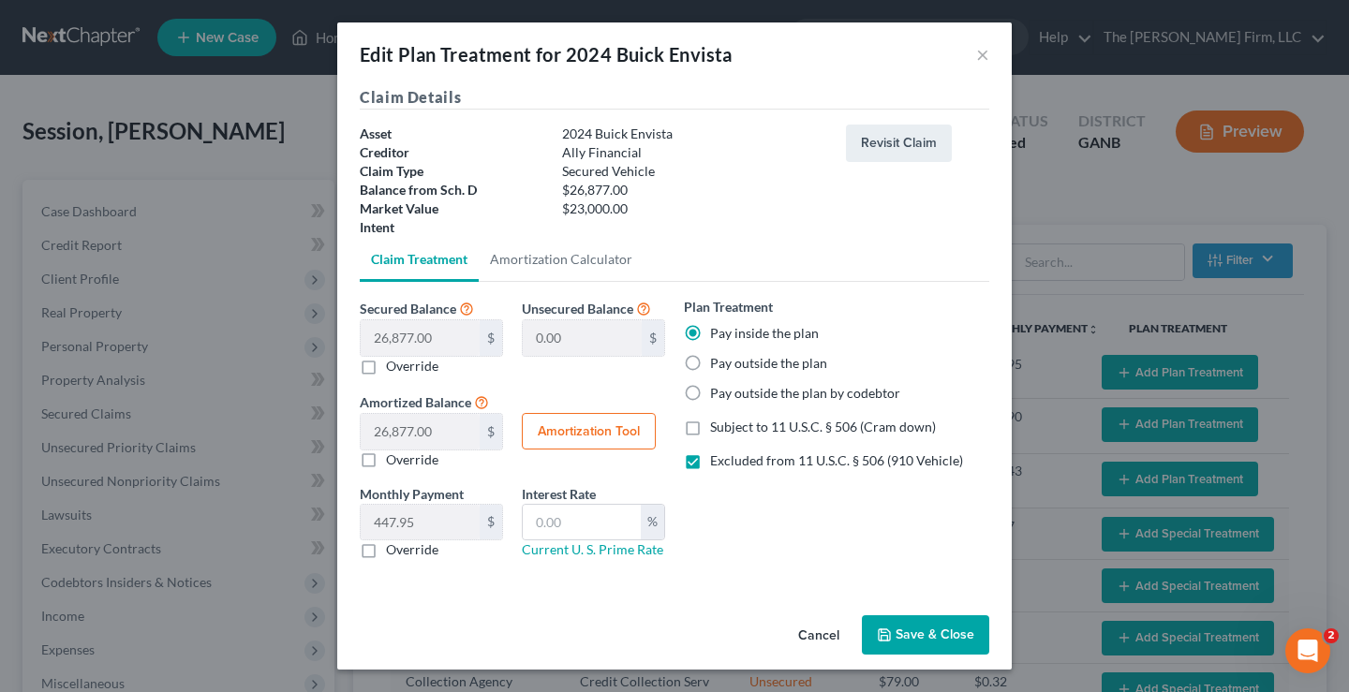
click at [923, 635] on button "Save & Close" at bounding box center [925, 634] width 127 height 39
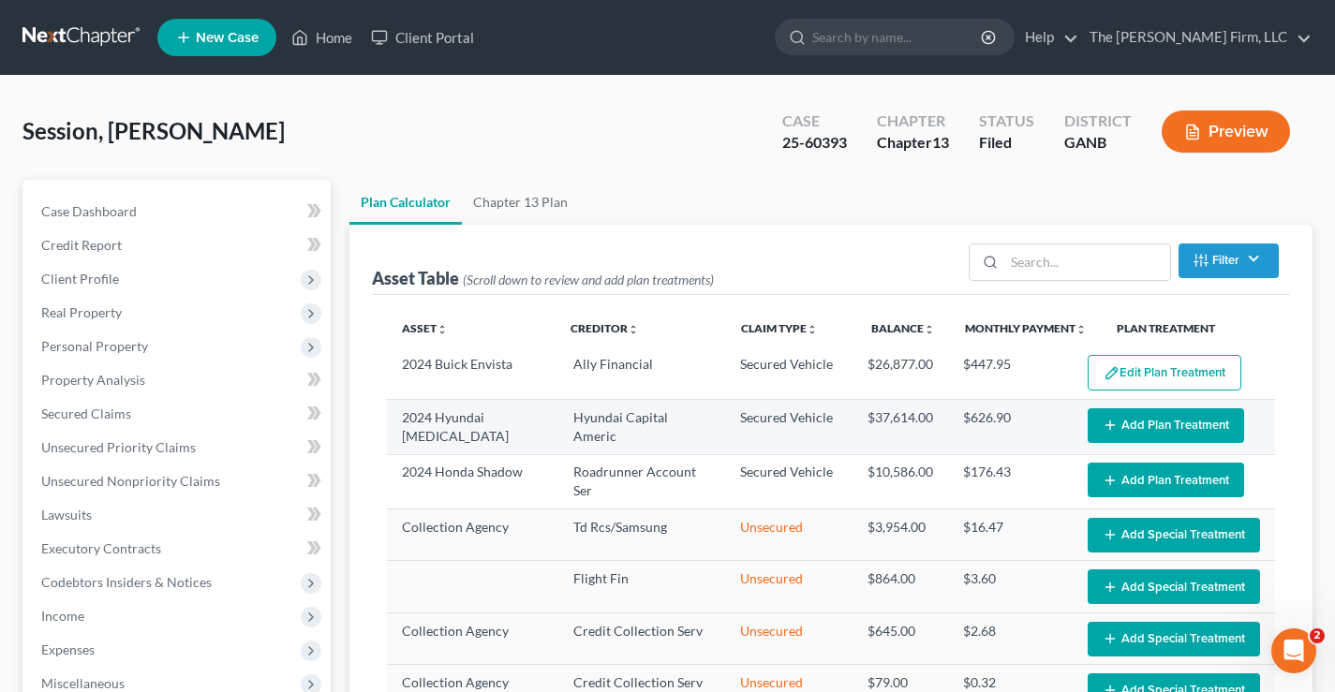
click at [1138, 422] on button "Add Plan Treatment" at bounding box center [1165, 425] width 156 height 35
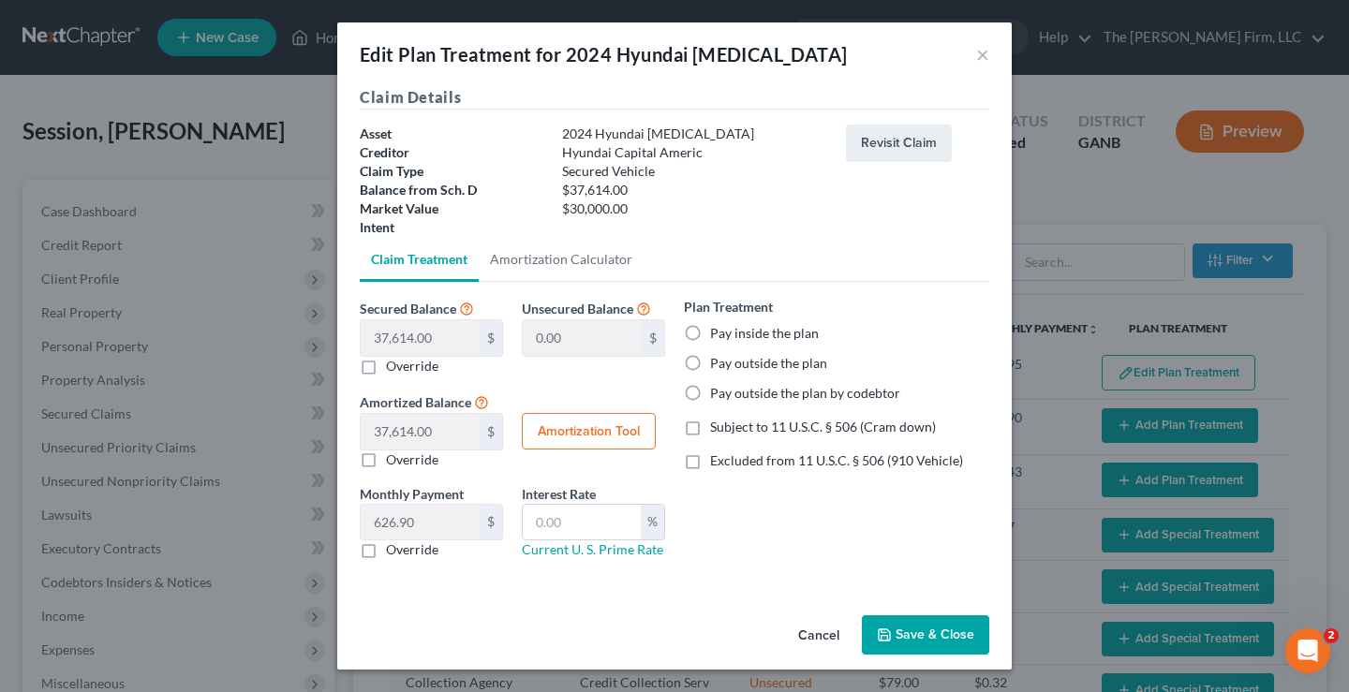
click at [710, 333] on label "Pay inside the plan" at bounding box center [764, 333] width 109 height 19
click at [717, 333] on input "Pay inside the plan" at bounding box center [723, 330] width 12 height 12
click at [710, 463] on label "Excluded from 11 U.S.C. § 506 (910 Vehicle)" at bounding box center [836, 460] width 253 height 19
click at [717, 463] on input "Excluded from 11 U.S.C. § 506 (910 Vehicle)" at bounding box center [723, 457] width 12 height 12
drag, startPoint x: 931, startPoint y: 642, endPoint x: 924, endPoint y: 552, distance: 90.2
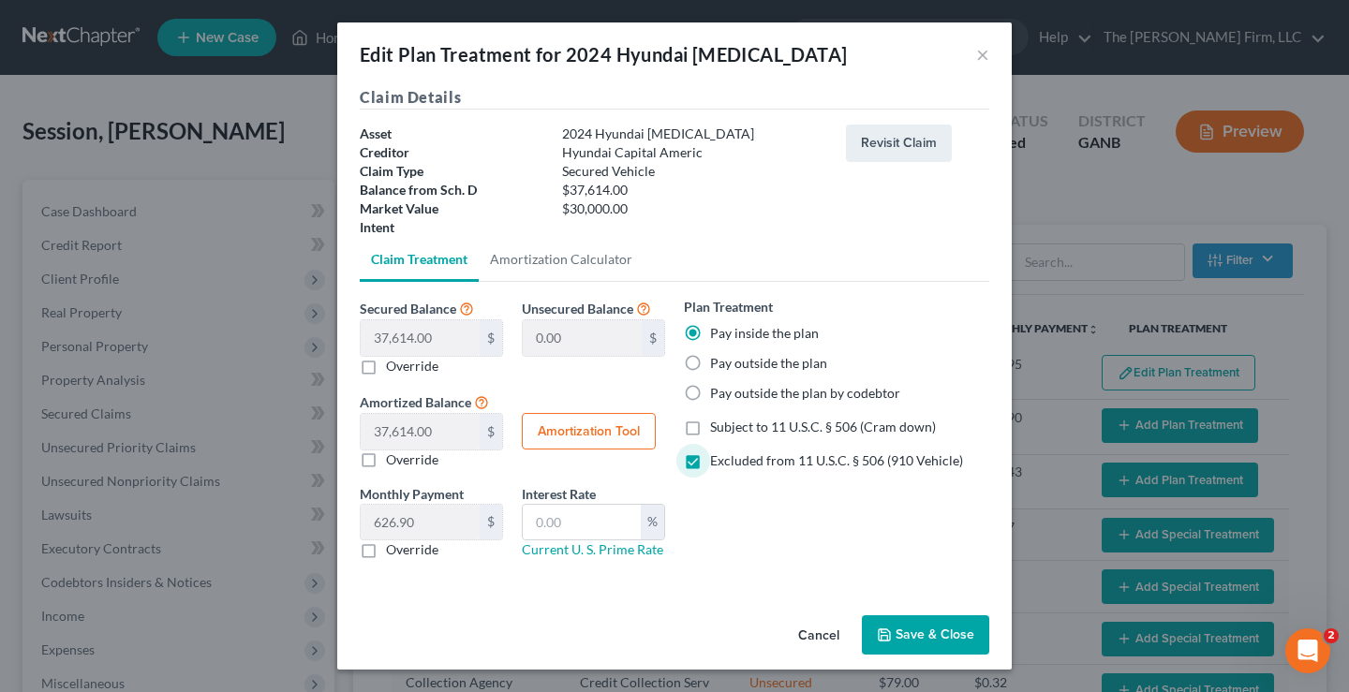
click at [932, 641] on button "Save & Close" at bounding box center [925, 634] width 127 height 39
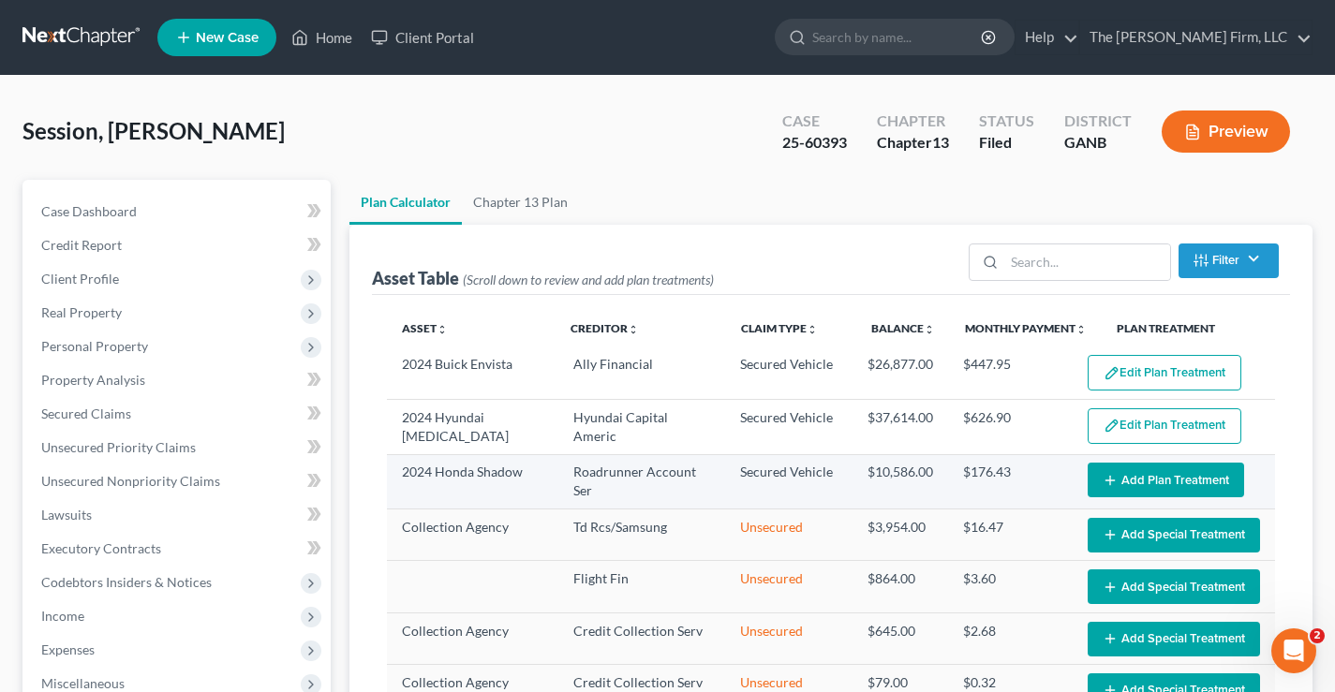
click at [1158, 474] on button "Add Plan Treatment" at bounding box center [1165, 480] width 156 height 35
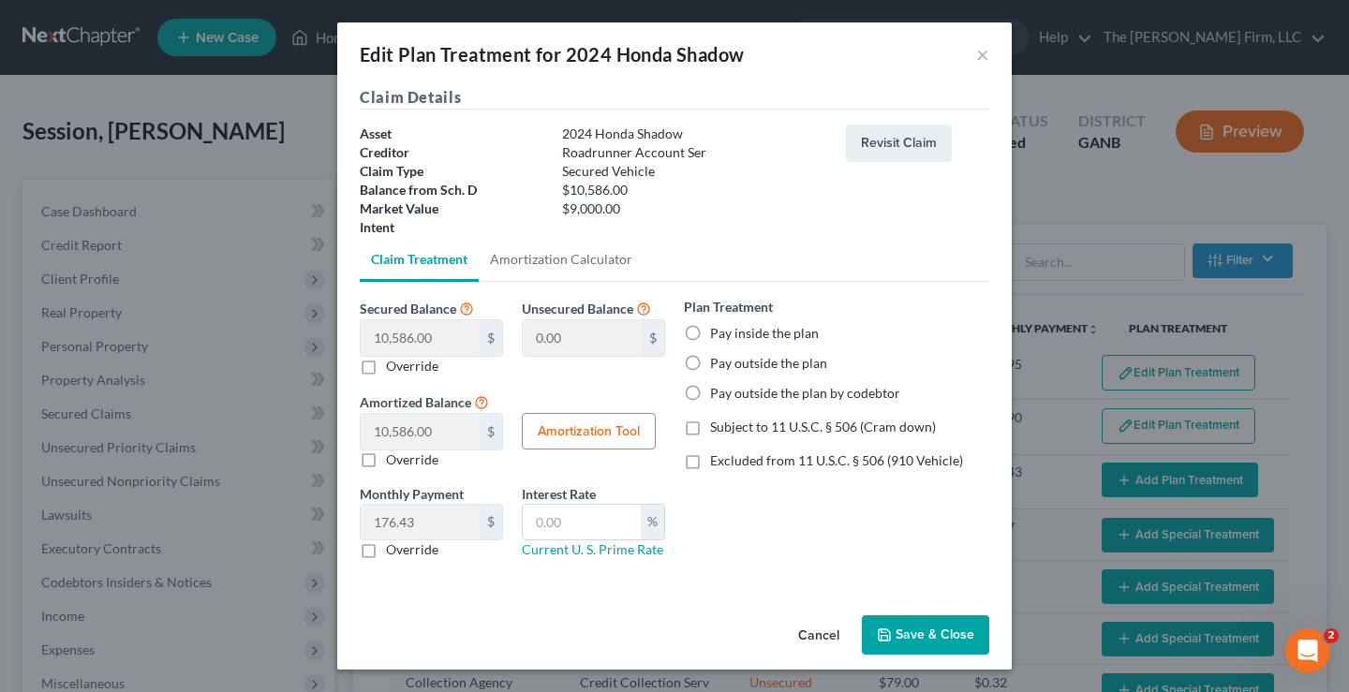
click at [710, 332] on label "Pay inside the plan" at bounding box center [764, 333] width 109 height 19
click at [717, 332] on input "Pay inside the plan" at bounding box center [723, 330] width 12 height 12
click at [710, 460] on label "Excluded from 11 U.S.C. § 506 (910 Vehicle)" at bounding box center [836, 460] width 253 height 19
click at [717, 460] on input "Excluded from 11 U.S.C. § 506 (910 Vehicle)" at bounding box center [723, 457] width 12 height 12
click at [904, 639] on button "Save & Close" at bounding box center [925, 634] width 127 height 39
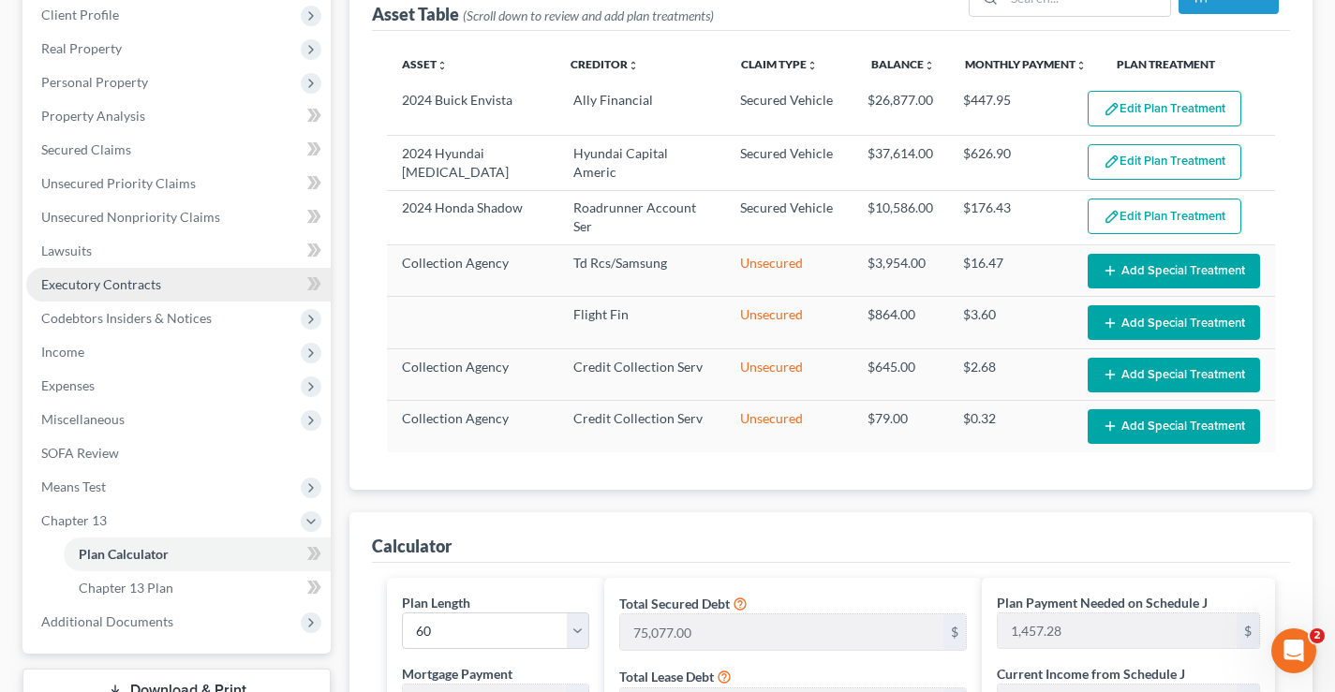
scroll to position [468, 0]
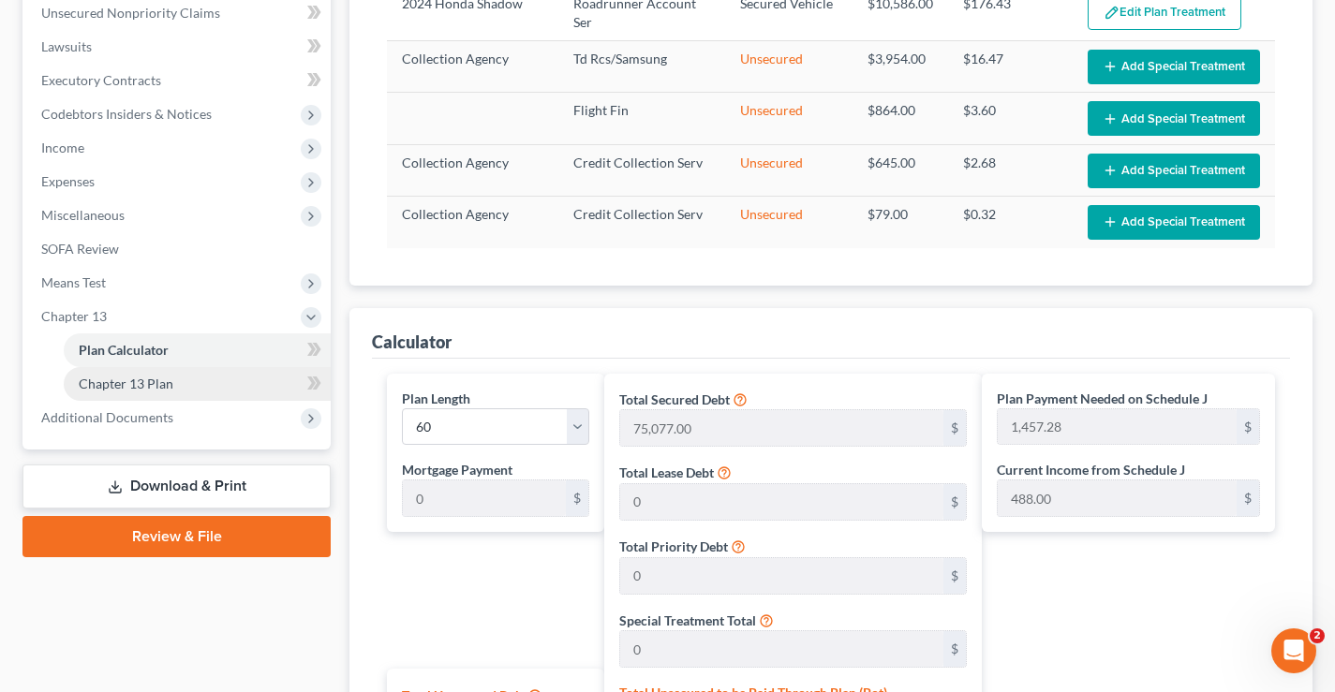
click at [116, 392] on link "Chapter 13 Plan" at bounding box center [197, 384] width 267 height 34
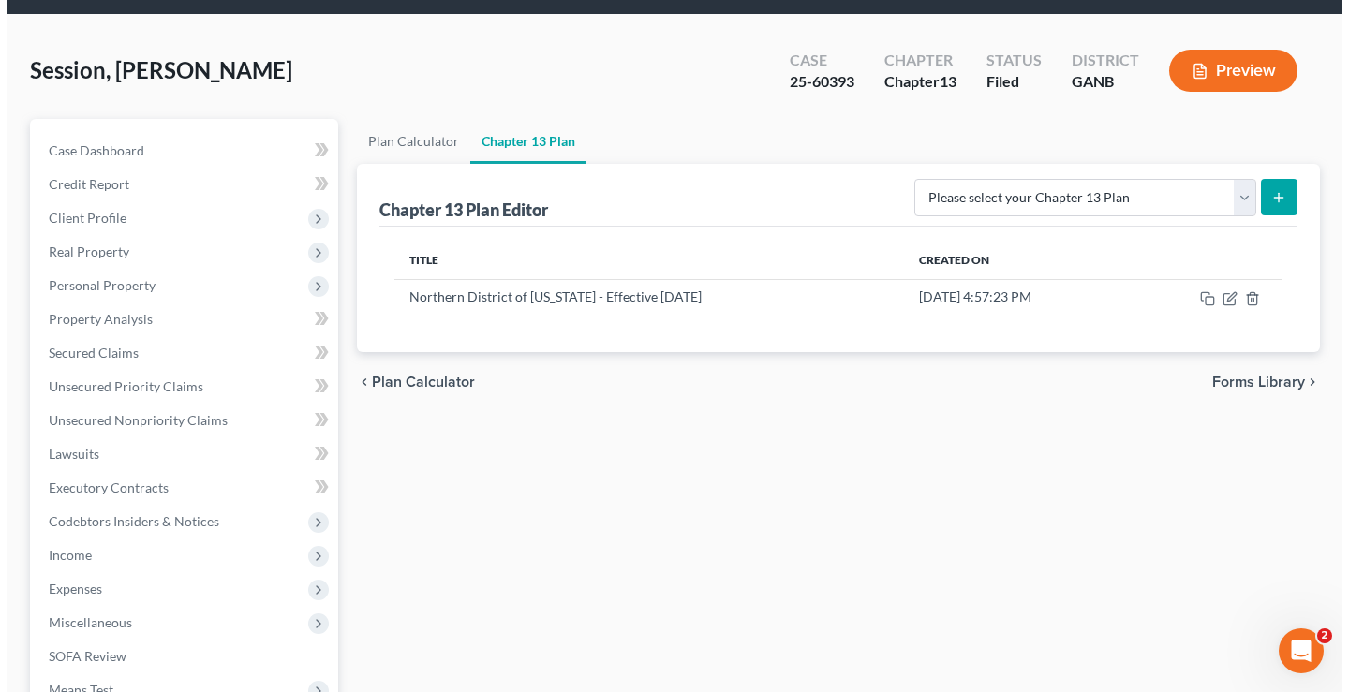
scroll to position [94, 0]
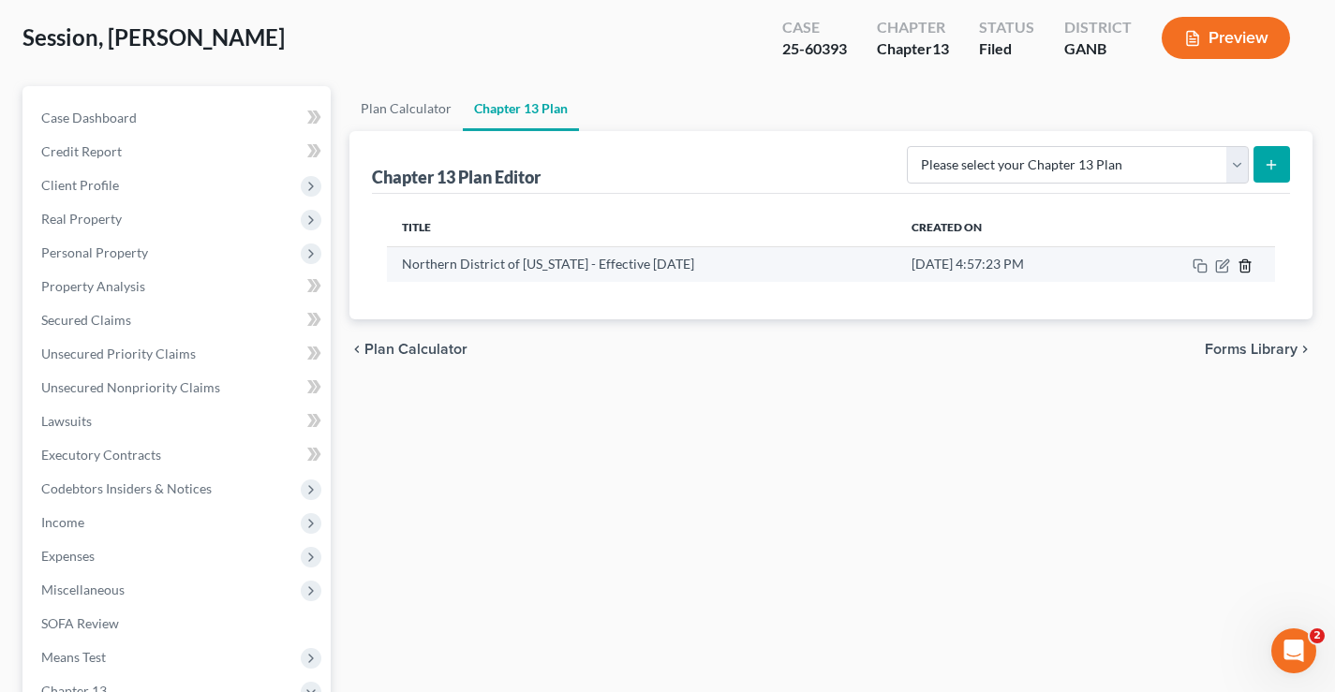
click at [1242, 268] on icon "button" at bounding box center [1244, 266] width 15 height 15
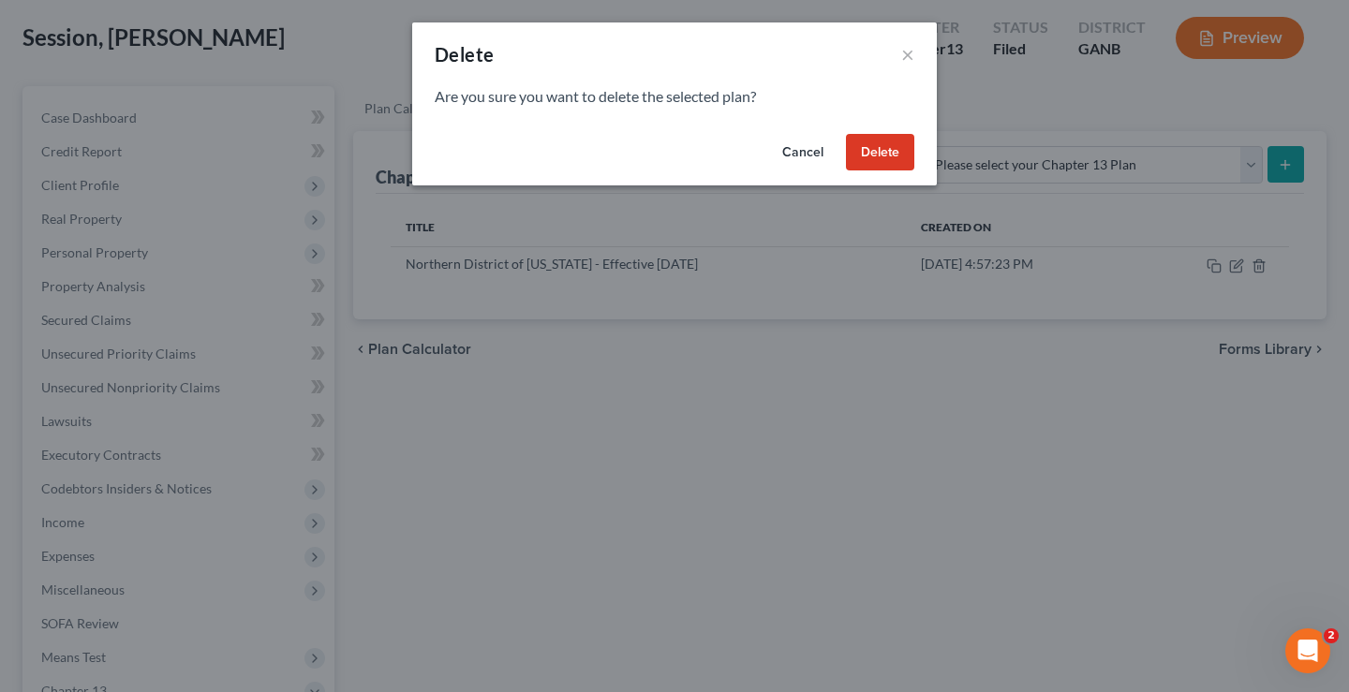
click at [876, 150] on button "Delete" at bounding box center [880, 152] width 68 height 37
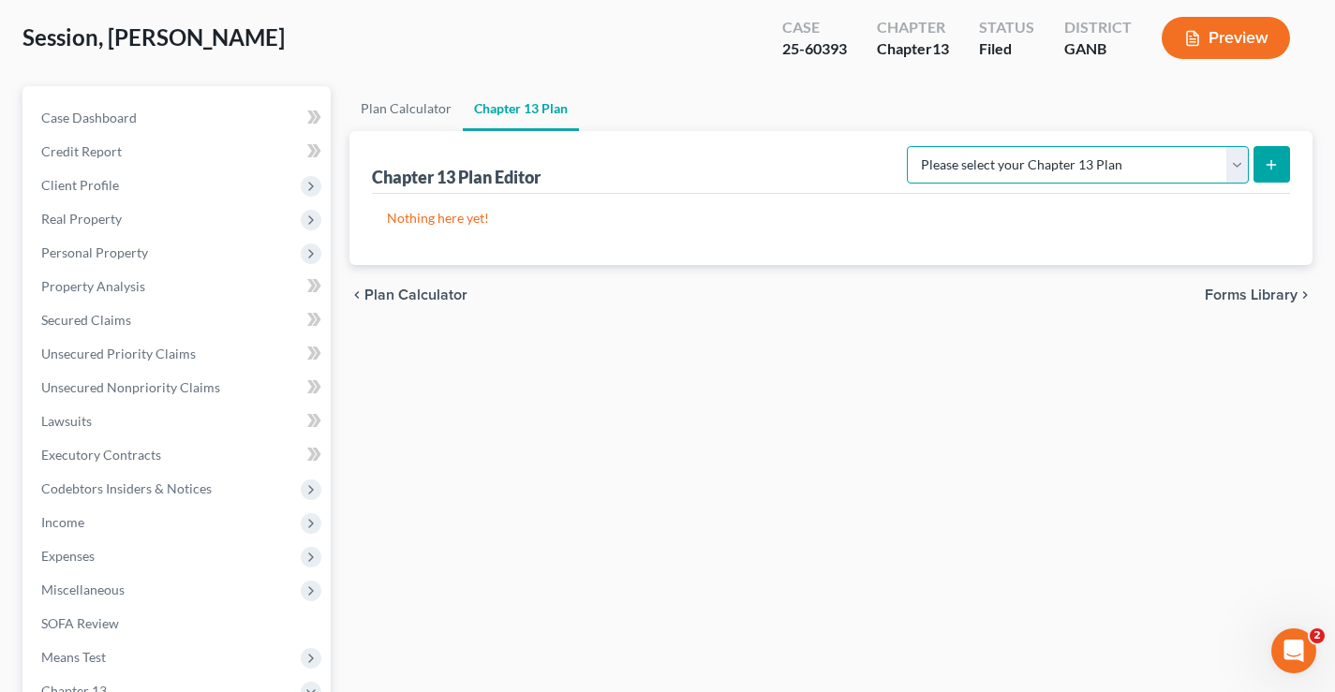
click at [1229, 164] on select "Please select your Chapter 13 Plan National Form Plan - Official Form 113 North…" at bounding box center [1078, 164] width 342 height 37
click at [909, 146] on select "Please select your Chapter 13 Plan National Form Plan - Official Form 113 North…" at bounding box center [1078, 164] width 342 height 37
click at [1280, 164] on button "submit" at bounding box center [1271, 164] width 37 height 37
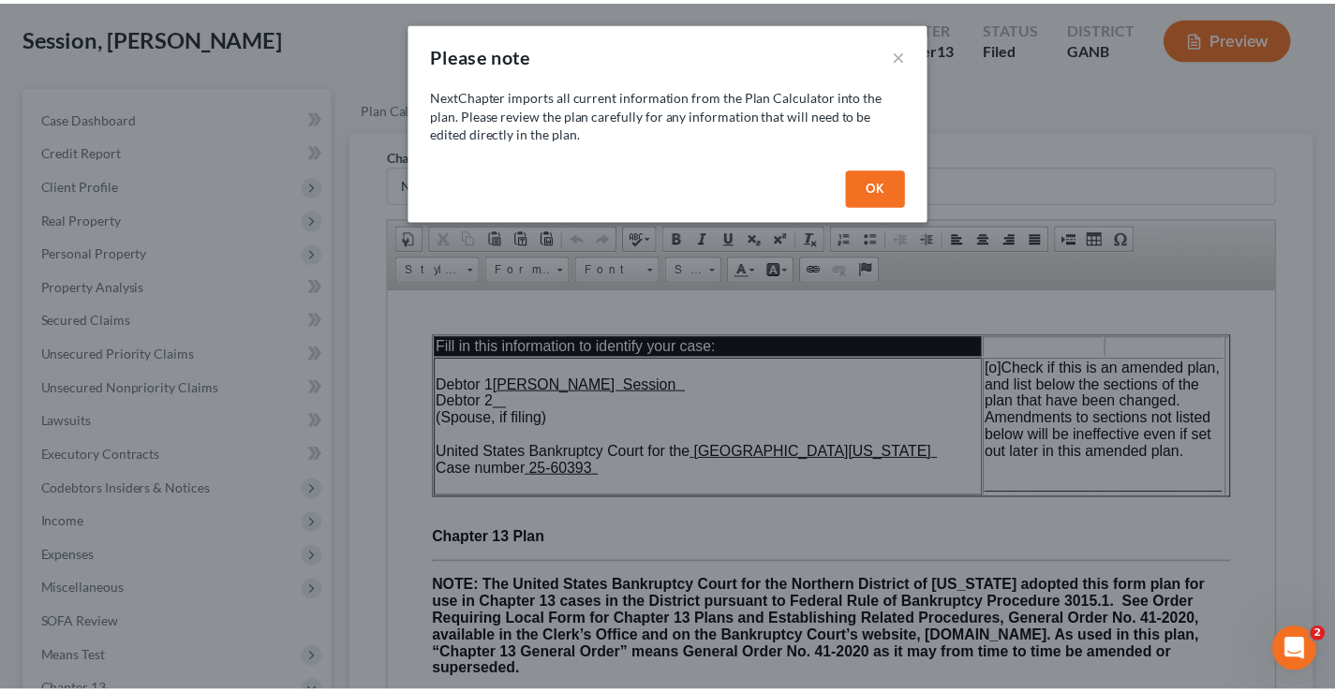
scroll to position [0, 0]
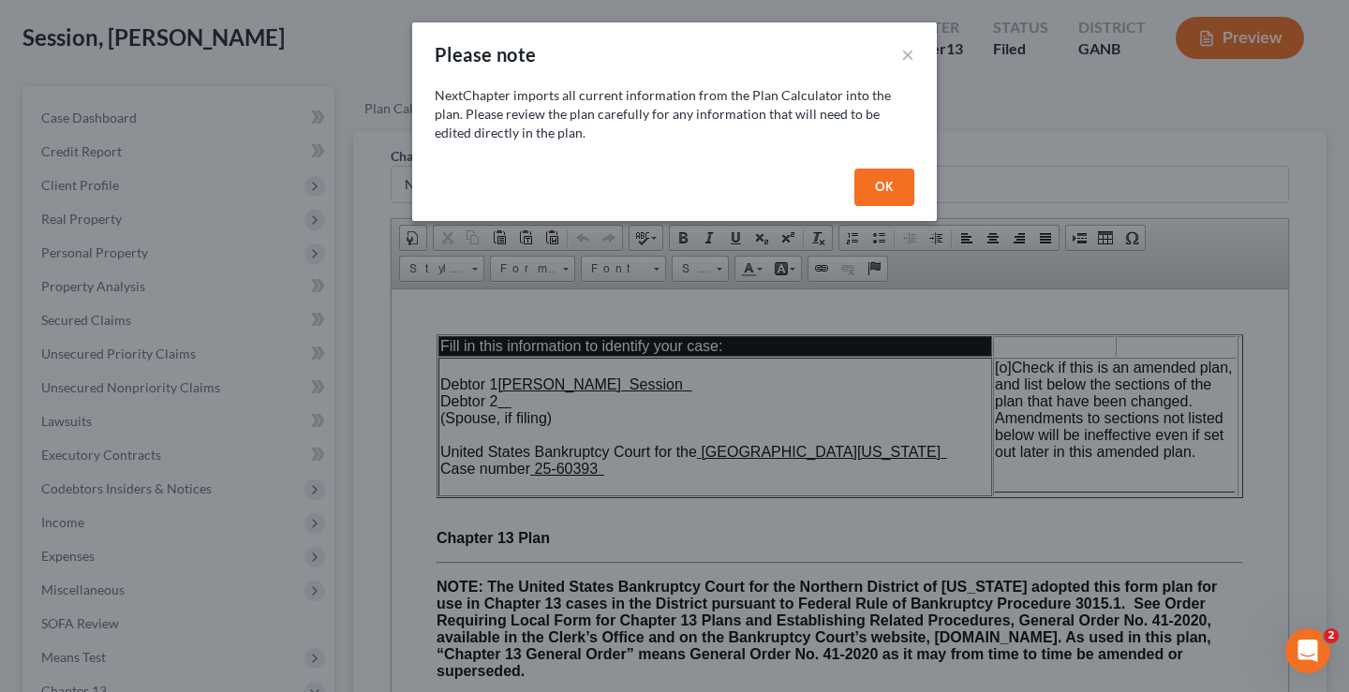
click at [895, 183] on button "OK" at bounding box center [884, 187] width 60 height 37
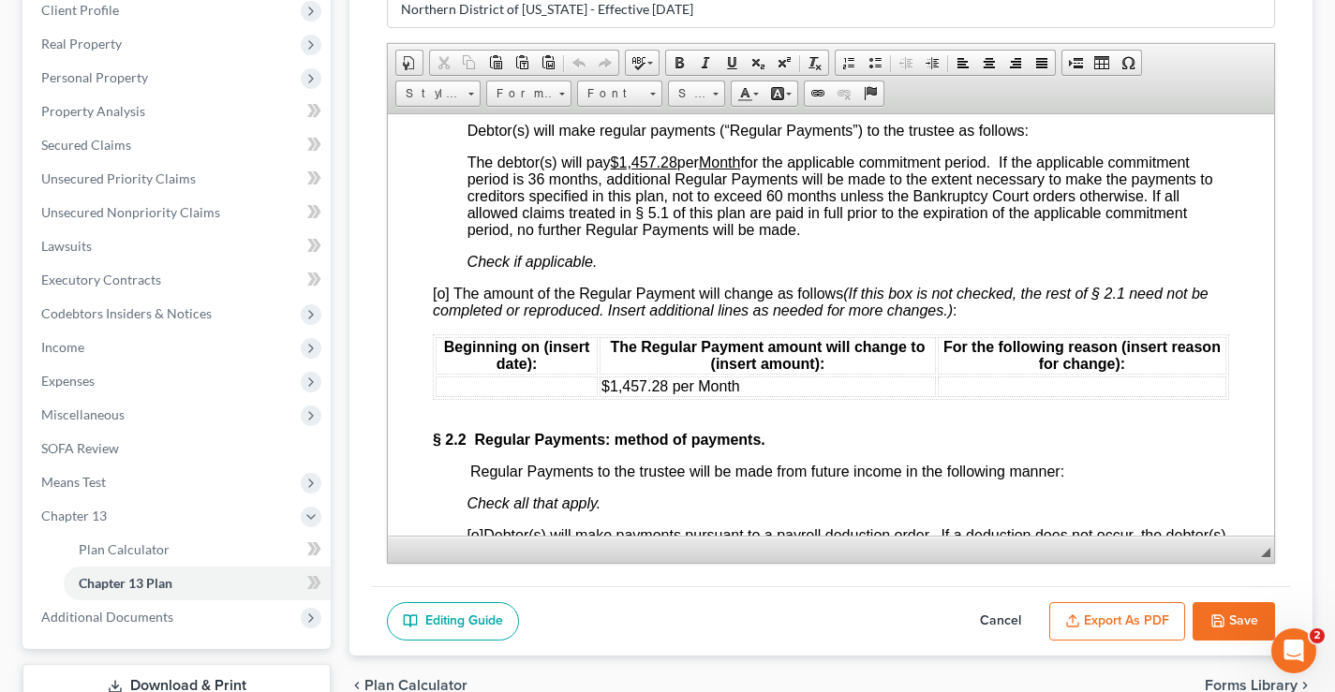
scroll to position [1311, 0]
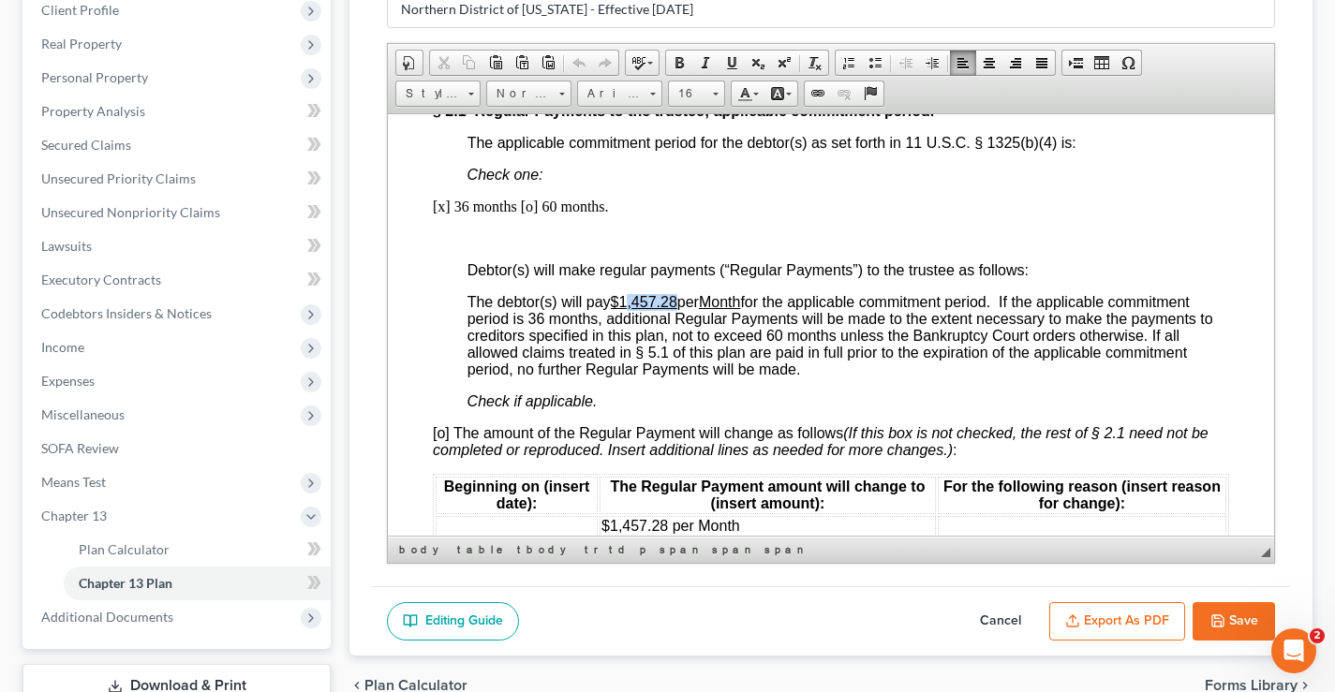
drag, startPoint x: 630, startPoint y: 318, endPoint x: 678, endPoint y: 318, distance: 47.8
click at [677, 309] on u "$1,457.28" at bounding box center [644, 301] width 67 height 16
click at [630, 309] on u "$1900.00" at bounding box center [642, 301] width 63 height 16
drag, startPoint x: 616, startPoint y: 316, endPoint x: 752, endPoint y: 316, distance: 135.8
click at [752, 316] on span "The debtor(s) will pay $1,900.00 per Month for the applicable commitment period…" at bounding box center [840, 334] width 746 height 83
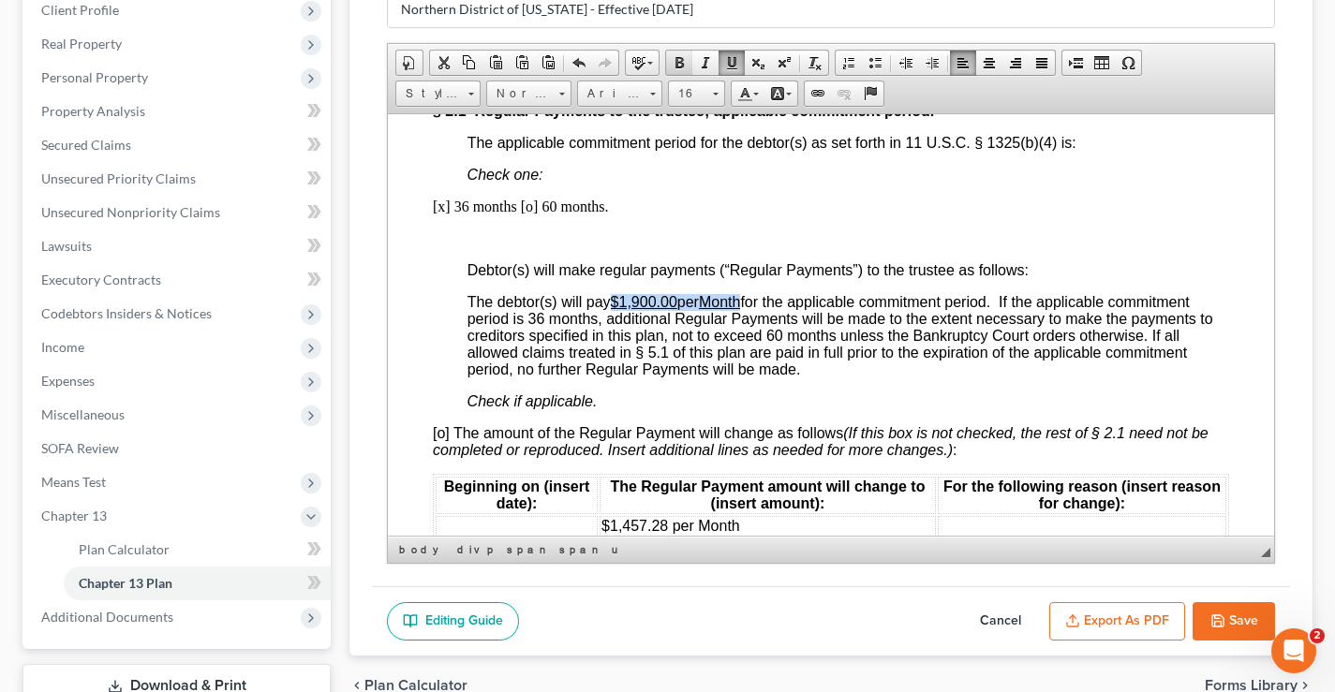
drag, startPoint x: 673, startPoint y: 67, endPoint x: 297, endPoint y: 82, distance: 376.9
click at [673, 67] on span at bounding box center [679, 62] width 15 height 15
click at [593, 246] on p at bounding box center [831, 237] width 796 height 17
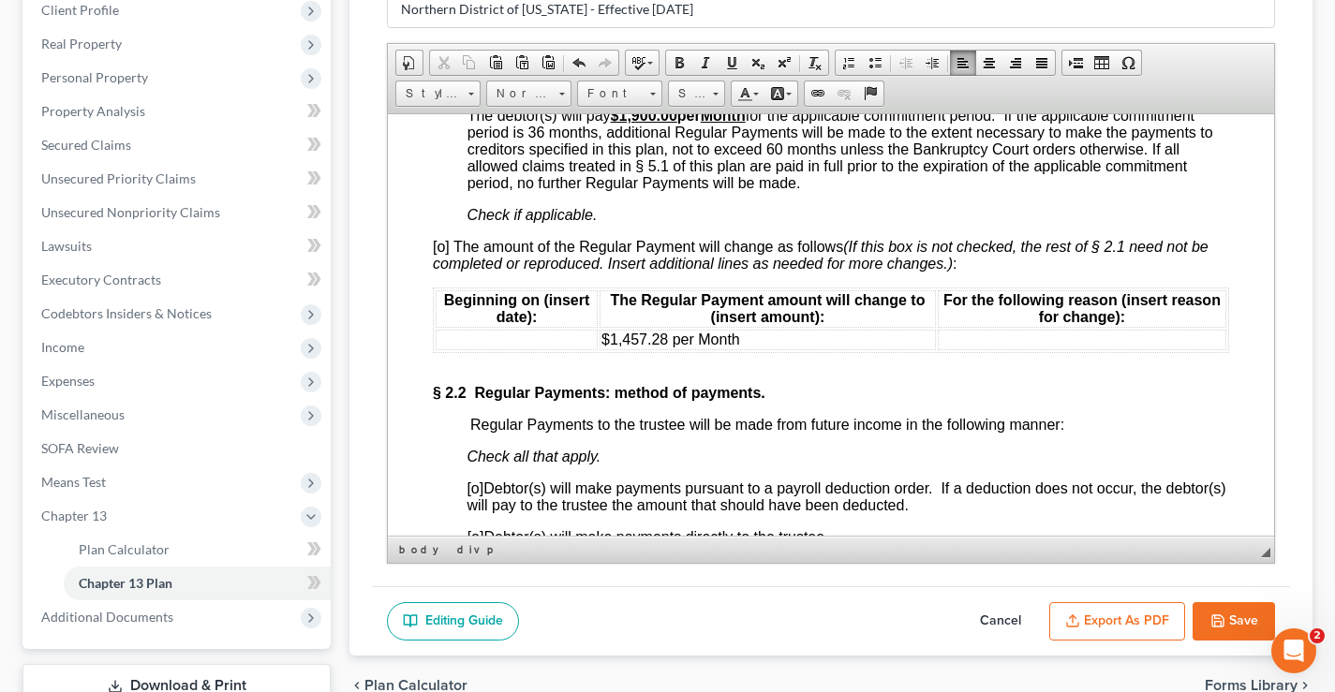
scroll to position [1499, 0]
drag, startPoint x: 743, startPoint y: 354, endPoint x: 608, endPoint y: 354, distance: 134.9
click at [608, 348] on td "$1,457.28 per Month" at bounding box center [767, 338] width 336 height 21
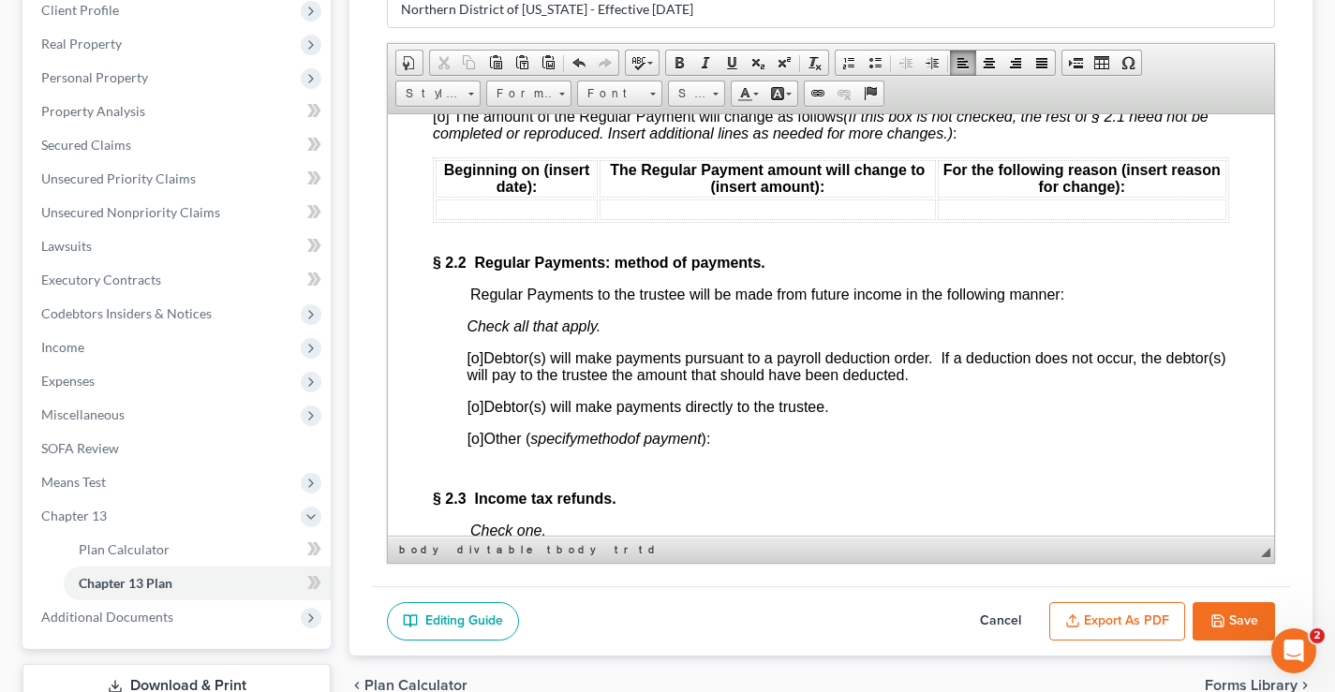
scroll to position [1780, 0]
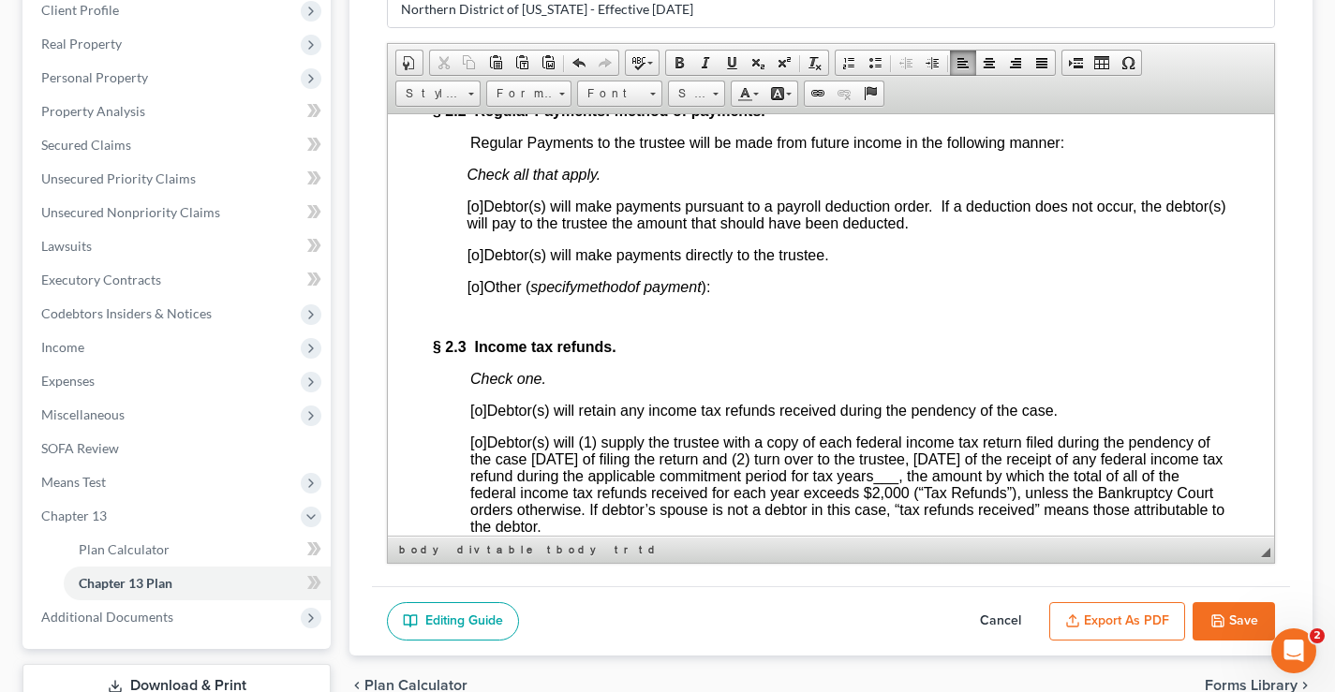
click at [475, 214] on span "[o]" at bounding box center [474, 206] width 17 height 16
click at [477, 262] on span "[o]" at bounding box center [475, 254] width 17 height 16
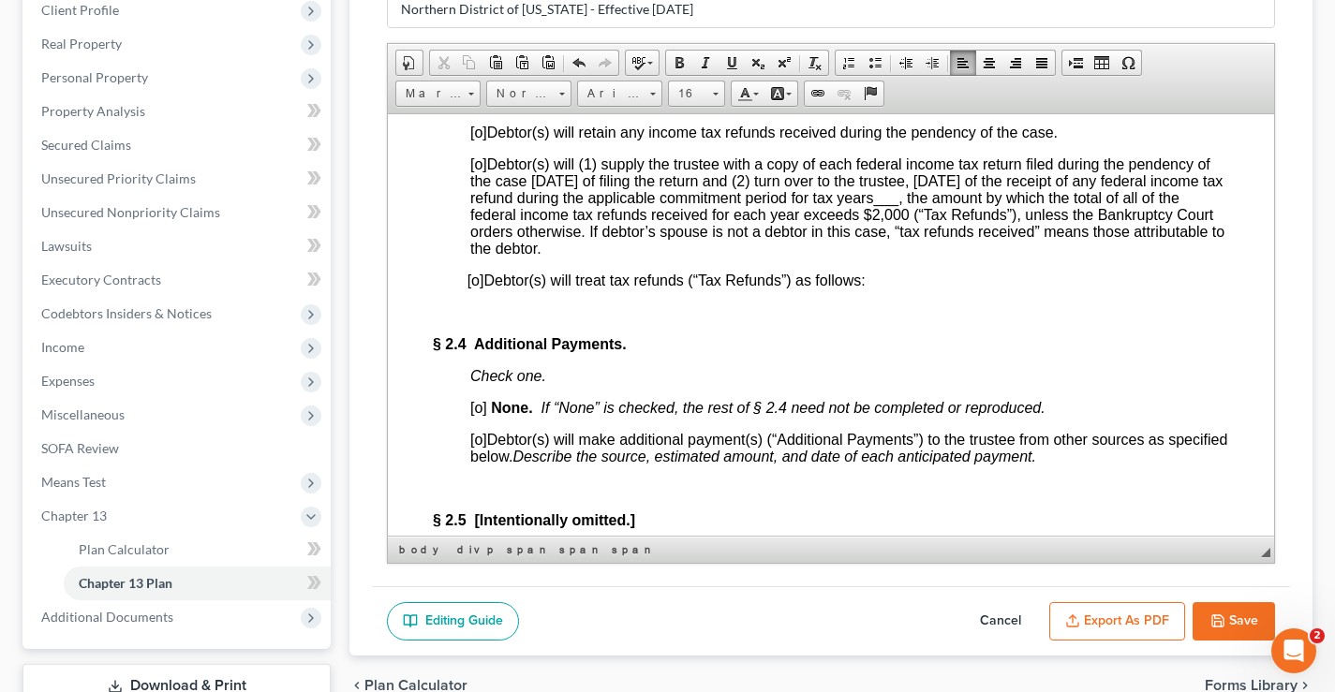
scroll to position [1967, 0]
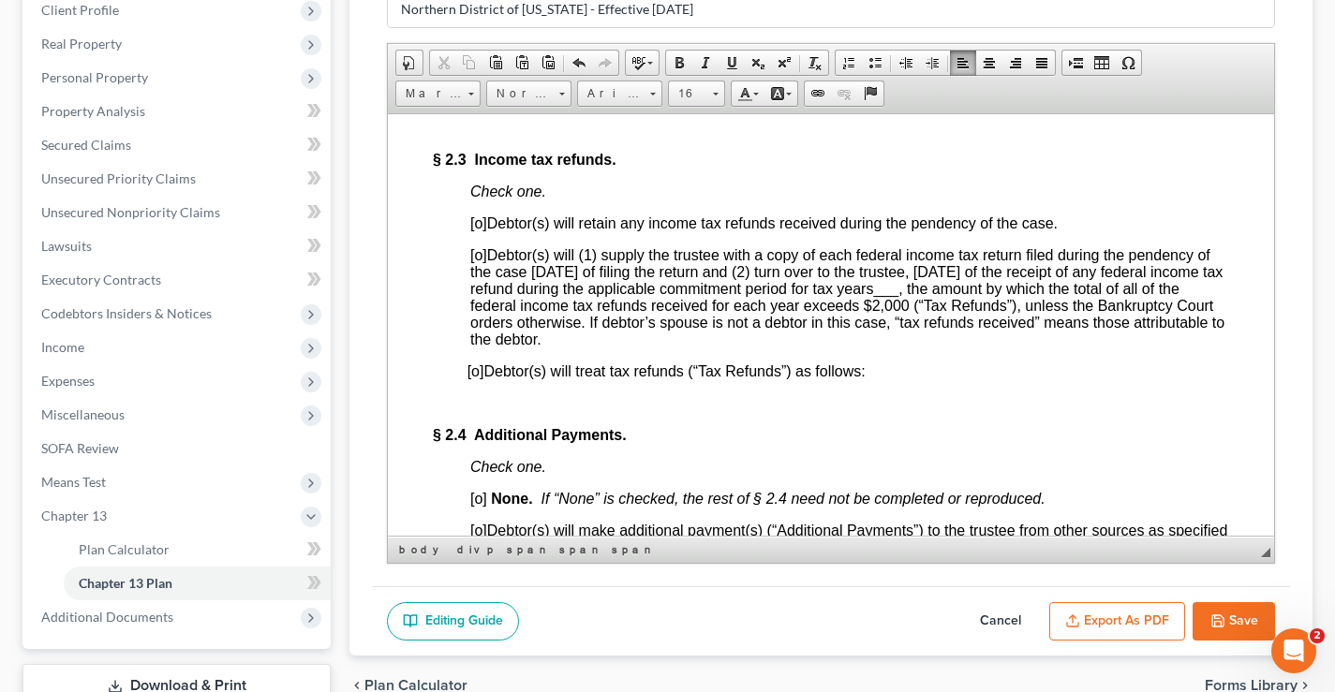
click at [481, 230] on span "[o]" at bounding box center [478, 222] width 17 height 16
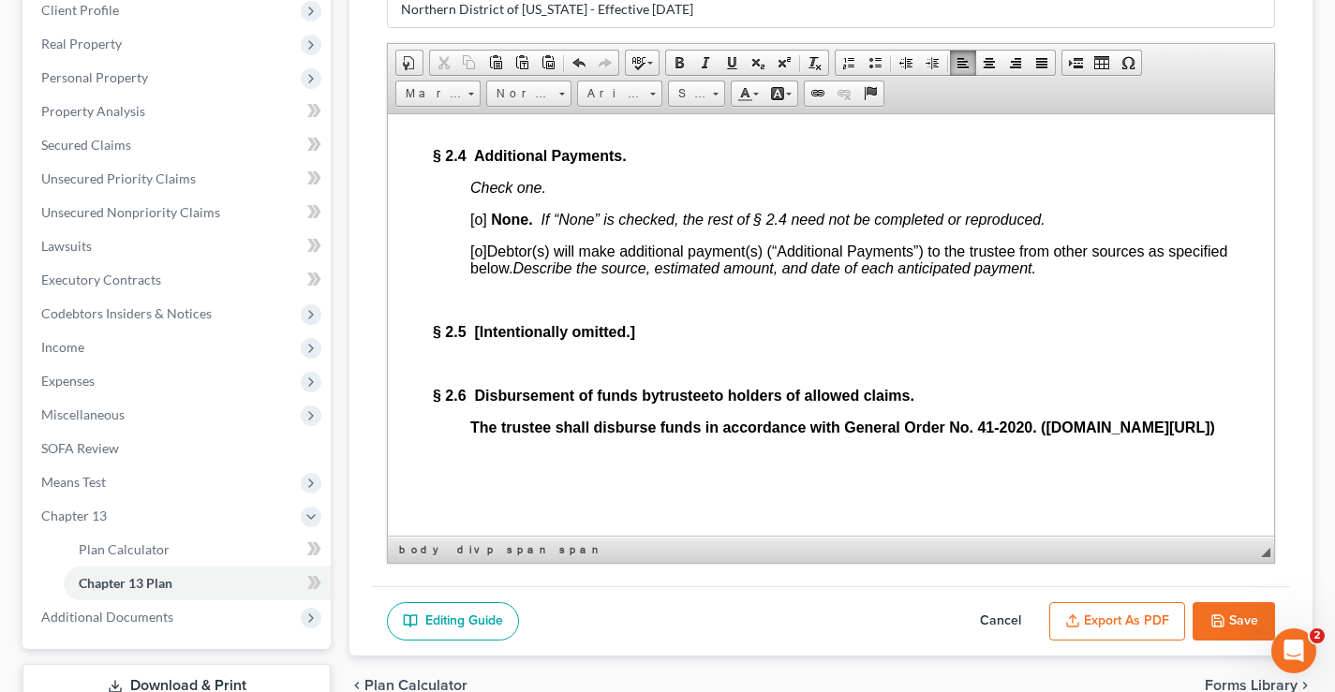
scroll to position [2248, 0]
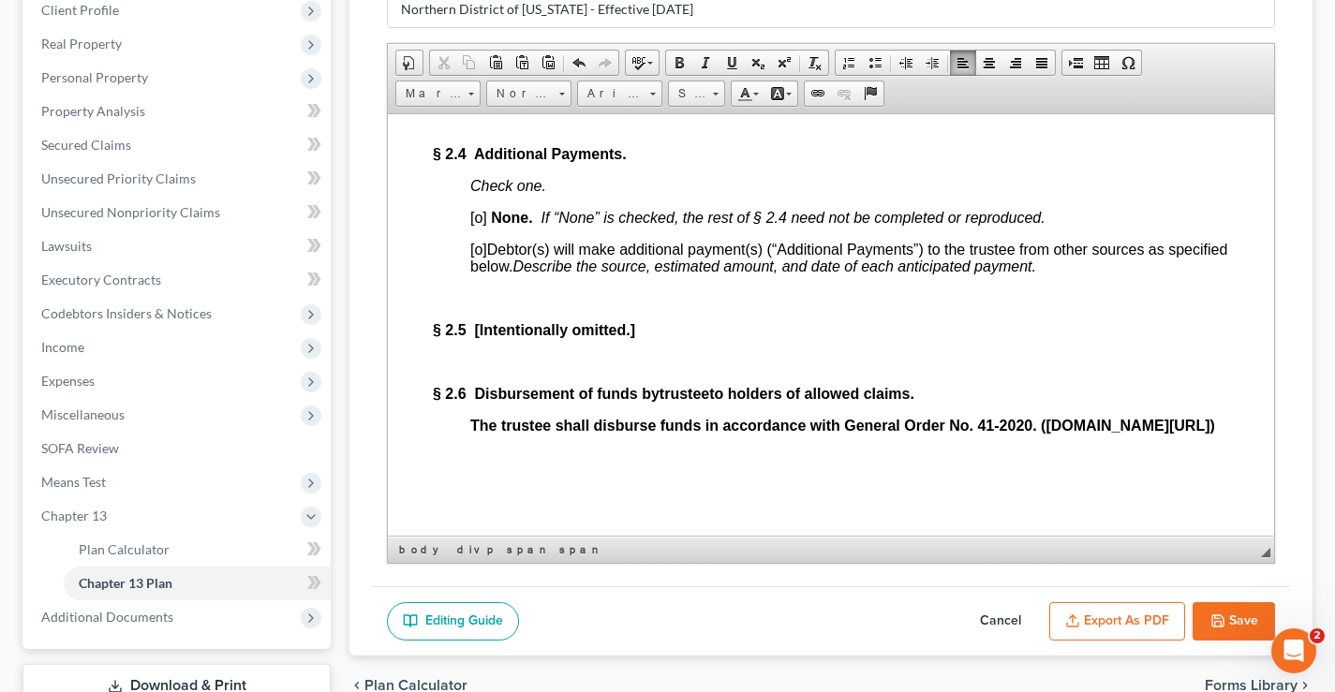
click at [481, 225] on span "[o]" at bounding box center [478, 217] width 17 height 16
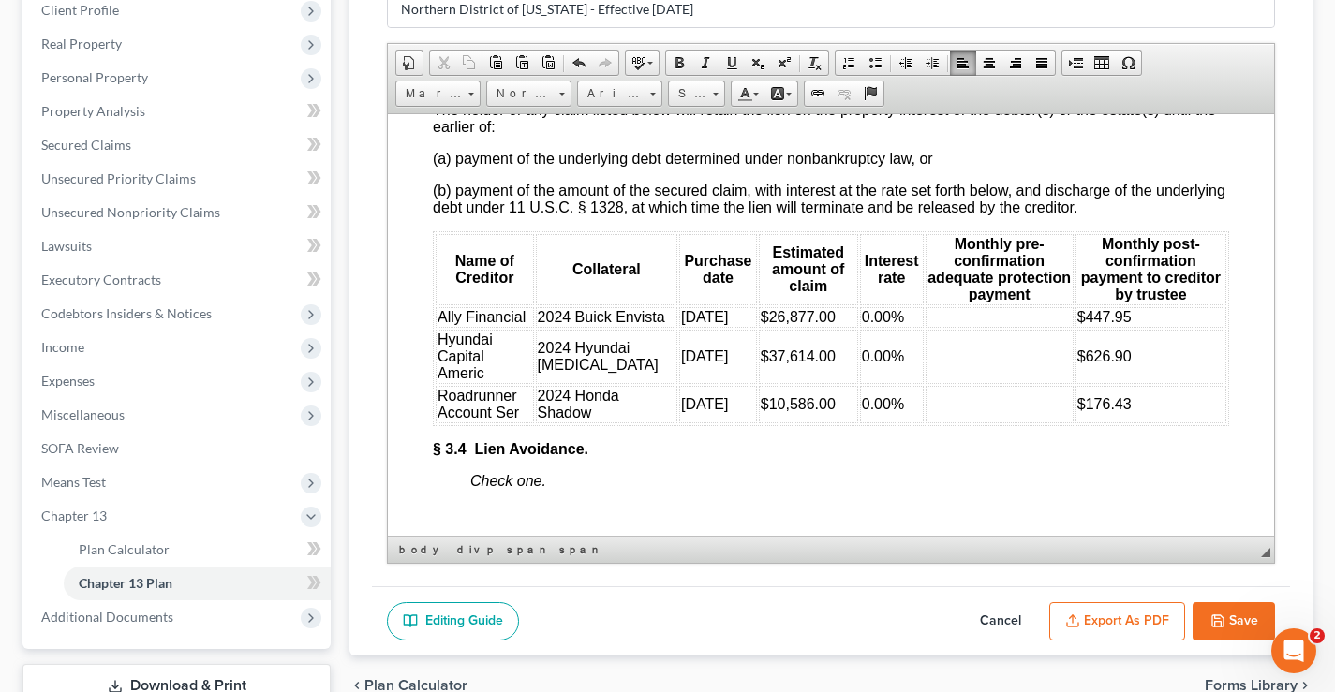
scroll to position [3653, 0]
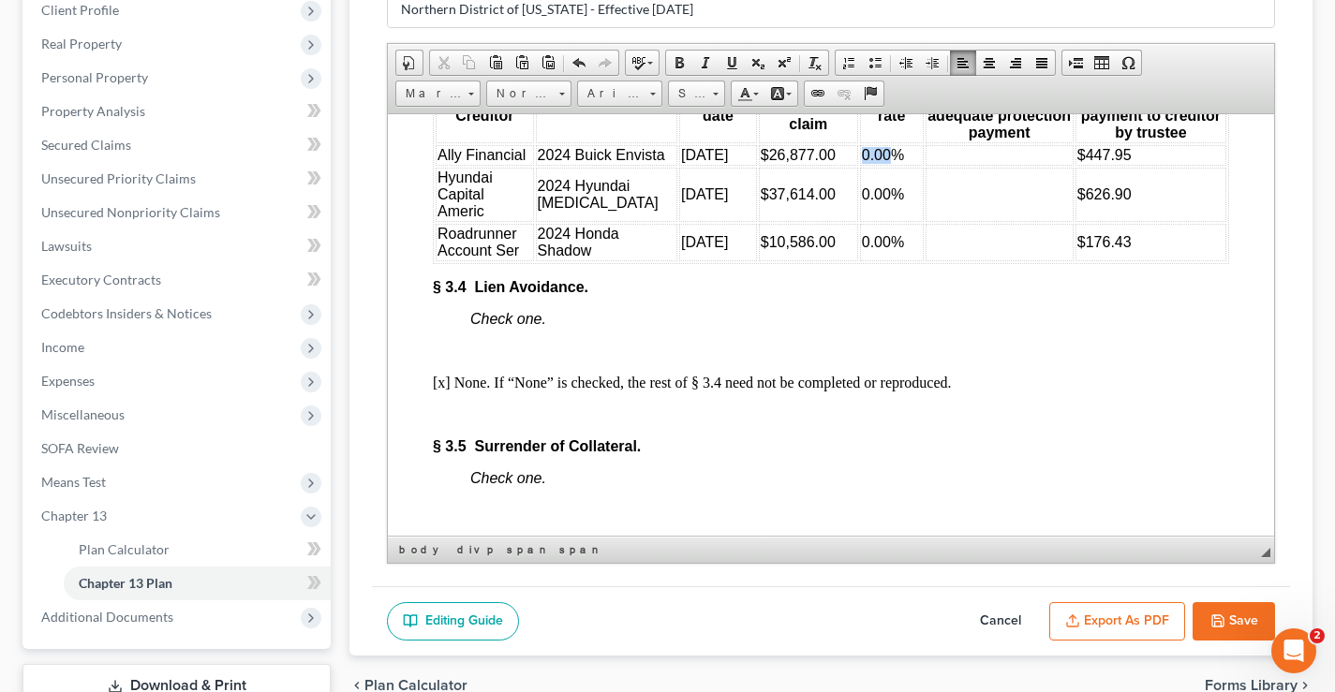
drag, startPoint x: 850, startPoint y: 229, endPoint x: 823, endPoint y: 231, distance: 26.4
click at [862, 162] on span "0.00%" at bounding box center [883, 154] width 42 height 16
drag, startPoint x: 850, startPoint y: 274, endPoint x: 818, endPoint y: 275, distance: 32.8
click at [818, 221] on tr "Hyundai Capital Americ 2024 Hyundai [MEDICAL_DATA] [DATE] $37,614.00 0.00% $626…" at bounding box center [831, 194] width 791 height 54
click at [862, 201] on span "%" at bounding box center [868, 193] width 13 height 16
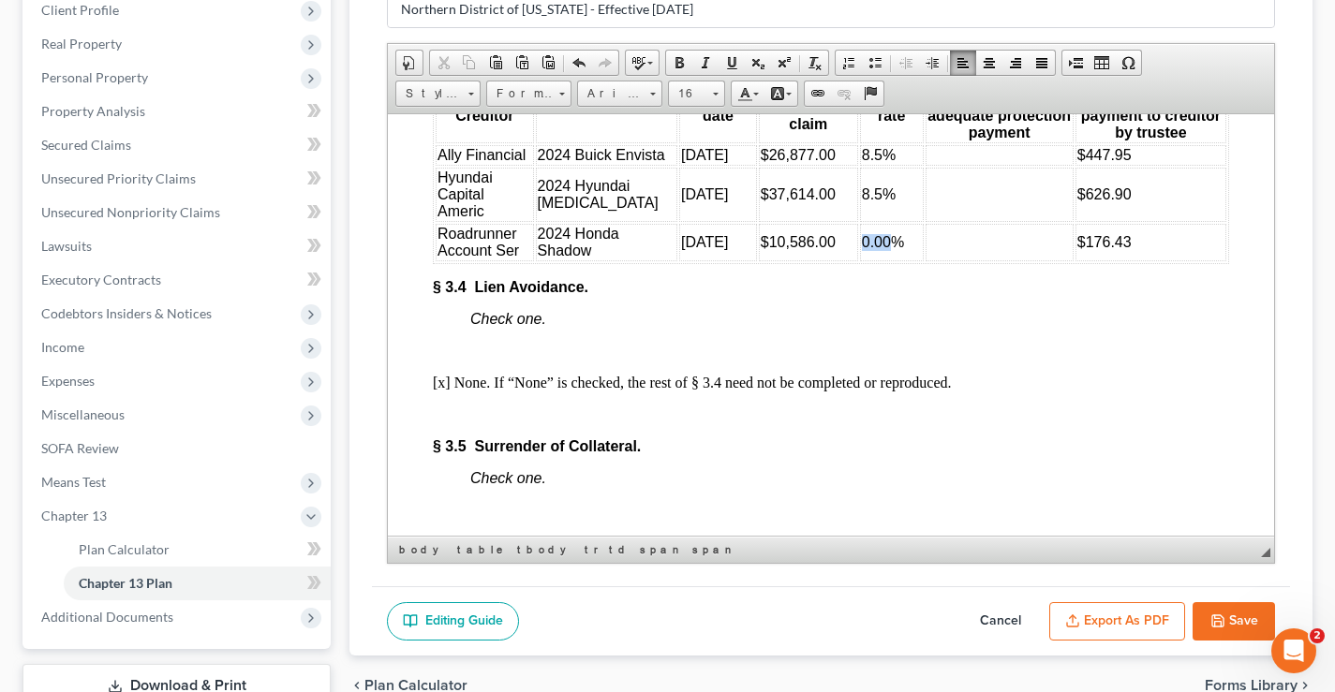
drag, startPoint x: 849, startPoint y: 325, endPoint x: 825, endPoint y: 325, distance: 23.4
click at [862, 249] on span "0.00%" at bounding box center [883, 241] width 42 height 16
click at [925, 165] on td at bounding box center [999, 154] width 148 height 21
click at [925, 221] on td at bounding box center [999, 194] width 148 height 54
click at [925, 260] on td at bounding box center [999, 241] width 148 height 37
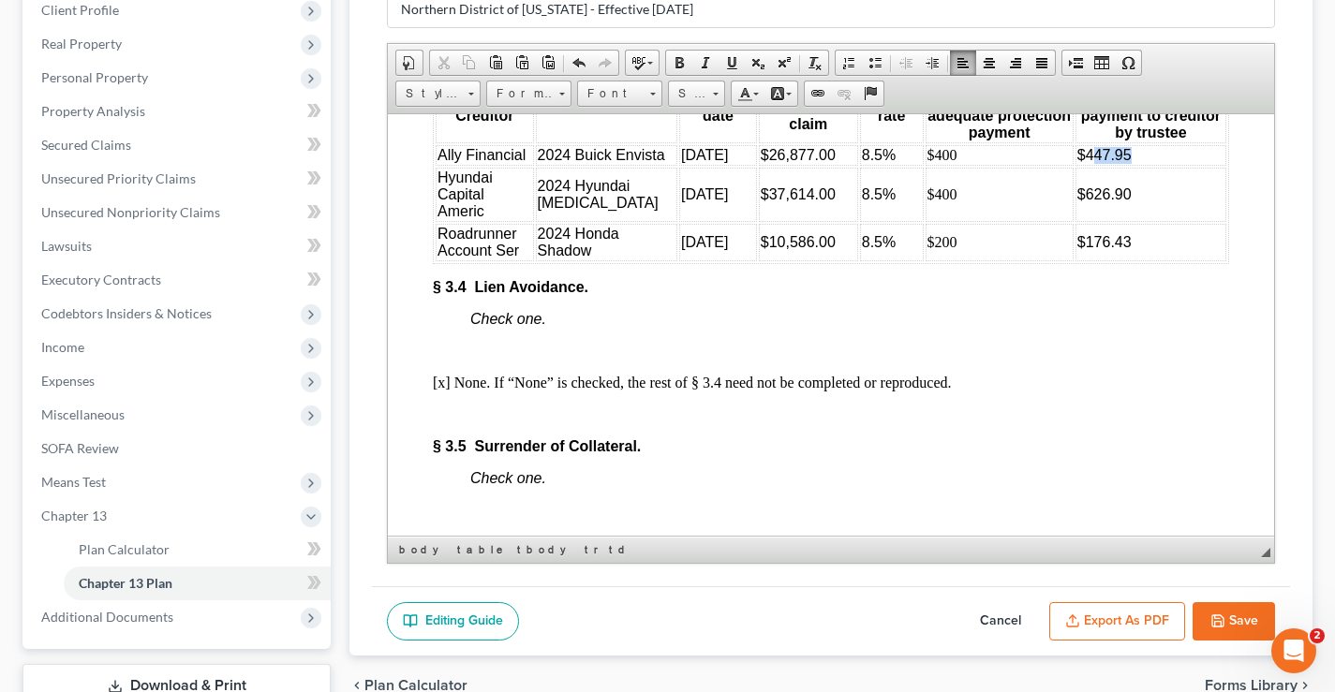
drag, startPoint x: 1073, startPoint y: 228, endPoint x: 1116, endPoint y: 231, distance: 42.3
click at [1116, 165] on td "$447.95" at bounding box center [1150, 154] width 151 height 21
drag, startPoint x: 1061, startPoint y: 275, endPoint x: 1106, endPoint y: 275, distance: 45.0
click at [1106, 221] on td "$626.90" at bounding box center [1150, 194] width 151 height 54
drag, startPoint x: 1059, startPoint y: 327, endPoint x: 1105, endPoint y: 320, distance: 46.4
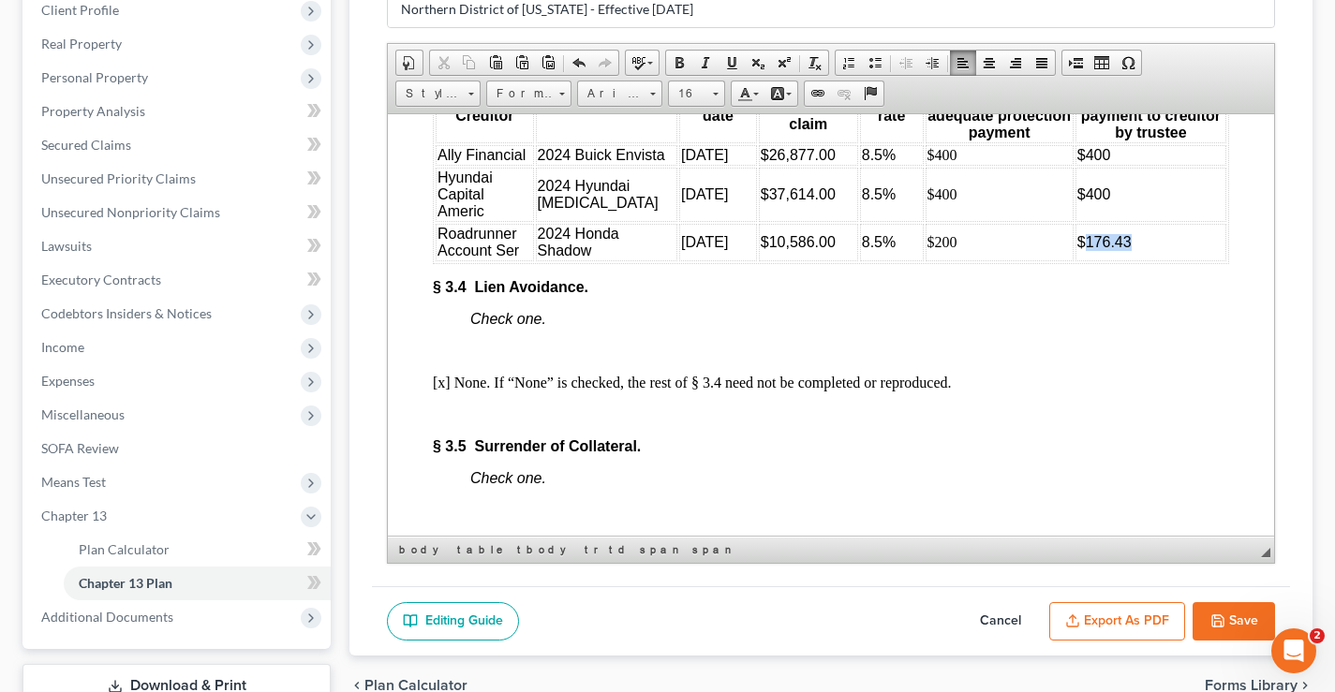
click at [1105, 260] on td "$176.43" at bounding box center [1150, 241] width 151 height 37
click at [938, 260] on td "$200" at bounding box center [999, 241] width 148 height 37
drag, startPoint x: 898, startPoint y: 230, endPoint x: 921, endPoint y: 232, distance: 22.6
click at [925, 165] on td "$400" at bounding box center [999, 154] width 148 height 21
drag, startPoint x: 1087, startPoint y: 225, endPoint x: 1061, endPoint y: 229, distance: 25.7
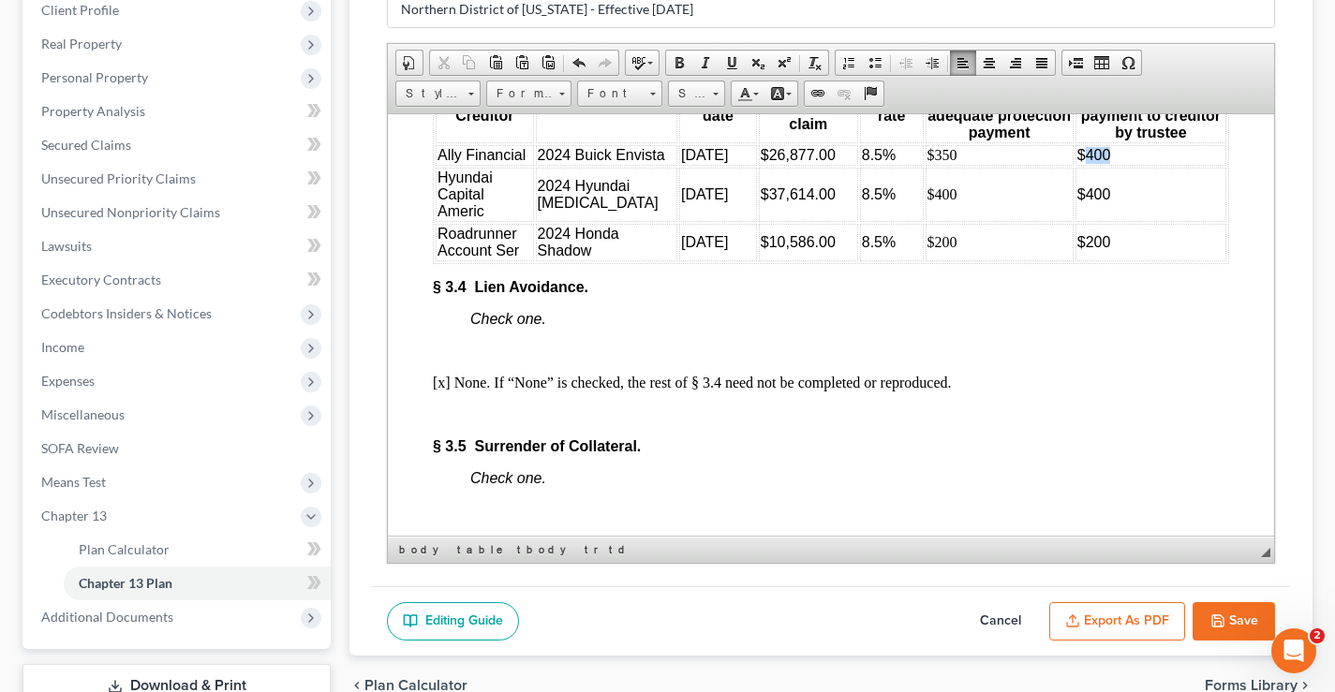
click at [1075, 165] on td "$400" at bounding box center [1150, 154] width 151 height 21
click at [933, 260] on td "$200" at bounding box center [999, 241] width 148 height 37
drag, startPoint x: 901, startPoint y: 230, endPoint x: 922, endPoint y: 229, distance: 20.6
click at [925, 165] on td "$350" at bounding box center [999, 154] width 148 height 21
drag, startPoint x: 897, startPoint y: 276, endPoint x: 920, endPoint y: 276, distance: 22.5
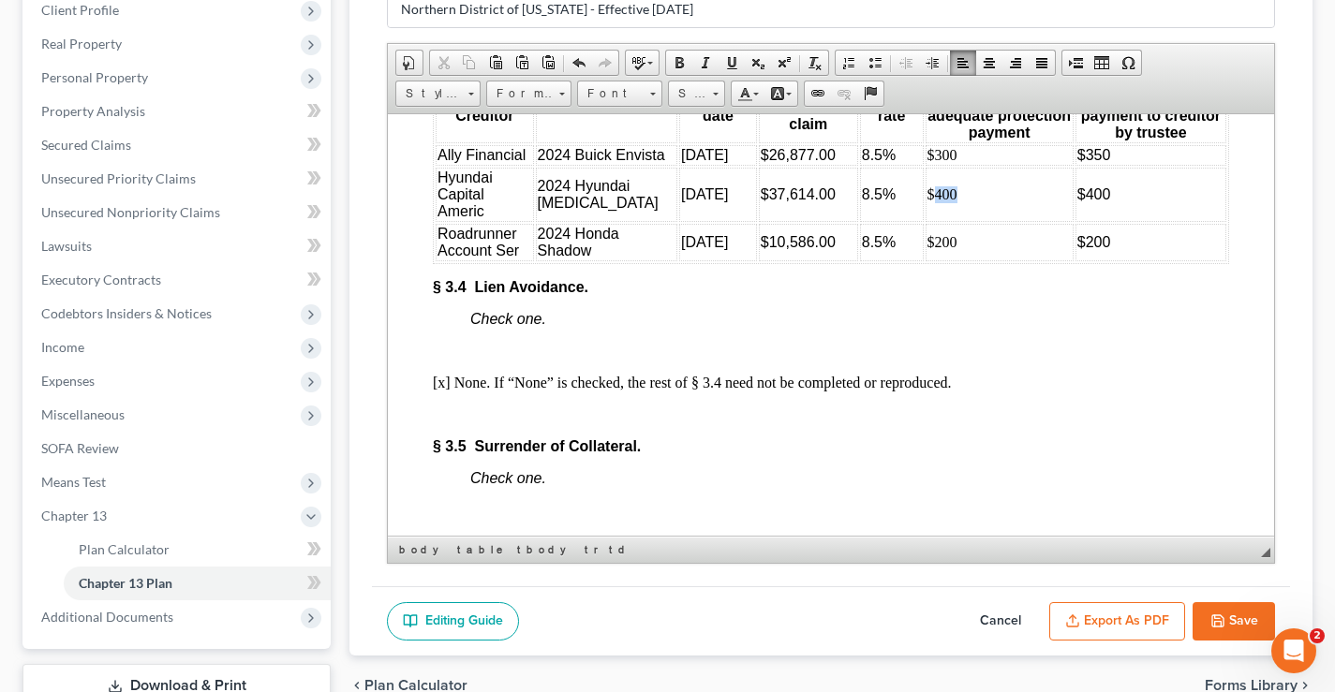
click at [925, 221] on td "$400" at bounding box center [999, 194] width 148 height 54
drag, startPoint x: 1062, startPoint y: 276, endPoint x: 1081, endPoint y: 274, distance: 18.8
click at [1081, 201] on span "$400" at bounding box center [1094, 193] width 34 height 16
click at [1078, 162] on span "$350" at bounding box center [1094, 154] width 34 height 16
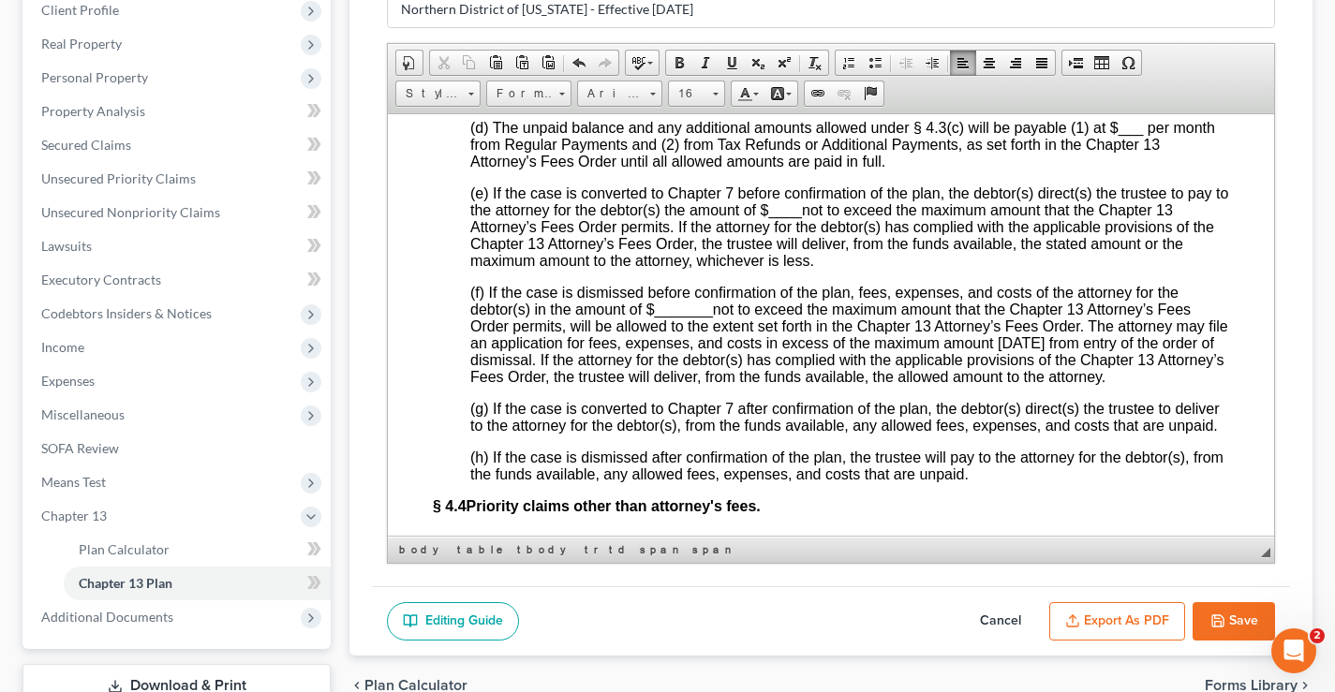
scroll to position [4816, 0]
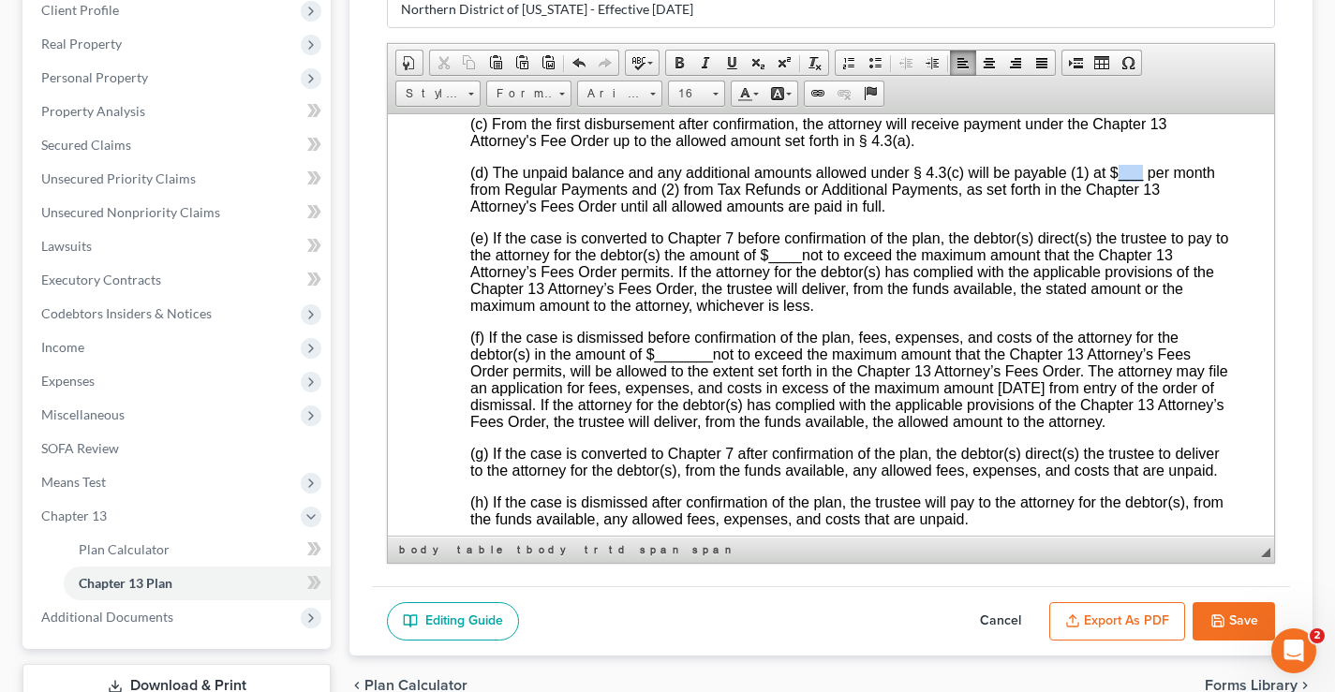
drag, startPoint x: 1118, startPoint y: 262, endPoint x: 1141, endPoint y: 266, distance: 22.8
click at [1141, 180] on span "___" at bounding box center [1130, 172] width 25 height 16
drag, startPoint x: 1112, startPoint y: 264, endPoint x: 1132, endPoint y: 135, distance: 130.9
click at [1161, 214] on span "(d) The unpaid balance and any additional amounts allowed under § 4.3(c) will b…" at bounding box center [837, 189] width 735 height 50
drag, startPoint x: 729, startPoint y: 65, endPoint x: 468, endPoint y: 286, distance: 341.6
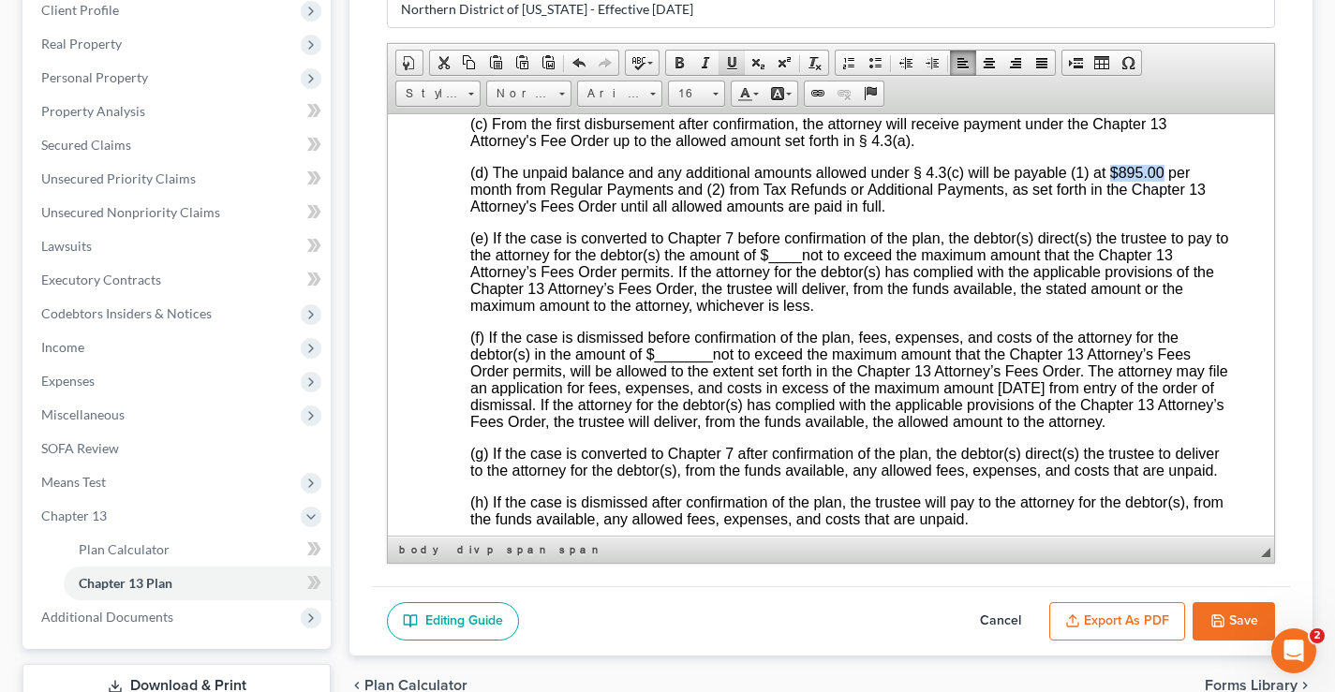
click at [729, 65] on span at bounding box center [731, 62] width 15 height 15
drag, startPoint x: 782, startPoint y: 351, endPoint x: 817, endPoint y: 350, distance: 34.7
click at [817, 313] on span "(e) If the case is converted to Chapter 7 before confirmation of the plan, the …" at bounding box center [849, 270] width 758 height 83
drag, startPoint x: 653, startPoint y: 444, endPoint x: 712, endPoint y: 443, distance: 59.0
click at [712, 429] on span "(f) If the case is dismissed before confirmation of the plan, fees, expenses, a…" at bounding box center [849, 379] width 758 height 100
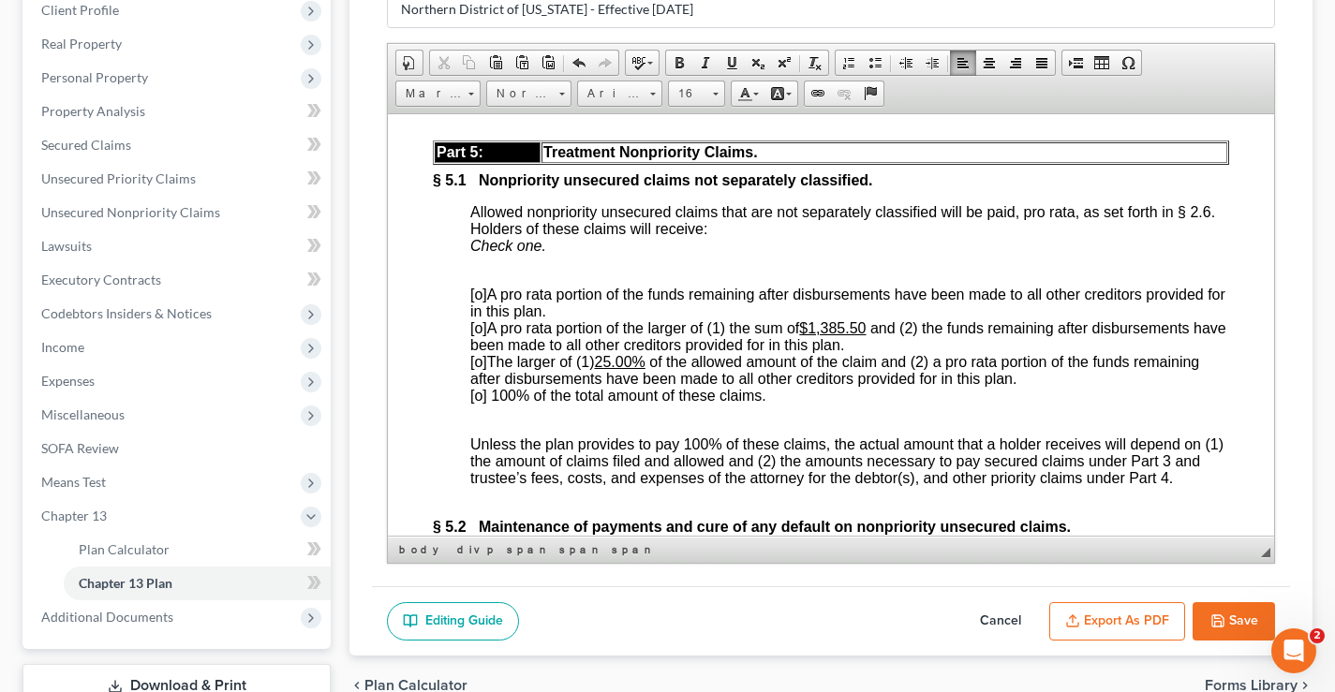
scroll to position [5566, 0]
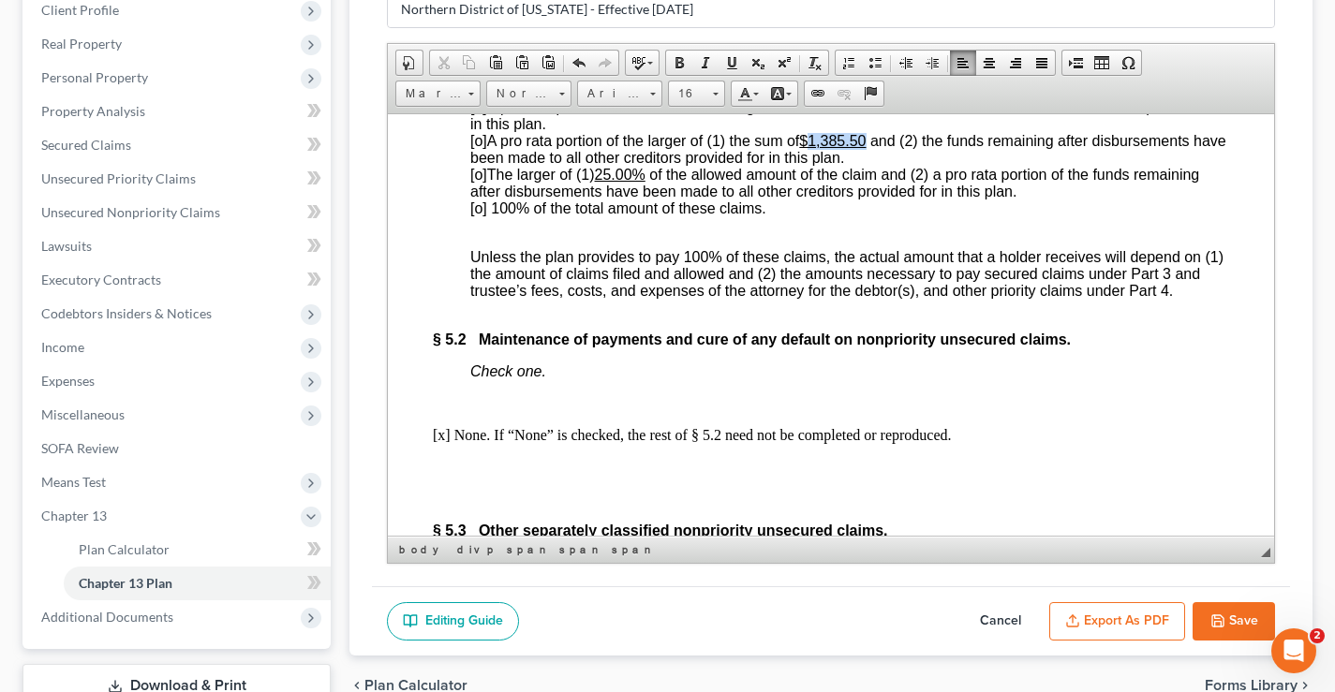
drag, startPoint x: 815, startPoint y: 250, endPoint x: 869, endPoint y: 250, distance: 54.3
click at [865, 148] on u "$1,385.50" at bounding box center [832, 140] width 67 height 16
drag, startPoint x: 600, startPoint y: 279, endPoint x: 639, endPoint y: 283, distance: 38.6
click at [639, 199] on span "[o] The larger of (1) 25.00% of the allowed amount of the claim and (2) a pro r…" at bounding box center [834, 182] width 729 height 33
click at [482, 215] on span "[o] 100% of the total amount of these claims." at bounding box center [618, 208] width 296 height 16
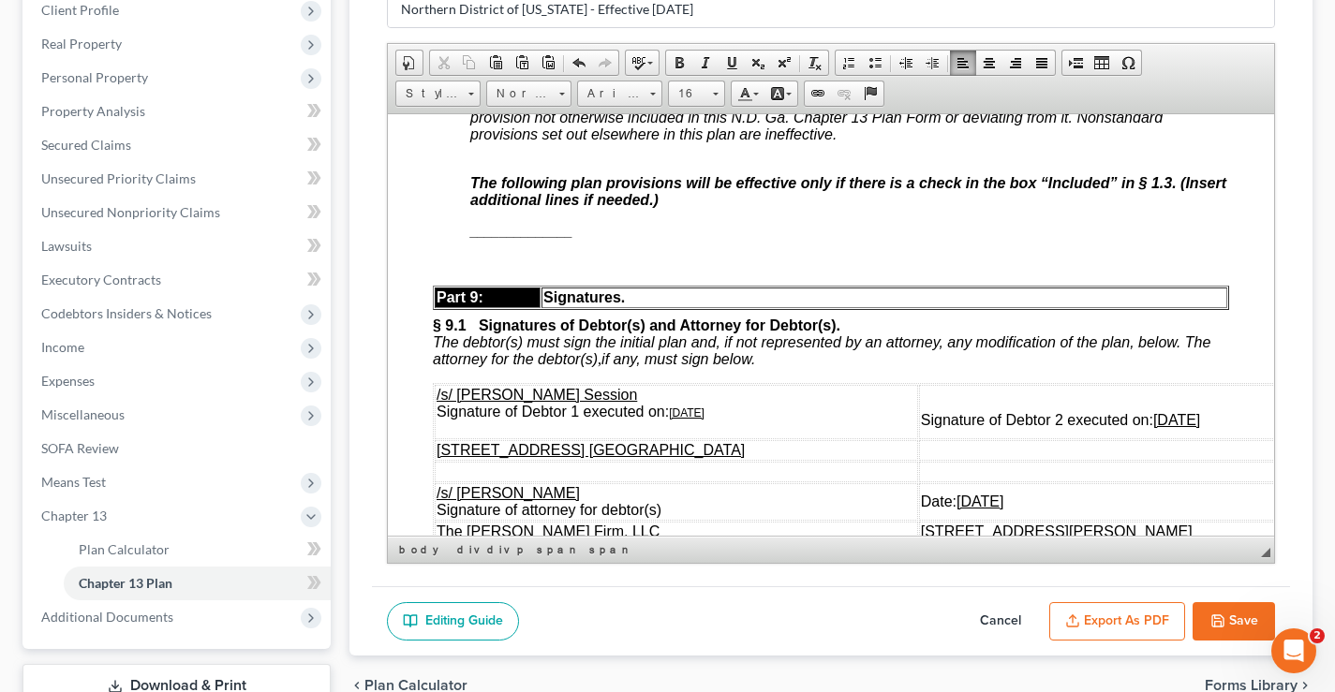
scroll to position [6690, 0]
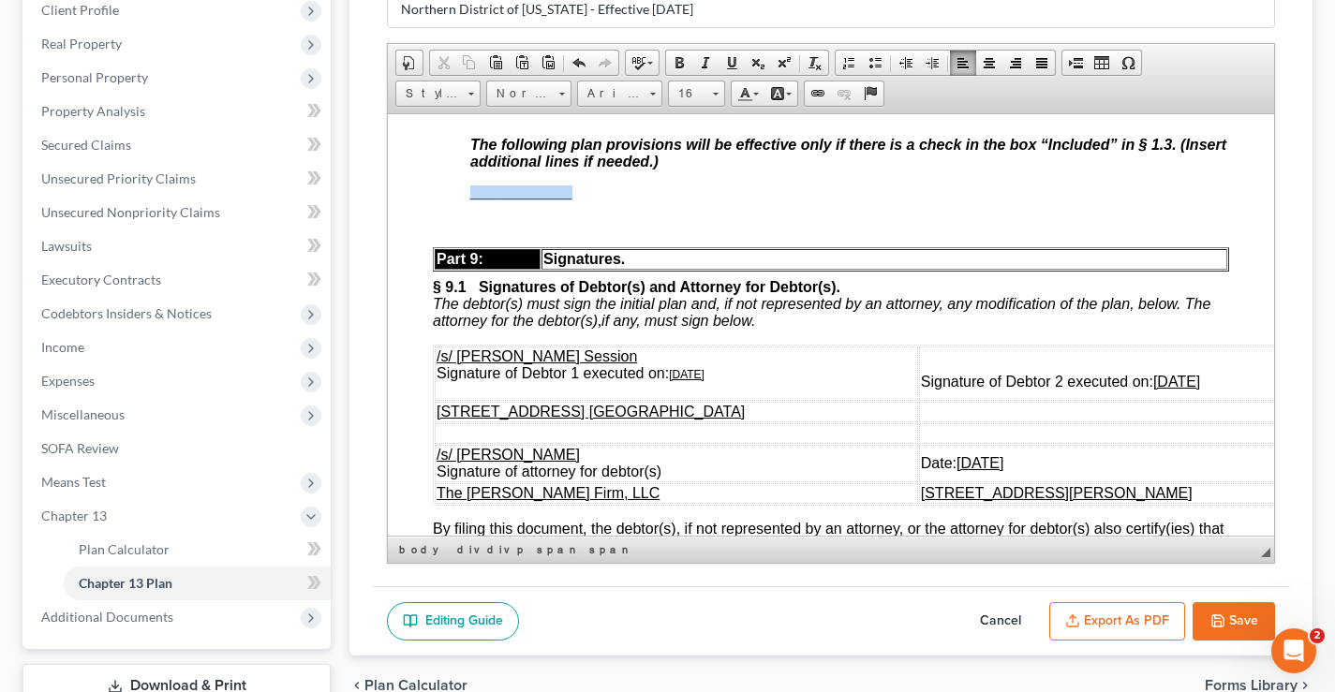
drag, startPoint x: 538, startPoint y: 304, endPoint x: 583, endPoint y: 304, distance: 45.0
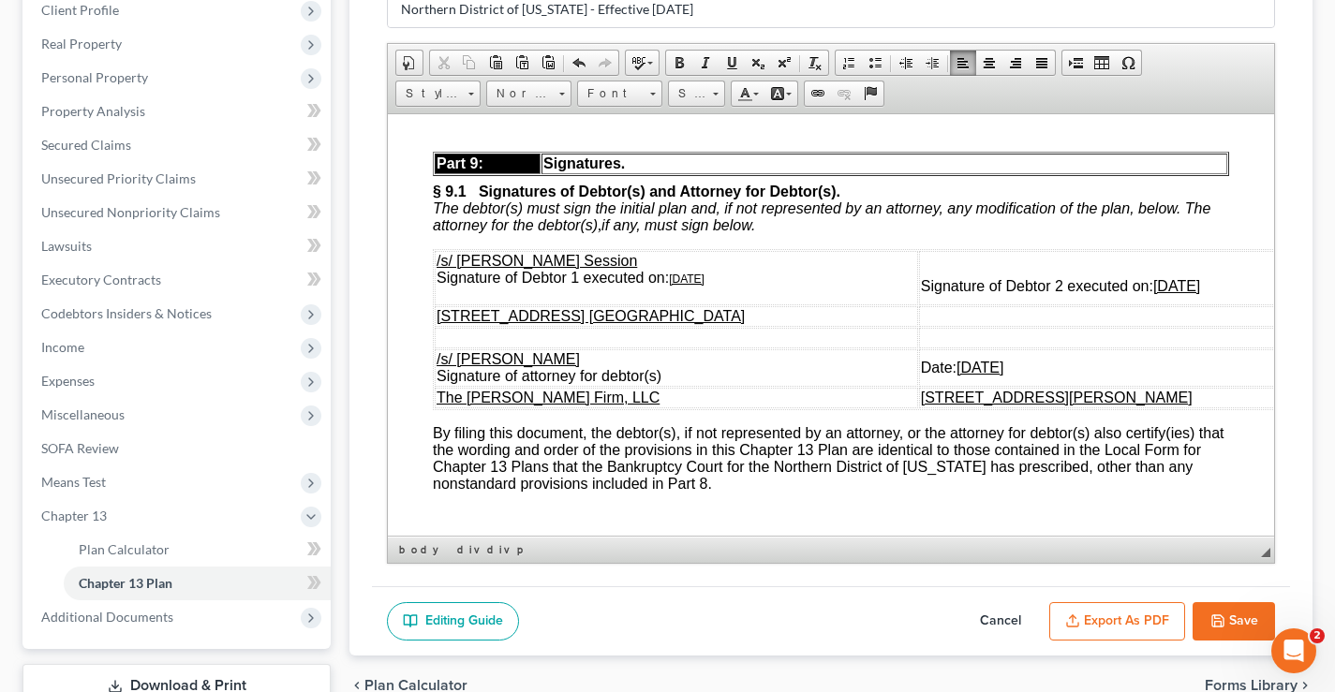
scroll to position [6971, 0]
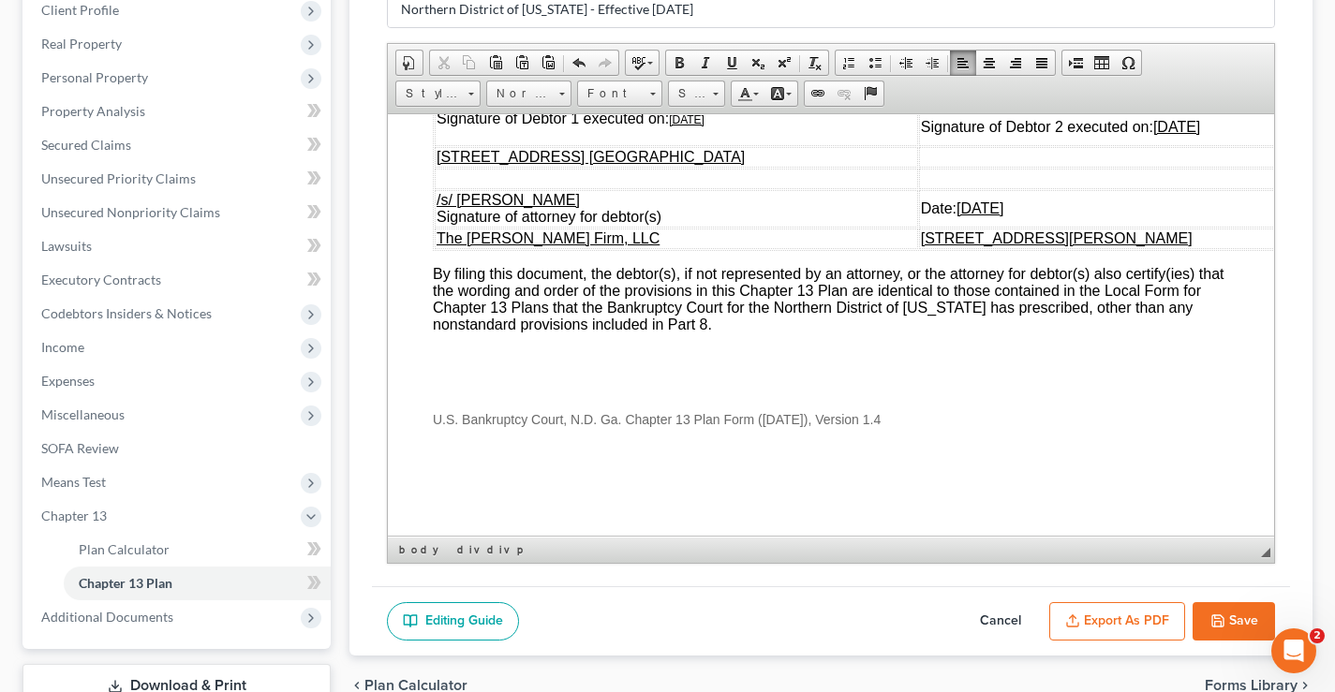
drag, startPoint x: 1156, startPoint y: 213, endPoint x: 1234, endPoint y: 210, distance: 77.8
click at [1234, 145] on td "Signature of Debtor 2 executed on: [DATE]" at bounding box center [1138, 118] width 438 height 54
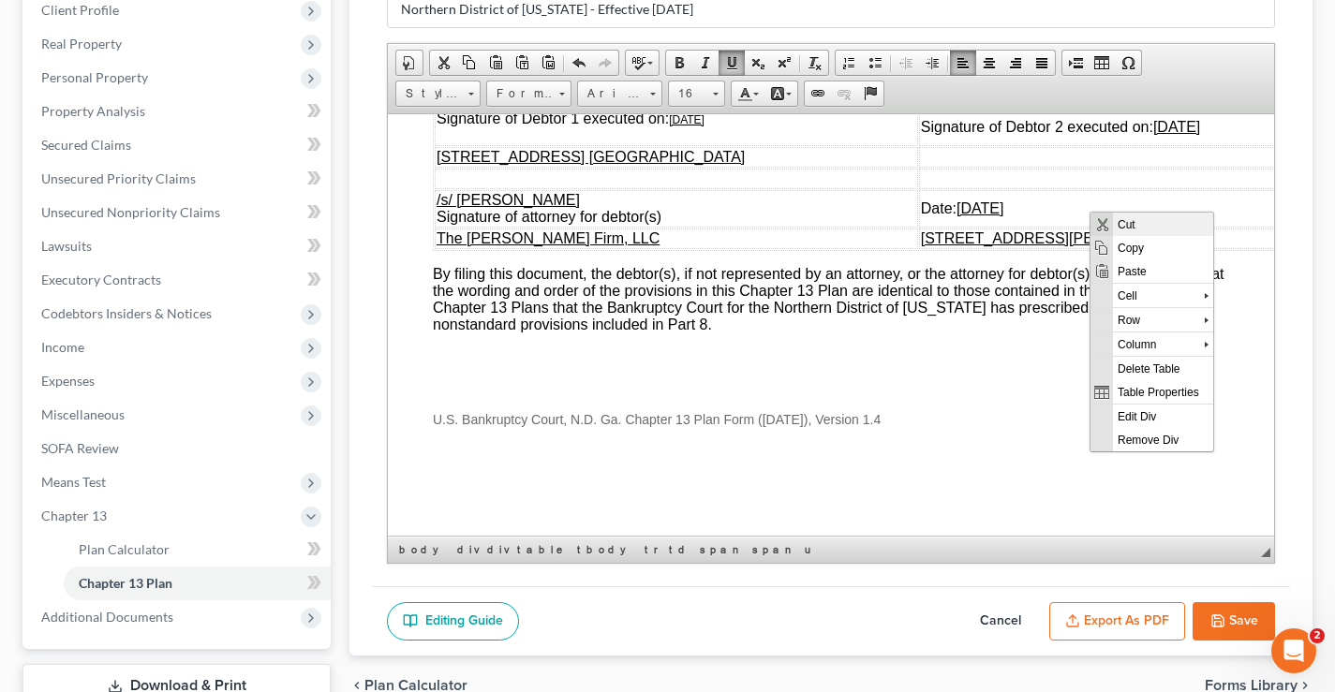
click at [1143, 225] on span "Cut" at bounding box center [1163, 223] width 100 height 23
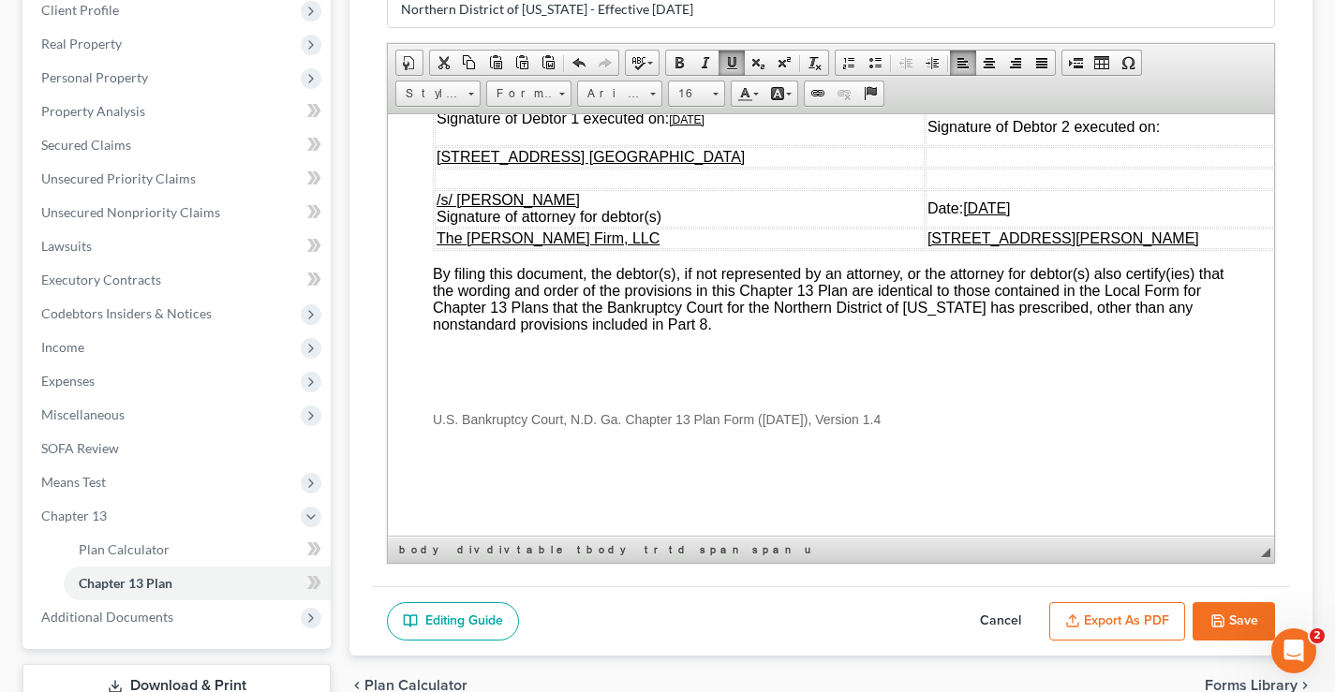
drag, startPoint x: 671, startPoint y: 204, endPoint x: 730, endPoint y: 204, distance: 59.0
click at [730, 145] on td "/s/ [PERSON_NAME] Session Signature of Debtor 1 executed on: [DATE]" at bounding box center [680, 118] width 490 height 54
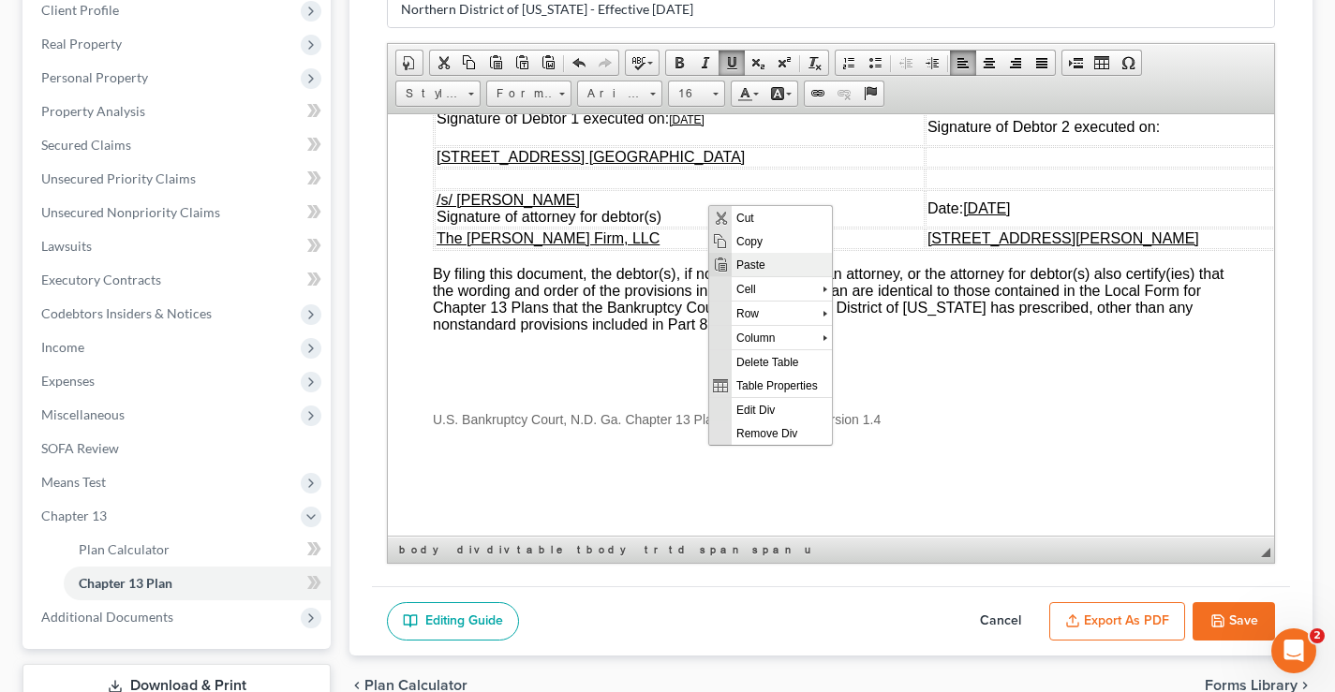
click at [751, 259] on span "Paste" at bounding box center [782, 263] width 100 height 23
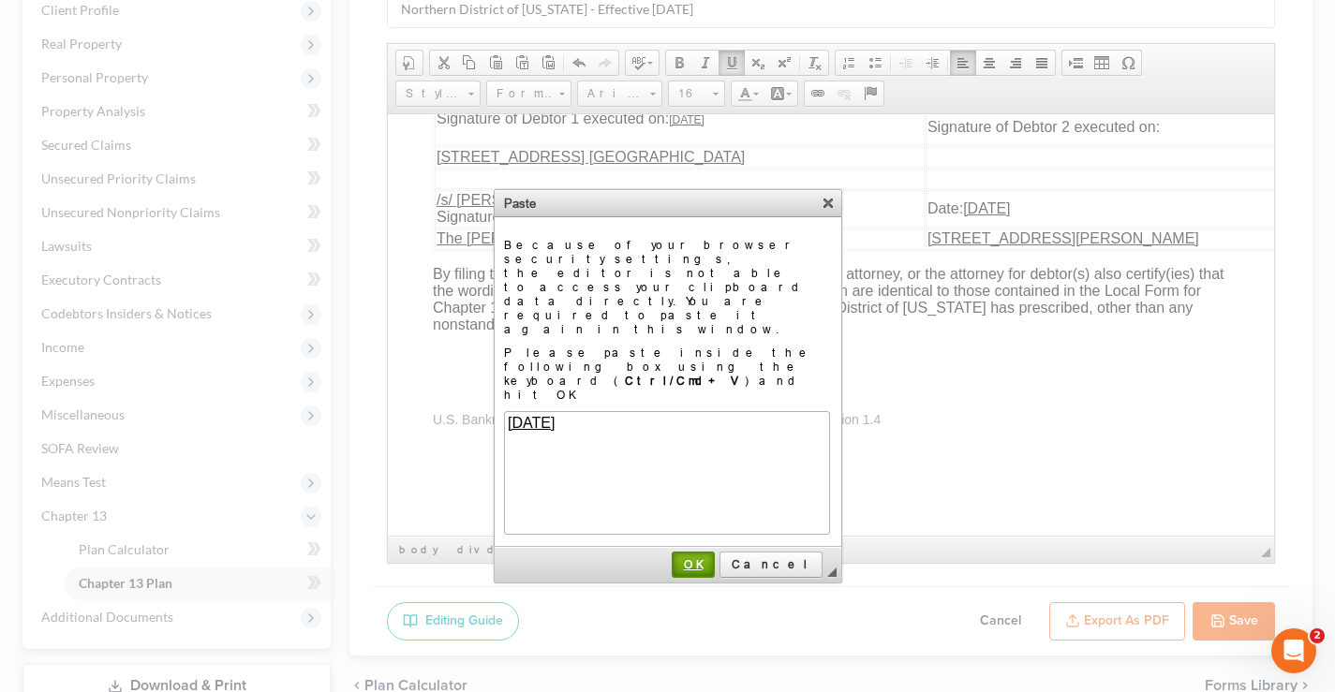
click at [713, 557] on span "OK" at bounding box center [692, 564] width 39 height 14
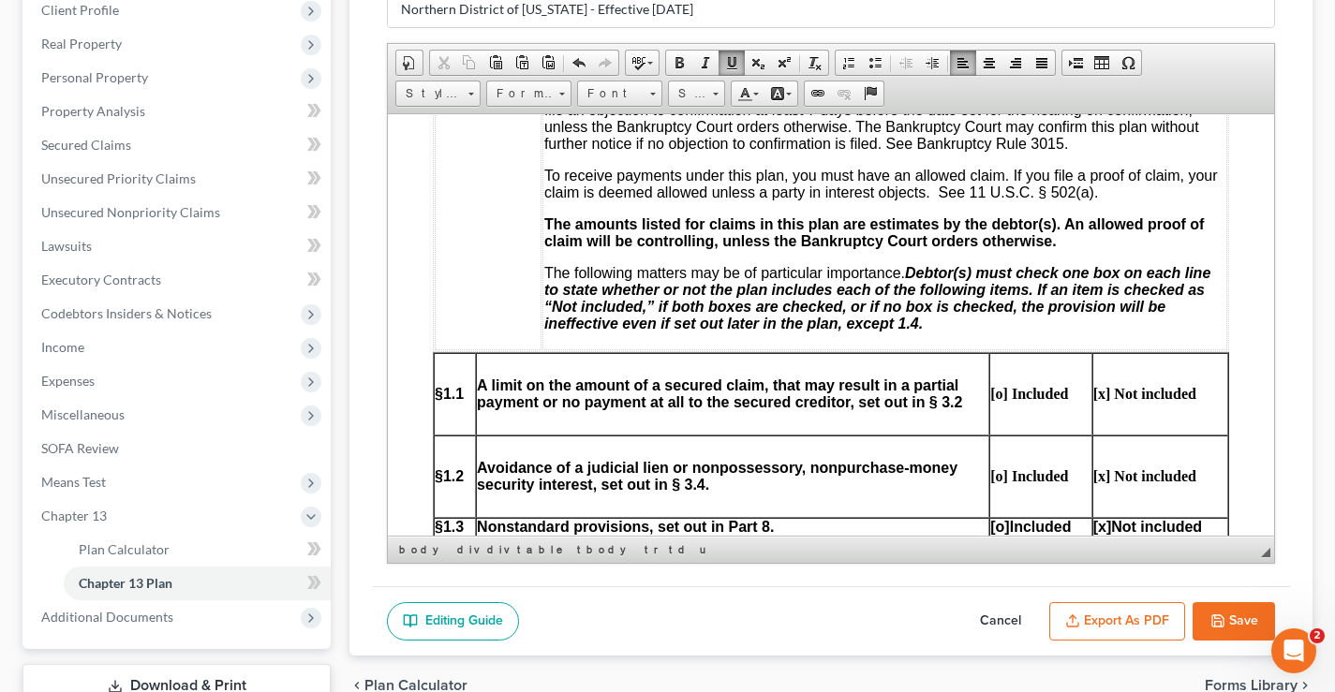
scroll to position [843, 0]
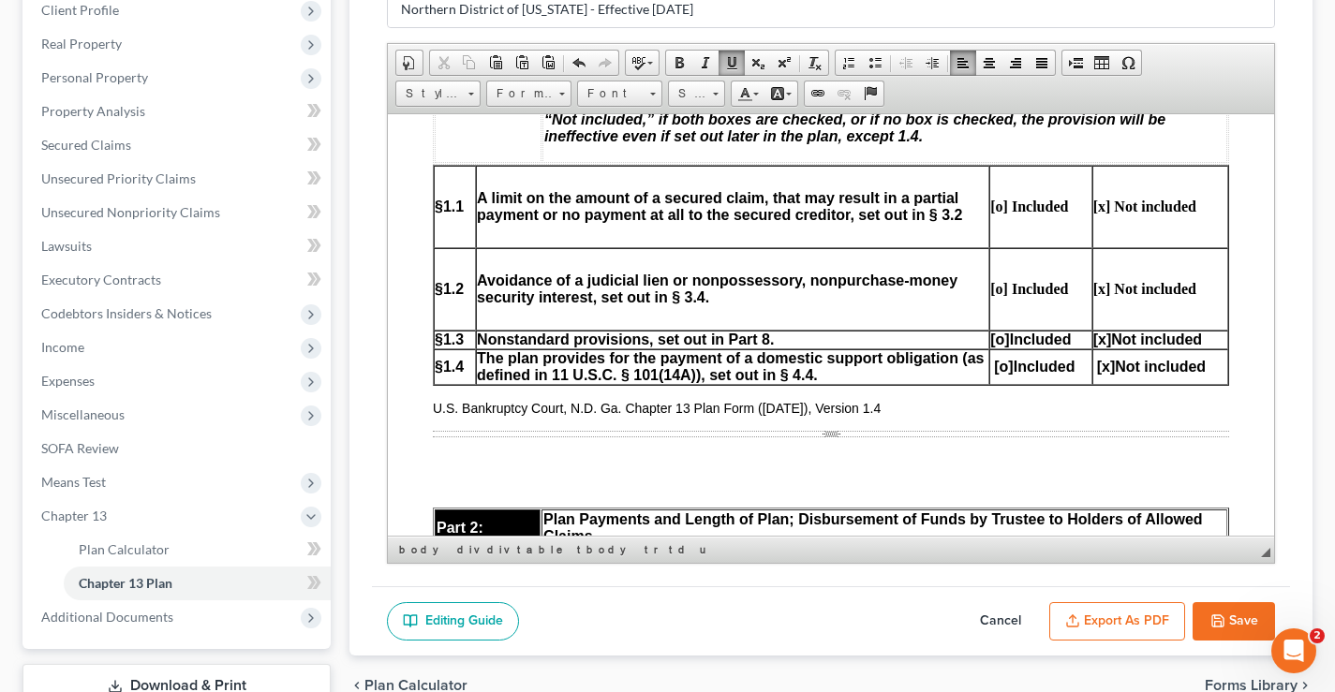
click at [504, 371] on td "The plan provides for the payment of a domestic support obligation (as defined …" at bounding box center [732, 366] width 513 height 36
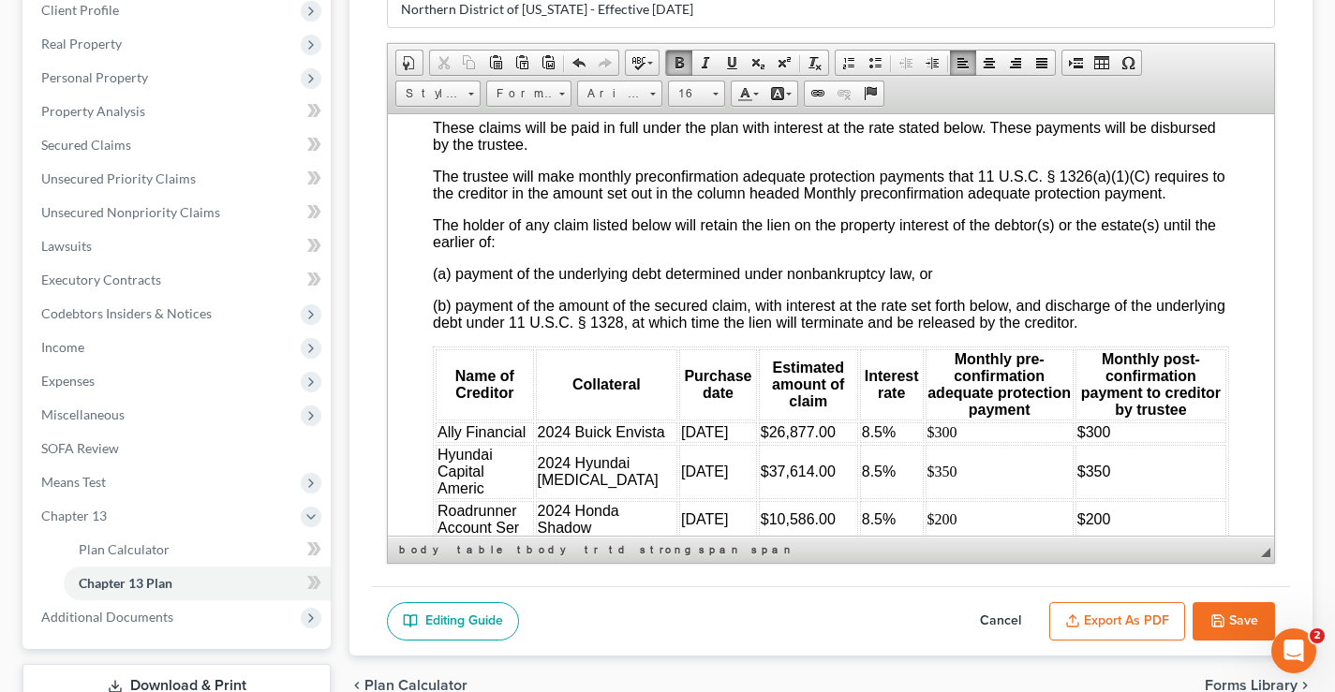
scroll to position [3559, 0]
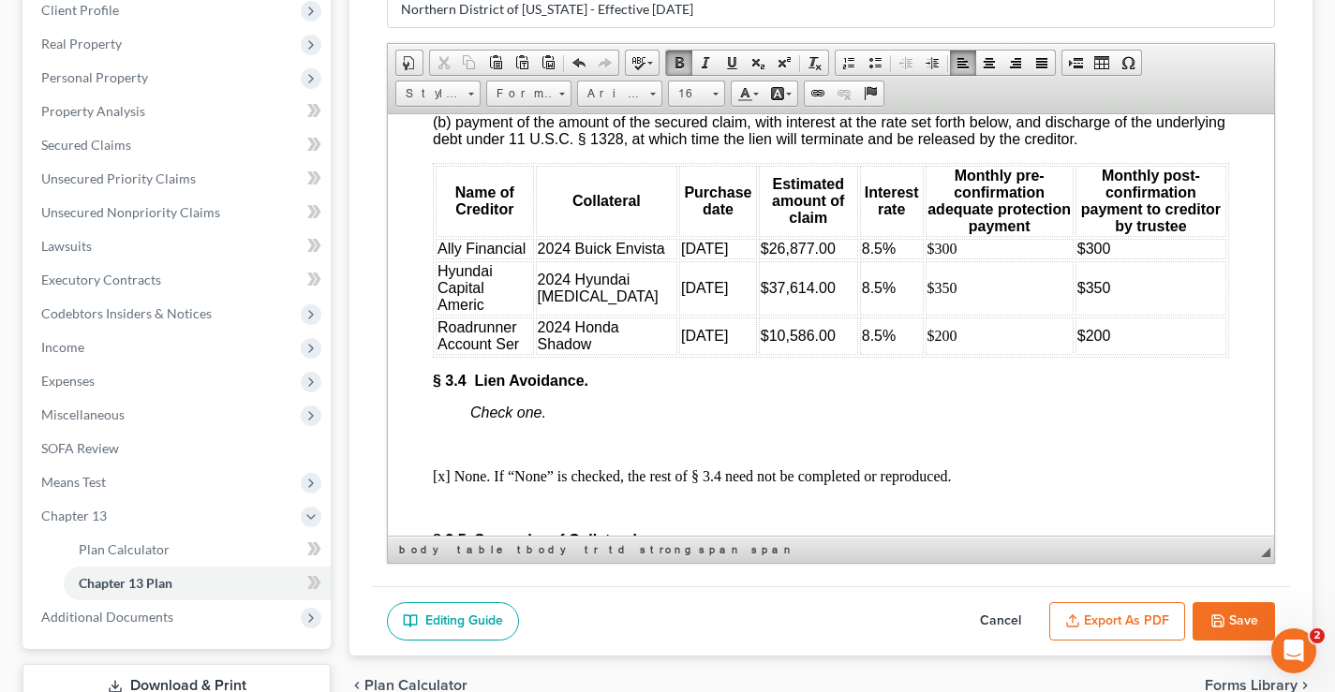
click at [1090, 259] on td "$300" at bounding box center [1150, 248] width 151 height 21
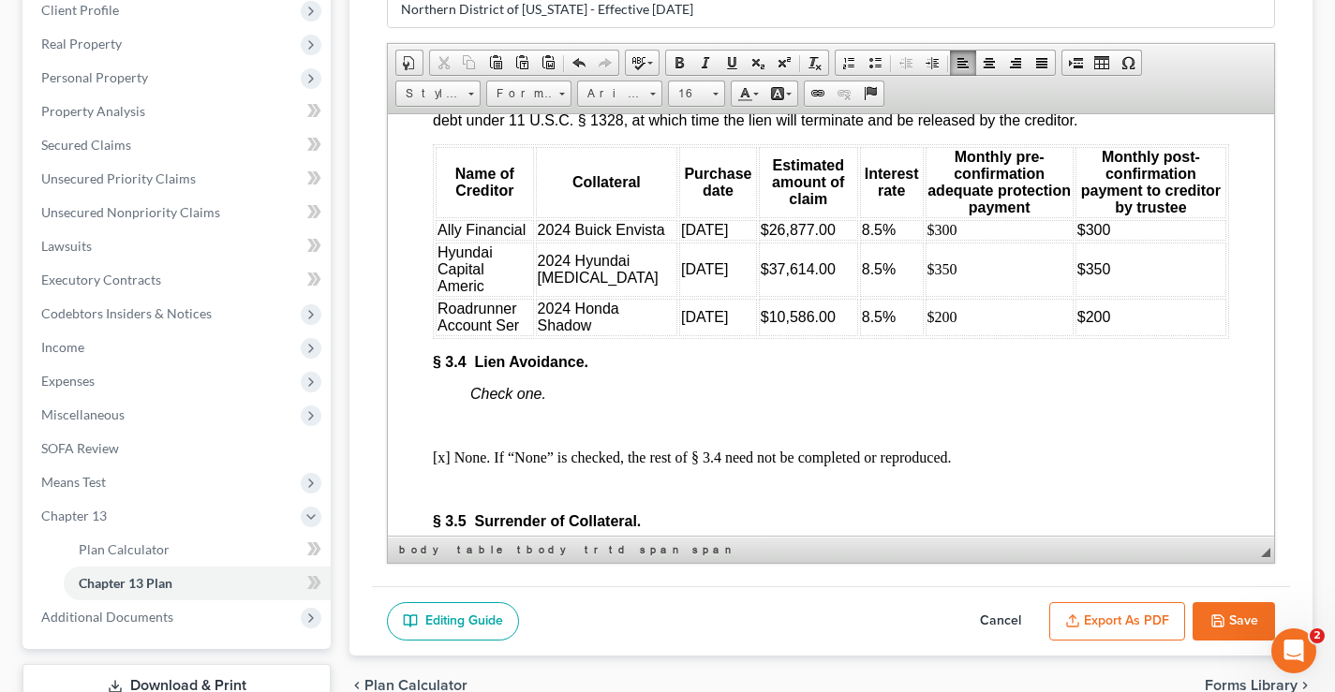
scroll to position [3503, 0]
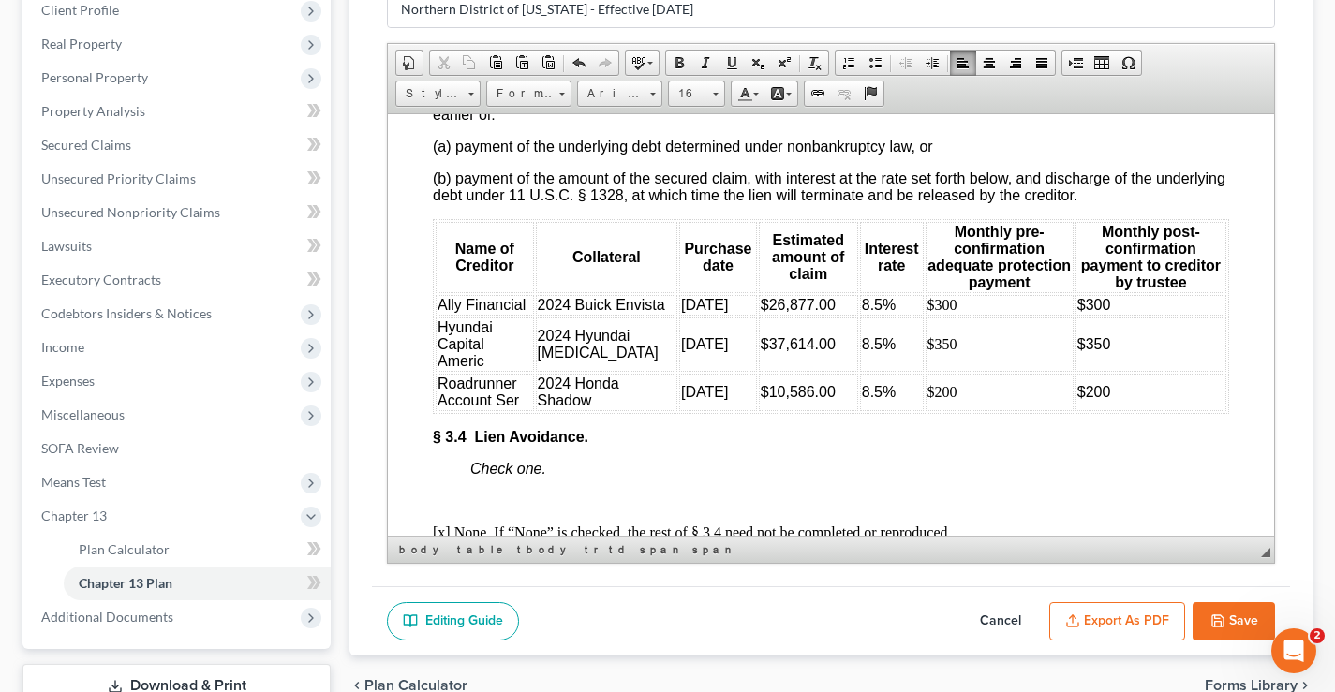
drag, startPoint x: 1267, startPoint y: 373, endPoint x: 1663, endPoint y: 430, distance: 399.4
click at [1086, 410] on td "$200" at bounding box center [1150, 391] width 151 height 37
click at [1077, 407] on span "$200 to step up to $ 220 in" at bounding box center [1143, 391] width 132 height 33
drag, startPoint x: 1065, startPoint y: 467, endPoint x: 1103, endPoint y: 459, distance: 39.3
click at [1077, 407] on span "$200 to step up to $220 in" at bounding box center [1137, 391] width 120 height 33
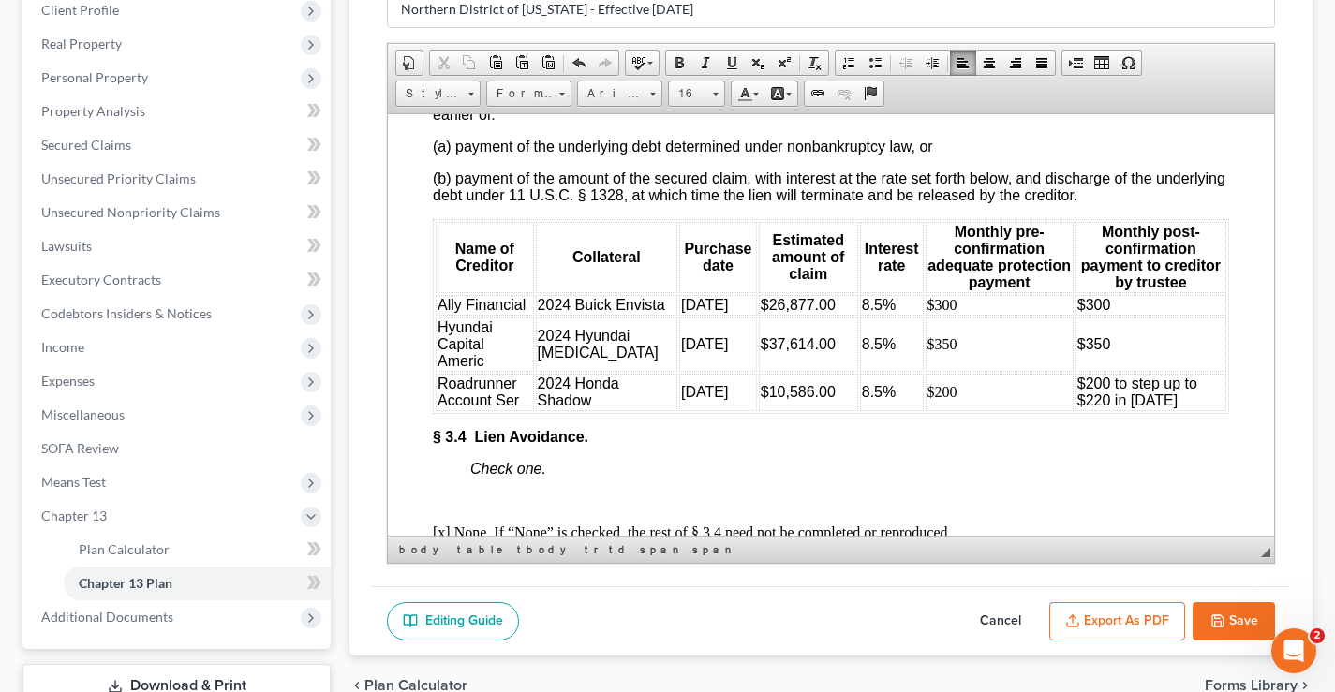
drag, startPoint x: 1086, startPoint y: 447, endPoint x: 1135, endPoint y: 463, distance: 52.1
click at [1135, 410] on td "$200 to step up to $220 in [DATE]" at bounding box center [1150, 391] width 151 height 37
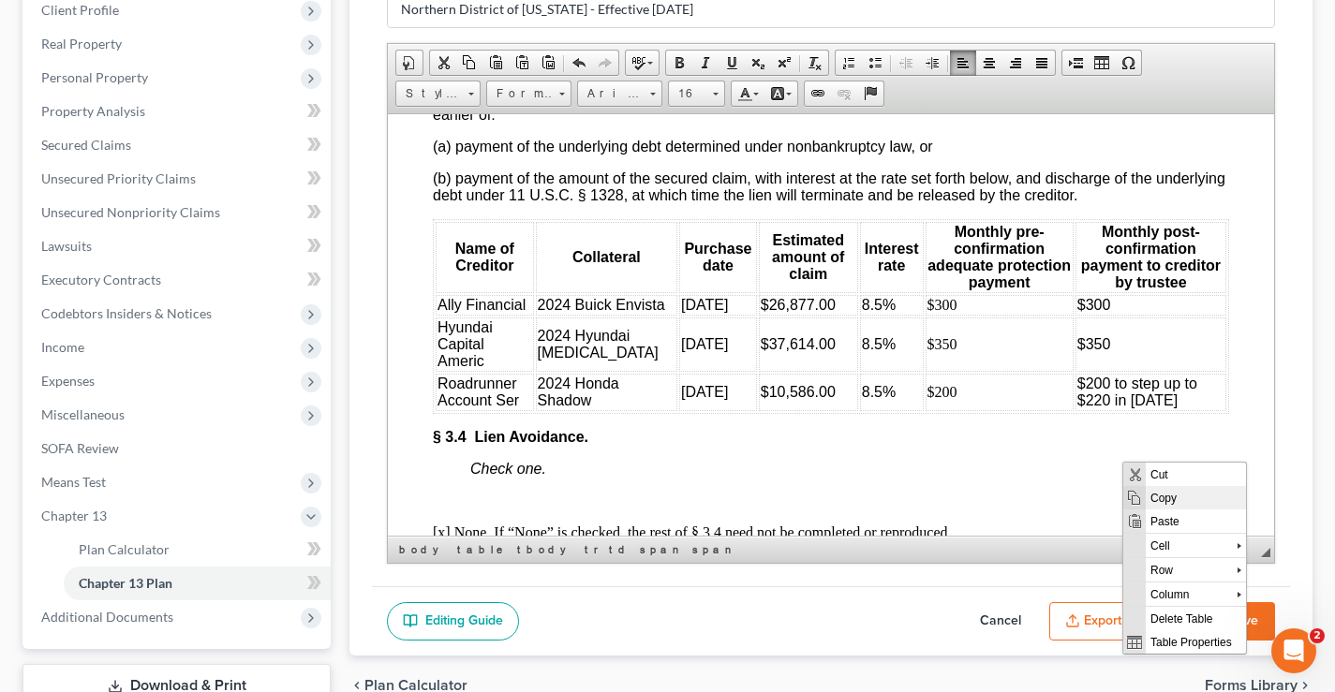
click at [1180, 500] on span "Copy" at bounding box center [1196, 496] width 100 height 23
copy span "to step up to $220 in [DATE]"
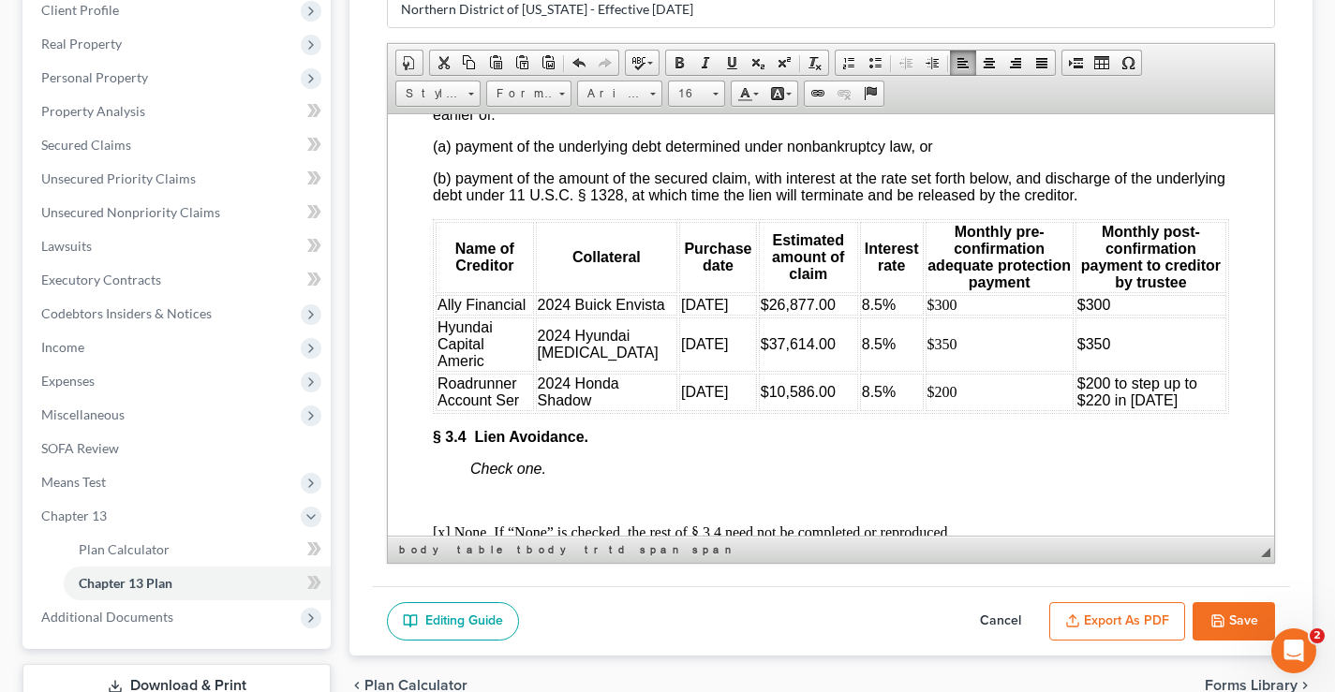
click at [1097, 371] on td "$350" at bounding box center [1150, 344] width 151 height 54
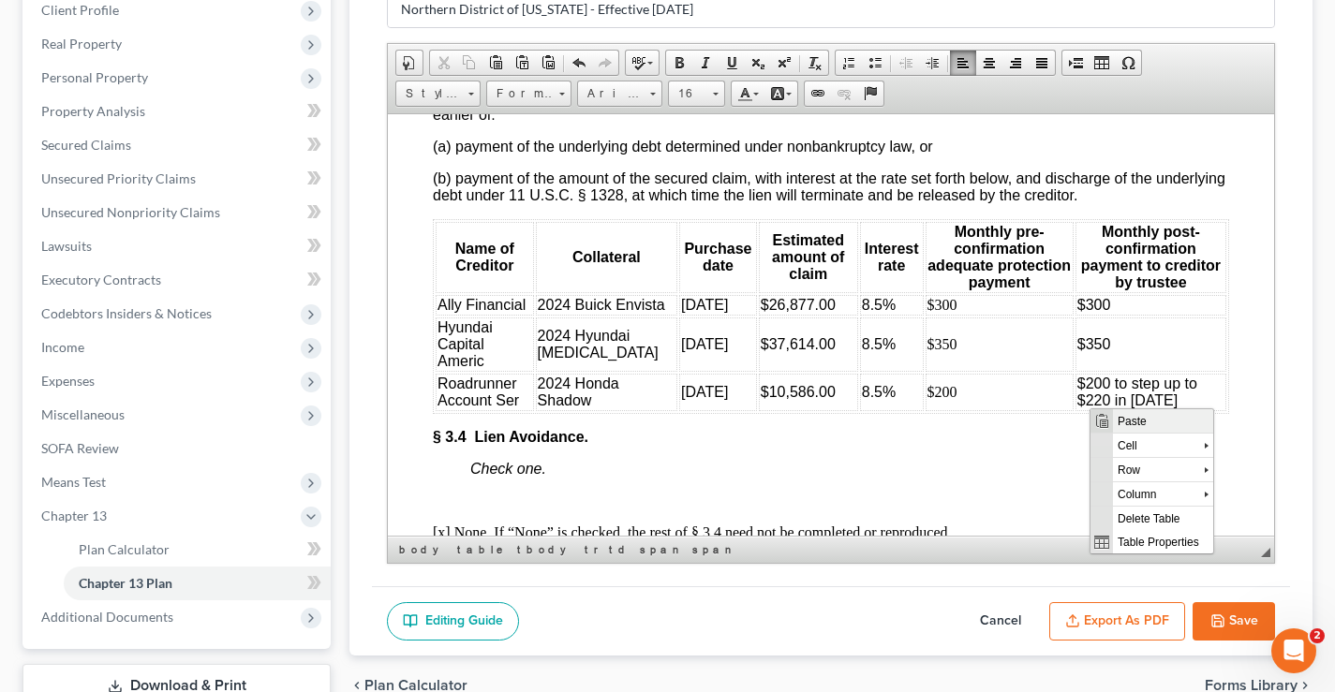
click at [1139, 419] on span "Paste" at bounding box center [1163, 419] width 100 height 23
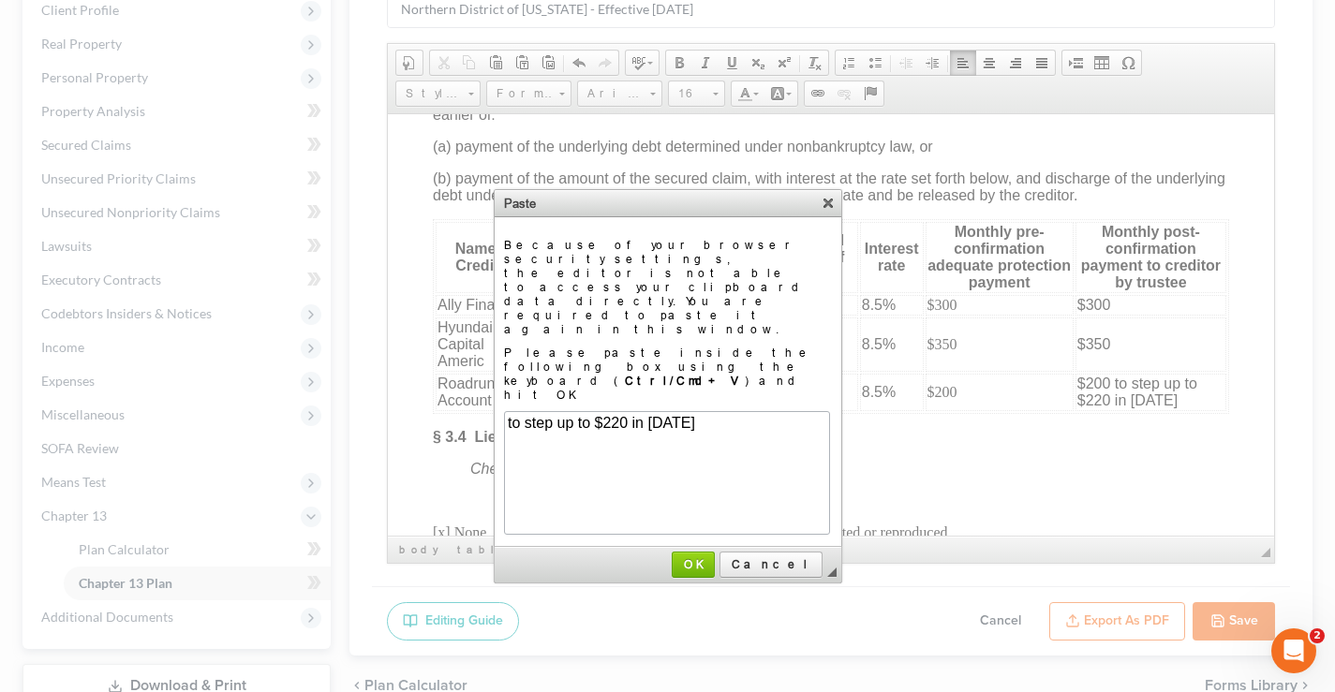
scroll to position [0, 0]
click at [713, 557] on span "OK" at bounding box center [692, 564] width 39 height 14
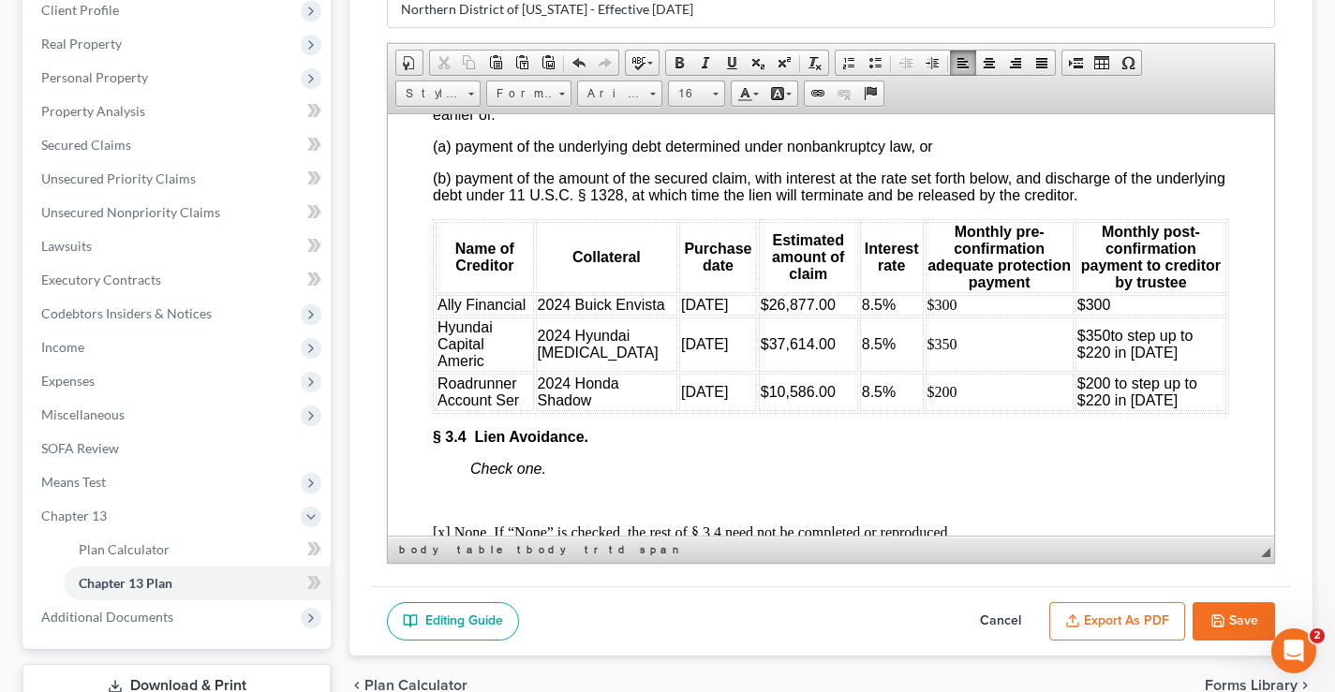
click at [1112, 315] on td "$300" at bounding box center [1150, 304] width 151 height 21
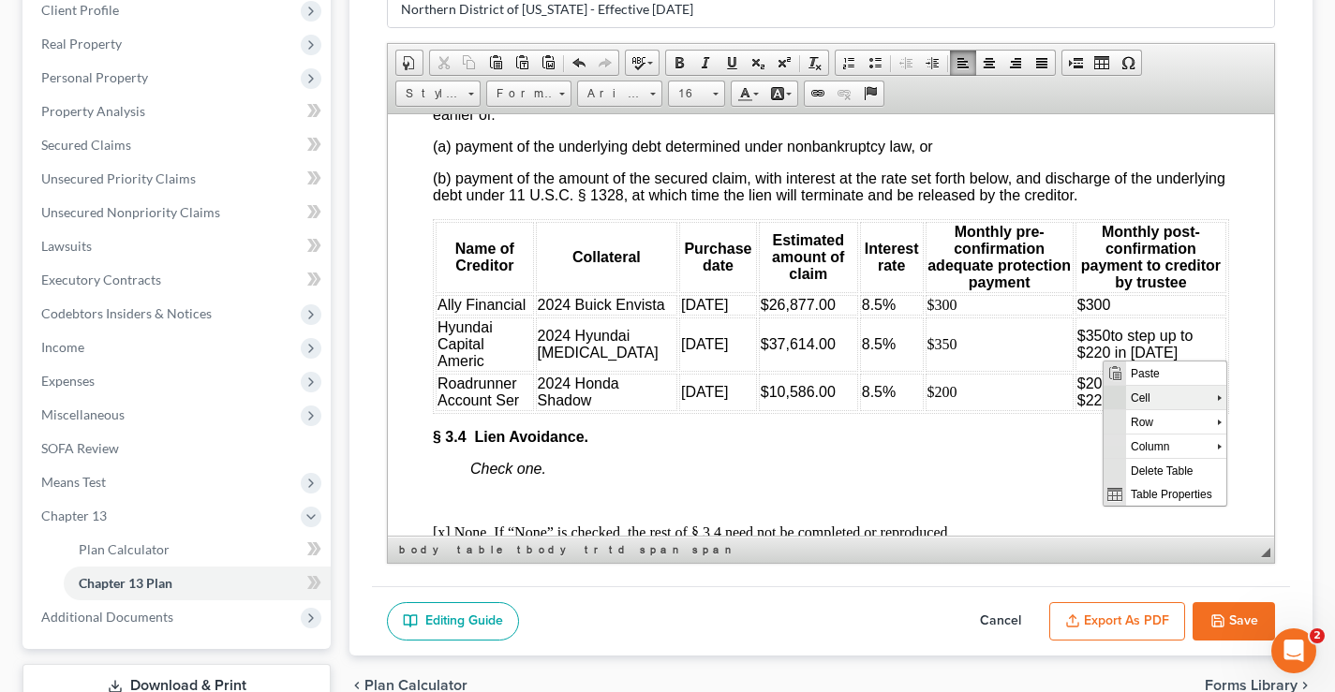
click at [1190, 387] on span "Cell" at bounding box center [1171, 396] width 91 height 23
click at [1171, 375] on span "Paste" at bounding box center [1176, 372] width 100 height 23
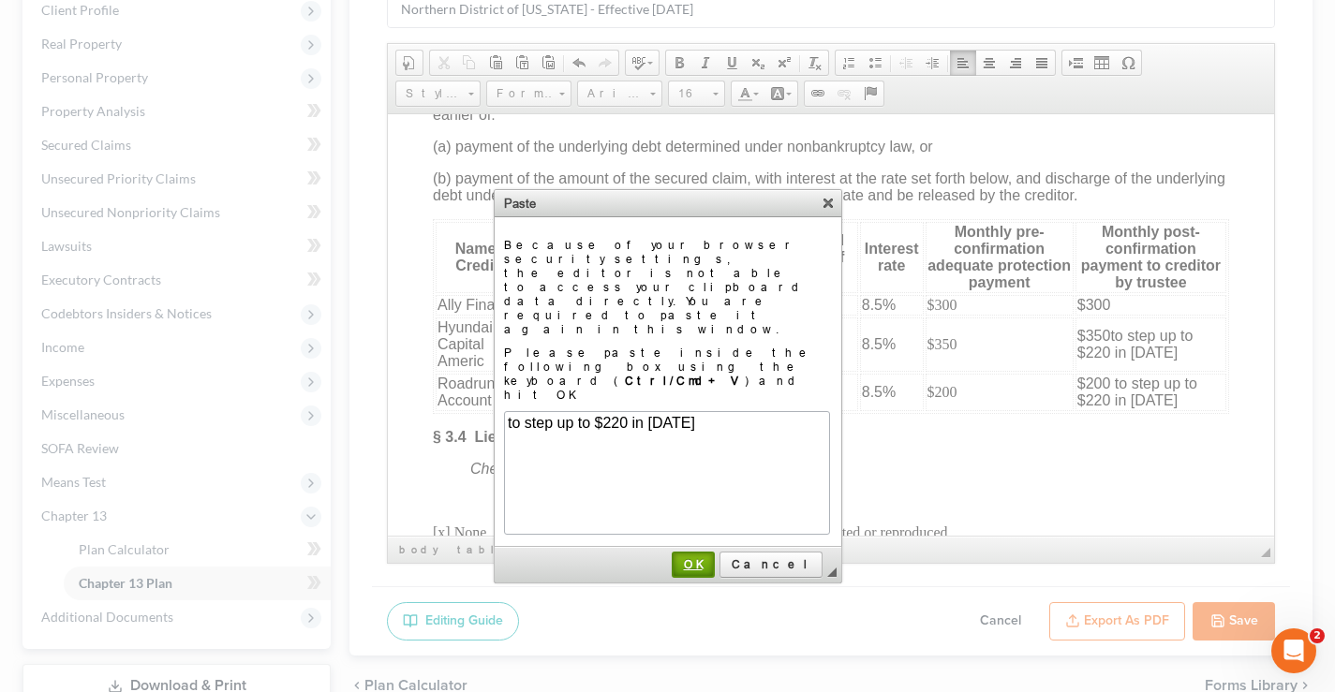
drag, startPoint x: 732, startPoint y: 481, endPoint x: 680, endPoint y: 279, distance: 208.1
click at [713, 557] on span "OK" at bounding box center [692, 564] width 39 height 14
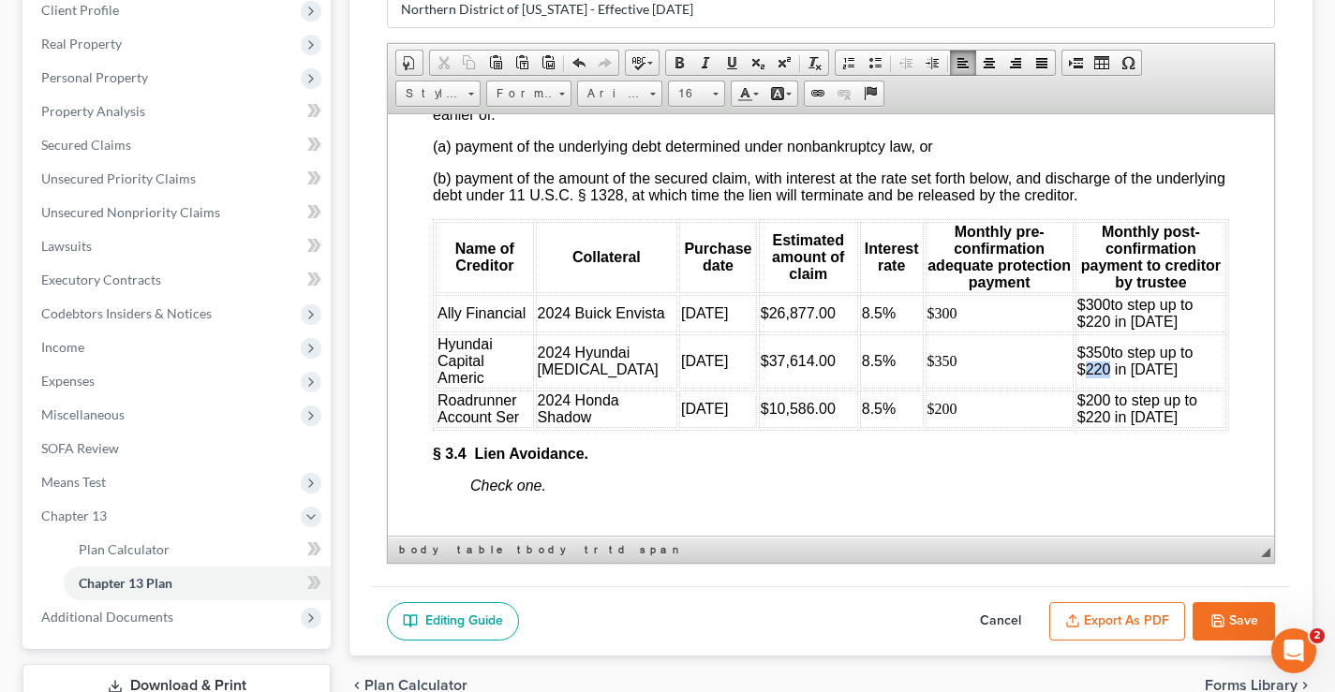
drag, startPoint x: 1182, startPoint y: 400, endPoint x: 1206, endPoint y: 401, distance: 24.4
click at [1193, 377] on span "to step up to $220 in [DATE]" at bounding box center [1135, 360] width 116 height 33
drag, startPoint x: 1180, startPoint y: 350, endPoint x: 1207, endPoint y: 353, distance: 27.3
click at [1193, 329] on span "to step up to $220 in [DATE]" at bounding box center [1135, 312] width 116 height 33
click at [938, 332] on td "$300" at bounding box center [999, 312] width 148 height 37
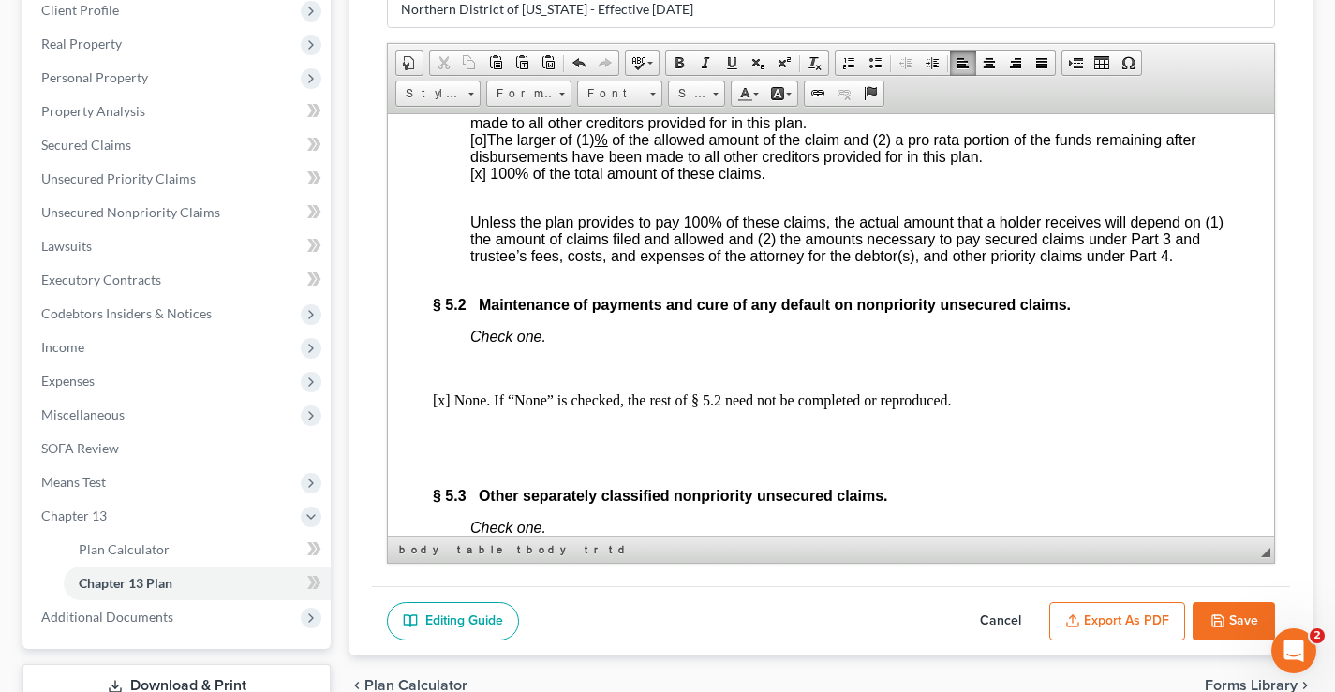
scroll to position [5598, 0]
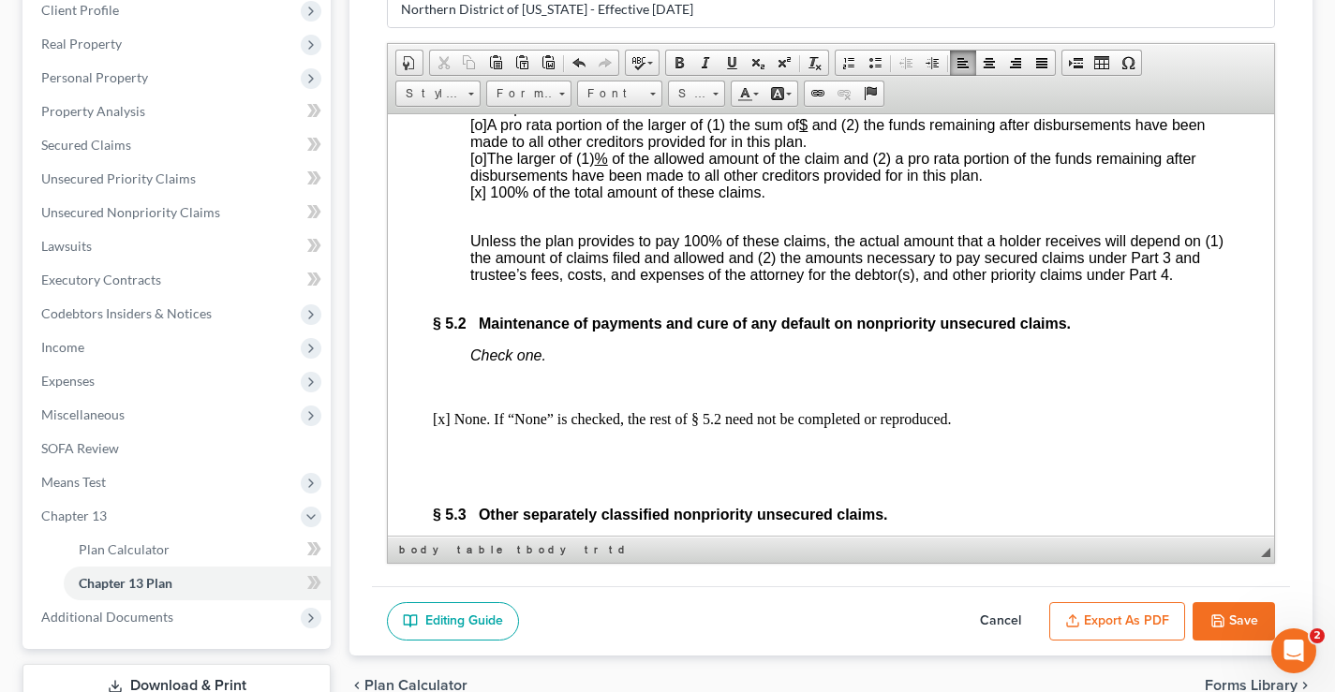
click at [1226, 613] on button "Save" at bounding box center [1233, 621] width 82 height 39
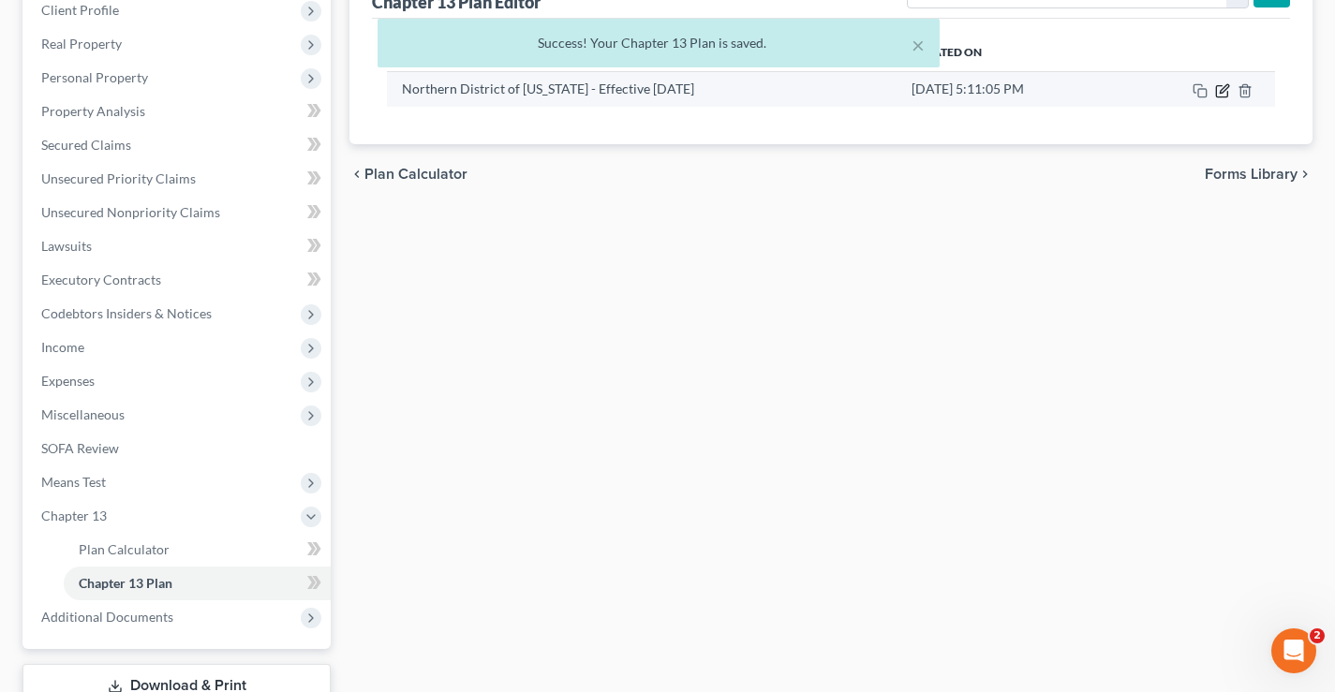
click at [1221, 94] on icon "button" at bounding box center [1222, 90] width 15 height 15
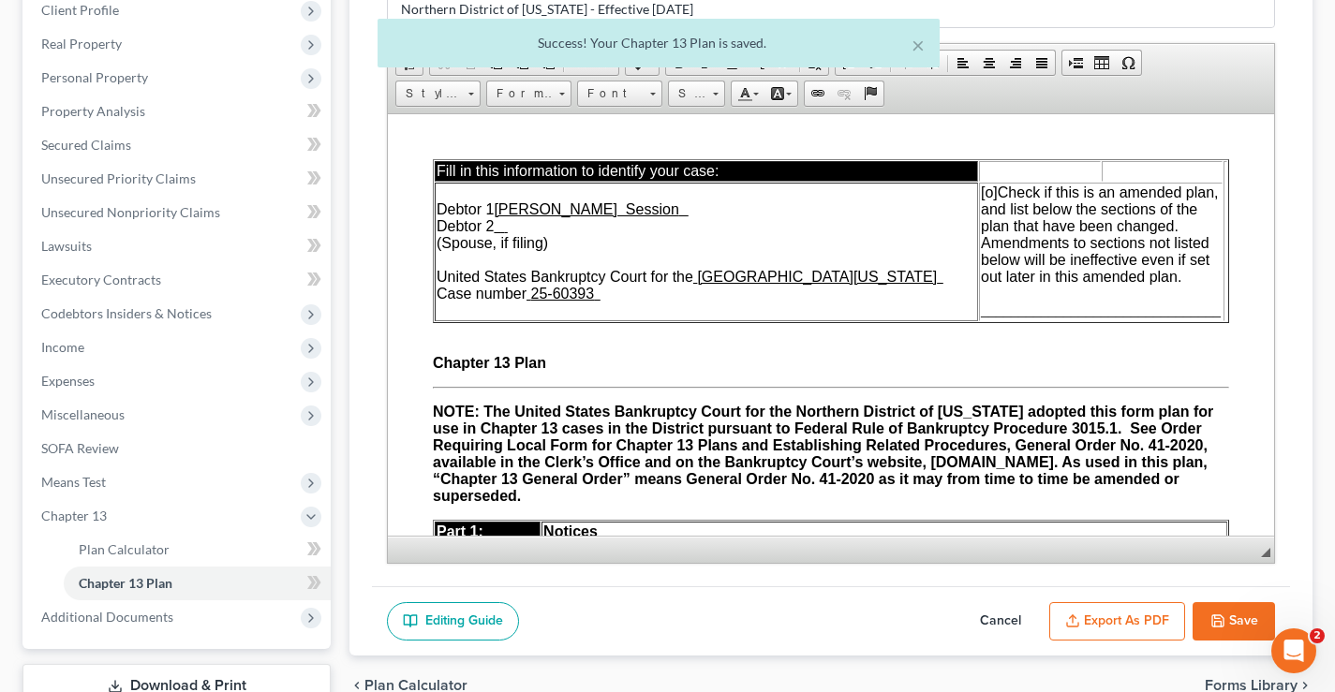
scroll to position [0, 0]
click at [1146, 623] on button "Export as PDF" at bounding box center [1117, 621] width 136 height 39
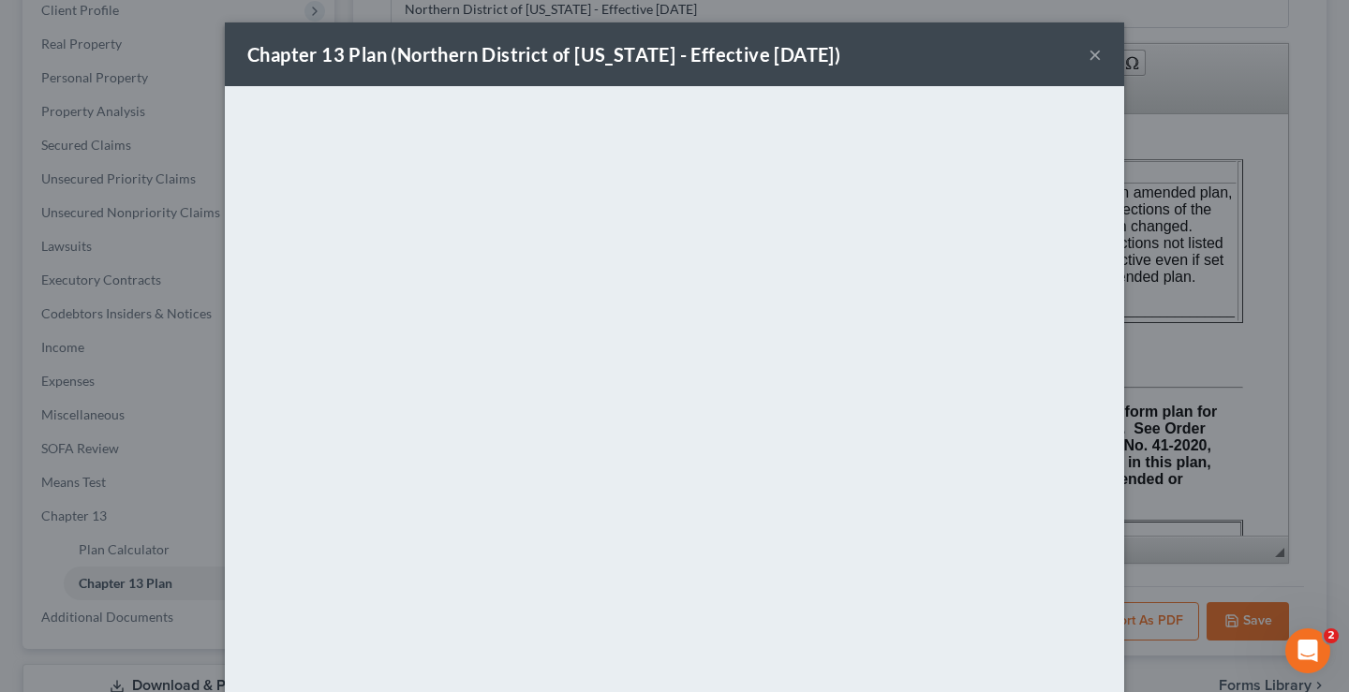
click at [1092, 53] on button "×" at bounding box center [1094, 54] width 13 height 22
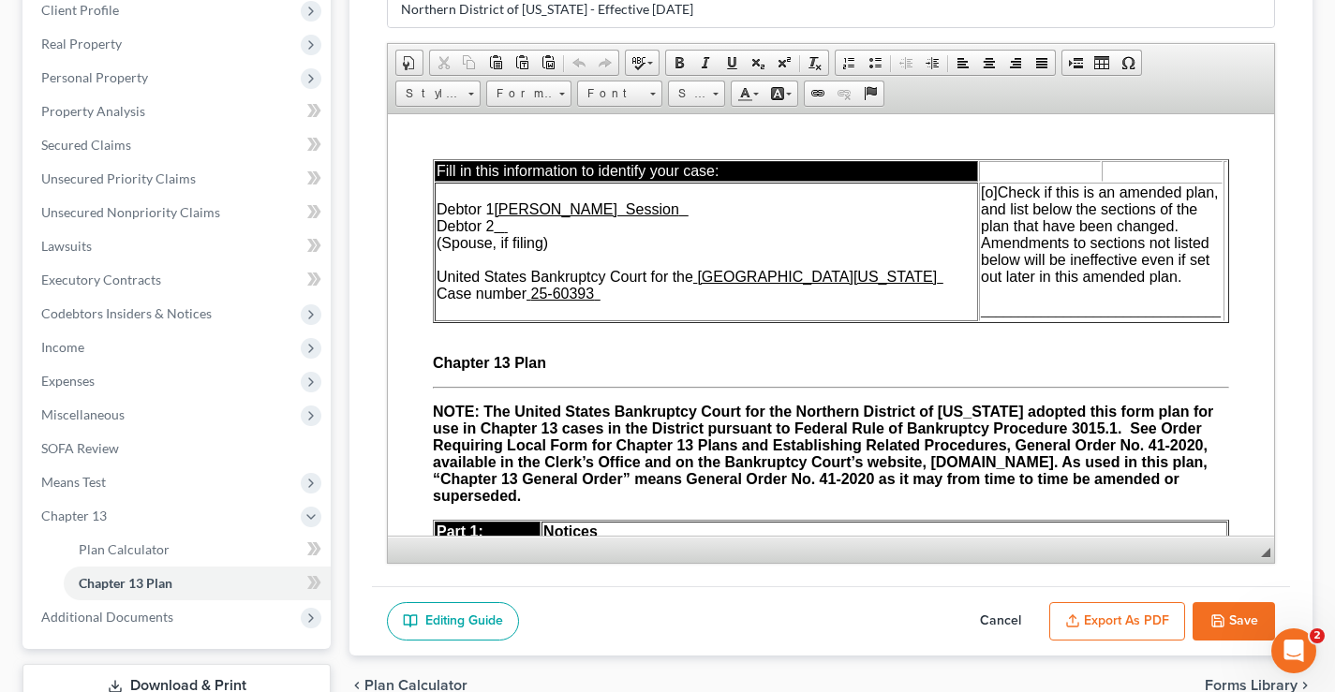
click at [1241, 617] on button "Save" at bounding box center [1233, 621] width 82 height 39
